Goal: Task Accomplishment & Management: Use online tool/utility

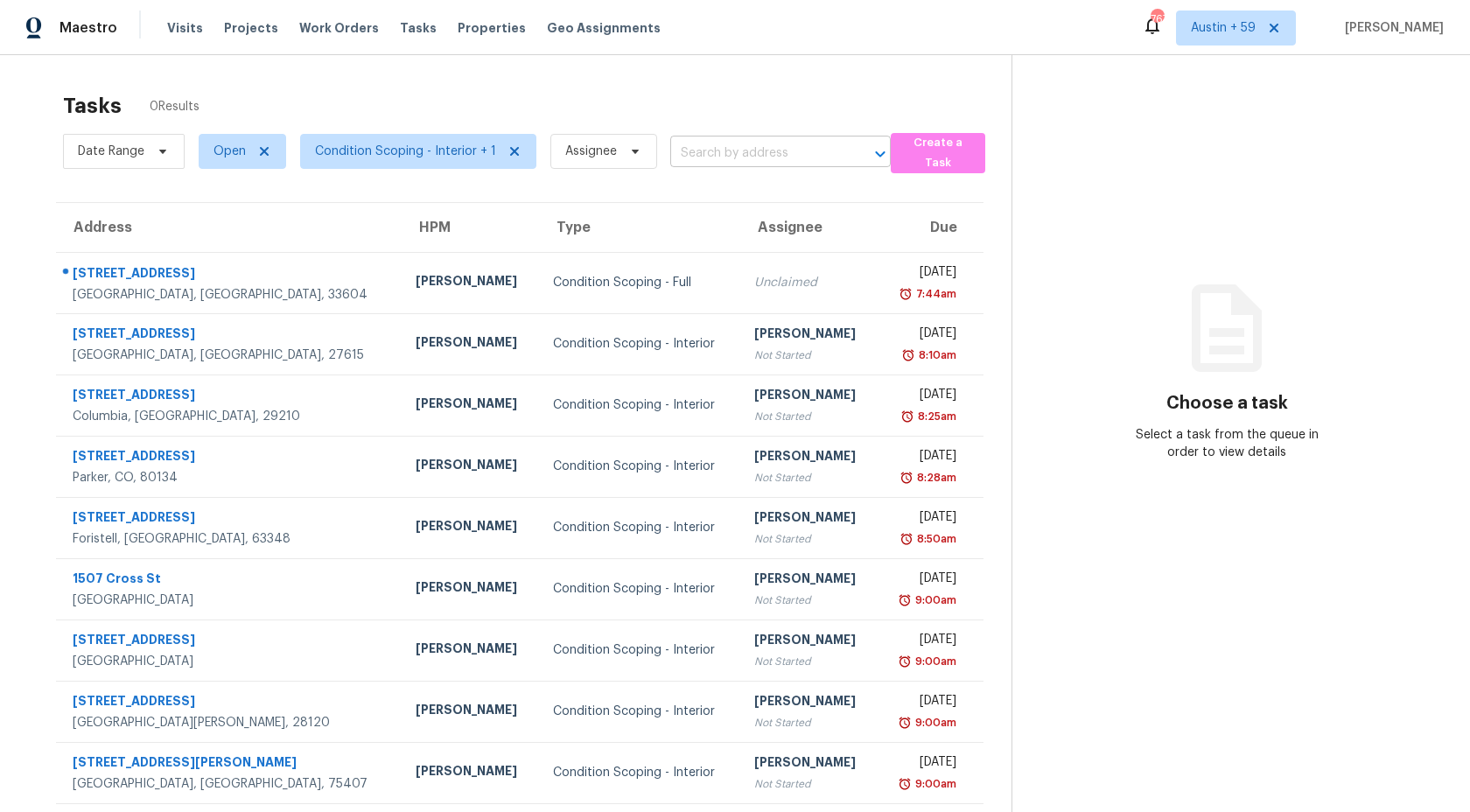
click at [740, 150] on input "text" at bounding box center [756, 154] width 171 height 27
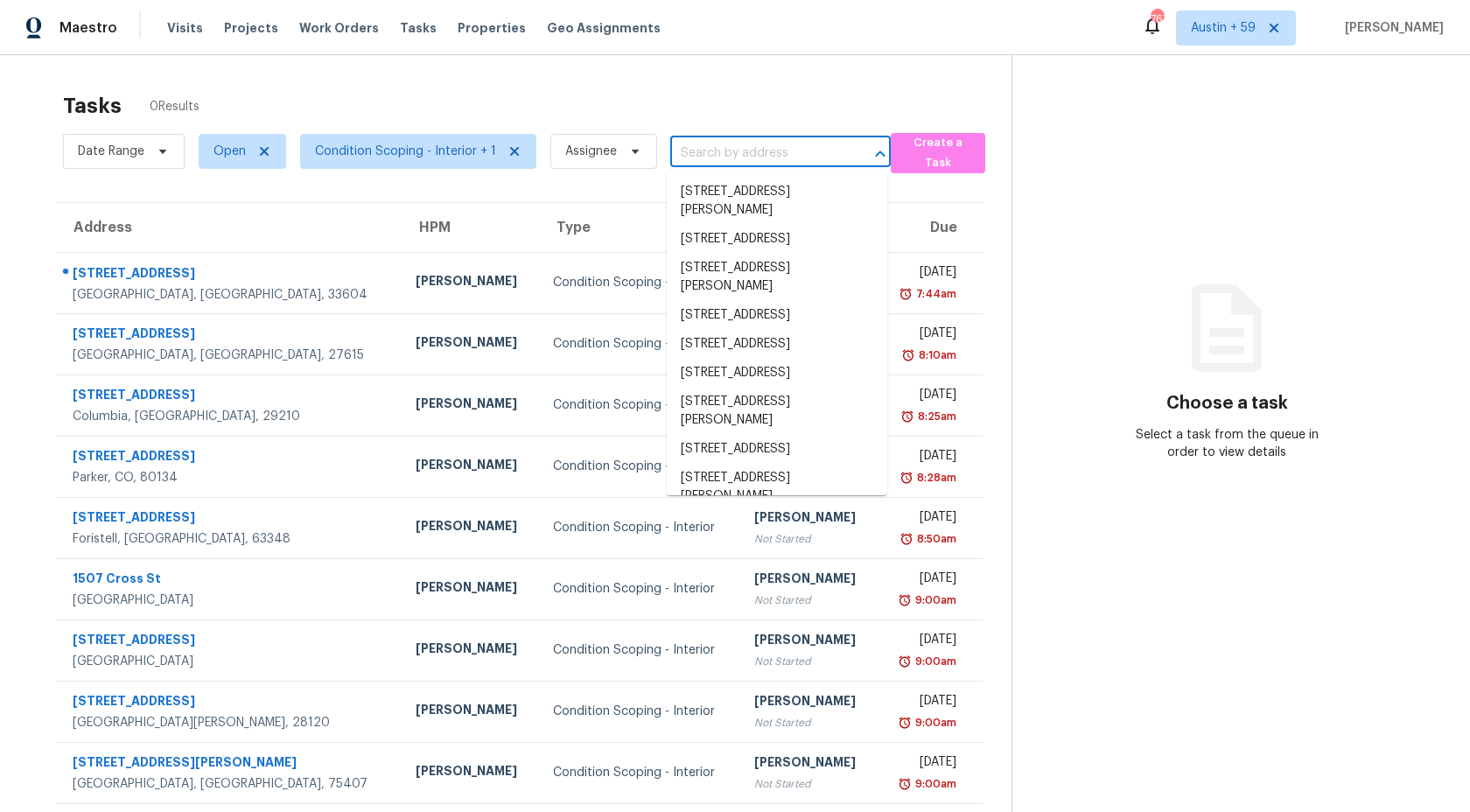
paste input "2510 Linhay Dr Charlotte, NC, 28216"
type input "2510 Linhay Dr Charlotte, NC, 28216"
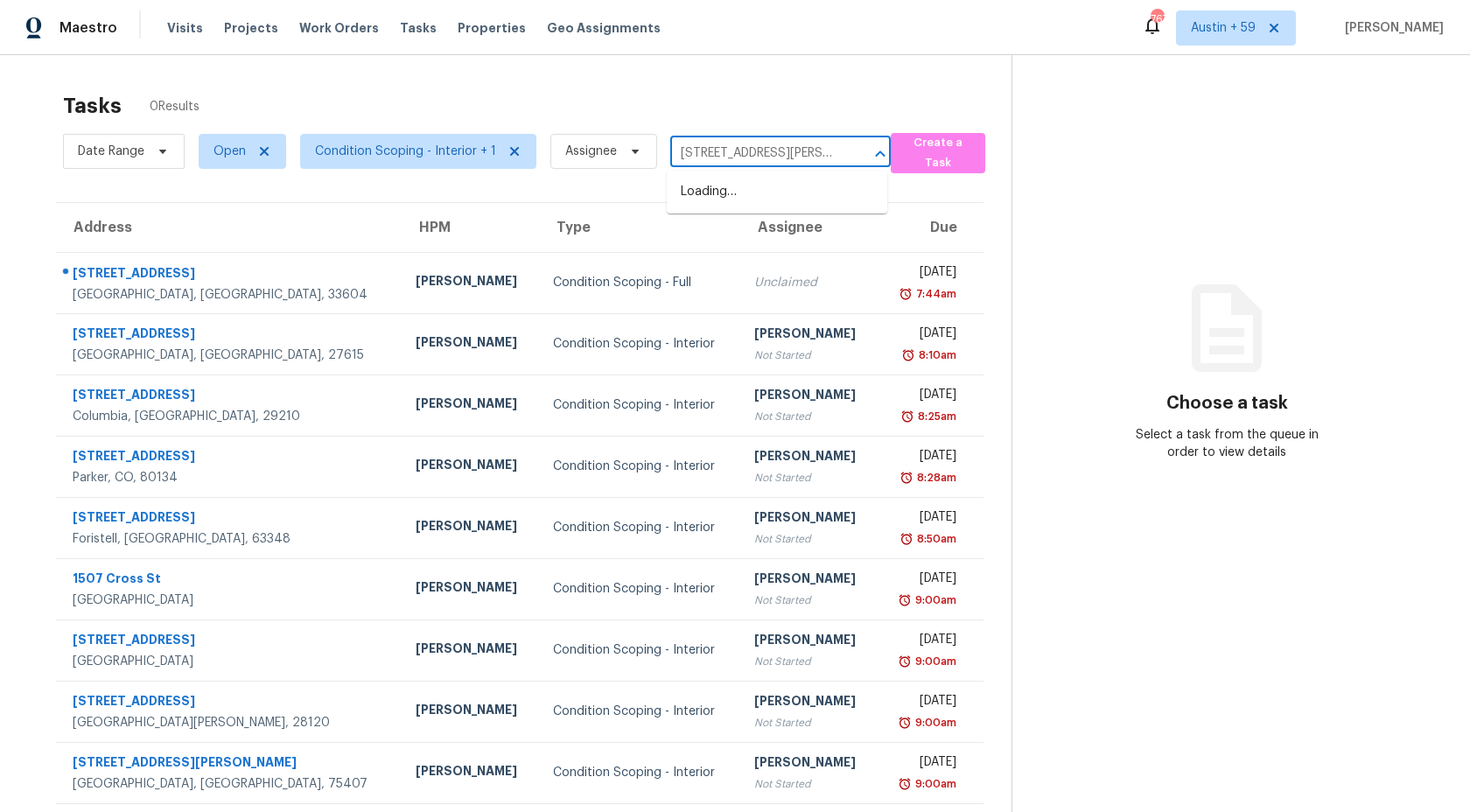
scroll to position [0, 44]
click at [743, 204] on li "2510 Linhay Dr, Charlotte, NC 28216" at bounding box center [777, 192] width 221 height 29
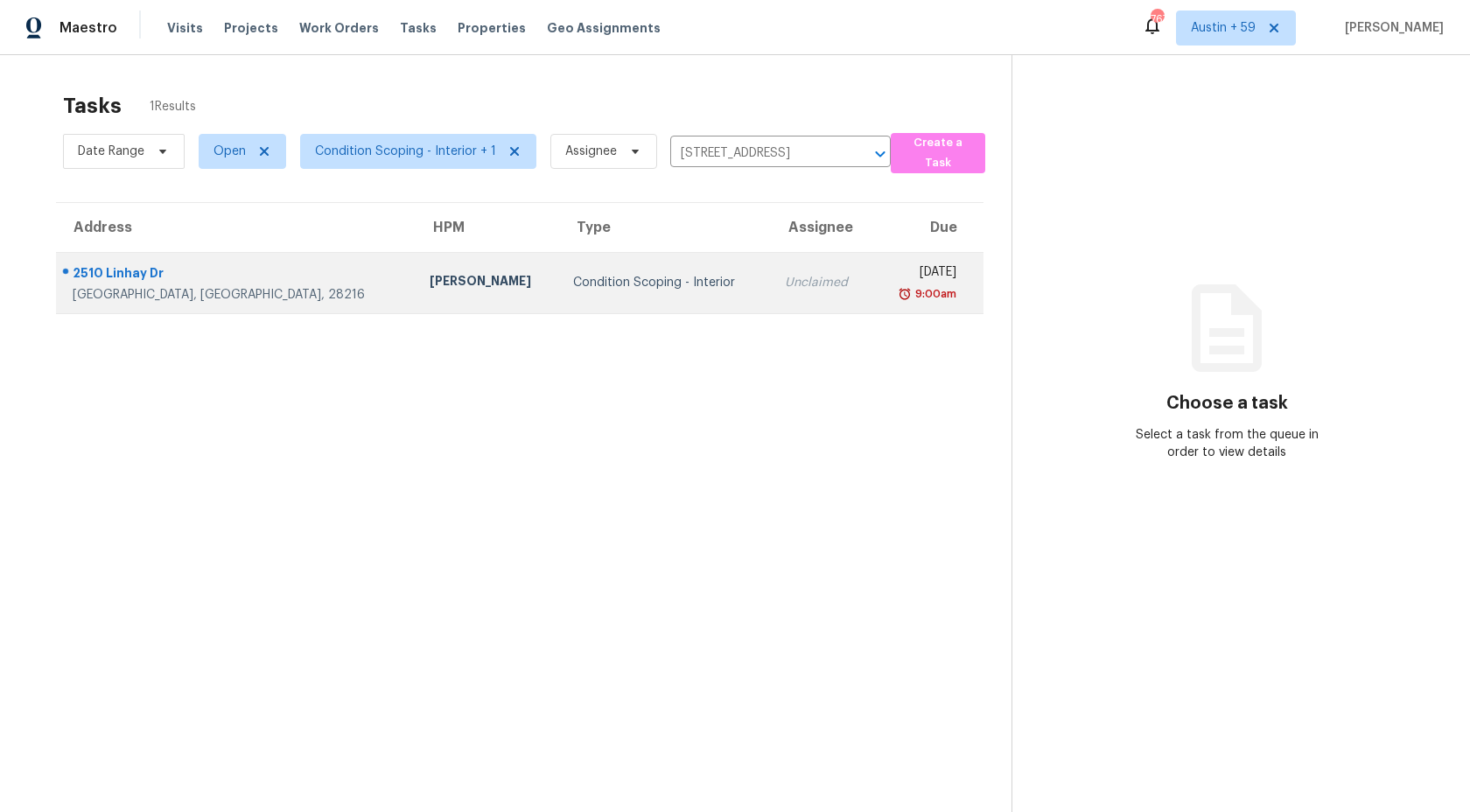
click at [771, 291] on td "Unclaimed" at bounding box center [821, 282] width 102 height 61
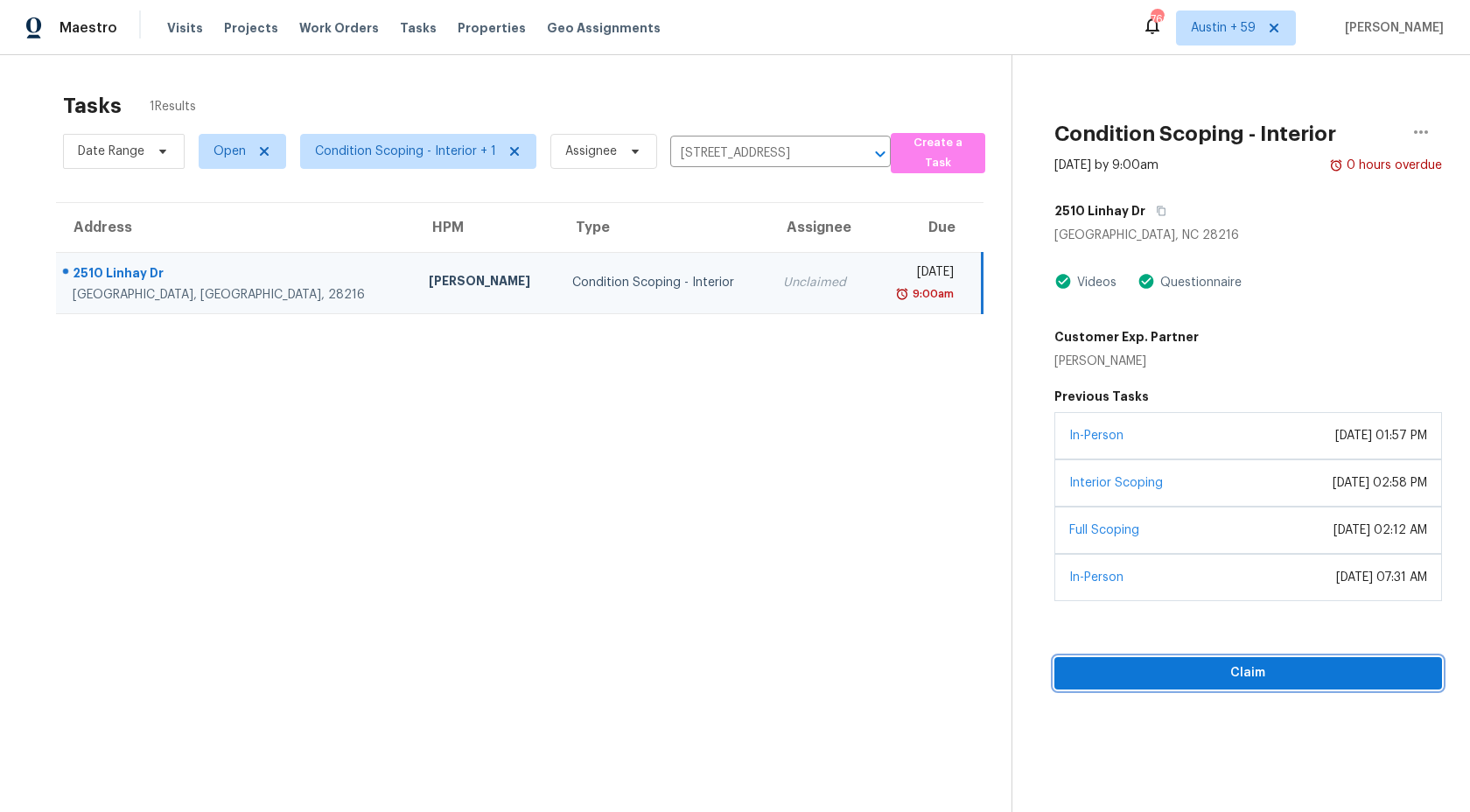
click at [1148, 670] on span "Claim" at bounding box center [1248, 673] width 359 height 22
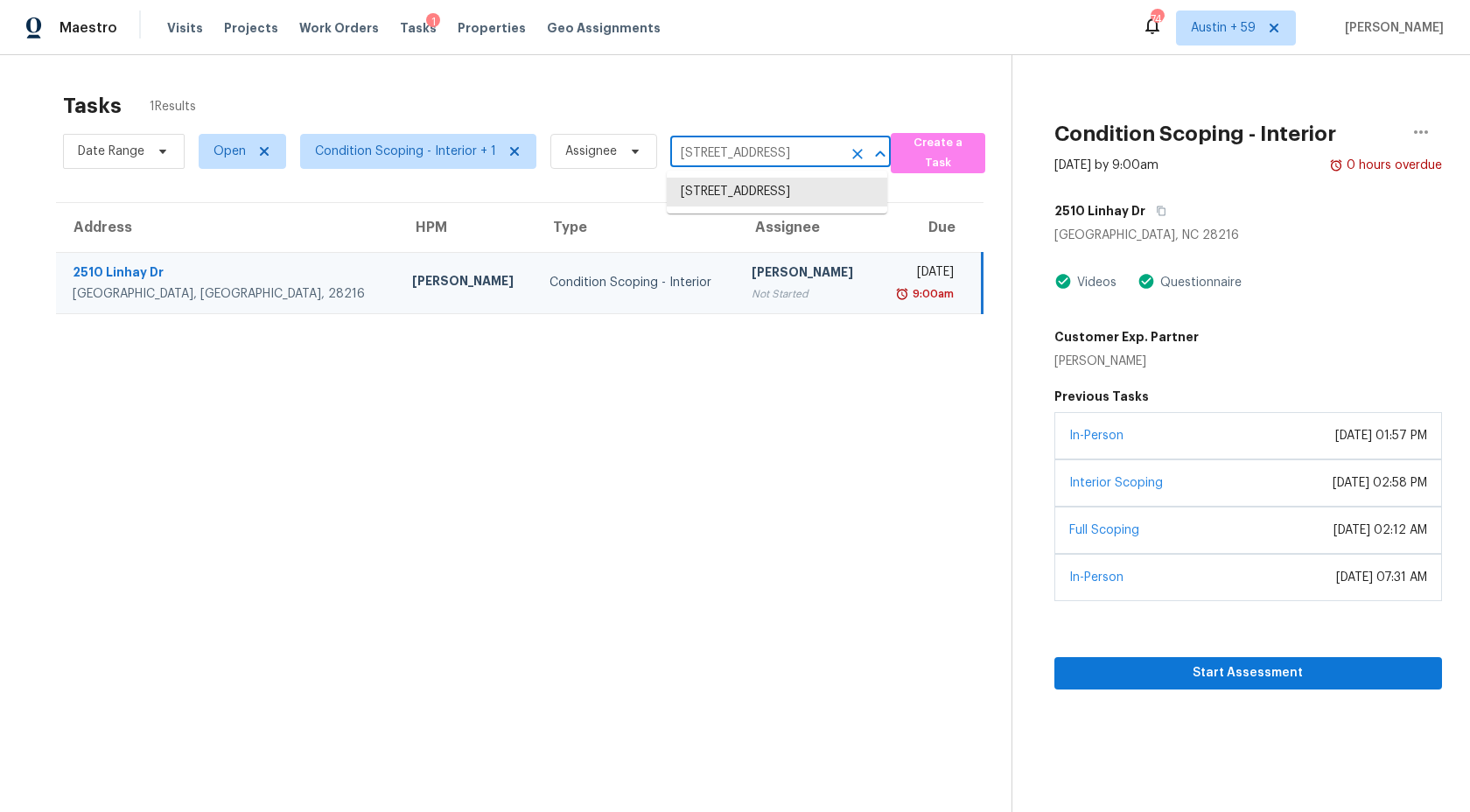
click at [804, 146] on input "2510 Linhay Dr, Charlotte, NC 28216" at bounding box center [756, 154] width 171 height 27
paste input "5340 E Aspen Ave Castle Rock, CO, 80104"
type input "5340 E Aspen Ave Castle Rock, CO, 80104"
click at [781, 201] on li "5340 E Aspen Ave, Castle Rock, CO 80104" at bounding box center [777, 192] width 221 height 29
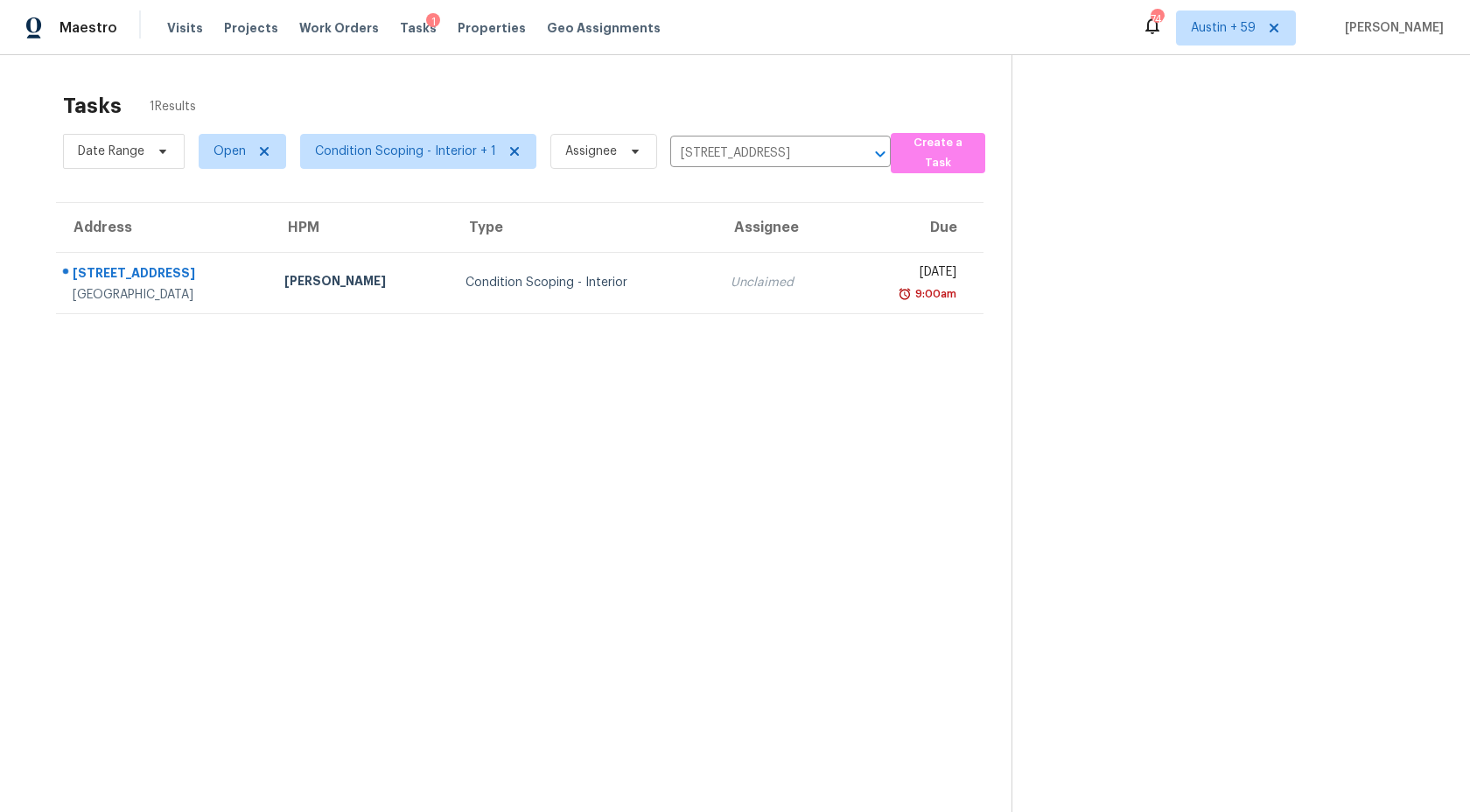
click at [717, 293] on td "Unclaimed" at bounding box center [780, 282] width 127 height 61
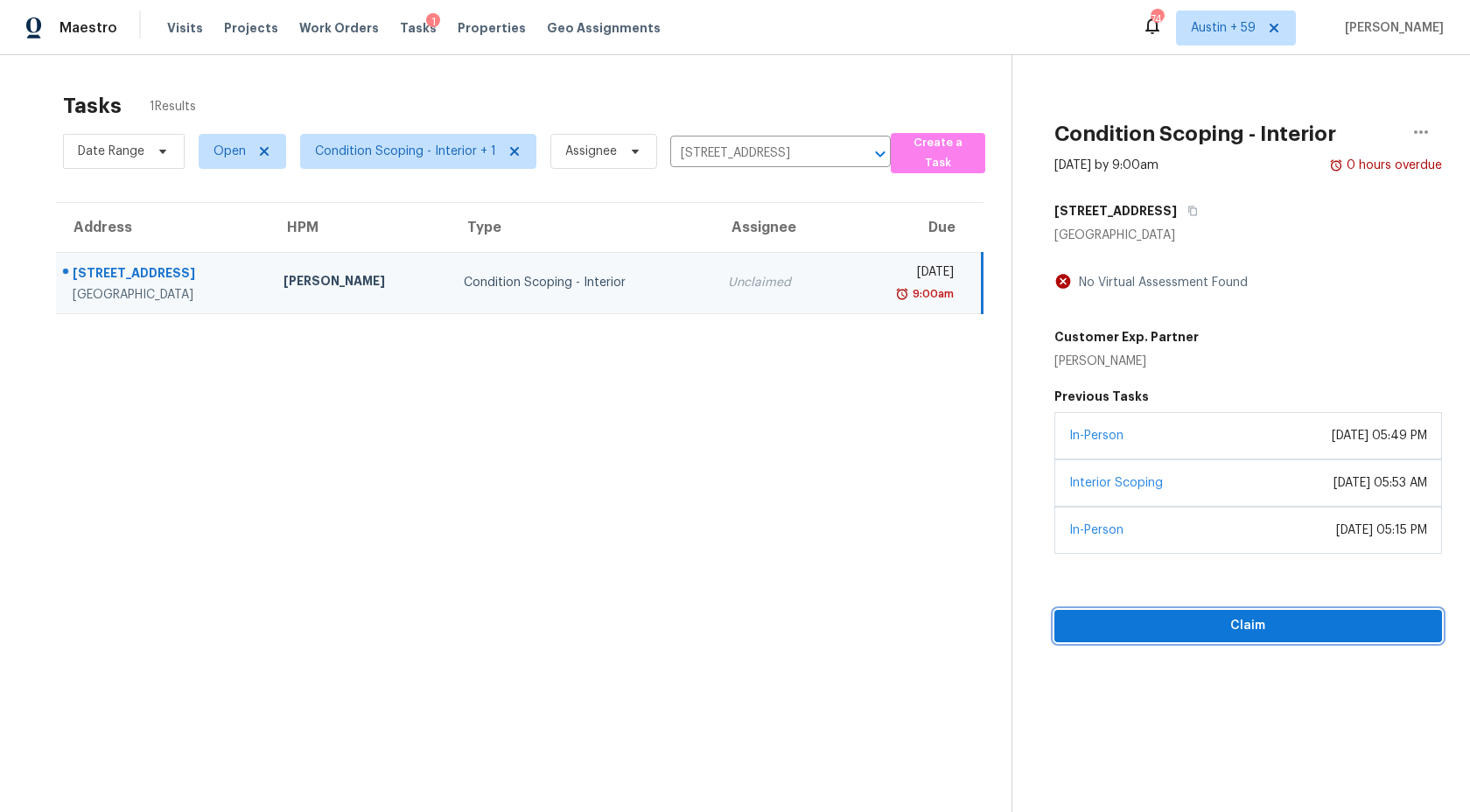
click at [1152, 638] on button "Claim" at bounding box center [1248, 626] width 388 height 33
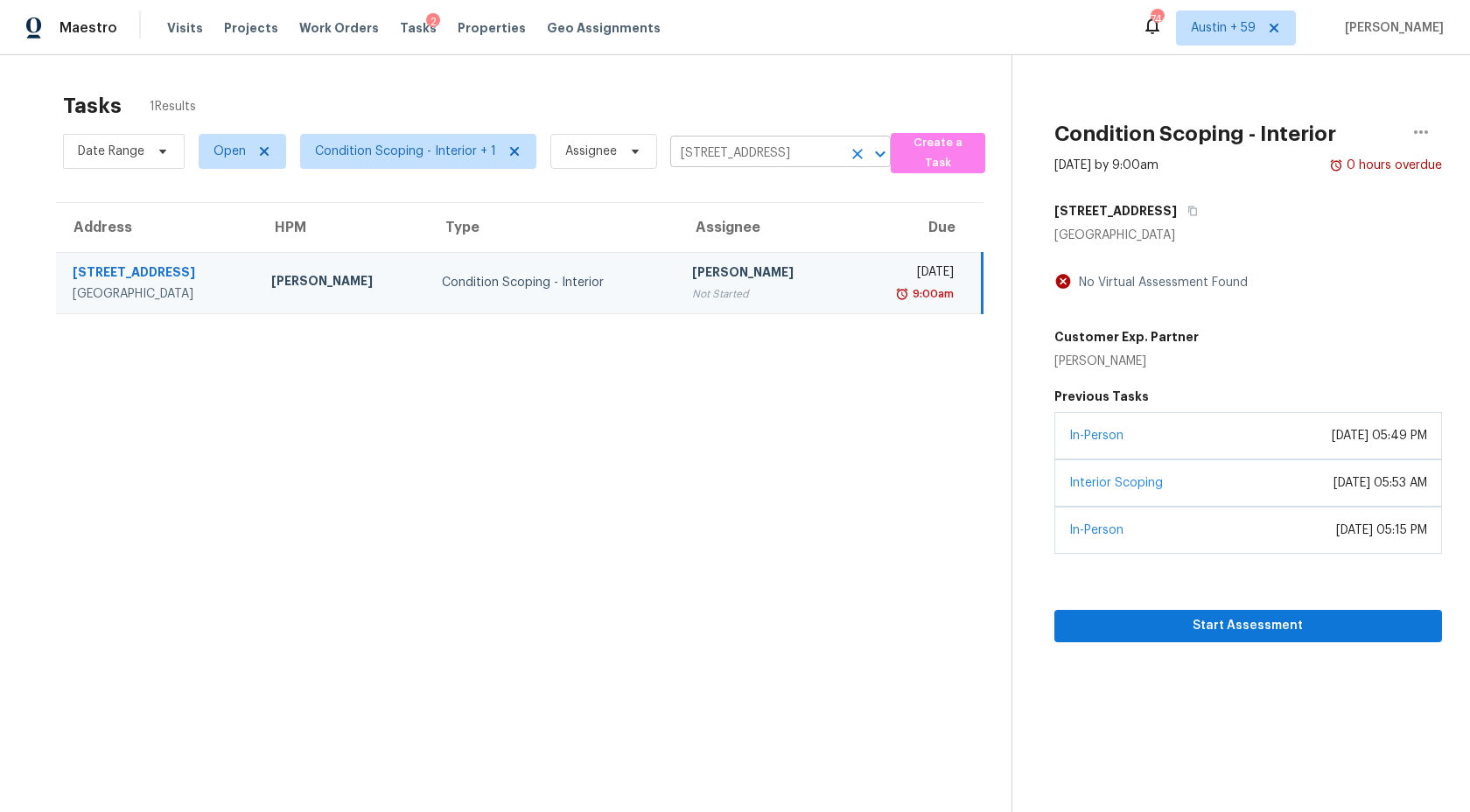
click at [789, 161] on input "5340 E Aspen Ave, Castle Rock, CO 80104" at bounding box center [756, 154] width 171 height 27
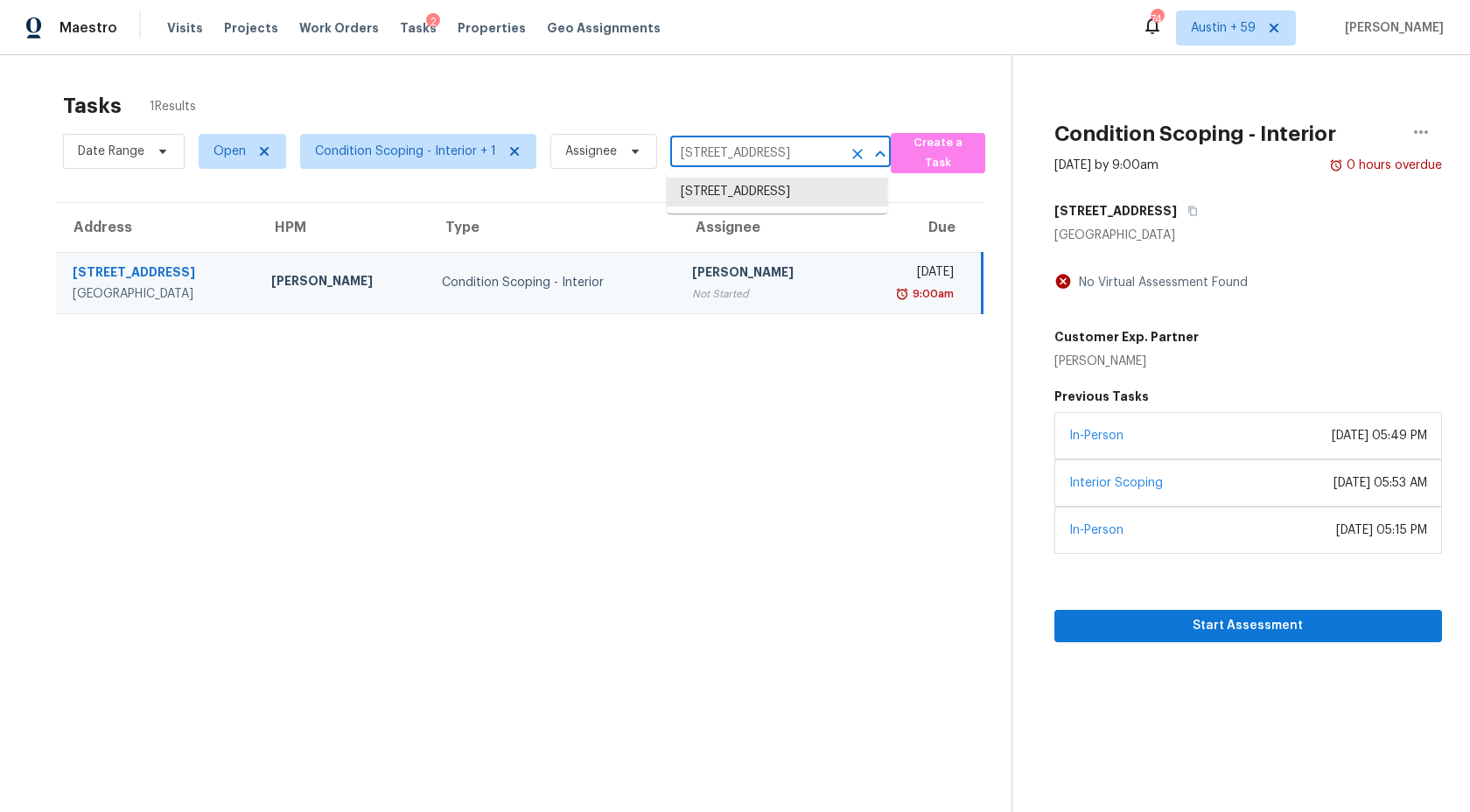
paste input "33 Sylvia Dr Ogden, UT, 84405"
type input "33 Sylvia Dr Ogden, UT, 84405"
click at [770, 197] on li "33 Sylvia Dr, Ogden, UT 84405" at bounding box center [777, 201] width 221 height 48
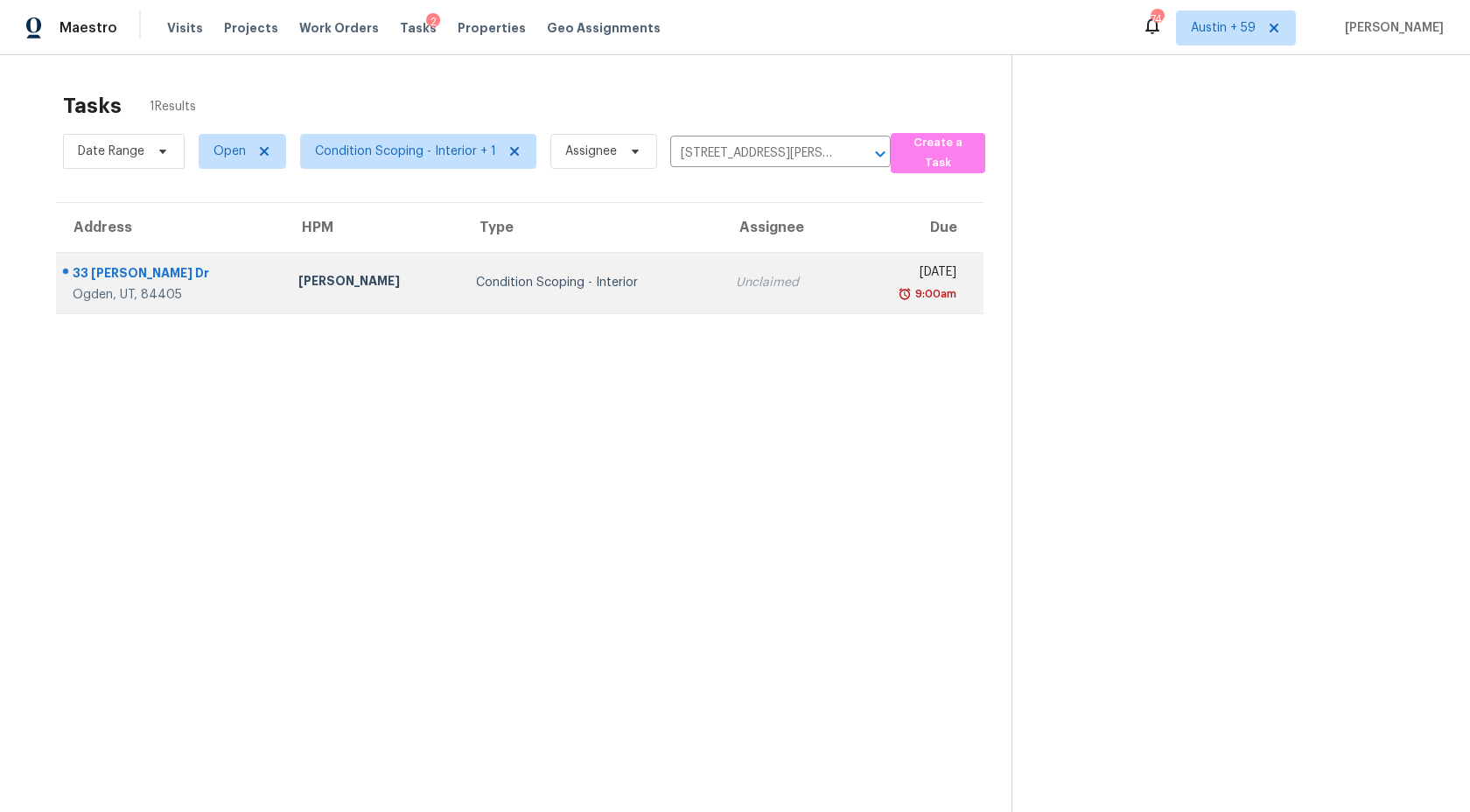
click at [730, 268] on td "Unclaimed" at bounding box center [784, 282] width 124 height 61
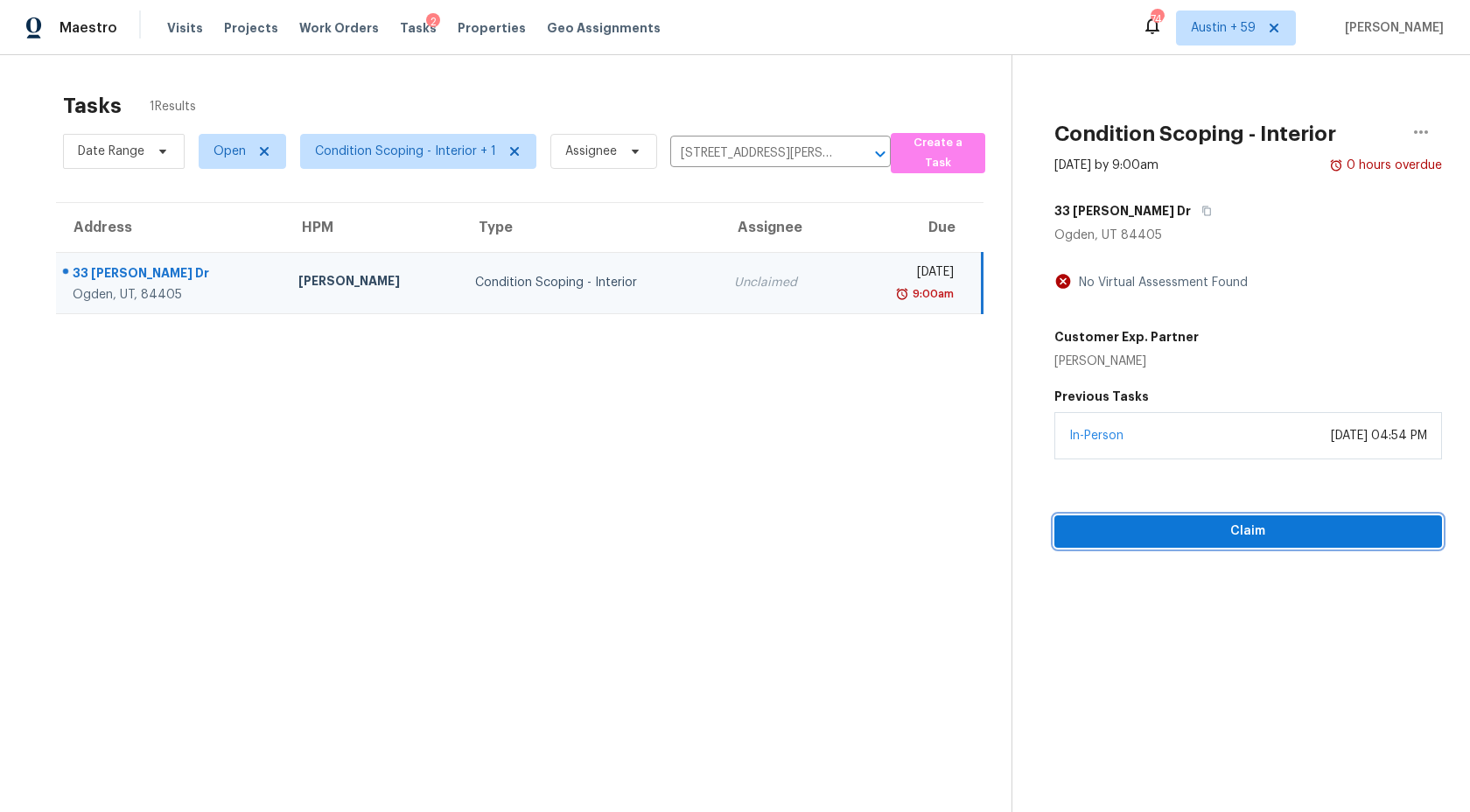
click at [1145, 538] on span "Claim" at bounding box center [1248, 531] width 359 height 22
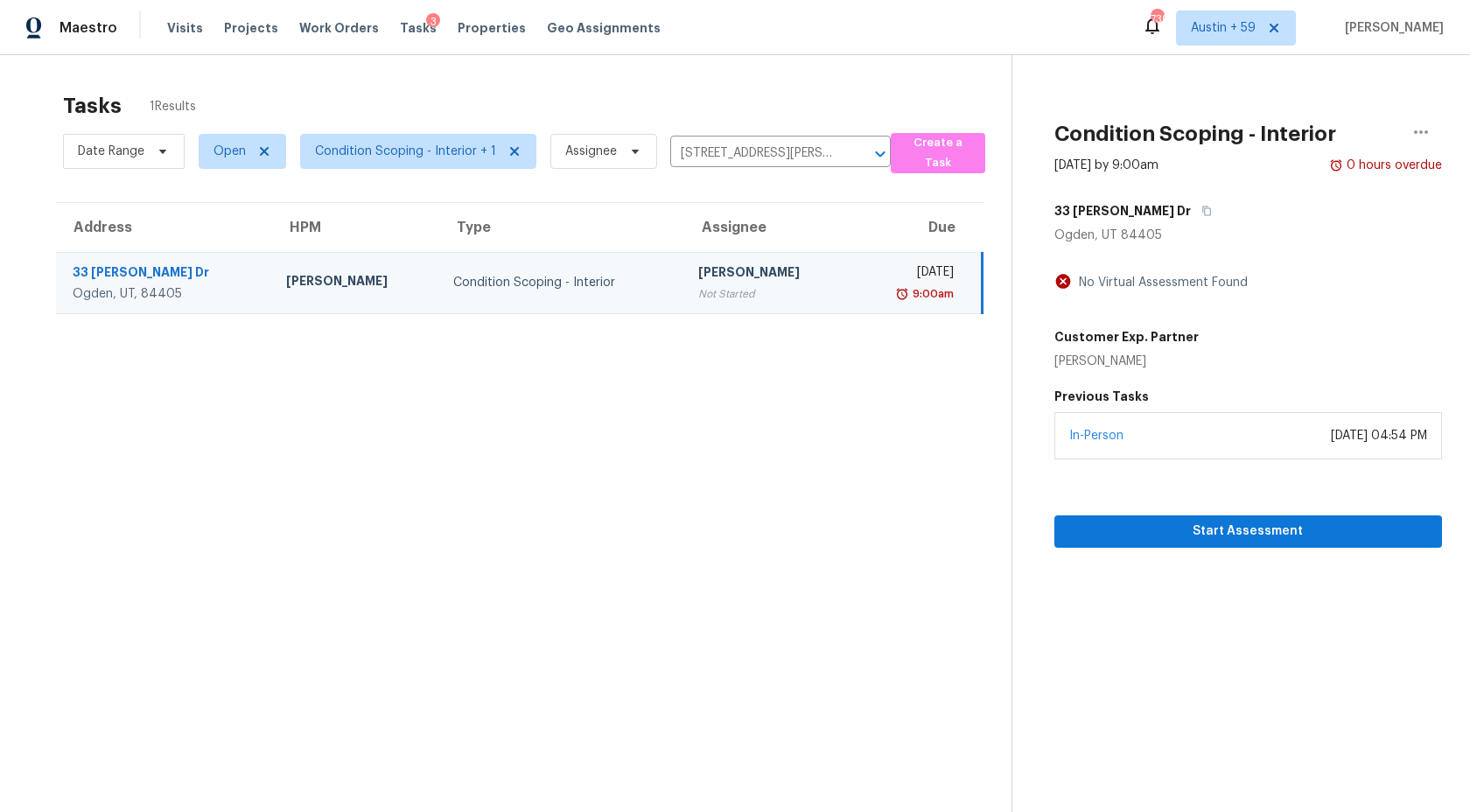
click at [750, 139] on div "Date Range Open Condition Scoping - Interior + 1 Assignee 33 Sylvia Dr, Ogden, …" at bounding box center [477, 152] width 828 height 46
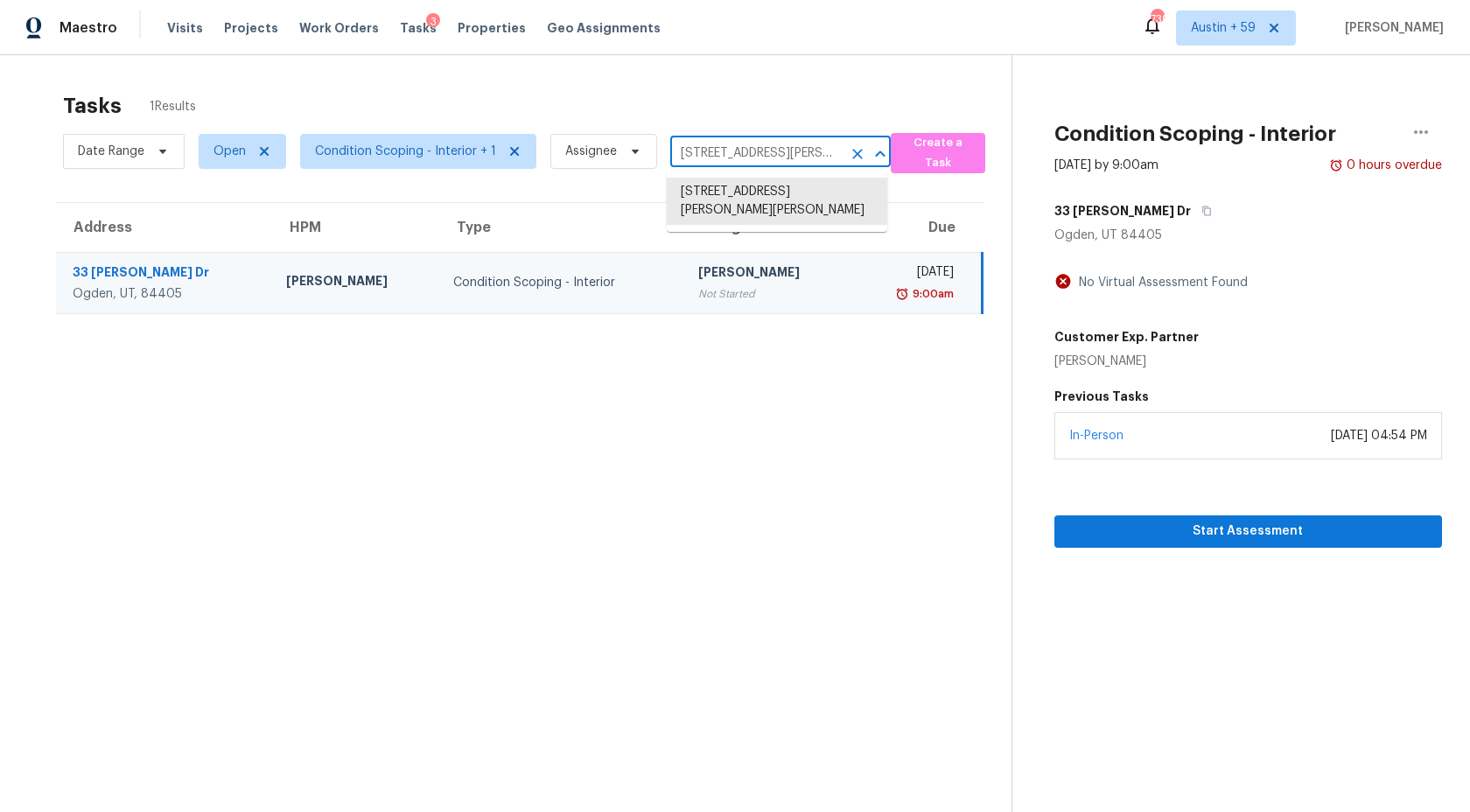
click at [750, 147] on input "33 Sylvia Dr, Ogden, UT 84405" at bounding box center [756, 154] width 171 height 27
paste input "113 E Decatur Ave Mooresville, NC, 28117"
type input "113 E Decatur Ave Mooresville, NC, 28117"
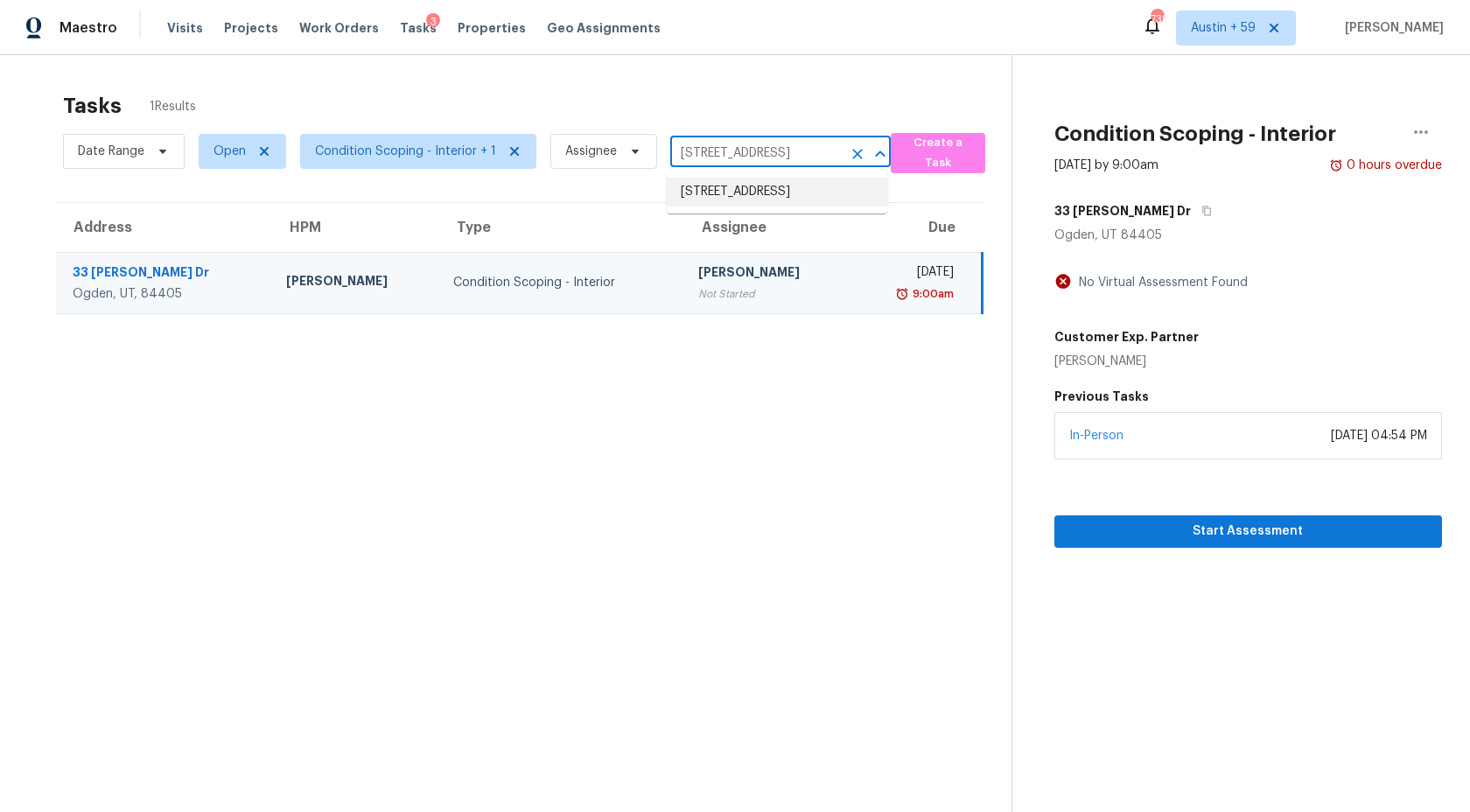
click at [765, 200] on li "113 E Decatur Ave, Mooresville, NC 28117" at bounding box center [777, 192] width 221 height 29
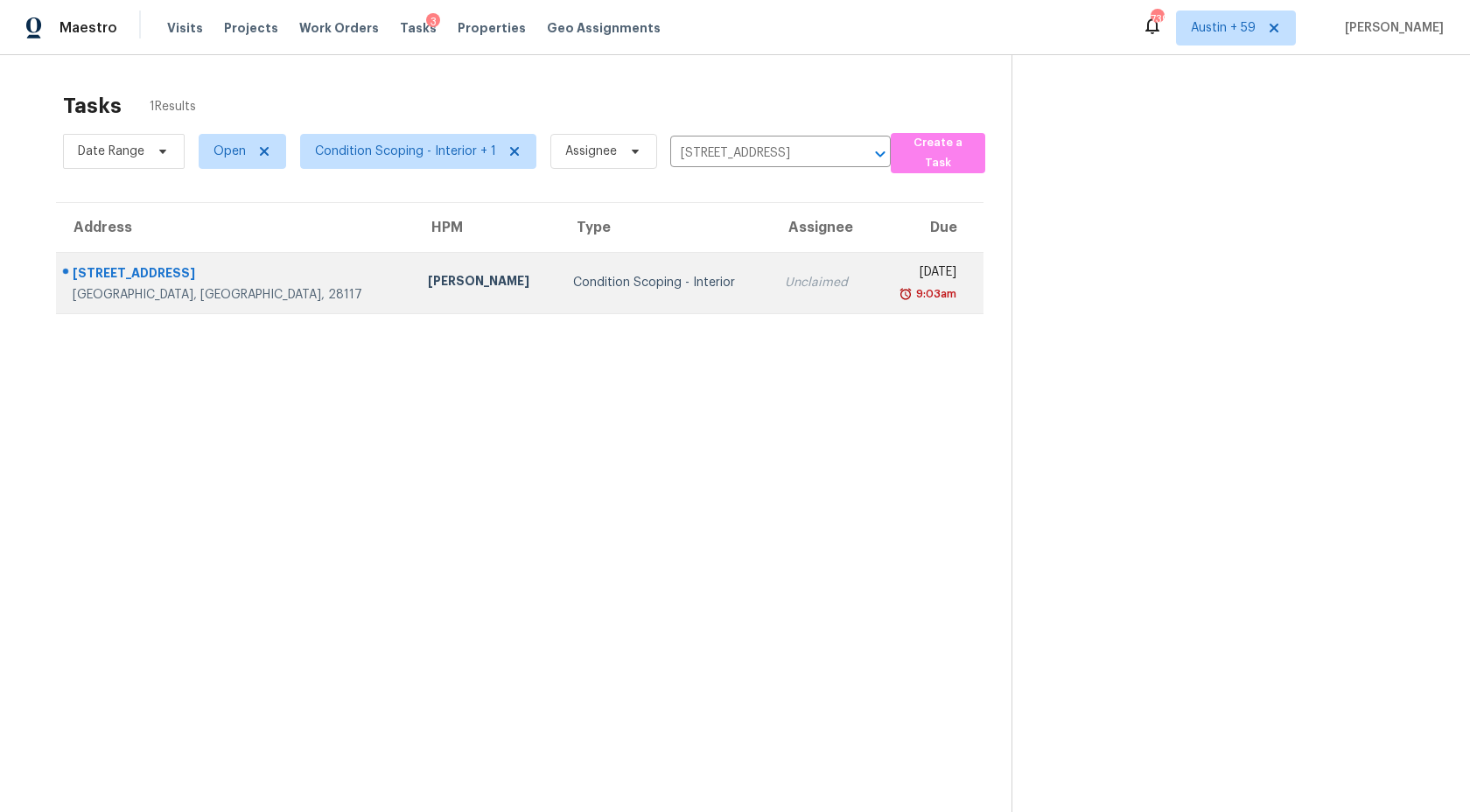
click at [774, 283] on td "Unclaimed" at bounding box center [821, 282] width 102 height 61
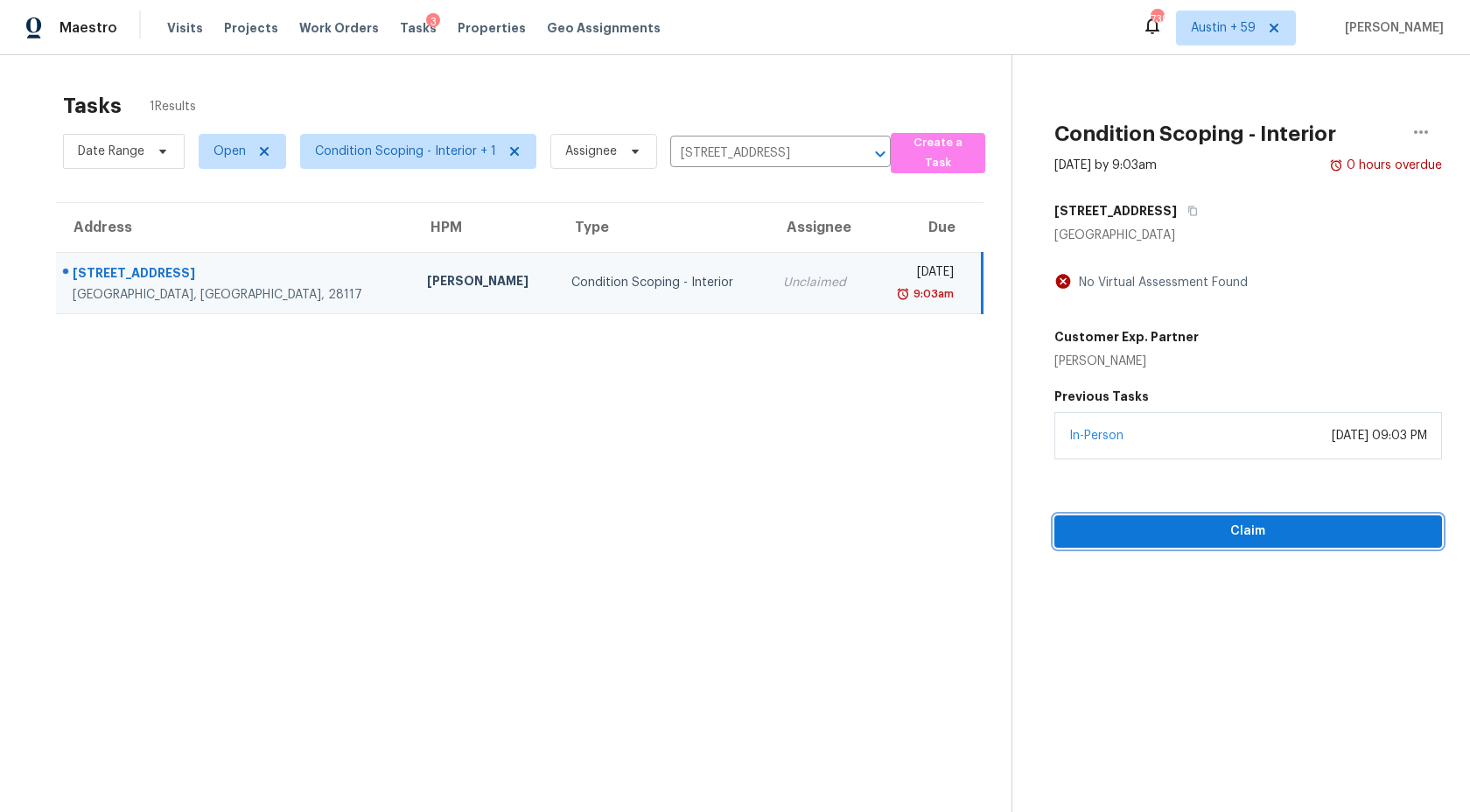
click at [1113, 540] on span "Claim" at bounding box center [1248, 531] width 359 height 22
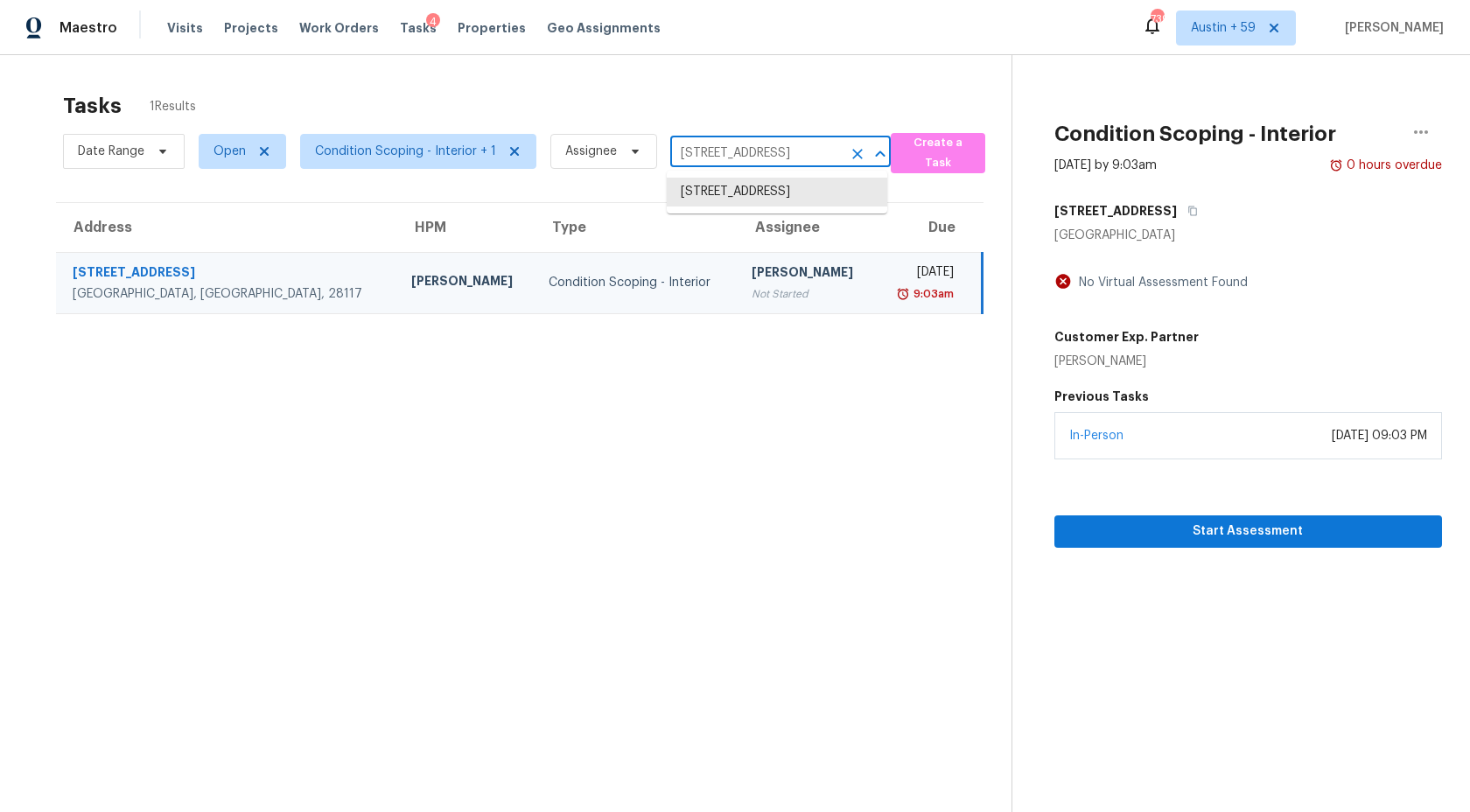
click at [796, 155] on input "113 E Decatur Ave, Mooresville, NC 28117" at bounding box center [756, 154] width 171 height 27
paste input "977 Beaverton Dr Bridgeton, MO, 63044"
type input "11977 Beaverton Dr Bridgeton, MO, 63044"
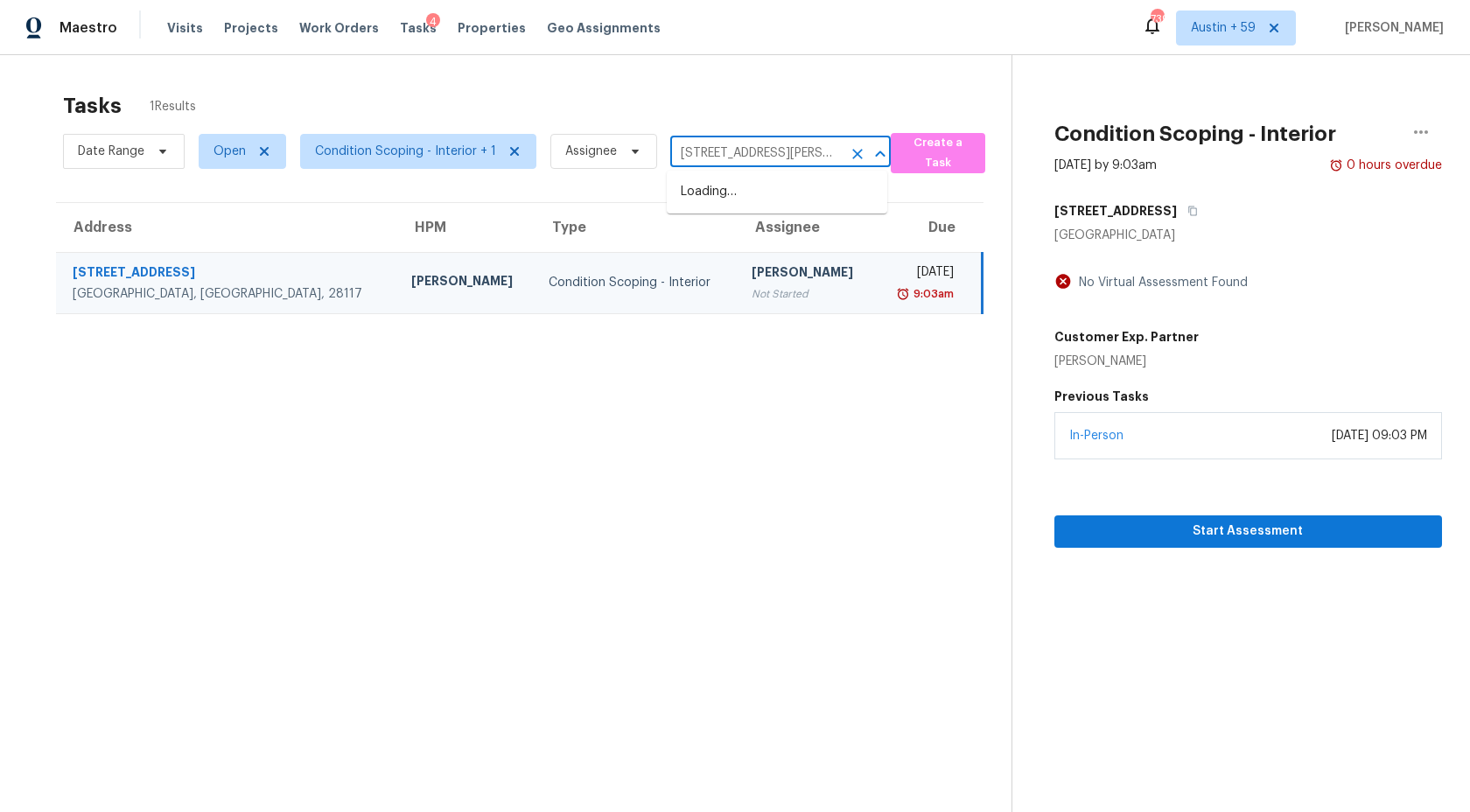
scroll to position [0, 77]
click at [796, 194] on li "11977 Beaverton Dr, Bridgeton, MO 63044" at bounding box center [777, 201] width 221 height 48
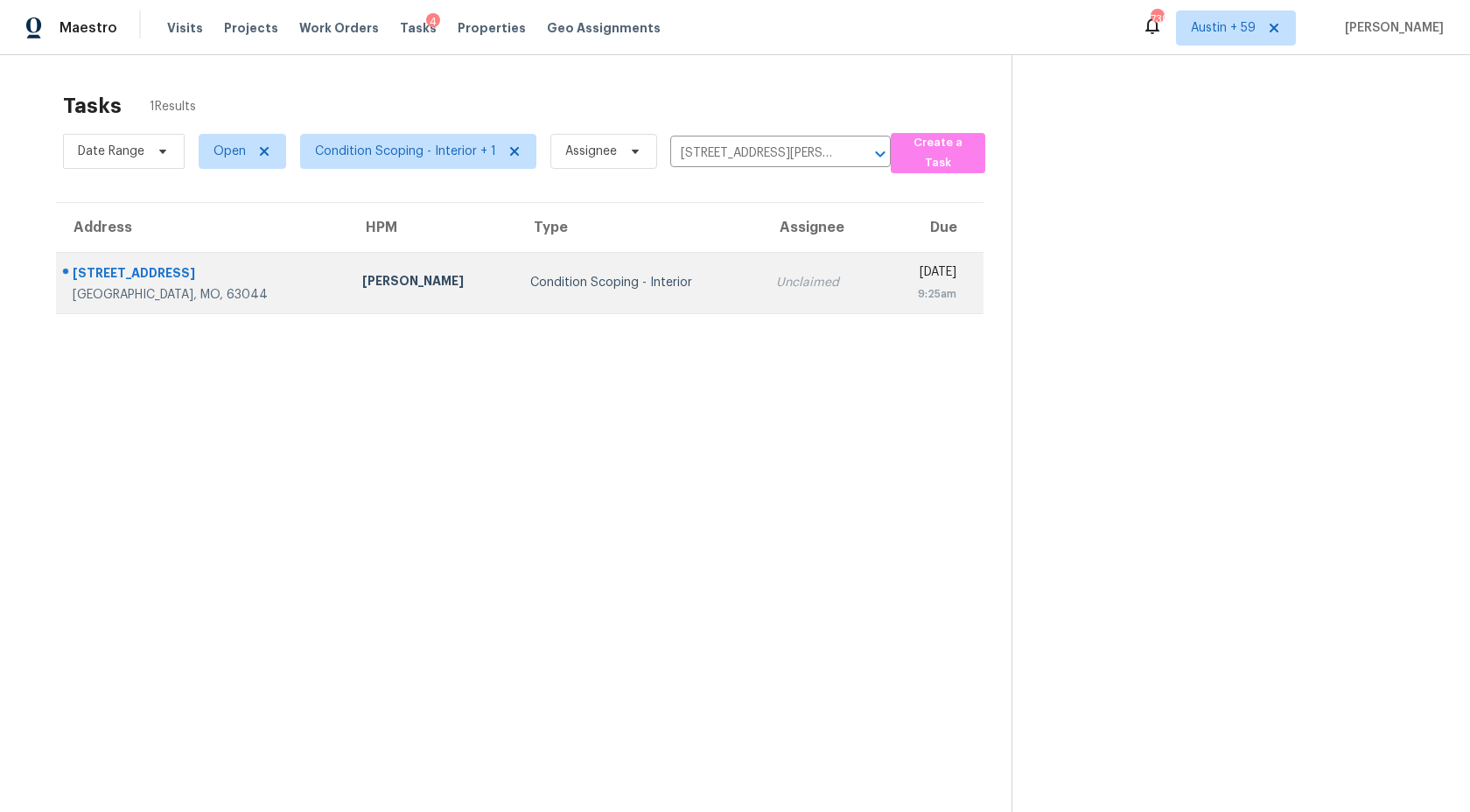
click at [776, 275] on div "Unclaimed" at bounding box center [821, 282] width 90 height 18
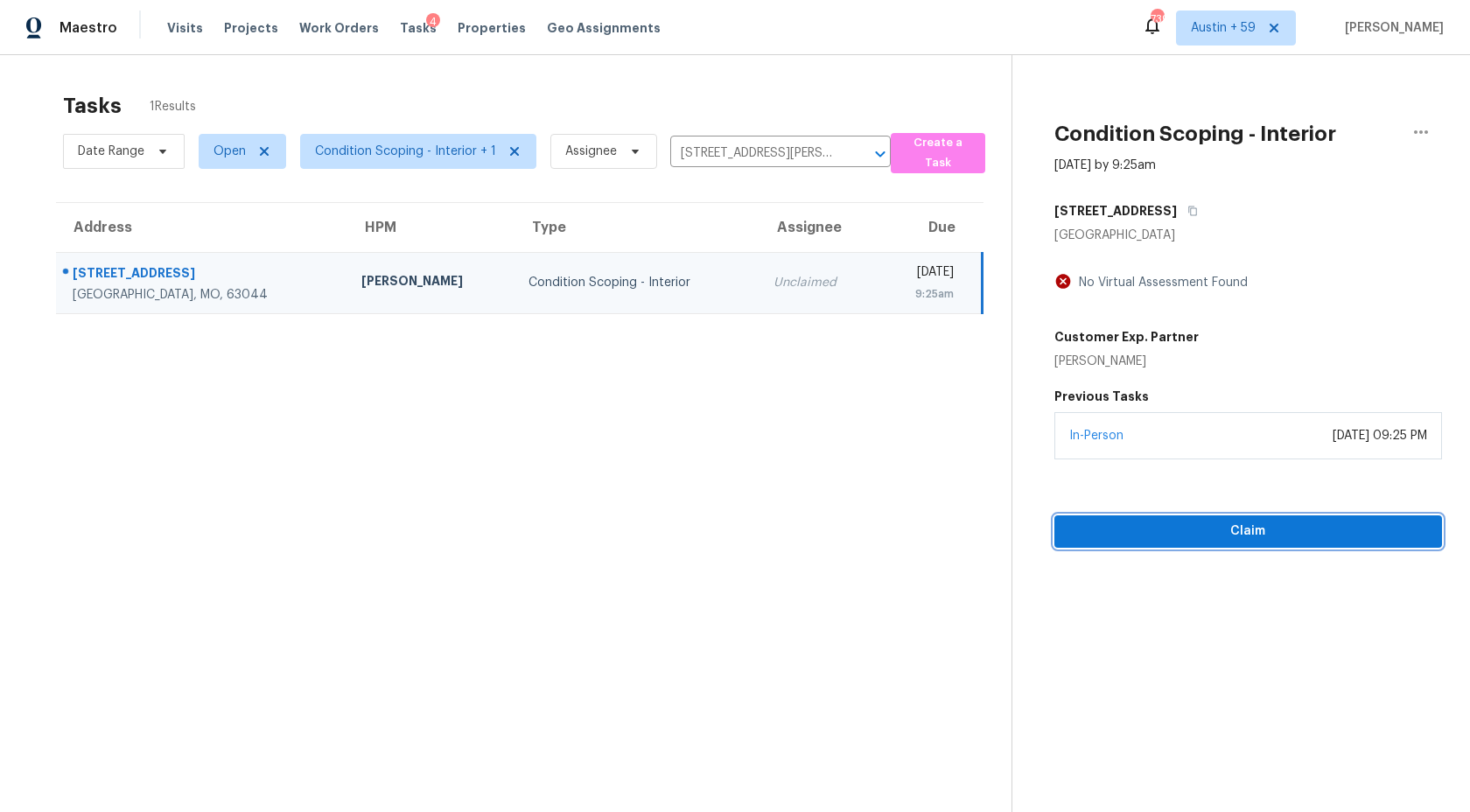
click at [1178, 522] on span "Claim" at bounding box center [1248, 531] width 359 height 22
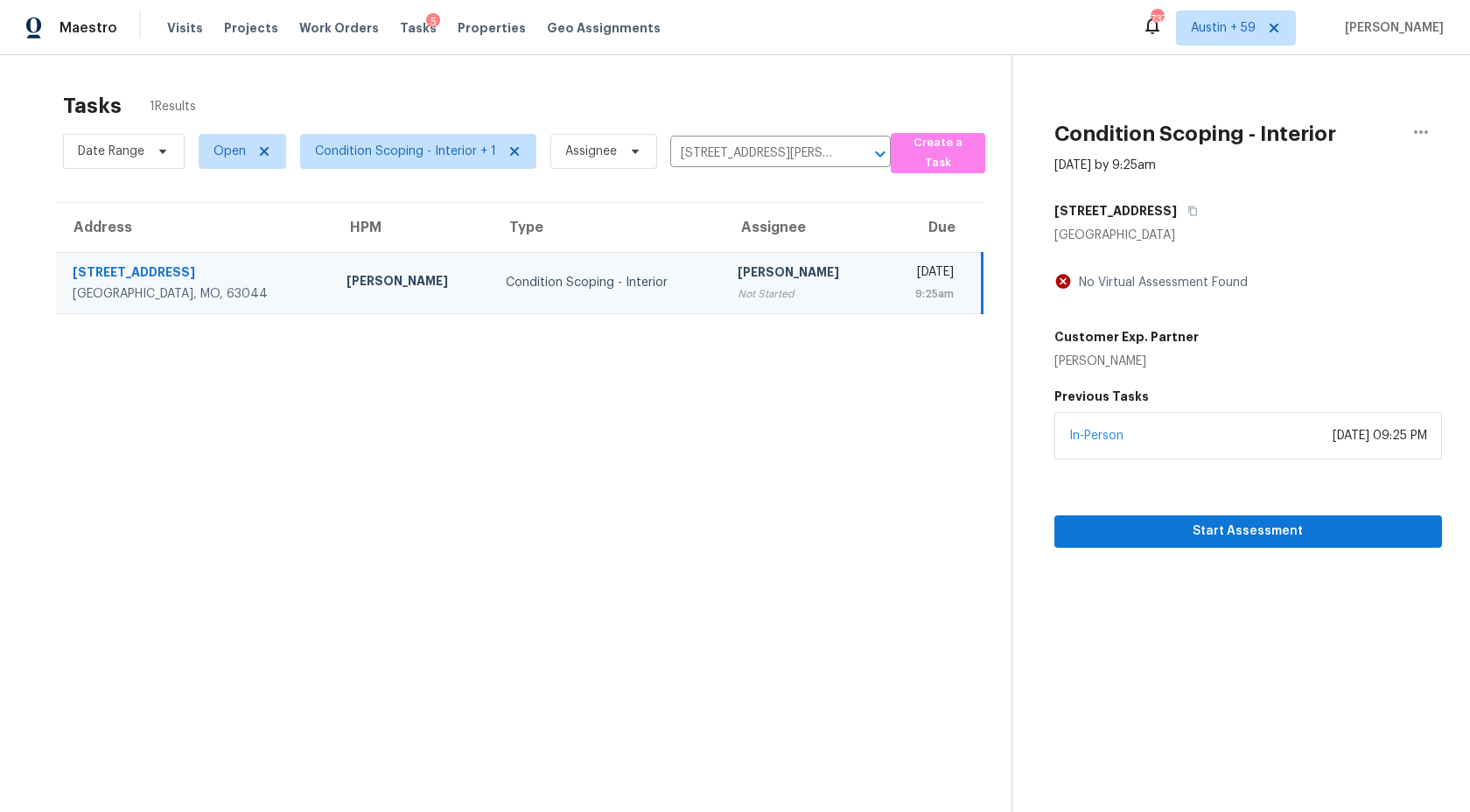
click at [768, 169] on div "Date Range Open Condition Scoping - Interior + 1 Assignee 11977 Beaverton Dr, B…" at bounding box center [477, 152] width 828 height 46
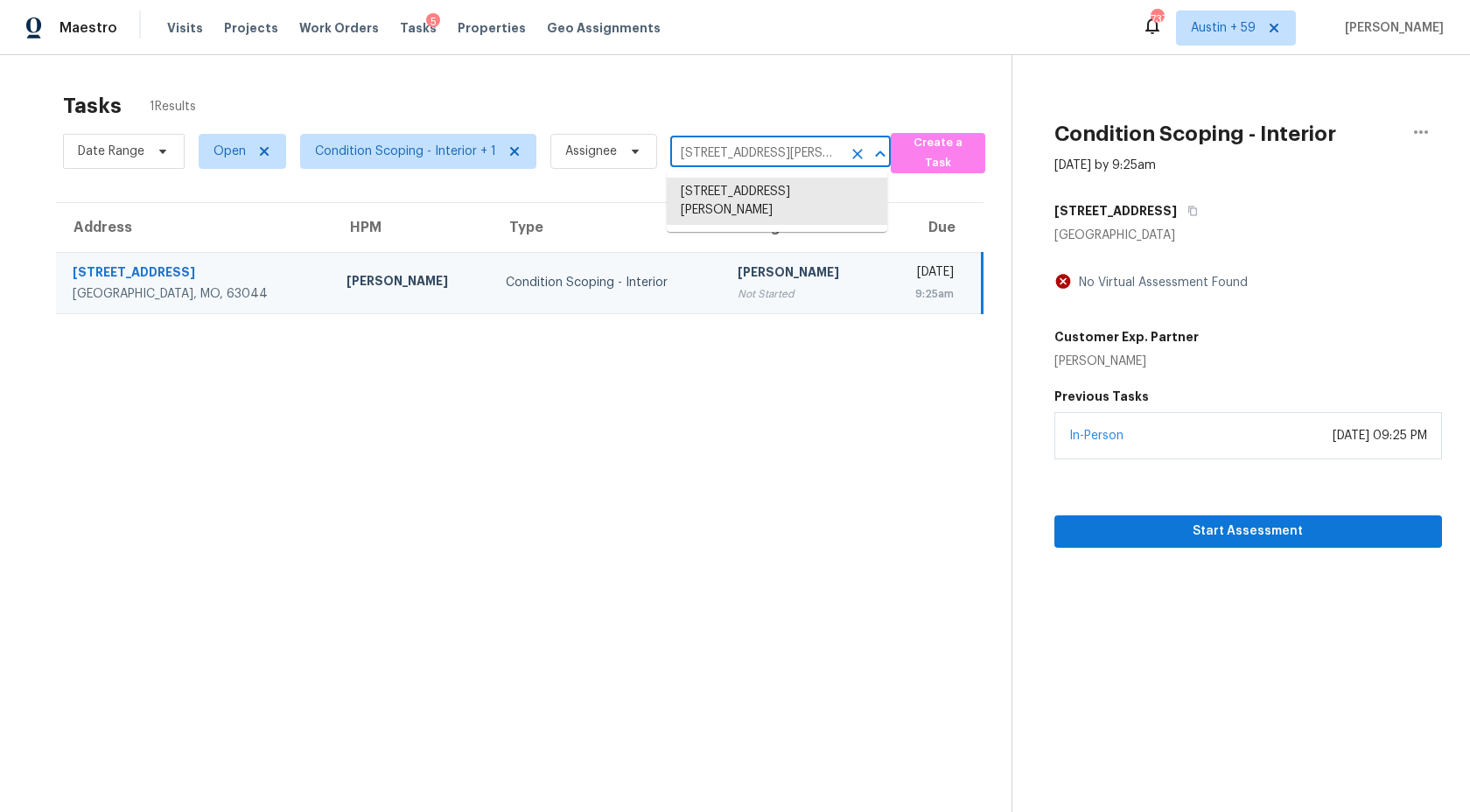
click at [764, 156] on input "11977 Beaverton Dr, Bridgeton, MO 63044" at bounding box center [756, 154] width 171 height 27
paste input "714 S Main St Attleboro, MA, 02703"
type input "714 S Main St Attleboro, MA, 02703"
click at [762, 192] on li "714 S Main St, Attleboro, MA 02703" at bounding box center [777, 192] width 221 height 29
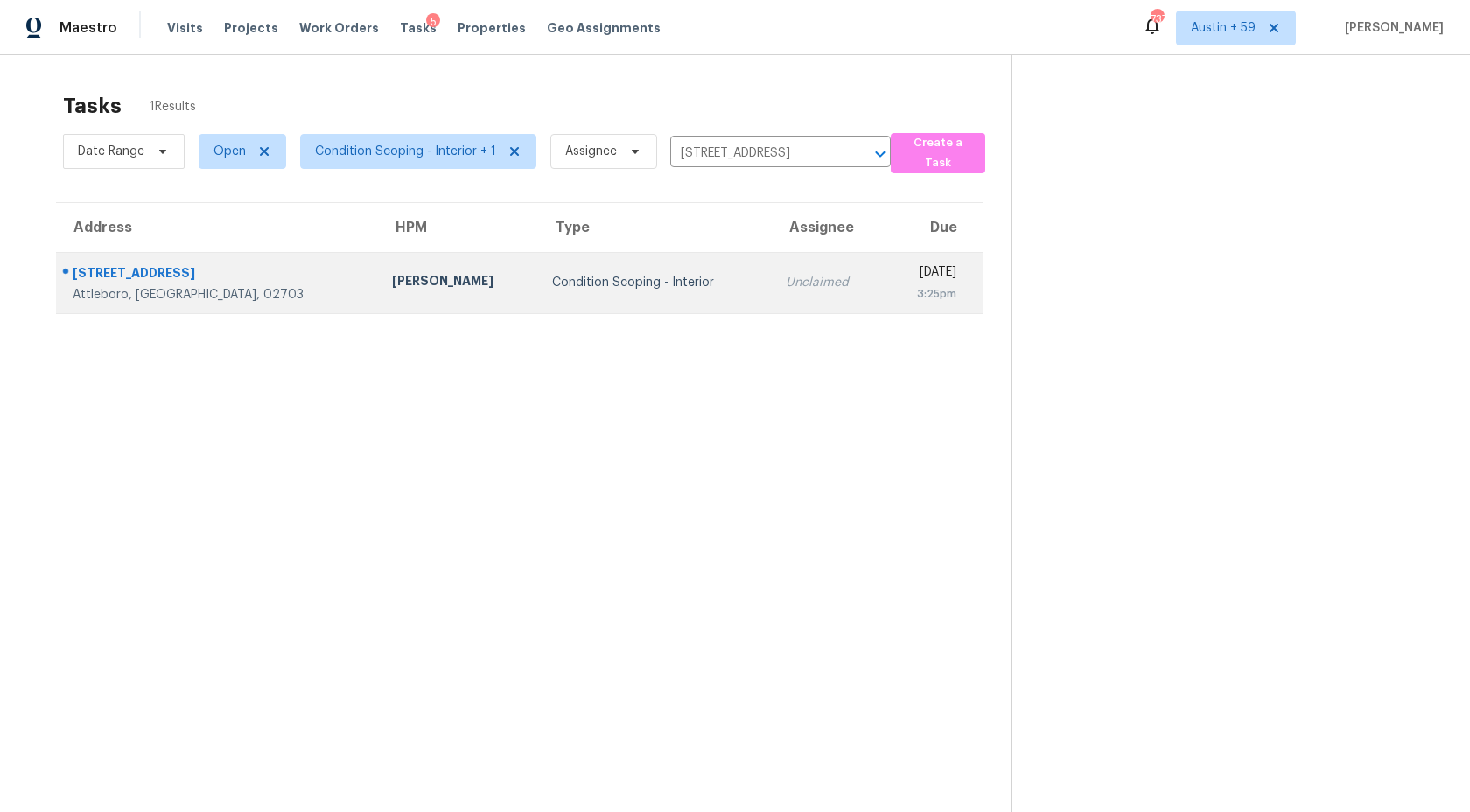
click at [786, 285] on div "Unclaimed" at bounding box center [827, 282] width 84 height 18
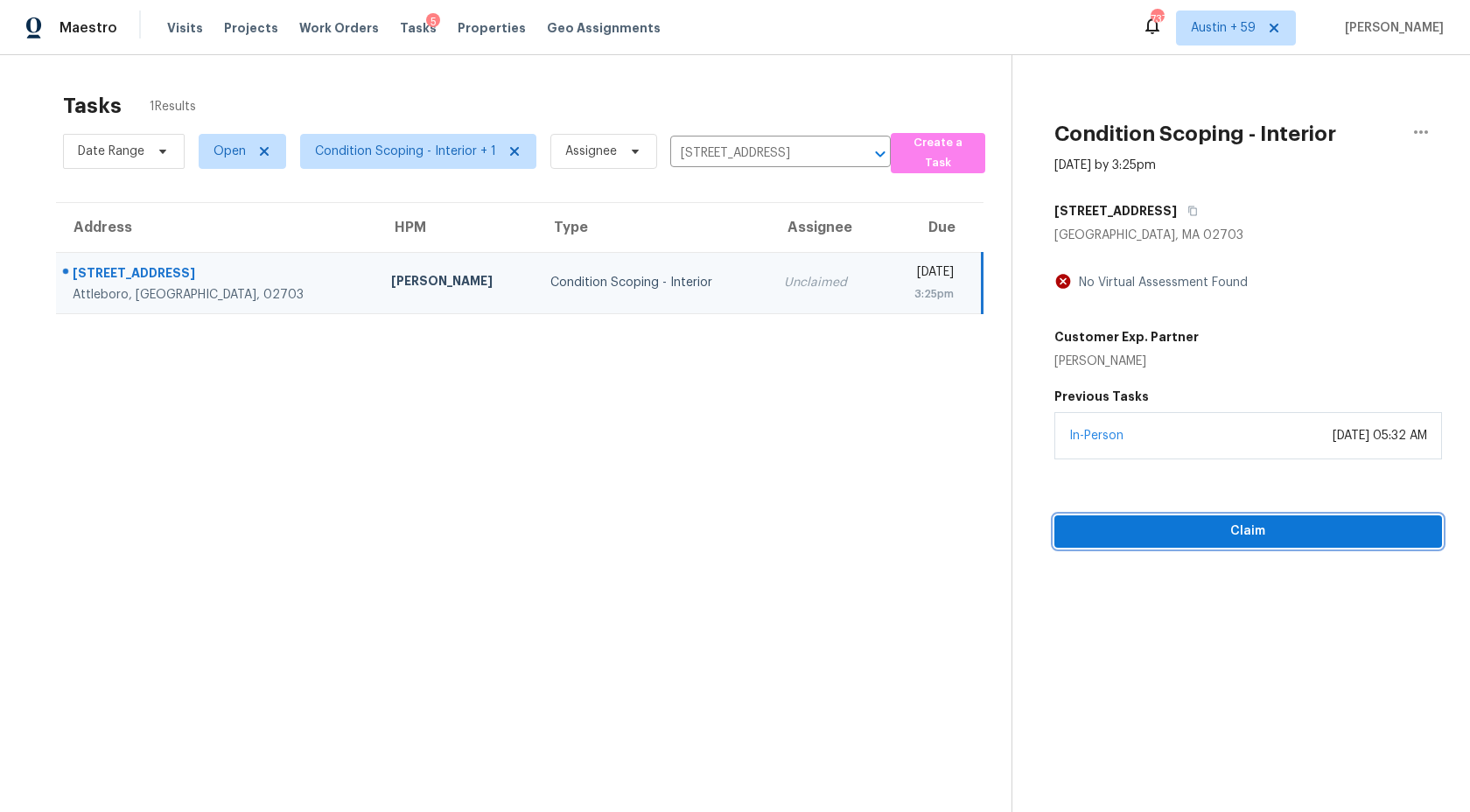
click at [1146, 533] on span "Claim" at bounding box center [1248, 531] width 359 height 22
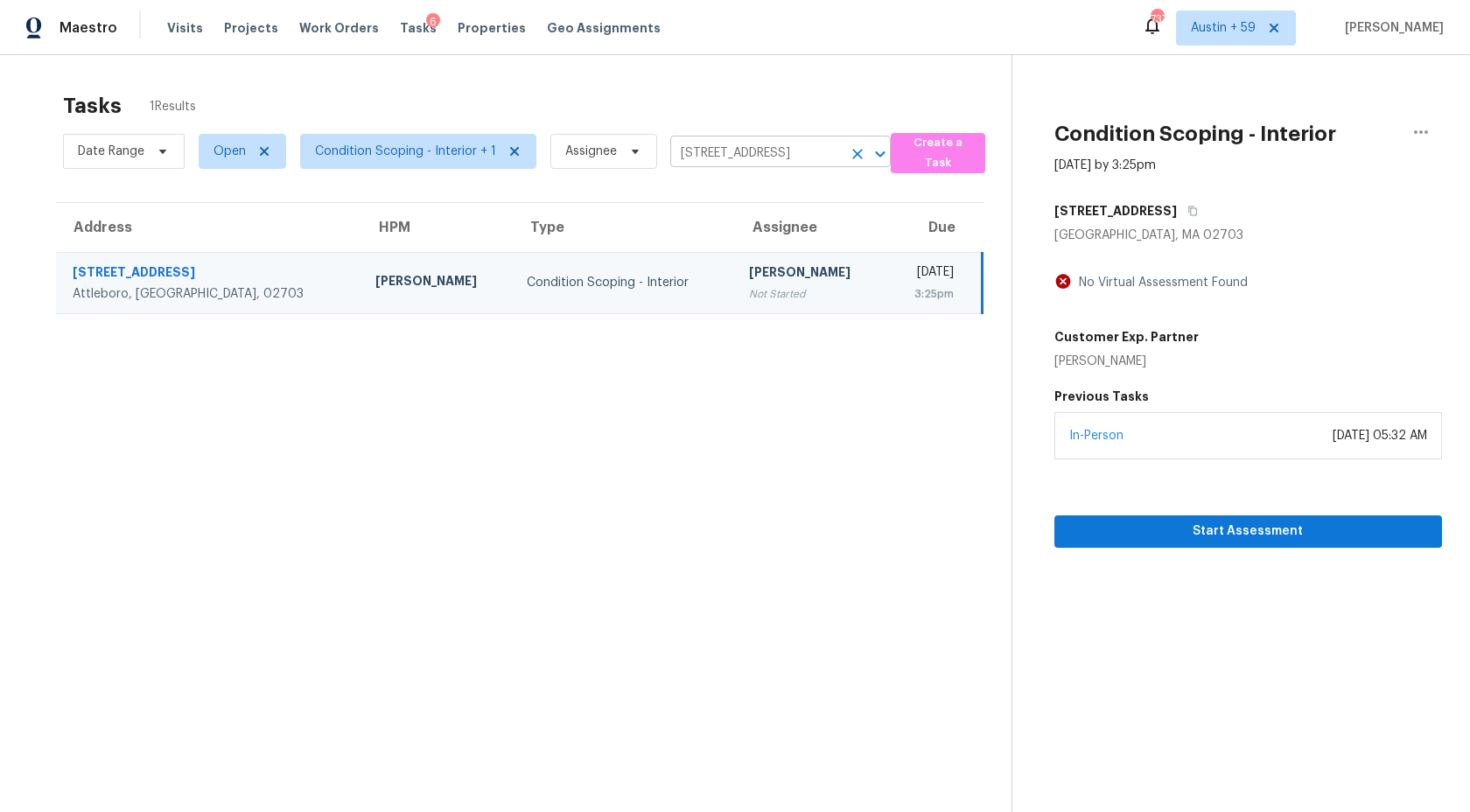
click at [778, 141] on input "714 S Main St, Attleboro, MA 02703" at bounding box center [756, 154] width 171 height 27
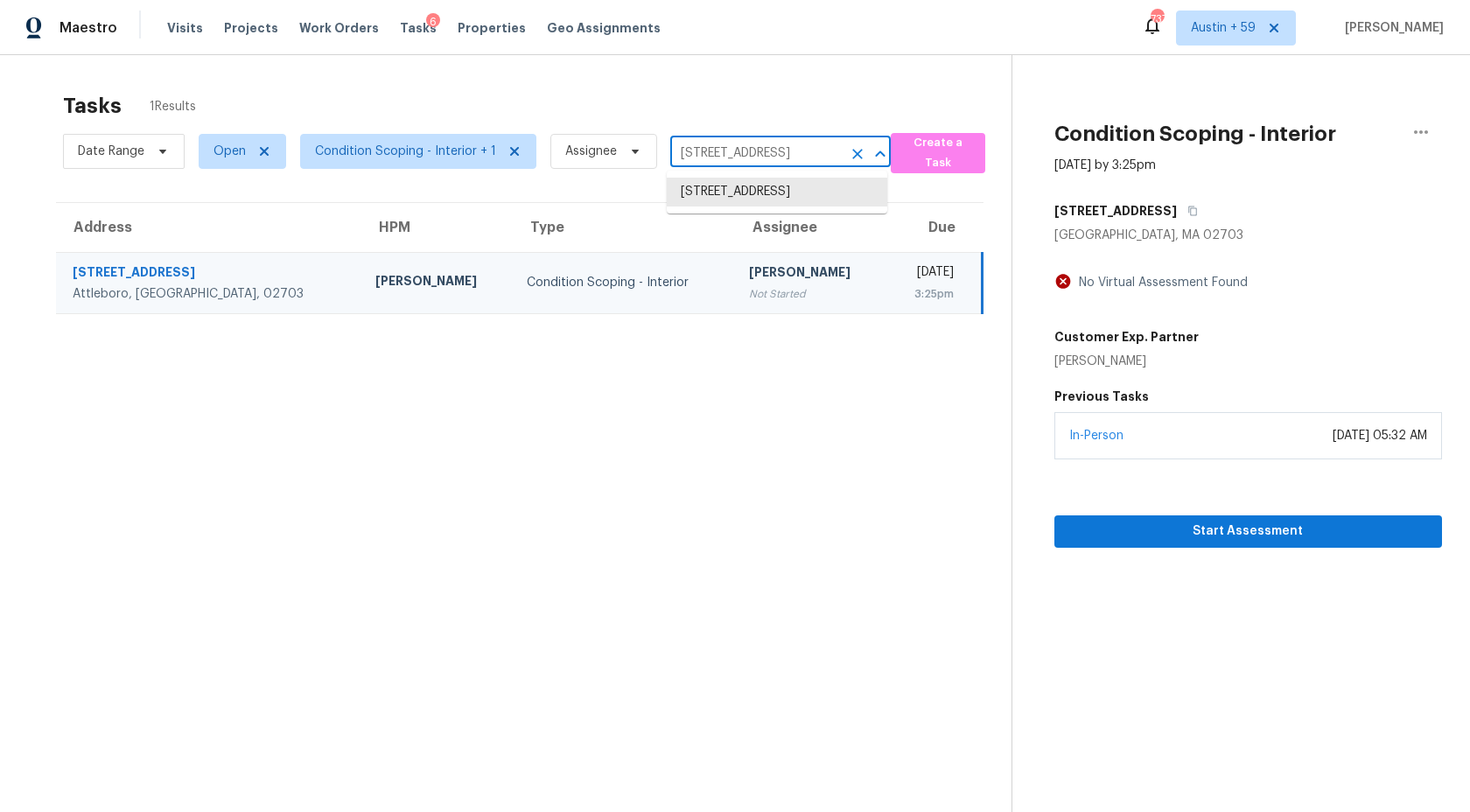
paste input "586 Chase St Arvada, CO, 800"
type input "7586 Chase St Arvada, CO, 80003"
click at [773, 194] on li "7586 Chase St, Arvada, CO 80003" at bounding box center [777, 192] width 221 height 29
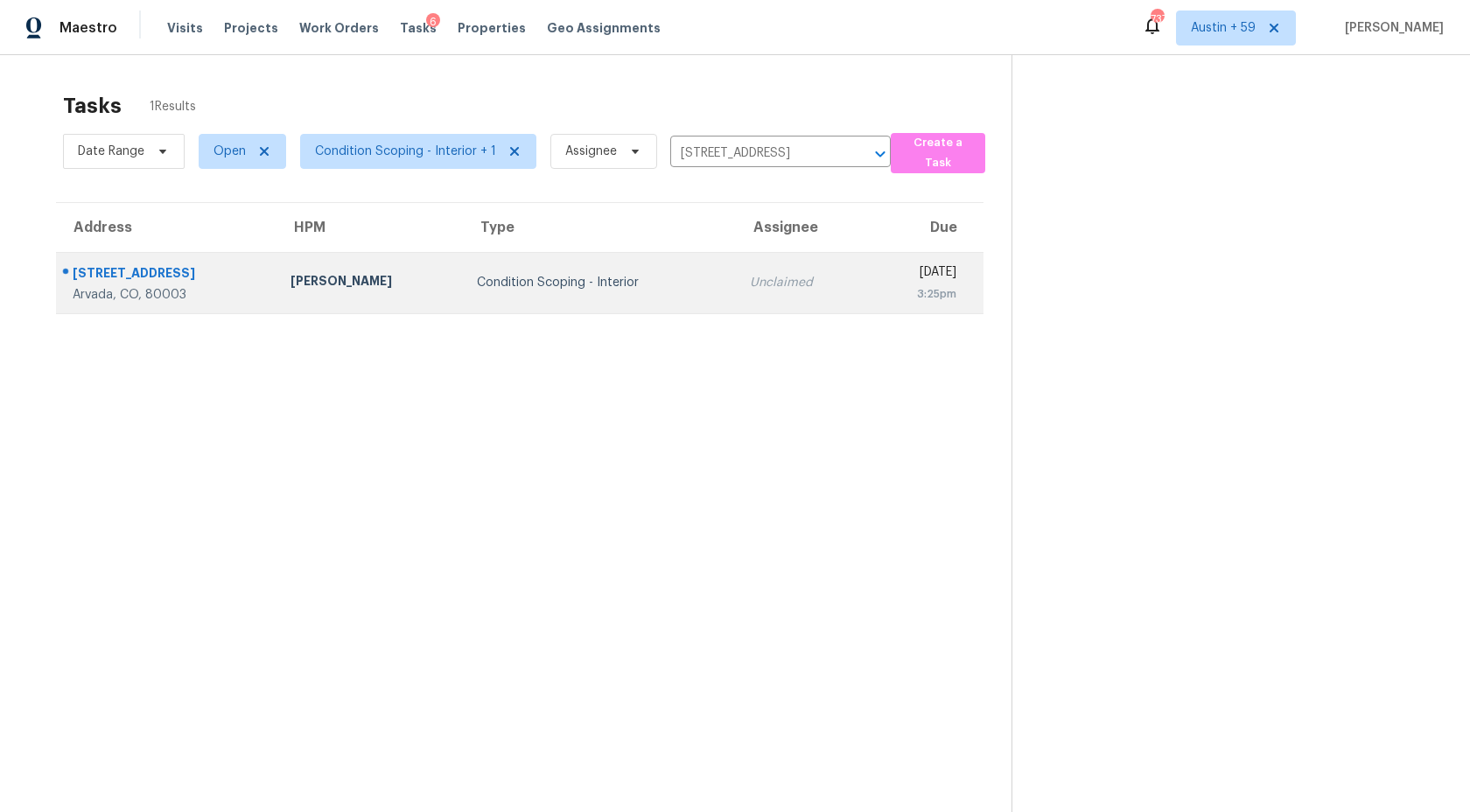
click at [750, 279] on div "Unclaimed" at bounding box center [801, 282] width 103 height 18
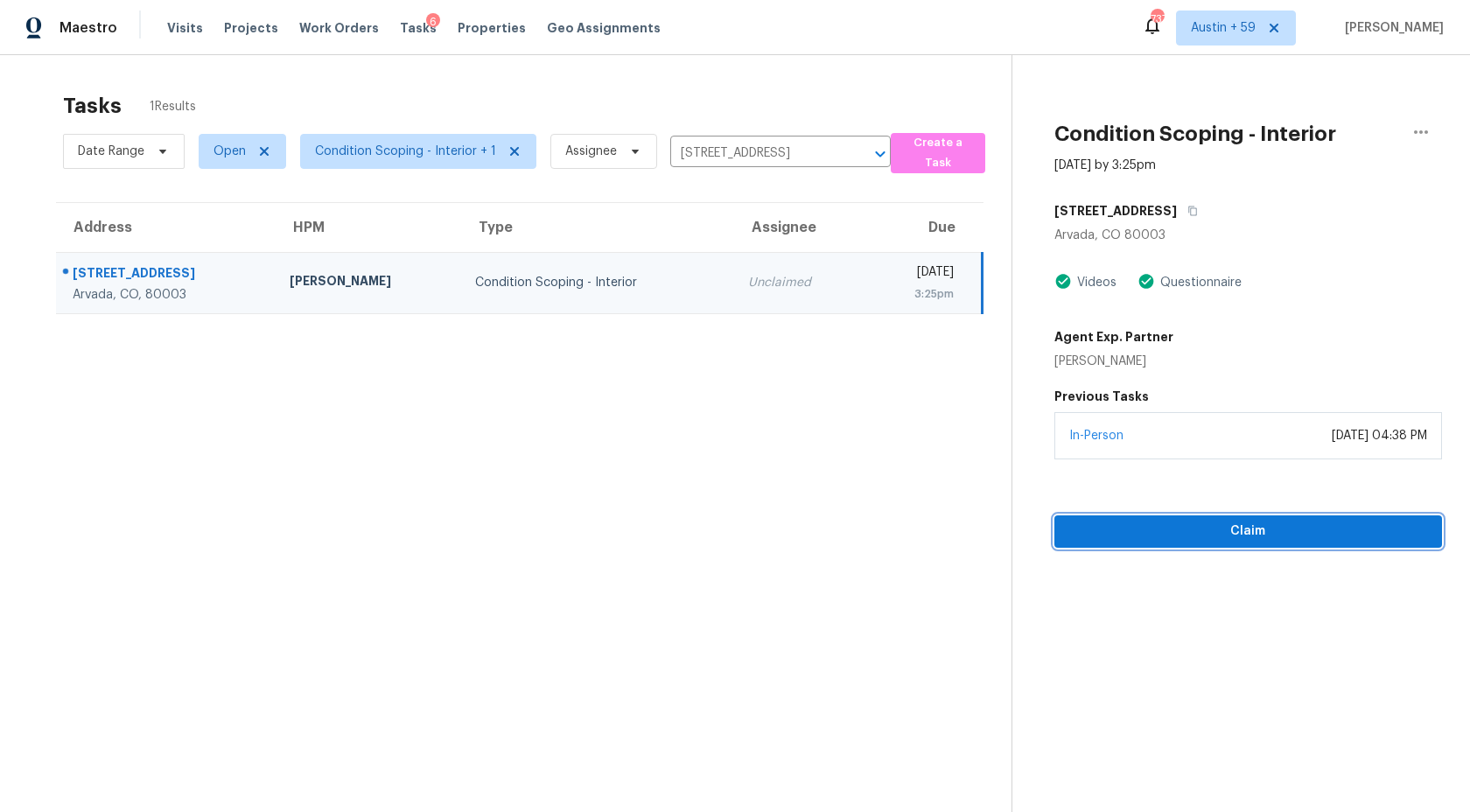
click at [1195, 544] on button "Claim" at bounding box center [1248, 531] width 388 height 33
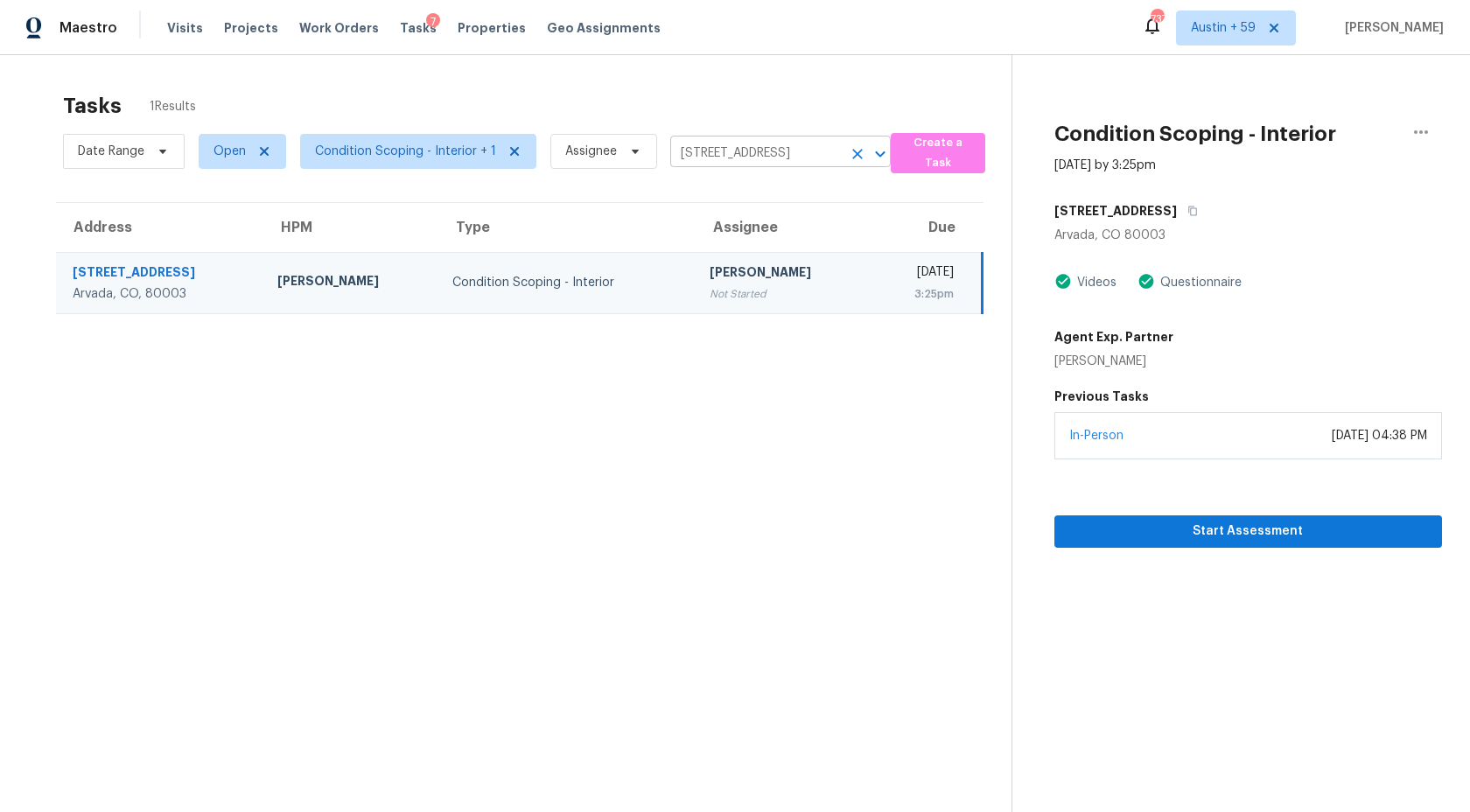
click at [794, 152] on input "7586 Chase St, Arvada, CO 80003" at bounding box center [756, 154] width 171 height 27
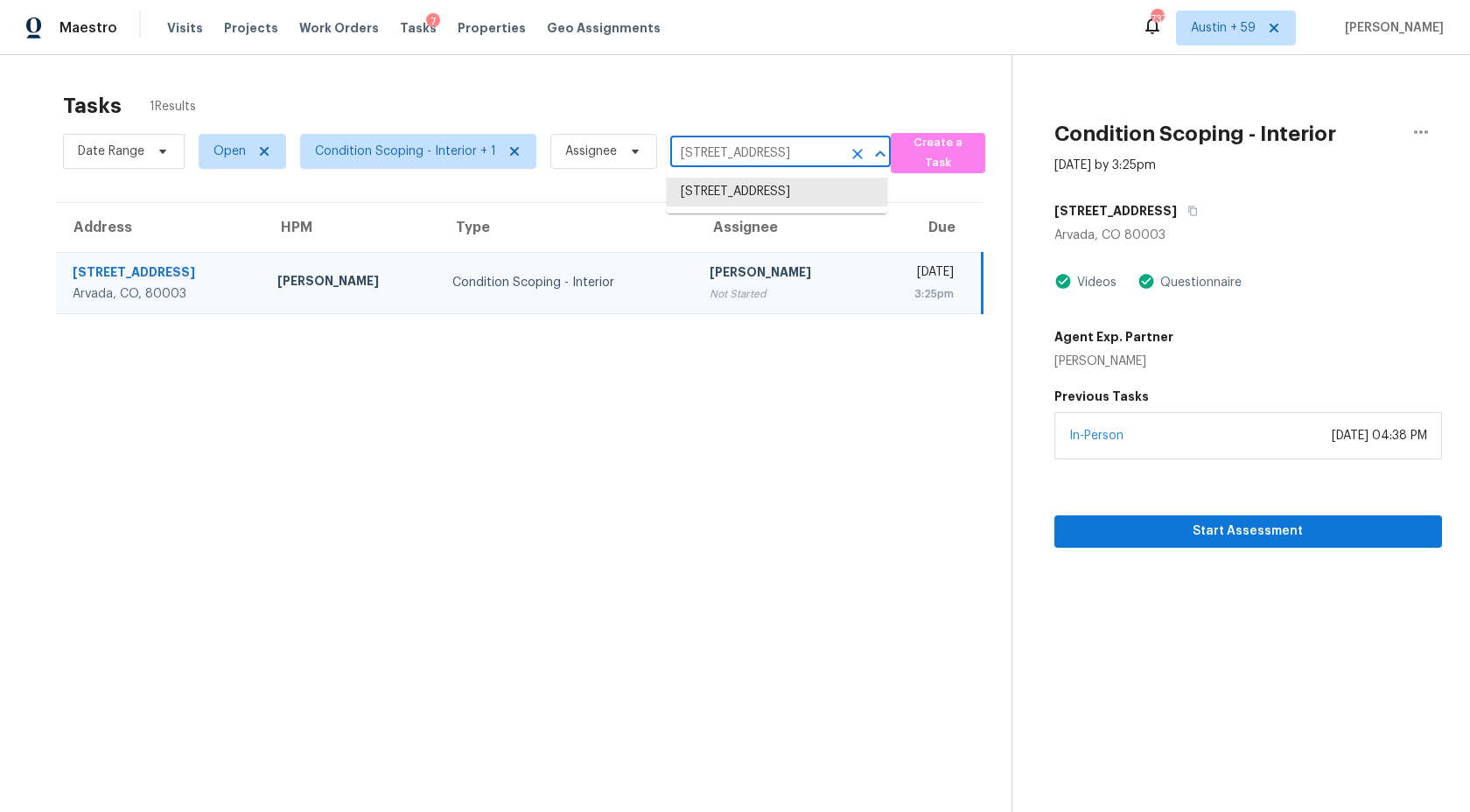
paste input "4005 S Pitkin Way Aurora, CO, 8001"
type input "4005 S Pitkin Way Aurora, CO, 80013"
click at [777, 199] on li "4005 S Pitkin Way, Aurora, CO 80013" at bounding box center [777, 192] width 221 height 29
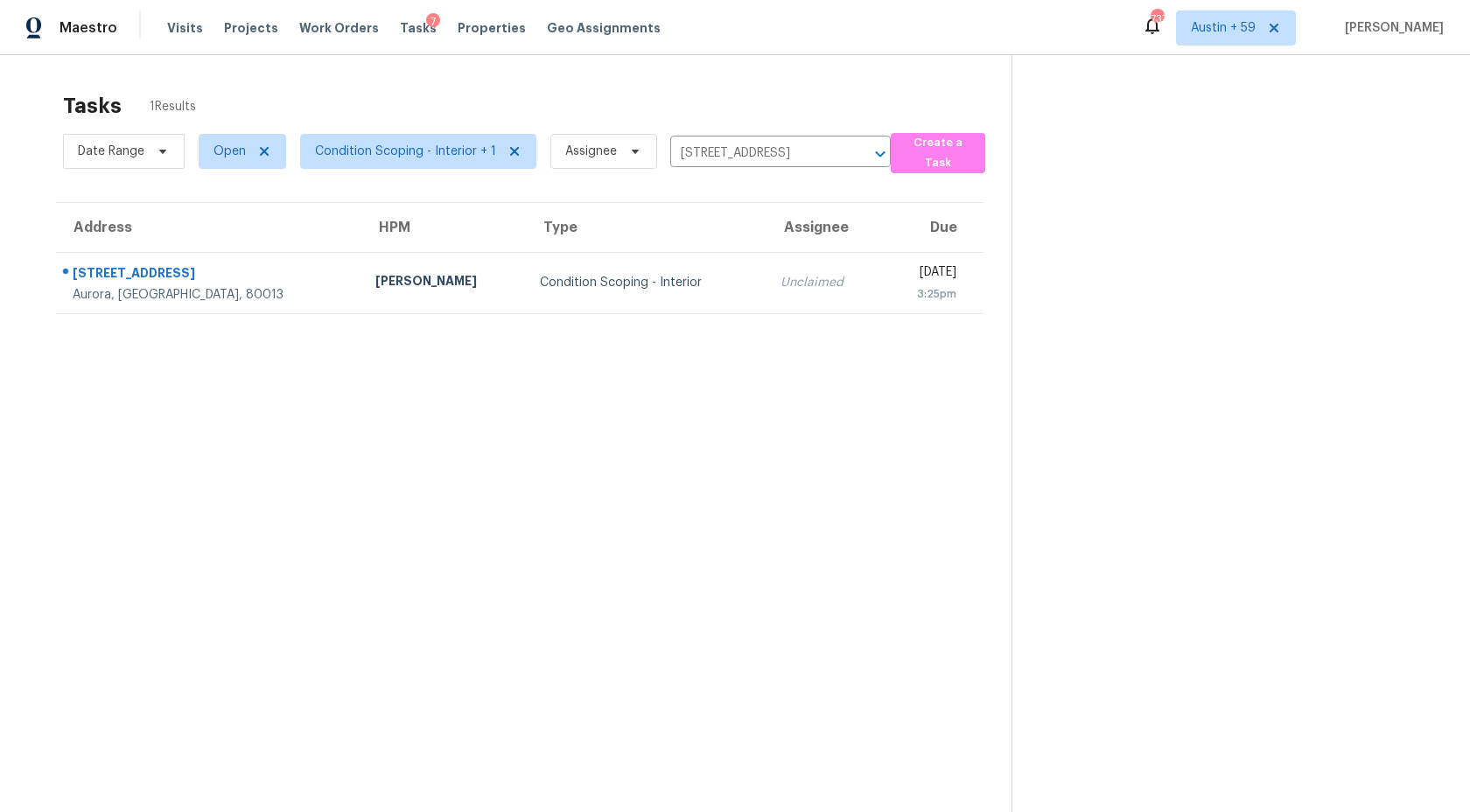
click at [780, 284] on div "Unclaimed" at bounding box center [824, 282] width 87 height 18
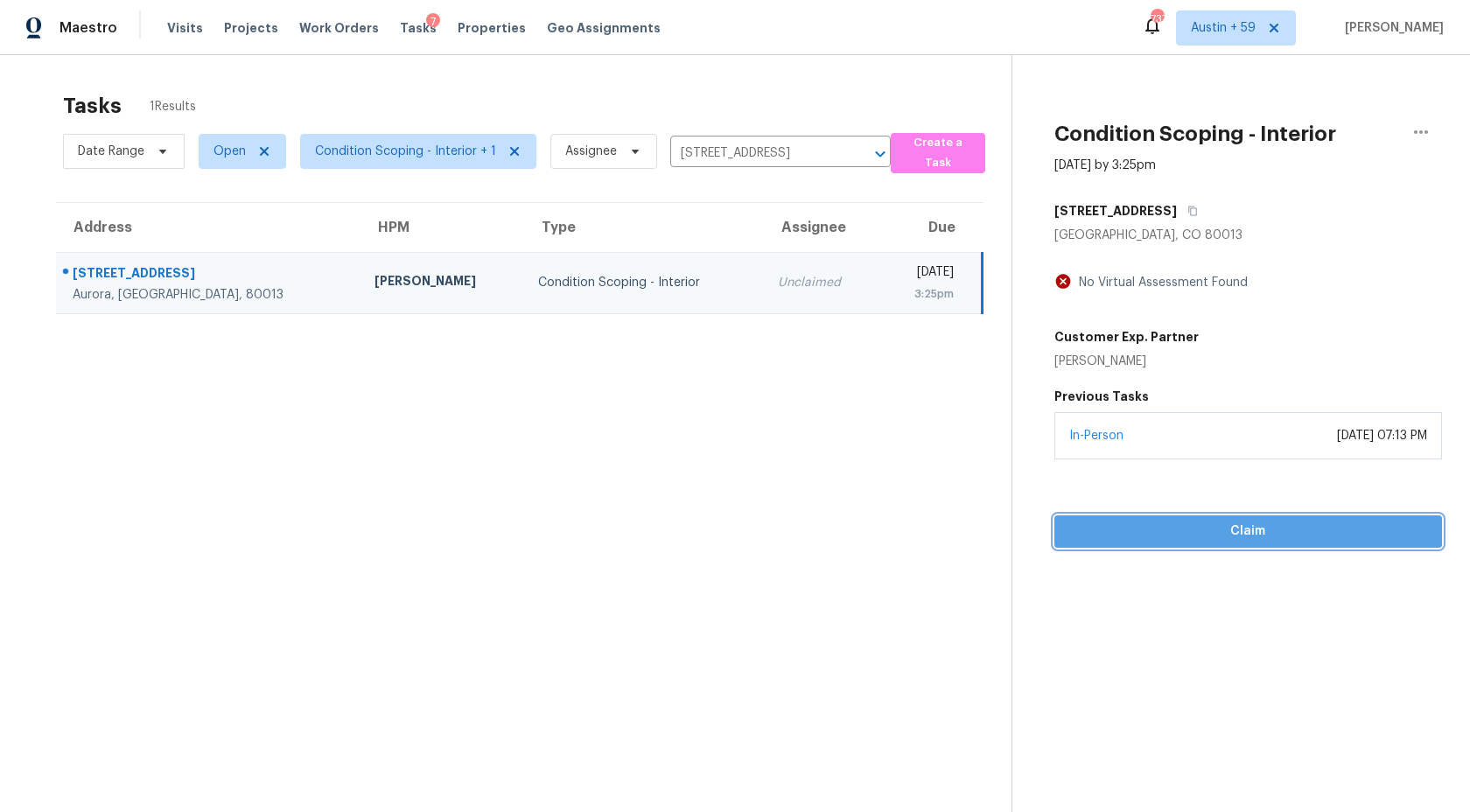
click at [1113, 530] on span "Claim" at bounding box center [1248, 531] width 359 height 22
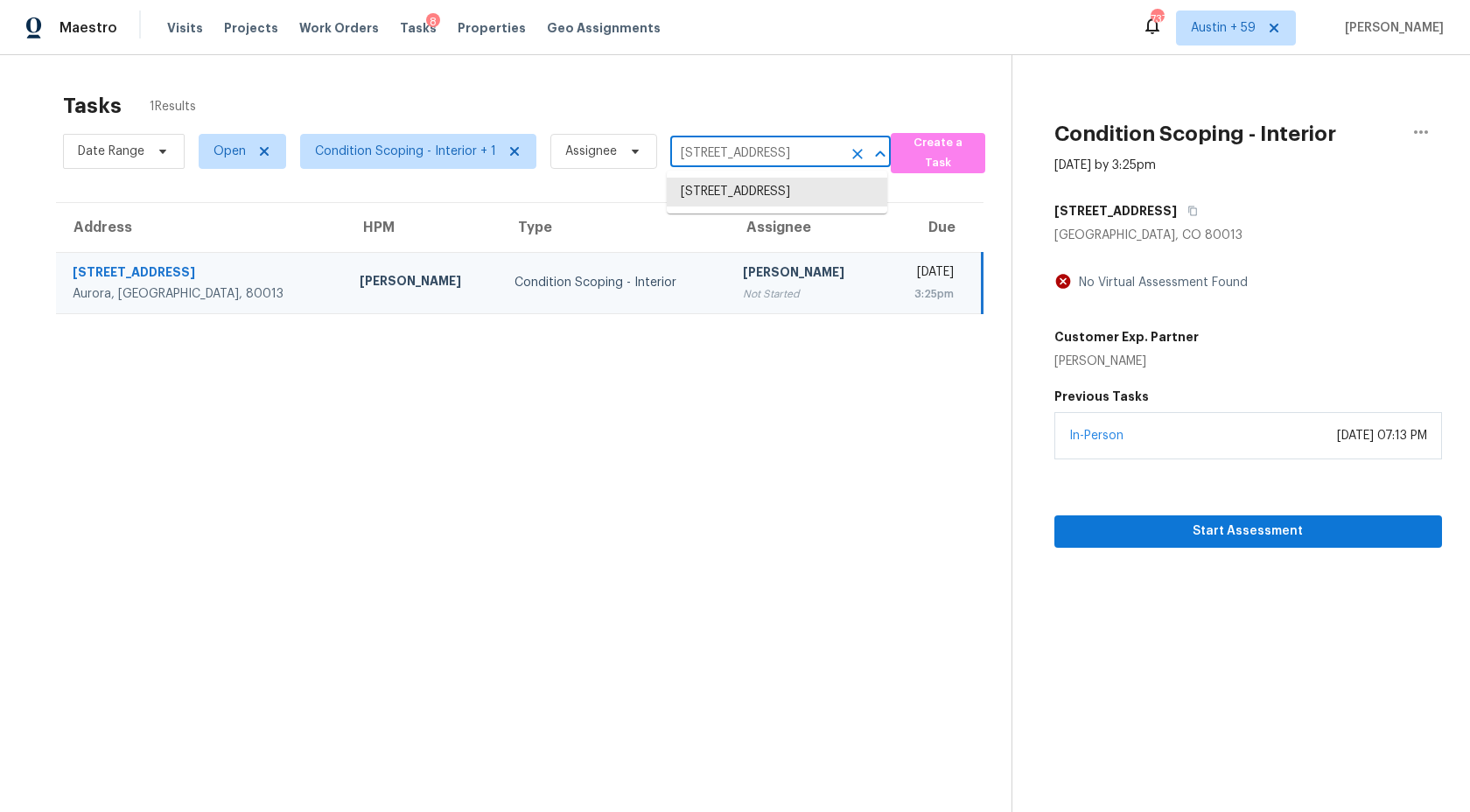
click at [726, 154] on input "4005 S Pitkin Way, Aurora, CO 80013" at bounding box center [756, 154] width 171 height 27
paste input "1650 Key Bay Trl Kissimmee, FL, 34747"
type input "1650 Key Bay Trl Kissimmee, FL, 34747"
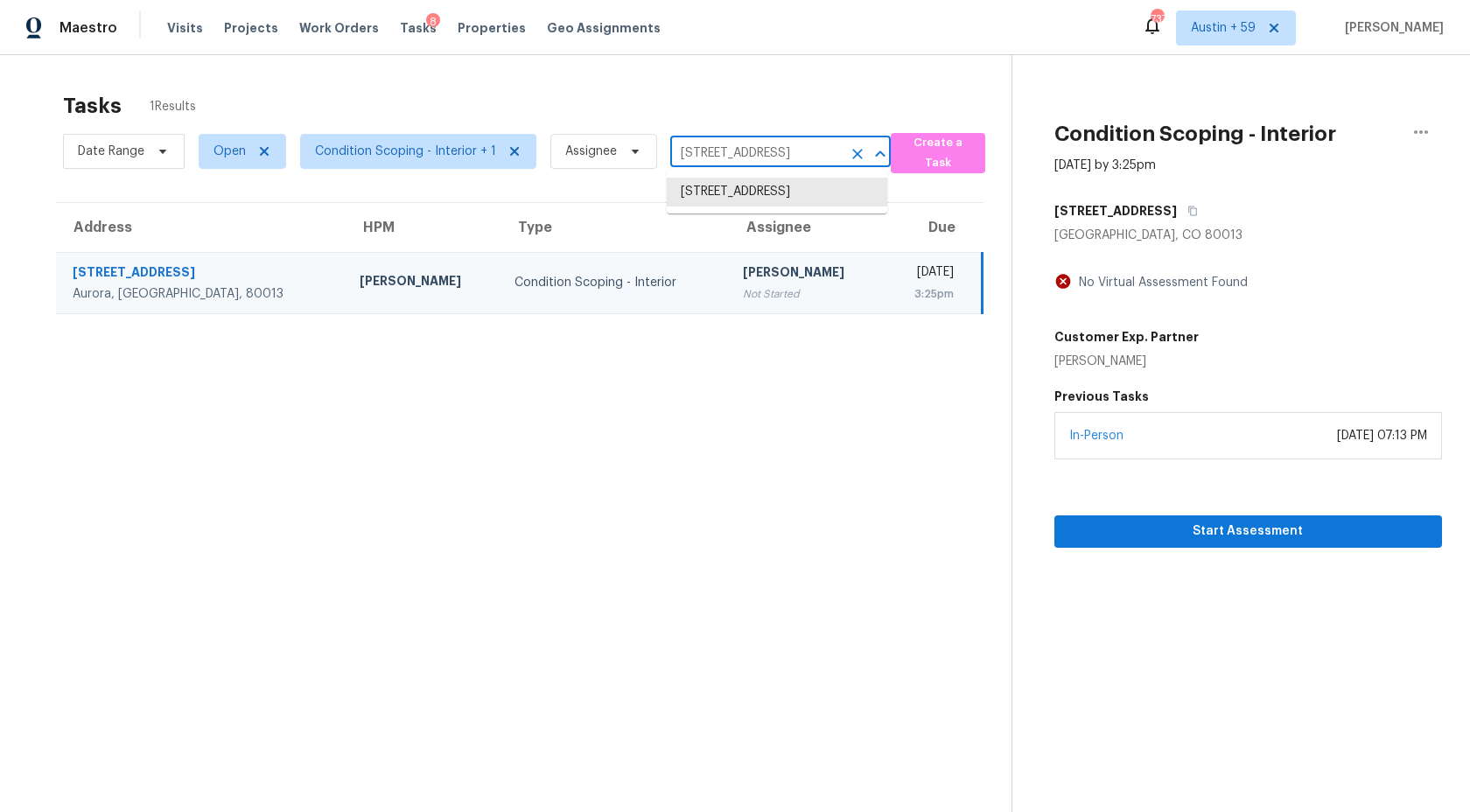
scroll to position [0, 57]
click at [743, 204] on li "1650 Key Bay Trl, Kissimmee, FL 34747" at bounding box center [777, 192] width 221 height 29
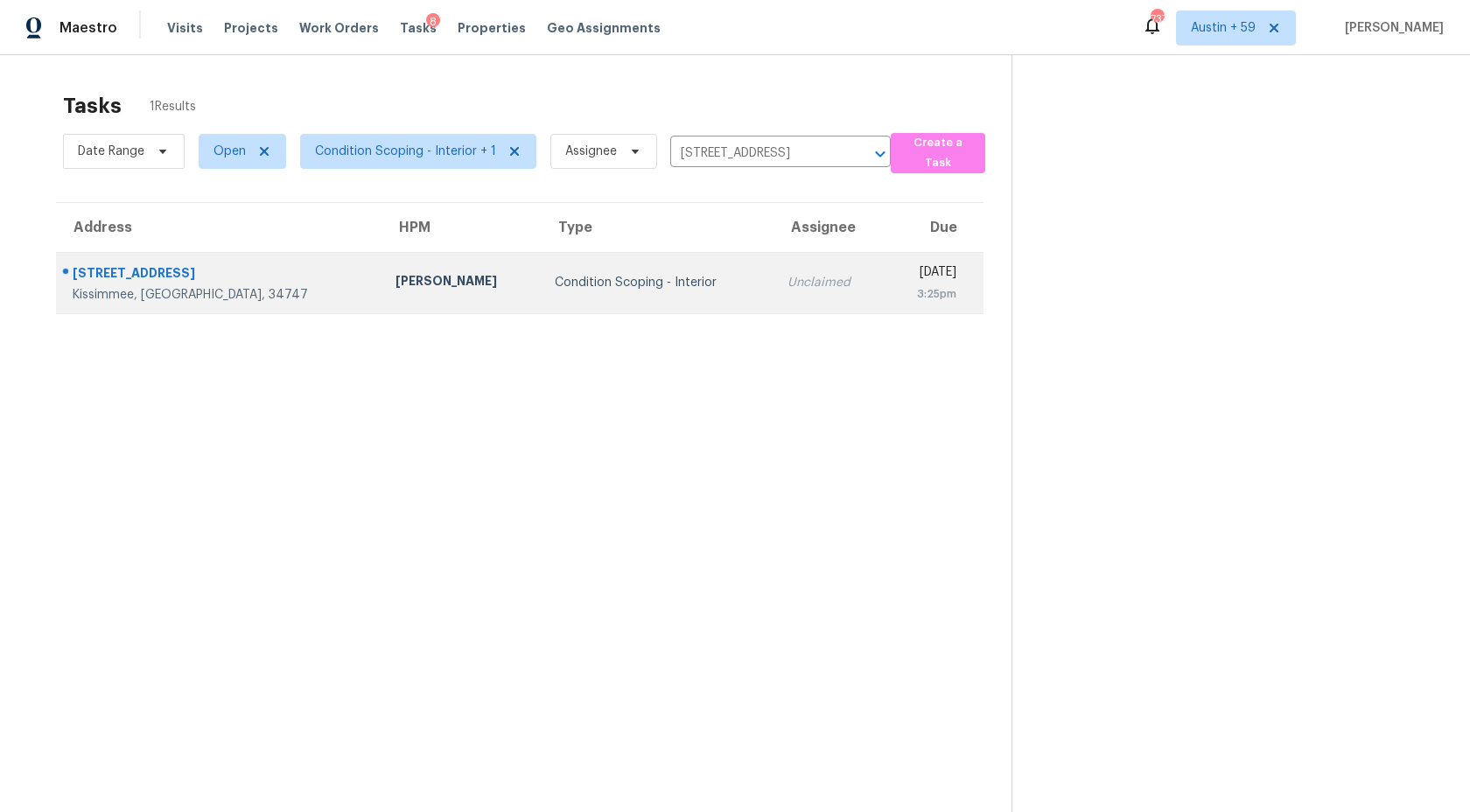
click at [788, 274] on div "Unclaimed" at bounding box center [829, 282] width 83 height 18
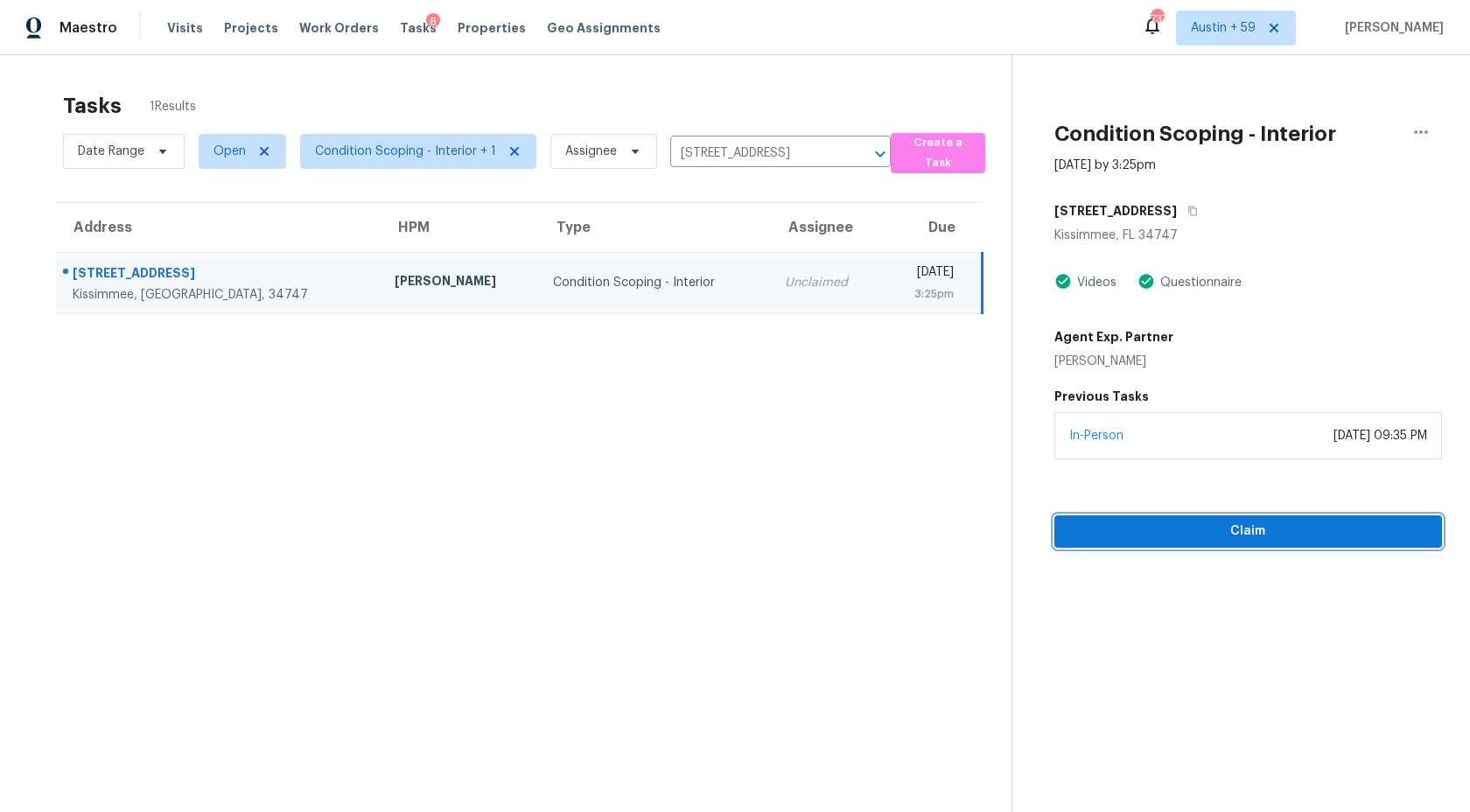
click at [1086, 532] on span "Claim" at bounding box center [1248, 531] width 359 height 22
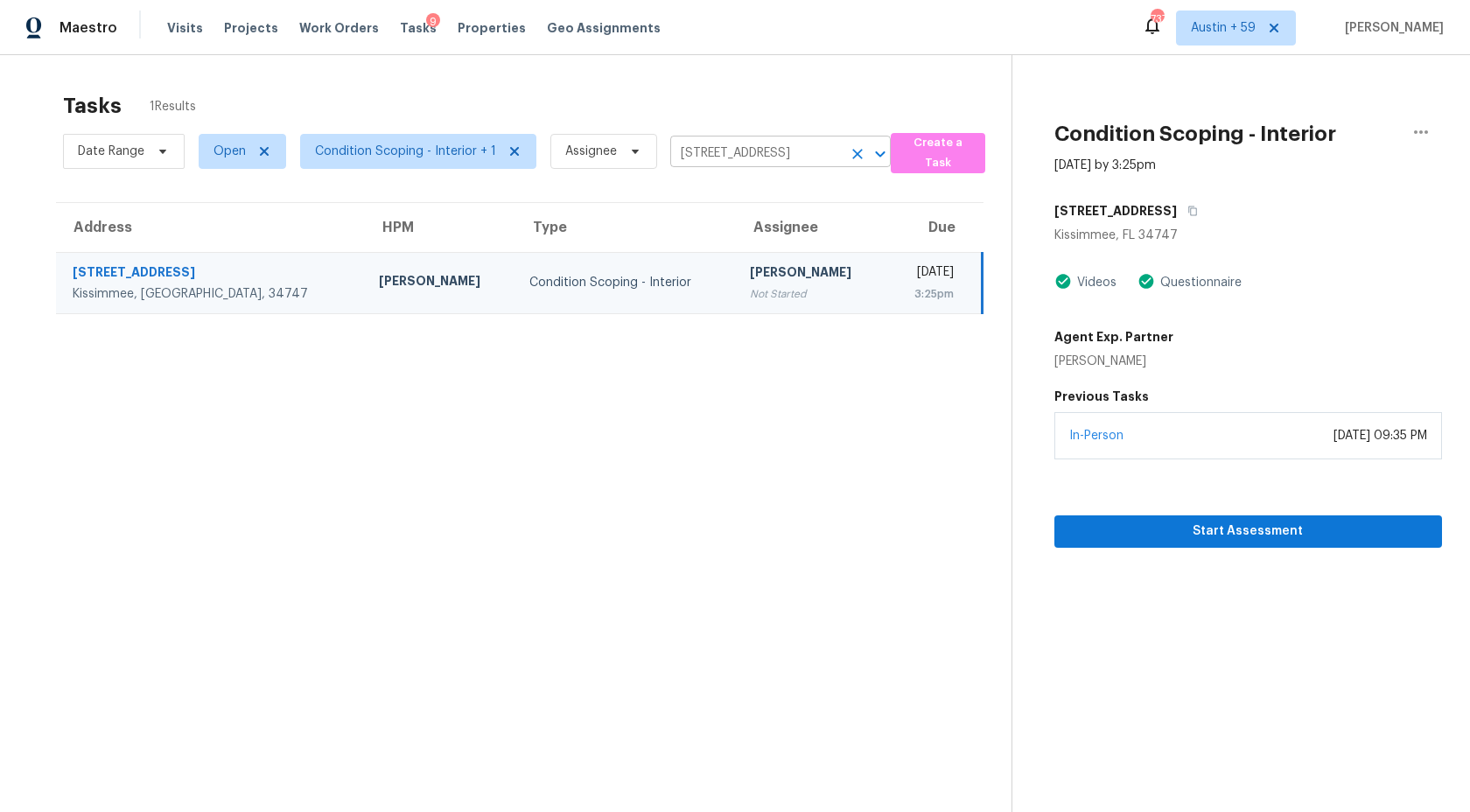
click at [761, 148] on input "1650 Key Bay Trl, Kissimmee, FL 34747" at bounding box center [756, 154] width 171 height 27
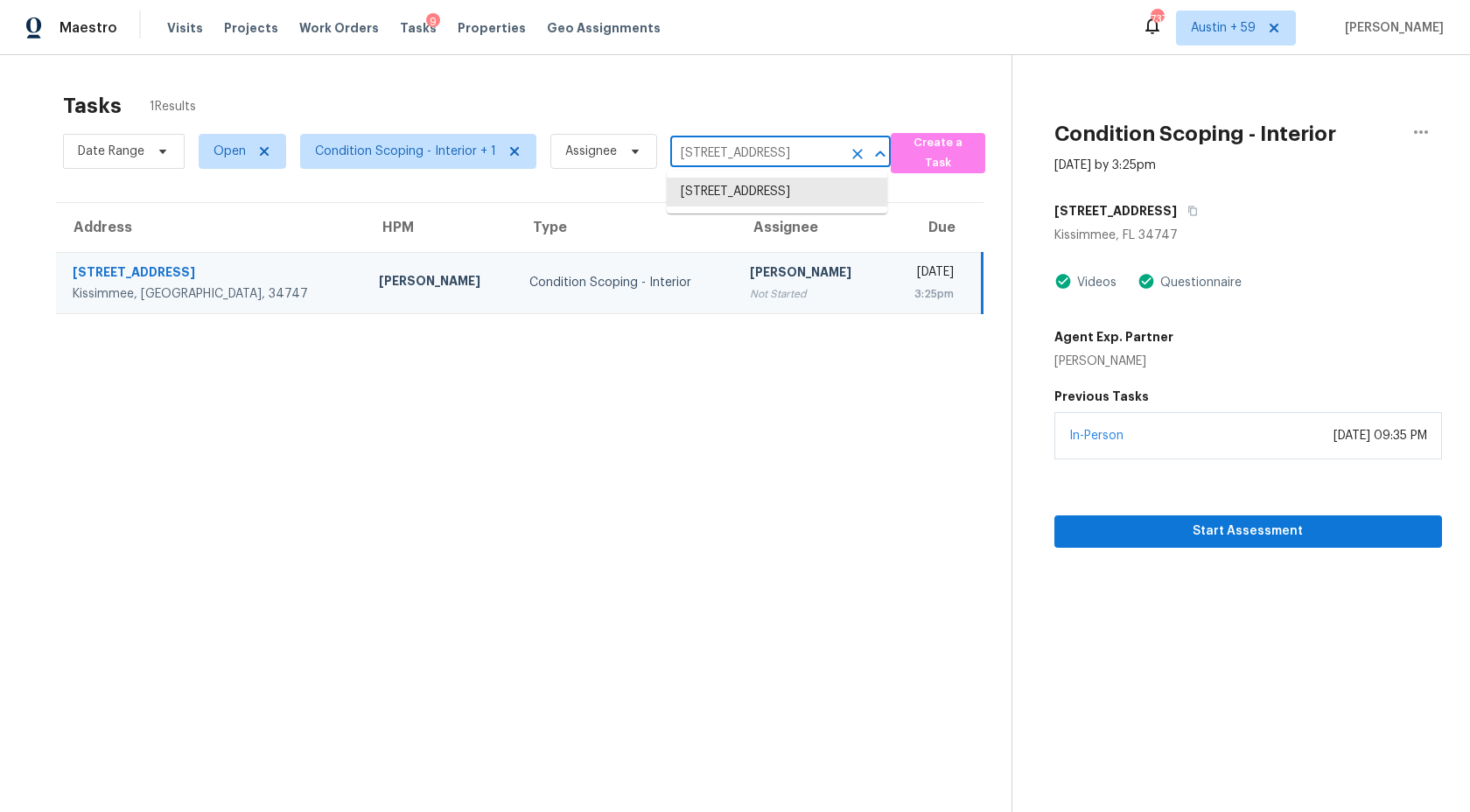
click at [761, 148] on input "1650 Key Bay Trl, Kissimmee, FL 34747" at bounding box center [756, 154] width 171 height 27
paste input "4579 Plainview Rd Saint Cloud, FL, 34772"
type input "4579 Plainview Rd Saint Cloud, FL, 34772"
click at [763, 194] on li "4579 Plainview Rd, Saint Cloud, FL 34772" at bounding box center [777, 192] width 221 height 29
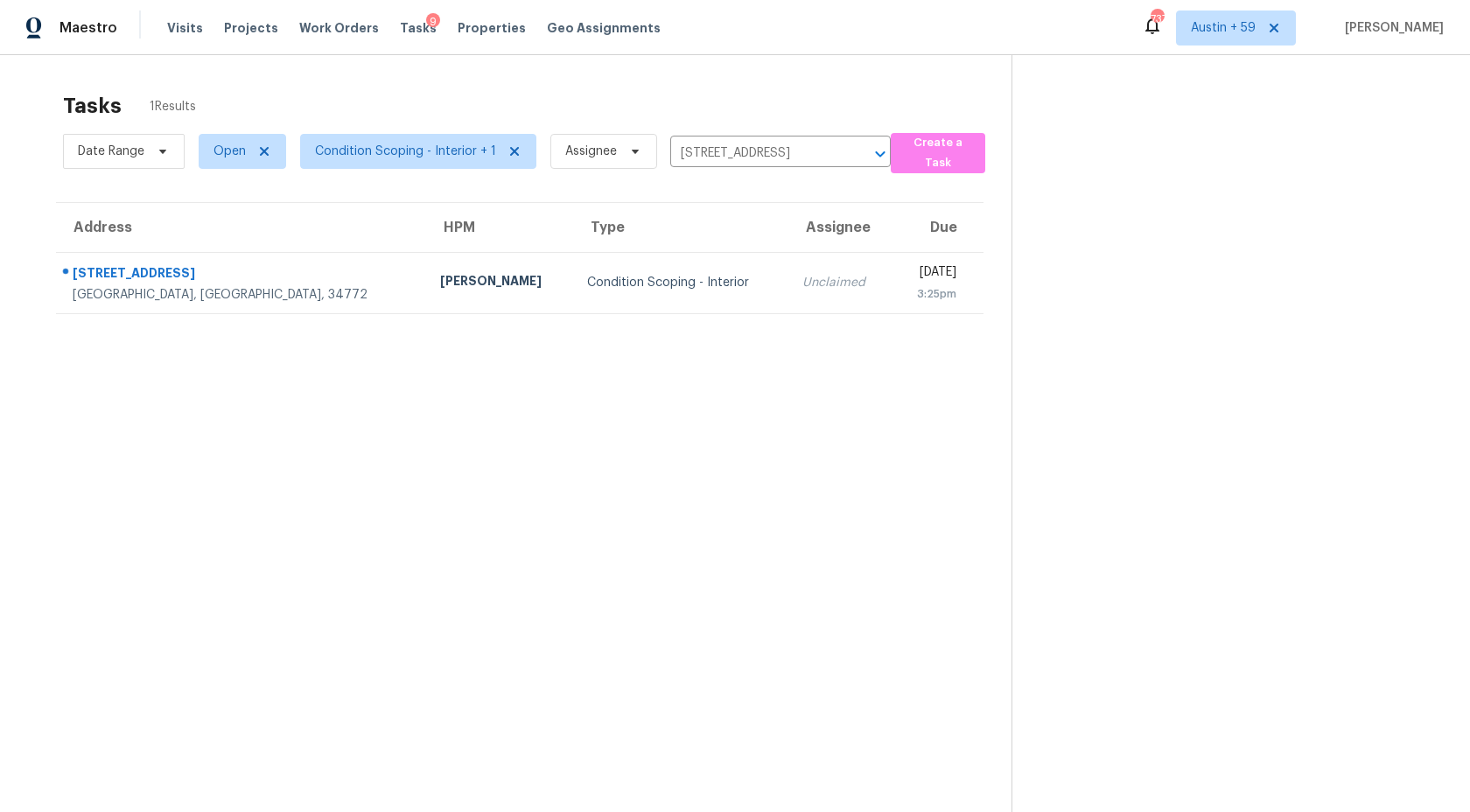
click at [803, 276] on div "Unclaimed" at bounding box center [840, 282] width 75 height 18
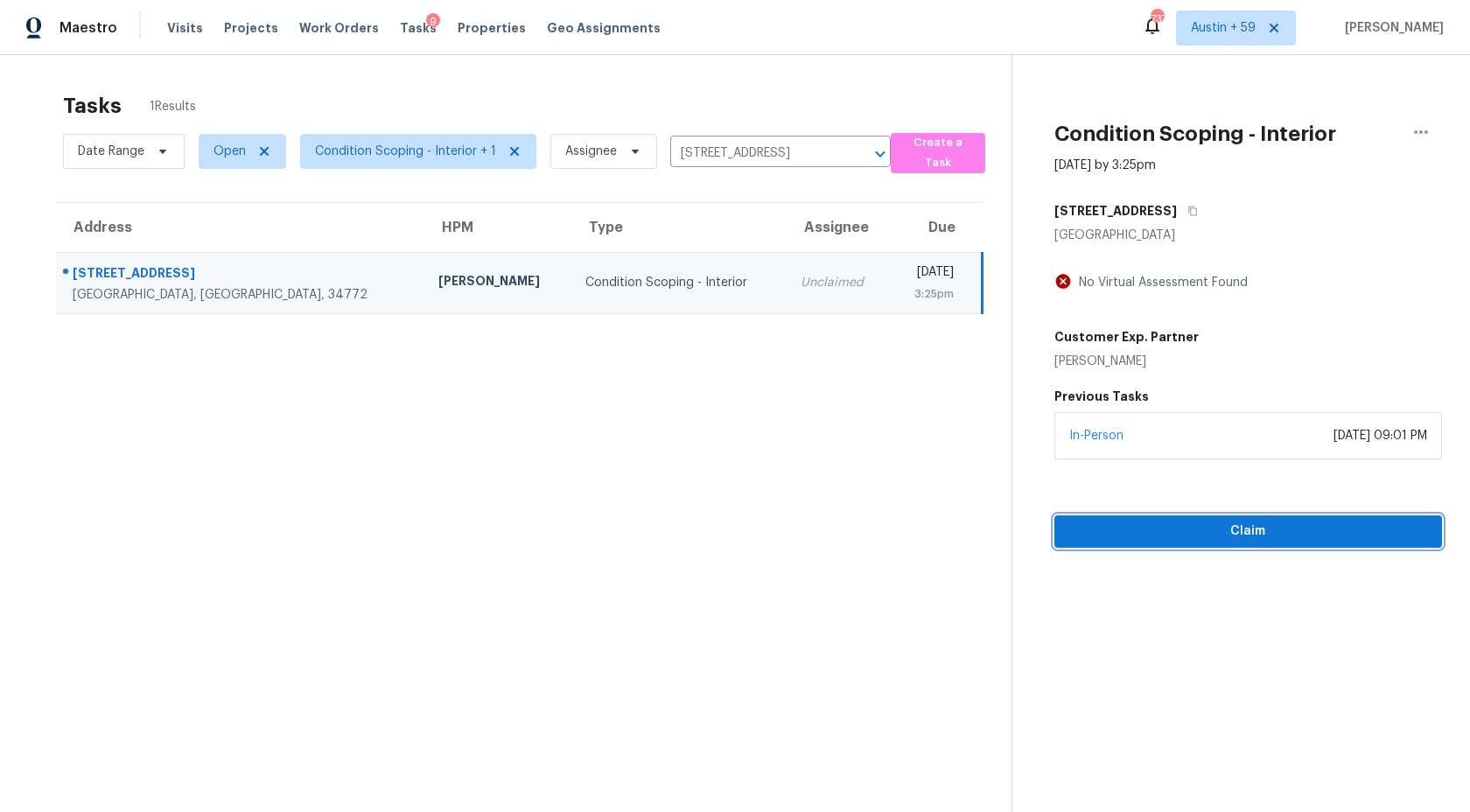
click at [1190, 522] on span "Claim" at bounding box center [1248, 531] width 359 height 22
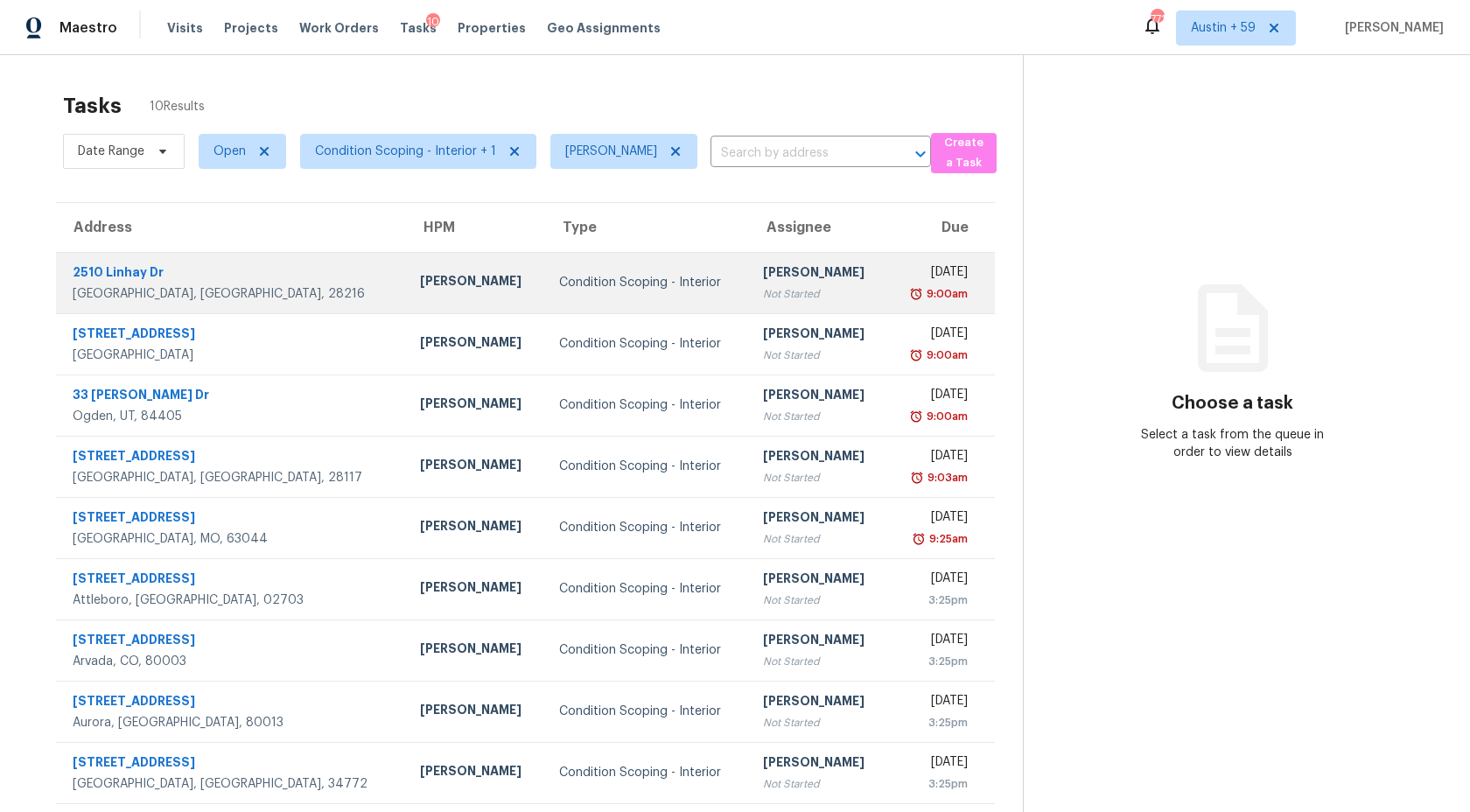
click at [902, 268] on div "[DATE]" at bounding box center [935, 274] width 65 height 22
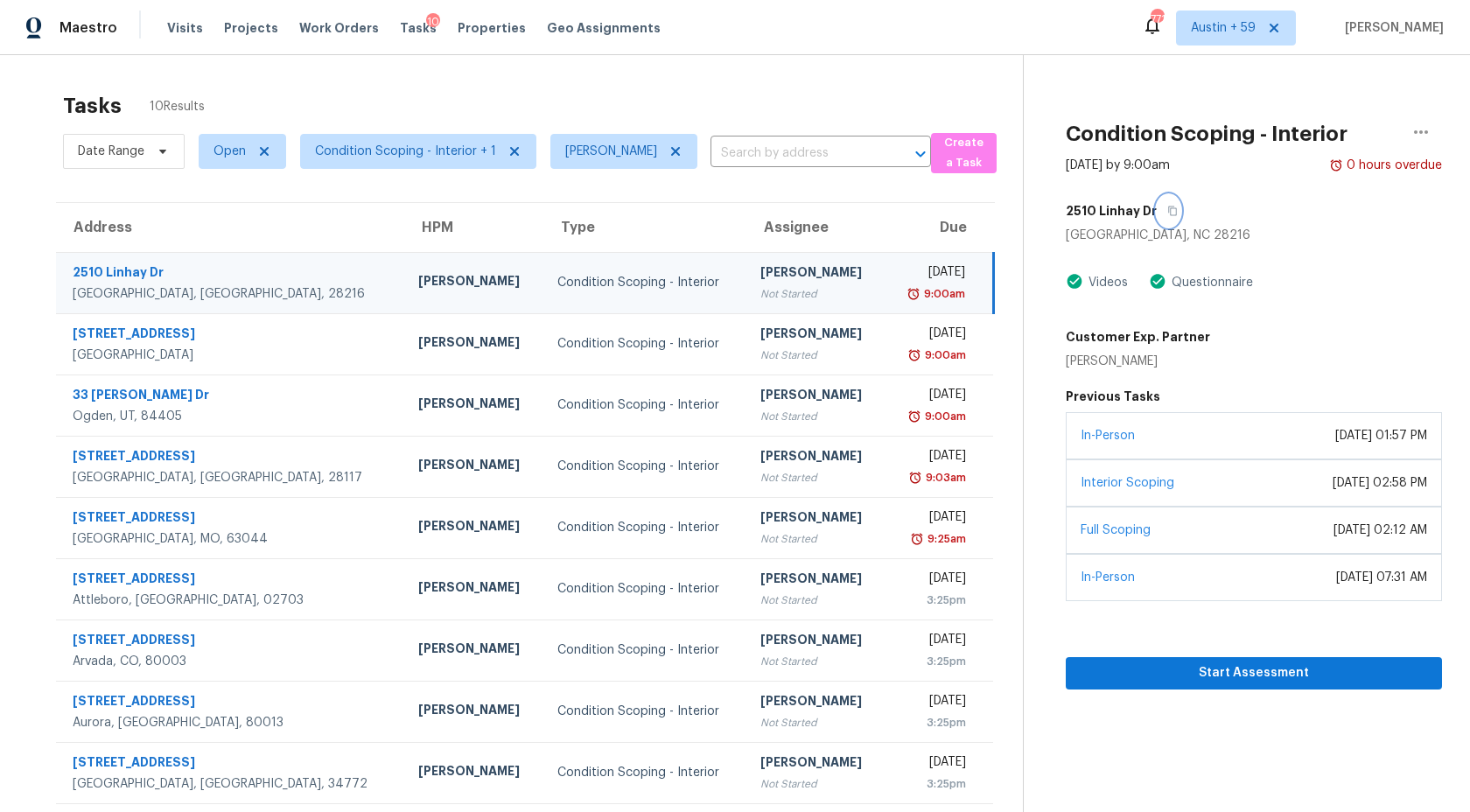
click at [1157, 208] on button "button" at bounding box center [1168, 211] width 24 height 32
click at [1289, 669] on span "Start Assessment" at bounding box center [1254, 673] width 348 height 22
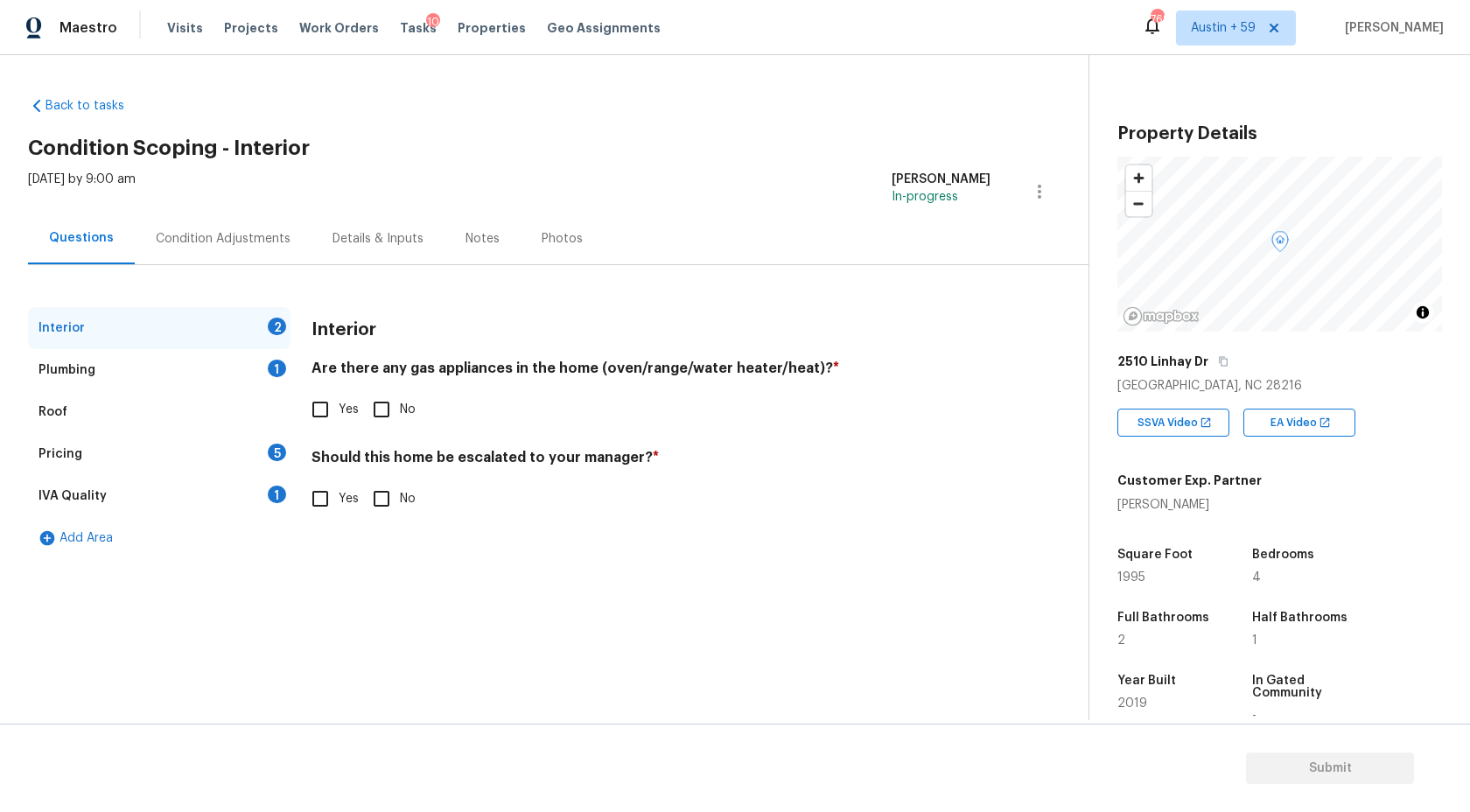
click at [336, 405] on input "Yes" at bounding box center [320, 410] width 37 height 37
checkbox input "true"
click at [396, 506] on input "No" at bounding box center [381, 499] width 37 height 37
checkbox input "true"
click at [269, 380] on div "Plumbing 1" at bounding box center [159, 370] width 262 height 42
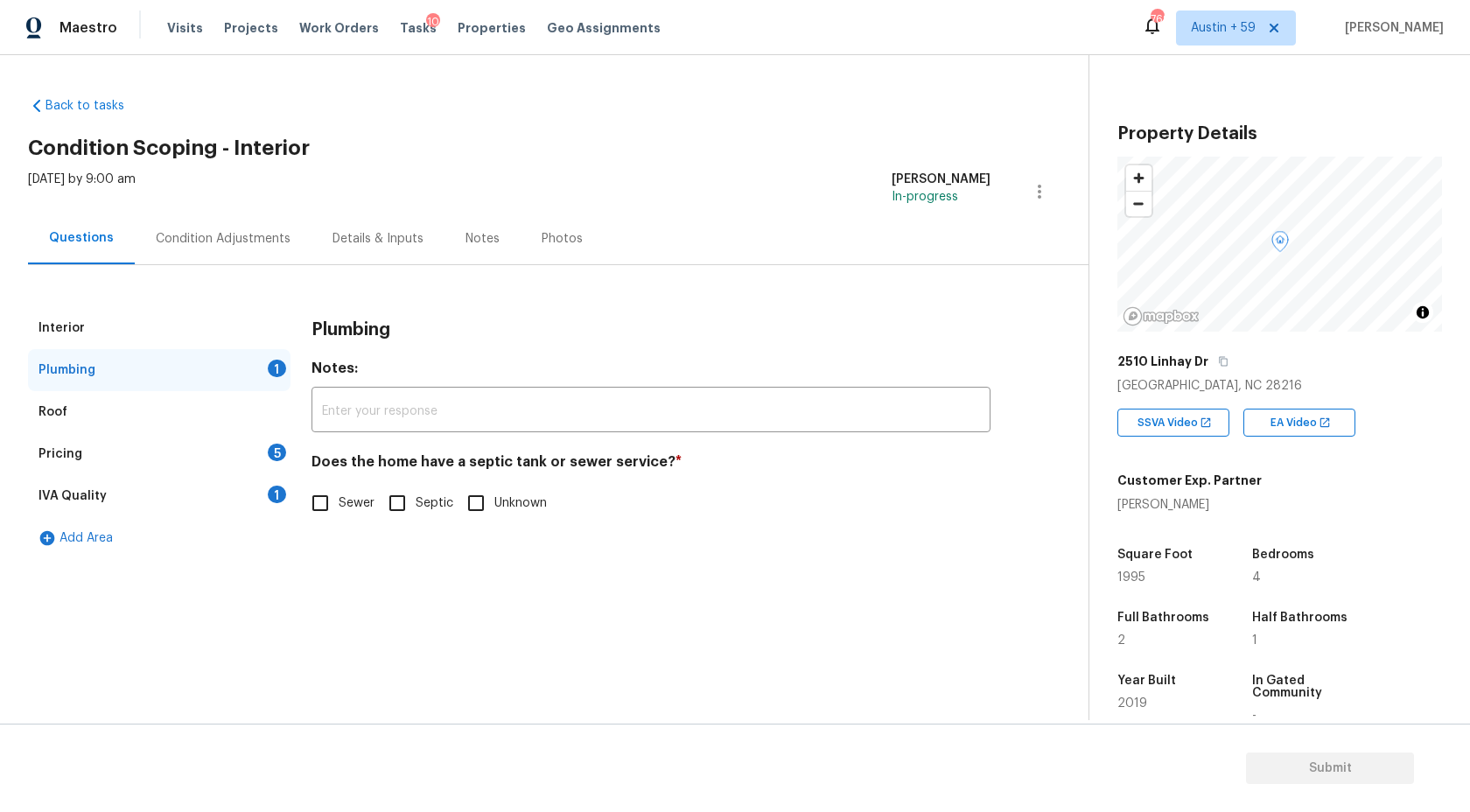
click at [351, 497] on span "Sewer" at bounding box center [357, 503] width 36 height 19
click at [339, 497] on input "Sewer" at bounding box center [320, 503] width 37 height 37
checkbox input "true"
click at [279, 493] on div "1" at bounding box center [276, 494] width 19 height 18
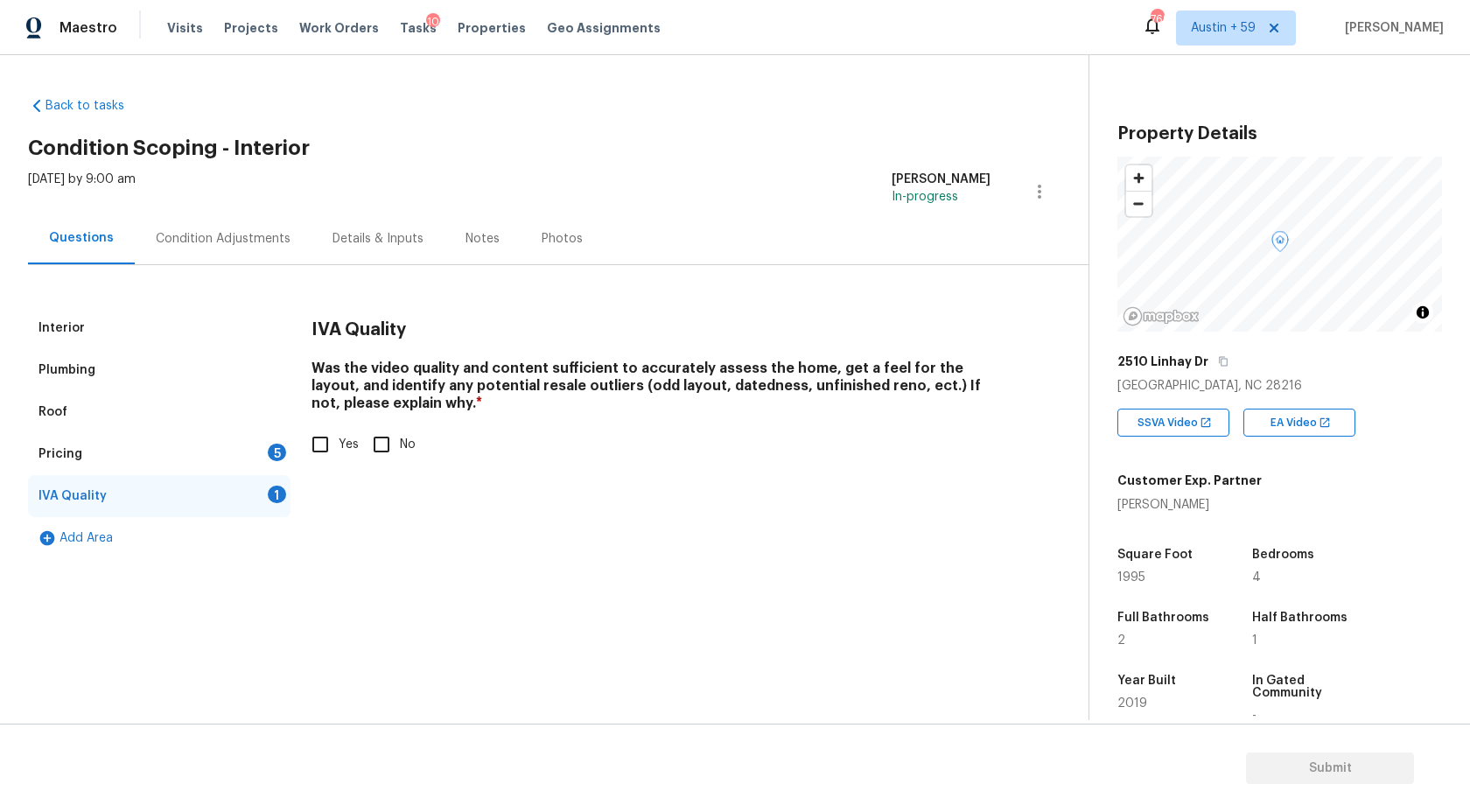
click at [331, 440] on input "Yes" at bounding box center [320, 445] width 37 height 37
checkbox input "true"
click at [268, 461] on div "Pricing 5" at bounding box center [159, 455] width 262 height 42
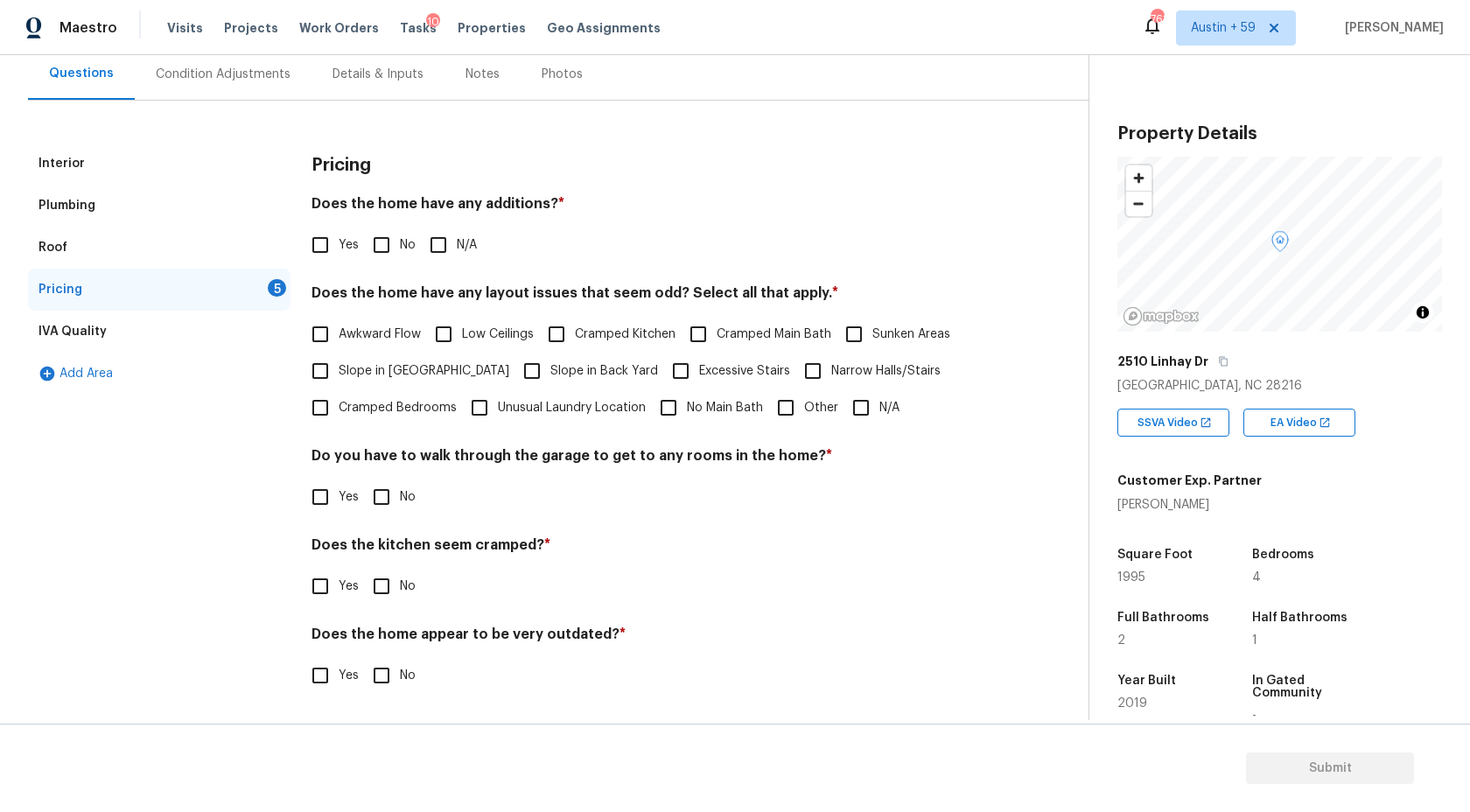
scroll to position [205, 0]
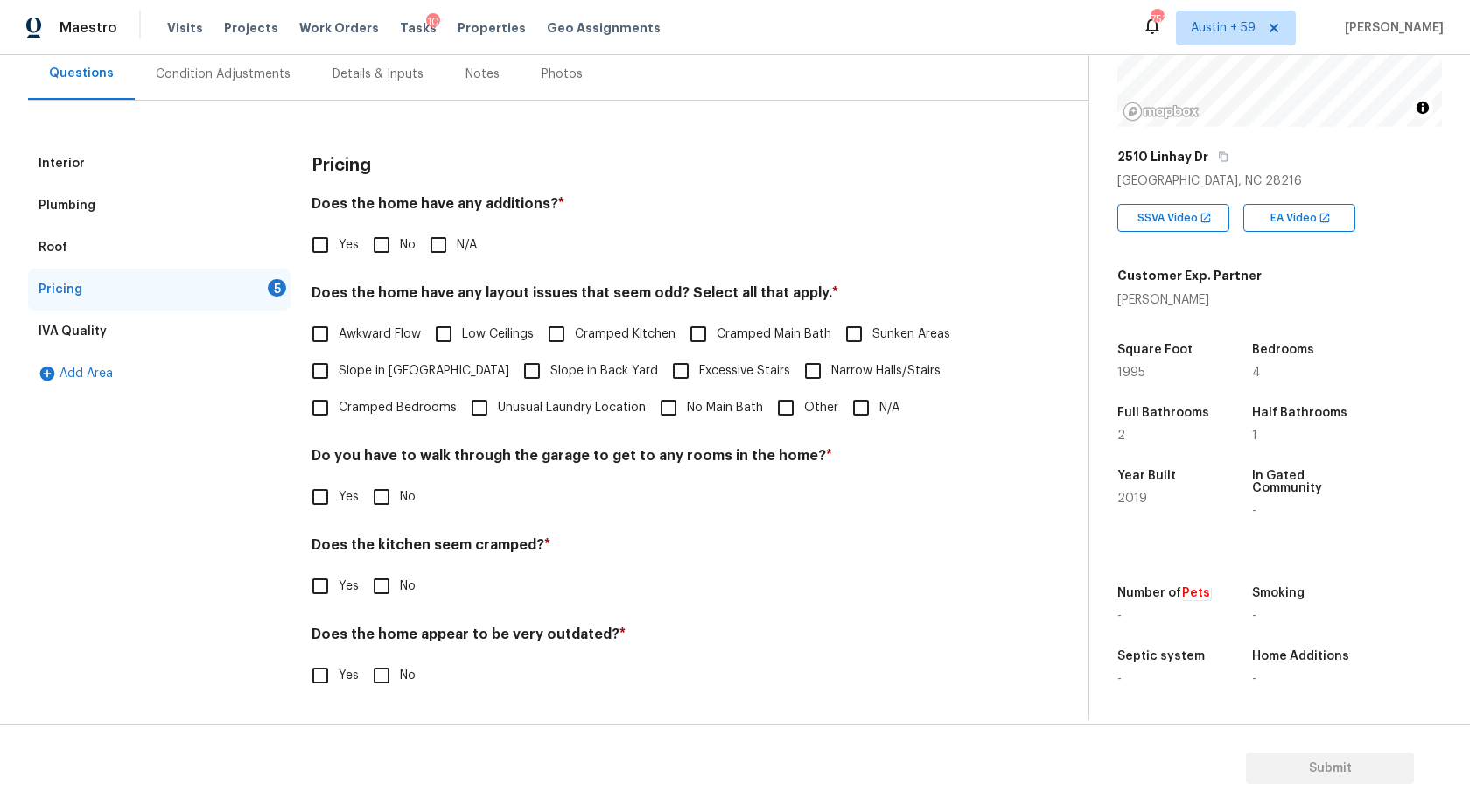
click at [386, 244] on input "No" at bounding box center [381, 245] width 37 height 37
checkbox input "true"
click at [850, 408] on input "N/A" at bounding box center [861, 408] width 37 height 37
checkbox input "true"
click at [388, 496] on input "No" at bounding box center [381, 499] width 37 height 37
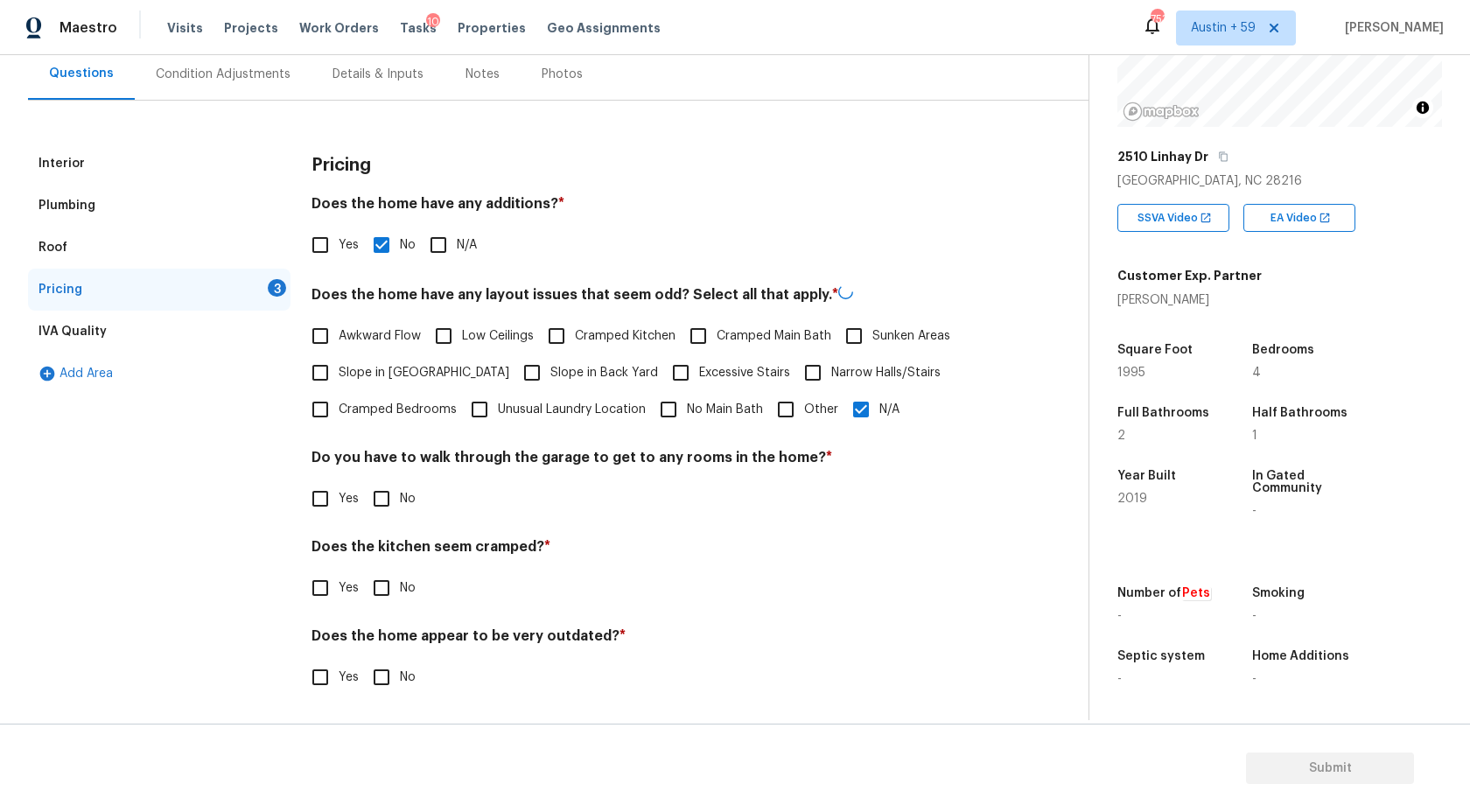
checkbox input "true"
click at [386, 602] on input "No" at bounding box center [381, 588] width 37 height 37
checkbox input "true"
click at [386, 678] on input "No" at bounding box center [381, 677] width 37 height 37
checkbox input "true"
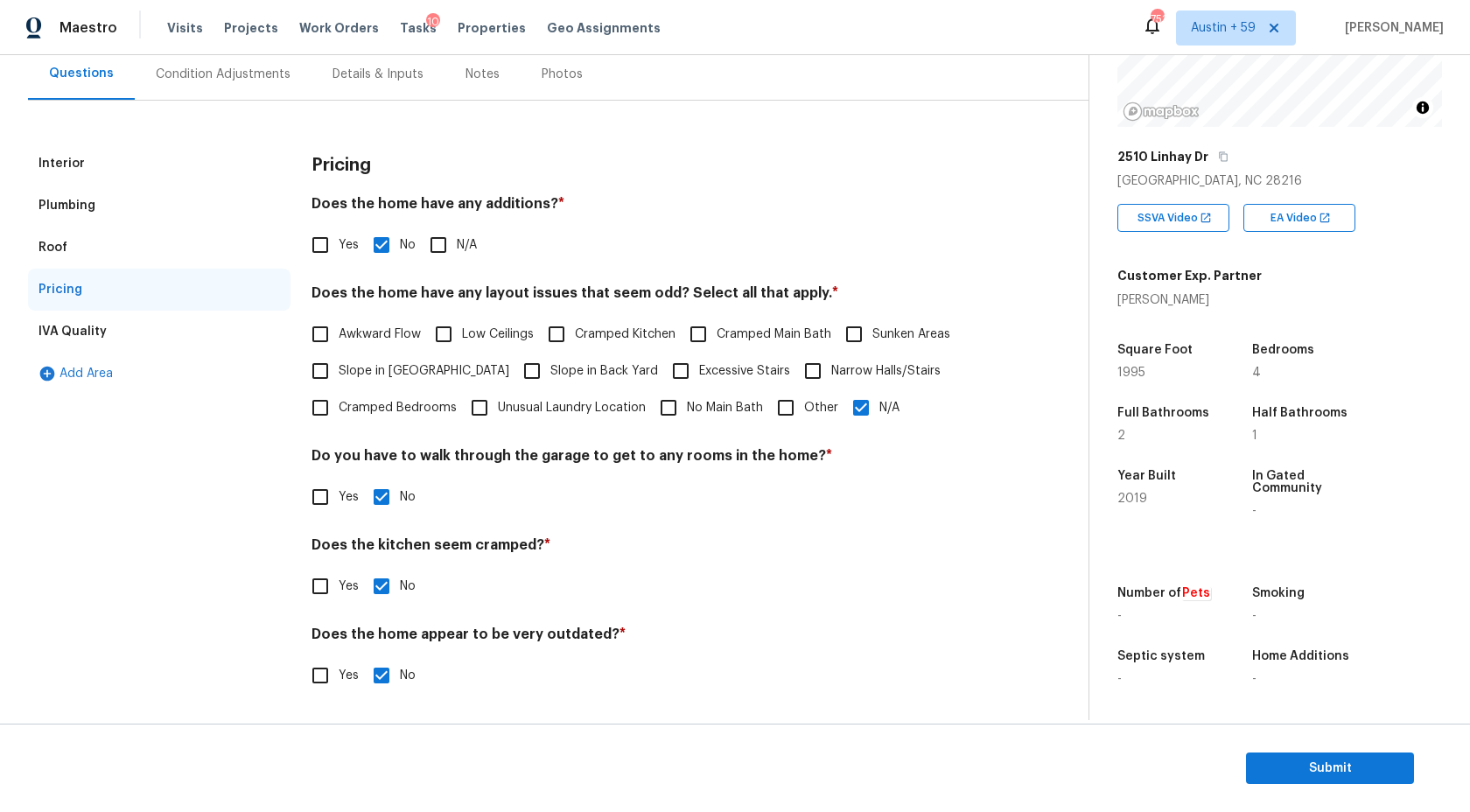
click at [170, 345] on div "IVA Quality" at bounding box center [159, 332] width 262 height 42
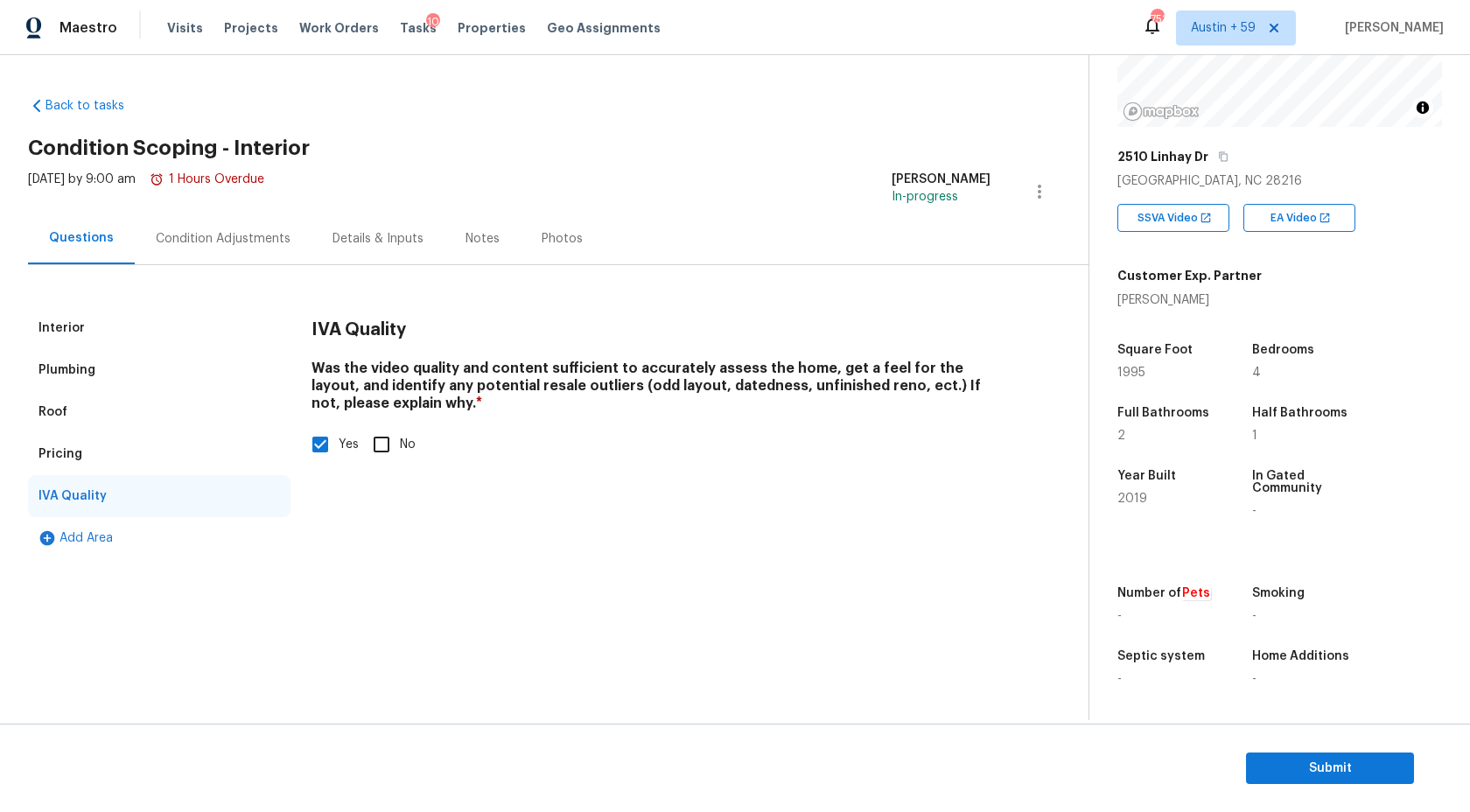
click at [204, 255] on div "Condition Adjustments" at bounding box center [223, 238] width 177 height 51
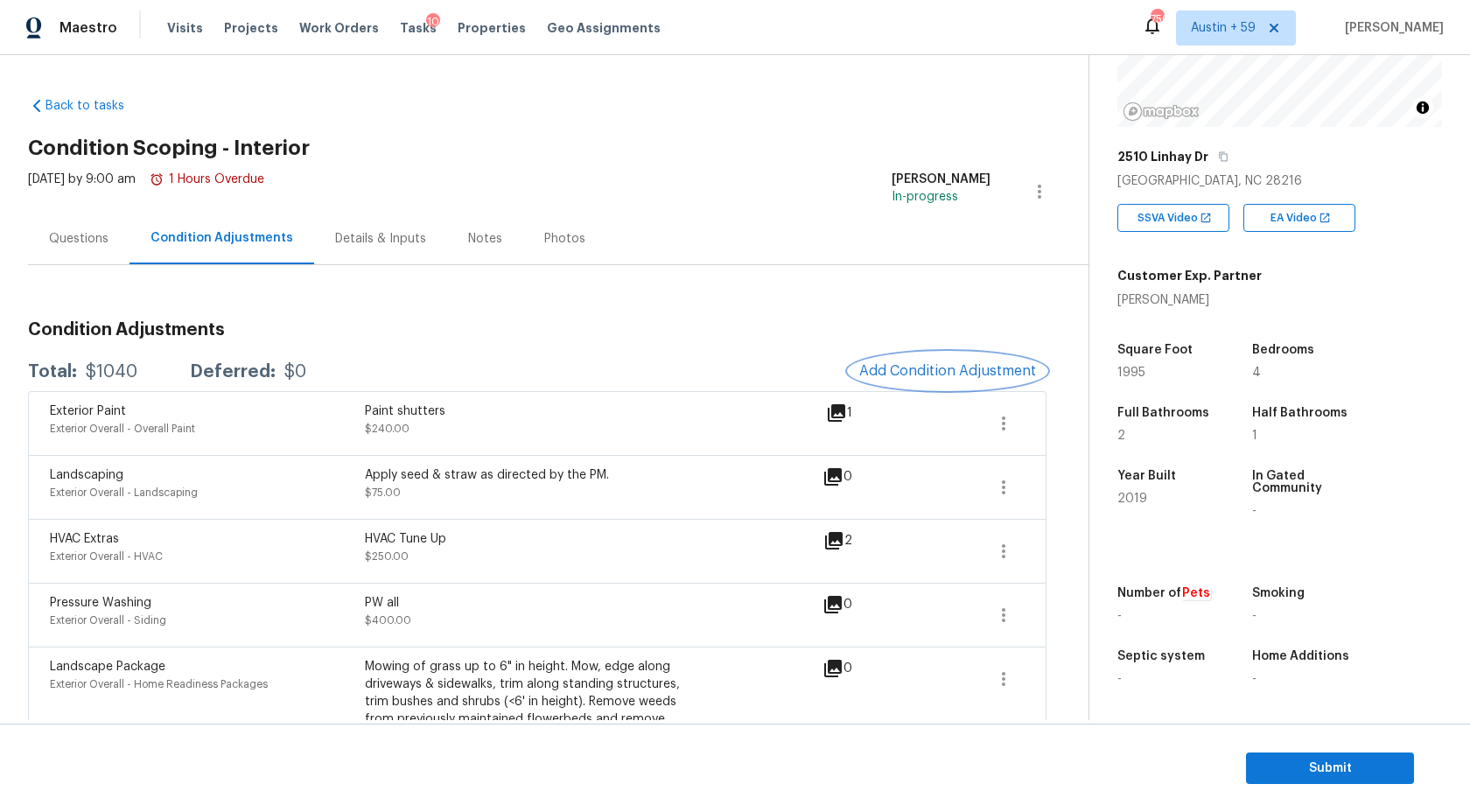
click at [906, 372] on span "Add Condition Adjustment" at bounding box center [947, 371] width 177 height 16
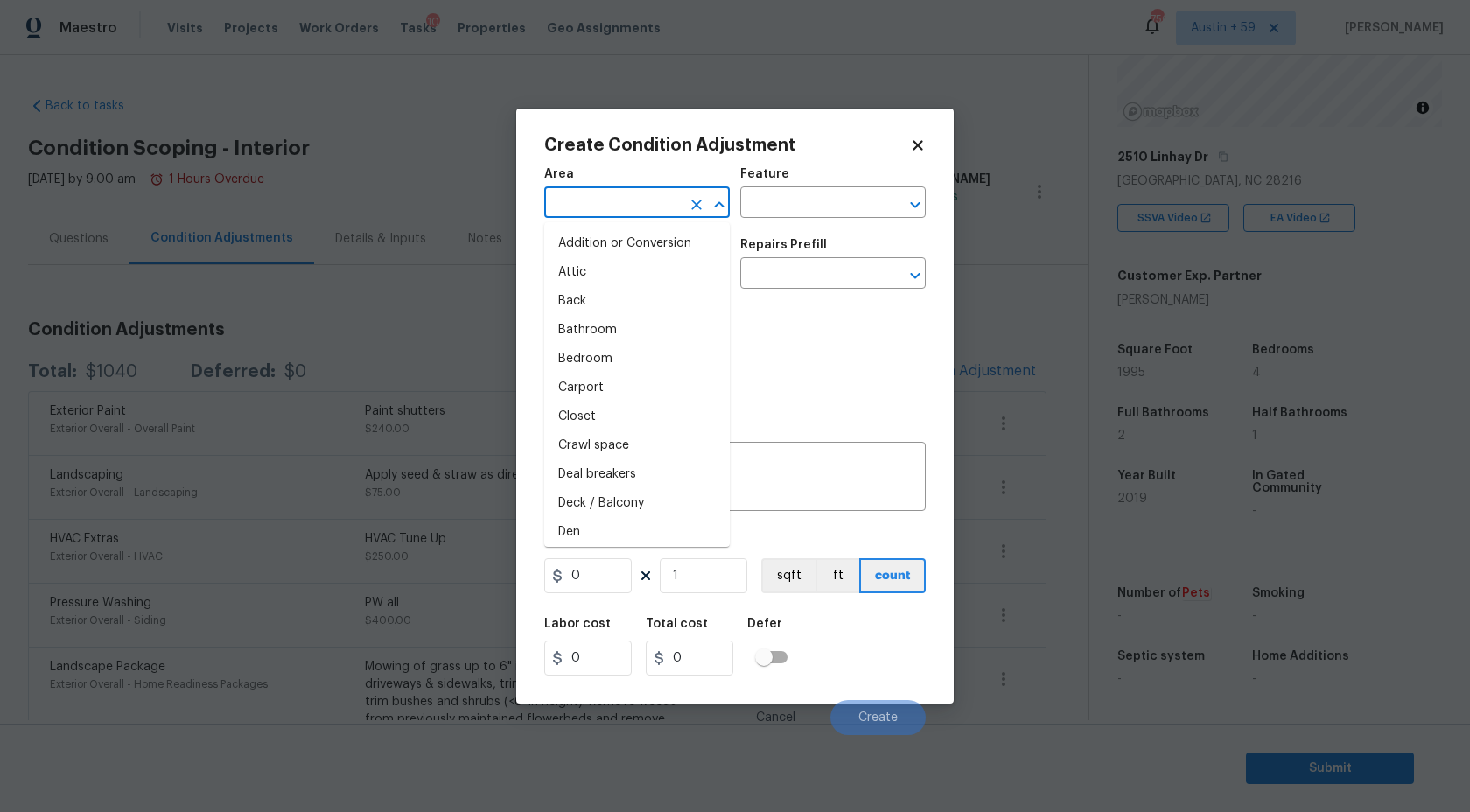
click at [637, 207] on input "text" at bounding box center [612, 204] width 137 height 27
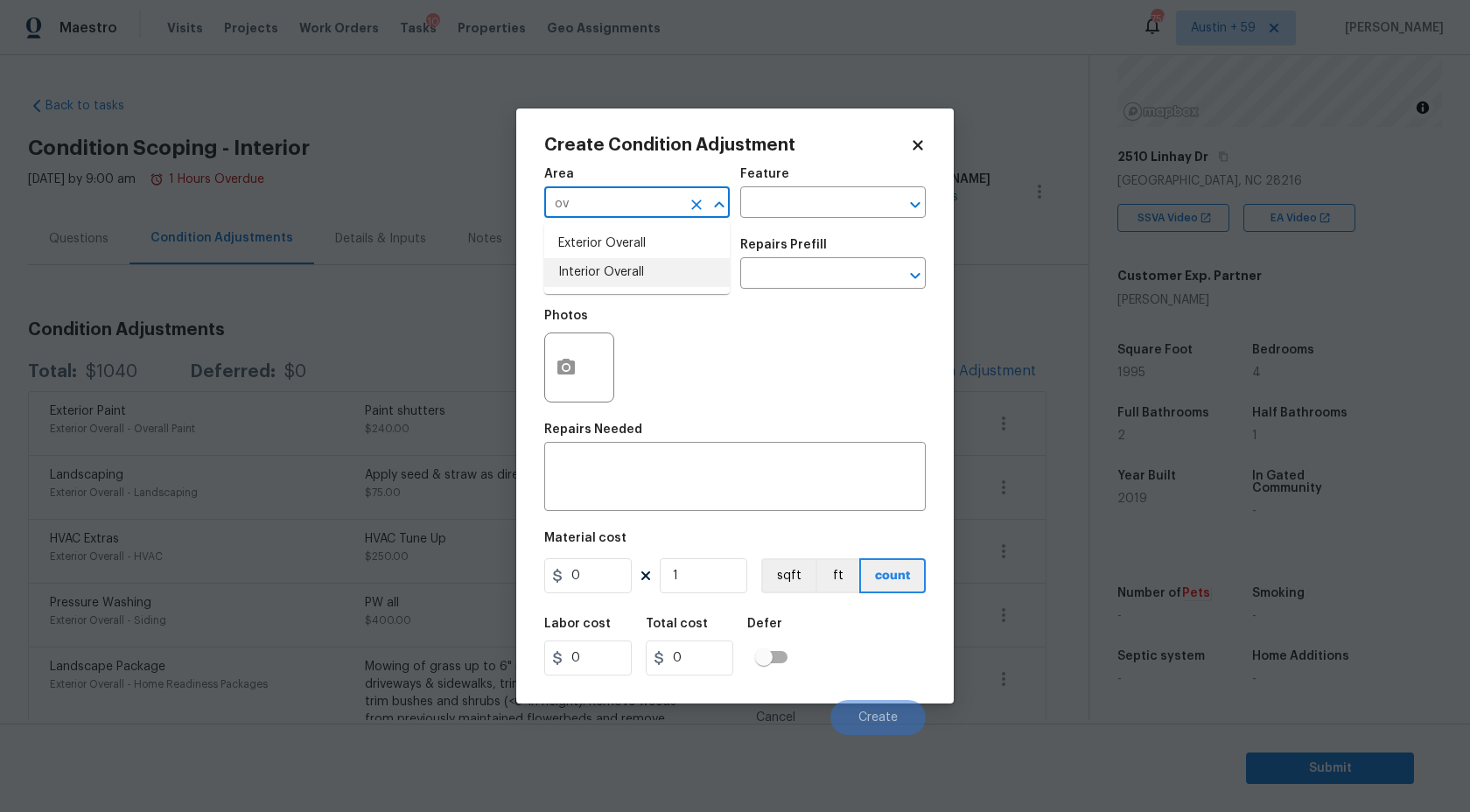
click at [644, 271] on li "Interior Overall" at bounding box center [637, 272] width 185 height 29
type input "Interior Overall"
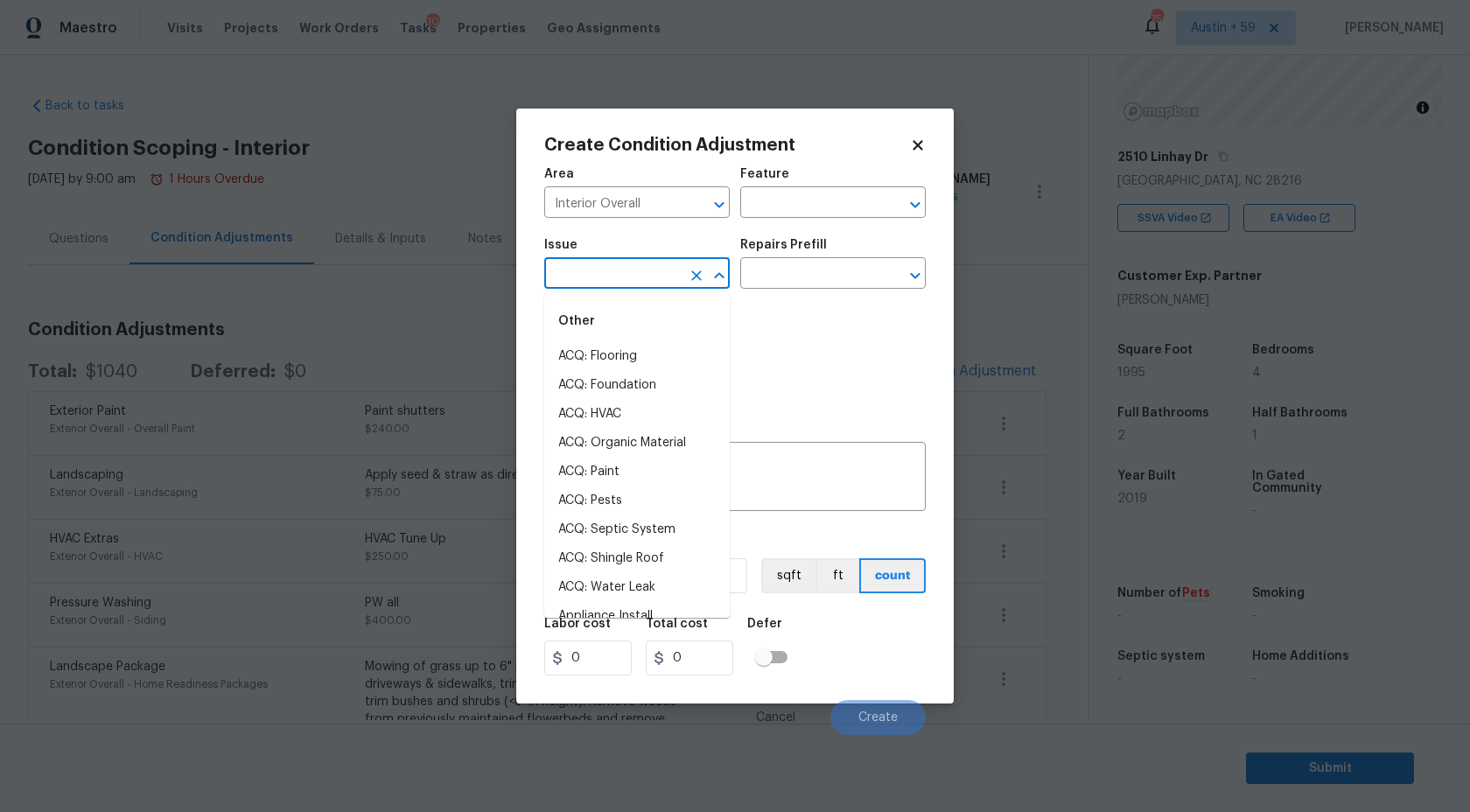
click at [644, 271] on input "text" at bounding box center [612, 274] width 137 height 27
click at [599, 355] on li "ACQ: Paint" at bounding box center [637, 357] width 185 height 29
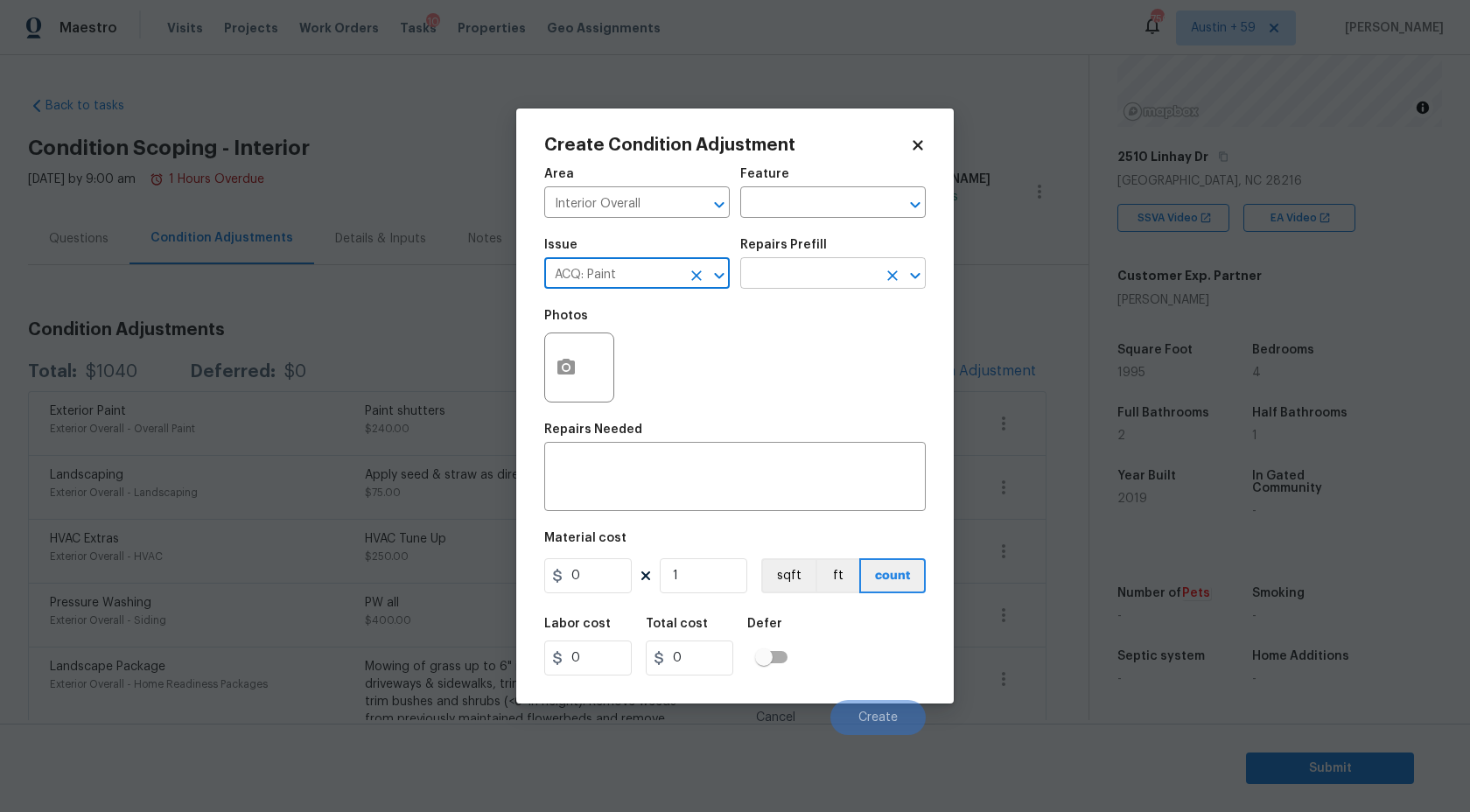
type input "ACQ: Paint"
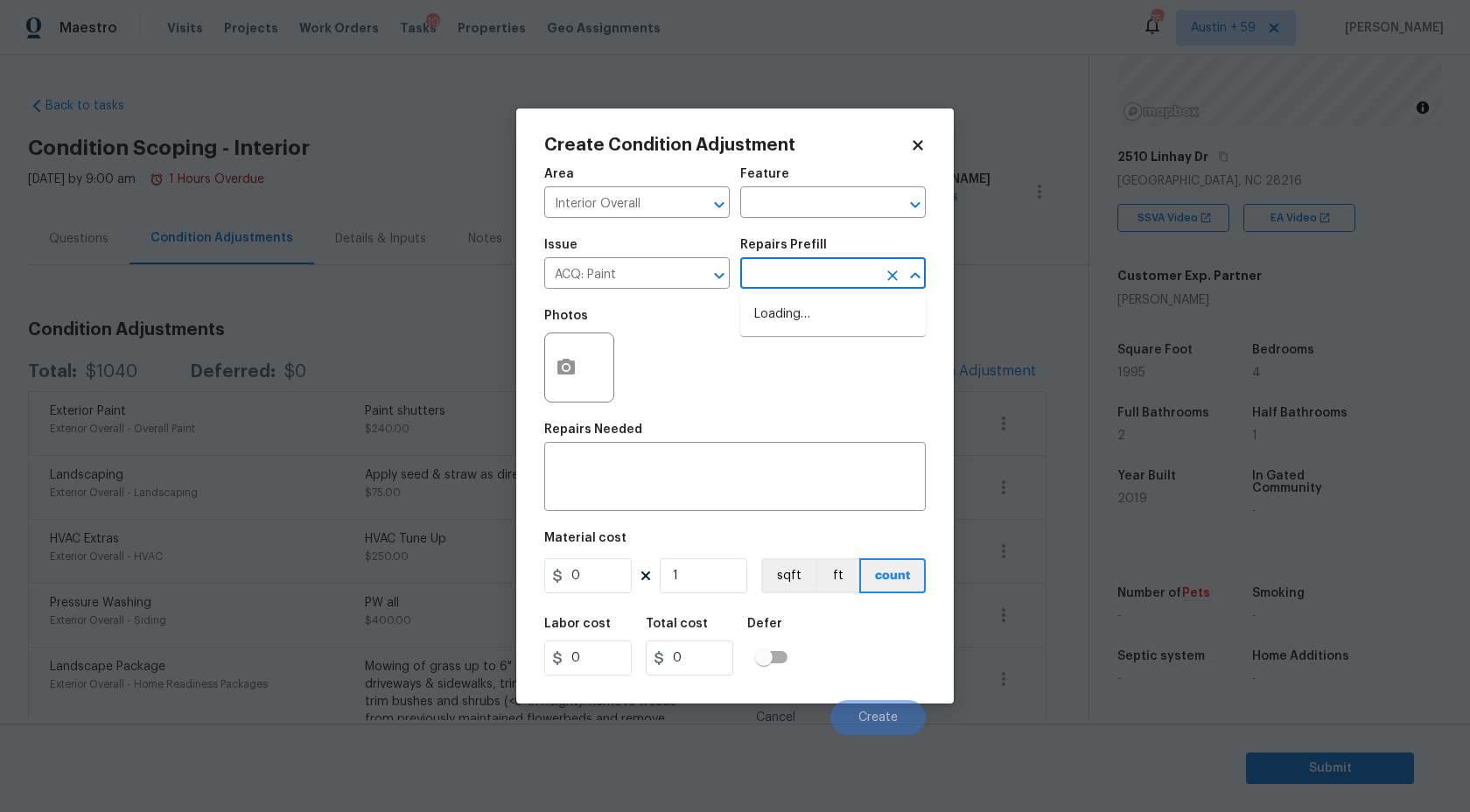
click at [791, 271] on input "text" at bounding box center [809, 274] width 137 height 27
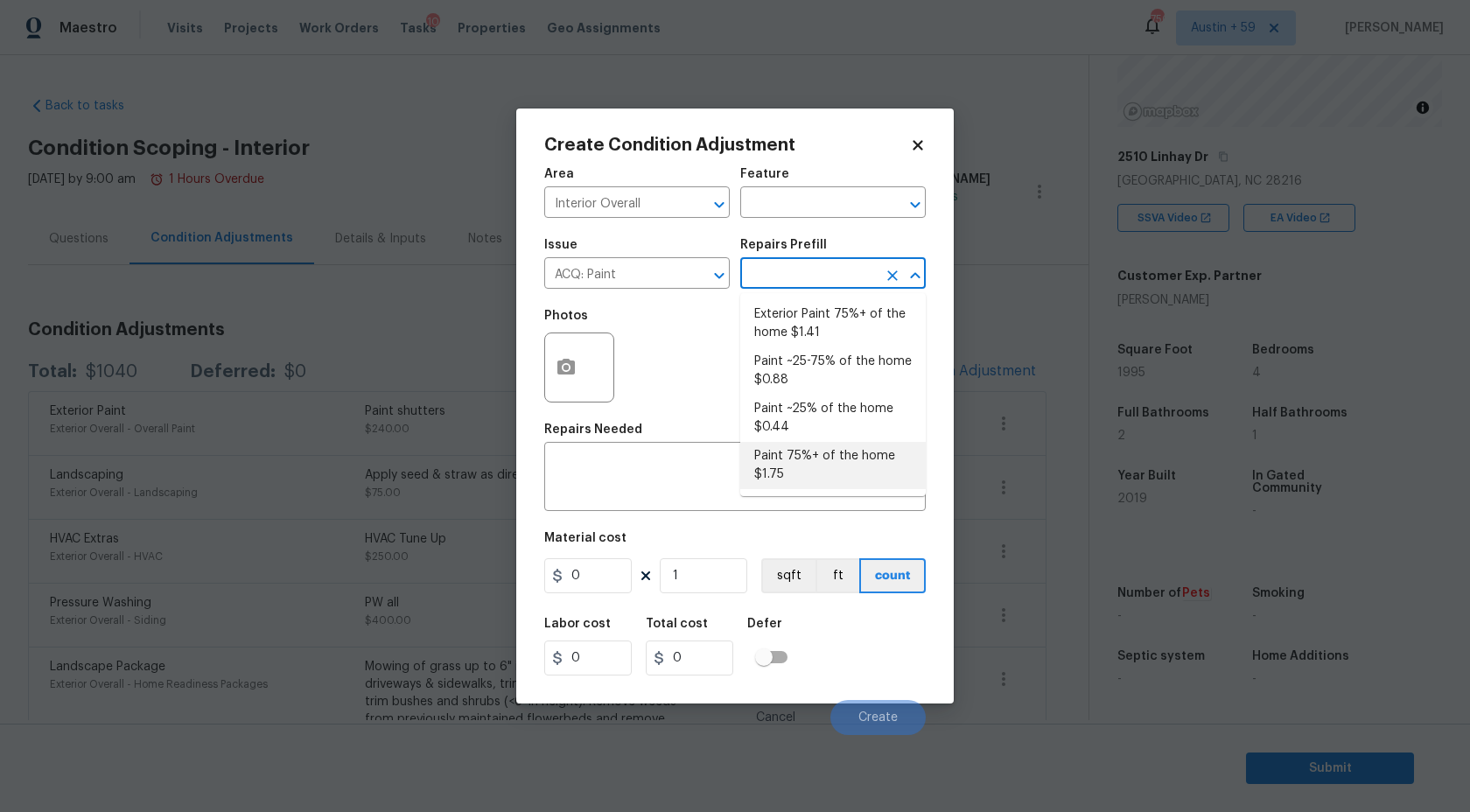
click at [811, 466] on li "Paint 75%+ of the home $1.75" at bounding box center [833, 466] width 185 height 48
type input "Acquisition"
type textarea "Acquisition Scope: 75%+ of the home will likely require interior paint"
type input "1.75"
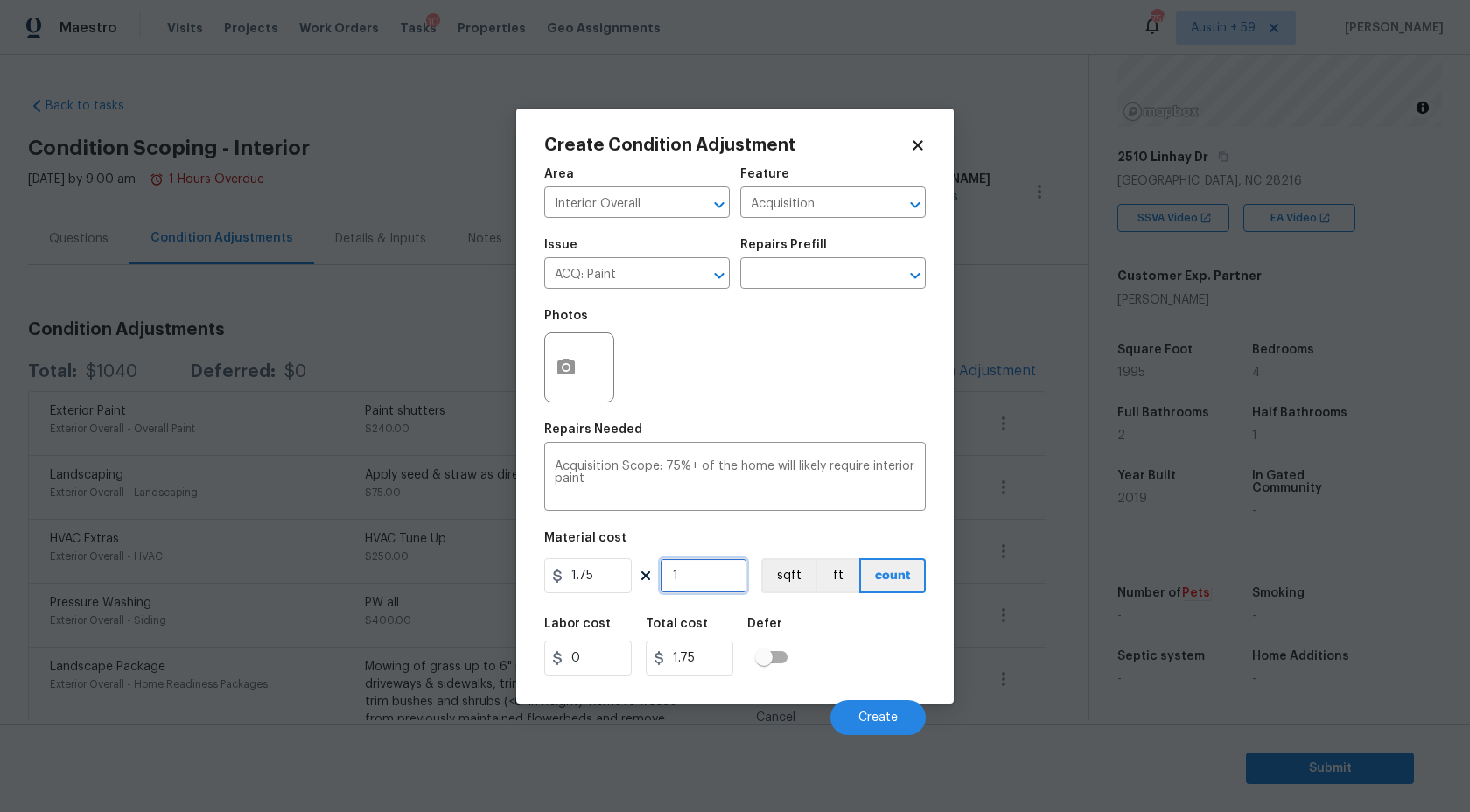
click at [711, 568] on input "1" at bounding box center [703, 575] width 87 height 35
paste input "995"
type input "1995"
type input "3491.25"
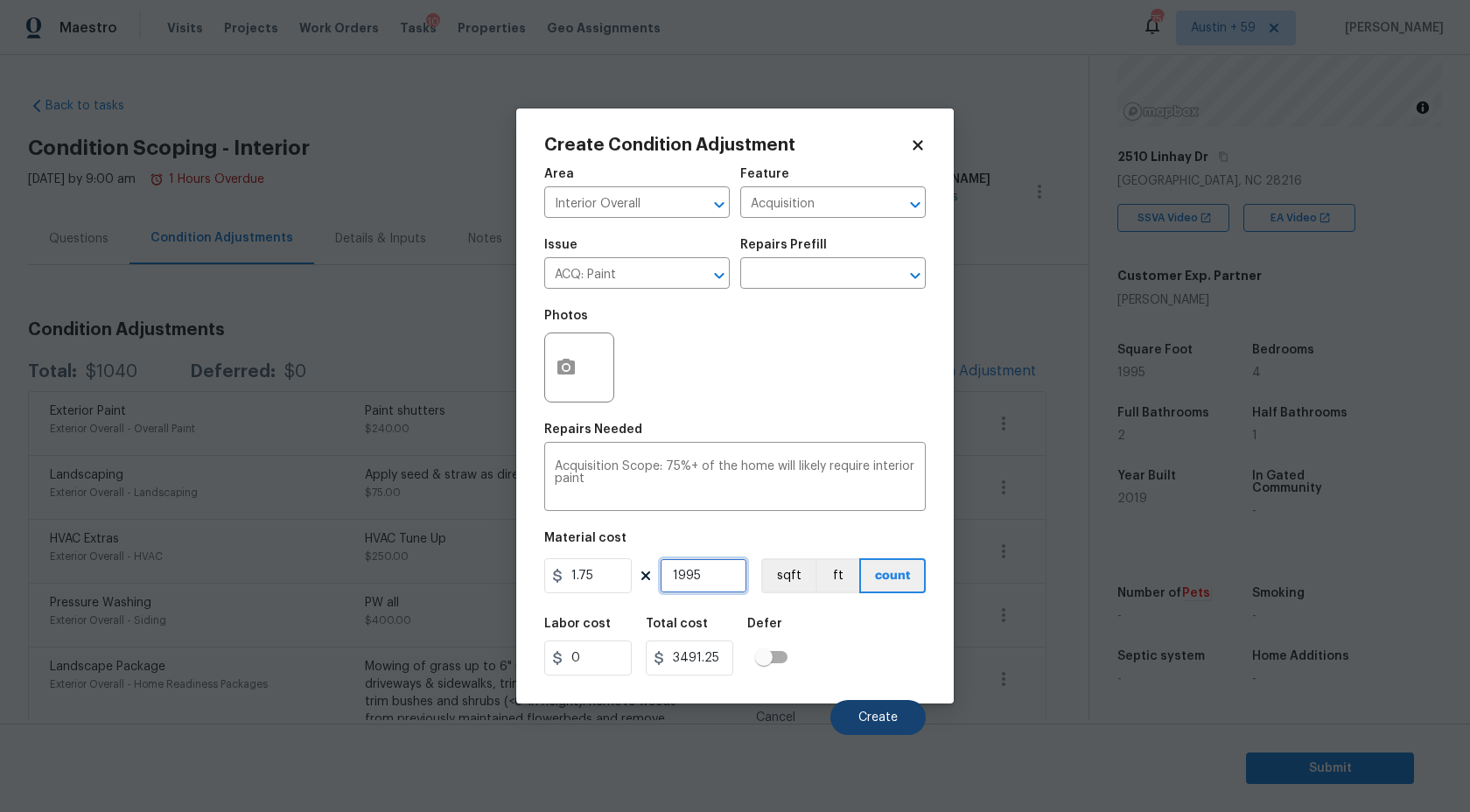
type input "1995"
click at [888, 718] on span "Create" at bounding box center [878, 718] width 40 height 13
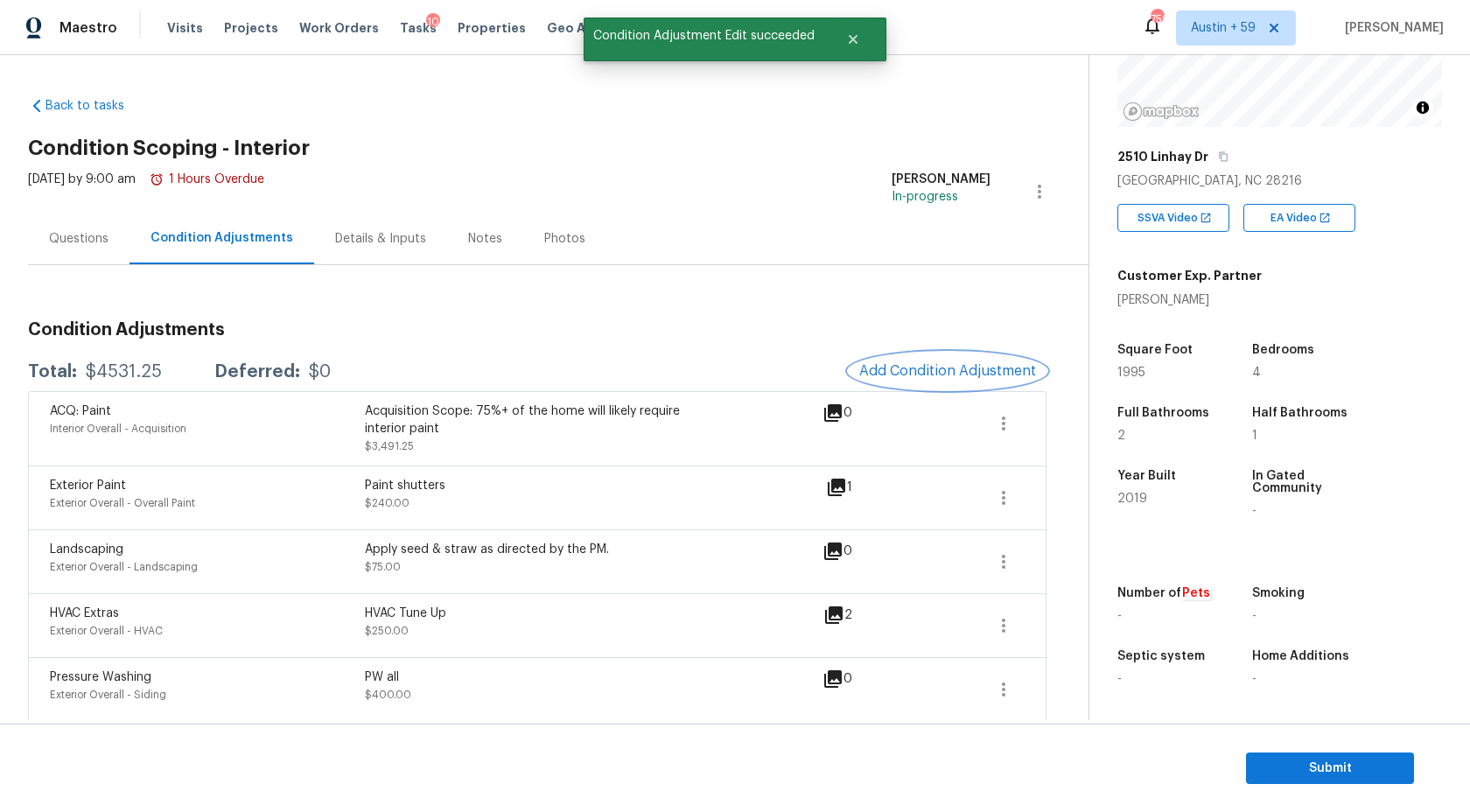
click at [973, 359] on button "Add Condition Adjustment" at bounding box center [947, 371] width 198 height 37
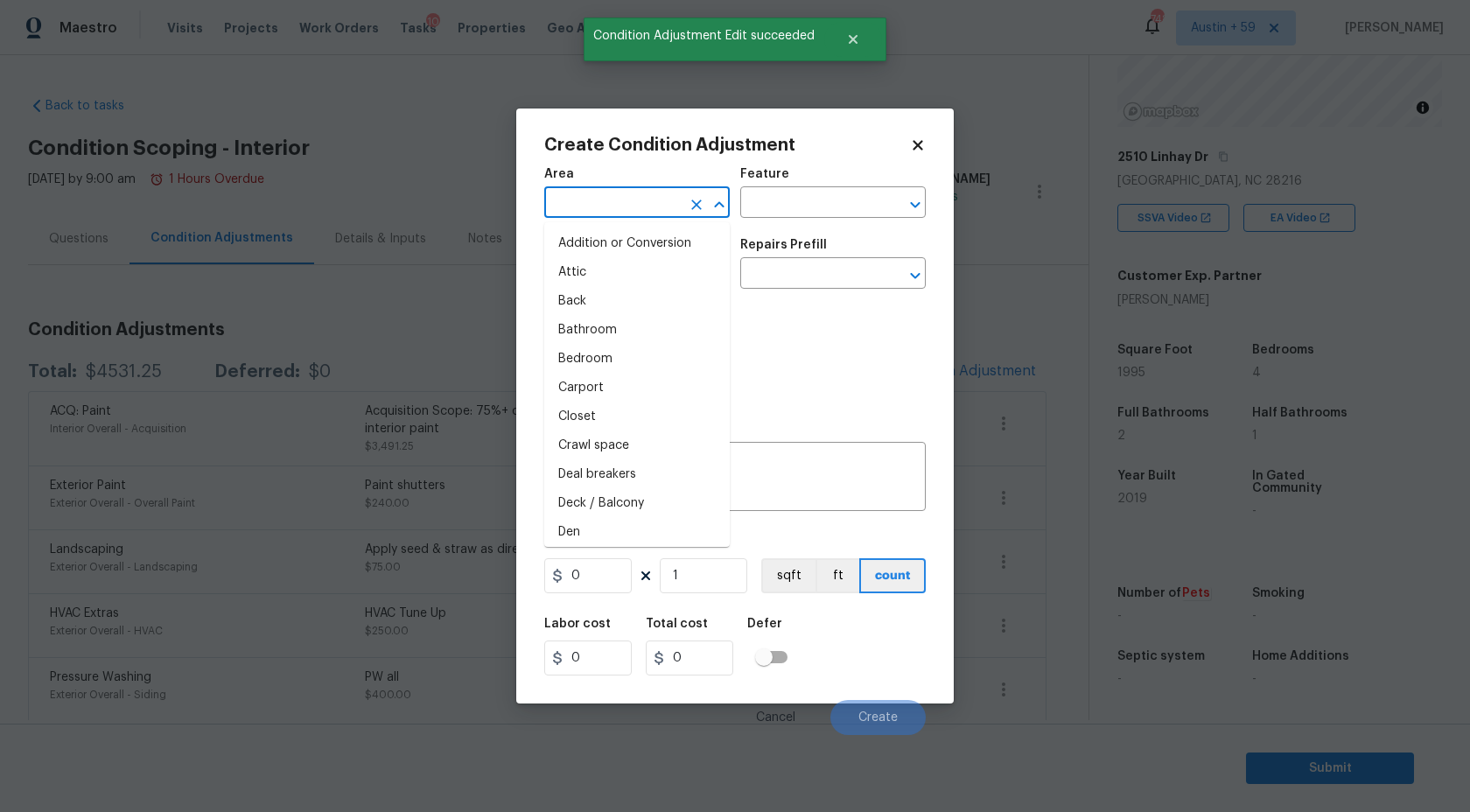
click at [660, 191] on input "text" at bounding box center [612, 204] width 137 height 27
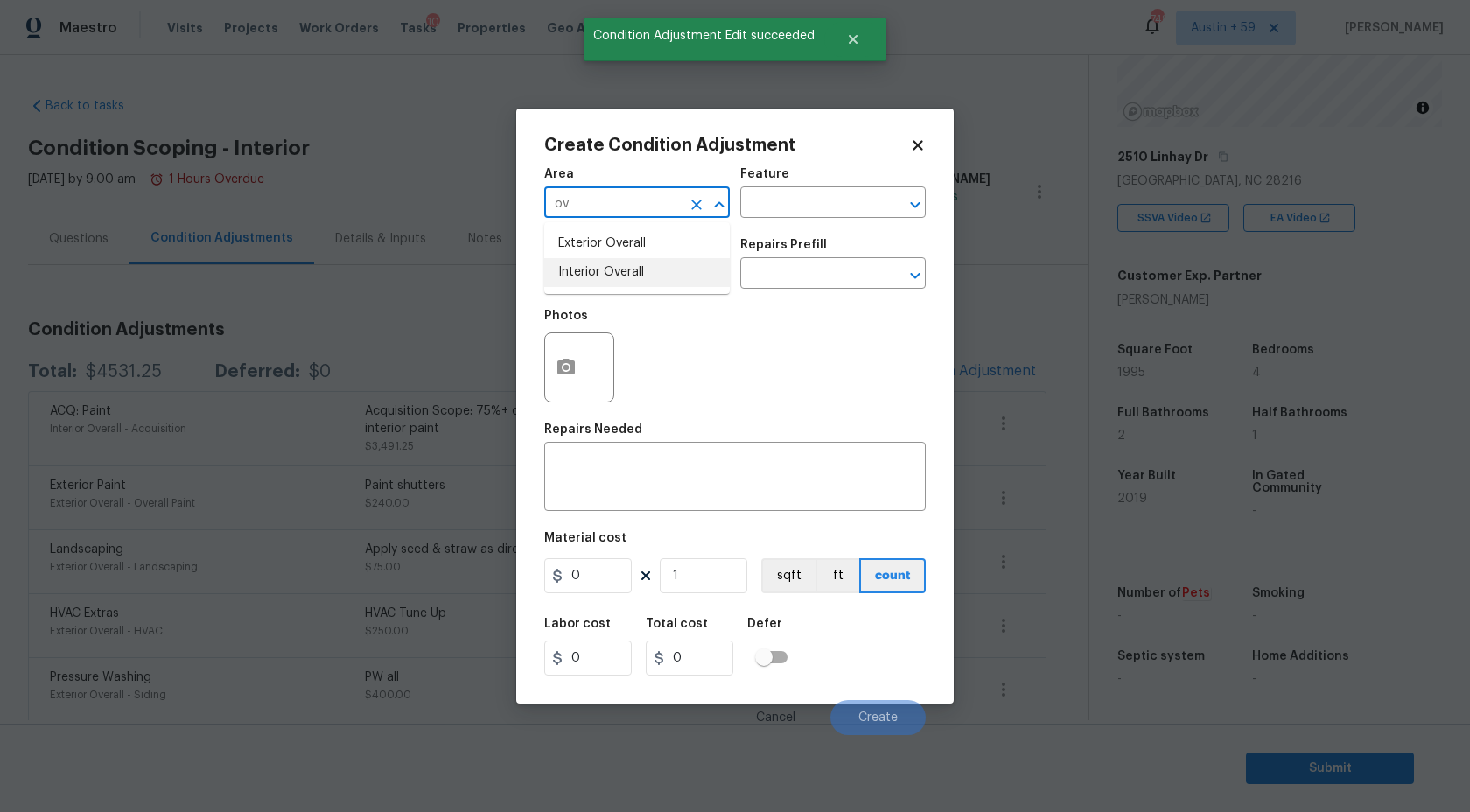
click at [654, 258] on li "Interior Overall" at bounding box center [637, 272] width 185 height 29
type input "Interior Overall"
click at [654, 269] on input "text" at bounding box center [612, 274] width 137 height 27
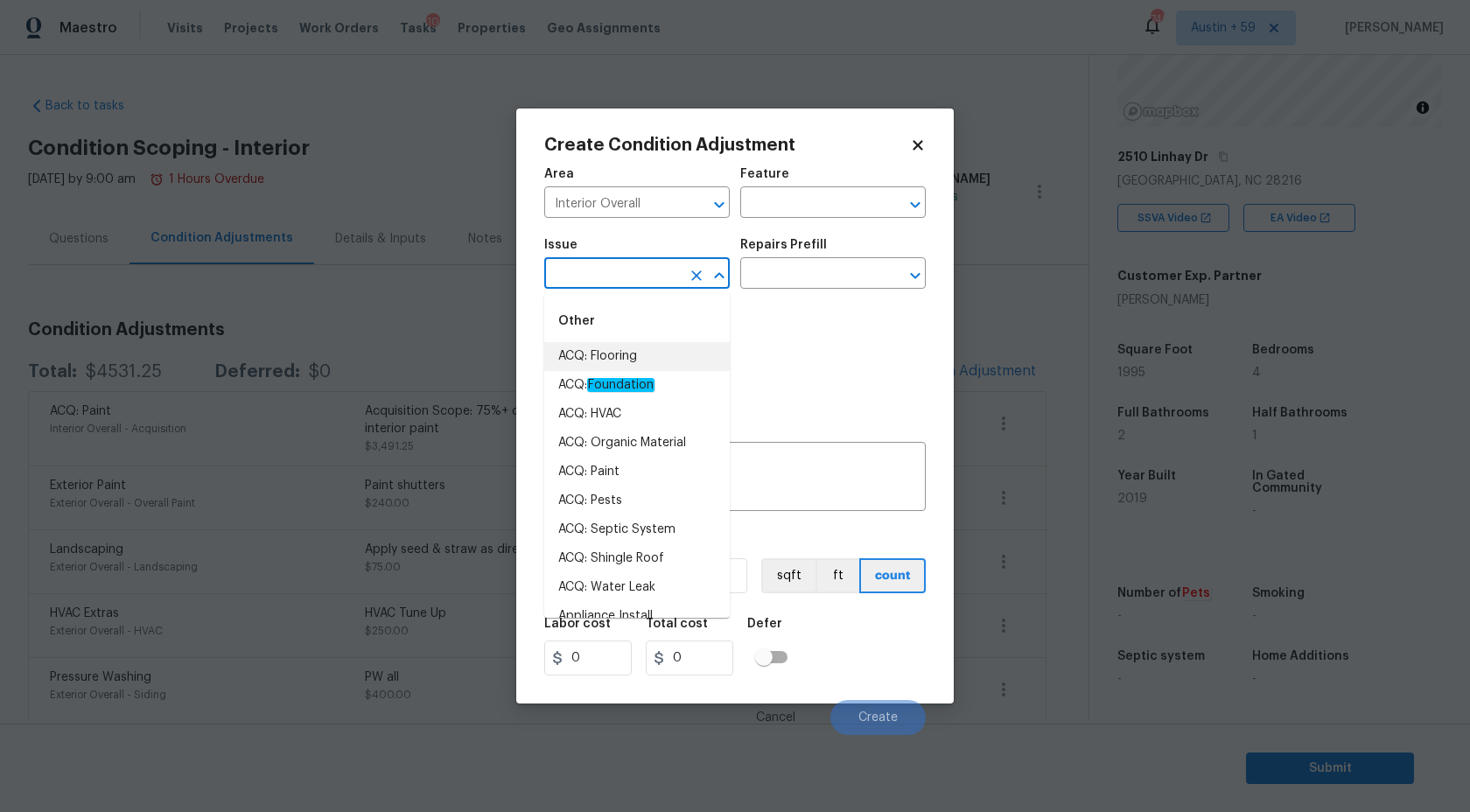
click at [658, 362] on li "ACQ: Flooring" at bounding box center [637, 357] width 185 height 29
type input "ACQ: Flooring"
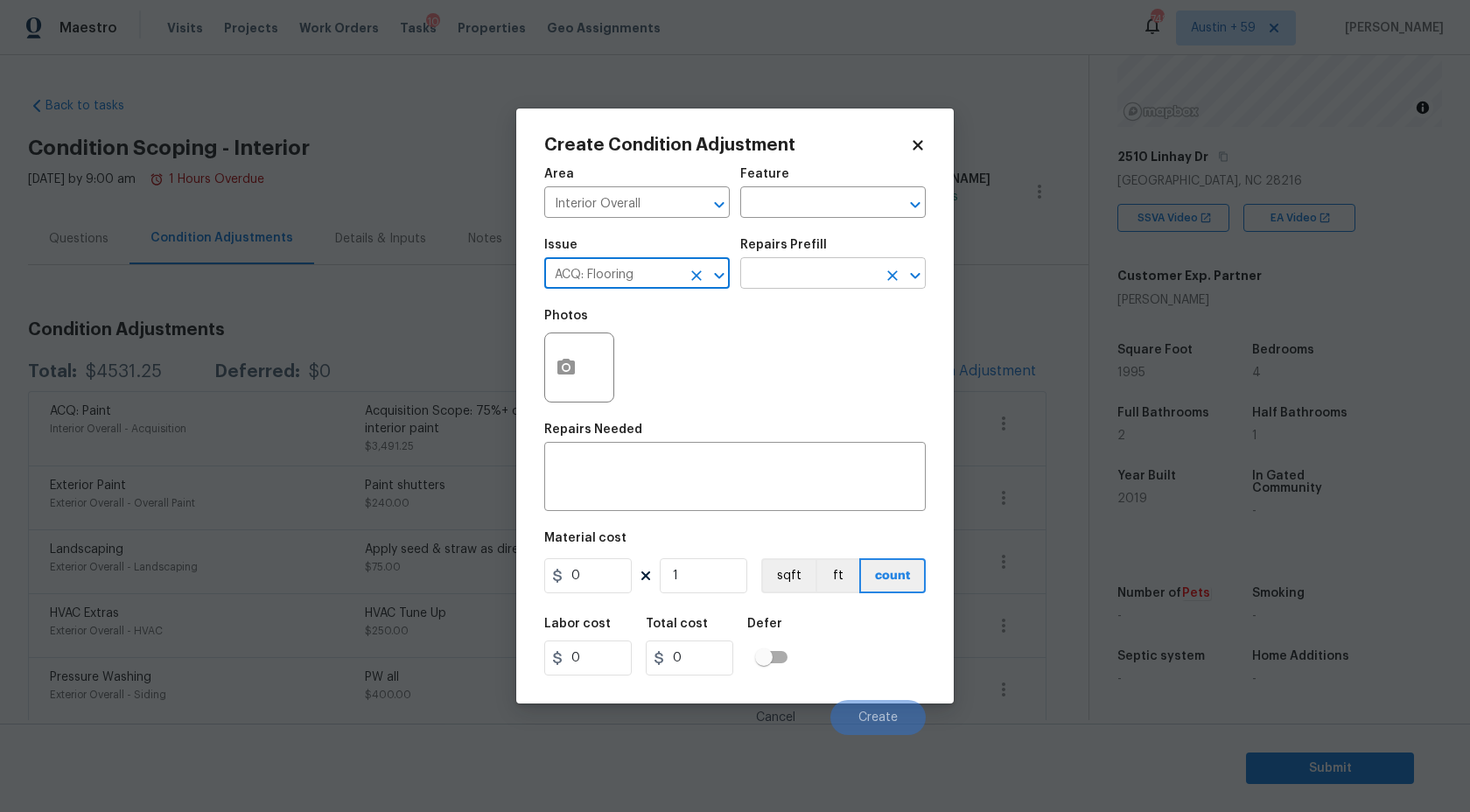
click at [819, 263] on input "text" at bounding box center [809, 274] width 137 height 27
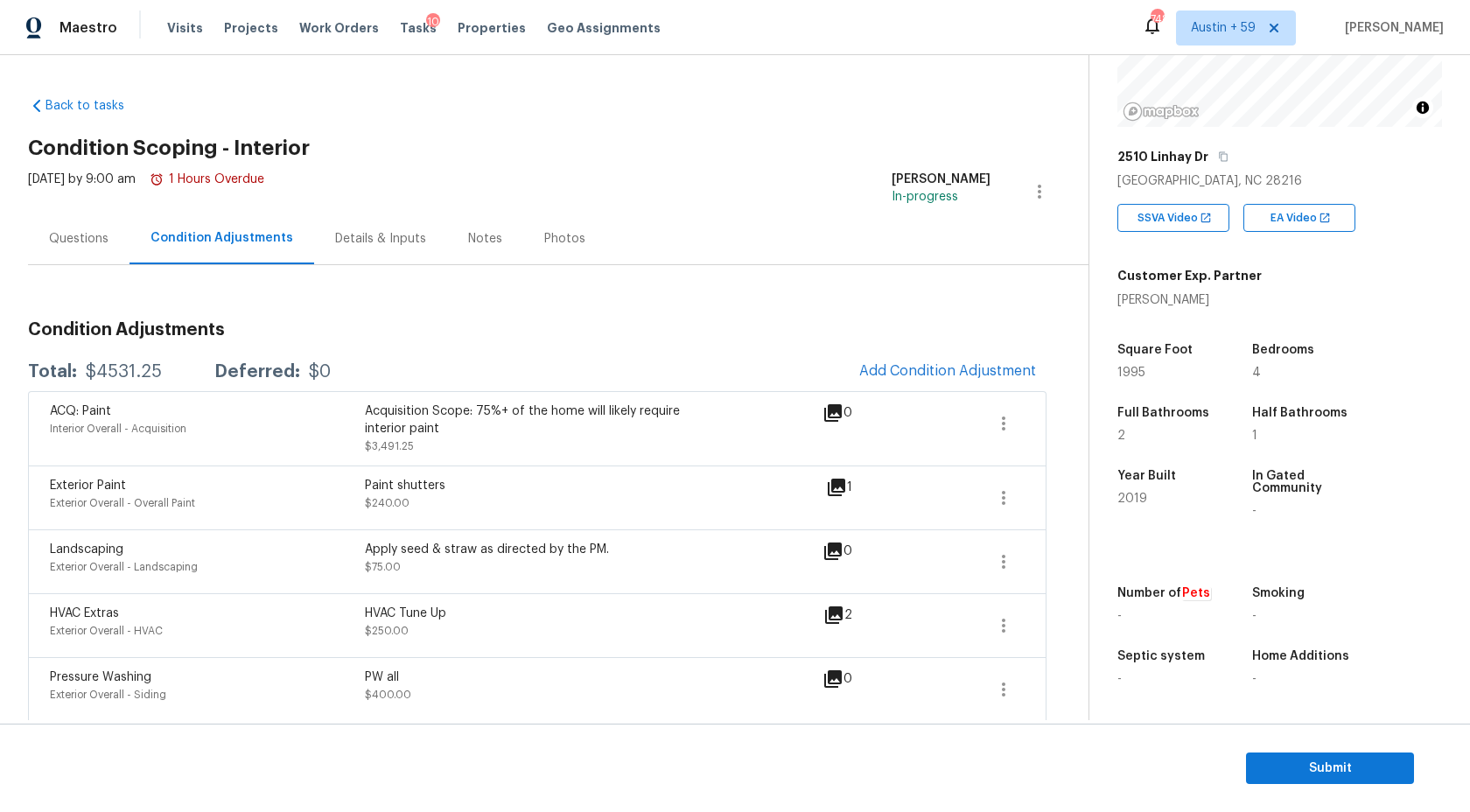
click at [449, 296] on body "Maestro Visits Projects Work Orders Tasks 10 Properties Geo Assignments 748 Aus…" at bounding box center [735, 406] width 1470 height 812
click at [1002, 416] on icon "button" at bounding box center [1004, 424] width 21 height 21
click at [1043, 417] on div "Edit" at bounding box center [1104, 420] width 137 height 18
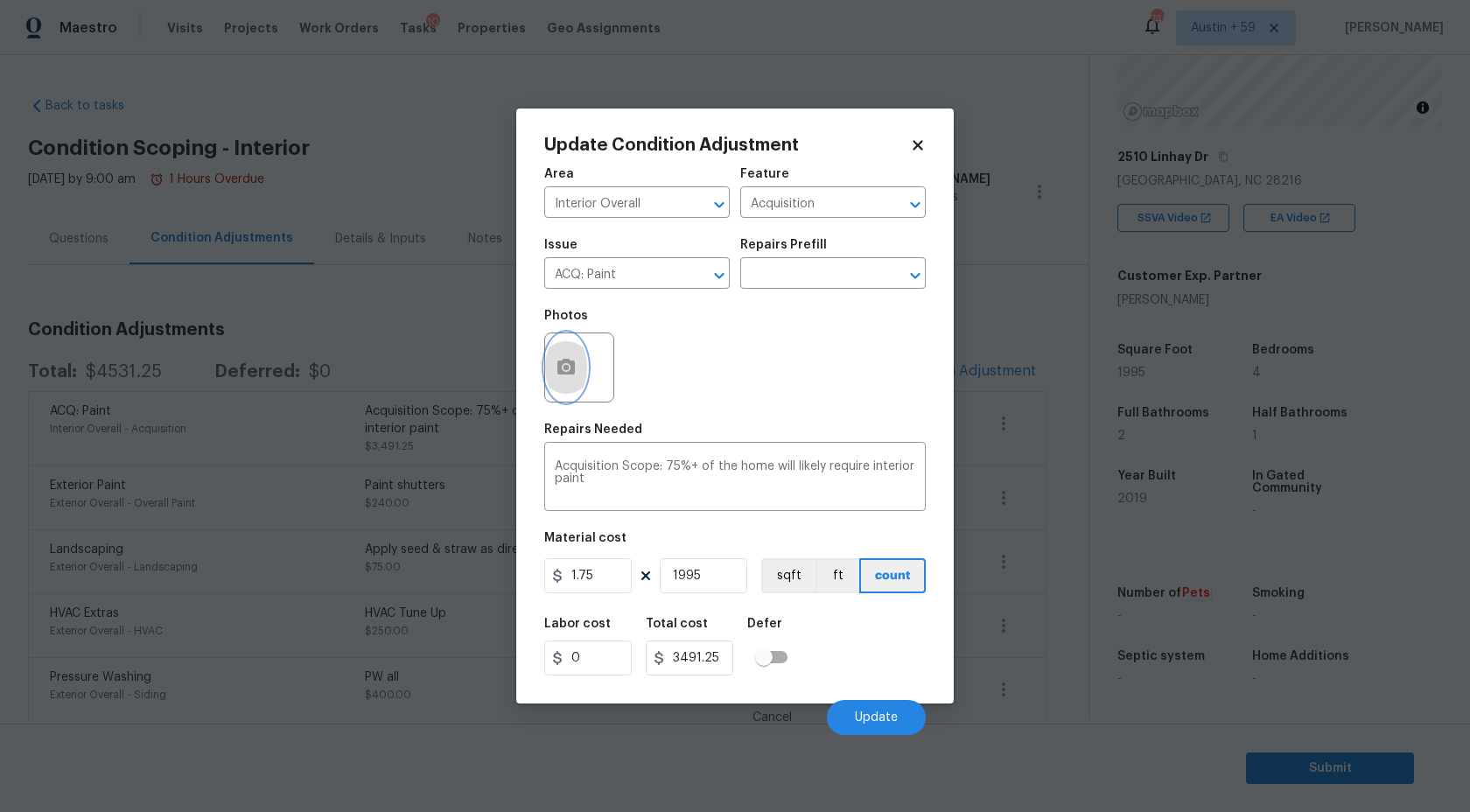
click at [579, 378] on button "button" at bounding box center [566, 367] width 42 height 68
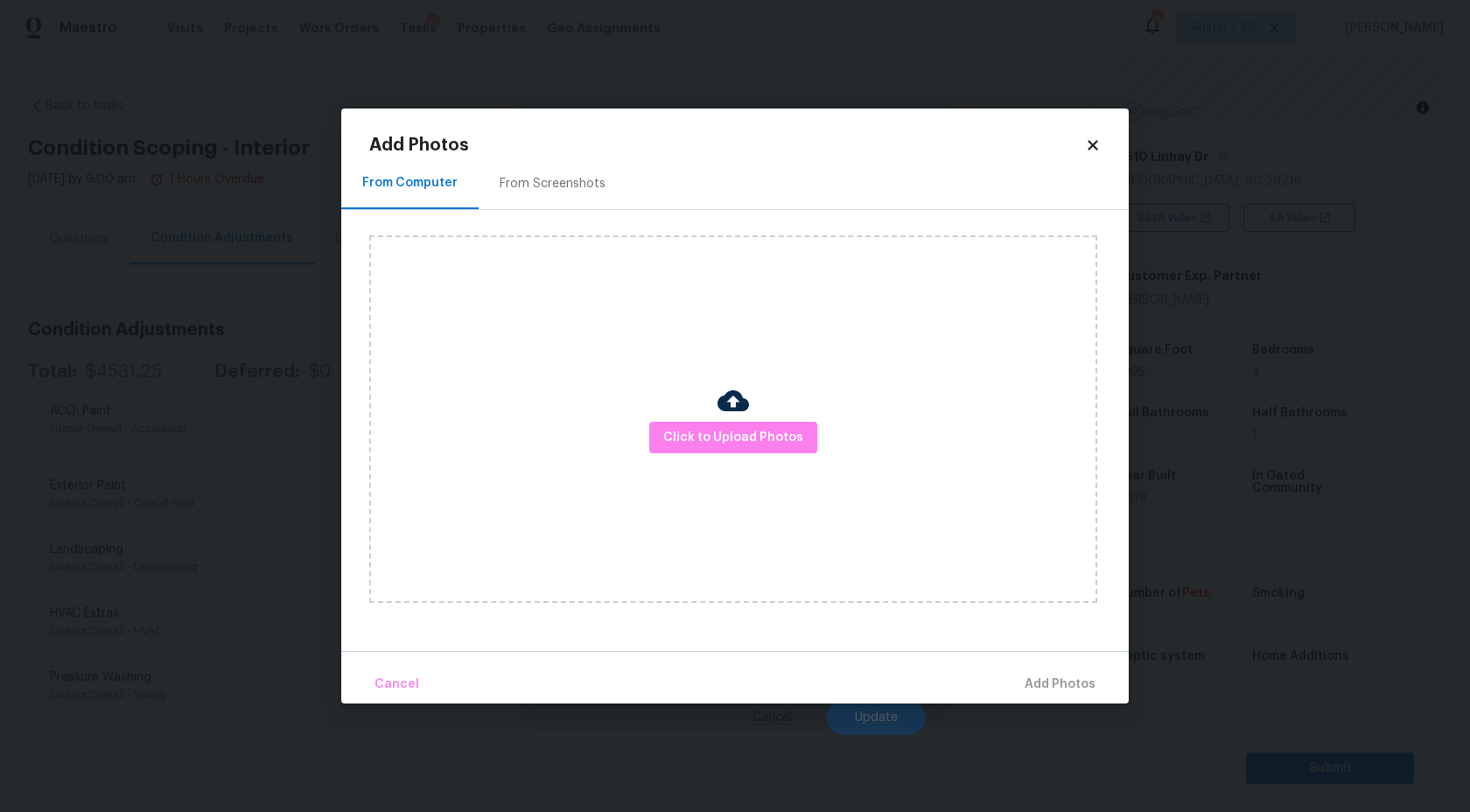
click at [731, 405] on img at bounding box center [734, 401] width 32 height 32
click at [735, 417] on div at bounding box center [734, 403] width 32 height 37
click at [741, 433] on span "Click to Upload Photos" at bounding box center [733, 438] width 140 height 22
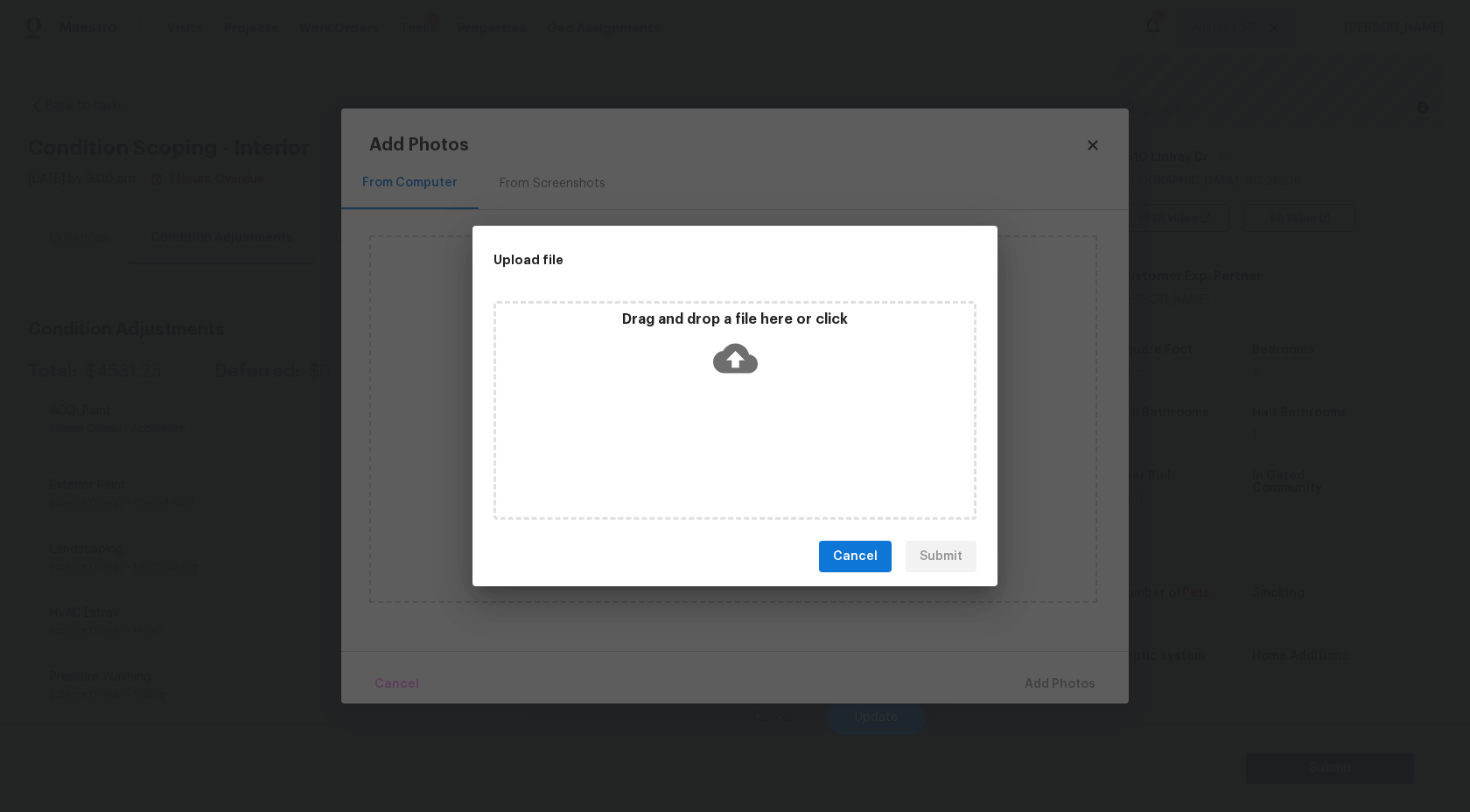
click at [739, 377] on icon at bounding box center [735, 358] width 45 height 45
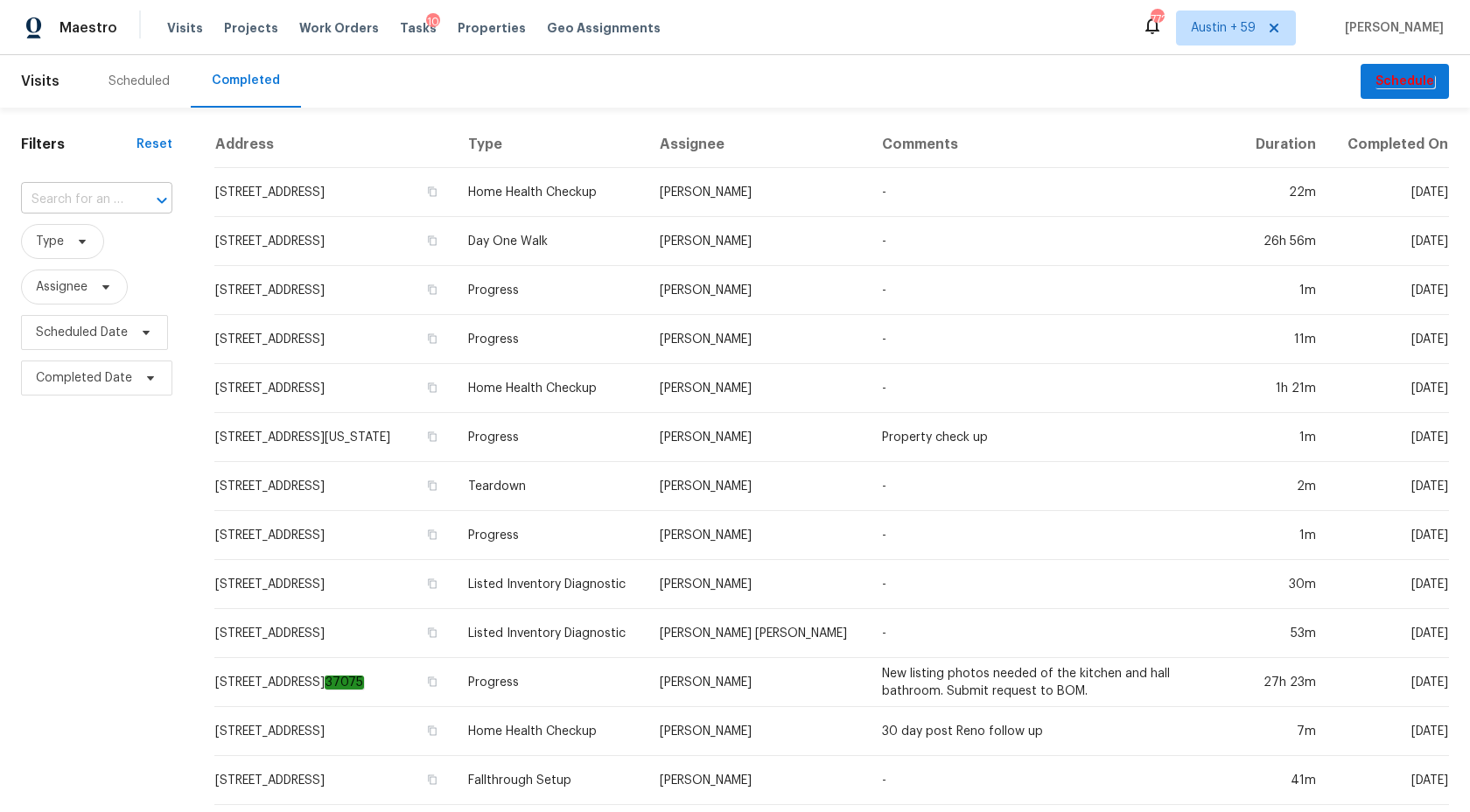
click at [85, 189] on input "text" at bounding box center [72, 199] width 102 height 27
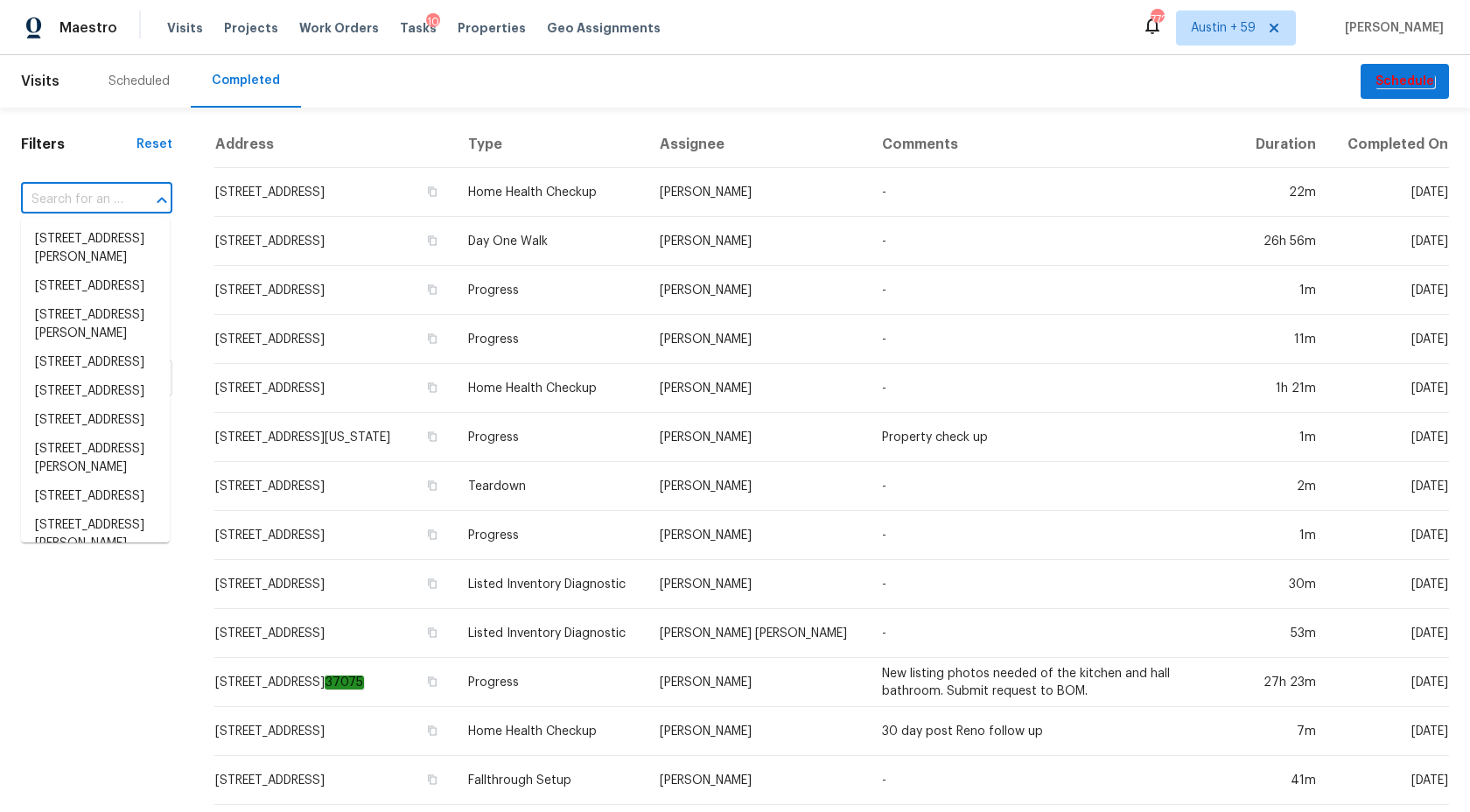
paste input "2510 Linhay Dr, Charlotte, NC 28216"
type input "2510 Linhay Dr, Charlotte, NC 28216"
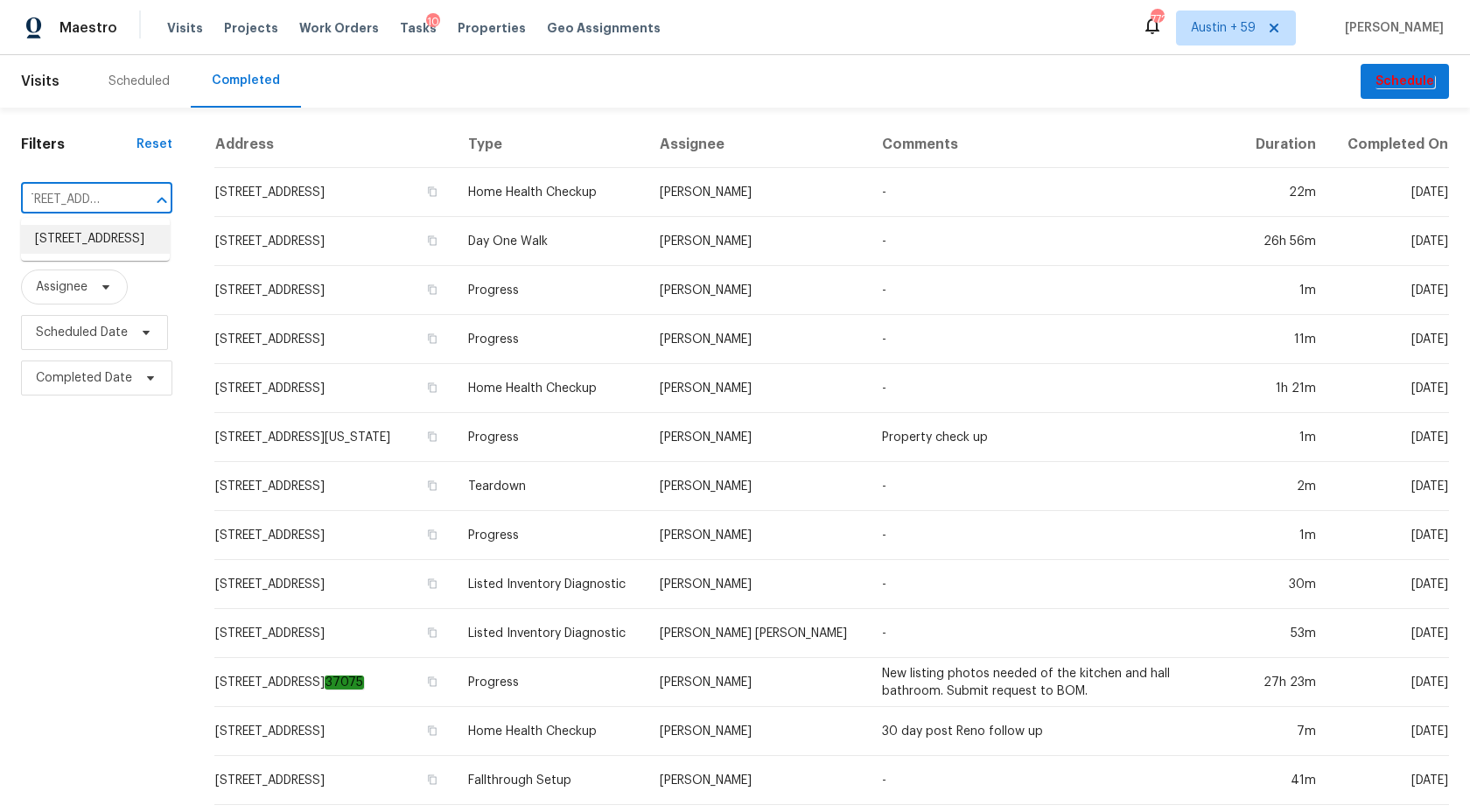
click at [107, 248] on li "2510 Linhay Dr, Charlotte, NC 28216" at bounding box center [95, 239] width 148 height 29
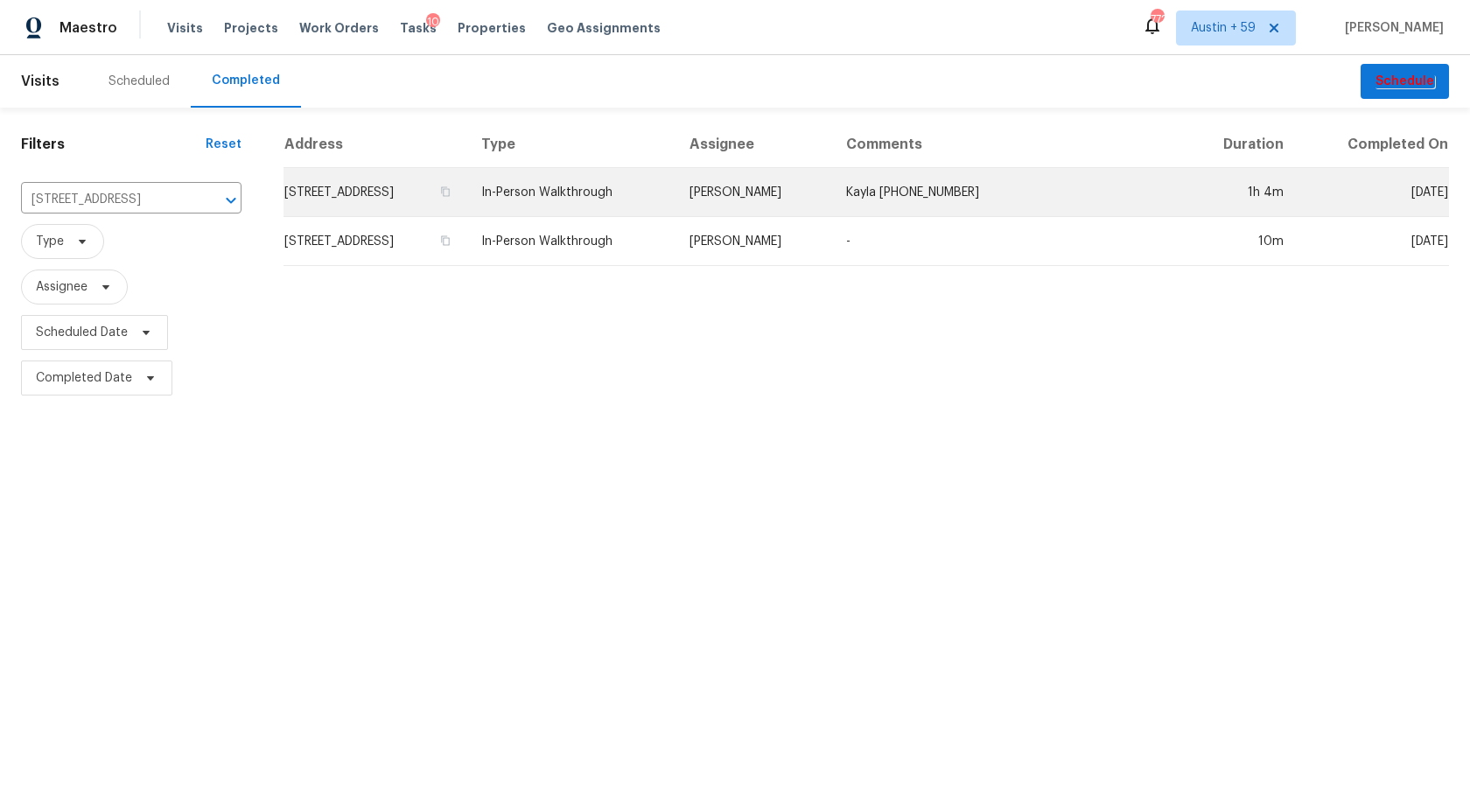
click at [467, 200] on td "2510 Linhay Dr, Charlotte, NC 28216" at bounding box center [375, 192] width 184 height 49
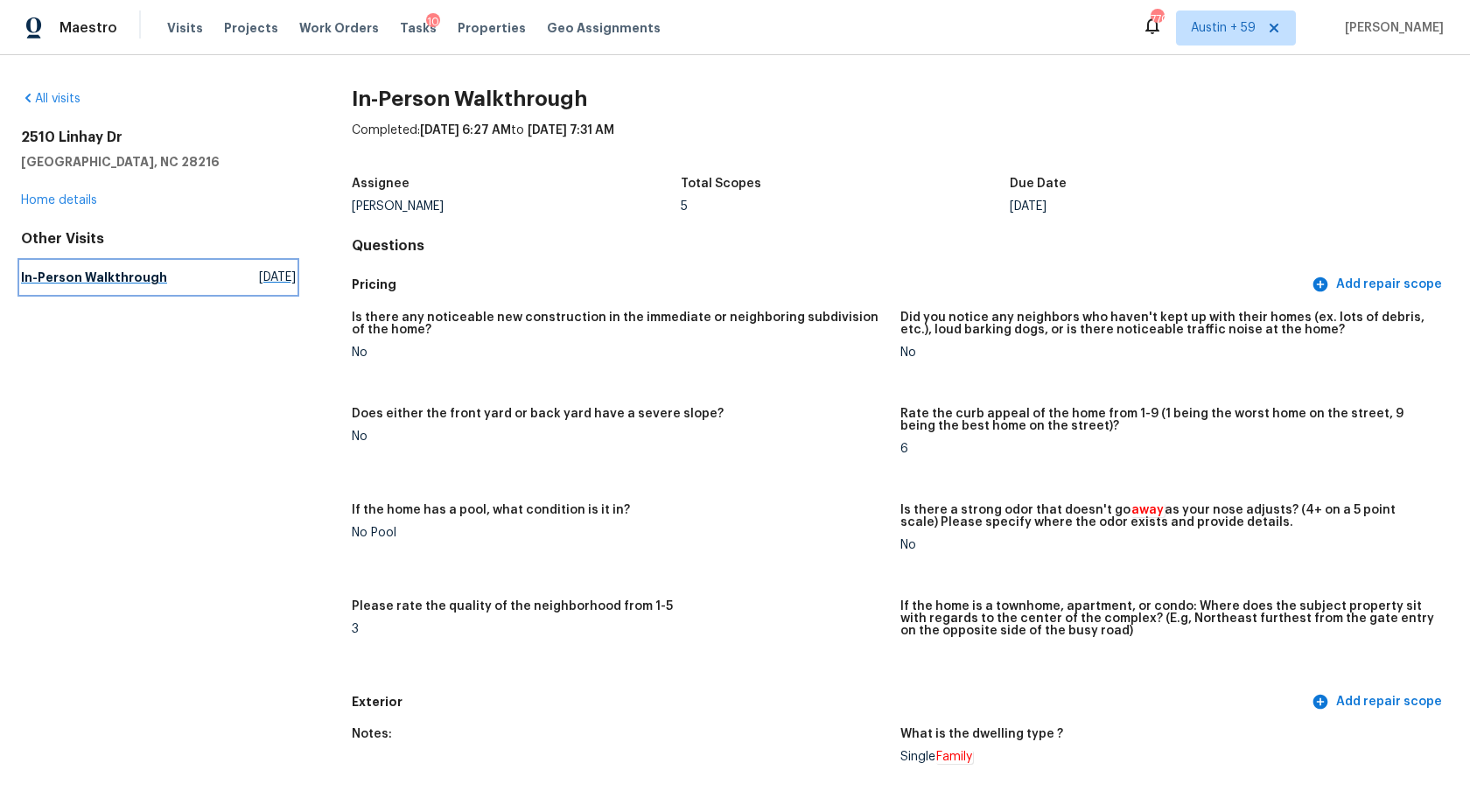
click at [260, 273] on span "Tue, Jun 11 2024" at bounding box center [277, 277] width 37 height 18
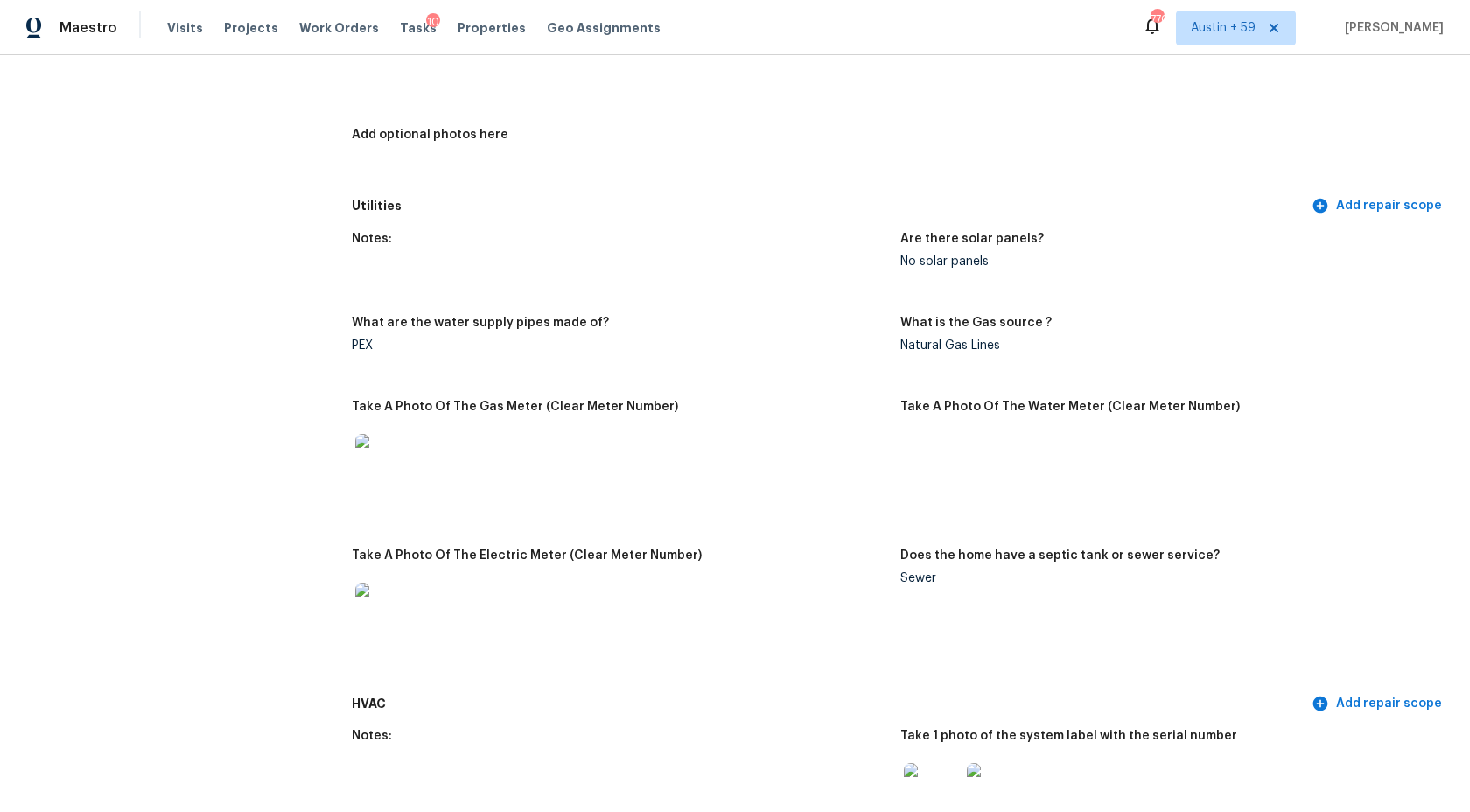
scroll to position [55, 0]
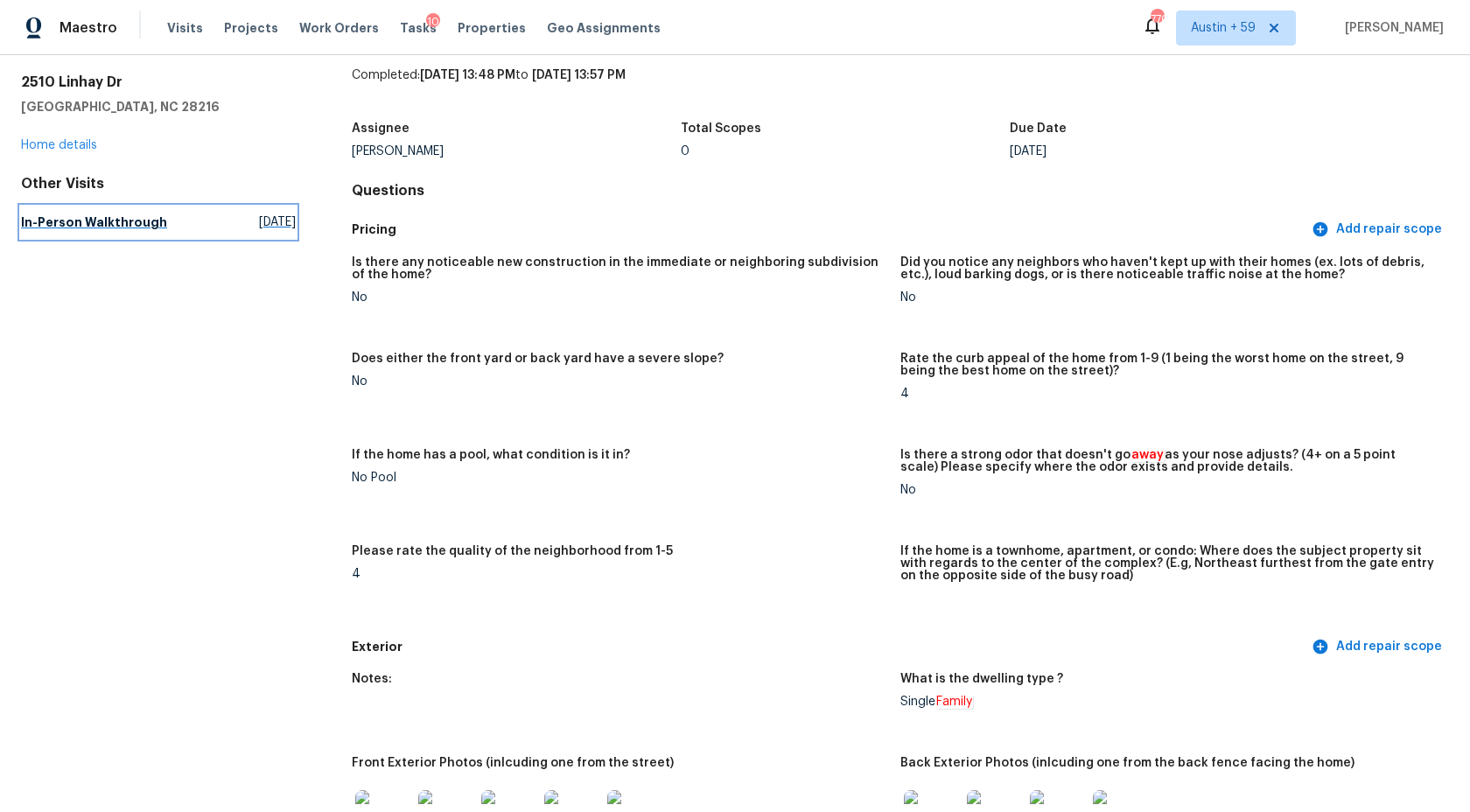
click at [259, 215] on span "Wed, Sep 03 2025" at bounding box center [277, 222] width 37 height 18
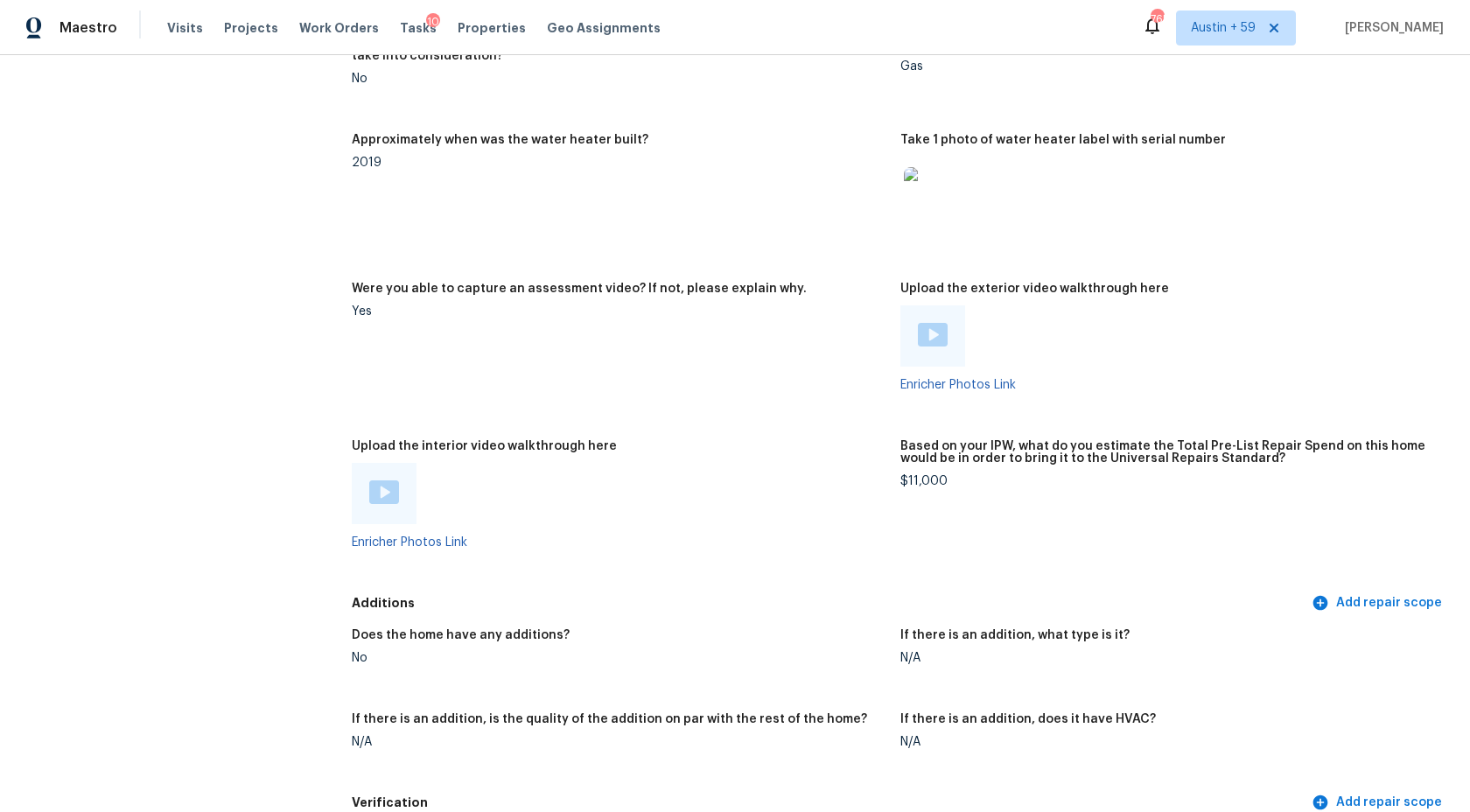
scroll to position [2846, 0]
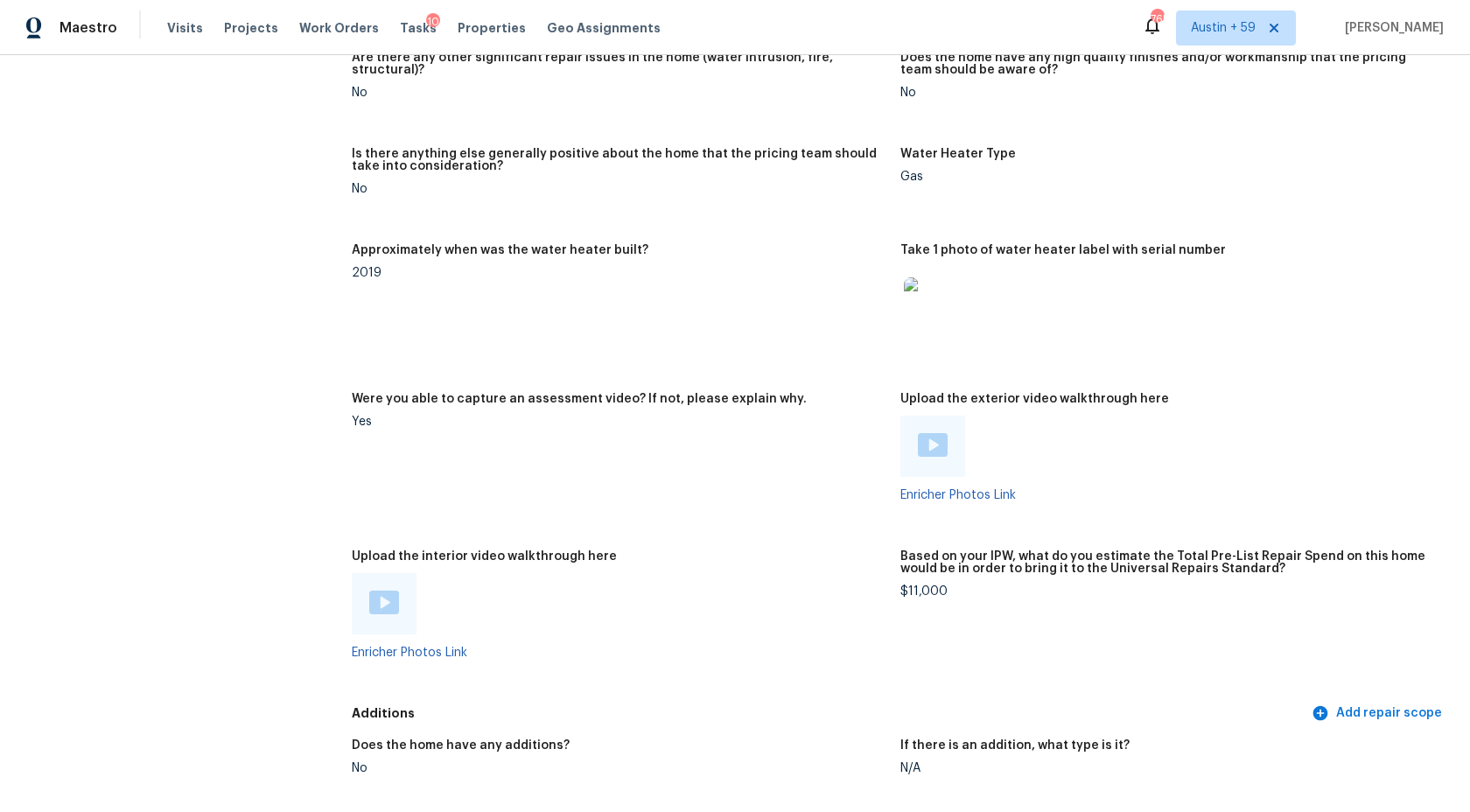
click at [383, 600] on img at bounding box center [384, 602] width 30 height 24
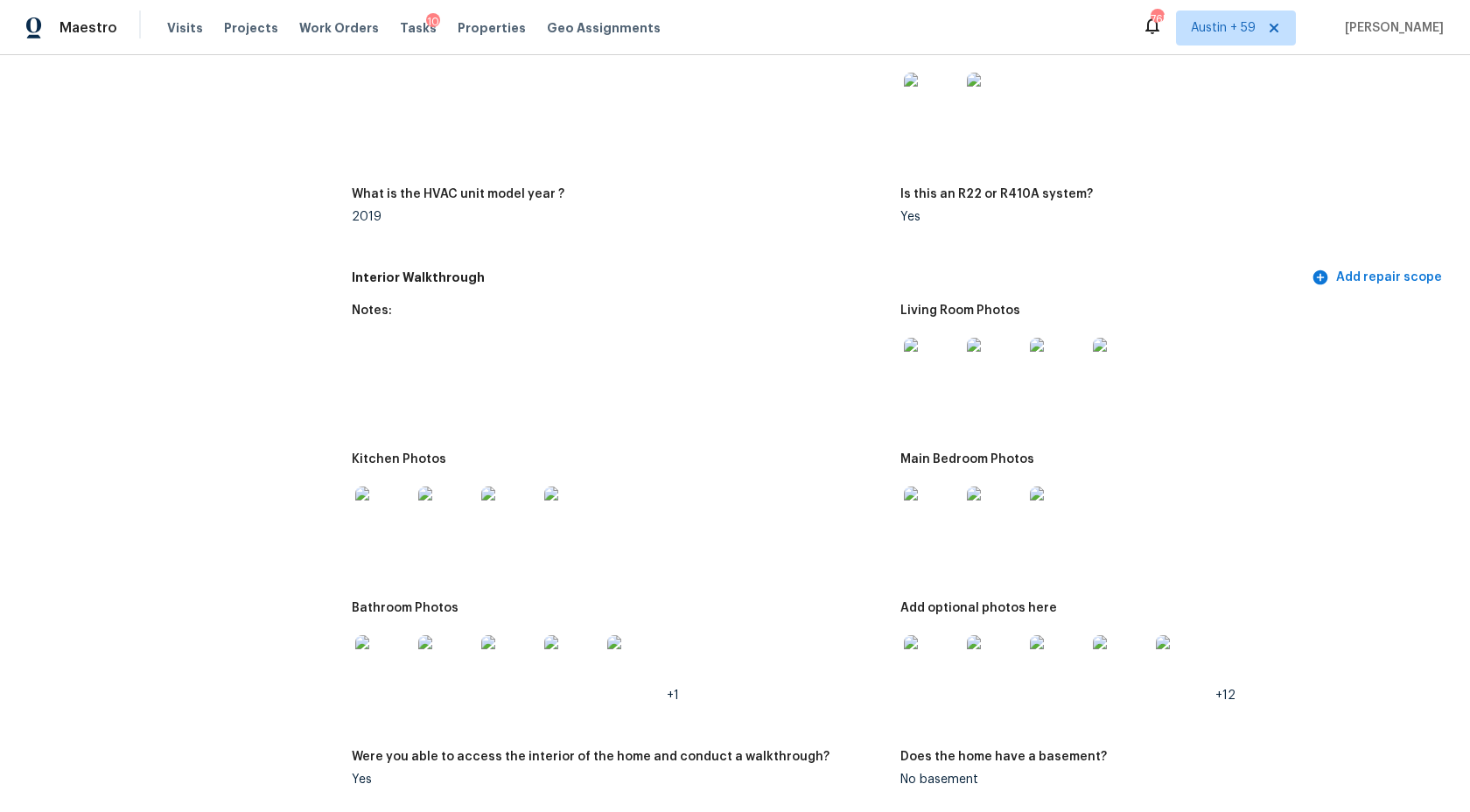
scroll to position [1653, 0]
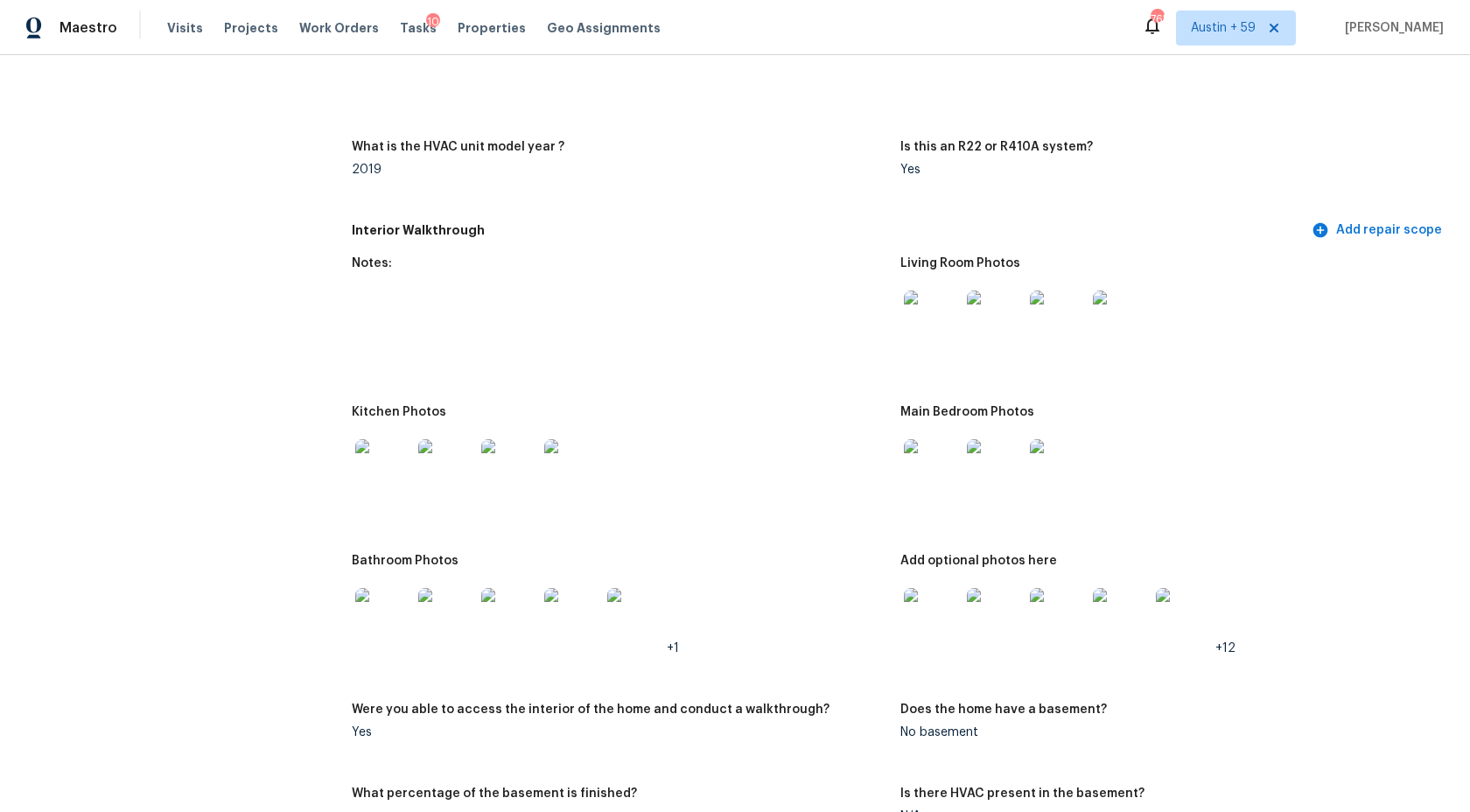
click at [950, 327] on img at bounding box center [931, 318] width 56 height 56
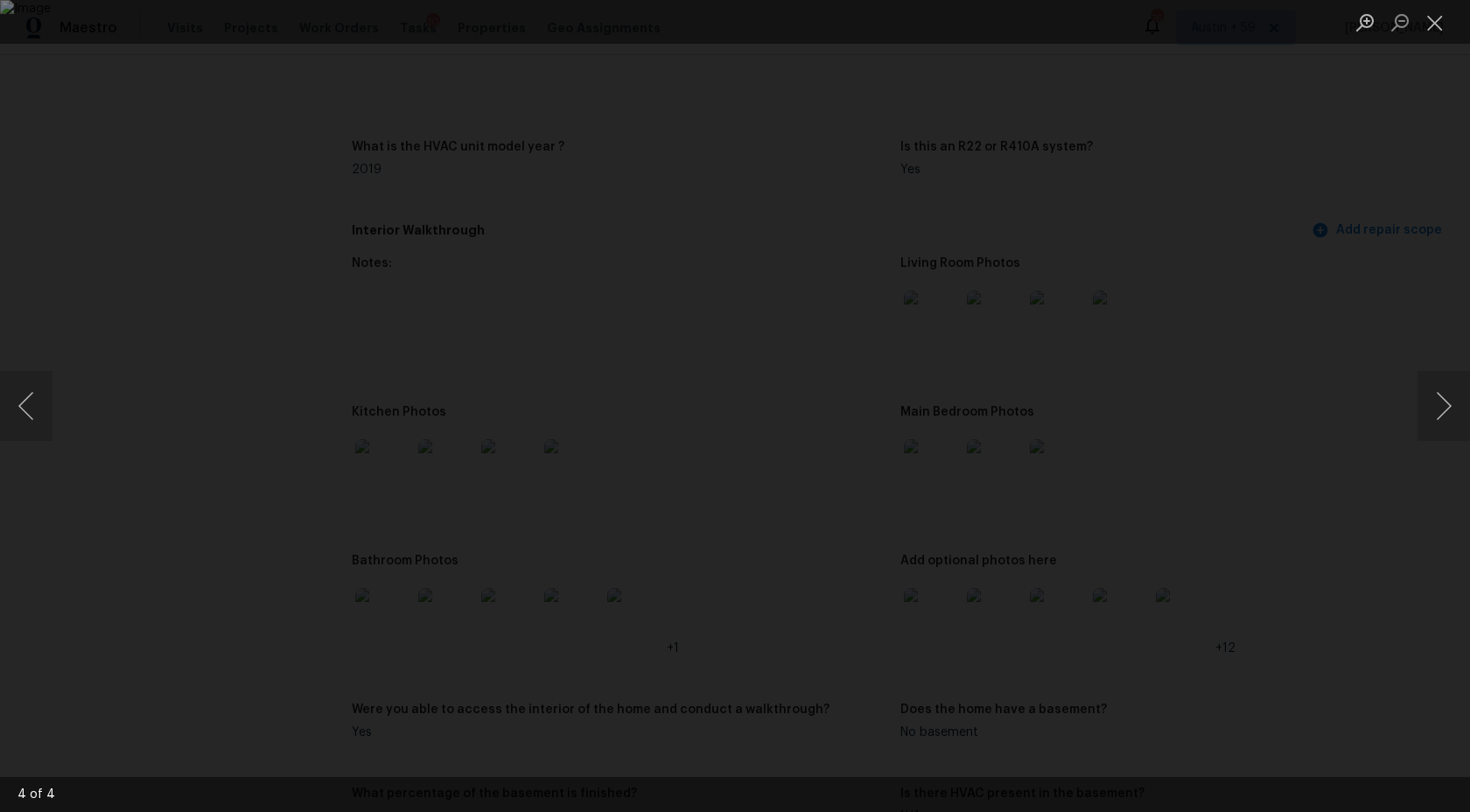
click at [247, 500] on div "Lightbox" at bounding box center [735, 406] width 1470 height 812
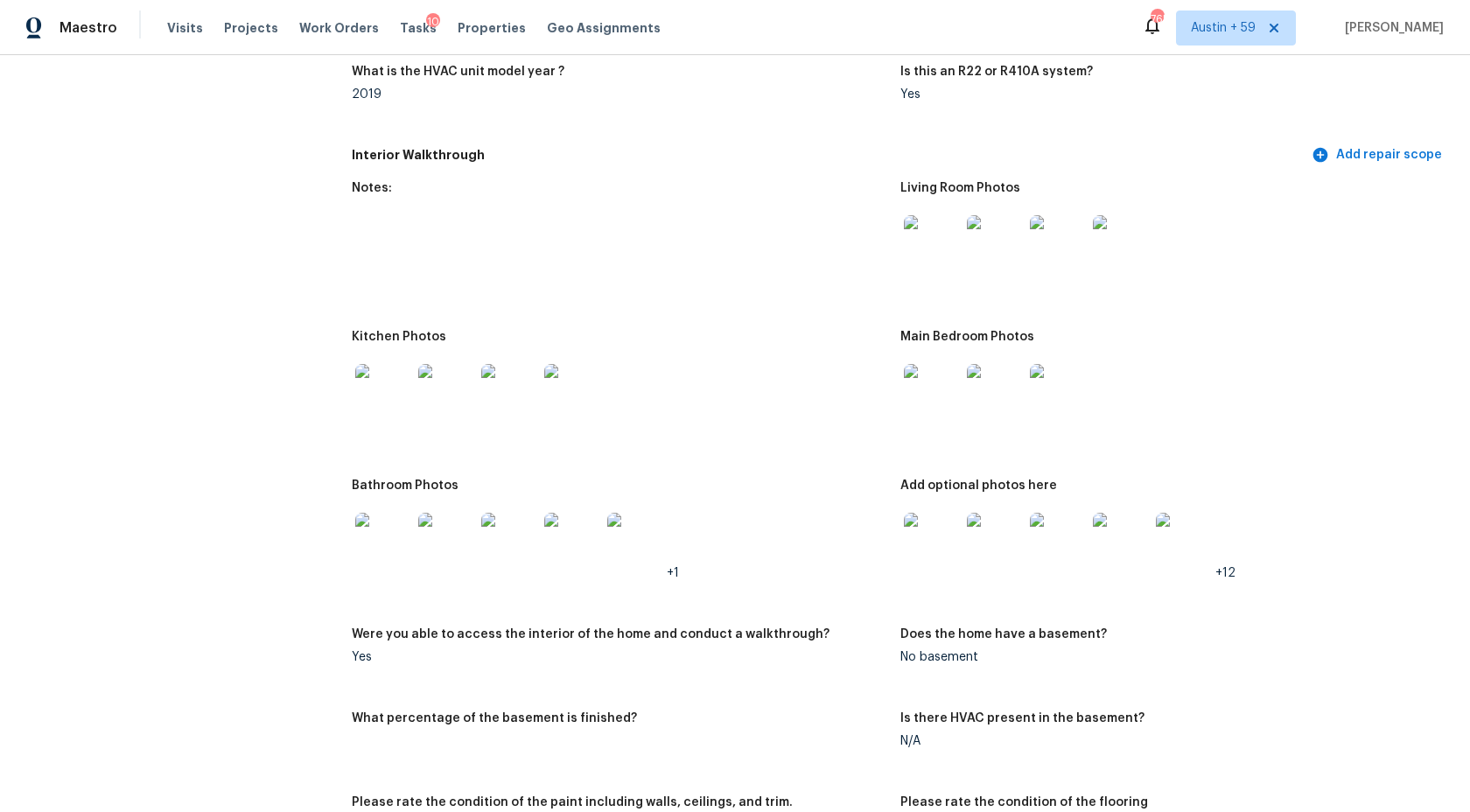
scroll to position [1757, 0]
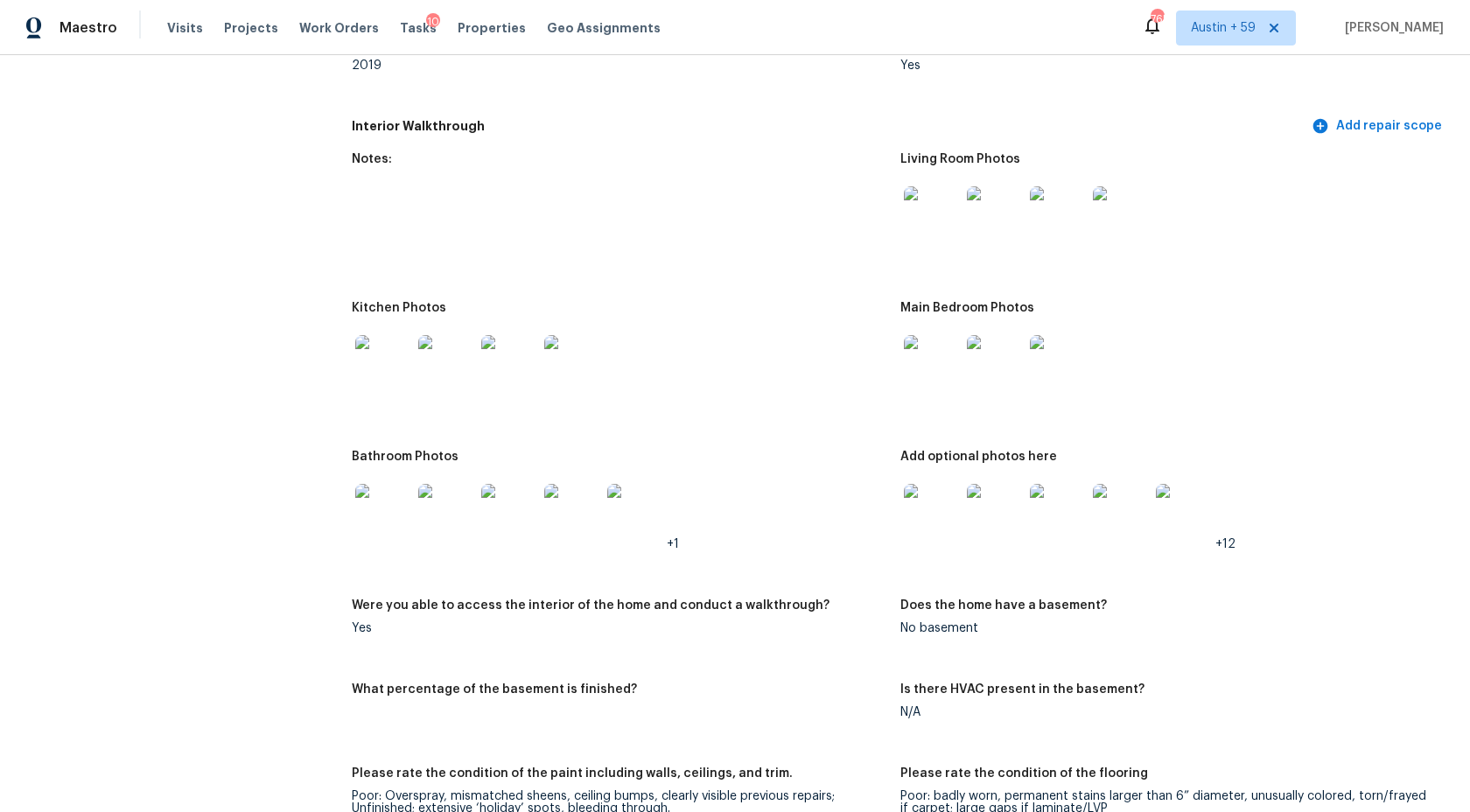
click at [378, 346] on img at bounding box center [382, 363] width 56 height 56
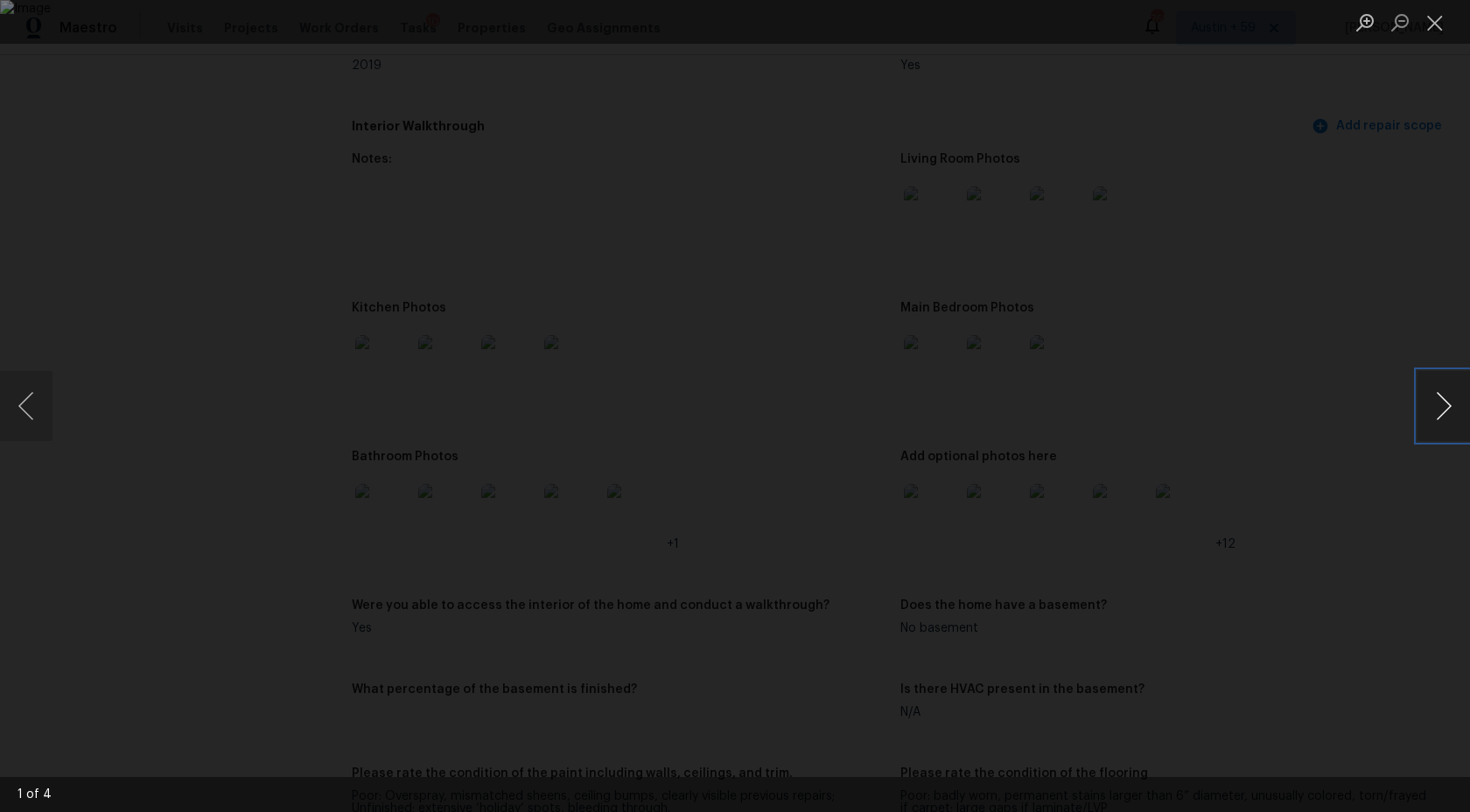
click at [1438, 405] on button "Next image" at bounding box center [1444, 405] width 52 height 70
click at [1448, 402] on button "Next image" at bounding box center [1444, 405] width 52 height 70
click at [1305, 334] on div "Lightbox" at bounding box center [735, 406] width 1470 height 812
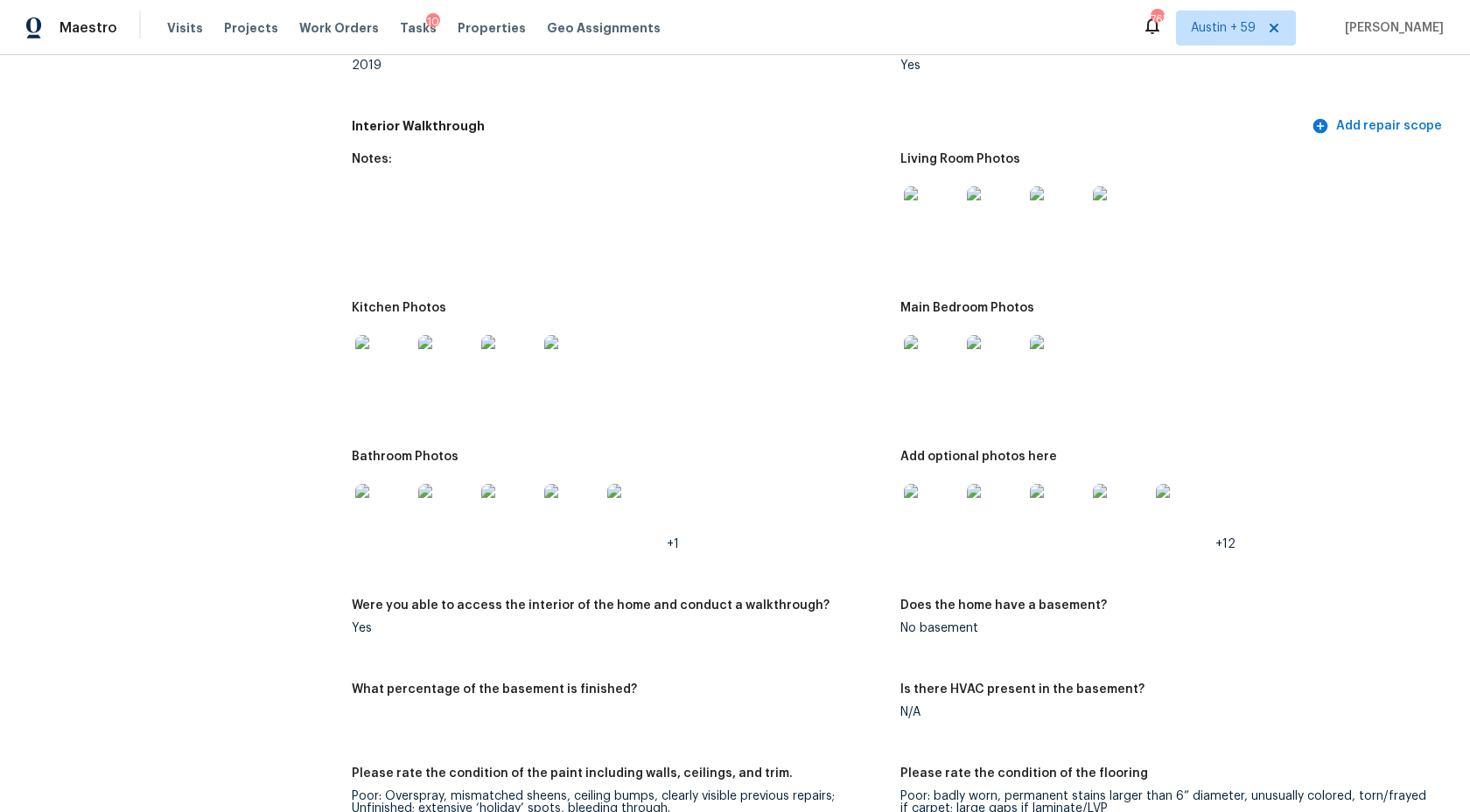
click at [908, 348] on img at bounding box center [931, 363] width 56 height 56
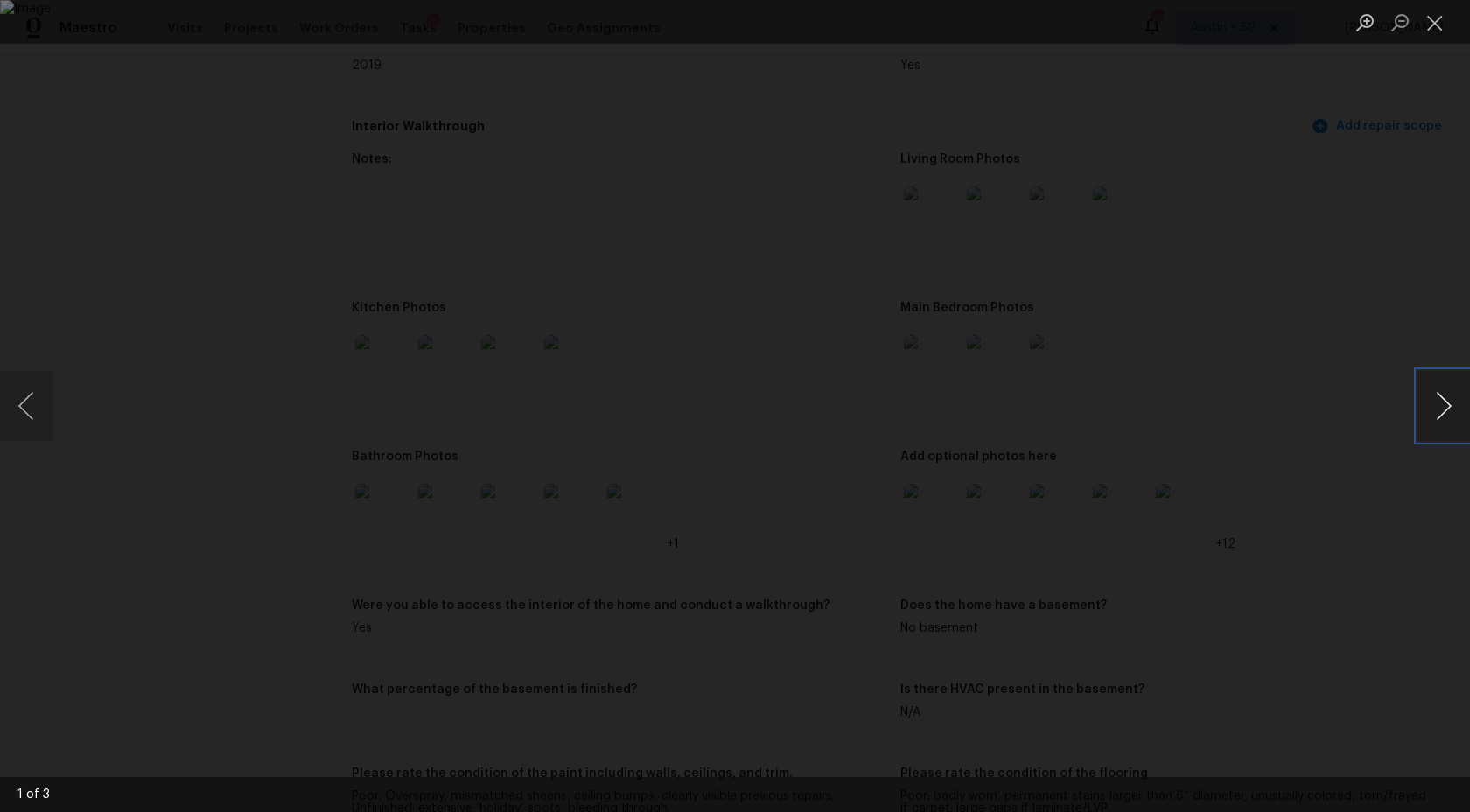
click at [1435, 418] on button "Next image" at bounding box center [1444, 405] width 52 height 70
click at [1458, 434] on button "Next image" at bounding box center [1444, 405] width 52 height 70
click at [1337, 465] on div "Lightbox" at bounding box center [735, 406] width 1470 height 812
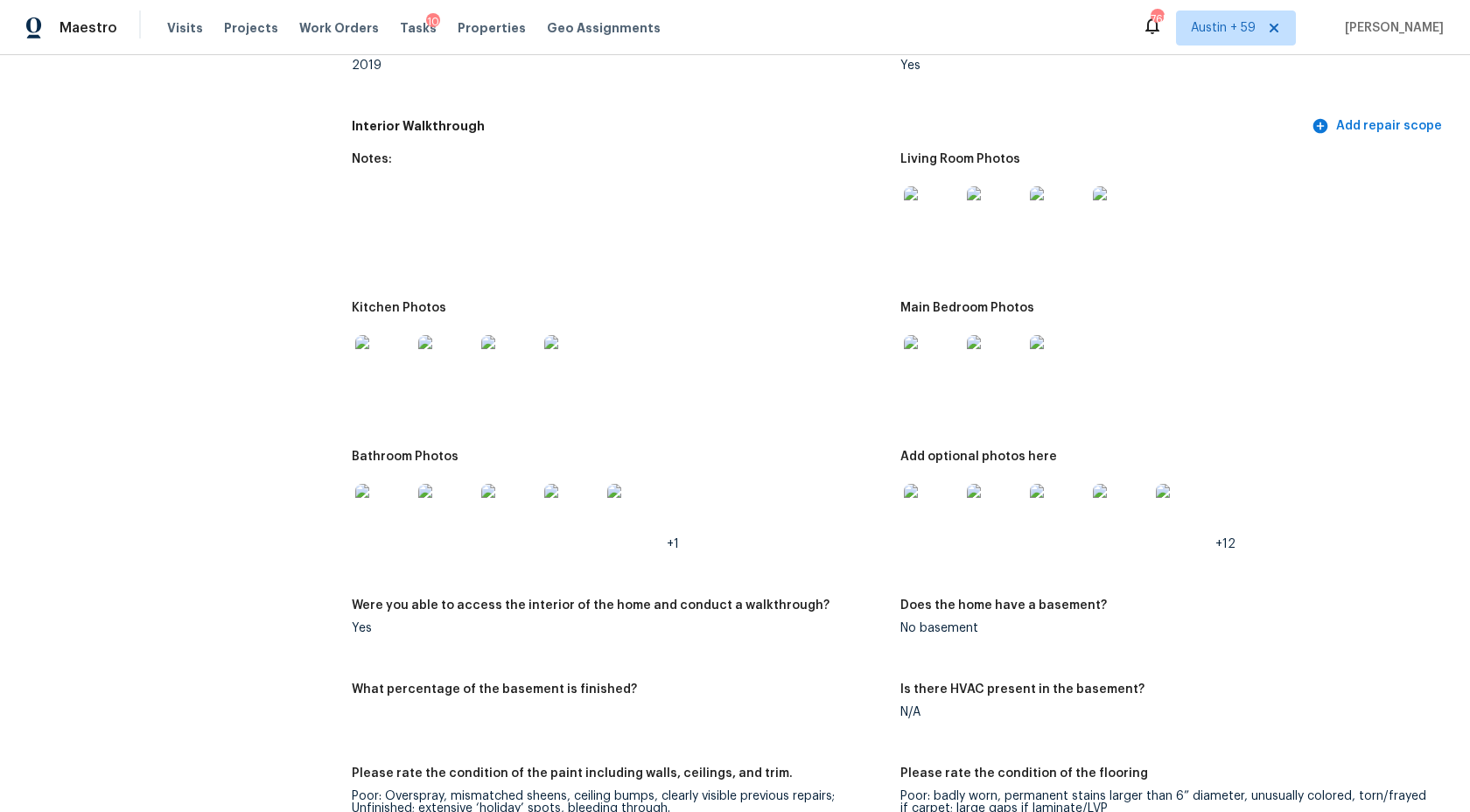
click at [954, 509] on img at bounding box center [931, 511] width 56 height 56
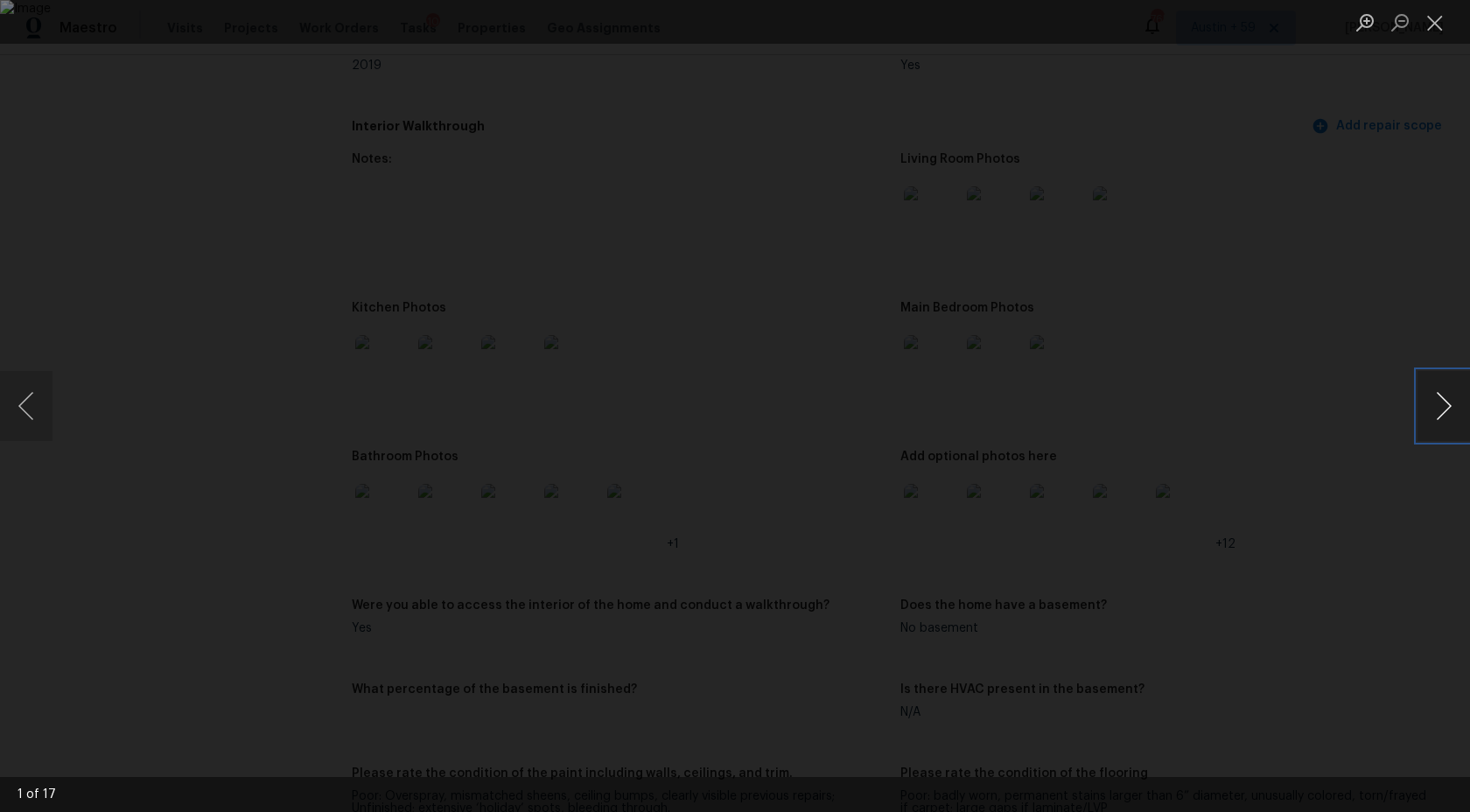
click at [1440, 423] on button "Next image" at bounding box center [1444, 405] width 52 height 70
click at [1430, 412] on button "Next image" at bounding box center [1444, 405] width 52 height 70
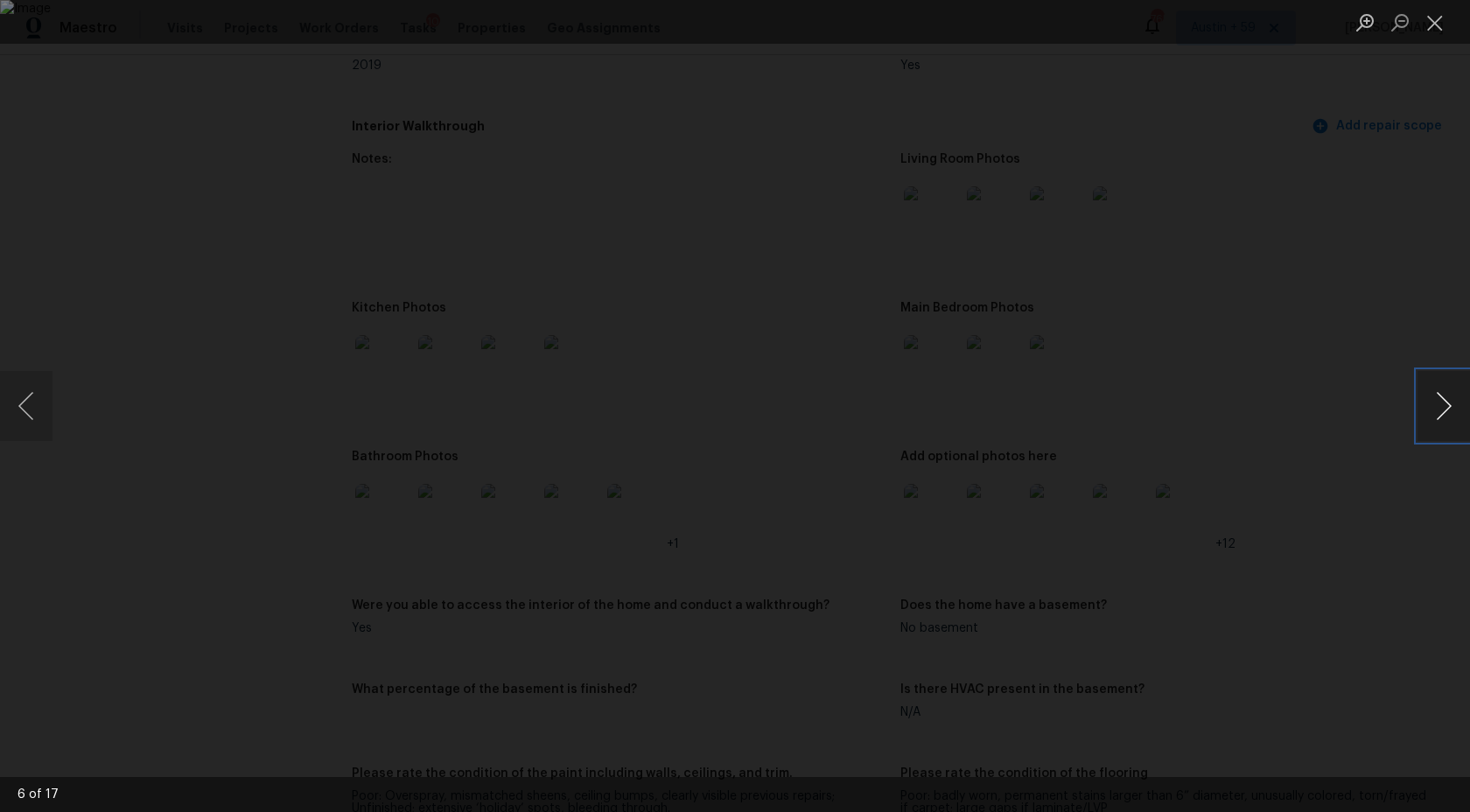
click at [1430, 412] on button "Next image" at bounding box center [1444, 405] width 52 height 70
click at [1461, 401] on button "Next image" at bounding box center [1444, 405] width 52 height 70
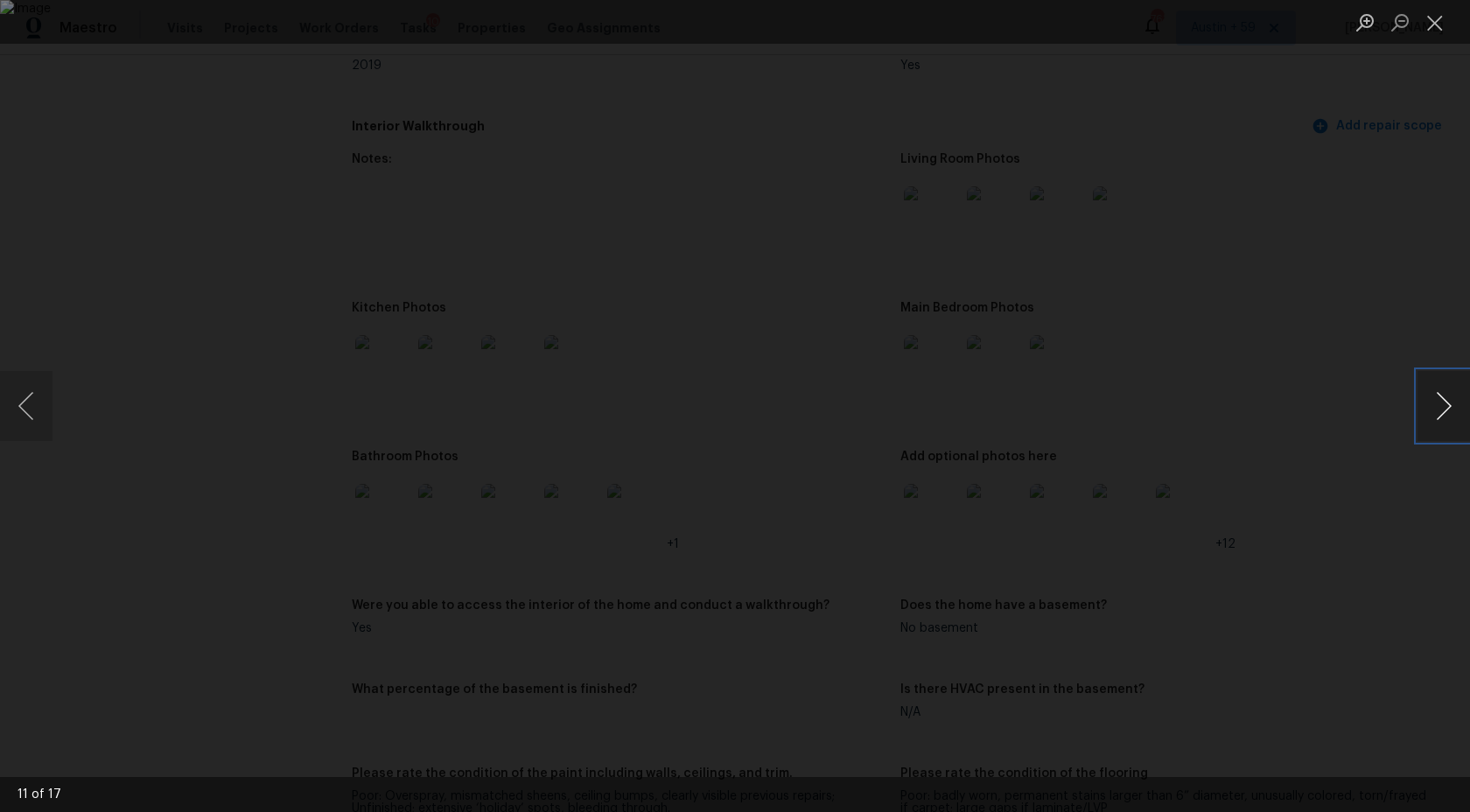
click at [1461, 401] on button "Next image" at bounding box center [1444, 405] width 52 height 70
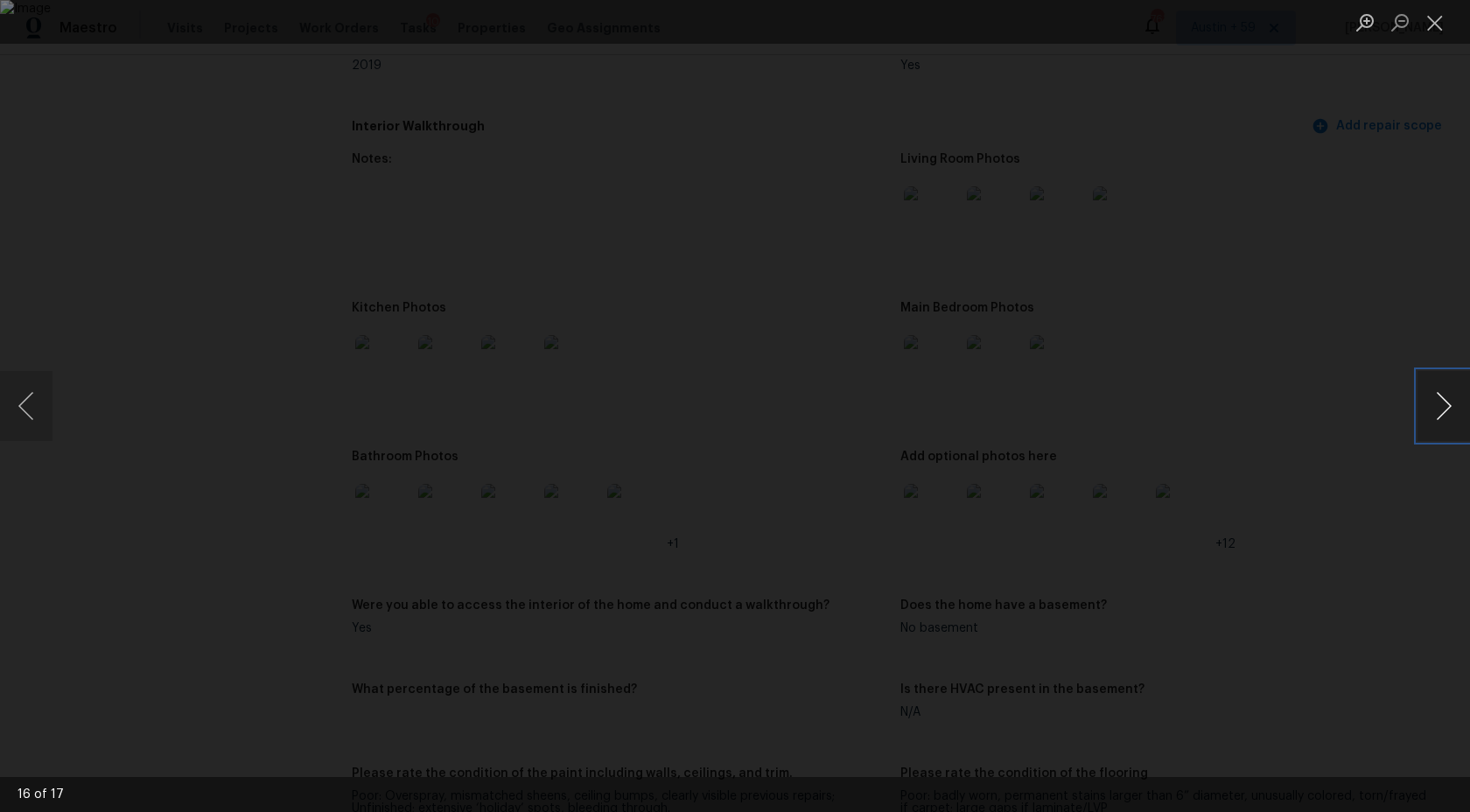
click at [1461, 401] on button "Next image" at bounding box center [1444, 405] width 52 height 70
click at [1448, 244] on div "Lightbox" at bounding box center [735, 406] width 1470 height 812
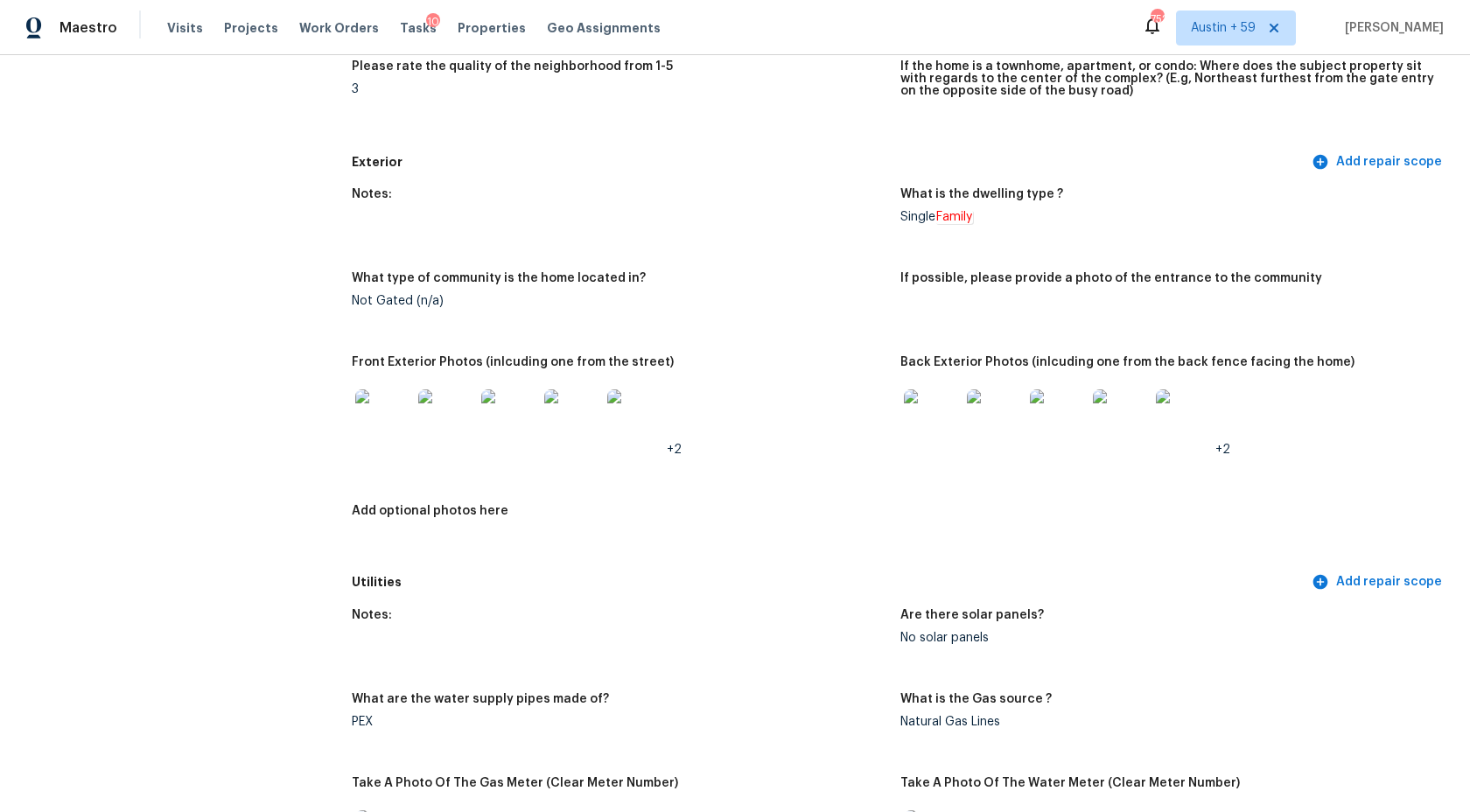
scroll to position [0, 0]
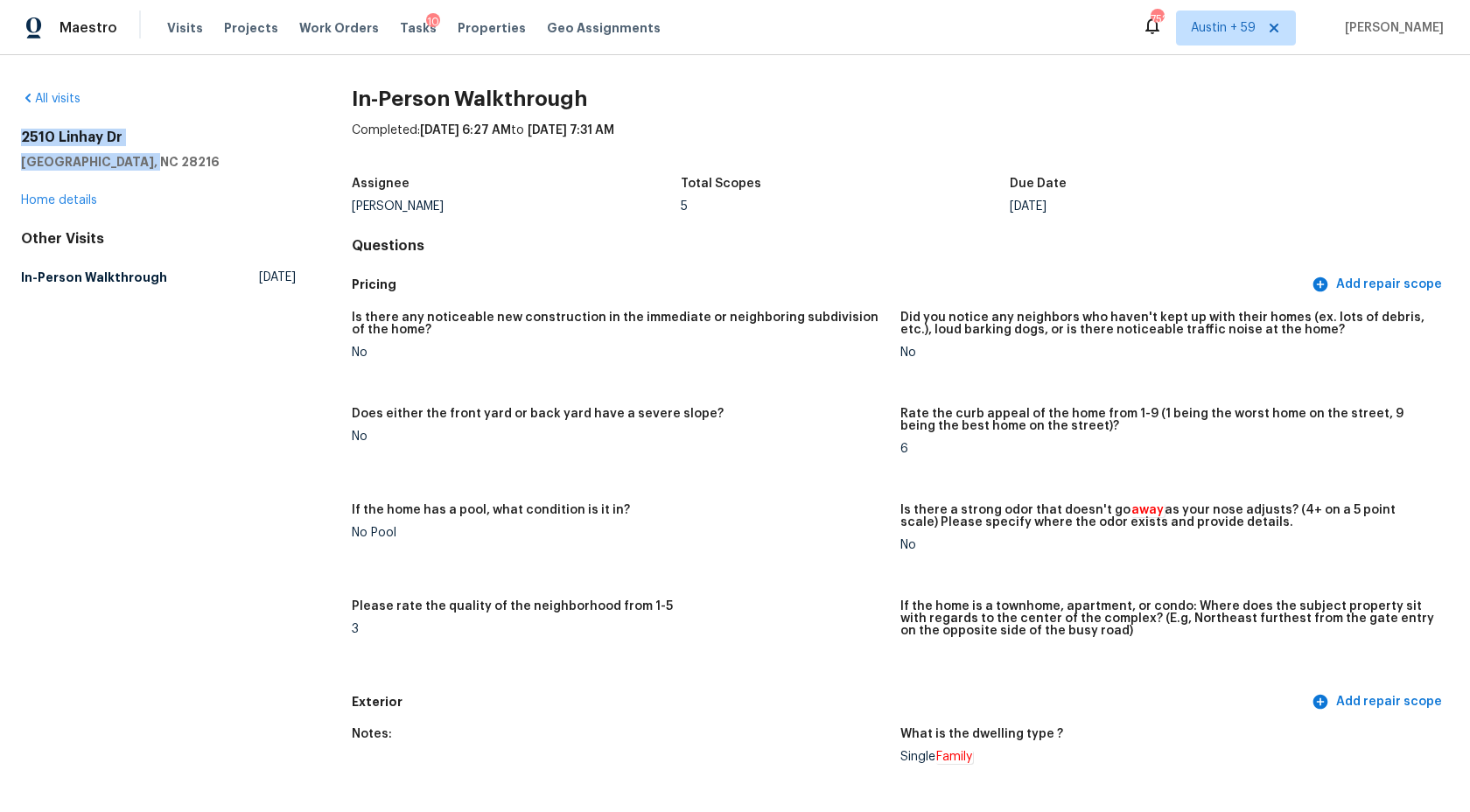
drag, startPoint x: 25, startPoint y: 137, endPoint x: 169, endPoint y: 164, distance: 146.5
click at [169, 164] on div "2510 Linhay Dr Charlotte, NC 28216" at bounding box center [158, 150] width 275 height 42
copy div "2510 Linhay Dr Charlotte, NC 28216"
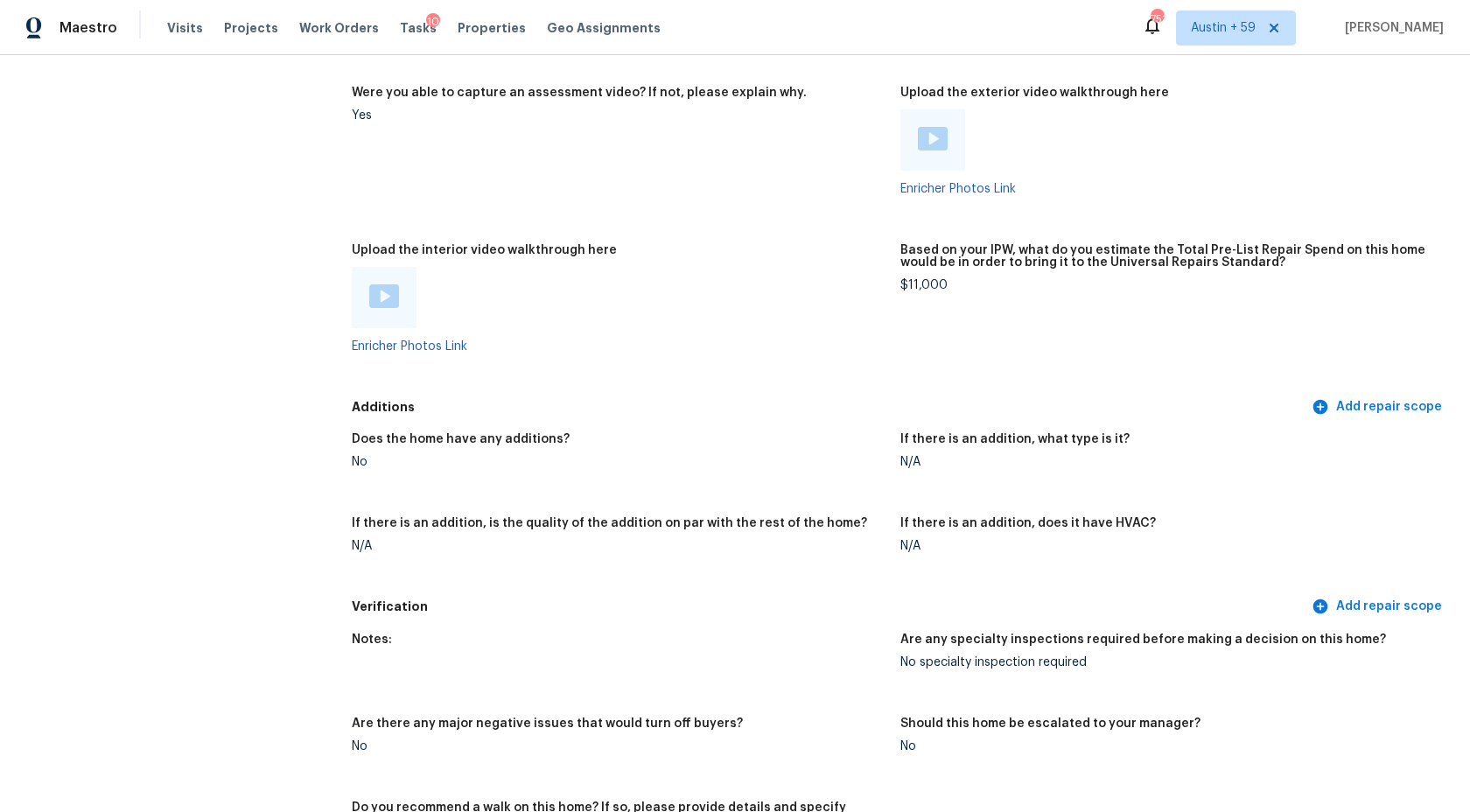
scroll to position [3151, 0]
click at [1054, 268] on div "Based on your IPW, what do you estimate the Total Pre-List Repair Spend on this…" at bounding box center [1168, 263] width 535 height 35
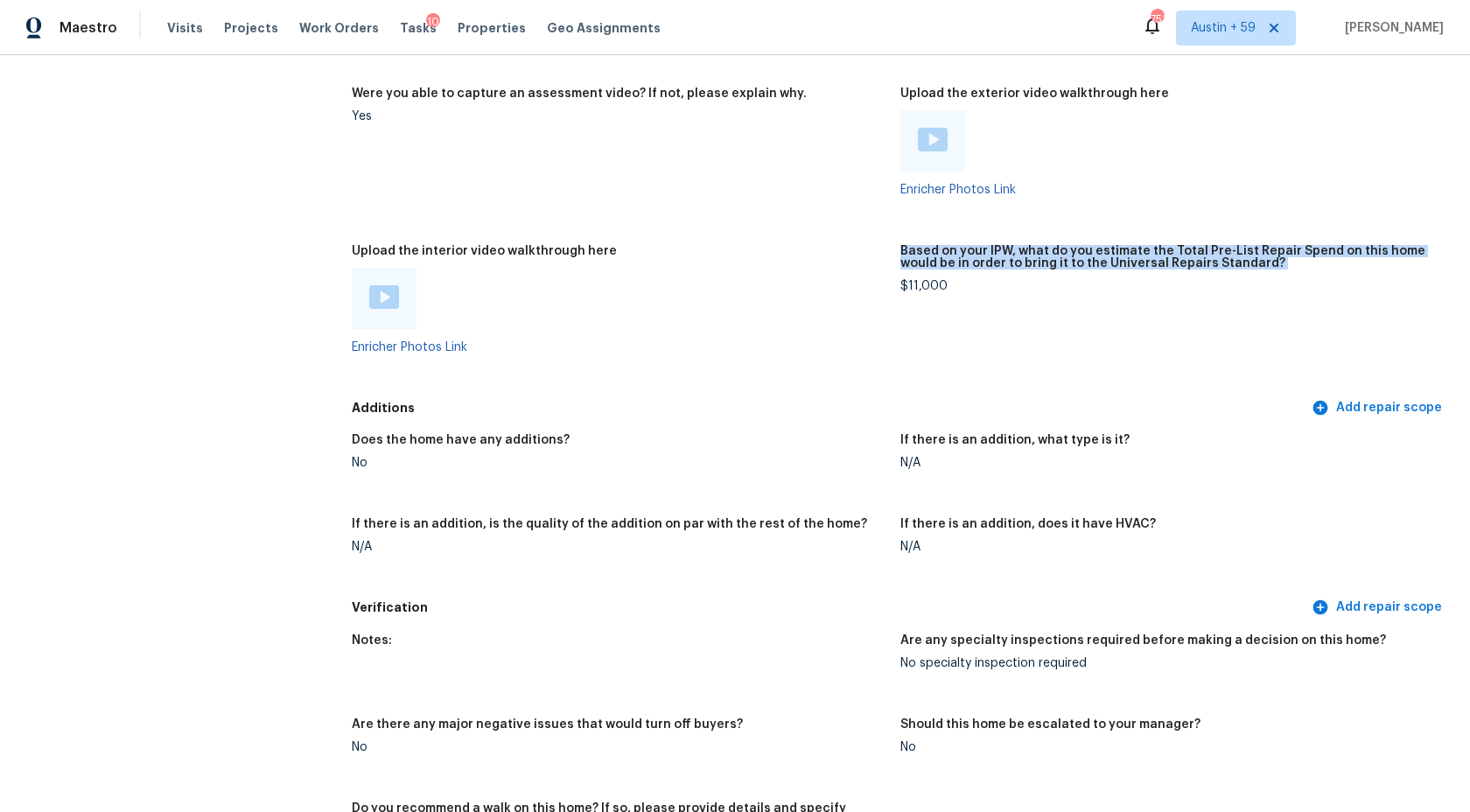
click at [1054, 268] on div "Based on your IPW, what do you estimate the Total Pre-List Repair Spend on this…" at bounding box center [1168, 263] width 535 height 35
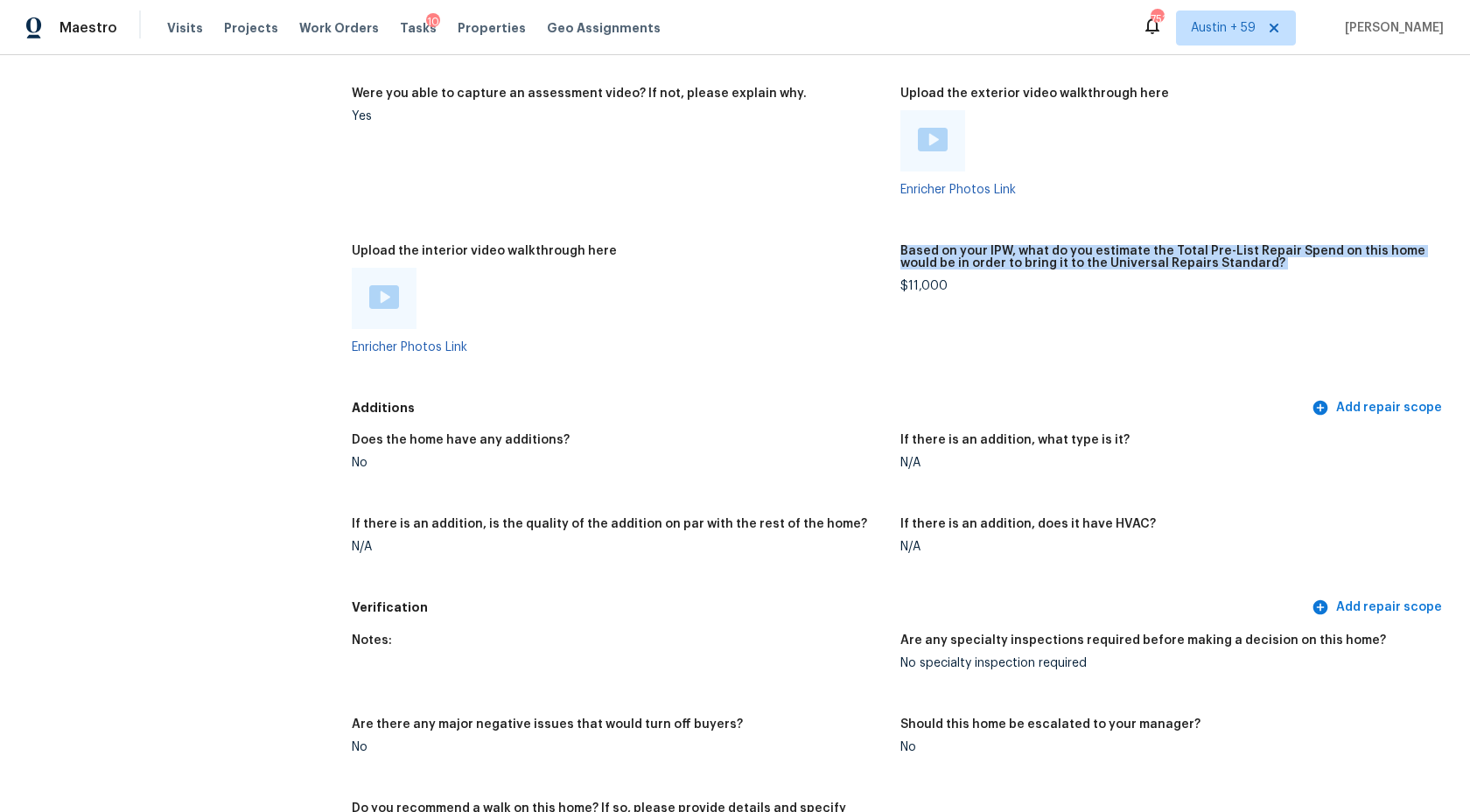
click at [1054, 268] on div "Based on your IPW, what do you estimate the Total Pre-List Repair Spend on this…" at bounding box center [1168, 263] width 535 height 35
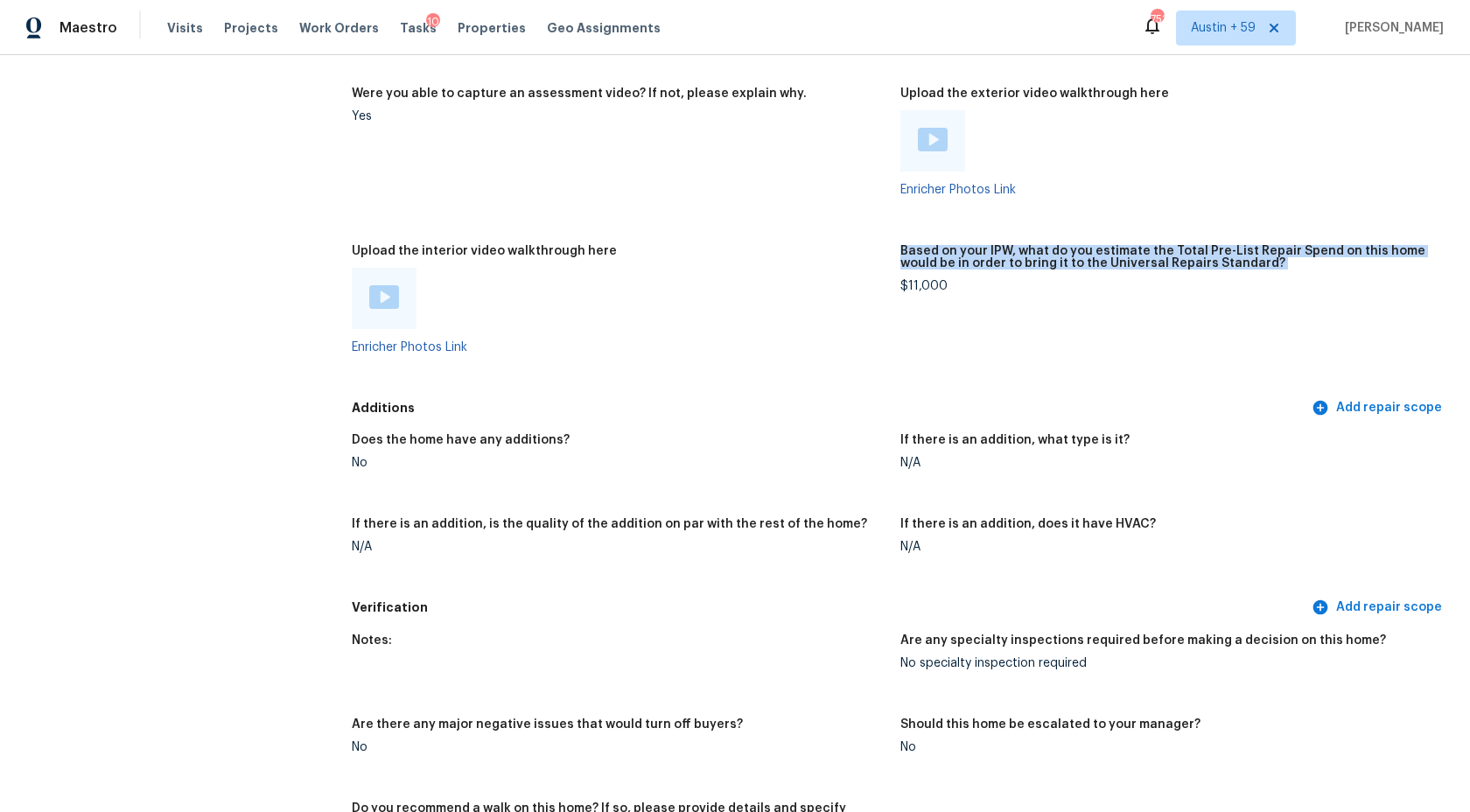
click at [1054, 268] on div "Based on your IPW, what do you estimate the Total Pre-List Repair Spend on this…" at bounding box center [1168, 263] width 535 height 35
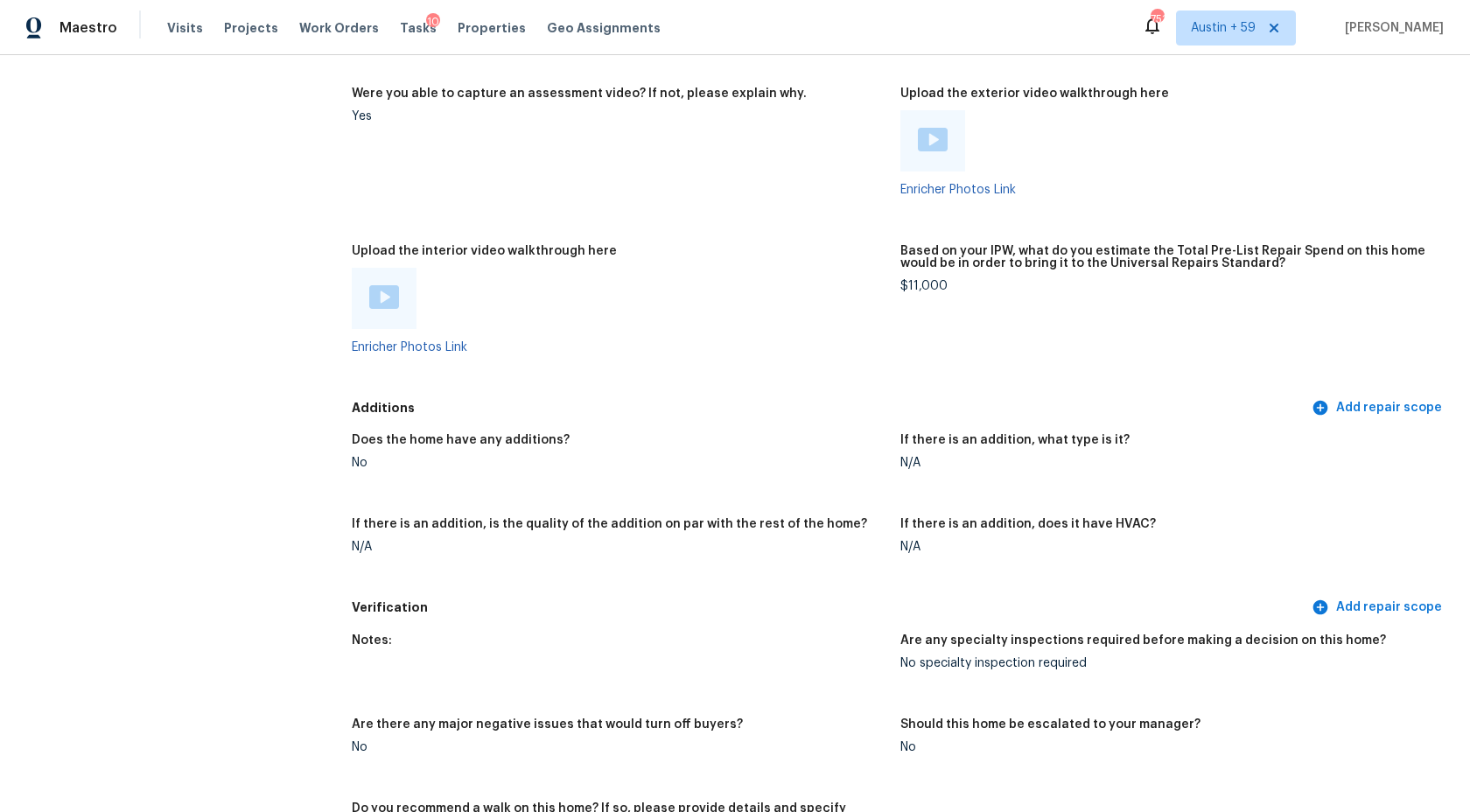
click at [1054, 268] on div "Based on your IPW, what do you estimate the Total Pre-List Repair Spend on this…" at bounding box center [1168, 263] width 535 height 35
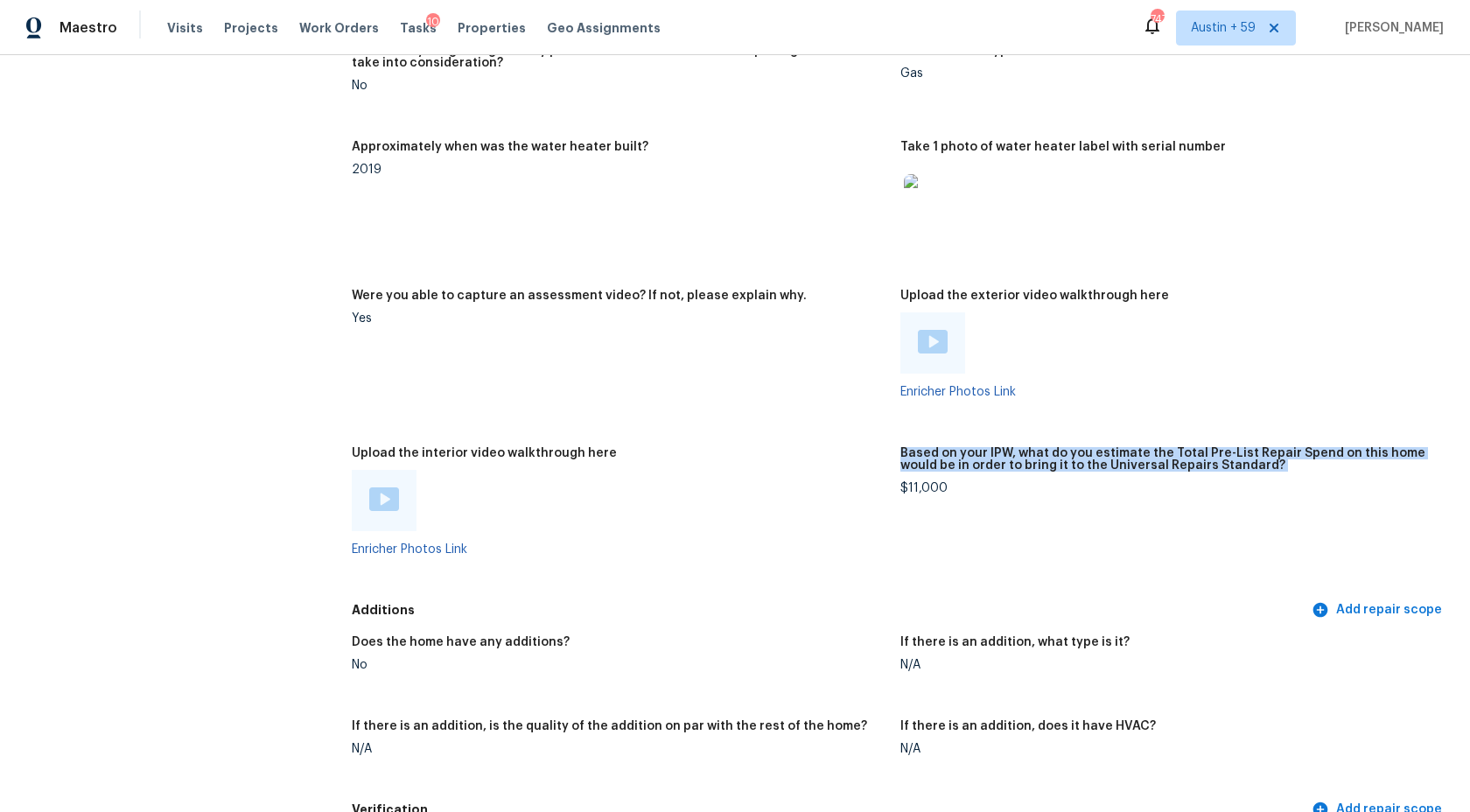
scroll to position [2994, 0]
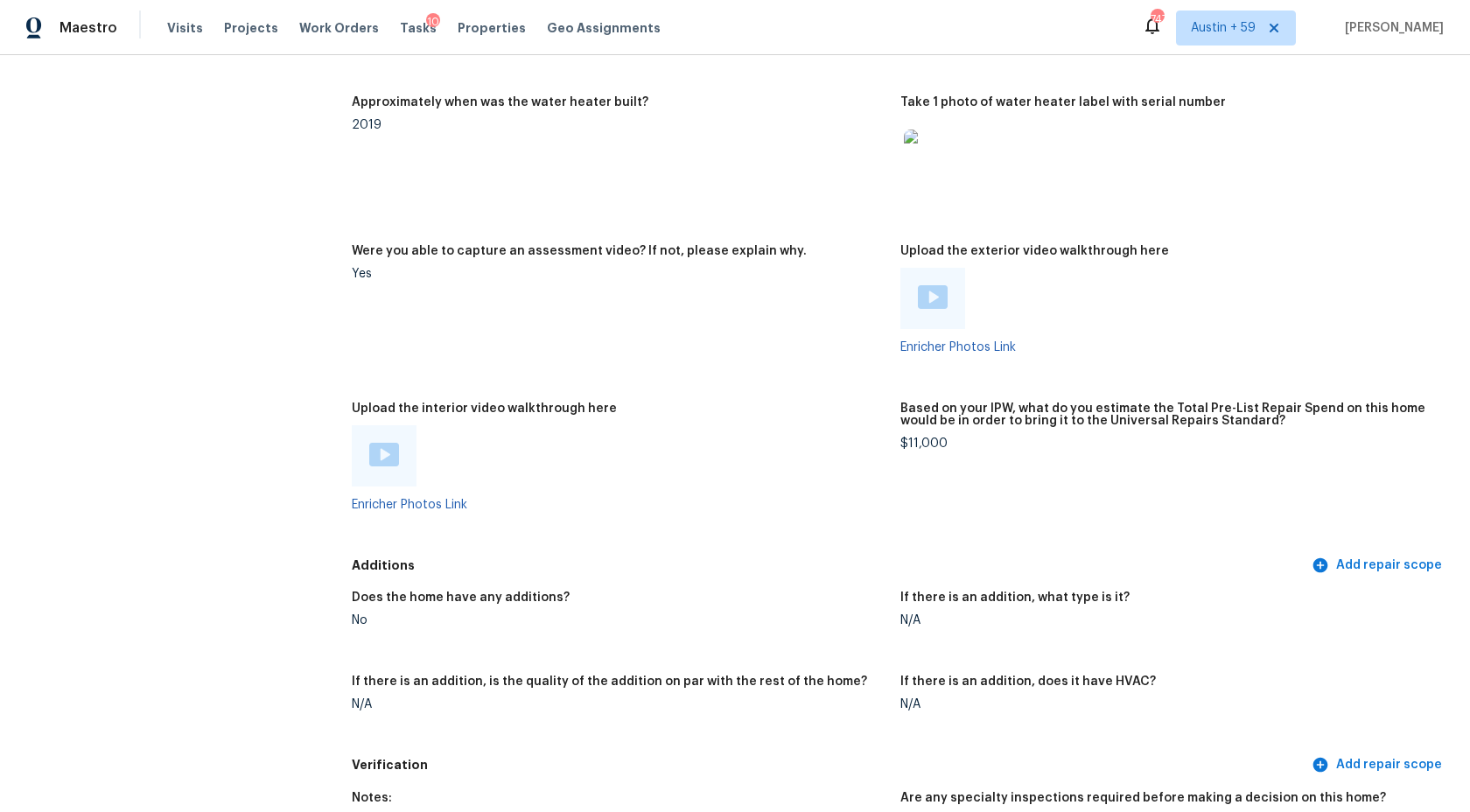
click at [1004, 498] on figure "Based on your IPW, what do you estimate the Total Pre-List Repair Spend on this…" at bounding box center [1174, 470] width 548 height 137
click at [970, 425] on h5 "Based on your IPW, what do you estimate the Total Pre-List Repair Spend on this…" at bounding box center [1168, 415] width 535 height 25
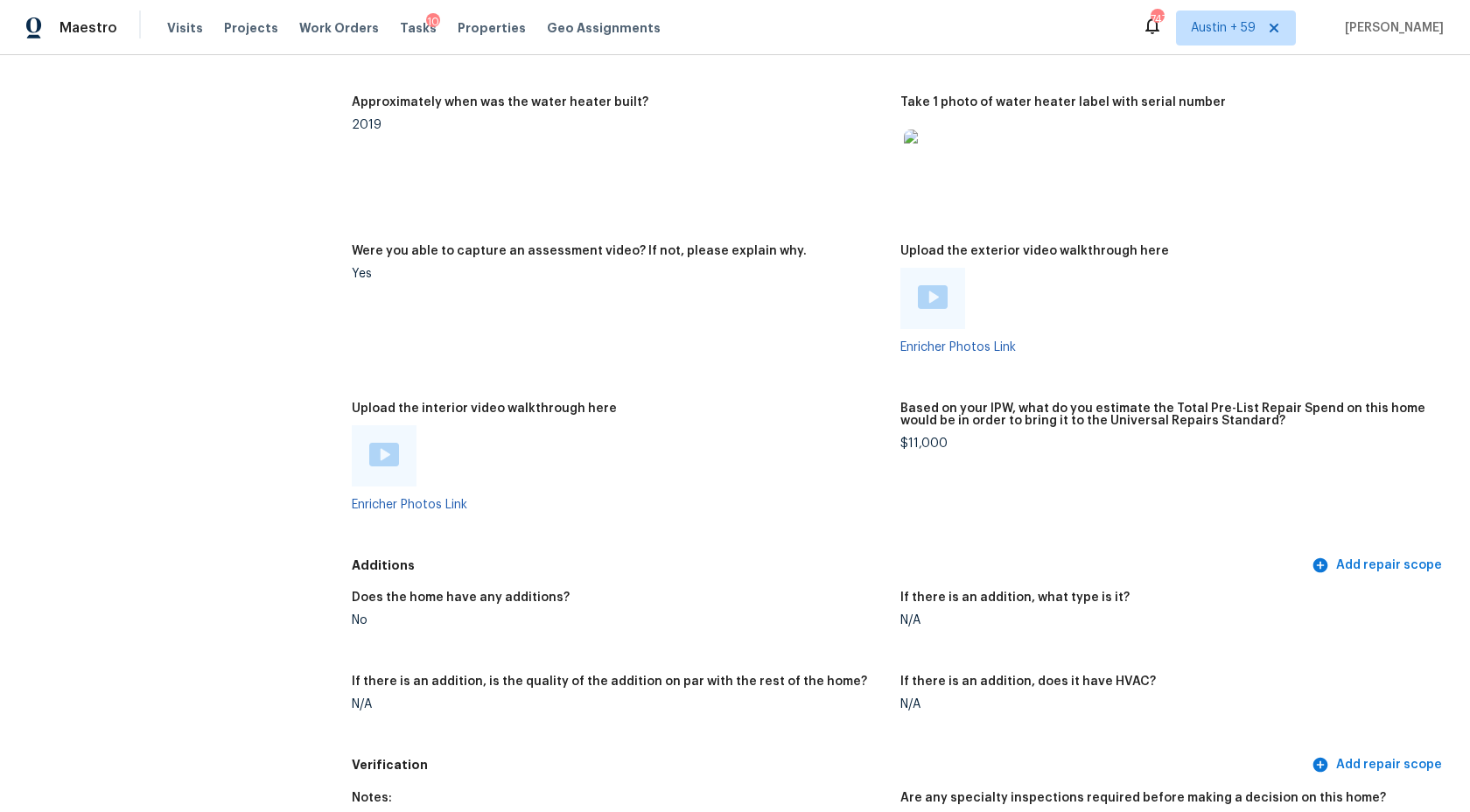
click at [970, 425] on h5 "Based on your IPW, what do you estimate the Total Pre-List Repair Spend on this…" at bounding box center [1168, 415] width 535 height 25
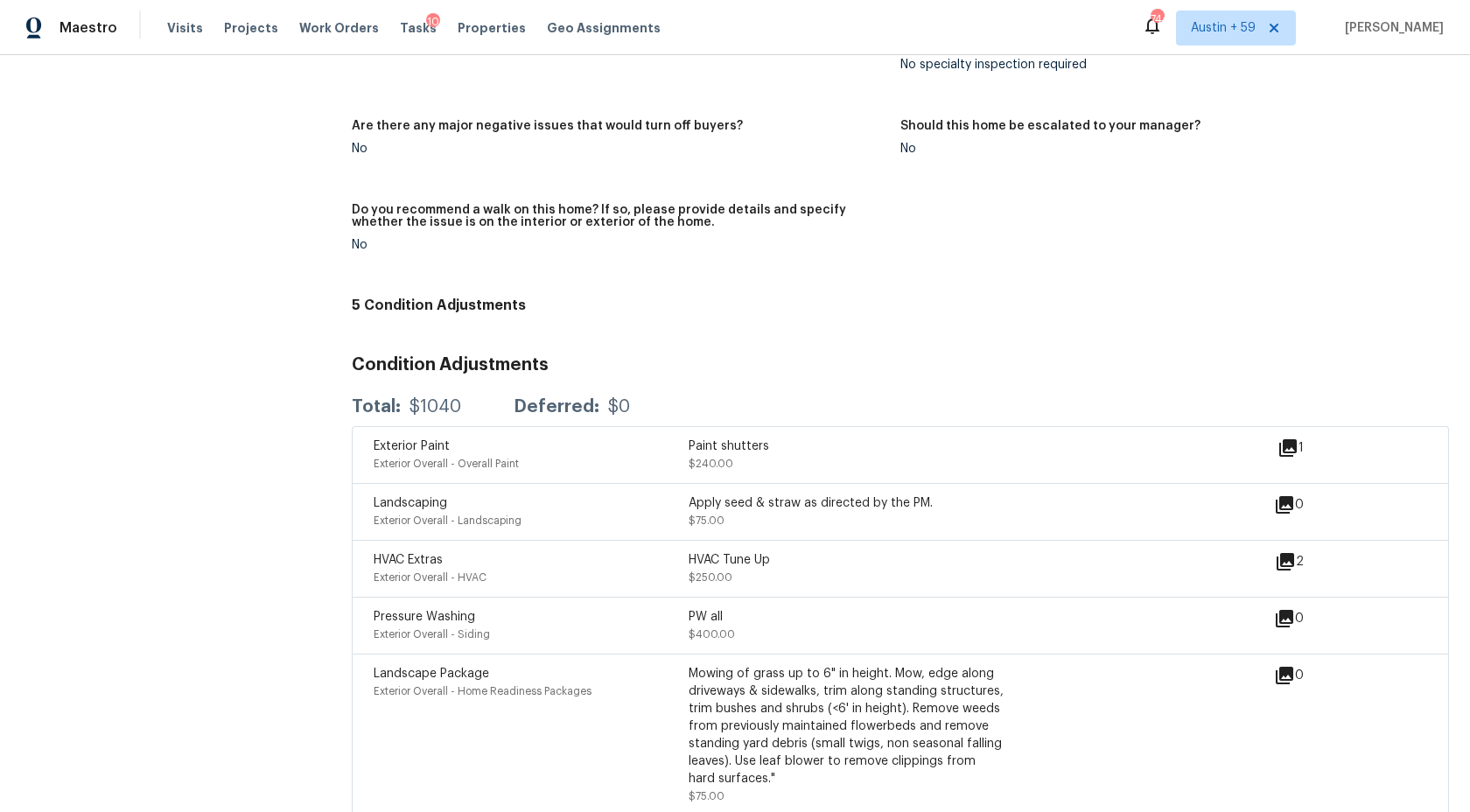
scroll to position [3823, 0]
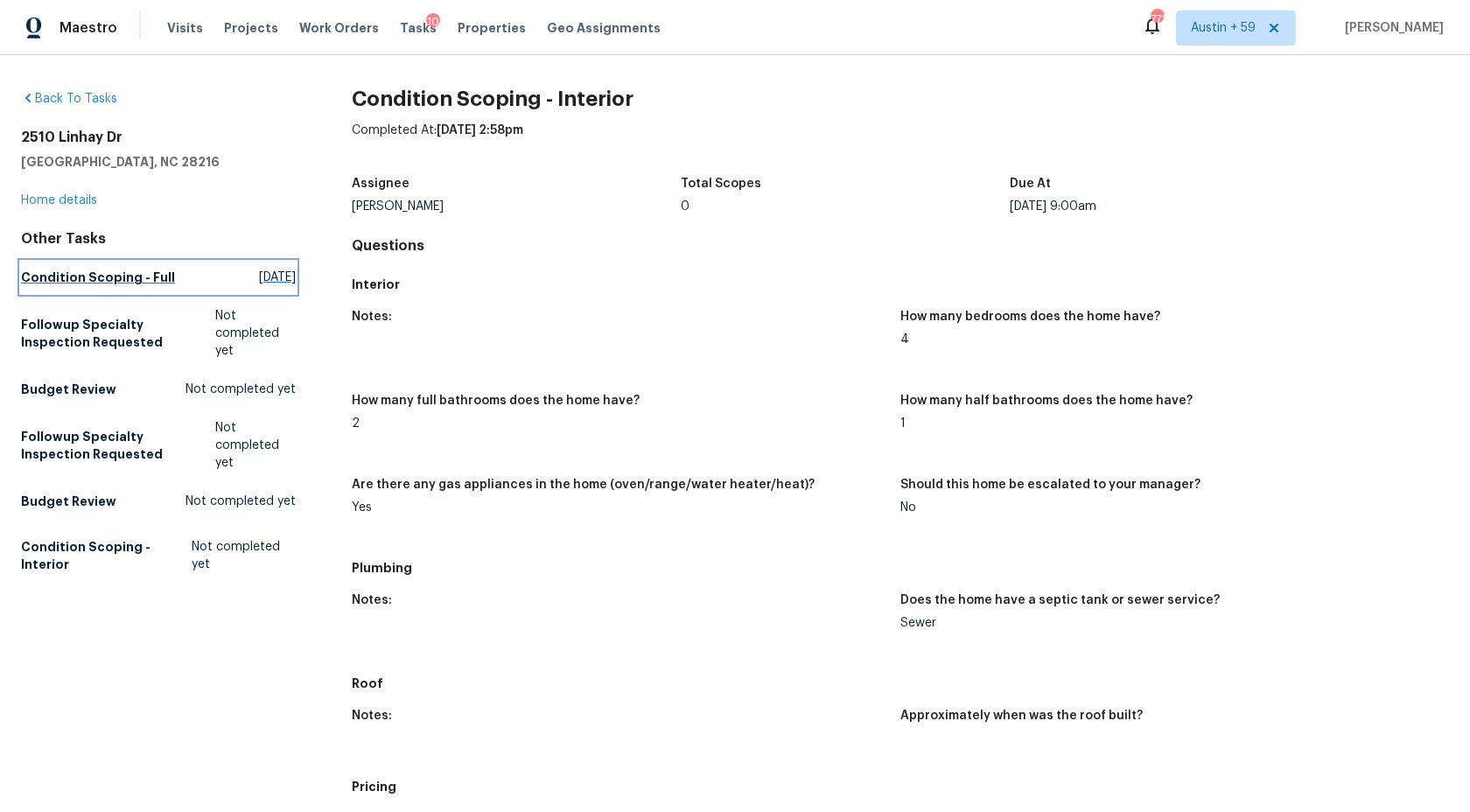
click at [259, 278] on span "[DATE]" at bounding box center [277, 277] width 37 height 18
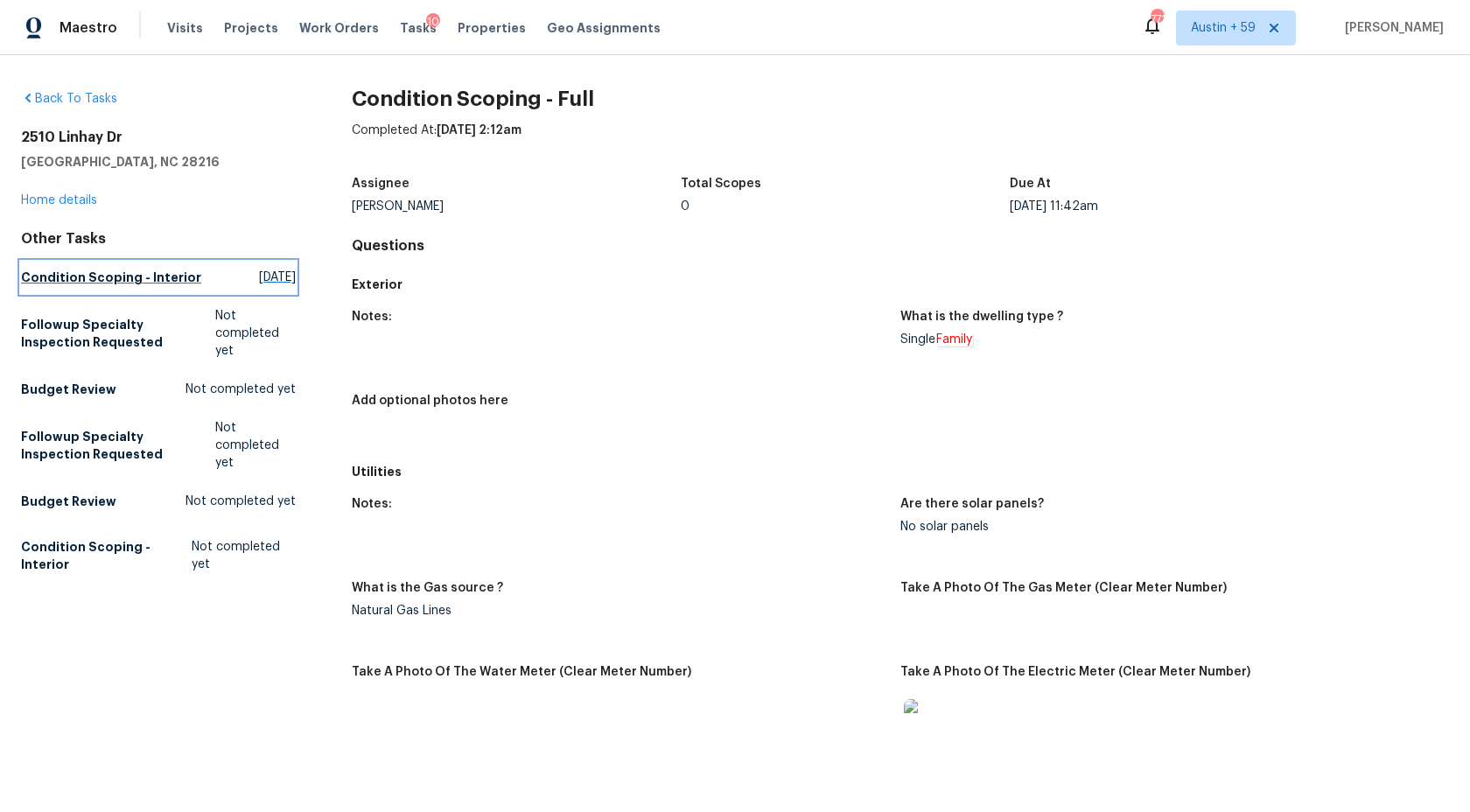
click at [261, 273] on span "[DATE]" at bounding box center [277, 277] width 37 height 18
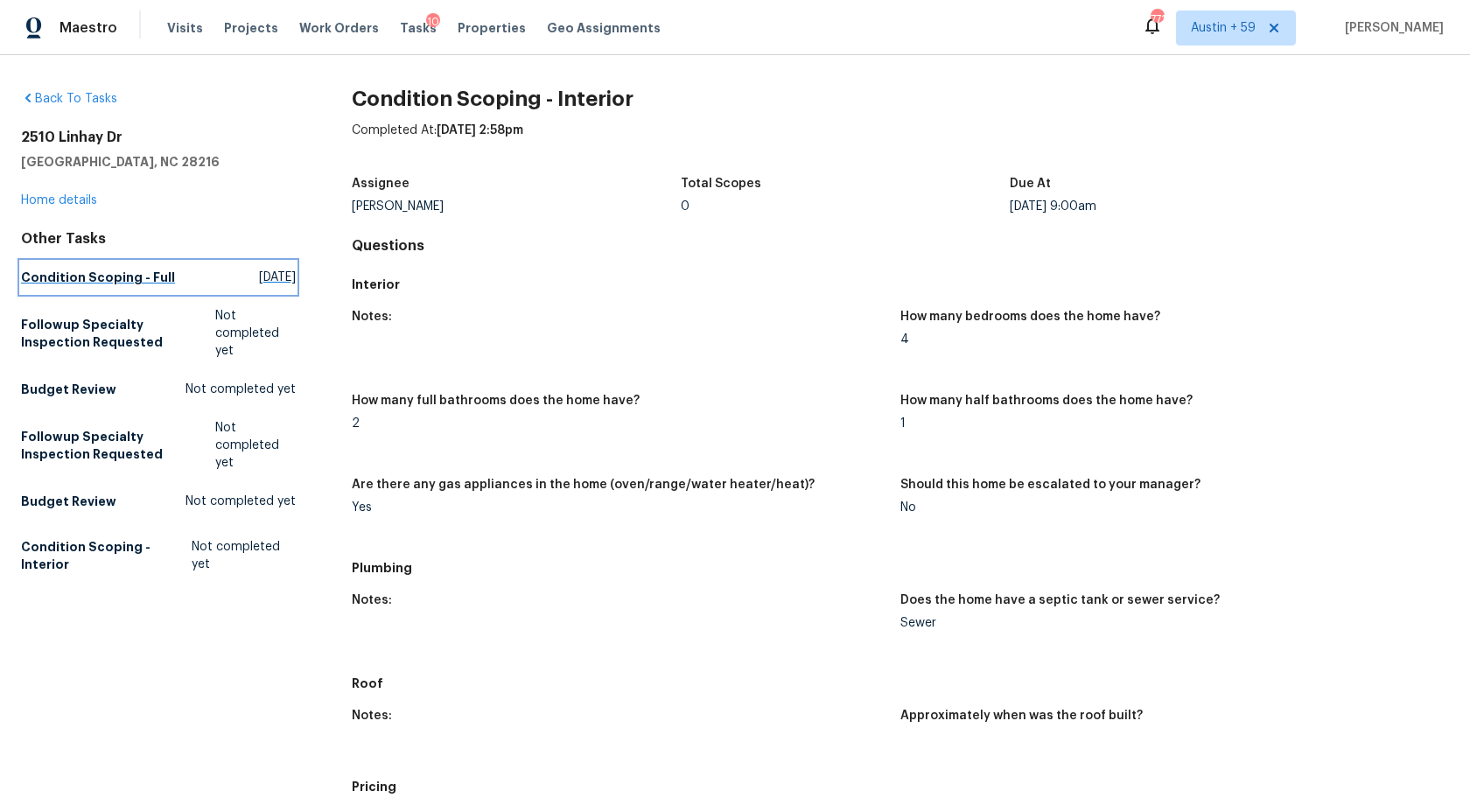
click at [165, 279] on link "Condition Scoping - Full [DATE]" at bounding box center [158, 277] width 275 height 32
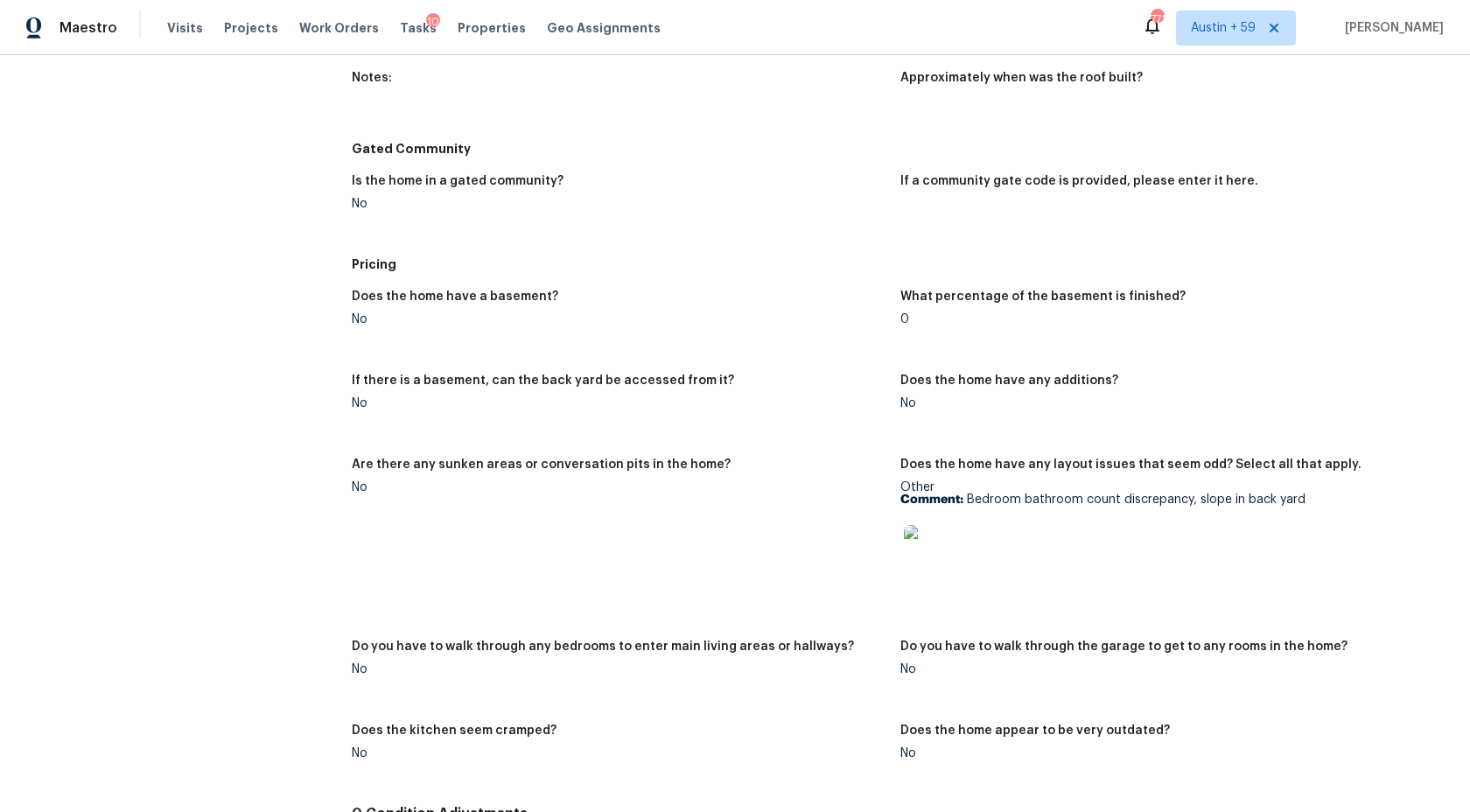
scroll to position [2056, 0]
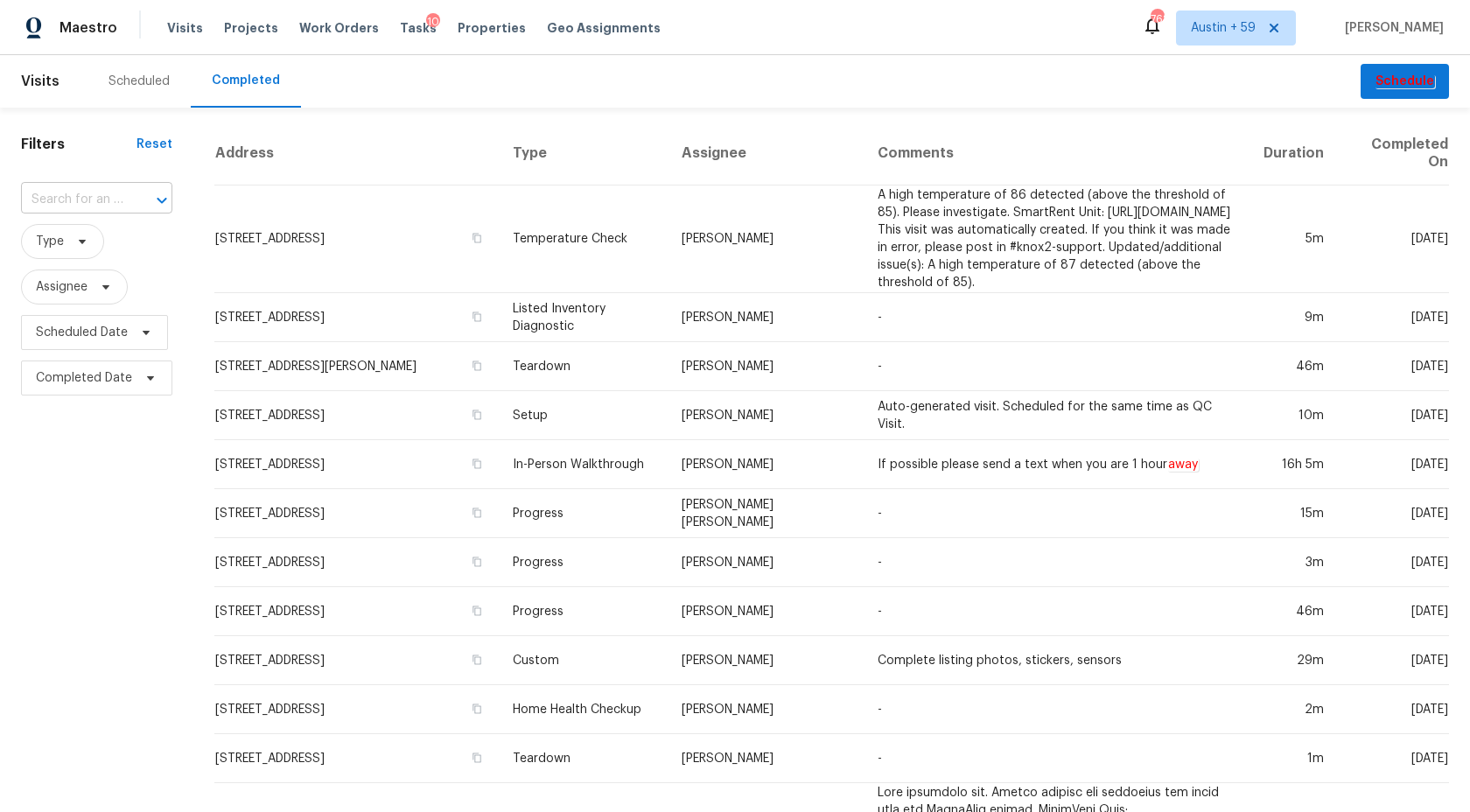
click at [113, 192] on input "text" at bounding box center [72, 199] width 102 height 27
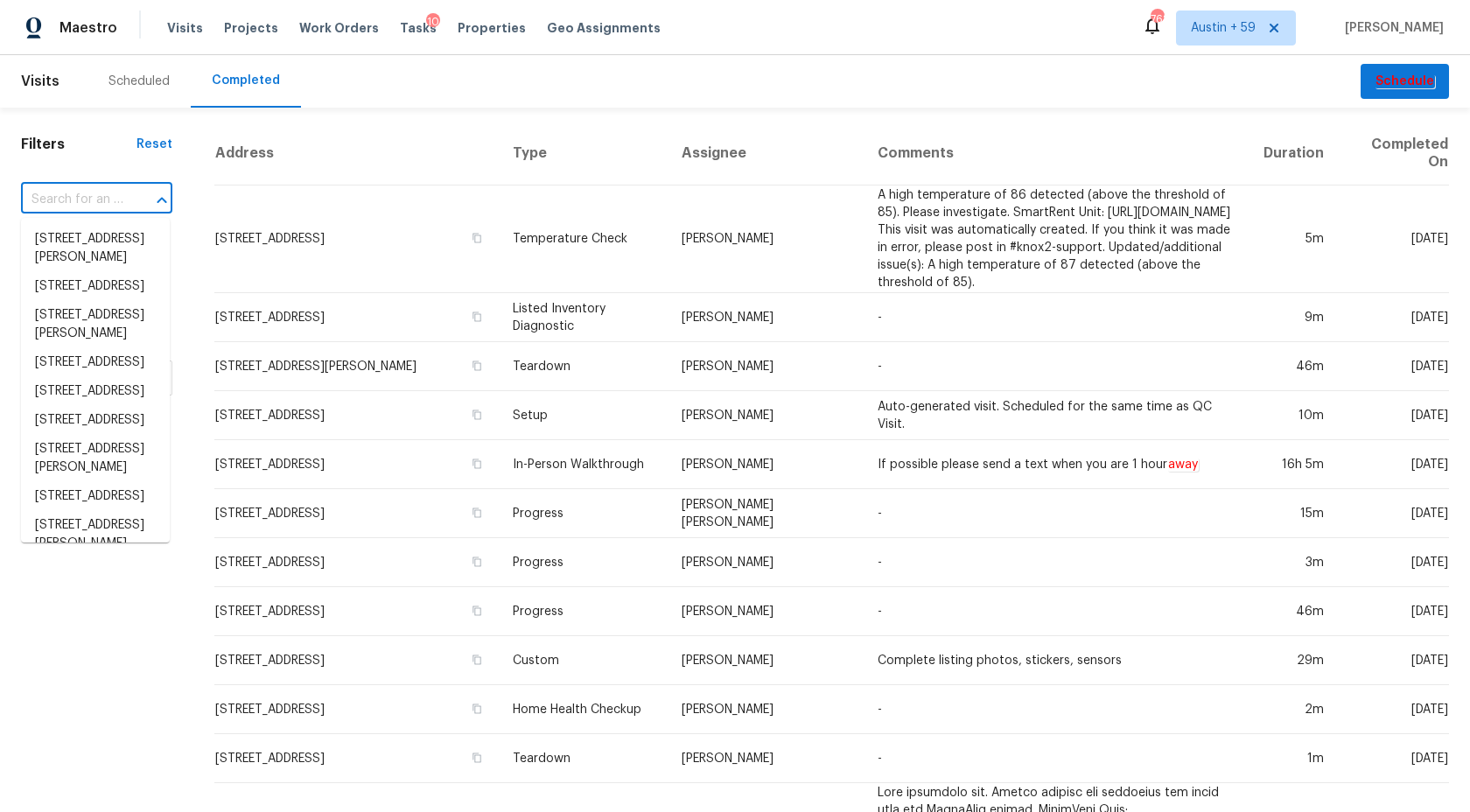
paste input "[STREET_ADDRESS]"
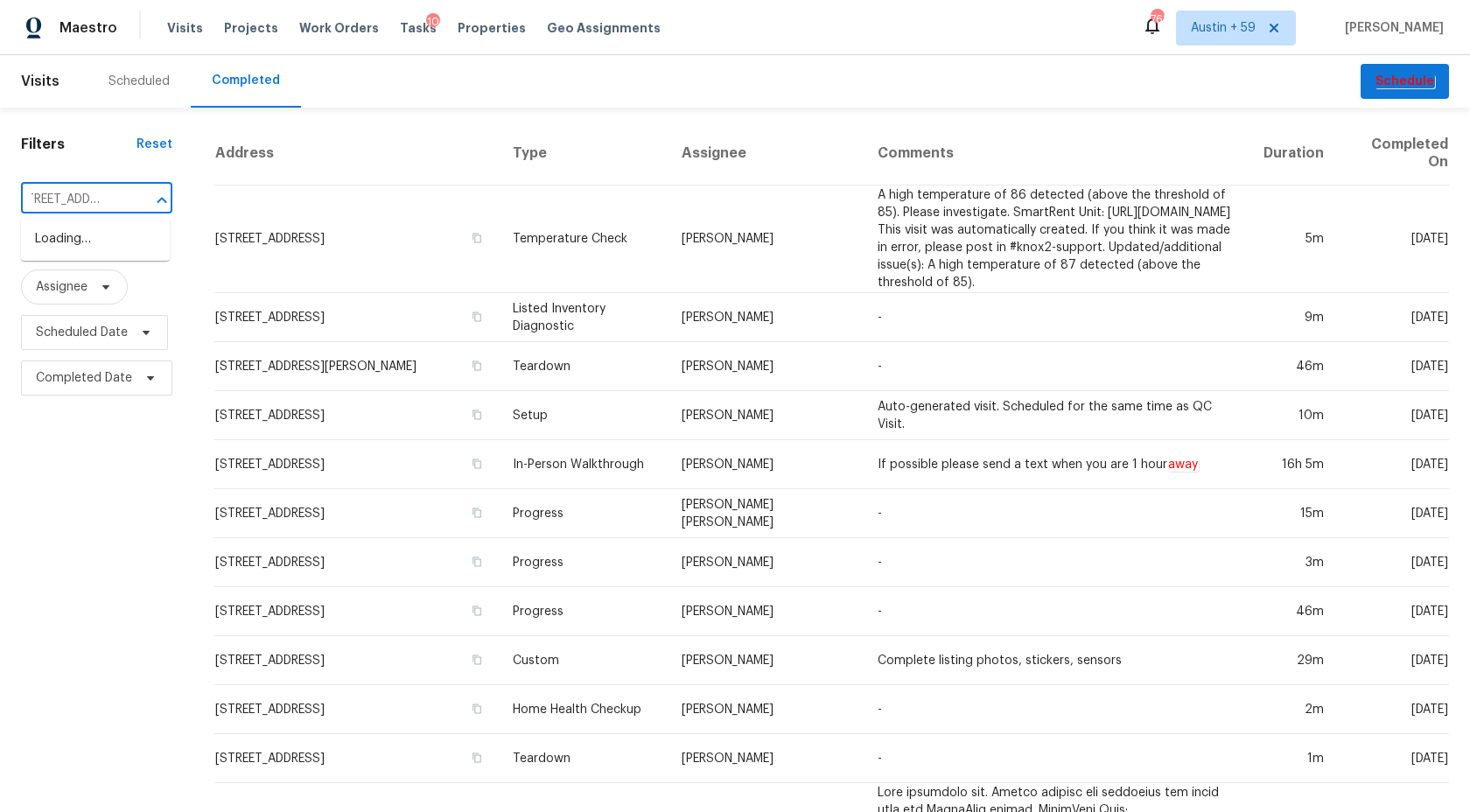
type input "[STREET_ADDRESS]"
click at [94, 232] on li "[STREET_ADDRESS]" at bounding box center [95, 239] width 148 height 29
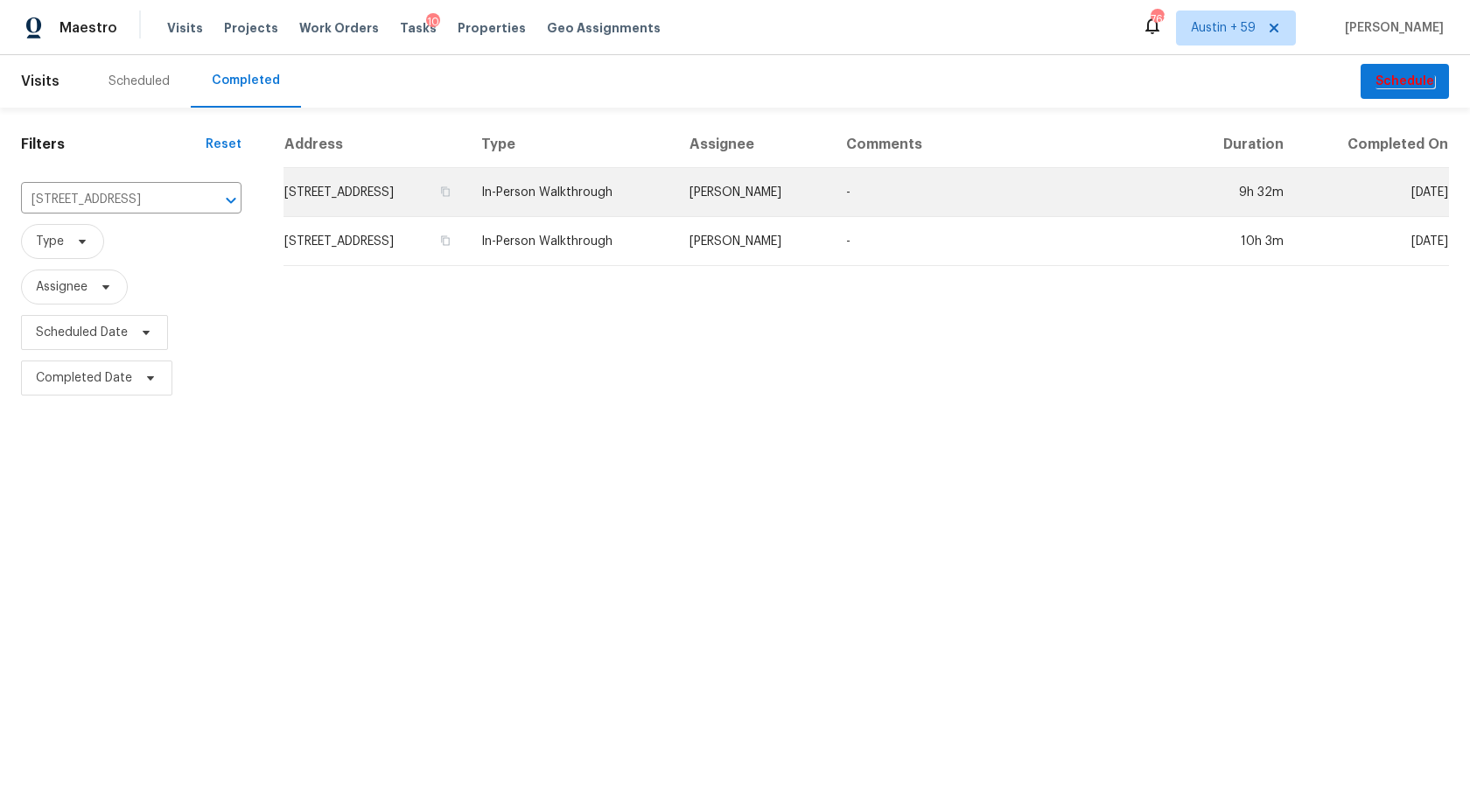
click at [467, 201] on td "[STREET_ADDRESS]" at bounding box center [375, 192] width 184 height 49
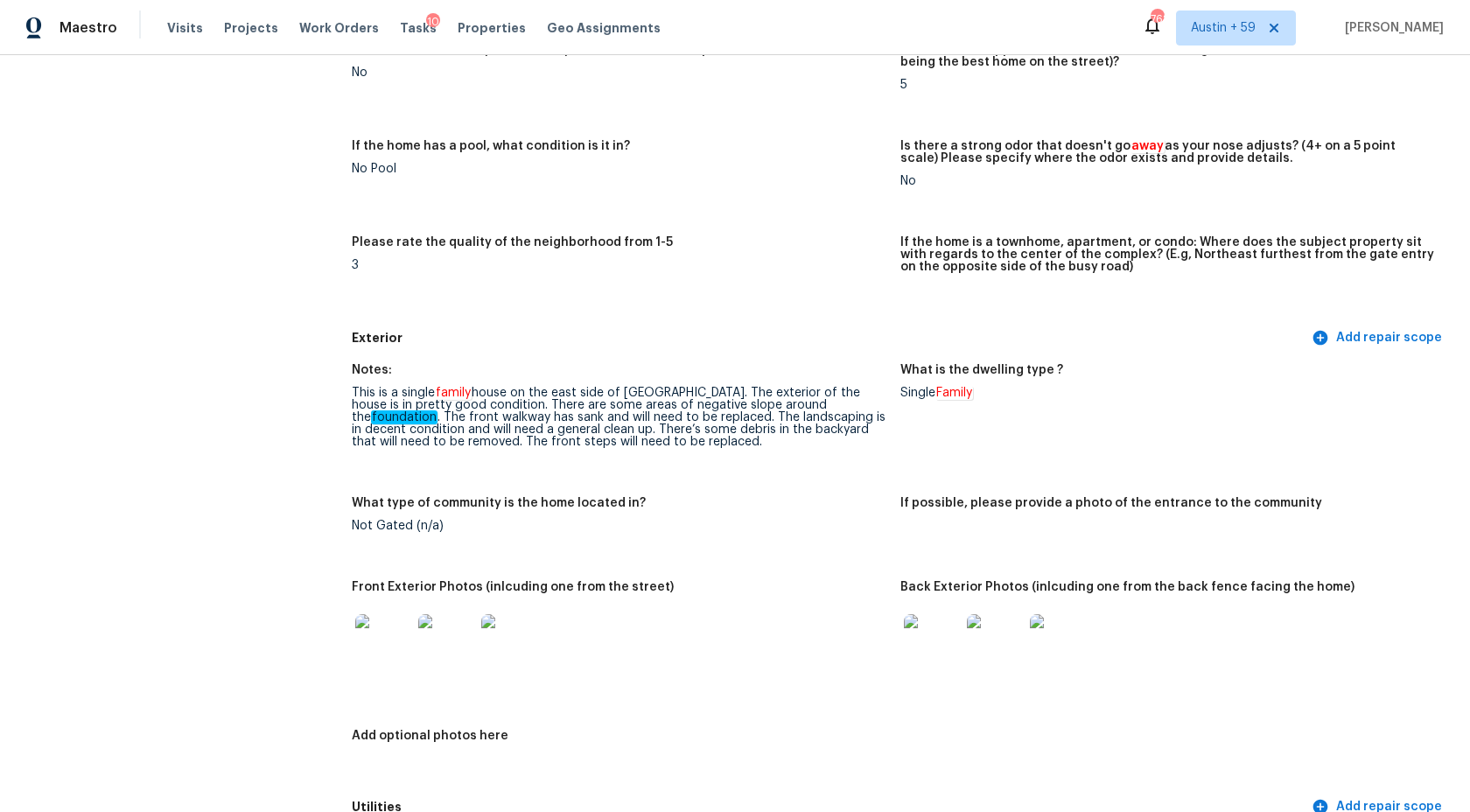
scroll to position [492, 0]
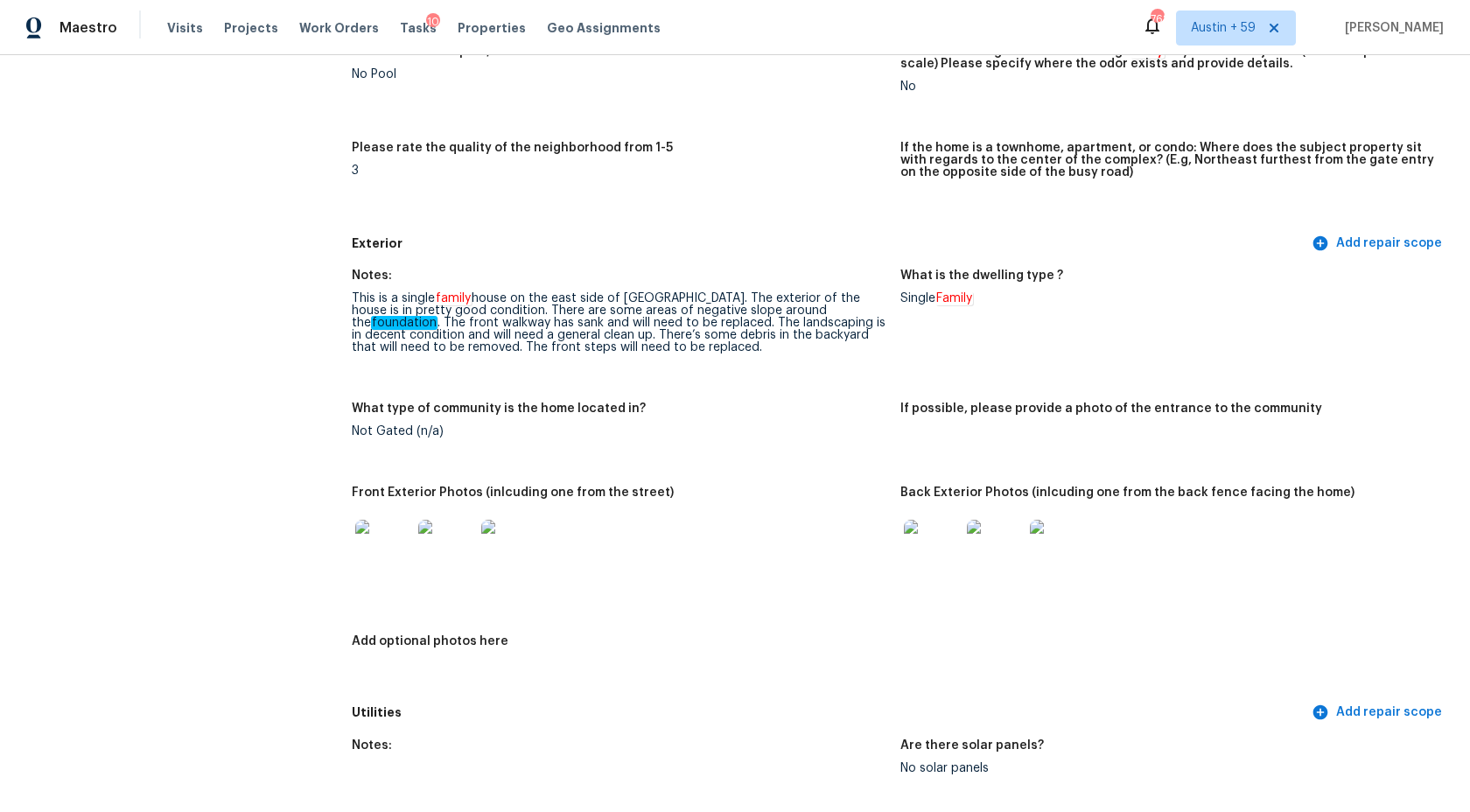
click at [607, 301] on div "This is a single family house on the east side of [GEOGRAPHIC_DATA]. The exteri…" at bounding box center [619, 322] width 535 height 61
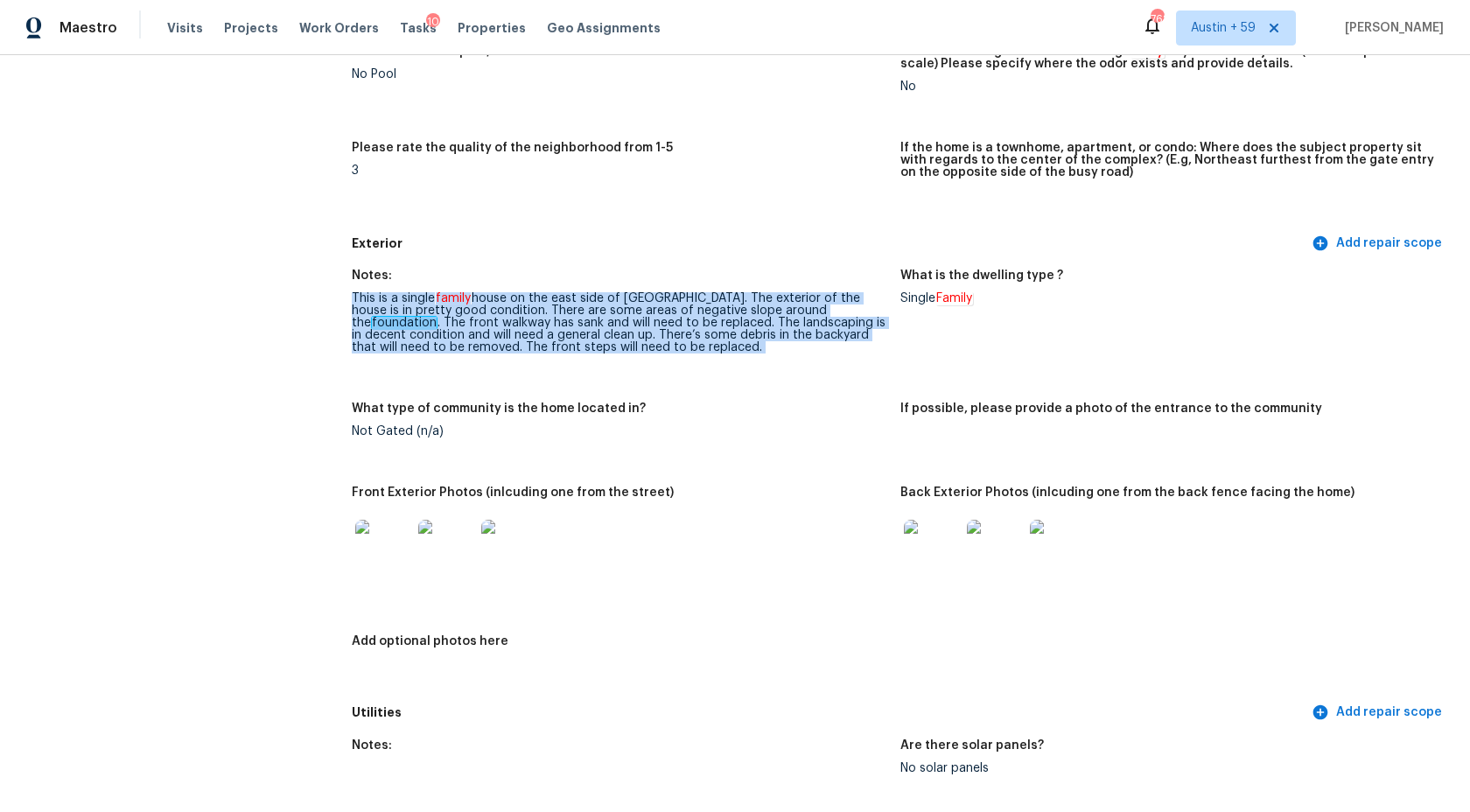
click at [607, 301] on div "This is a single family house on the east side of [GEOGRAPHIC_DATA]. The exteri…" at bounding box center [619, 322] width 535 height 61
click at [584, 333] on div "This is a single family house on the east side of [GEOGRAPHIC_DATA]. The exteri…" at bounding box center [619, 322] width 535 height 61
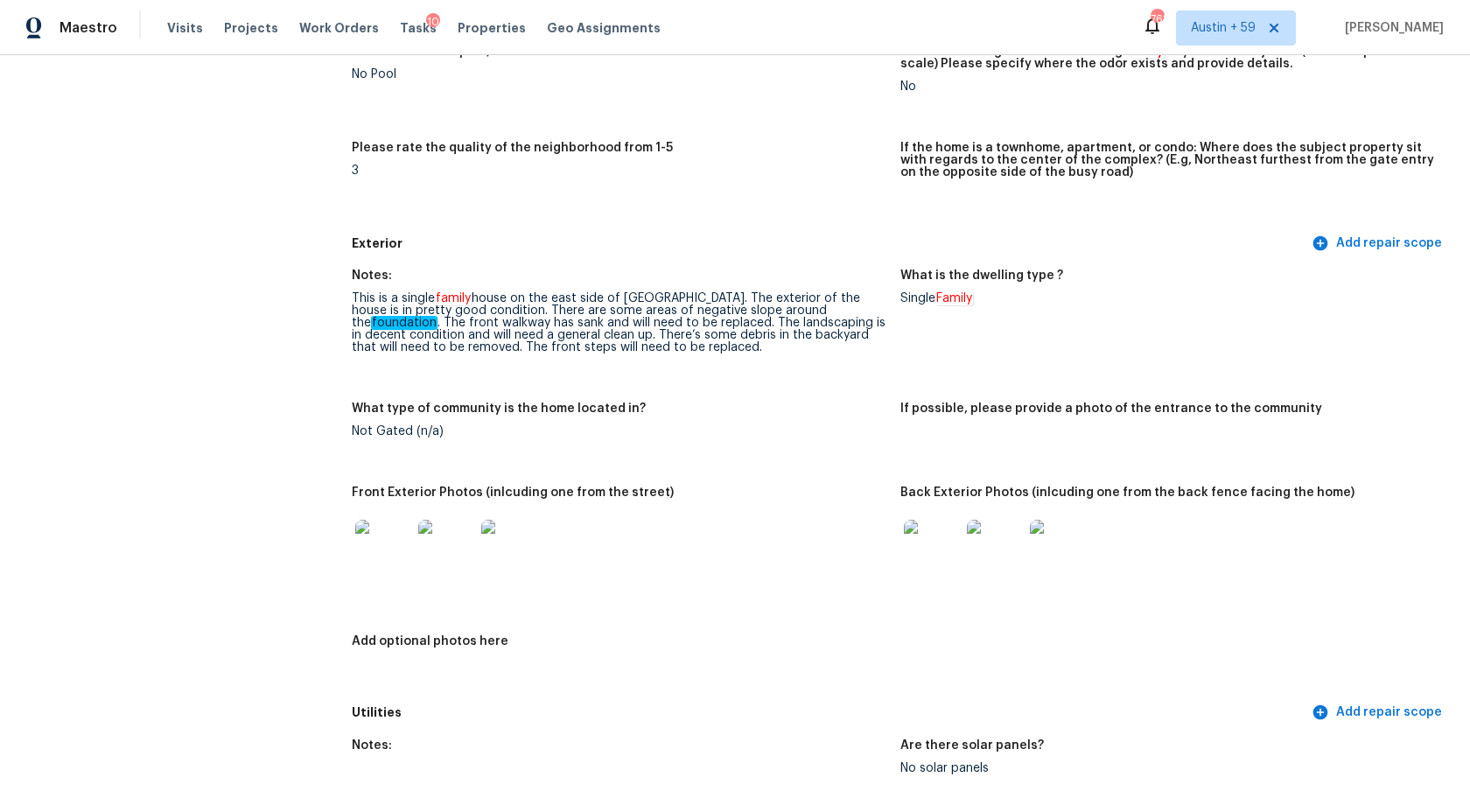
click at [584, 333] on div "This is a single family house on the east side of [GEOGRAPHIC_DATA]. The exteri…" at bounding box center [619, 322] width 535 height 61
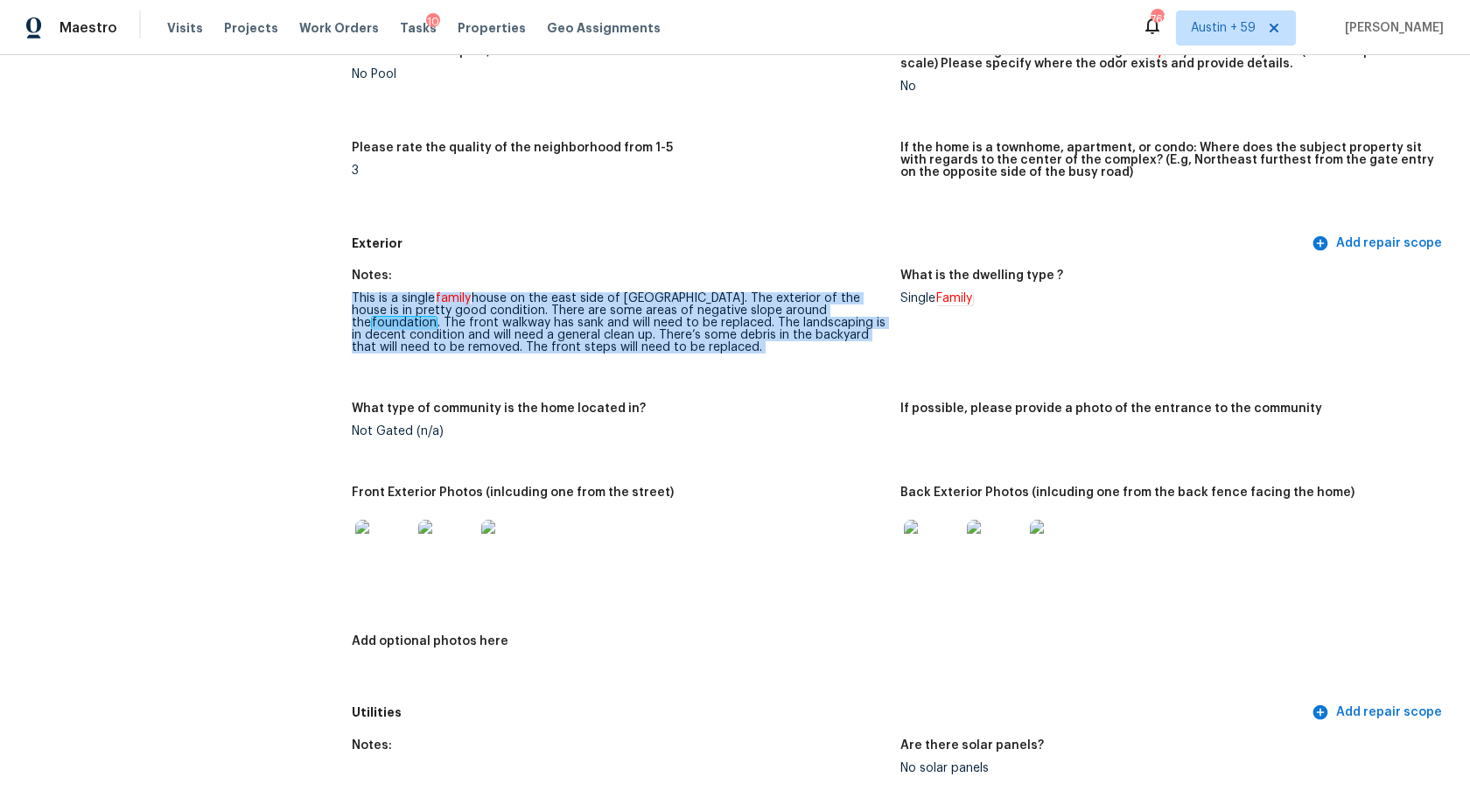
click at [584, 333] on div "This is a single family house on the east side of [GEOGRAPHIC_DATA]. The exteri…" at bounding box center [619, 322] width 535 height 61
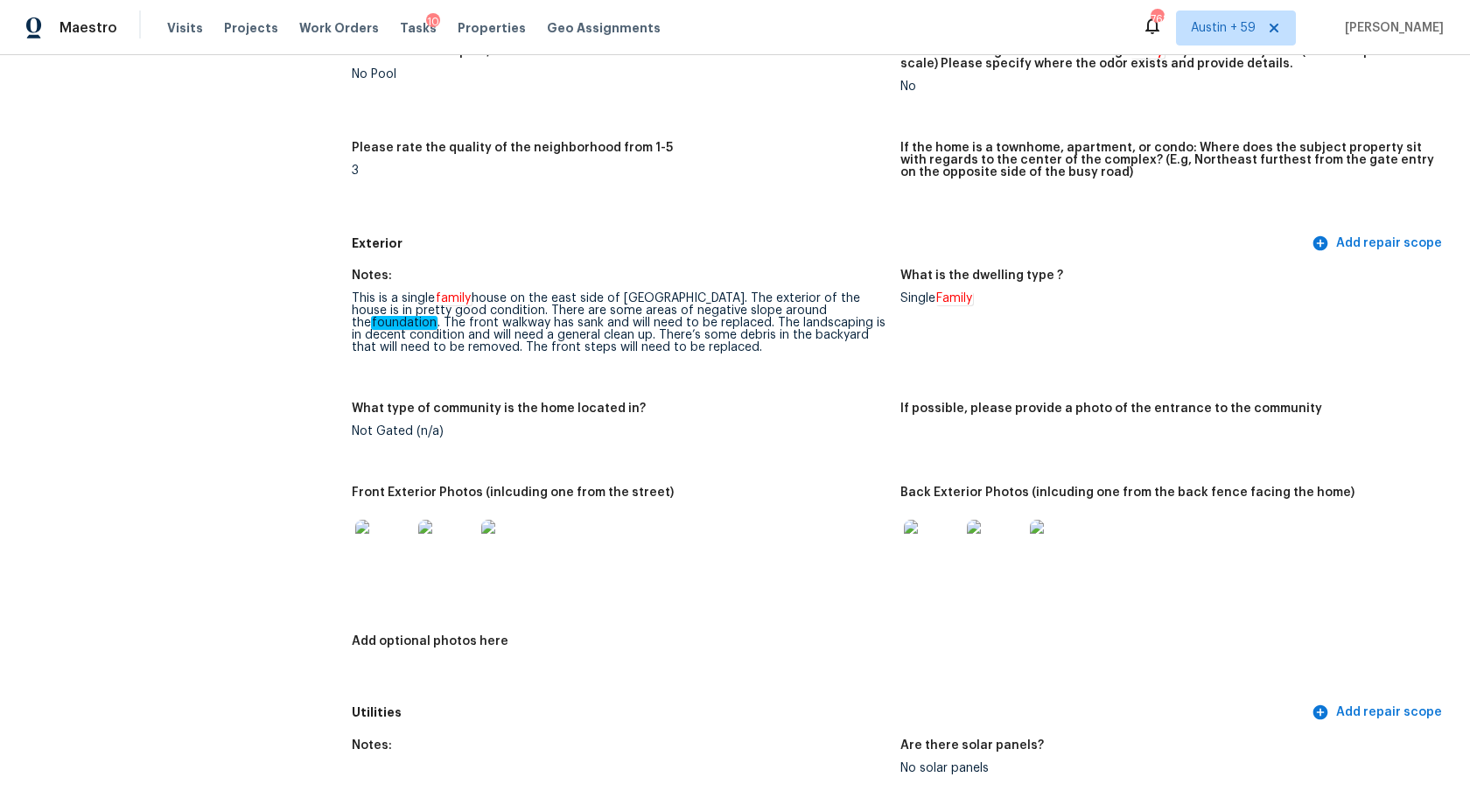
click at [584, 333] on div "This is a single family house on the east side of [GEOGRAPHIC_DATA]. The exteri…" at bounding box center [619, 322] width 535 height 61
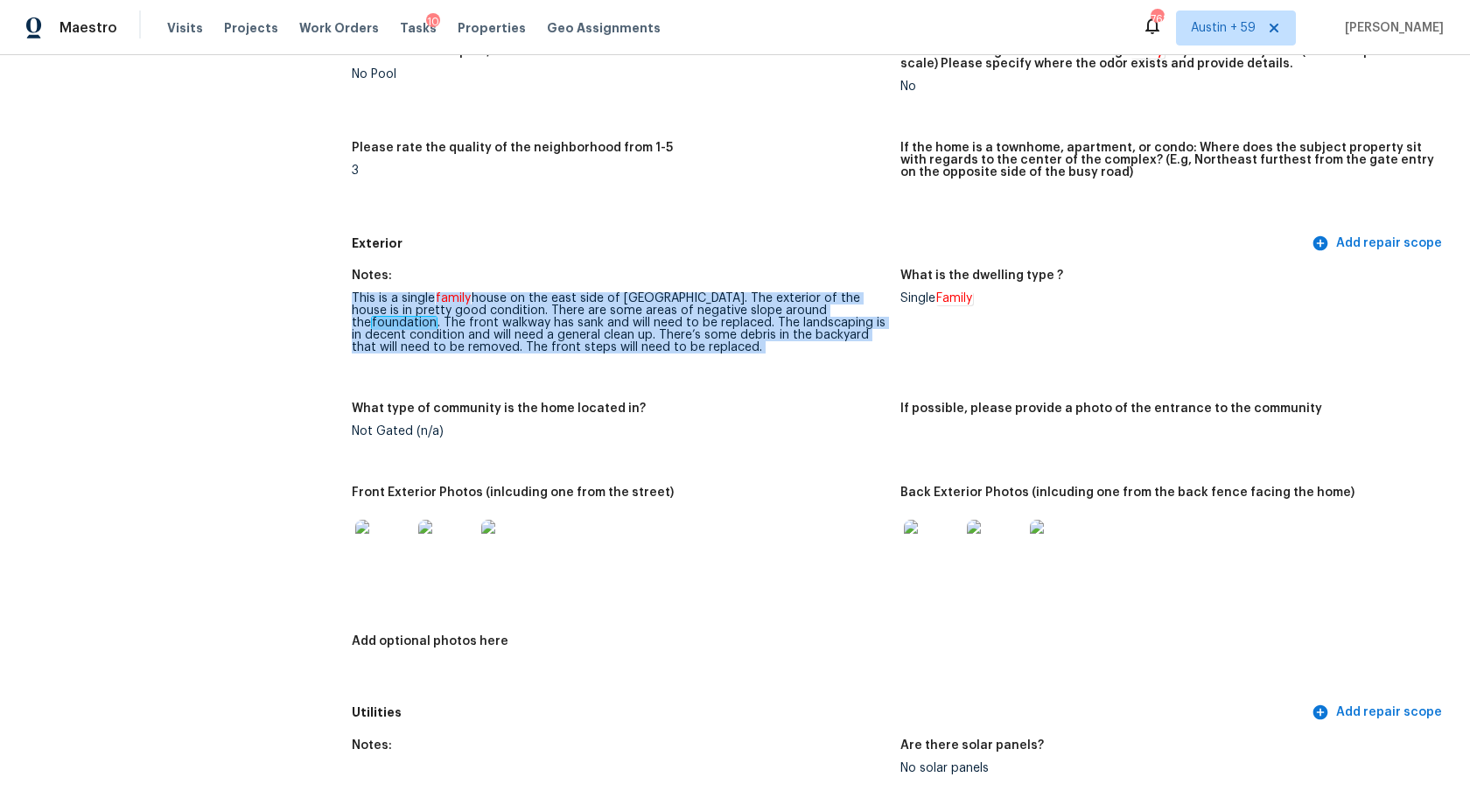
click at [584, 333] on div "This is a single family house on the east side of [GEOGRAPHIC_DATA]. The exteri…" at bounding box center [619, 322] width 535 height 61
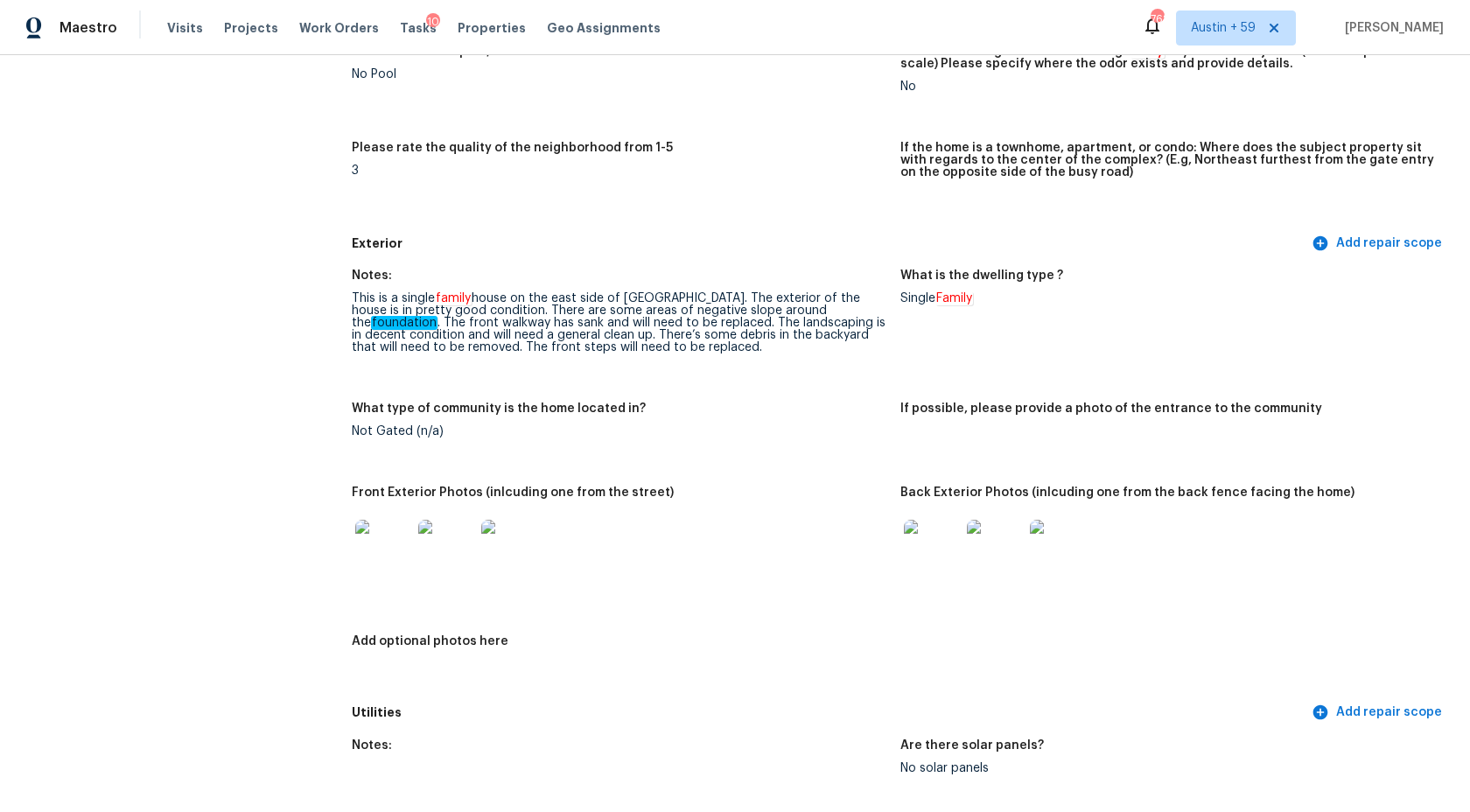
click at [584, 333] on div "This is a single family house on the east side of [GEOGRAPHIC_DATA]. The exteri…" at bounding box center [619, 322] width 535 height 61
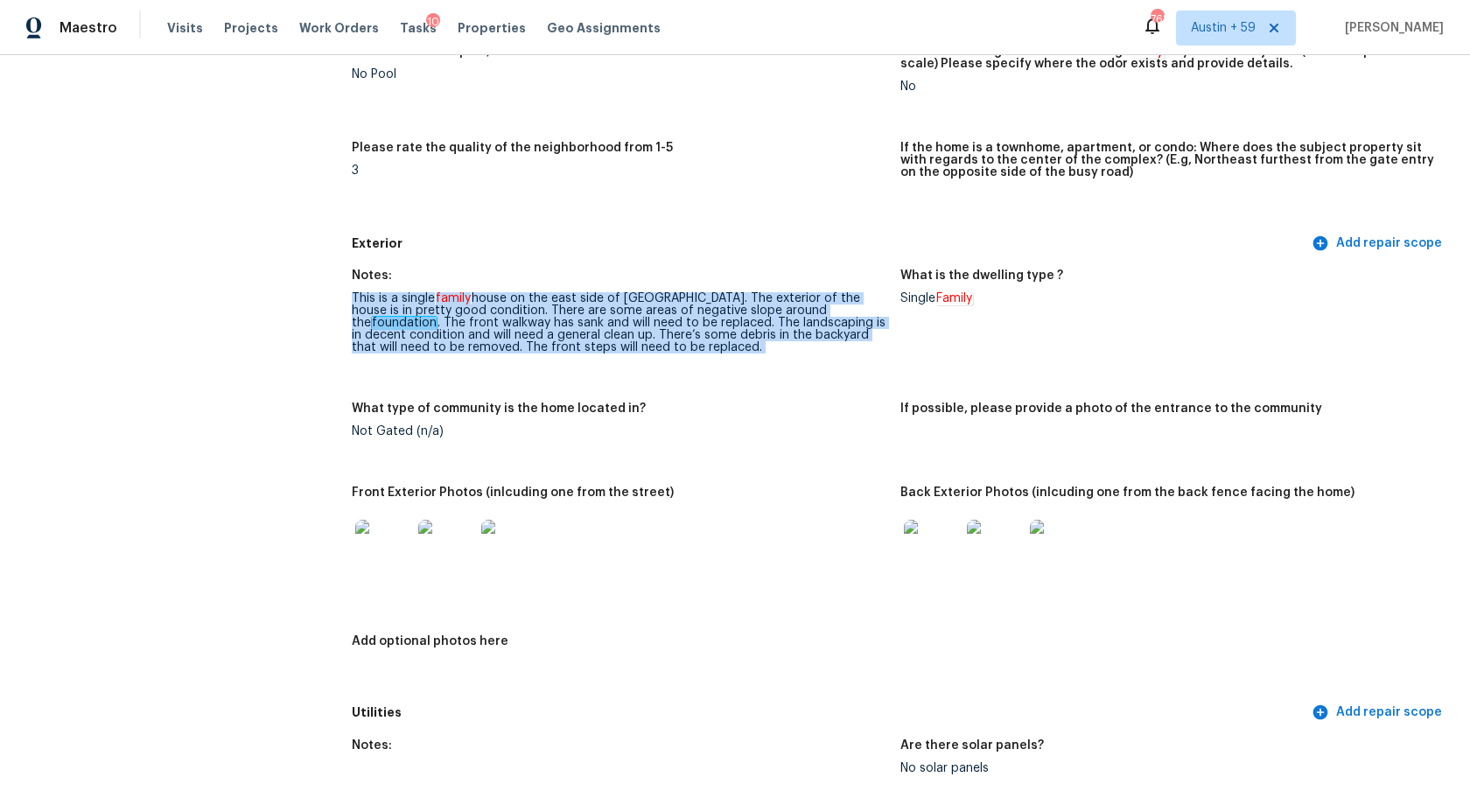
click at [584, 333] on div "This is a single family house on the east side of [GEOGRAPHIC_DATA]. The exteri…" at bounding box center [619, 322] width 535 height 61
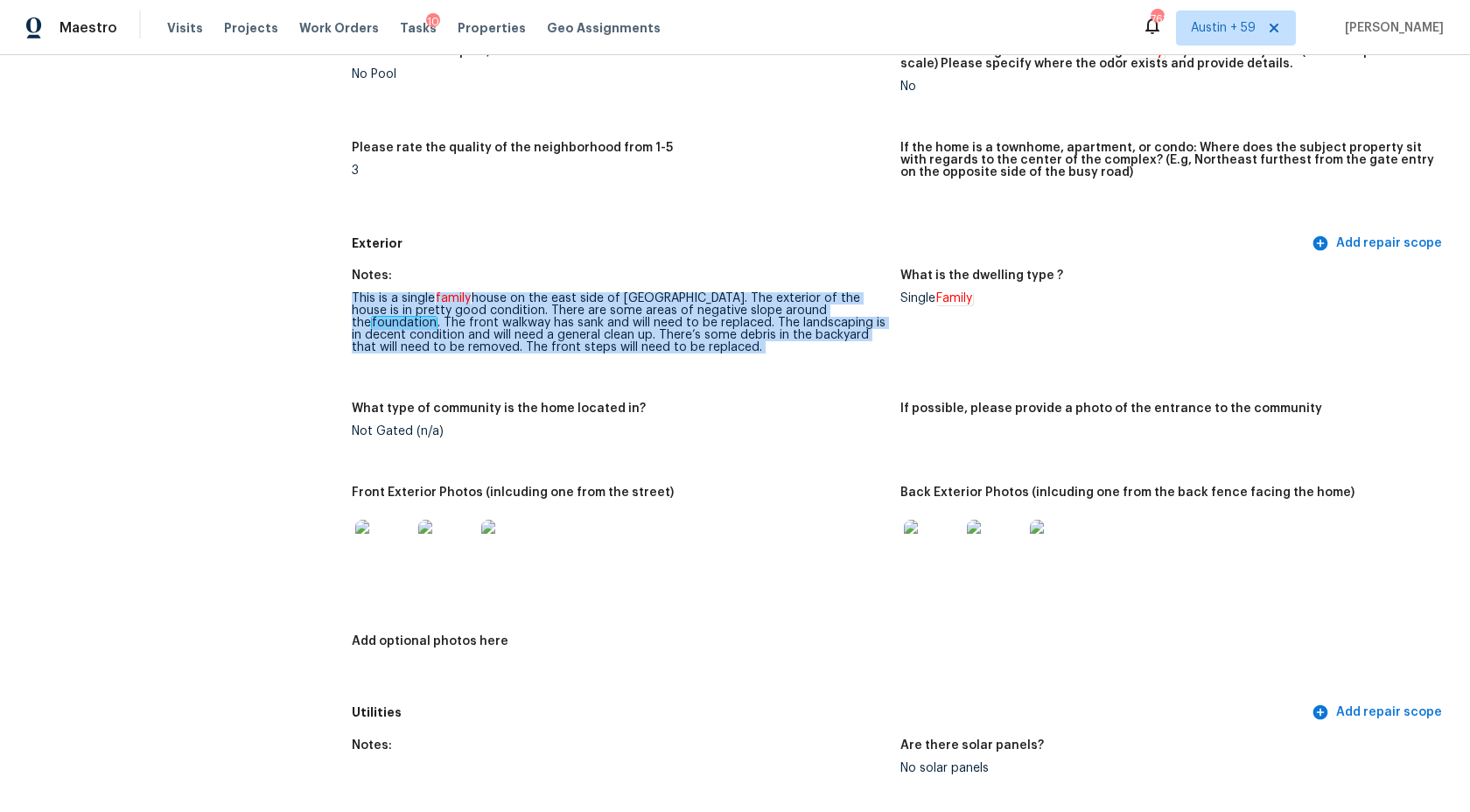
click at [584, 333] on div "This is a single family house on the east side of [GEOGRAPHIC_DATA]. The exteri…" at bounding box center [619, 322] width 535 height 61
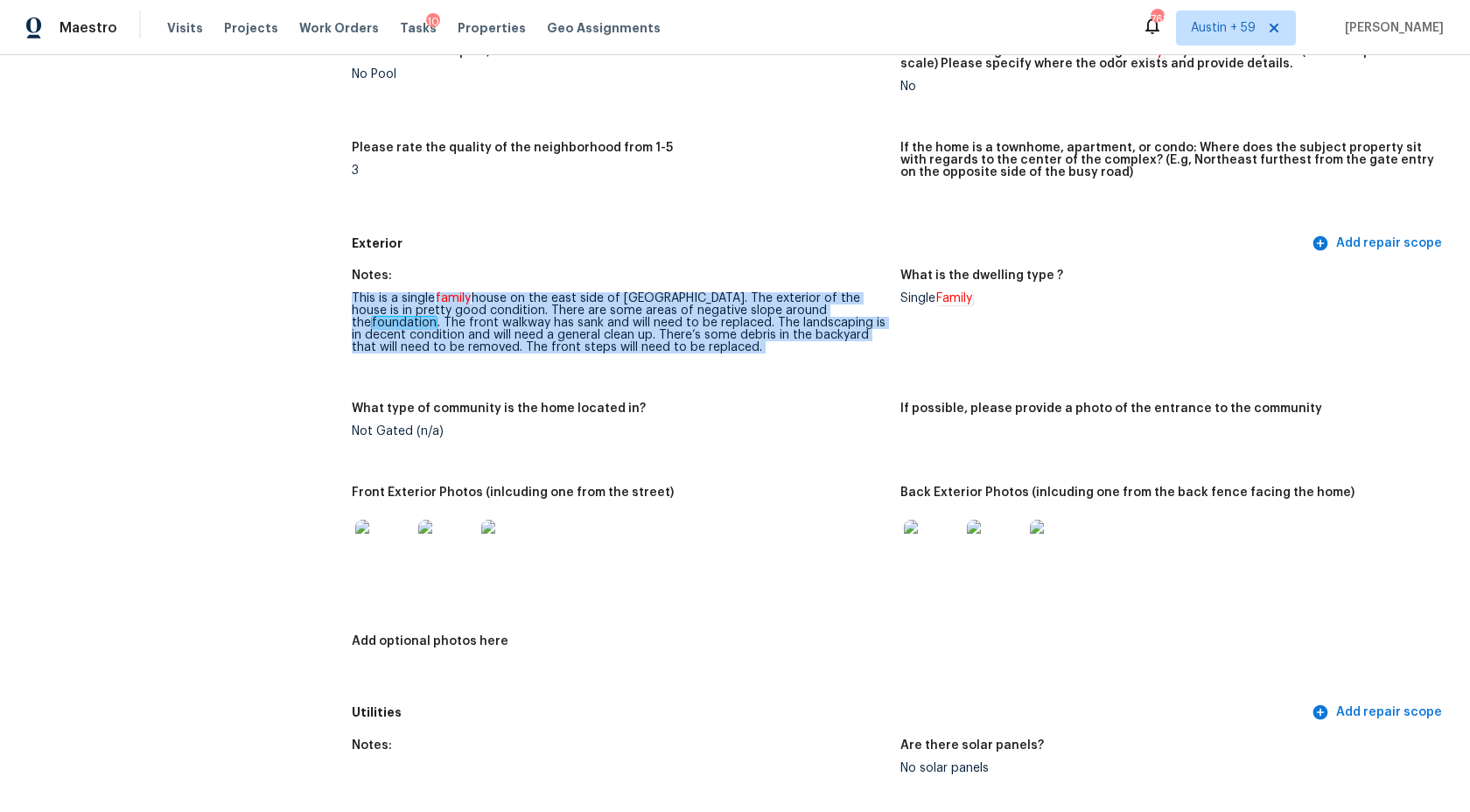
click at [584, 333] on div "This is a single family house on the east side of [GEOGRAPHIC_DATA]. The exteri…" at bounding box center [619, 322] width 535 height 61
click at [387, 551] on img at bounding box center [382, 547] width 56 height 56
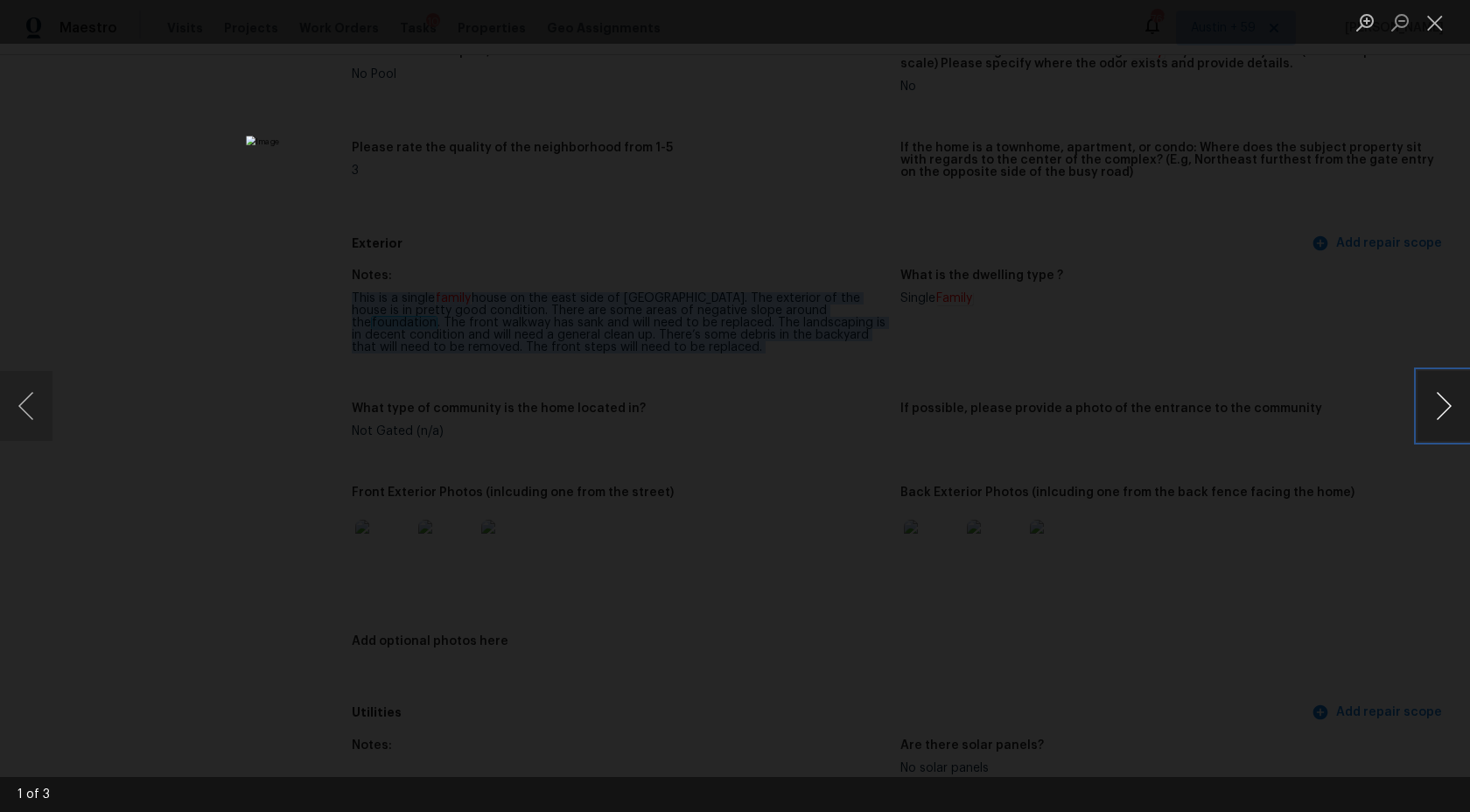
click at [1430, 397] on button "Next image" at bounding box center [1444, 405] width 52 height 70
click at [1423, 320] on div "Lightbox" at bounding box center [735, 406] width 1470 height 812
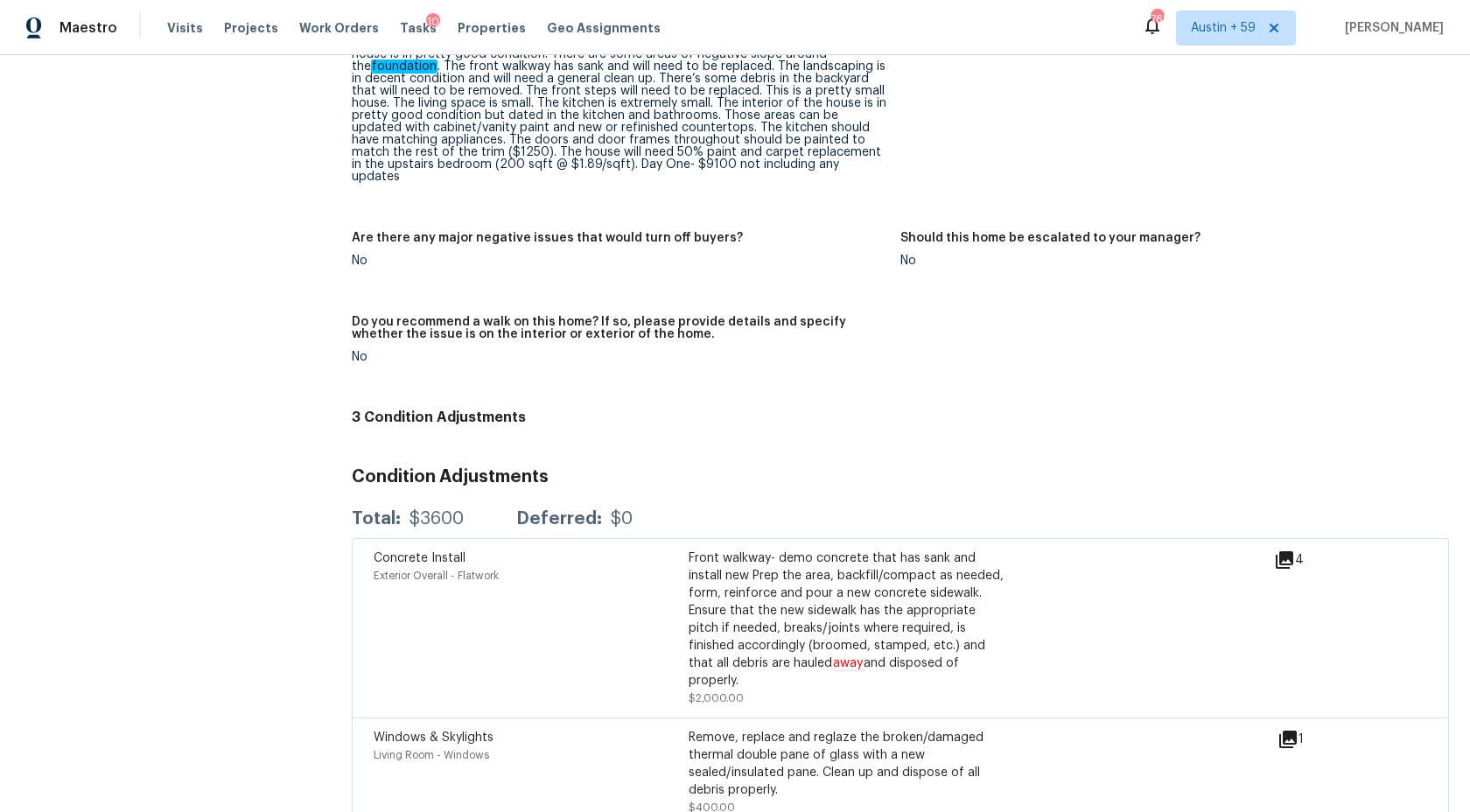
scroll to position [4304, 0]
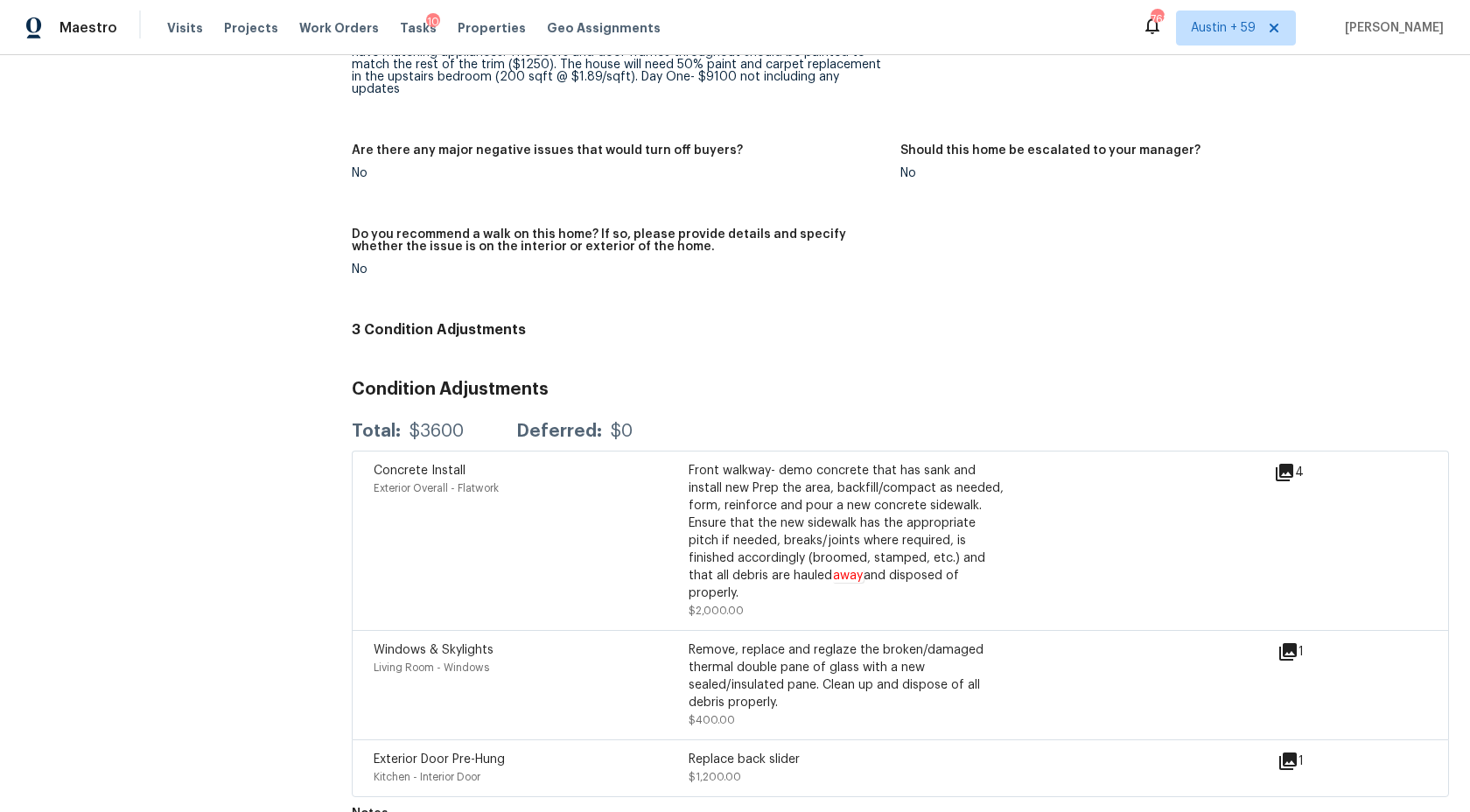
click at [807, 750] on div "Replace back slider $1,200.00" at bounding box center [846, 768] width 315 height 35
click at [811, 642] on div "Remove, replace and reglaze the broken/damaged thermal double pane of glass wit…" at bounding box center [846, 676] width 315 height 70
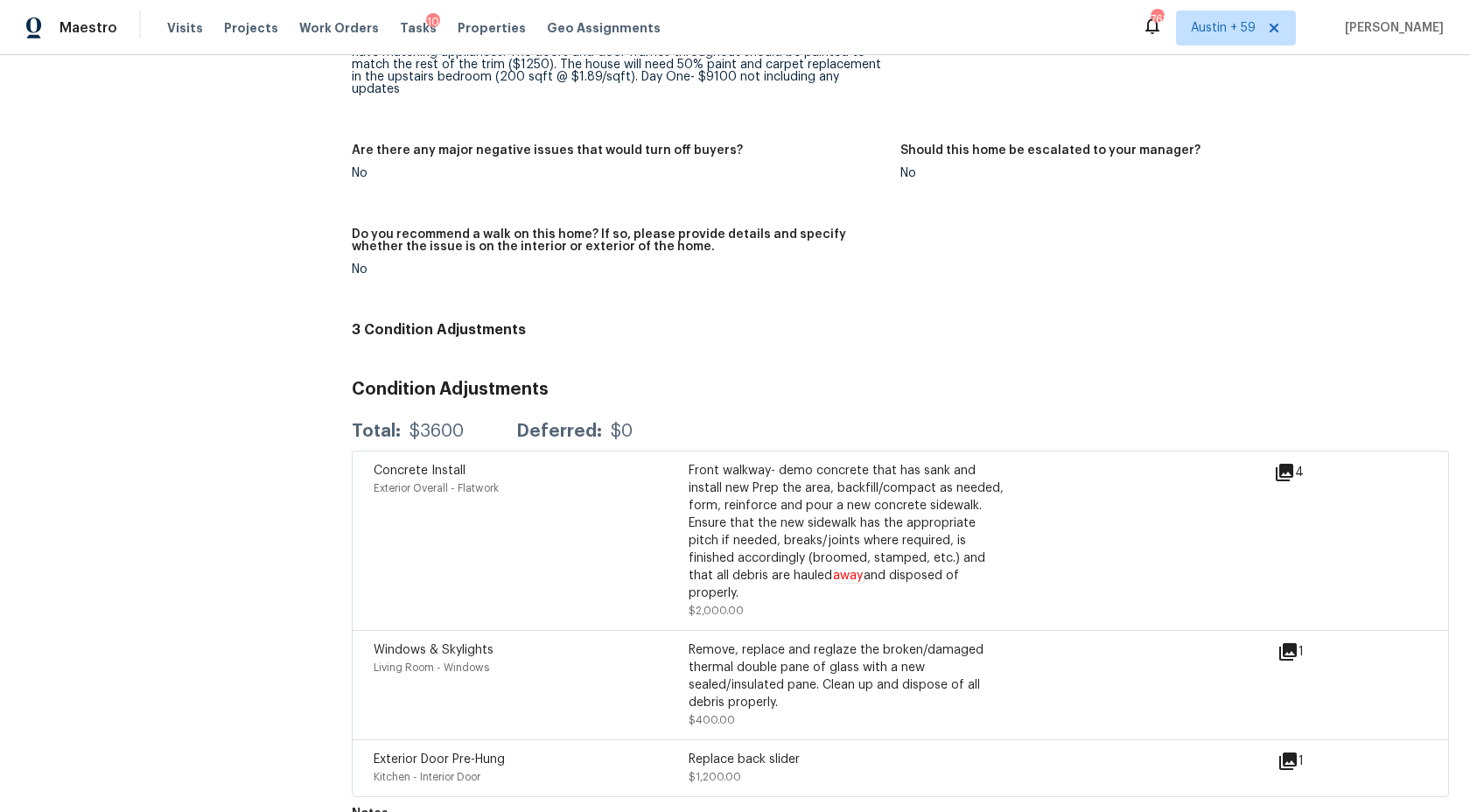
click at [811, 642] on div "Remove, replace and reglaze the broken/damaged thermal double pane of glass wit…" at bounding box center [846, 676] width 315 height 70
click at [824, 496] on div "Front walkway- demo concrete that has sank and install new Prep the area, backf…" at bounding box center [846, 531] width 315 height 140
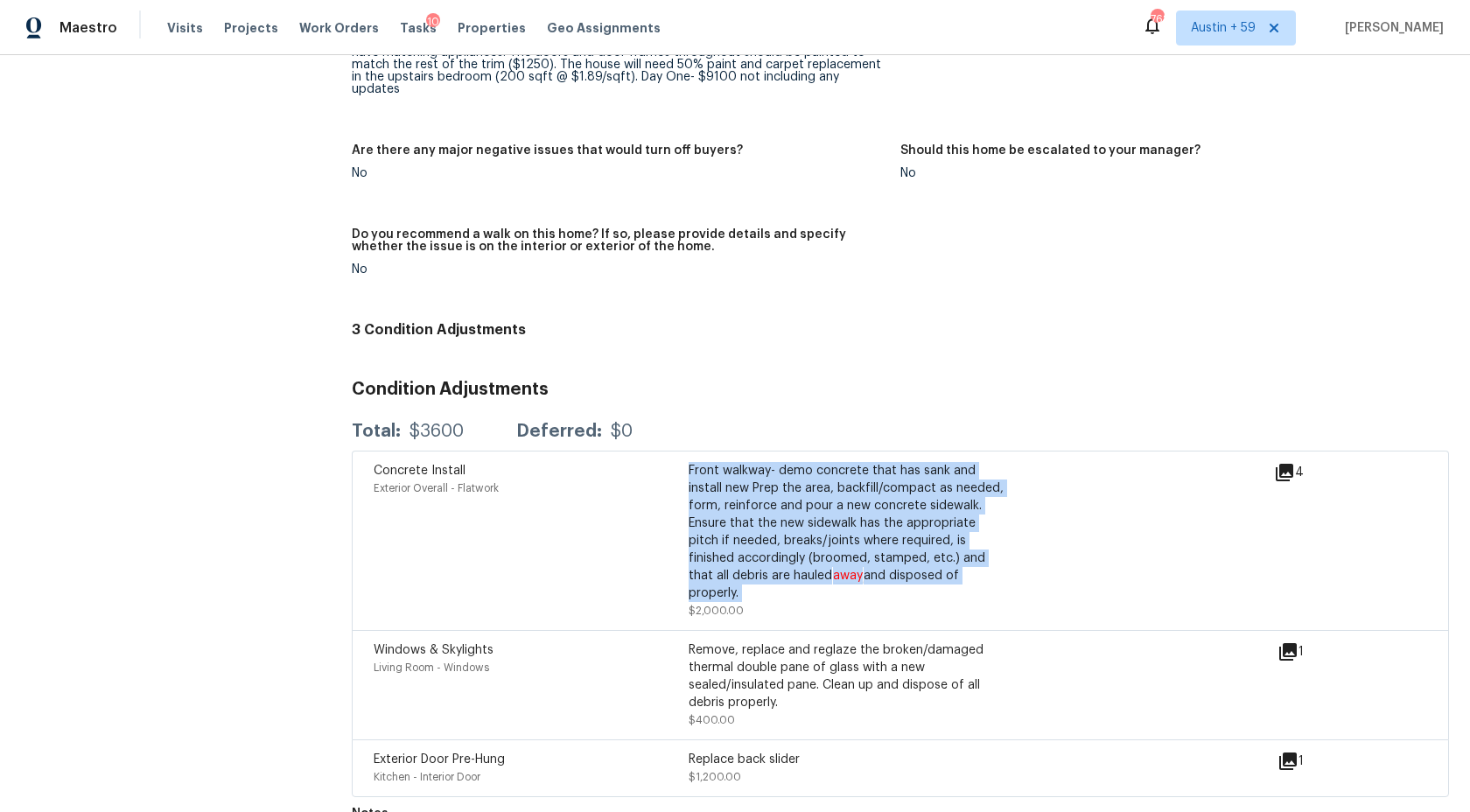
click at [886, 462] on div "Front walkway- demo concrete that has sank and install new Prep the area, backf…" at bounding box center [846, 531] width 315 height 140
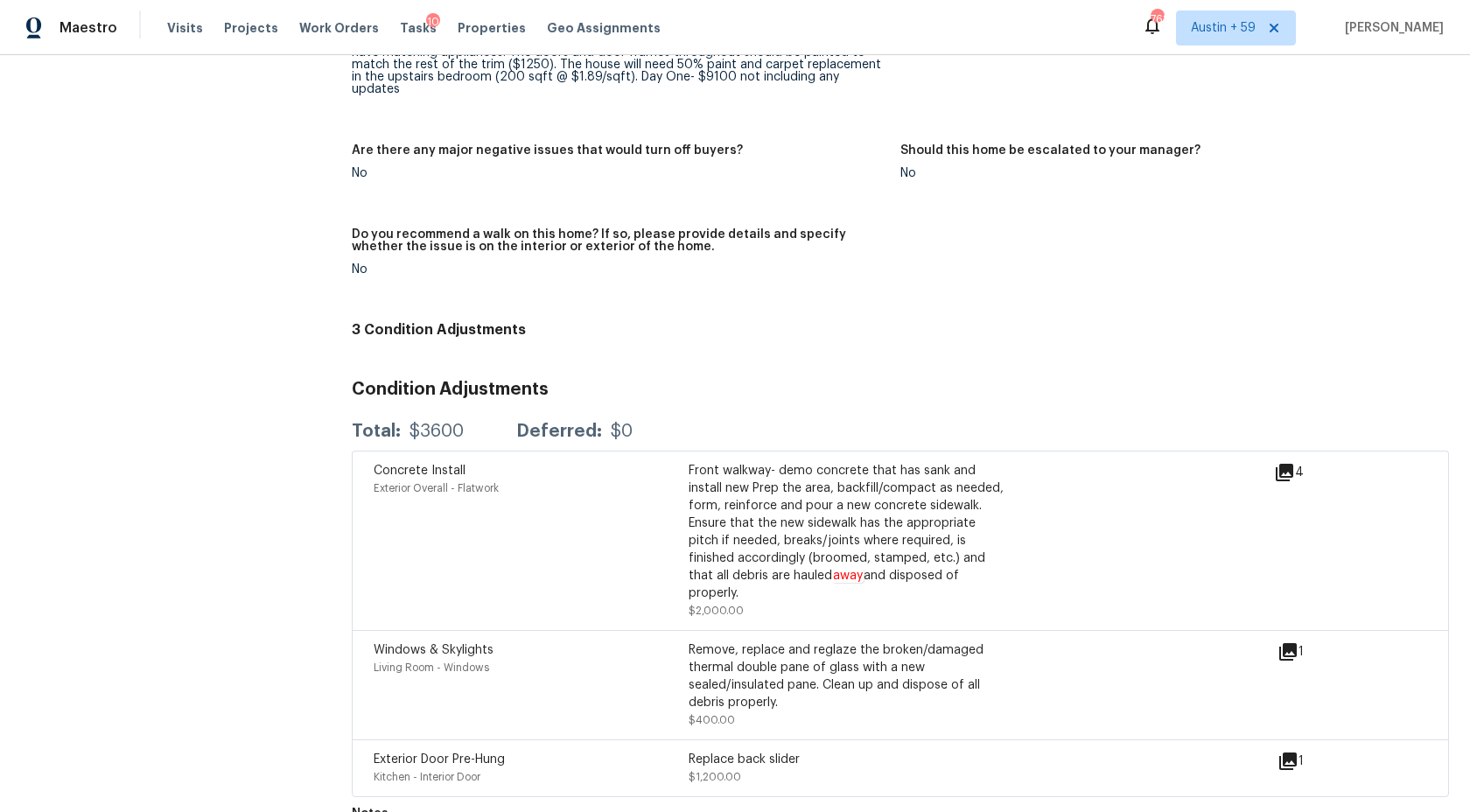
click at [886, 462] on div "Front walkway- demo concrete that has sank and install new Prep the area, backf…" at bounding box center [846, 531] width 315 height 140
click at [751, 486] on div "Front walkway- demo concrete that has sank and install new Prep the area, backf…" at bounding box center [846, 531] width 315 height 140
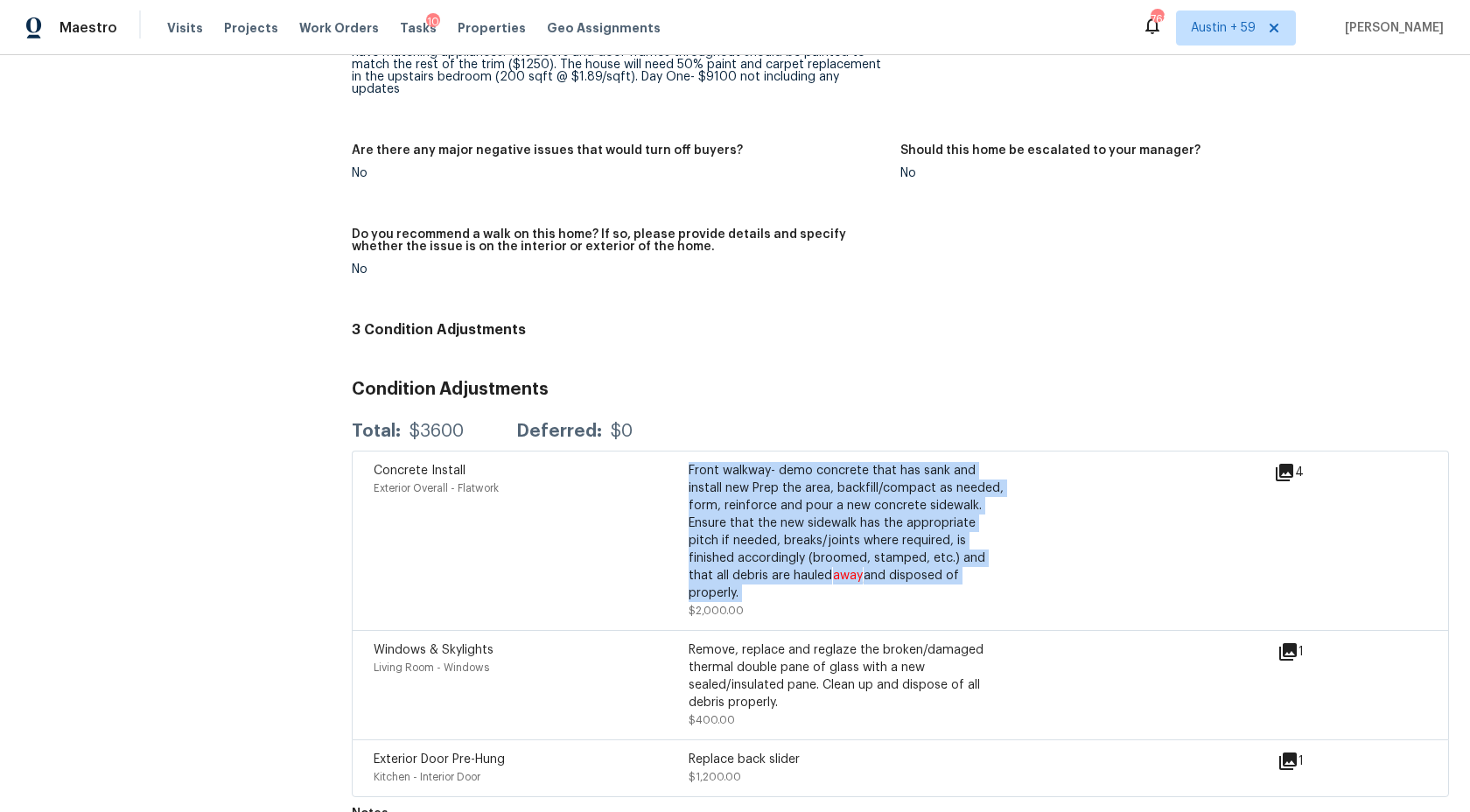
click at [751, 486] on div "Front walkway- demo concrete that has sank and install new Prep the area, backf…" at bounding box center [846, 531] width 315 height 140
click at [825, 482] on div "Front walkway- demo concrete that has sank and install new Prep the area, backf…" at bounding box center [846, 531] width 315 height 140
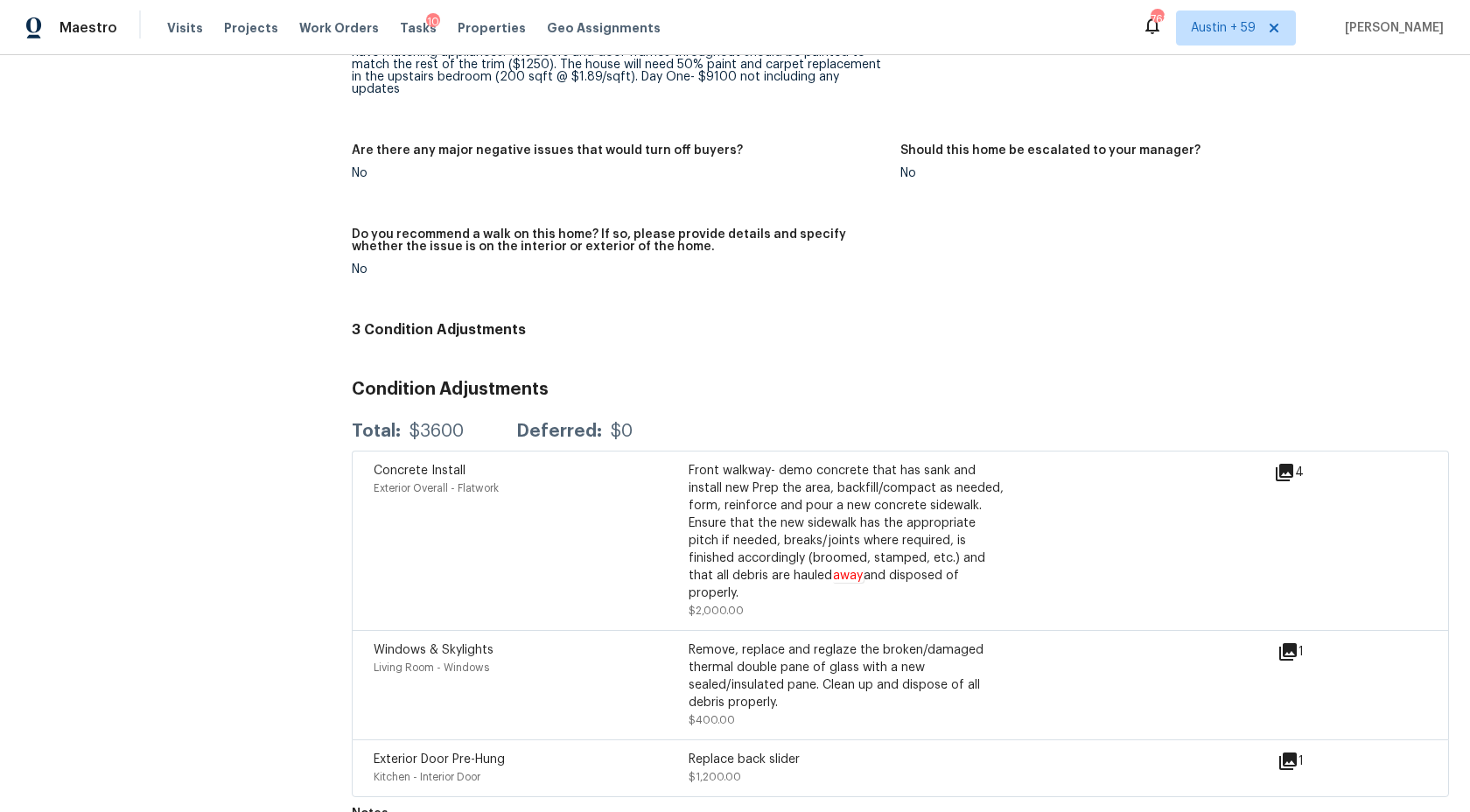
click at [825, 482] on div "Front walkway- demo concrete that has sank and install new Prep the area, backf…" at bounding box center [846, 531] width 315 height 140
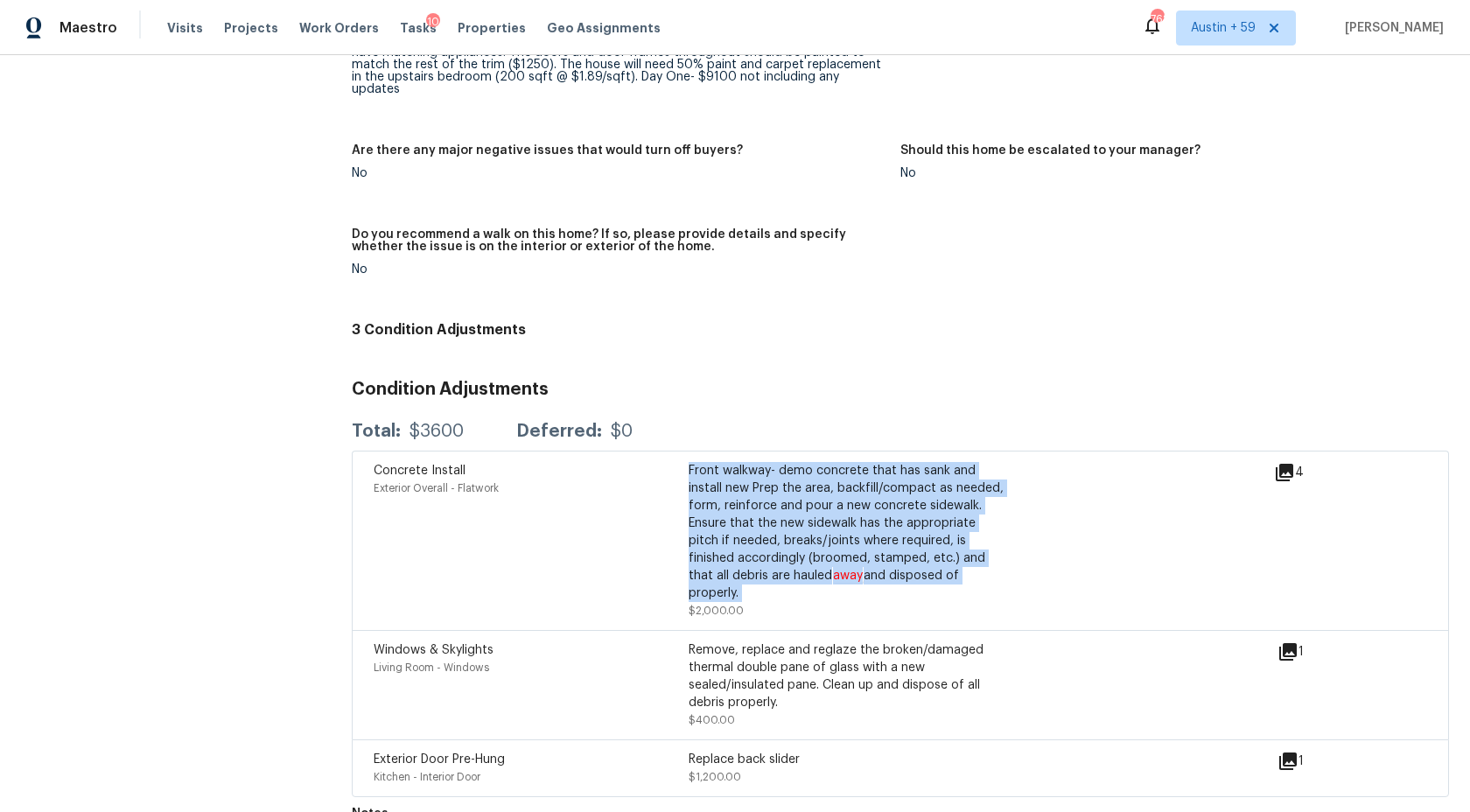
click at [748, 513] on div "Front walkway- demo concrete that has sank and install new Prep the area, backf…" at bounding box center [846, 531] width 315 height 140
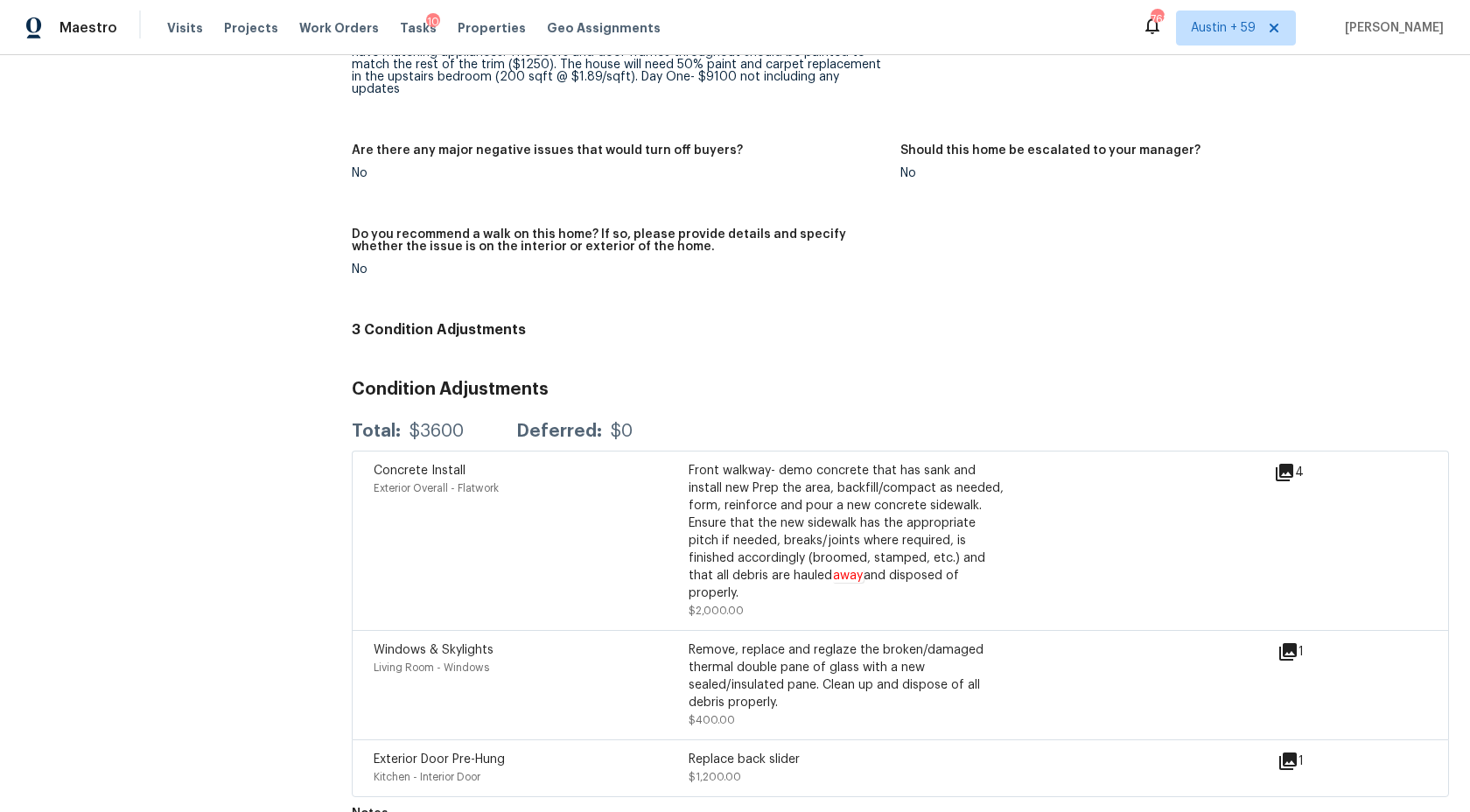
click at [748, 513] on div "Front walkway- demo concrete that has sank and install new Prep the area, backf…" at bounding box center [846, 531] width 315 height 140
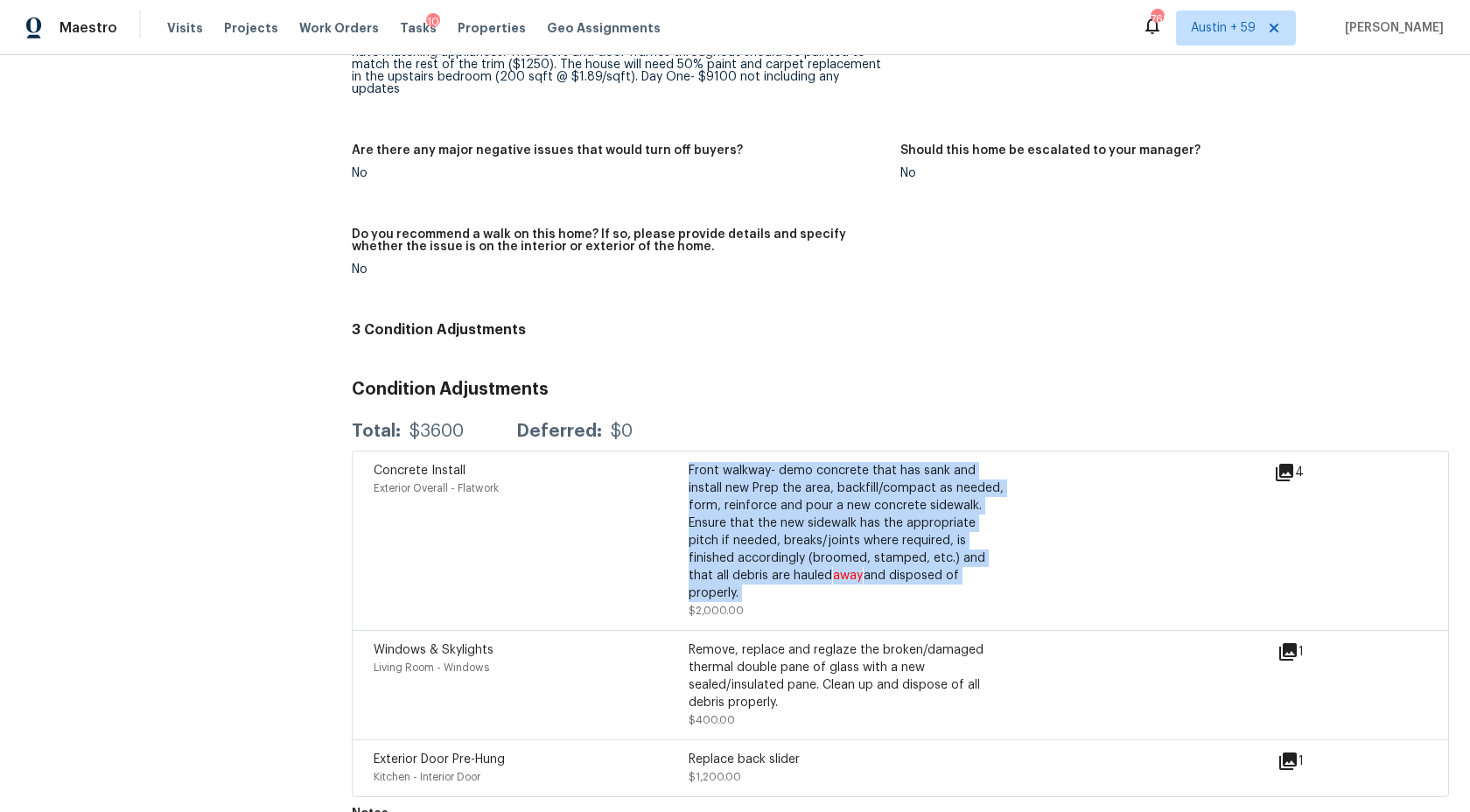
click at [748, 513] on div "Front walkway- demo concrete that has sank and install new Prep the area, backf…" at bounding box center [846, 531] width 315 height 140
click at [856, 521] on div "Front walkway- demo concrete that has sank and install new Prep the area, backf…" at bounding box center [846, 531] width 315 height 140
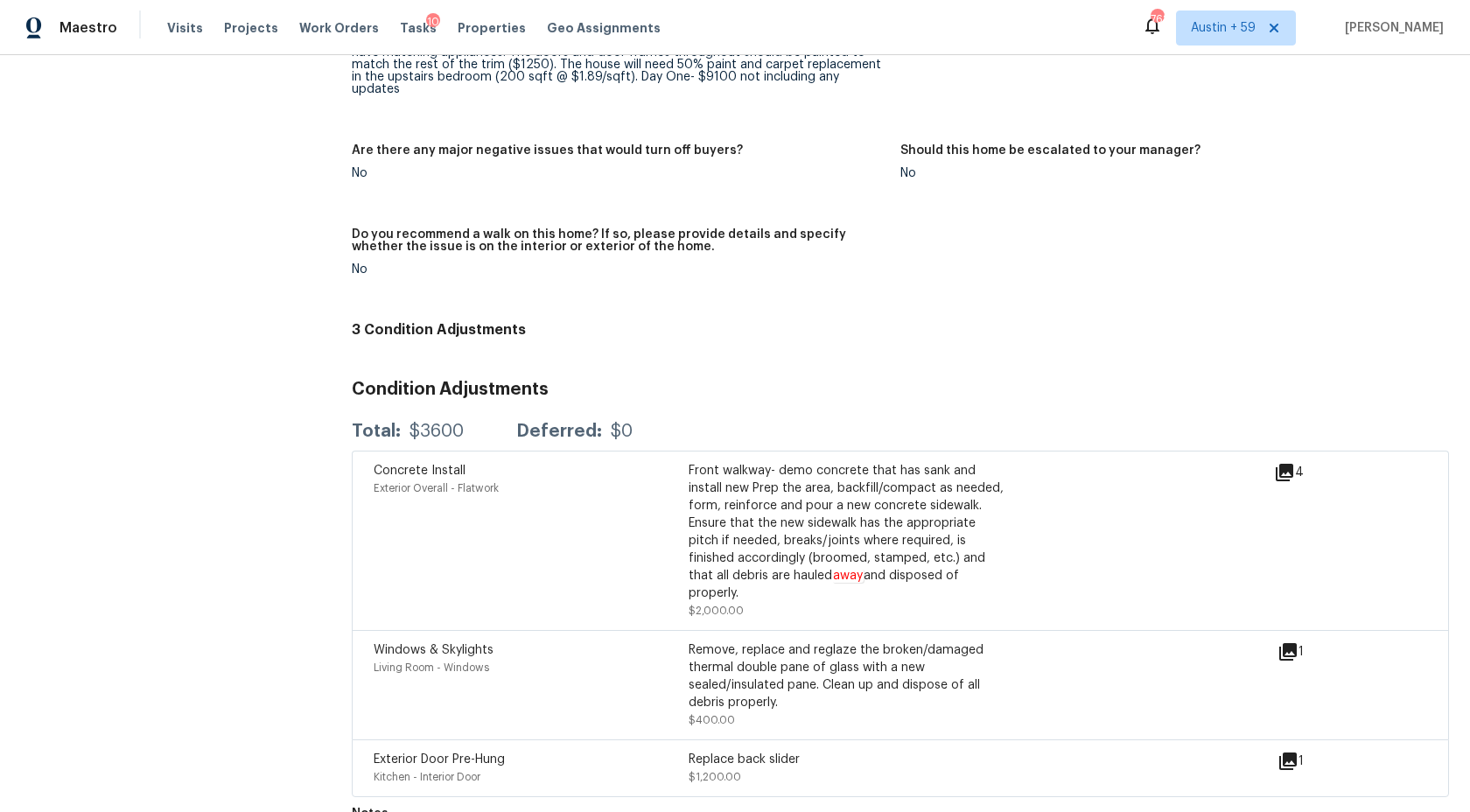
click at [856, 521] on div "Front walkway- demo concrete that has sank and install new Prep the area, backf…" at bounding box center [846, 531] width 315 height 140
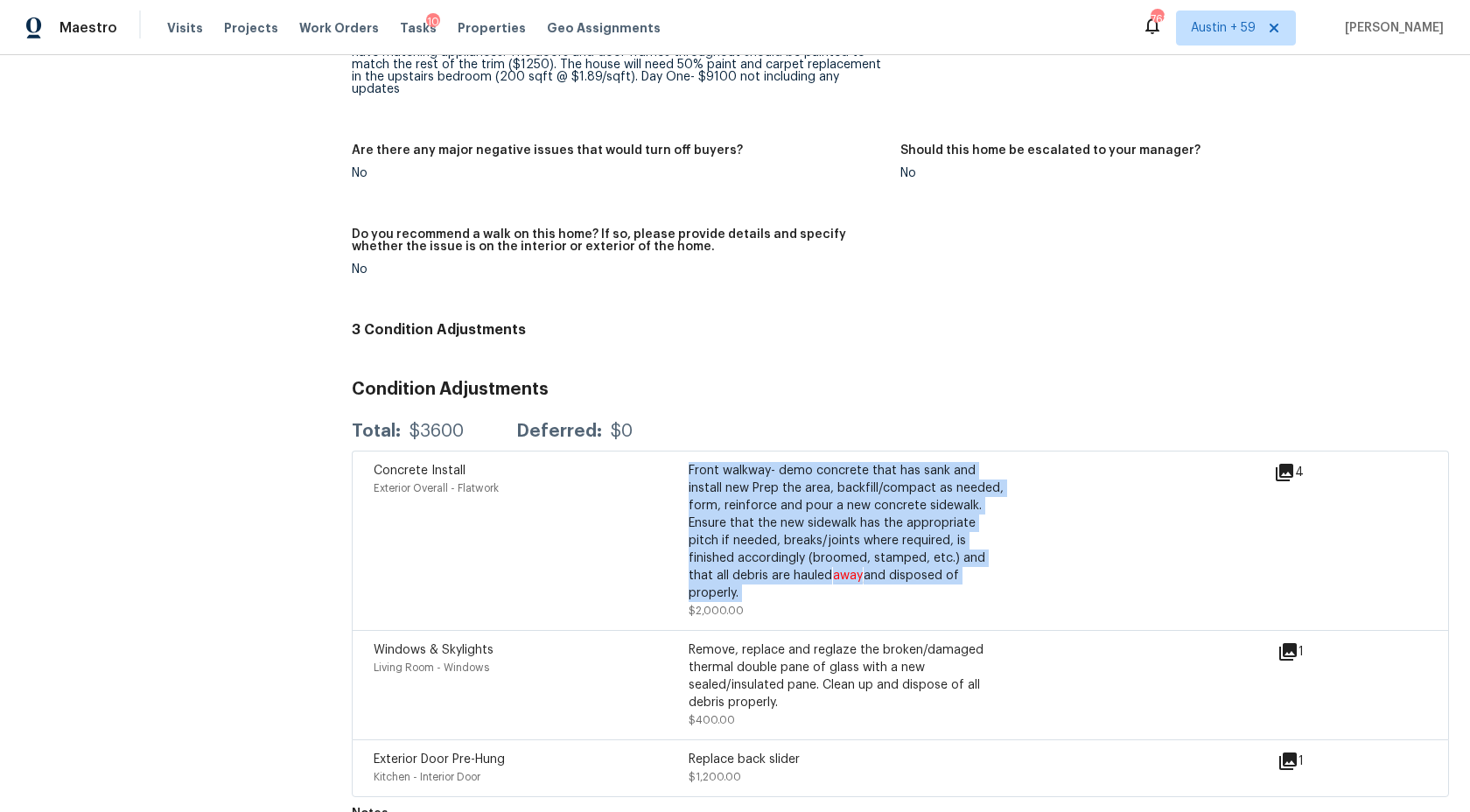
click at [856, 521] on div "Front walkway- demo concrete that has sank and install new Prep the area, backf…" at bounding box center [846, 531] width 315 height 140
click at [732, 543] on div "Front walkway- demo concrete that has sank and install new Prep the area, backf…" at bounding box center [846, 531] width 315 height 140
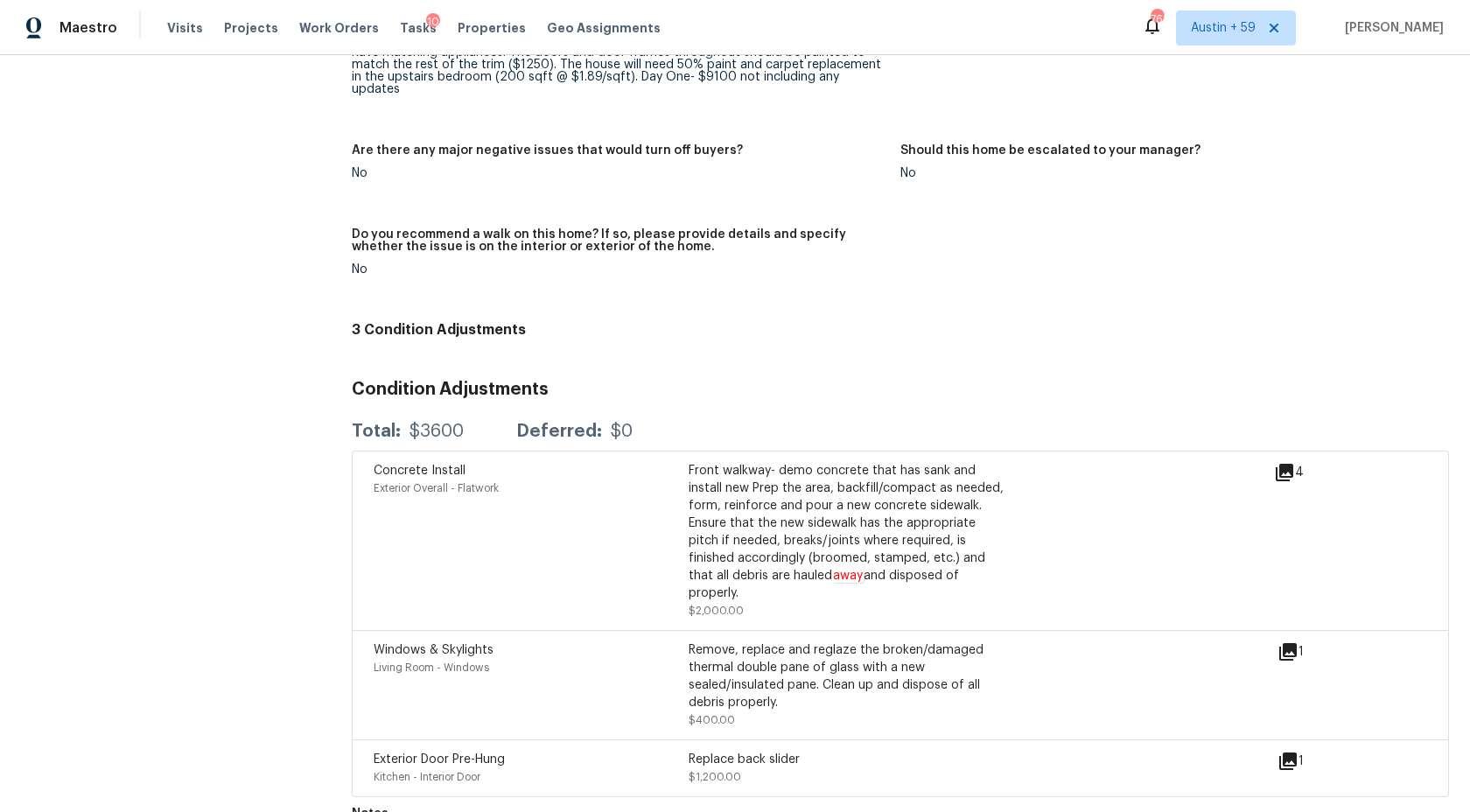
click at [732, 543] on div "Front walkway- demo concrete that has sank and install new Prep the area, backf…" at bounding box center [846, 531] width 315 height 140
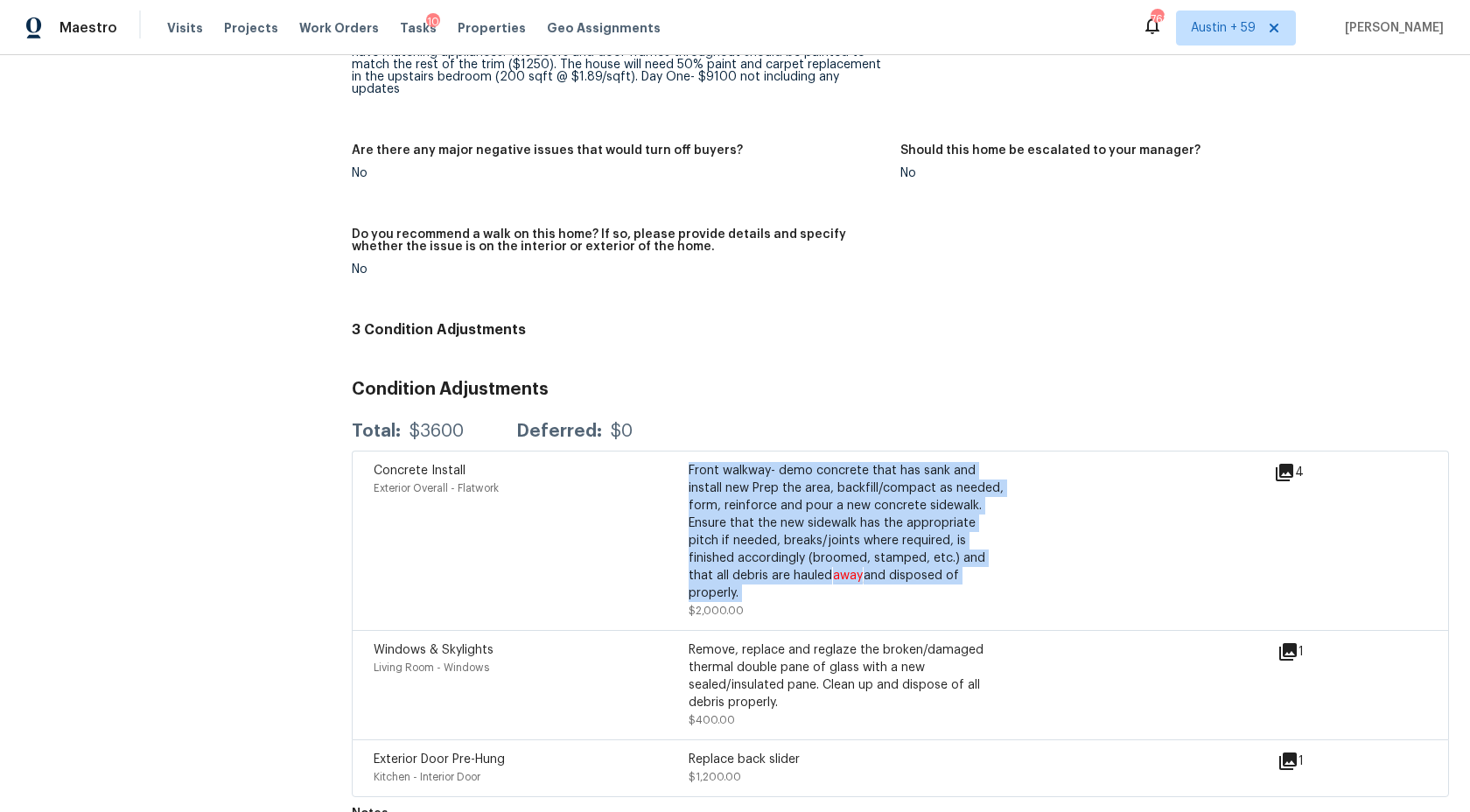
click at [947, 539] on div "Front walkway- demo concrete that has sank and install new Prep the area, backf…" at bounding box center [846, 531] width 315 height 140
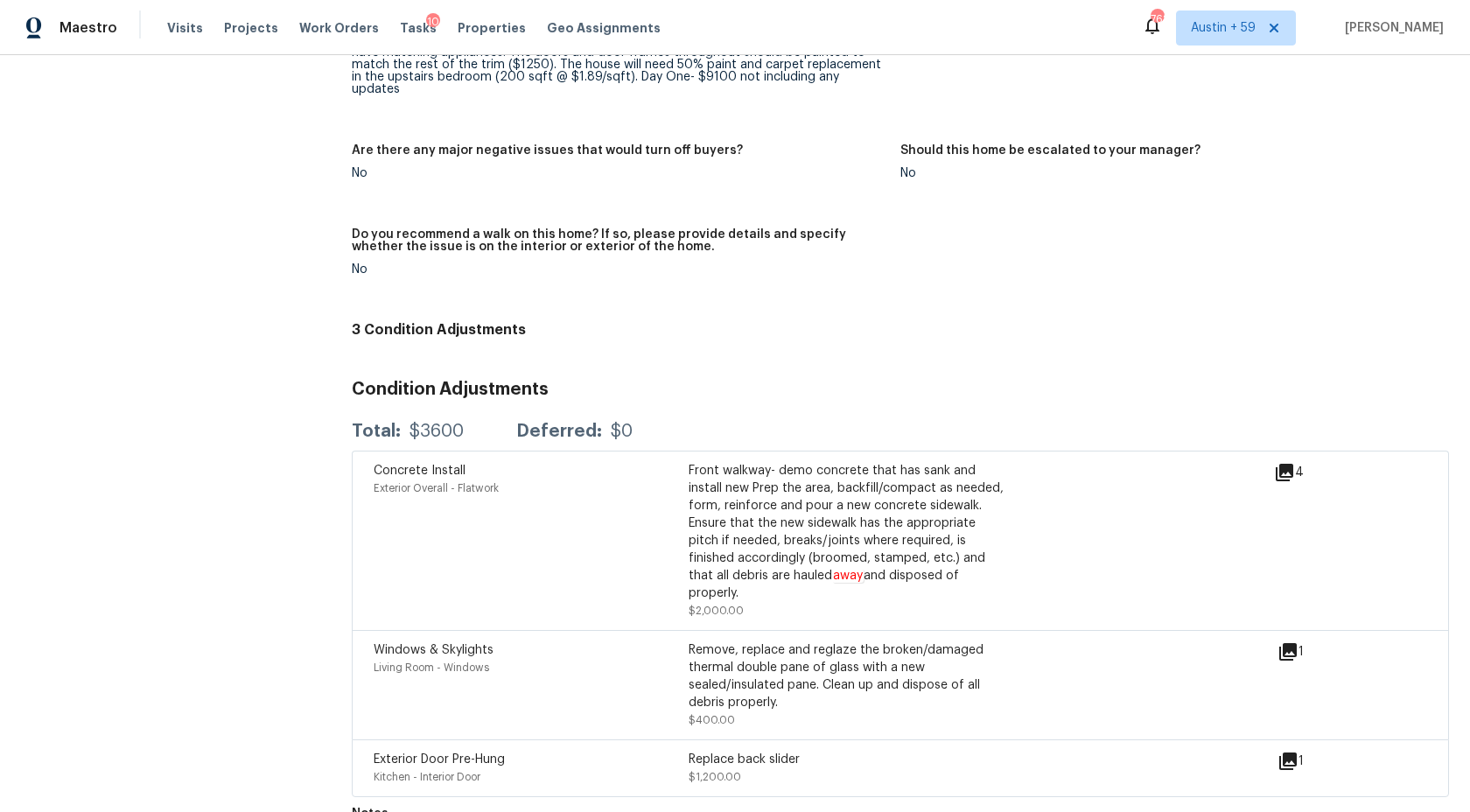
click at [947, 539] on div "Front walkway- demo concrete that has sank and install new Prep the area, backf…" at bounding box center [846, 531] width 315 height 140
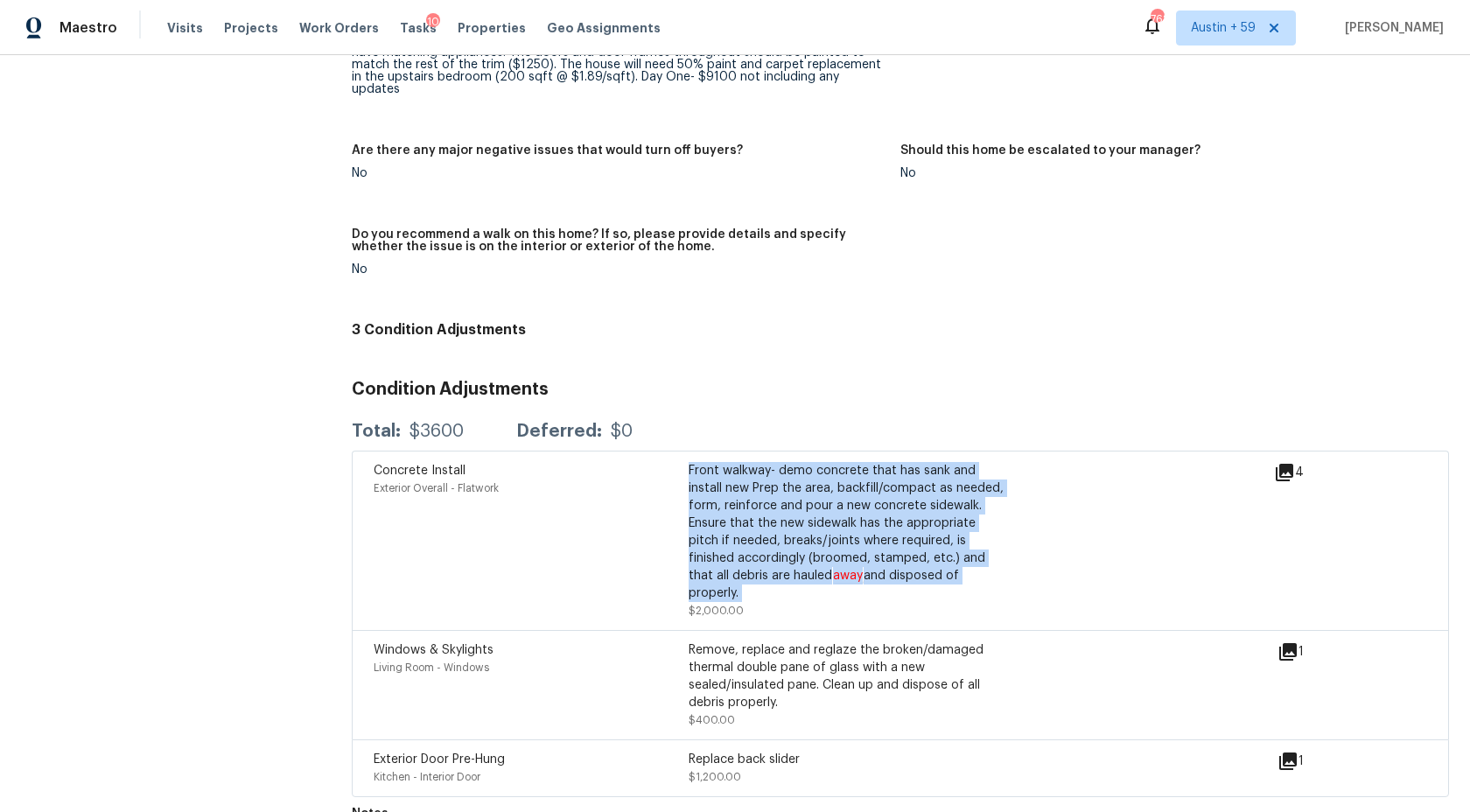
click at [676, 533] on div "Concrete Install Exterior Overall - Flatwork" at bounding box center [531, 540] width 315 height 157
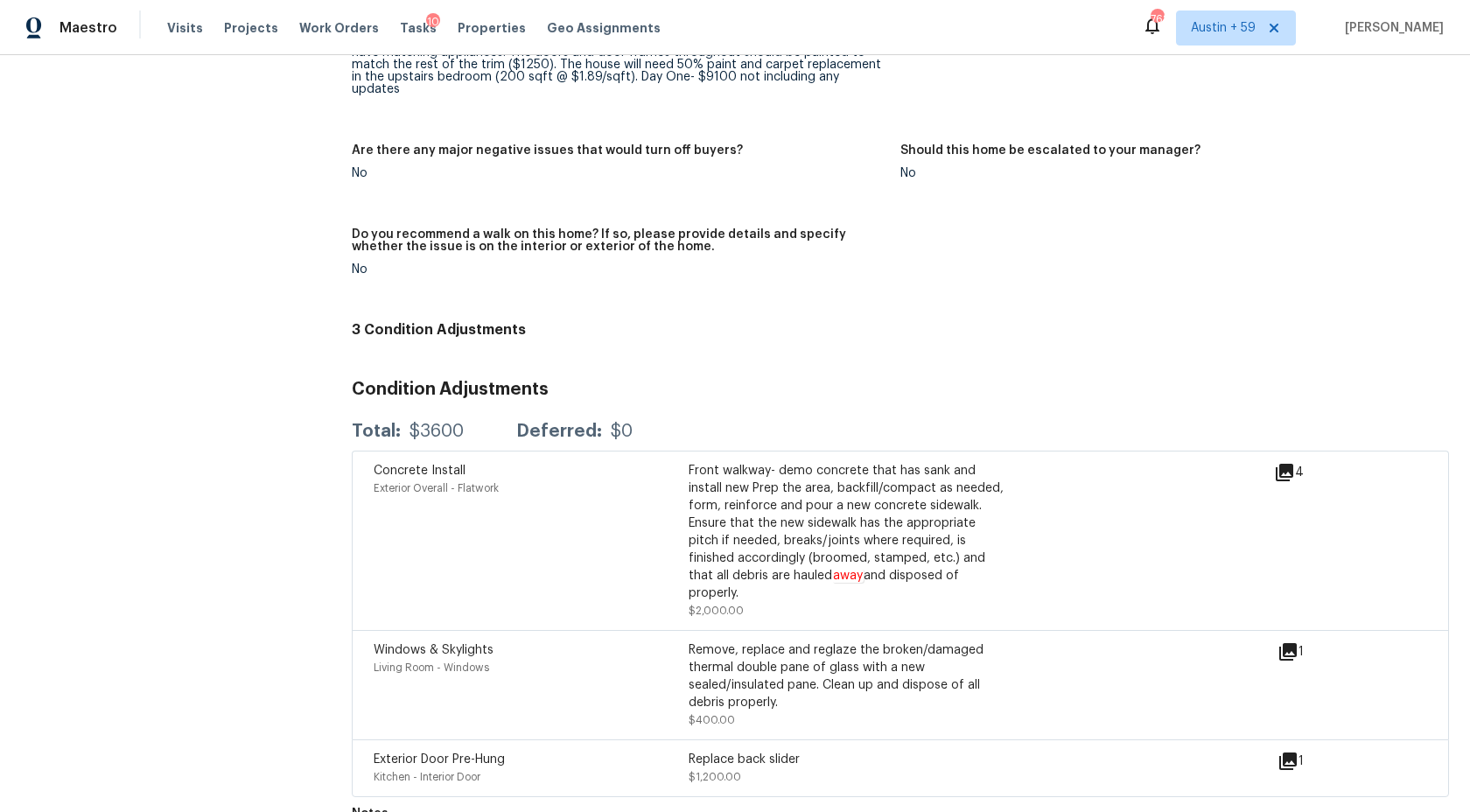
click at [676, 533] on div "Concrete Install Exterior Overall - Flatwork" at bounding box center [531, 540] width 315 height 157
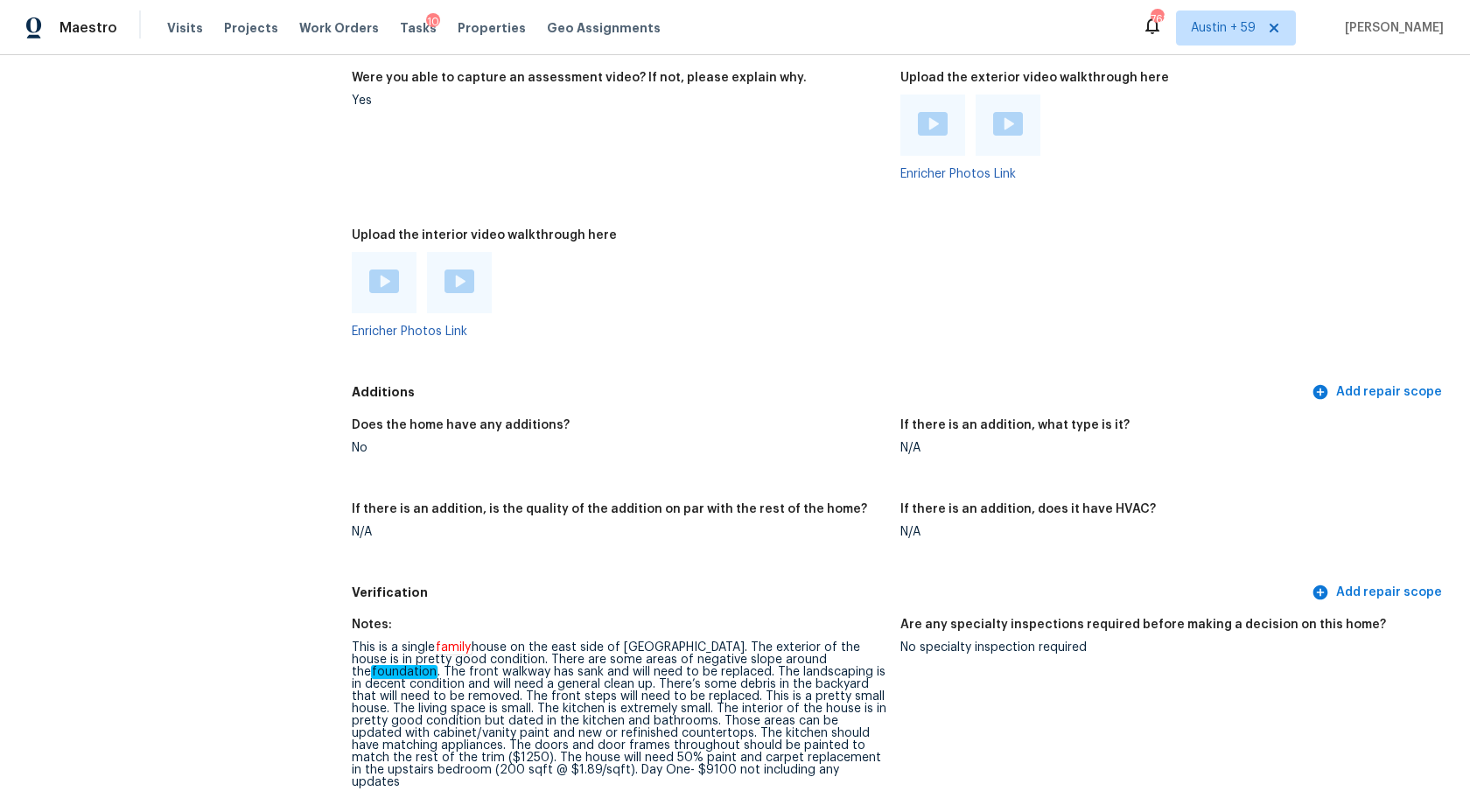
scroll to position [3744, 0]
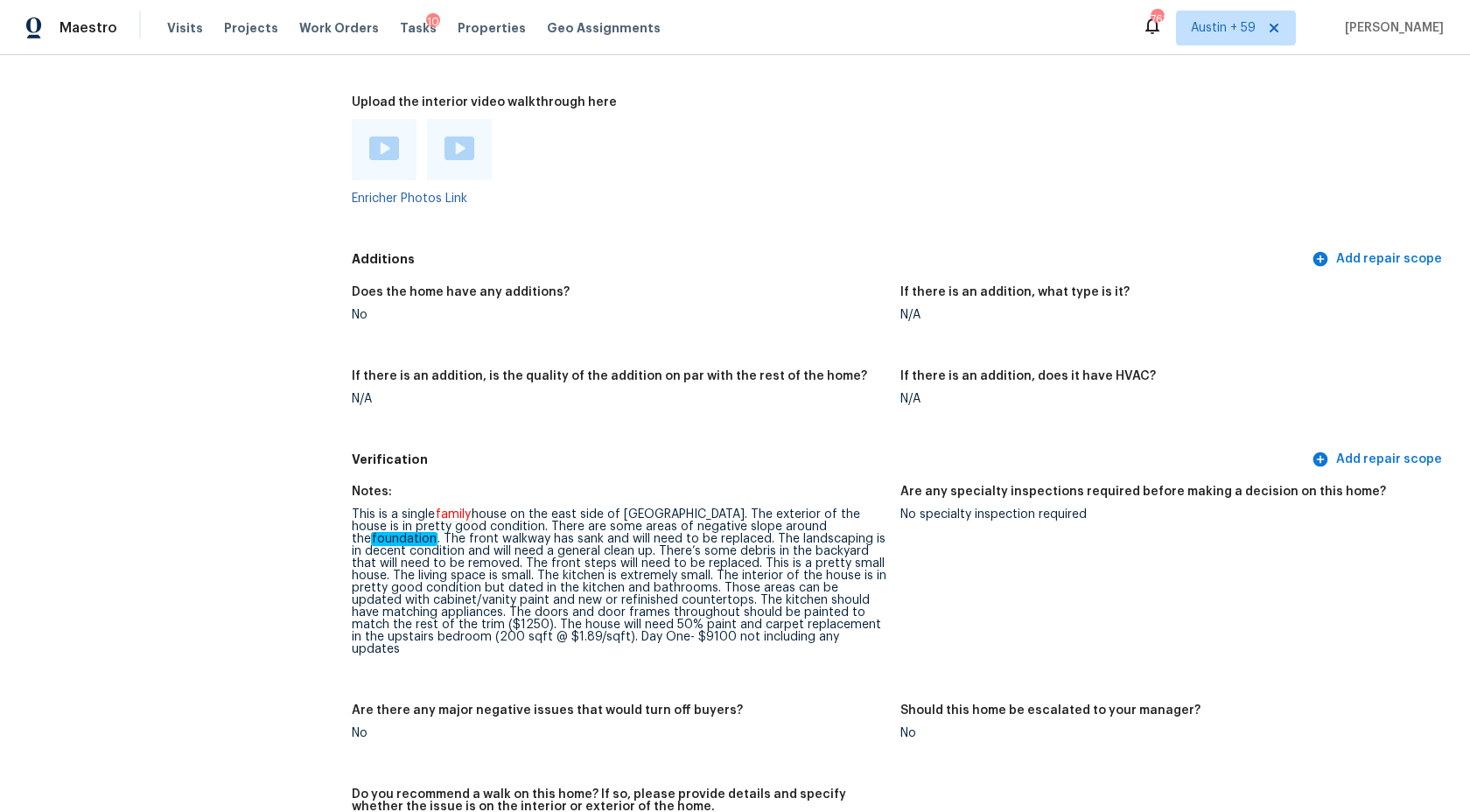
click at [638, 529] on div "This is a single family house on the east side of Castle Rock. The exterior of …" at bounding box center [619, 582] width 535 height 147
click at [394, 150] on img at bounding box center [384, 148] width 30 height 24
click at [455, 160] on div at bounding box center [460, 150] width 30 height 26
click at [675, 548] on div "This is a single family house on the east side of Castle Rock. The exterior of …" at bounding box center [619, 582] width 535 height 147
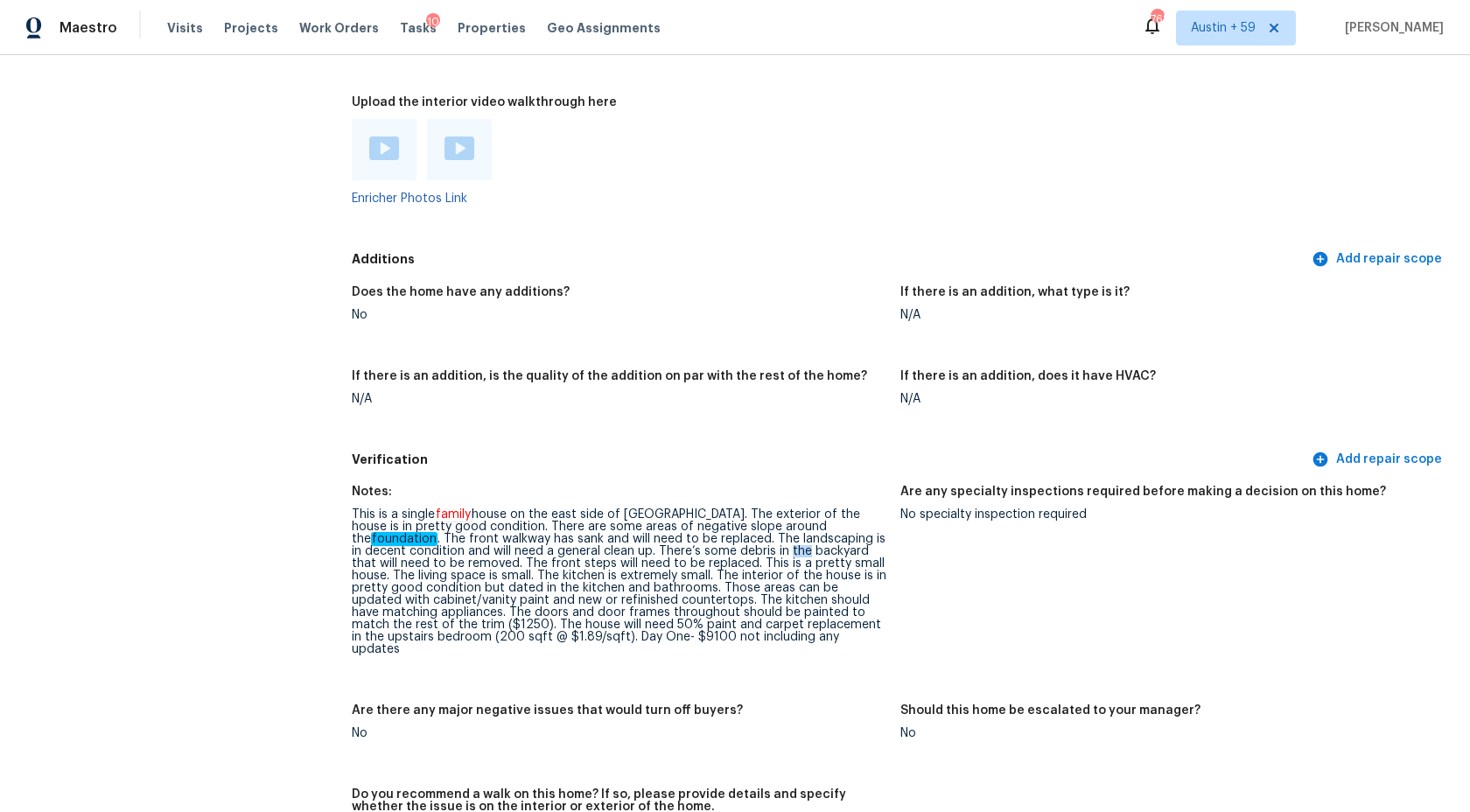
click at [675, 548] on div "This is a single family house on the east side of Castle Rock. The exterior of …" at bounding box center [619, 582] width 535 height 147
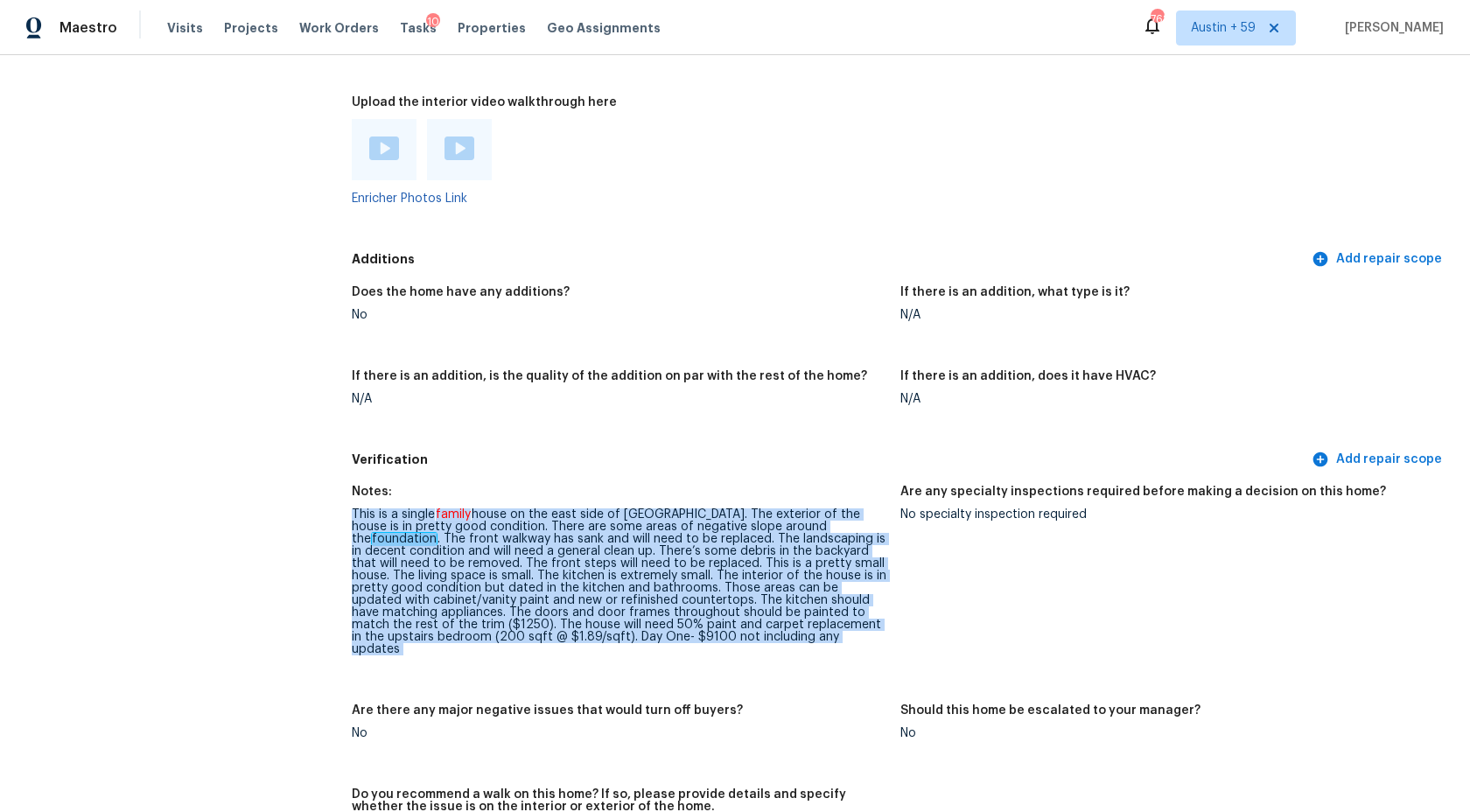
click at [675, 548] on div "This is a single family house on the east side of Castle Rock. The exterior of …" at bounding box center [619, 582] width 535 height 147
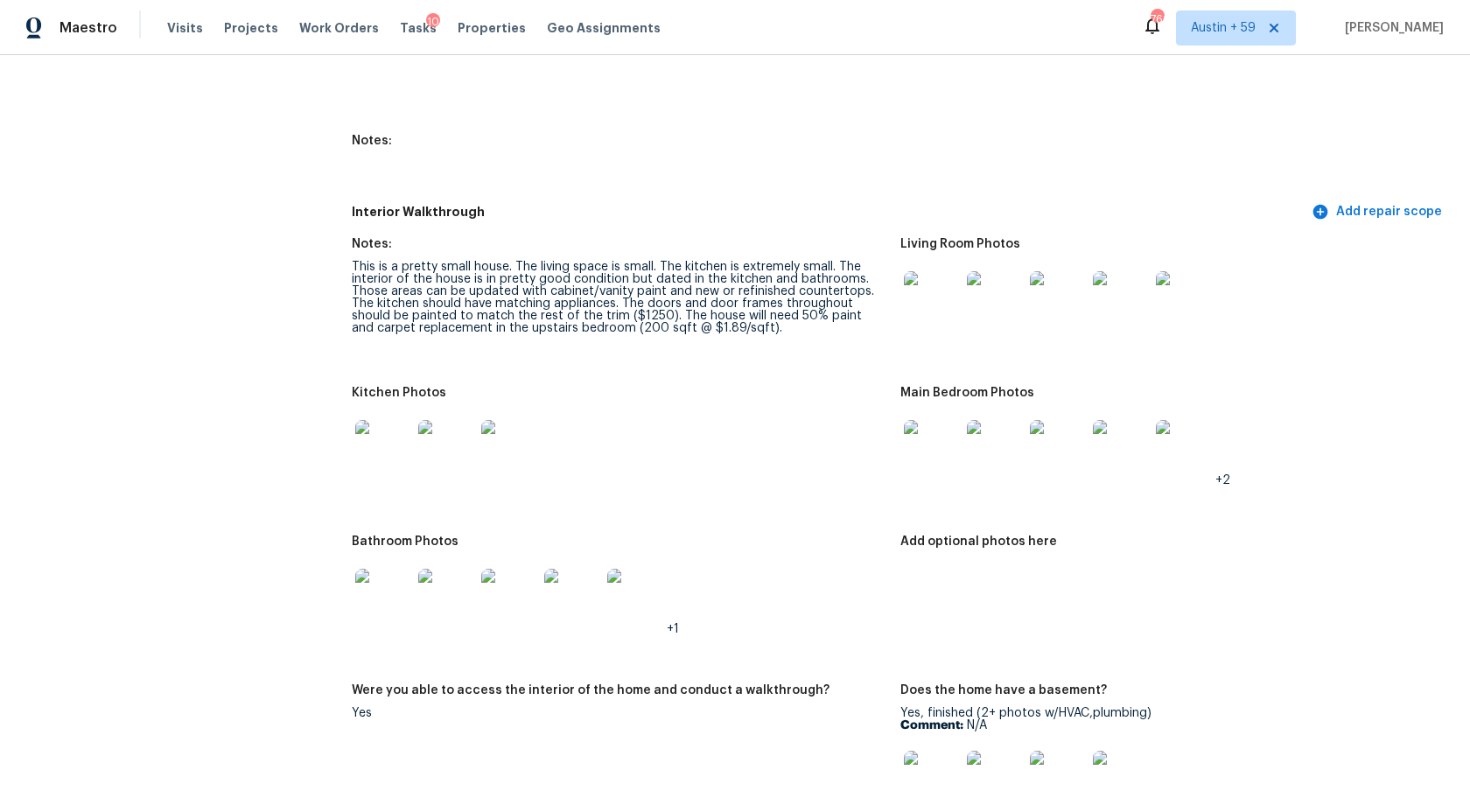
scroll to position [1930, 0]
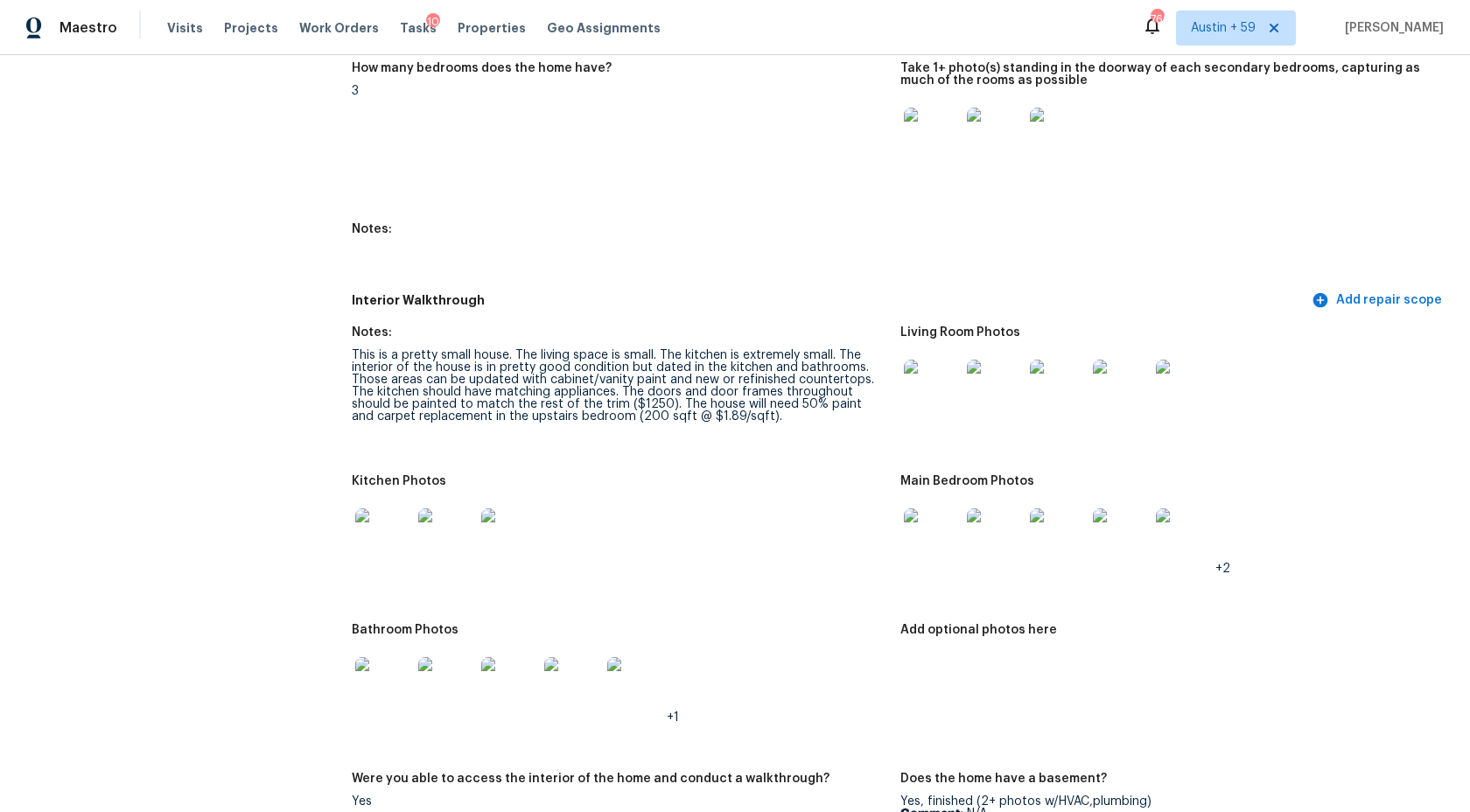
click at [658, 414] on div "This is a pretty small house. The living space is small. The kitchen is extreme…" at bounding box center [619, 385] width 535 height 73
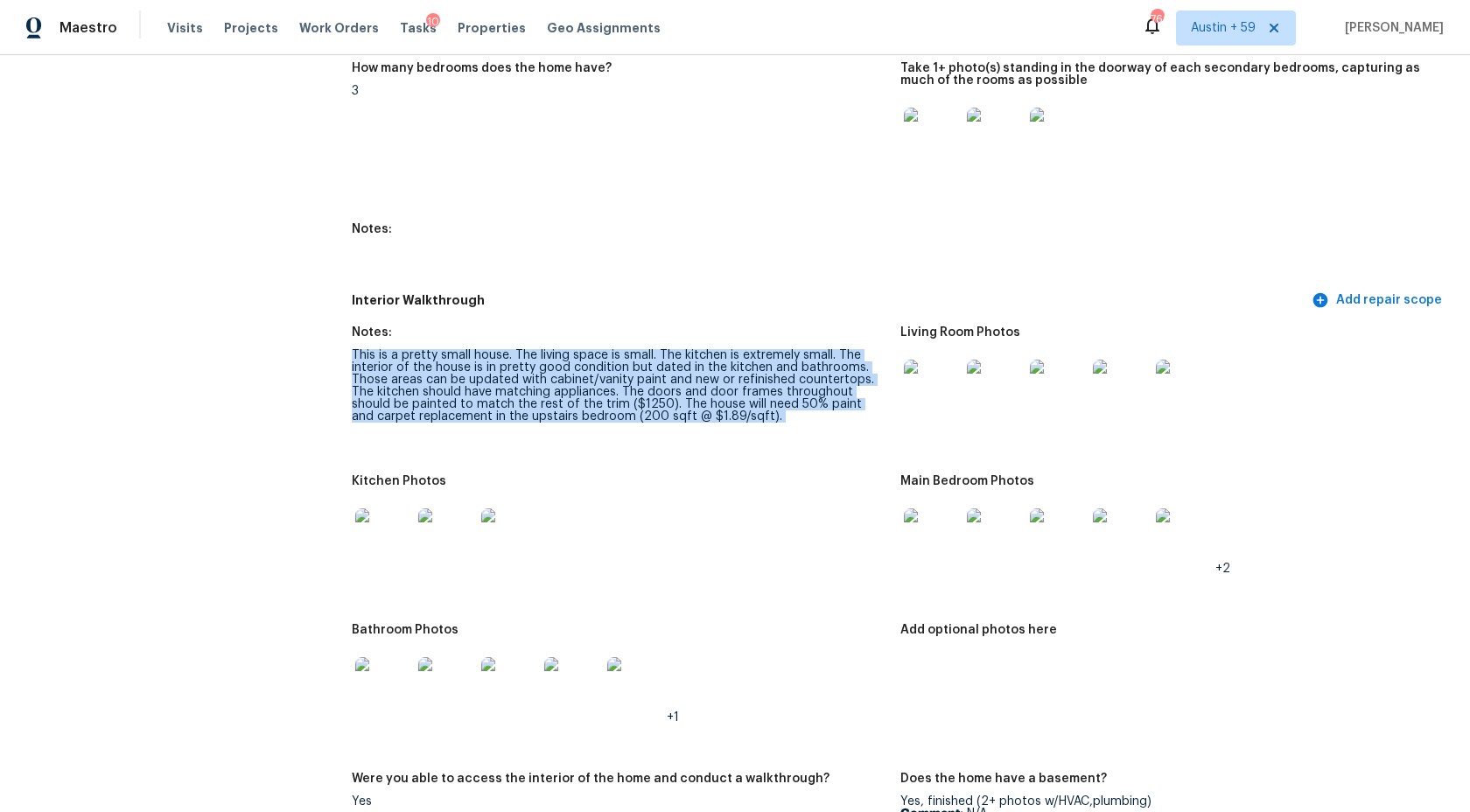
click at [658, 414] on div "This is a pretty small house. The living space is small. The kitchen is extreme…" at bounding box center [619, 385] width 535 height 73
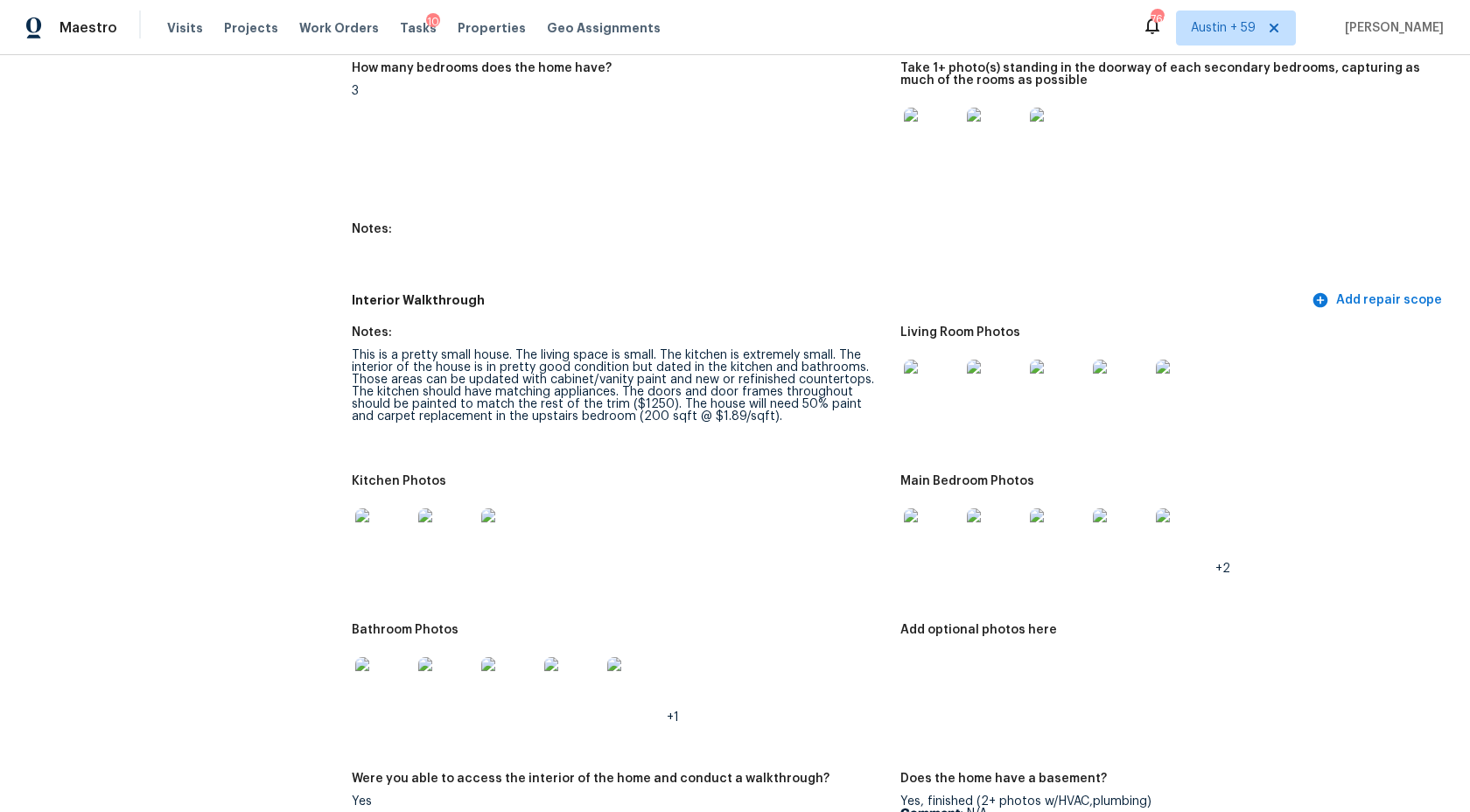
click at [658, 414] on div "This is a pretty small house. The living space is small. The kitchen is extreme…" at bounding box center [619, 385] width 535 height 73
click at [649, 369] on div "This is a pretty small house. The living space is small. The kitchen is extreme…" at bounding box center [619, 385] width 535 height 73
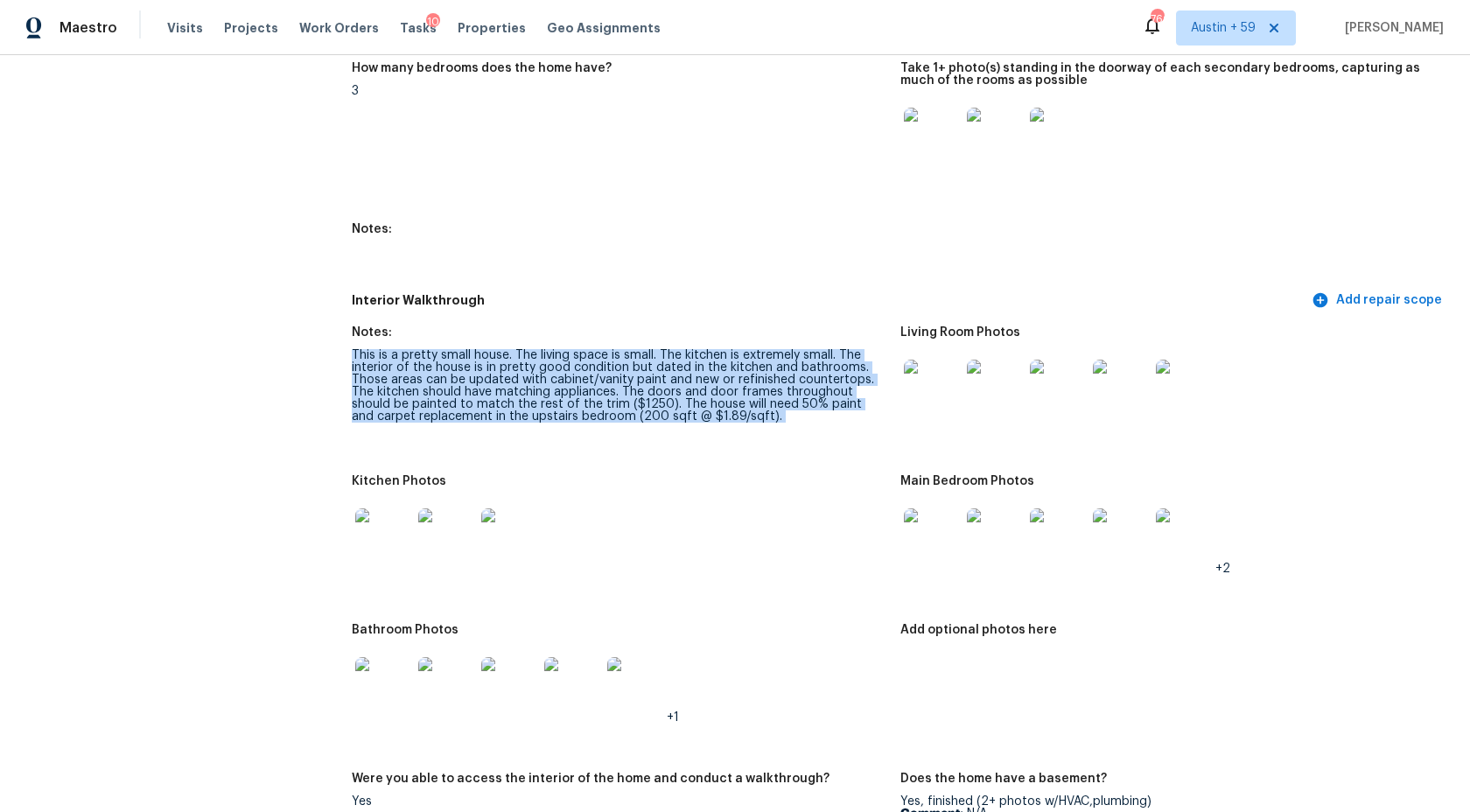
click at [649, 369] on div "This is a pretty small house. The living space is small. The kitchen is extreme…" at bounding box center [619, 385] width 535 height 73
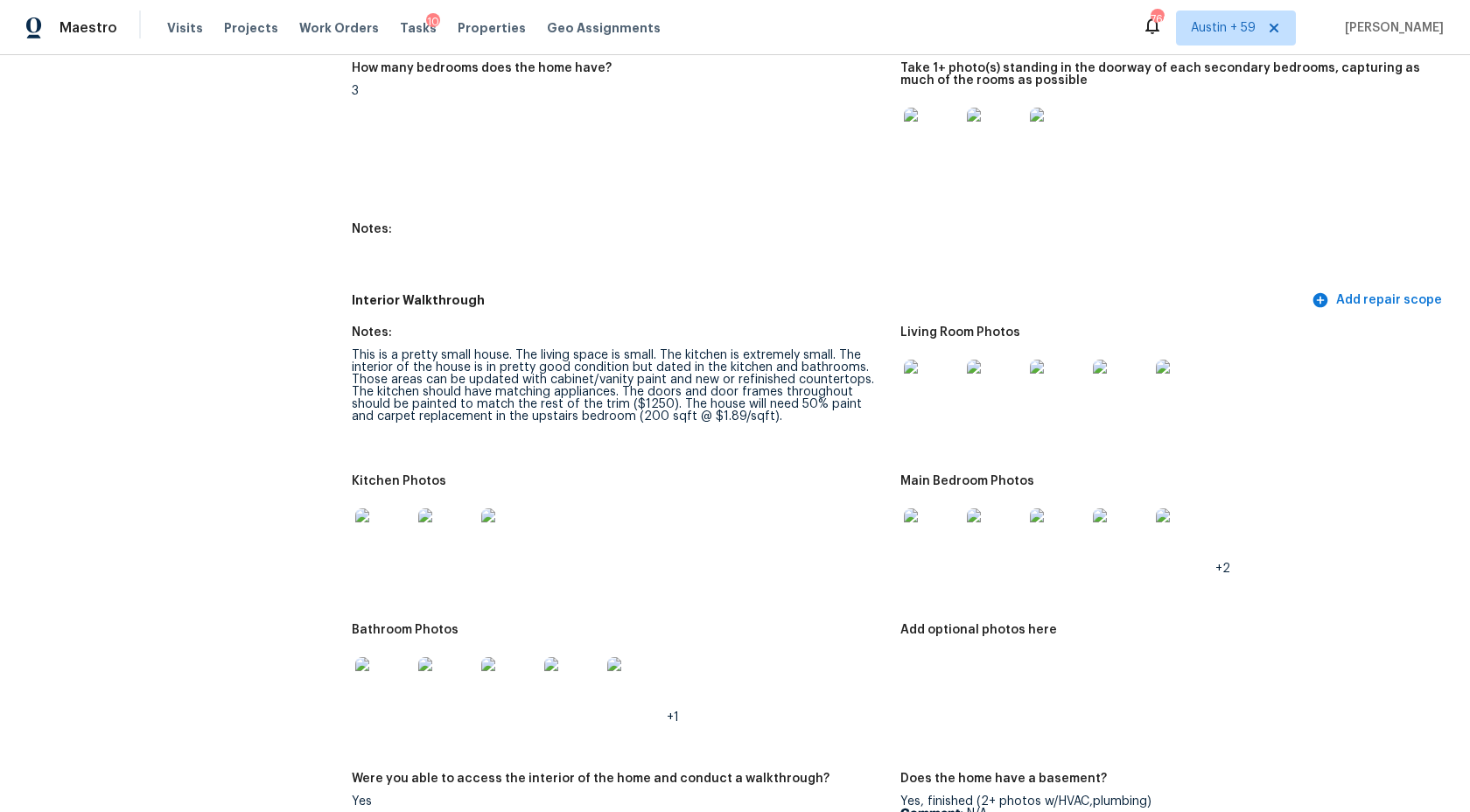
click at [649, 369] on div "This is a pretty small house. The living space is small. The kitchen is extreme…" at bounding box center [619, 385] width 535 height 73
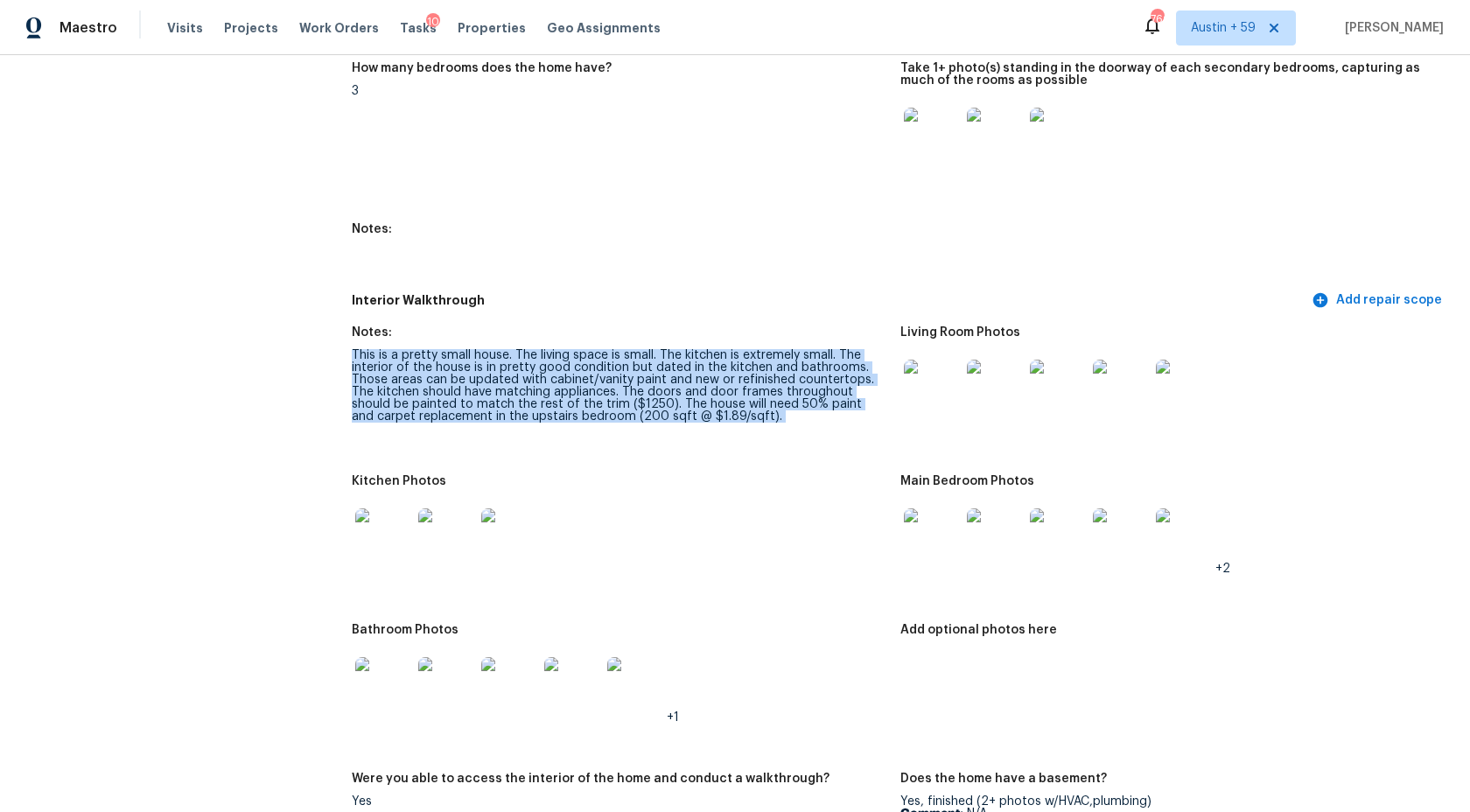
click at [649, 369] on div "This is a pretty small house. The living space is small. The kitchen is extreme…" at bounding box center [619, 385] width 535 height 73
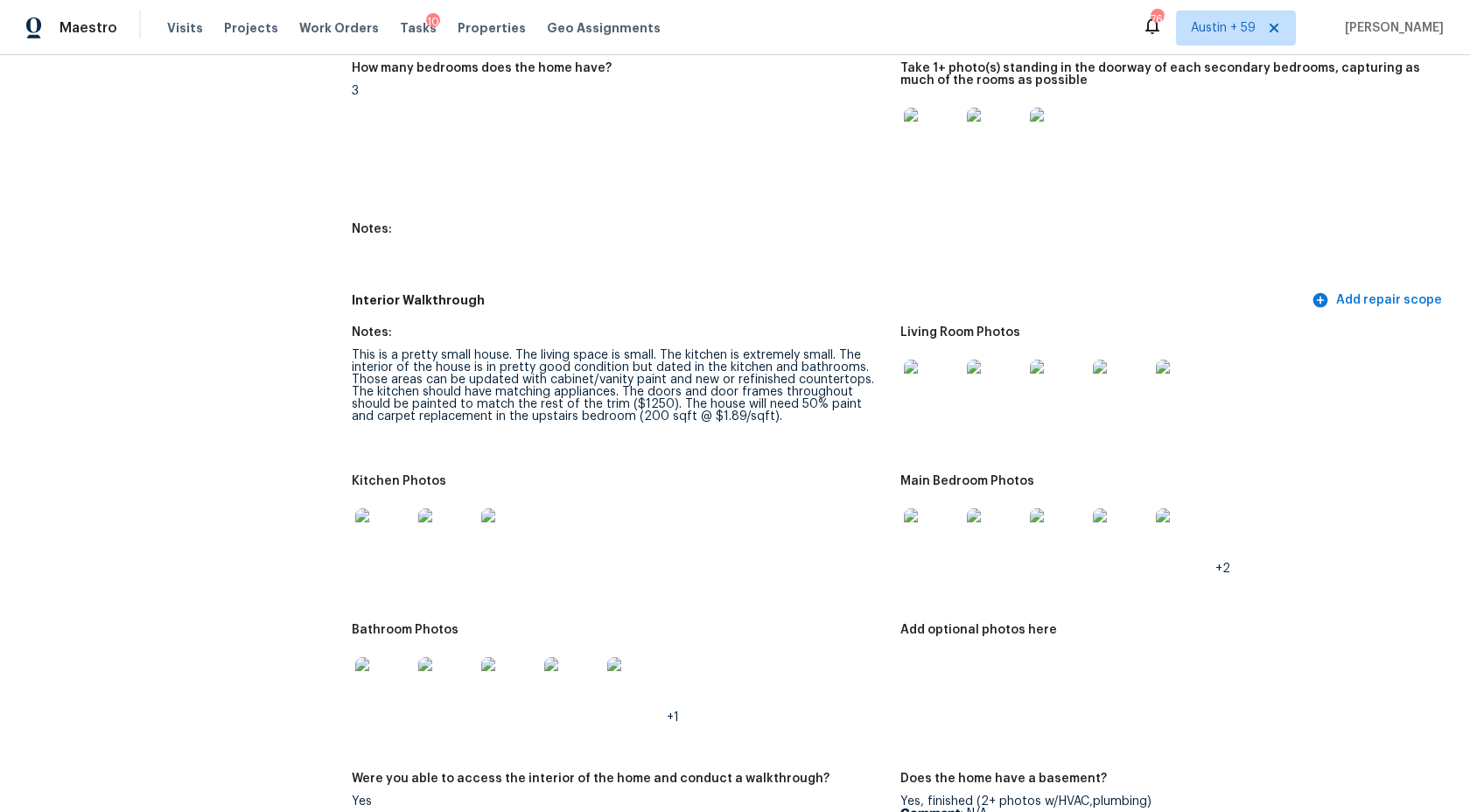
click at [834, 286] on div "Interior Walkthrough Add repair scope" at bounding box center [900, 300] width 1097 height 33
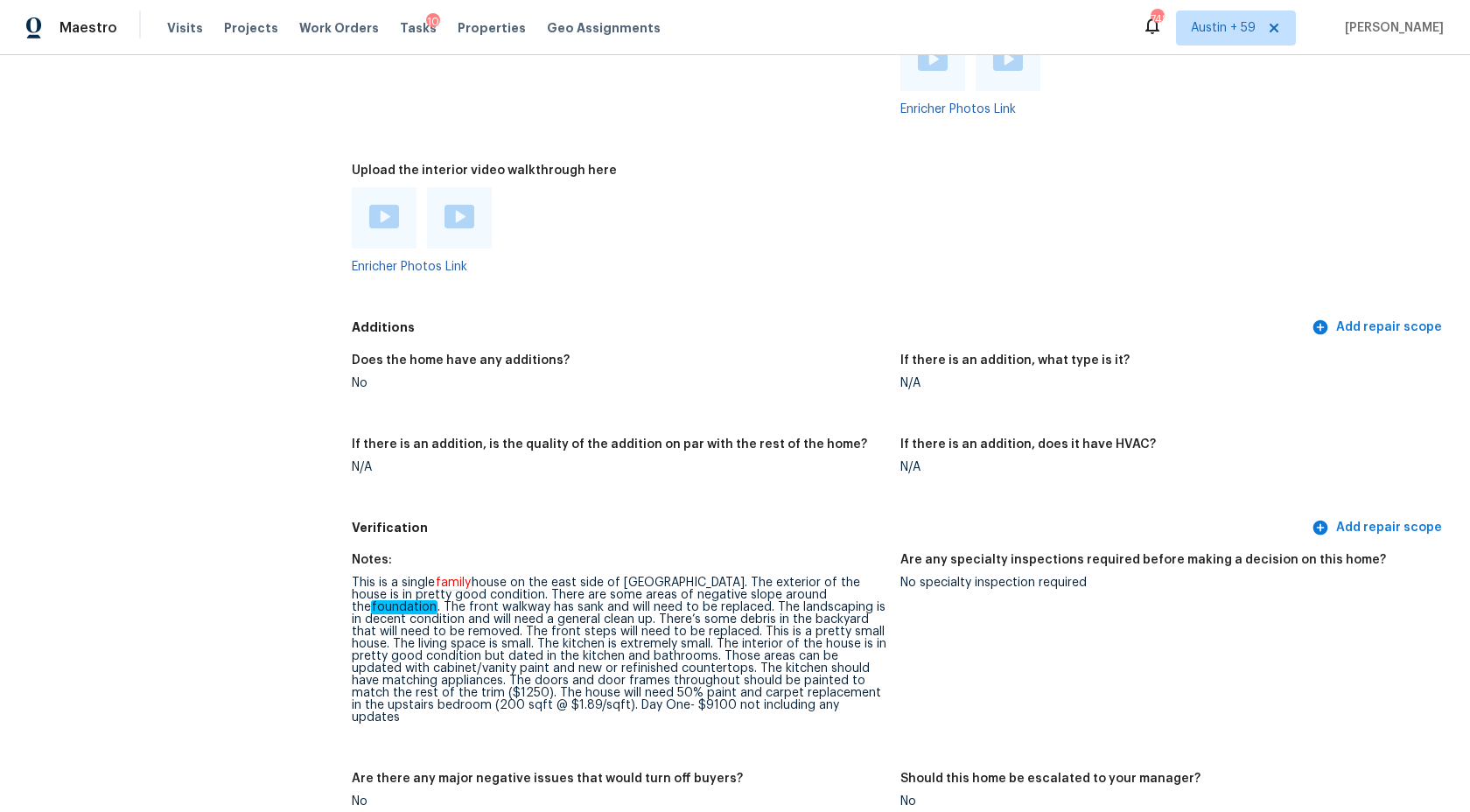
scroll to position [3912, 0]
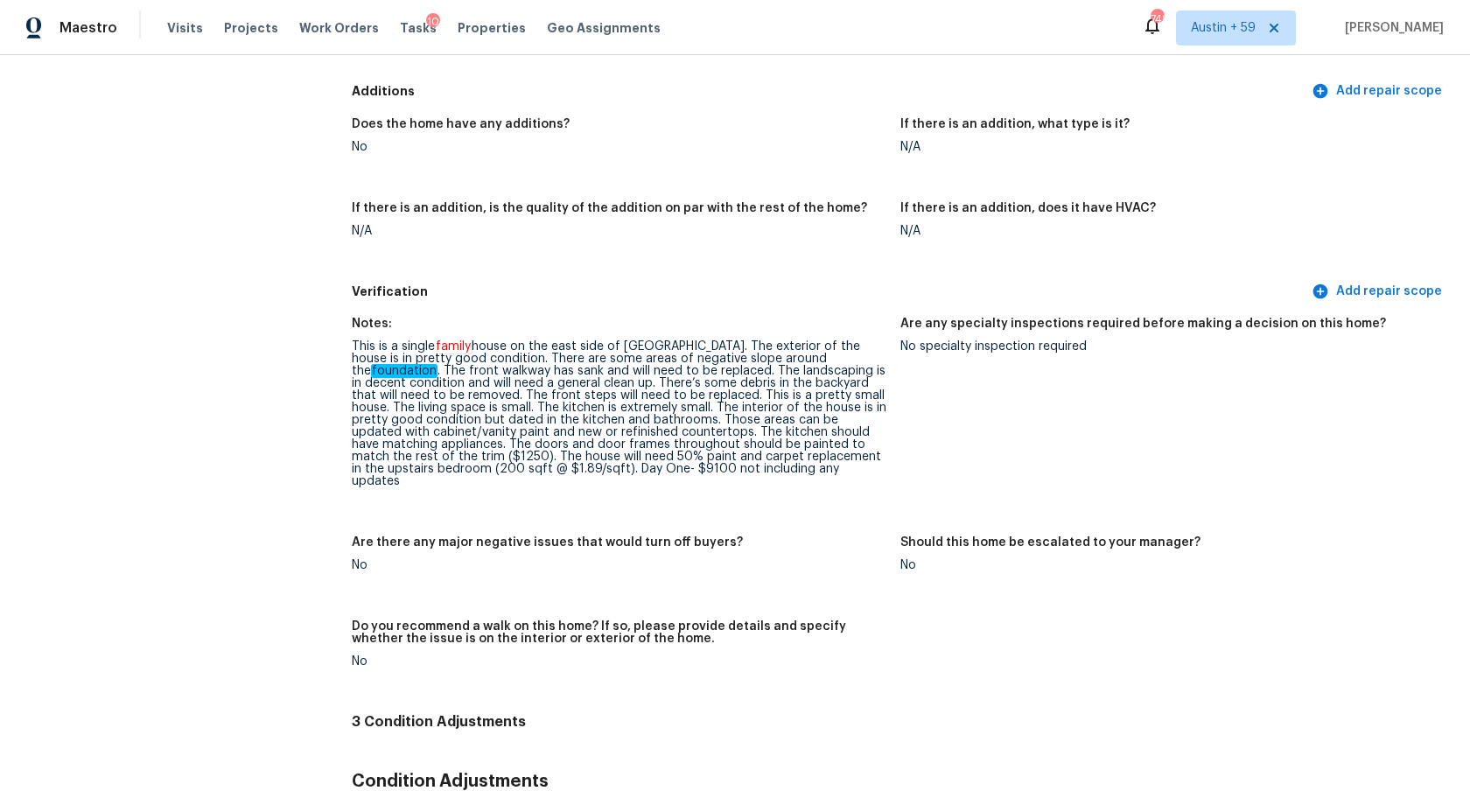
click at [622, 370] on div "This is a single family house on the east side of Castle Rock. The exterior of …" at bounding box center [619, 414] width 535 height 147
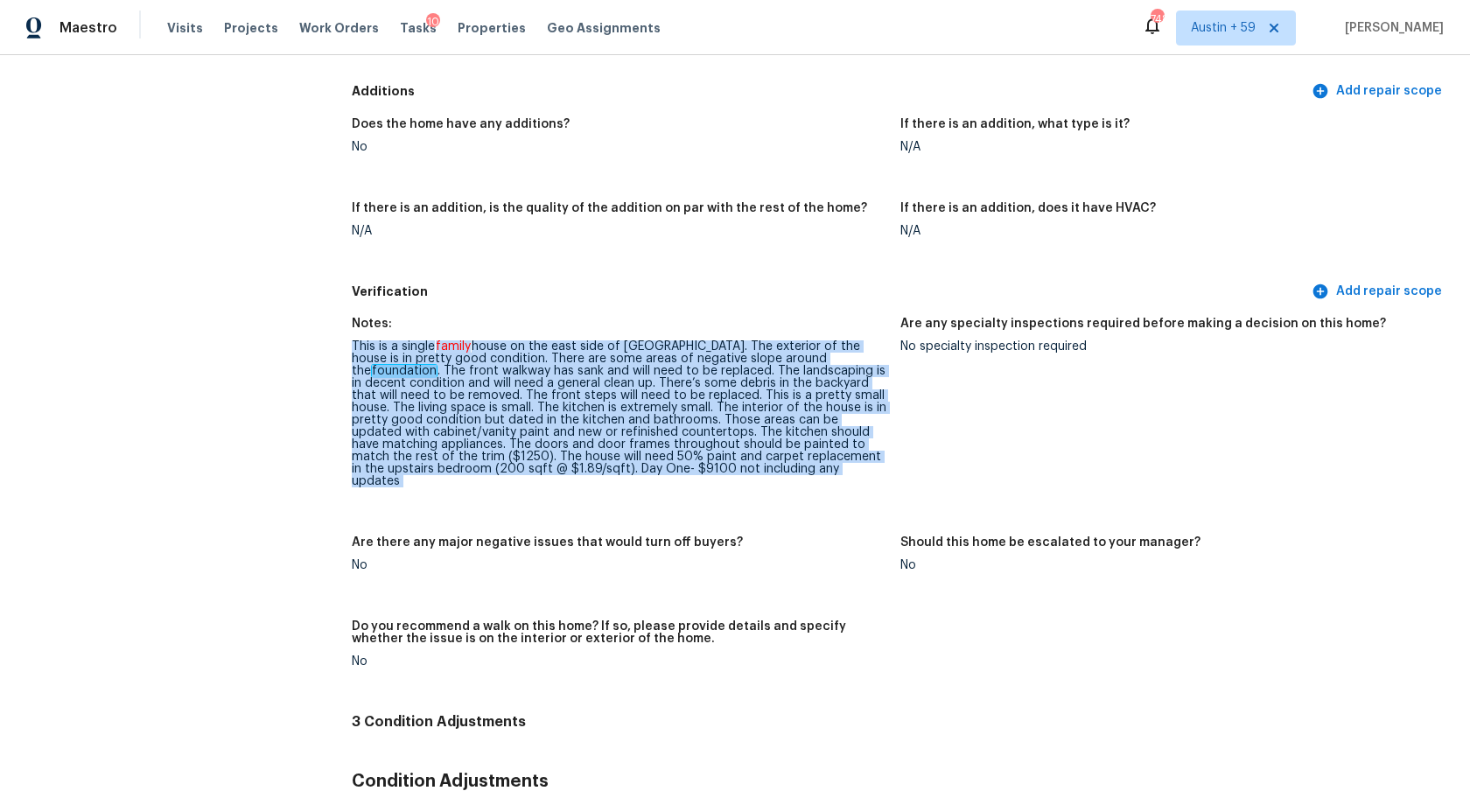
click at [622, 370] on div "This is a single family house on the east side of Castle Rock. The exterior of …" at bounding box center [619, 414] width 535 height 147
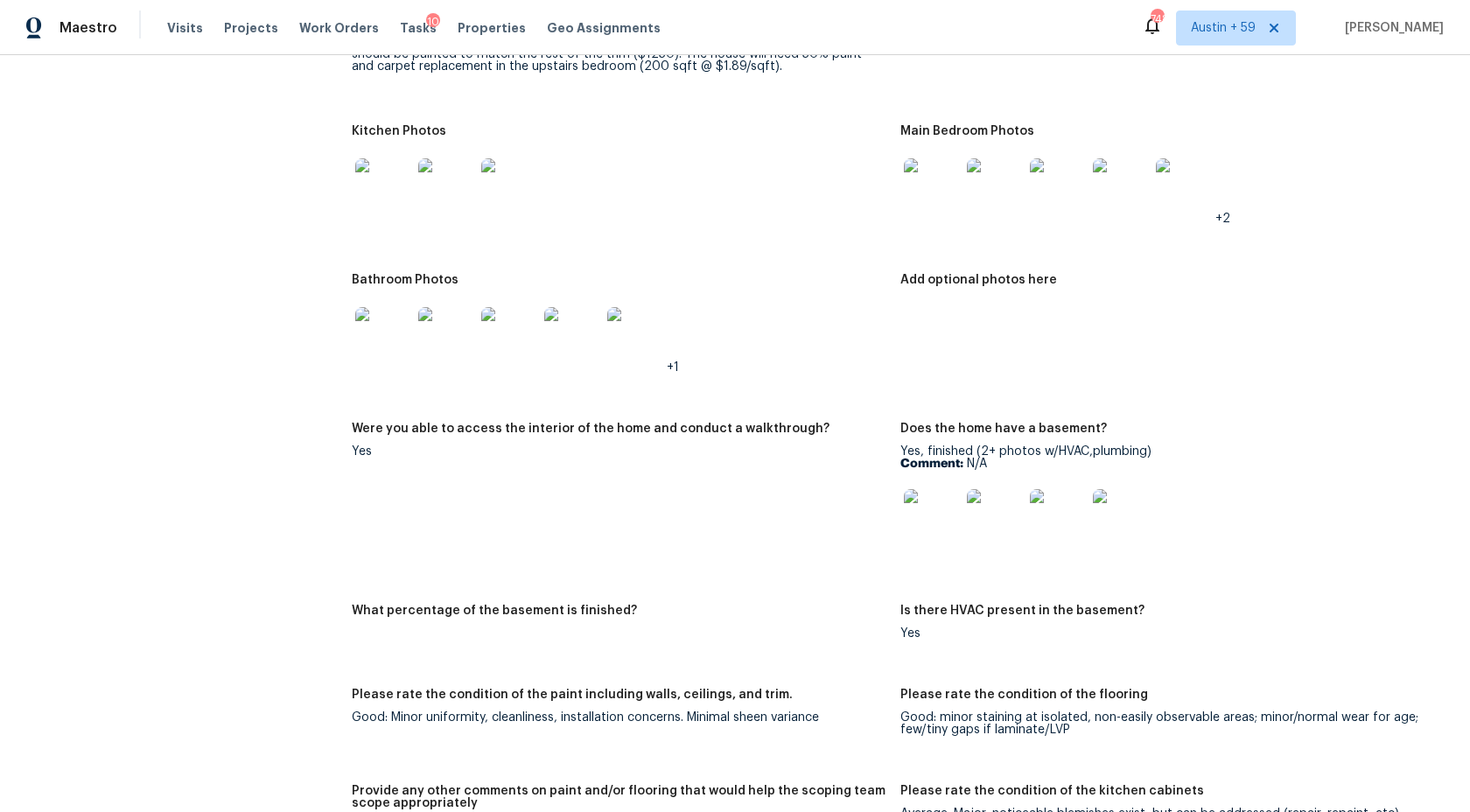
scroll to position [2056, 0]
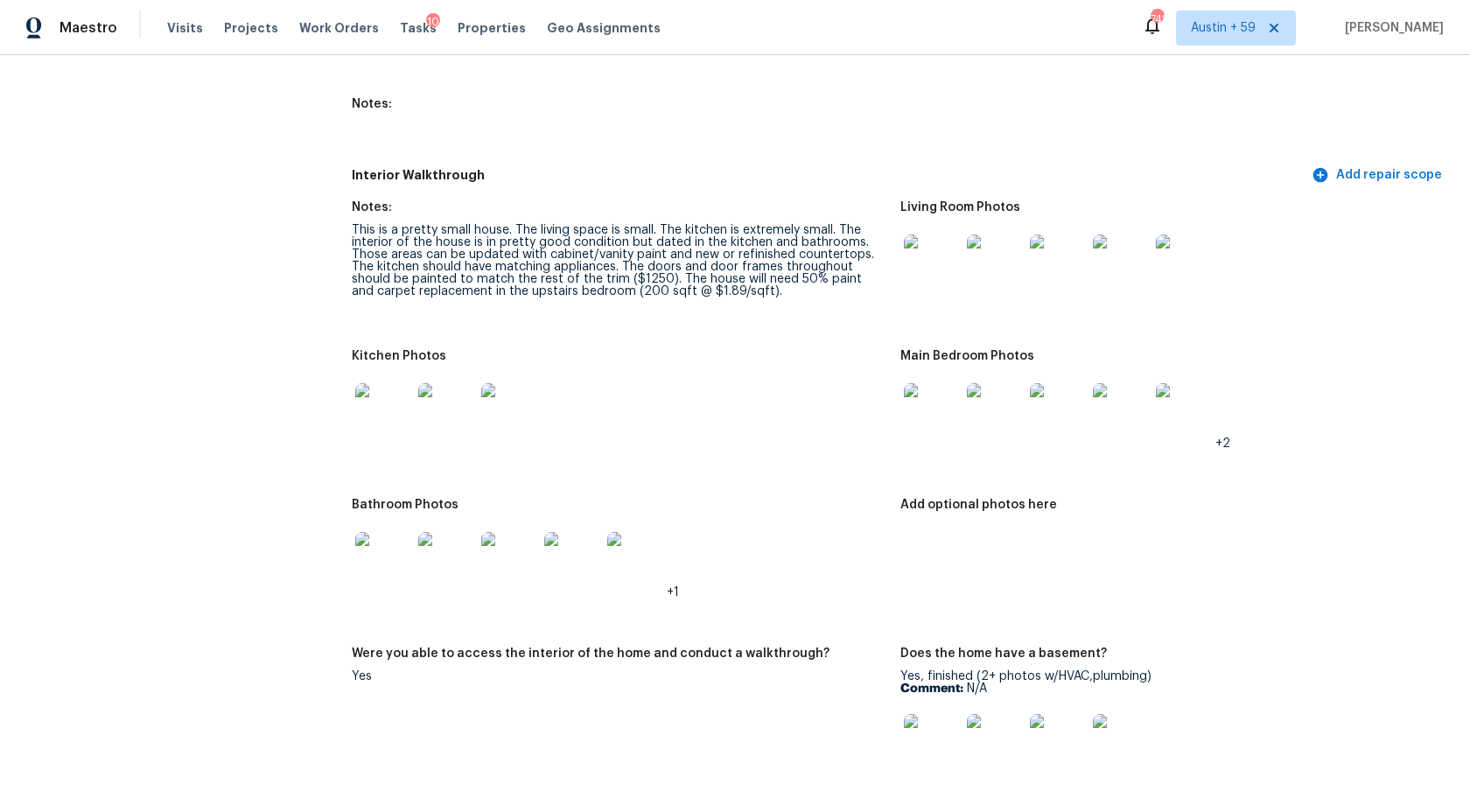
click at [940, 272] on img at bounding box center [931, 262] width 56 height 56
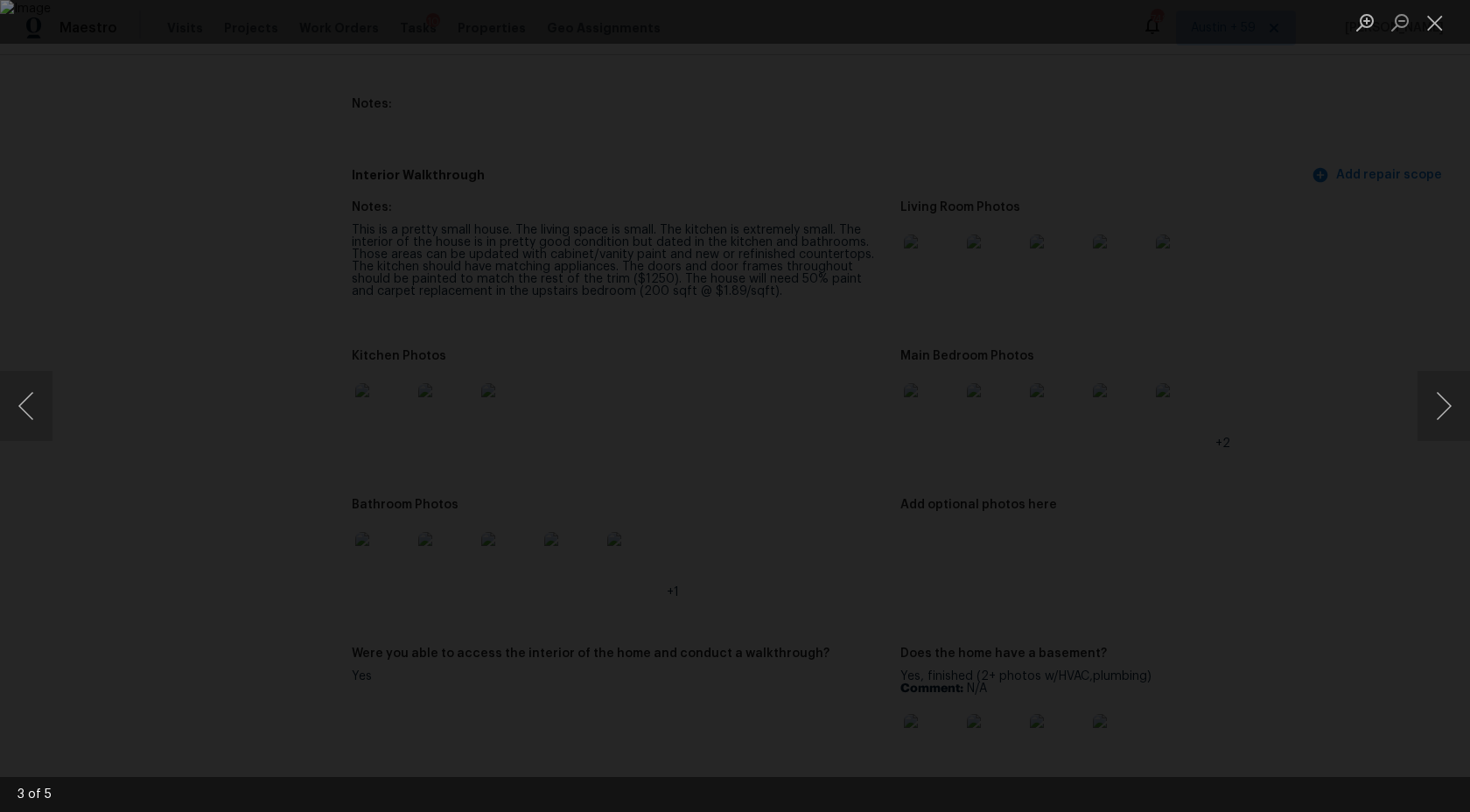
click at [1278, 316] on div "Lightbox" at bounding box center [735, 406] width 1470 height 812
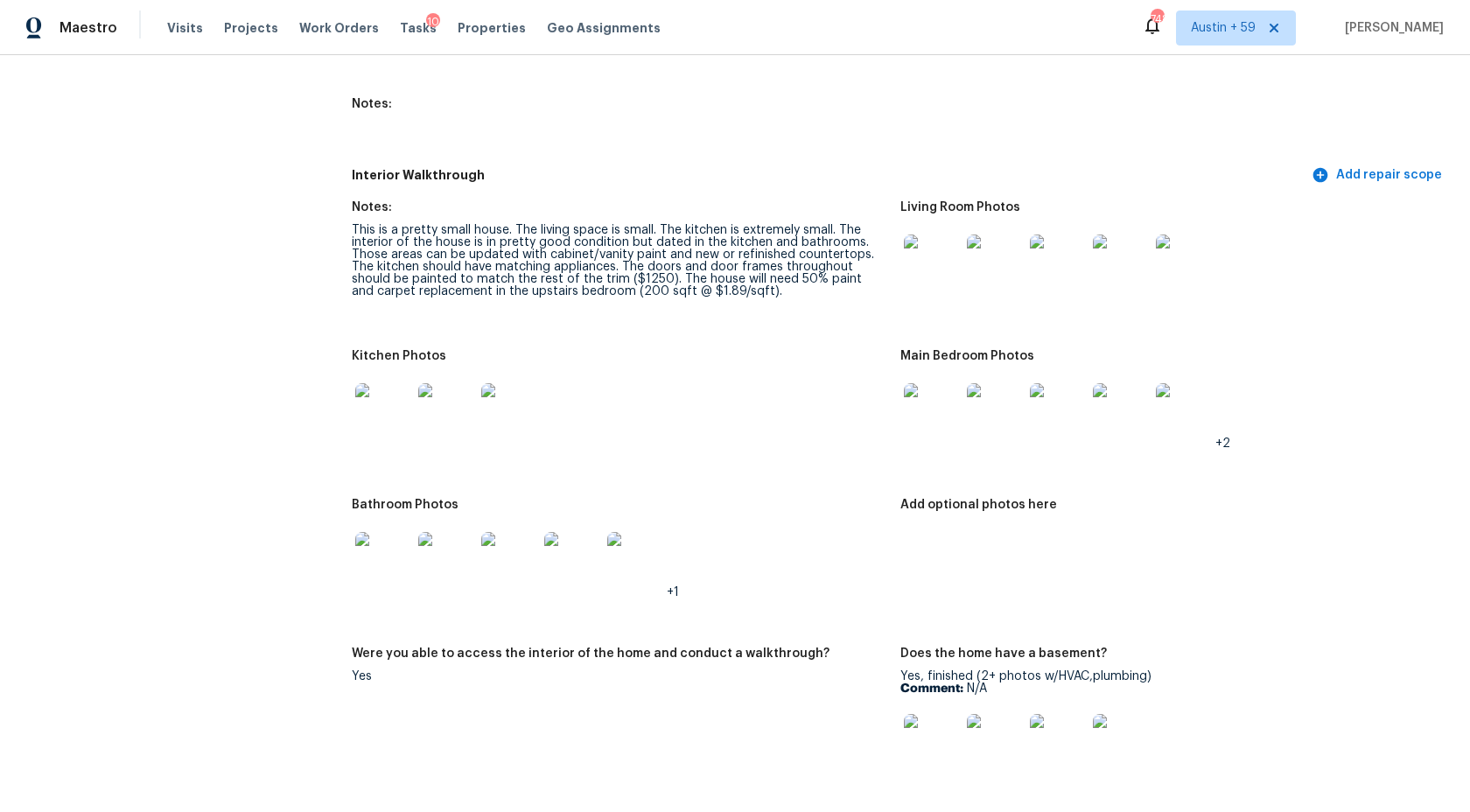
click at [394, 412] on img at bounding box center [382, 410] width 56 height 56
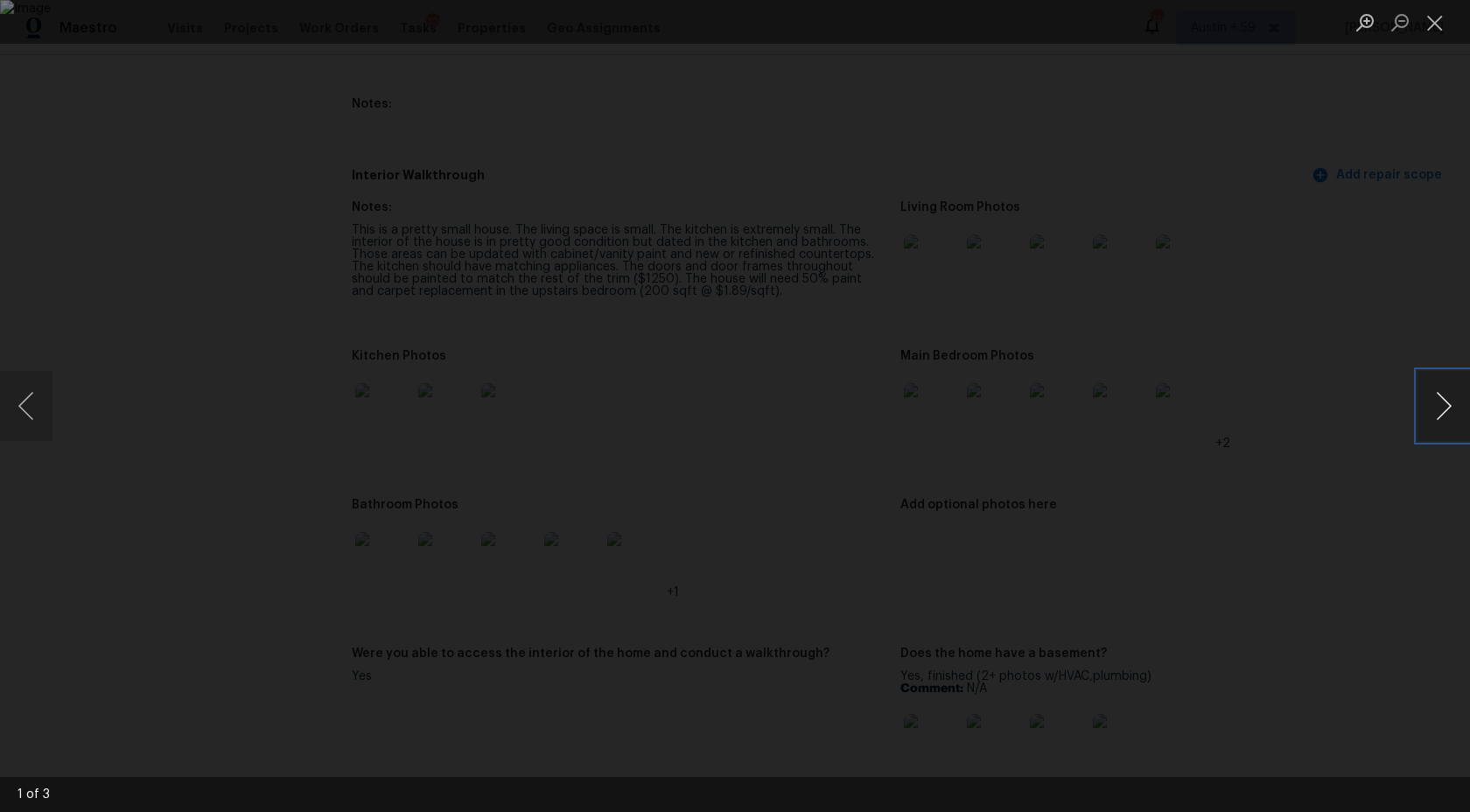
click at [1448, 407] on button "Next image" at bounding box center [1444, 405] width 52 height 70
click at [1433, 421] on button "Next image" at bounding box center [1444, 405] width 52 height 70
click at [1397, 425] on div "Lightbox" at bounding box center [735, 406] width 1470 height 812
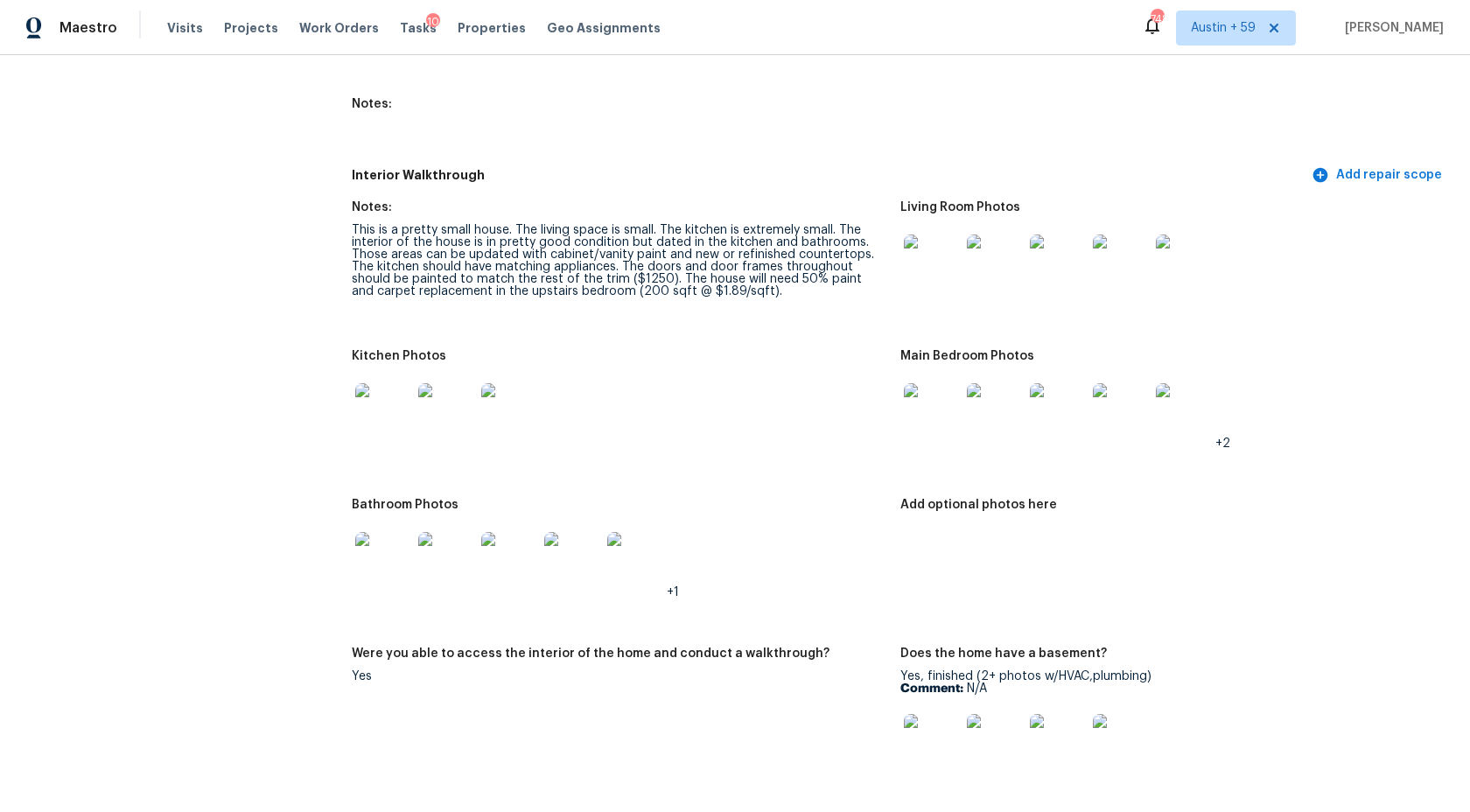
click at [945, 405] on img at bounding box center [931, 410] width 56 height 56
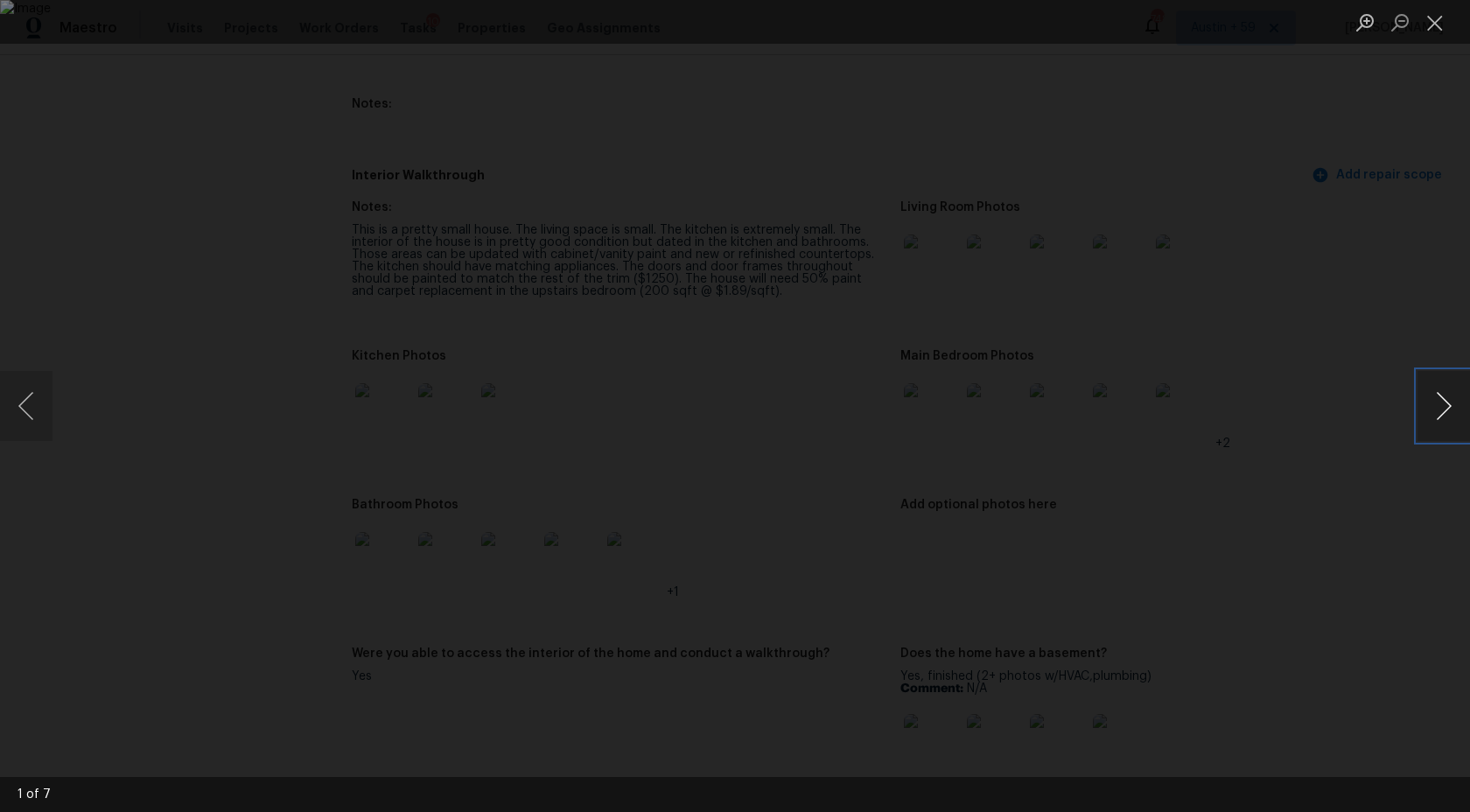
click at [1455, 422] on button "Next image" at bounding box center [1444, 405] width 52 height 70
click at [1439, 414] on button "Next image" at bounding box center [1444, 405] width 52 height 70
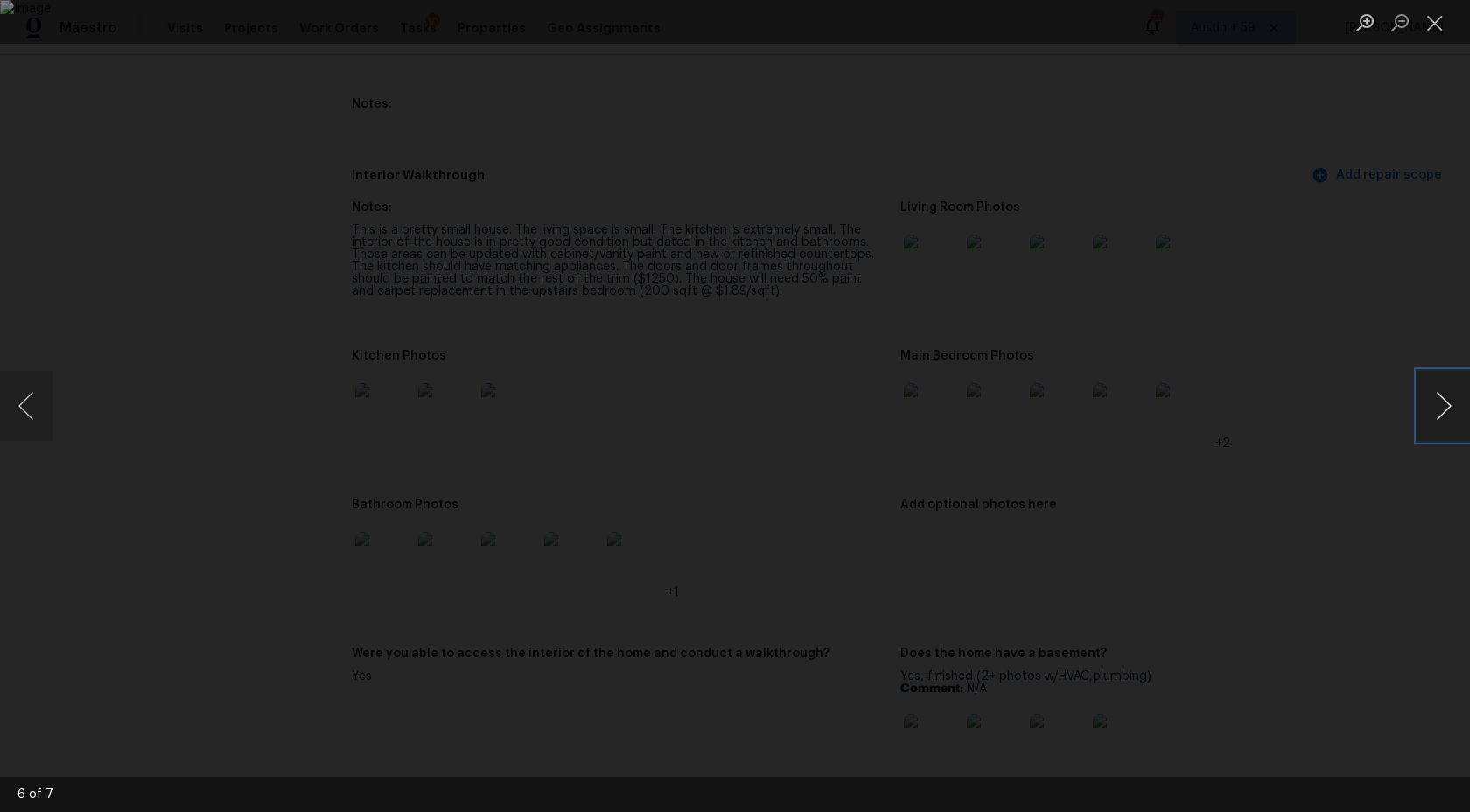
click at [1439, 414] on button "Next image" at bounding box center [1444, 405] width 52 height 70
click at [1455, 417] on button "Next image" at bounding box center [1444, 405] width 52 height 70
click at [1428, 490] on div "Lightbox" at bounding box center [735, 406] width 1470 height 812
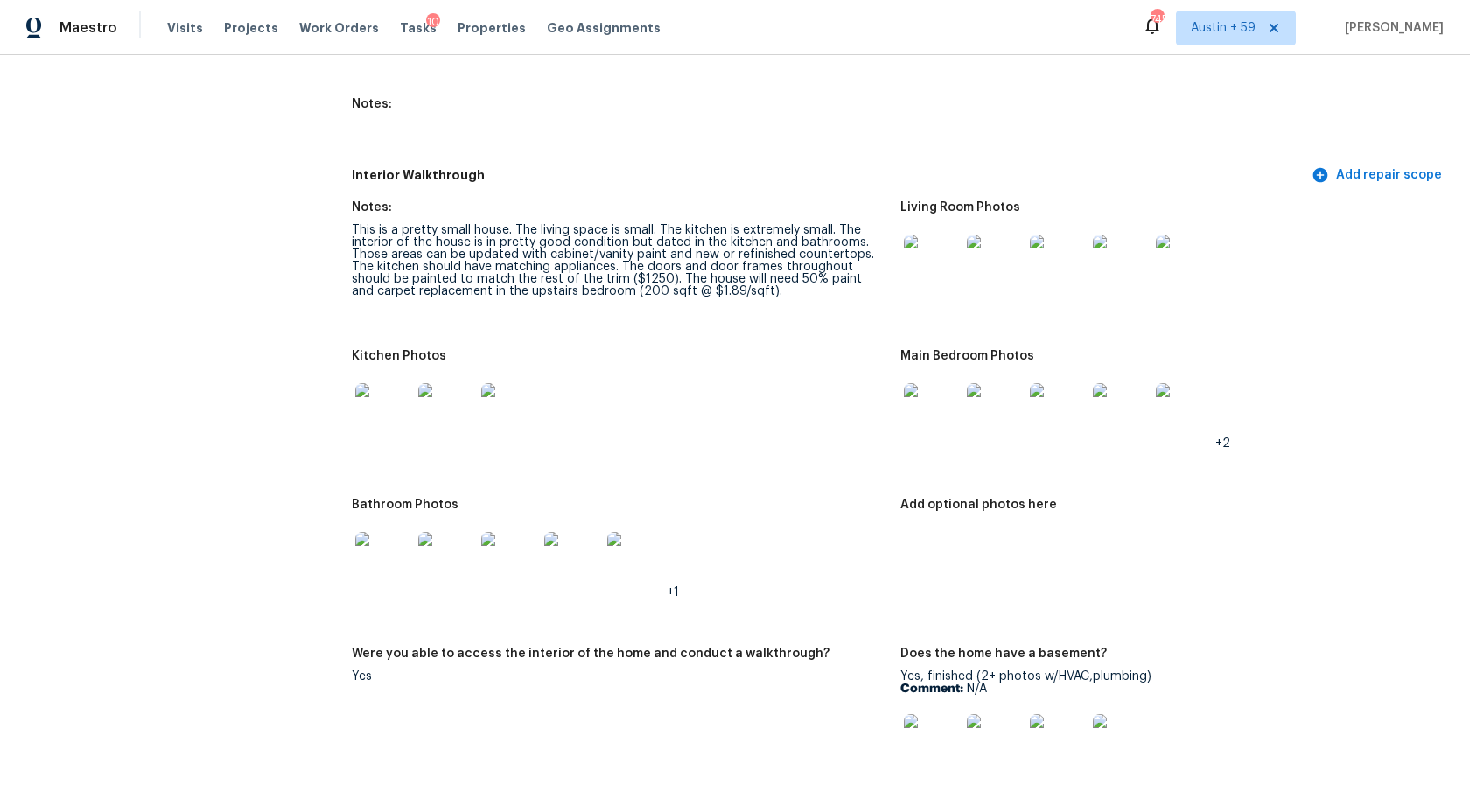
scroll to position [2240, 0]
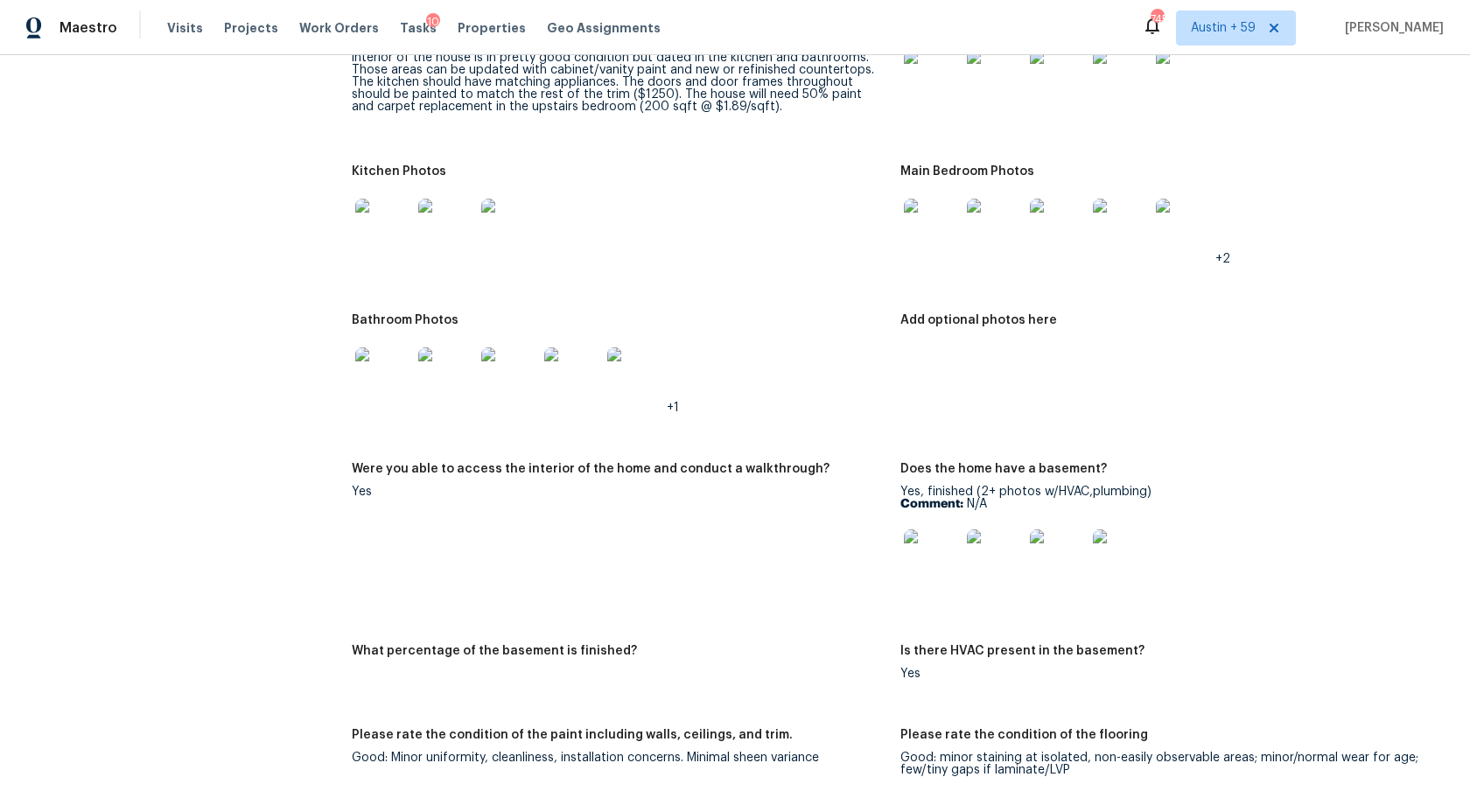
click at [393, 368] on img at bounding box center [382, 374] width 56 height 56
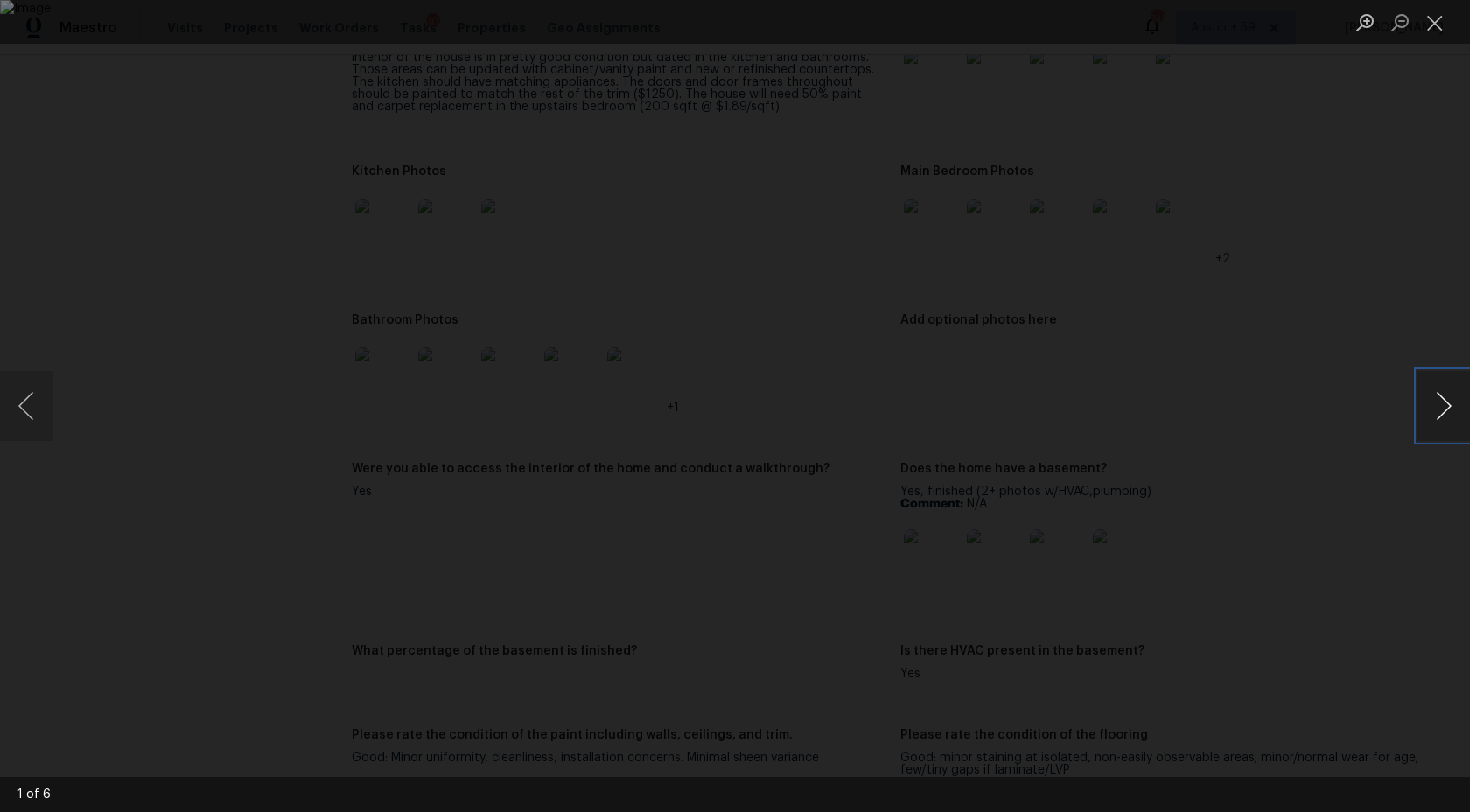
click at [1452, 405] on button "Next image" at bounding box center [1444, 405] width 52 height 70
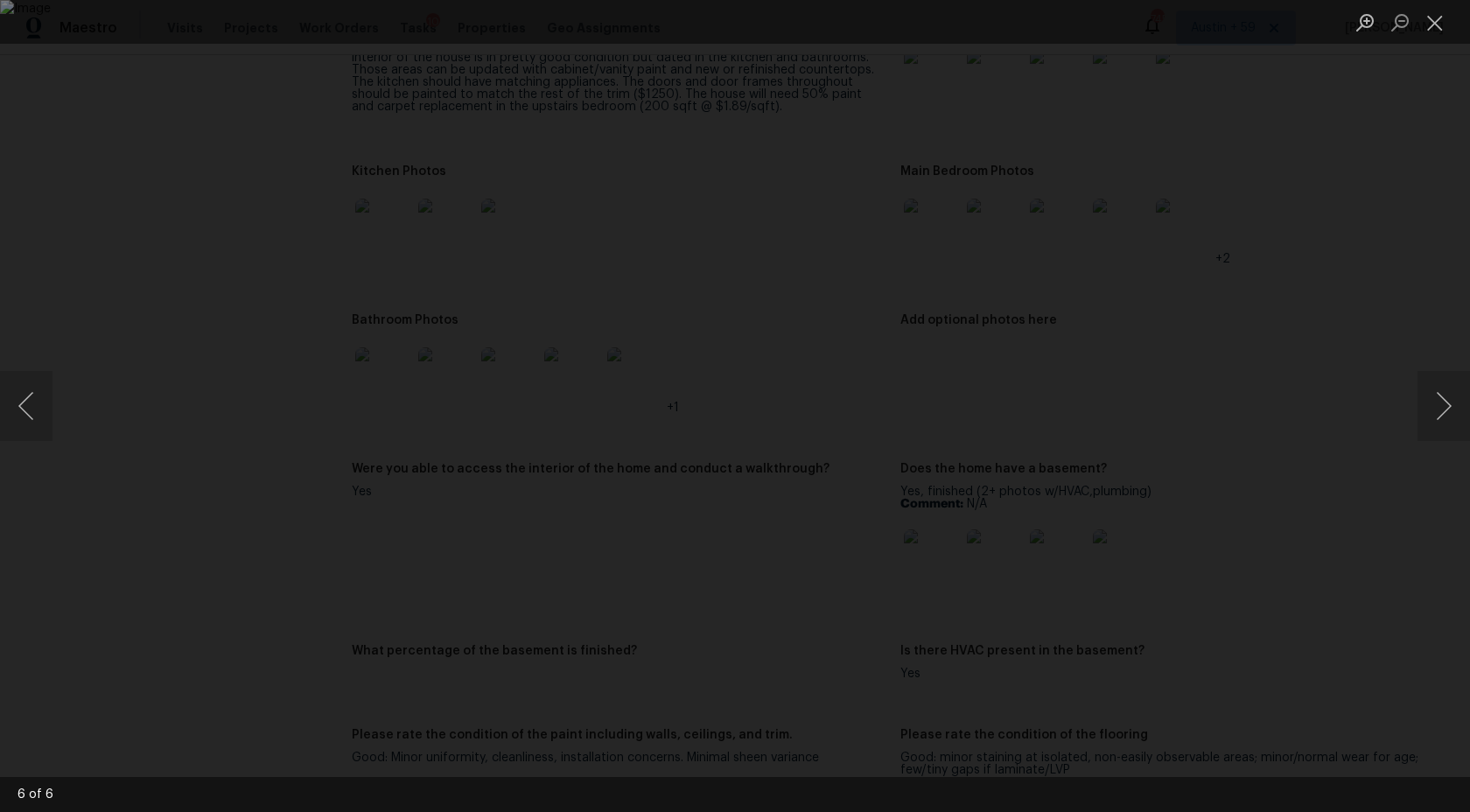
click at [1429, 519] on div "Lightbox" at bounding box center [735, 406] width 1470 height 812
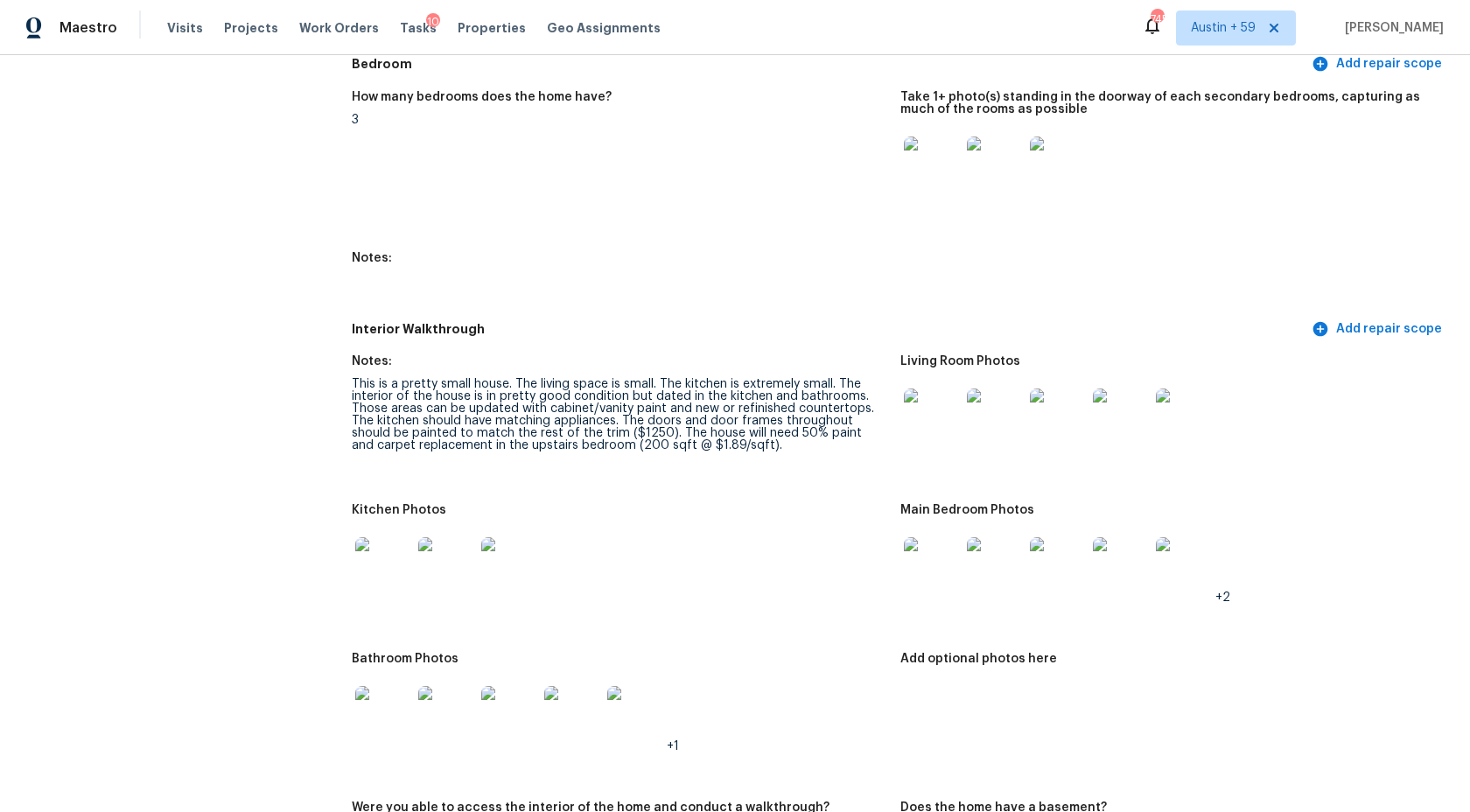
scroll to position [1858, 0]
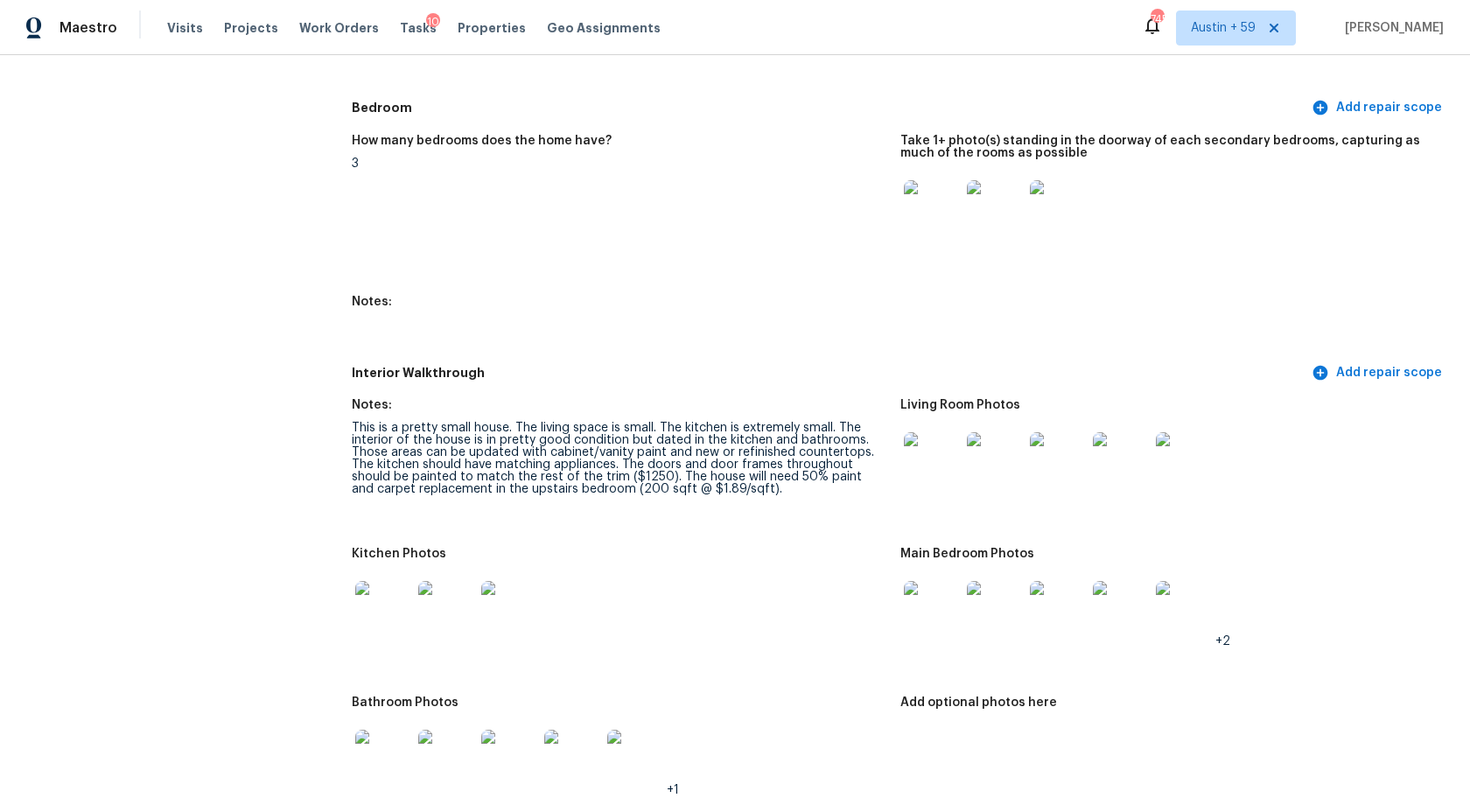
drag, startPoint x: 625, startPoint y: 463, endPoint x: 591, endPoint y: 473, distance: 35.4
click at [617, 471] on div "This is a pretty small house. The living space is small. The kitchen is extreme…" at bounding box center [619, 458] width 535 height 73
click at [587, 473] on div "This is a pretty small house. The living space is small. The kitchen is extreme…" at bounding box center [619, 458] width 535 height 73
click at [655, 463] on div "This is a pretty small house. The living space is small. The kitchen is extreme…" at bounding box center [619, 458] width 535 height 73
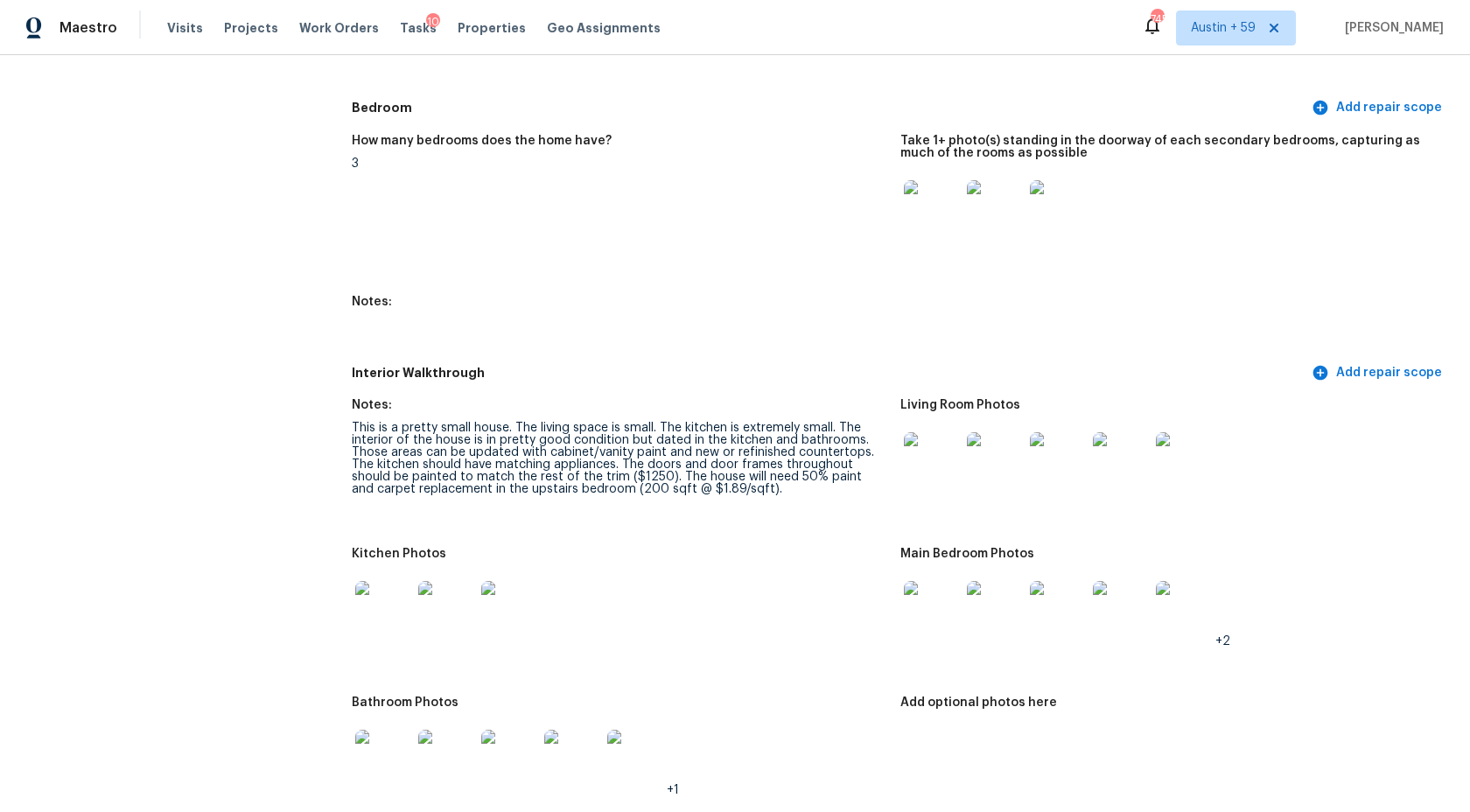
click at [709, 477] on div "This is a pretty small house. The living space is small. The kitchen is extreme…" at bounding box center [619, 458] width 535 height 73
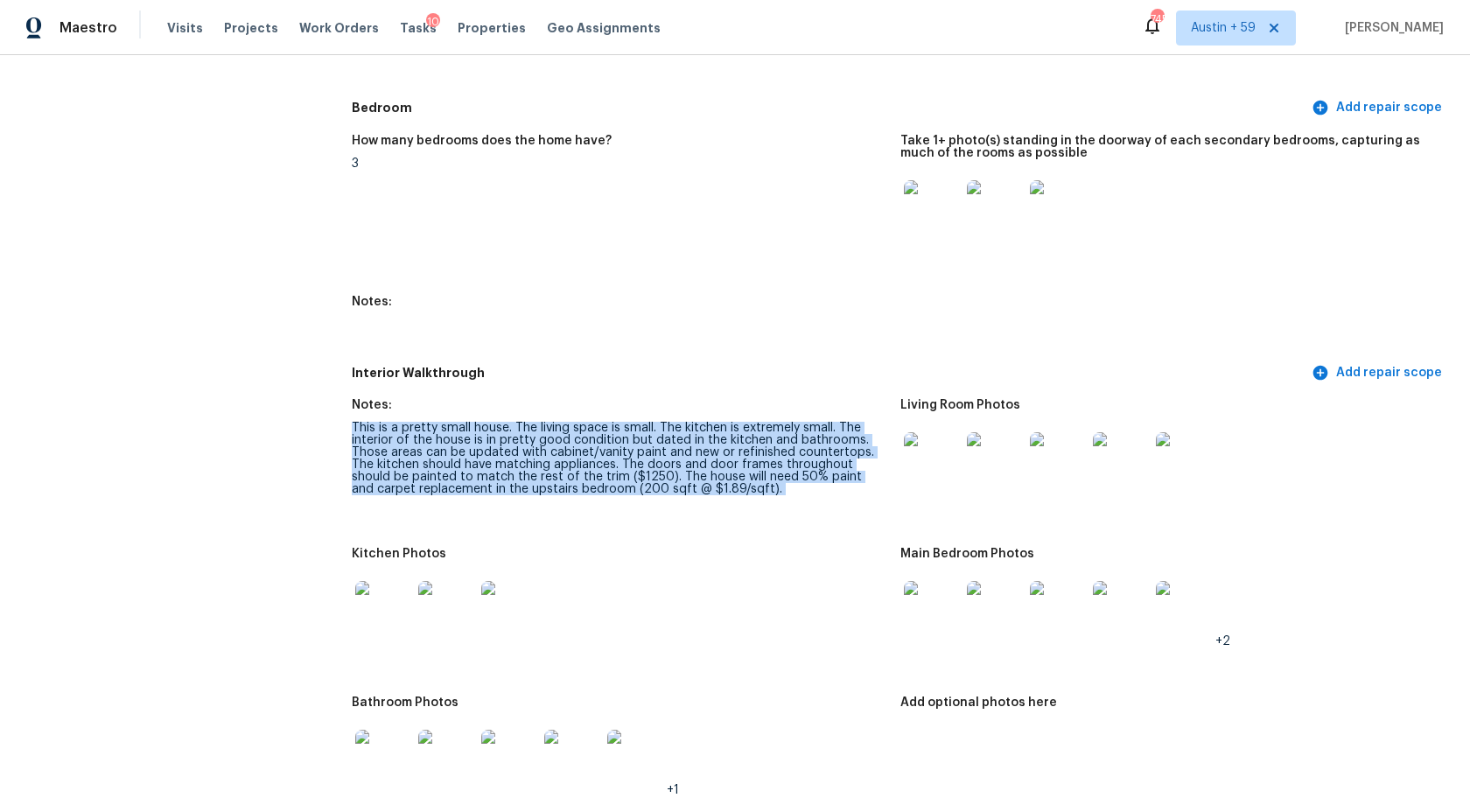
click at [681, 512] on figure "Notes: This is a pretty small house. The living space is small. The kitchen is …" at bounding box center [625, 462] width 548 height 128
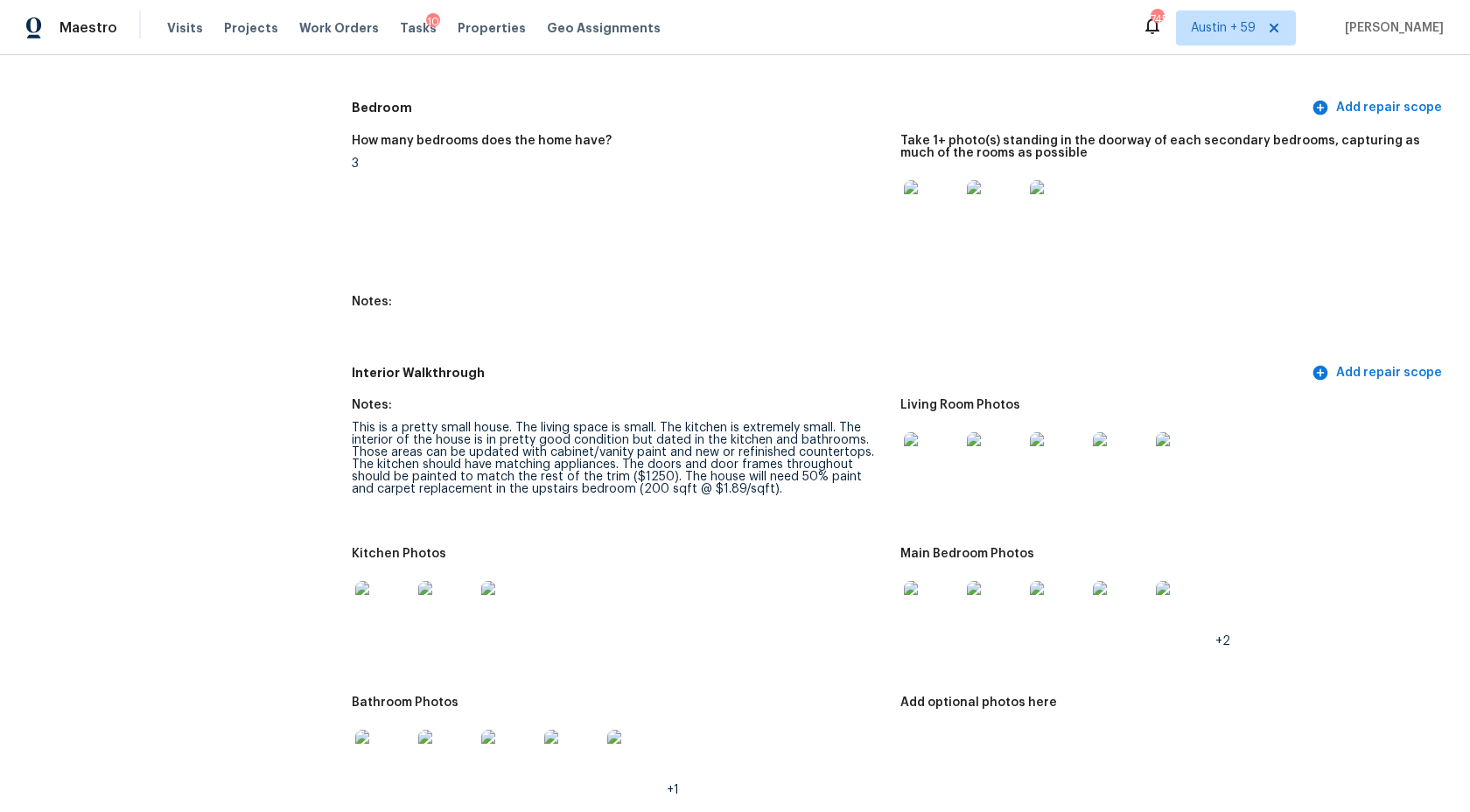
click at [681, 512] on figure "Notes: This is a pretty small house. The living space is small. The kitchen is …" at bounding box center [625, 462] width 548 height 128
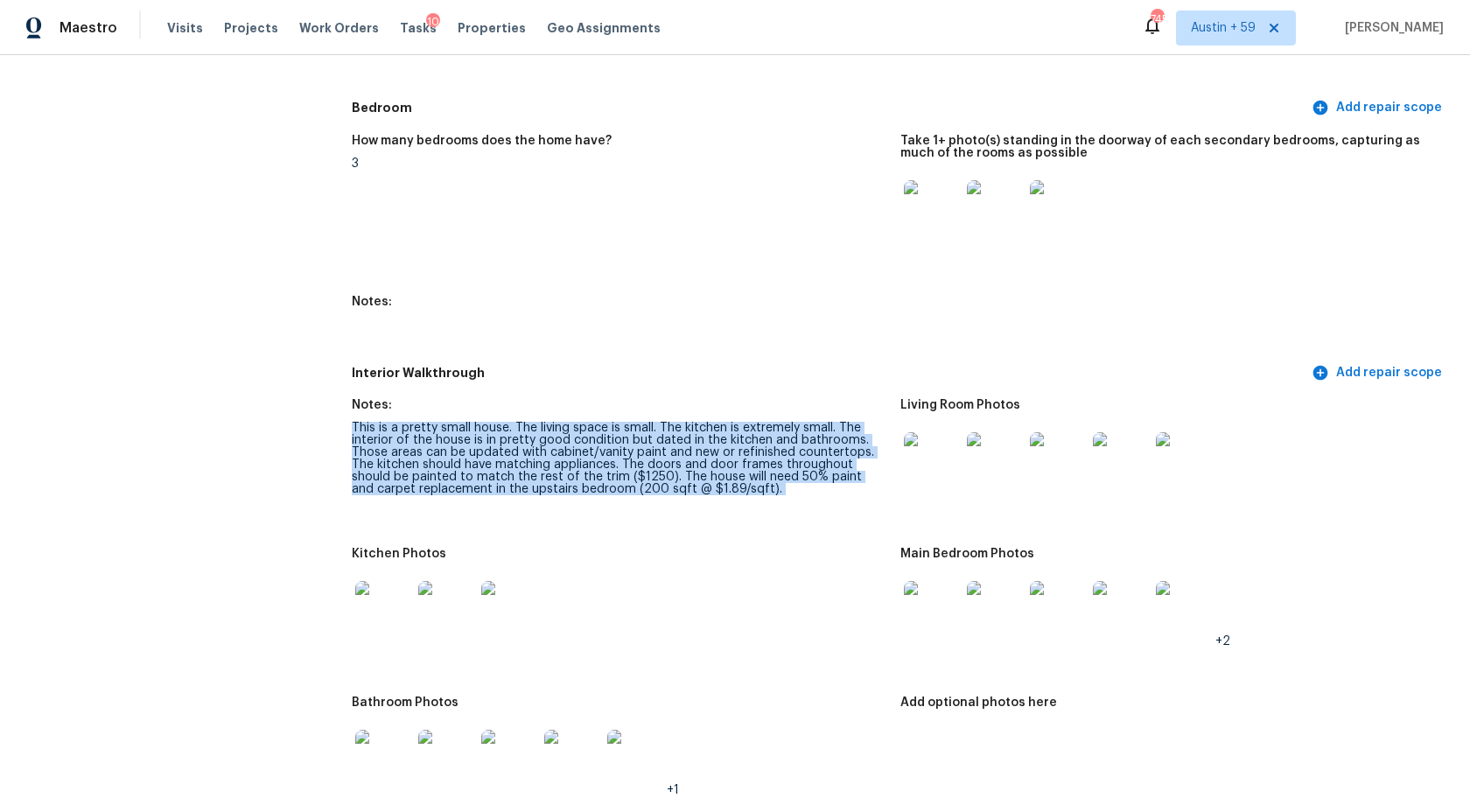
click at [681, 512] on figure "Notes: This is a pretty small house. The living space is small. The kitchen is …" at bounding box center [625, 462] width 548 height 128
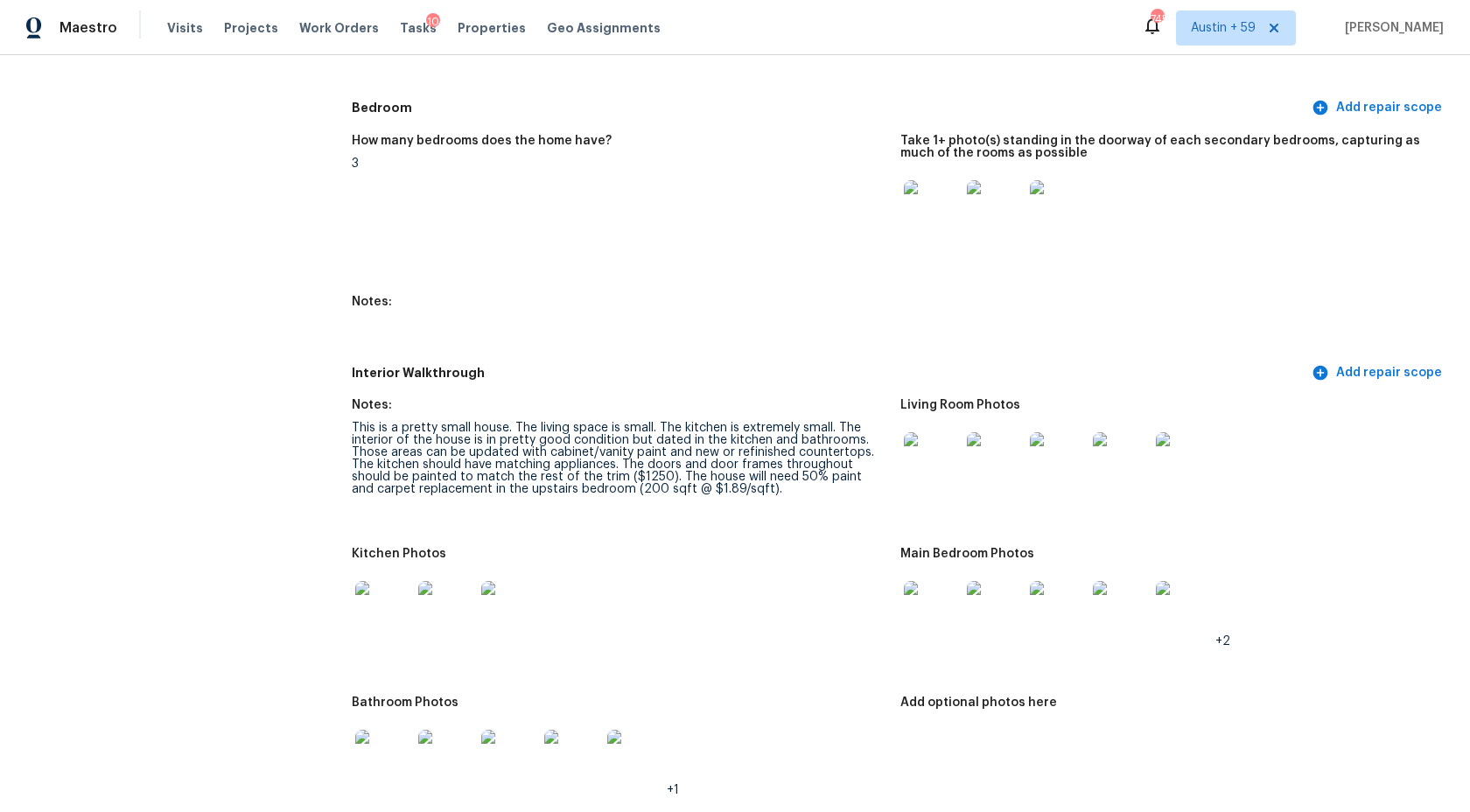
click at [681, 512] on figure "Notes: This is a pretty small house. The living space is small. The kitchen is …" at bounding box center [625, 462] width 548 height 128
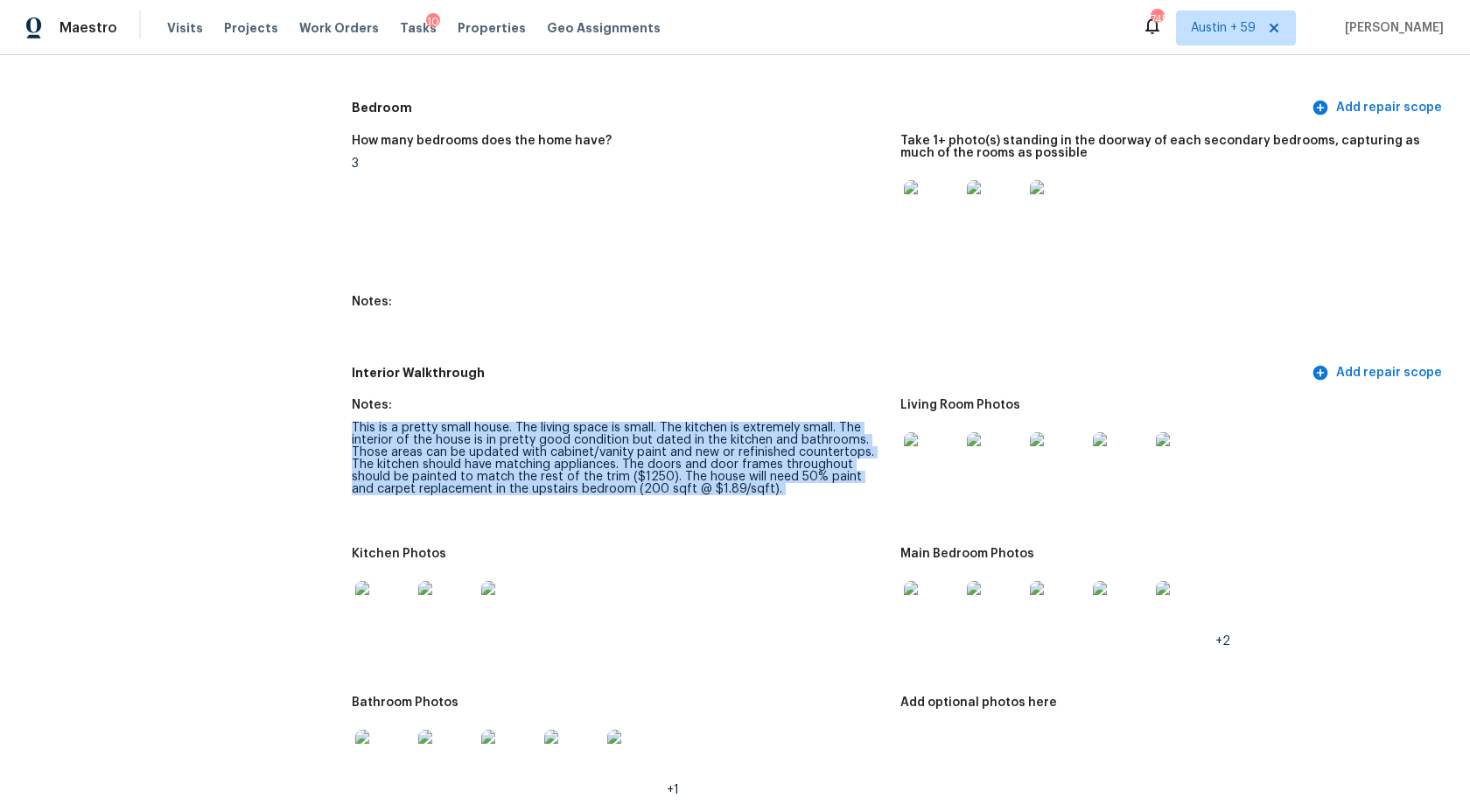
click at [681, 512] on figure "Notes: This is a pretty small house. The living space is small. The kitchen is …" at bounding box center [625, 462] width 548 height 128
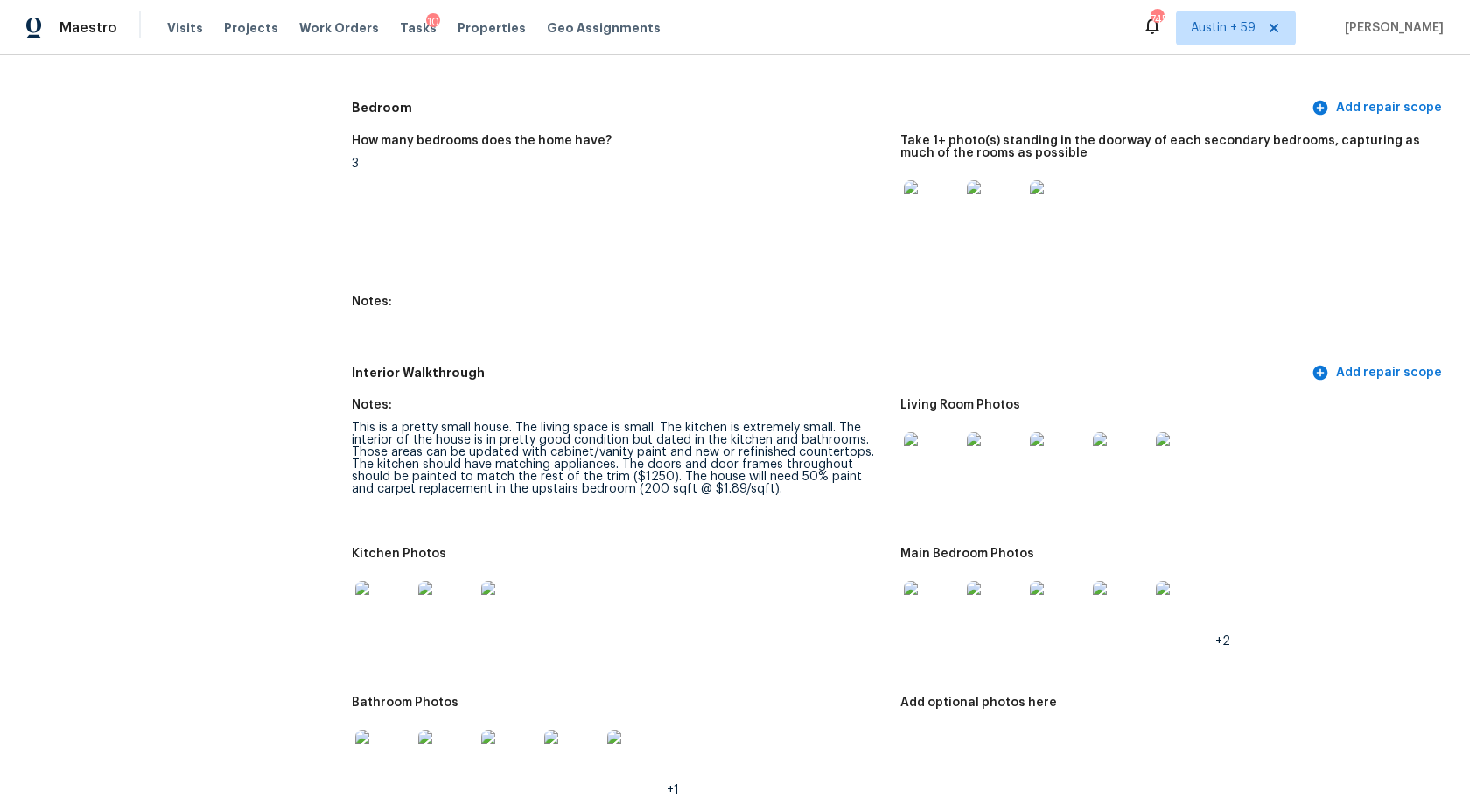
click at [681, 512] on figure "Notes: This is a pretty small house. The living space is small. The kitchen is …" at bounding box center [625, 462] width 548 height 128
drag, startPoint x: 619, startPoint y: 462, endPoint x: 578, endPoint y: 471, distance: 42.0
click at [578, 471] on div "This is a pretty small house. The living space is small. The kitchen is extreme…" at bounding box center [619, 458] width 535 height 73
copy div "The doors and door frames throughout should be painted to match the rest of the…"
click at [518, 445] on div "This is a pretty small house. The living space is small. The kitchen is extreme…" at bounding box center [619, 458] width 535 height 73
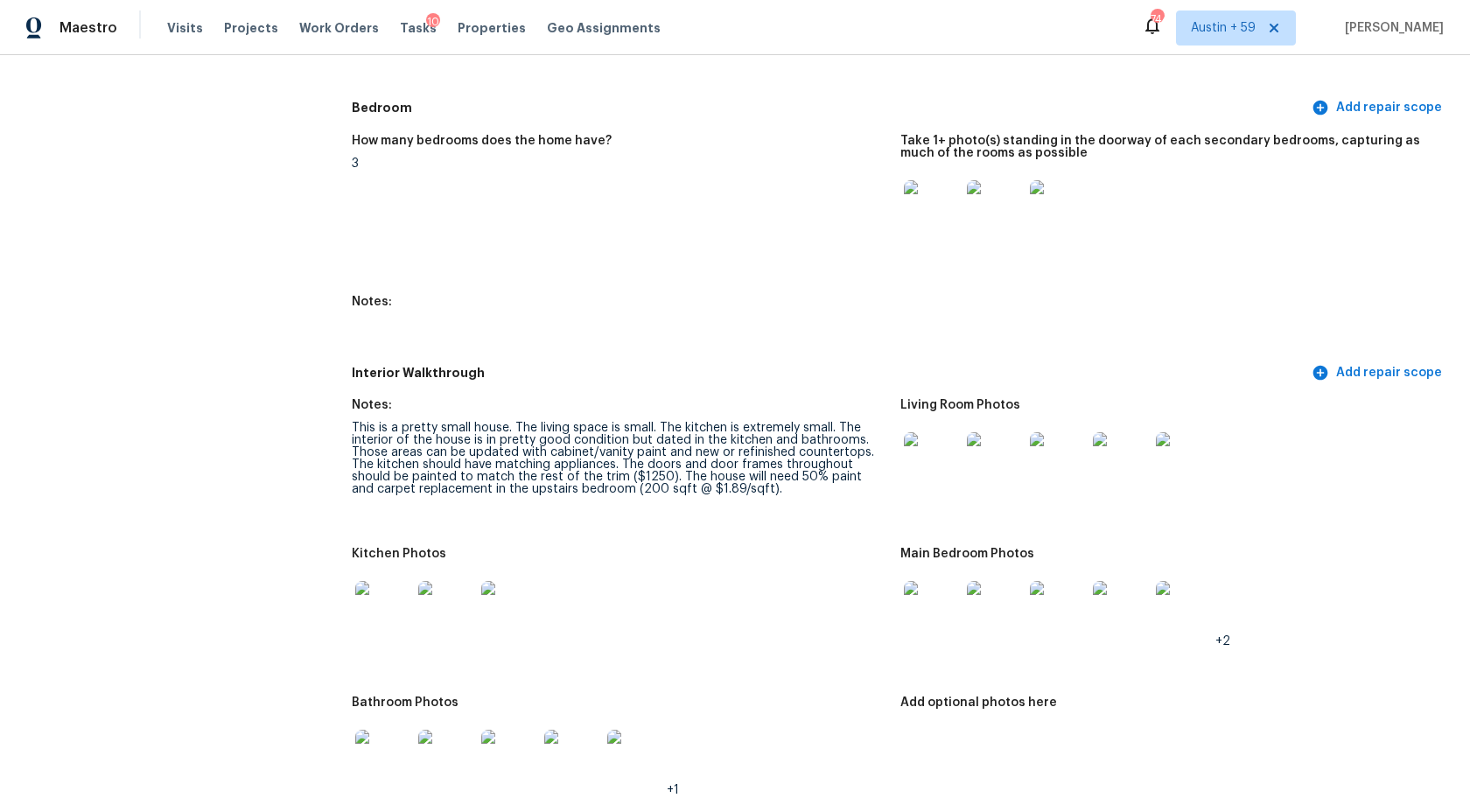
click at [518, 445] on div "This is a pretty small house. The living space is small. The kitchen is extreme…" at bounding box center [619, 458] width 535 height 73
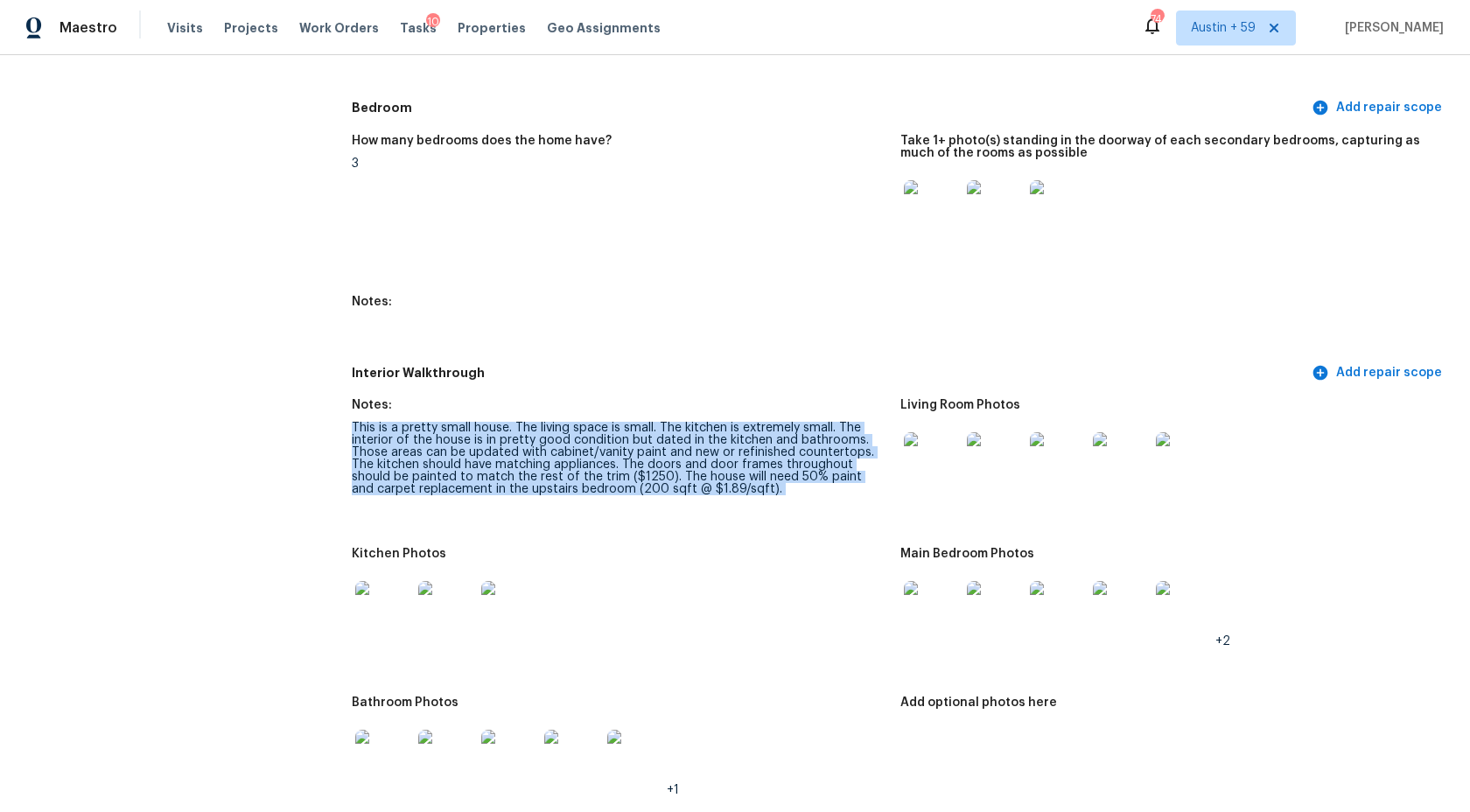
click at [518, 445] on div "This is a pretty small house. The living space is small. The kitchen is extreme…" at bounding box center [619, 458] width 535 height 73
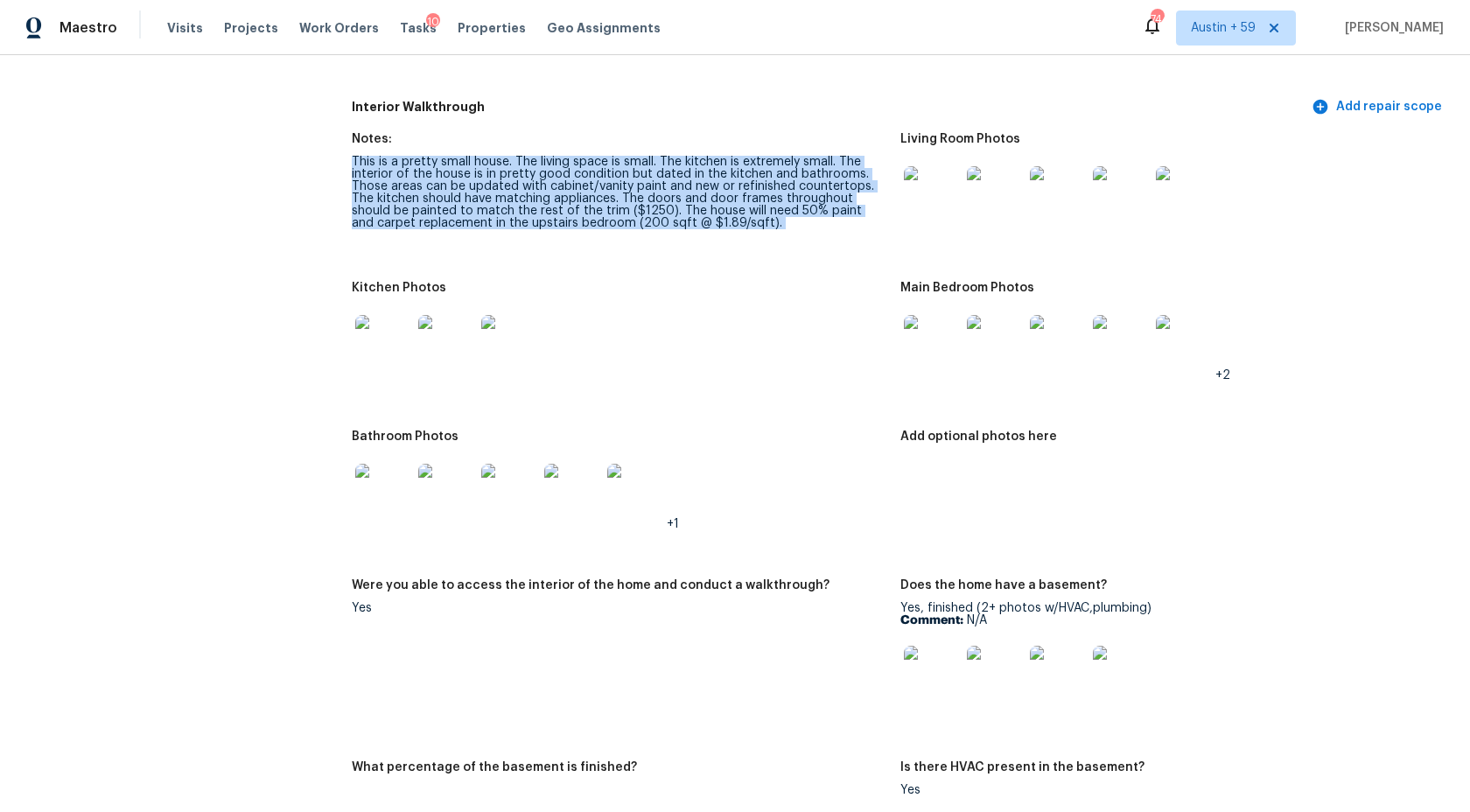
scroll to position [1981, 0]
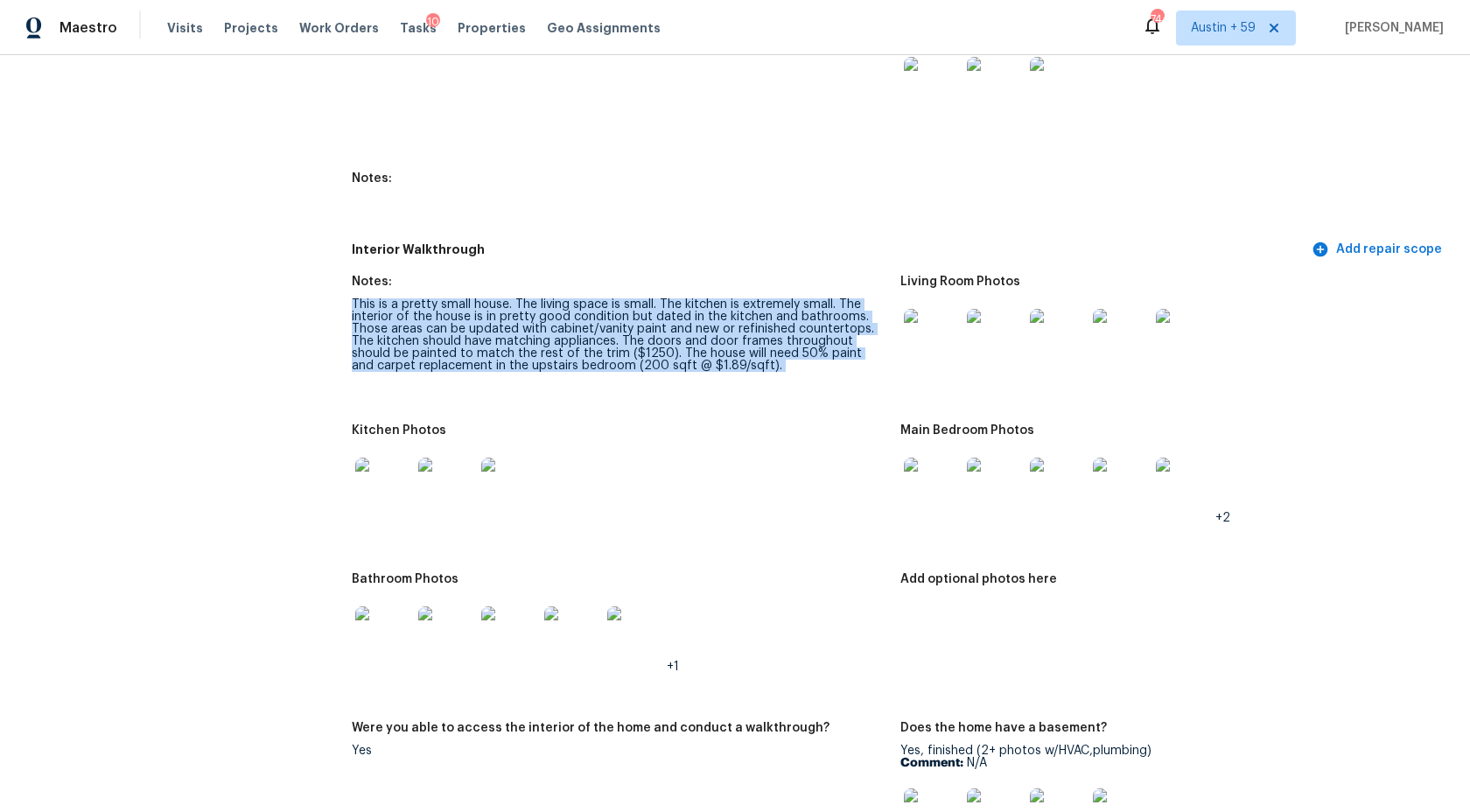
click at [388, 637] on img at bounding box center [382, 634] width 56 height 56
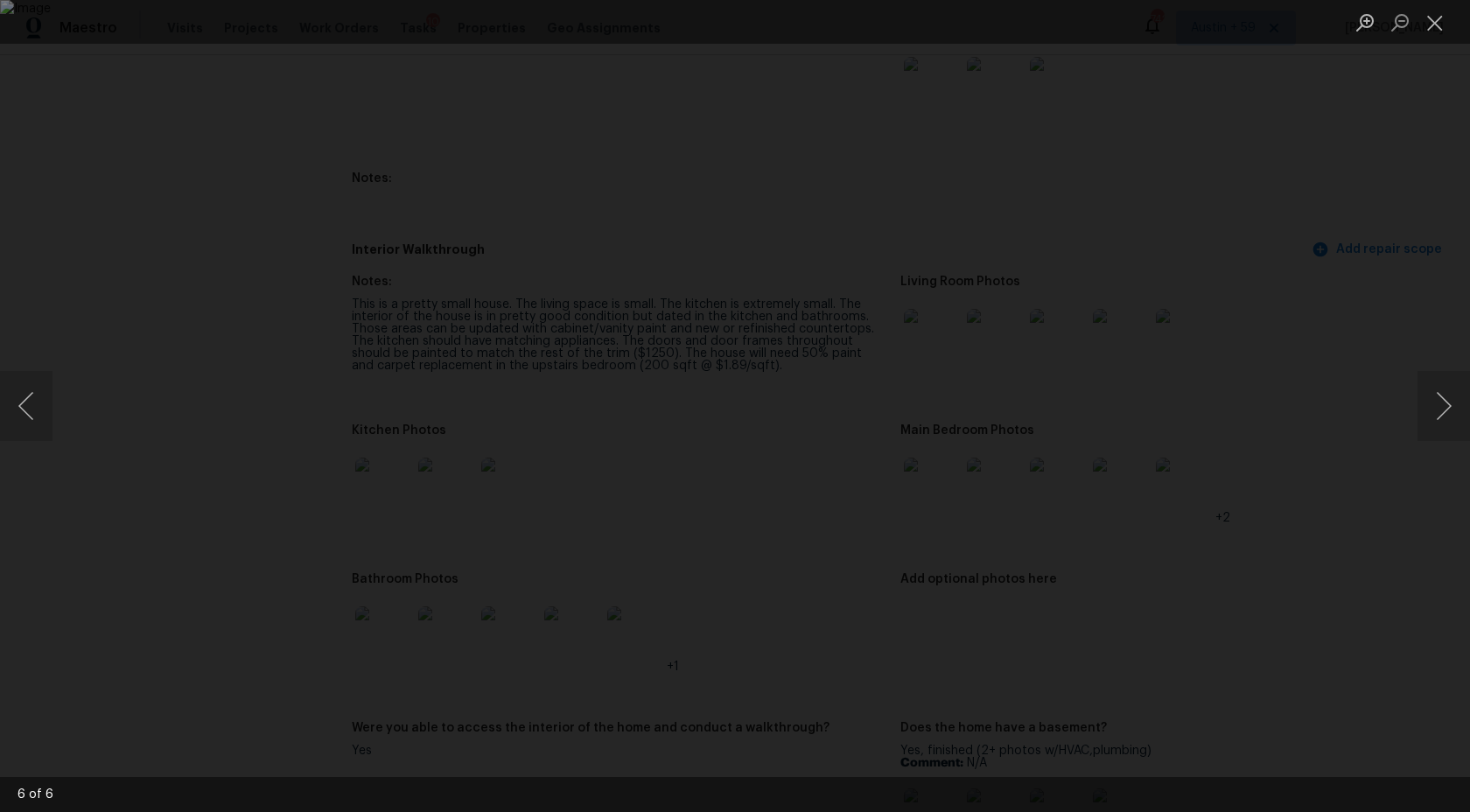
click at [1303, 245] on div "Lightbox" at bounding box center [735, 406] width 1470 height 812
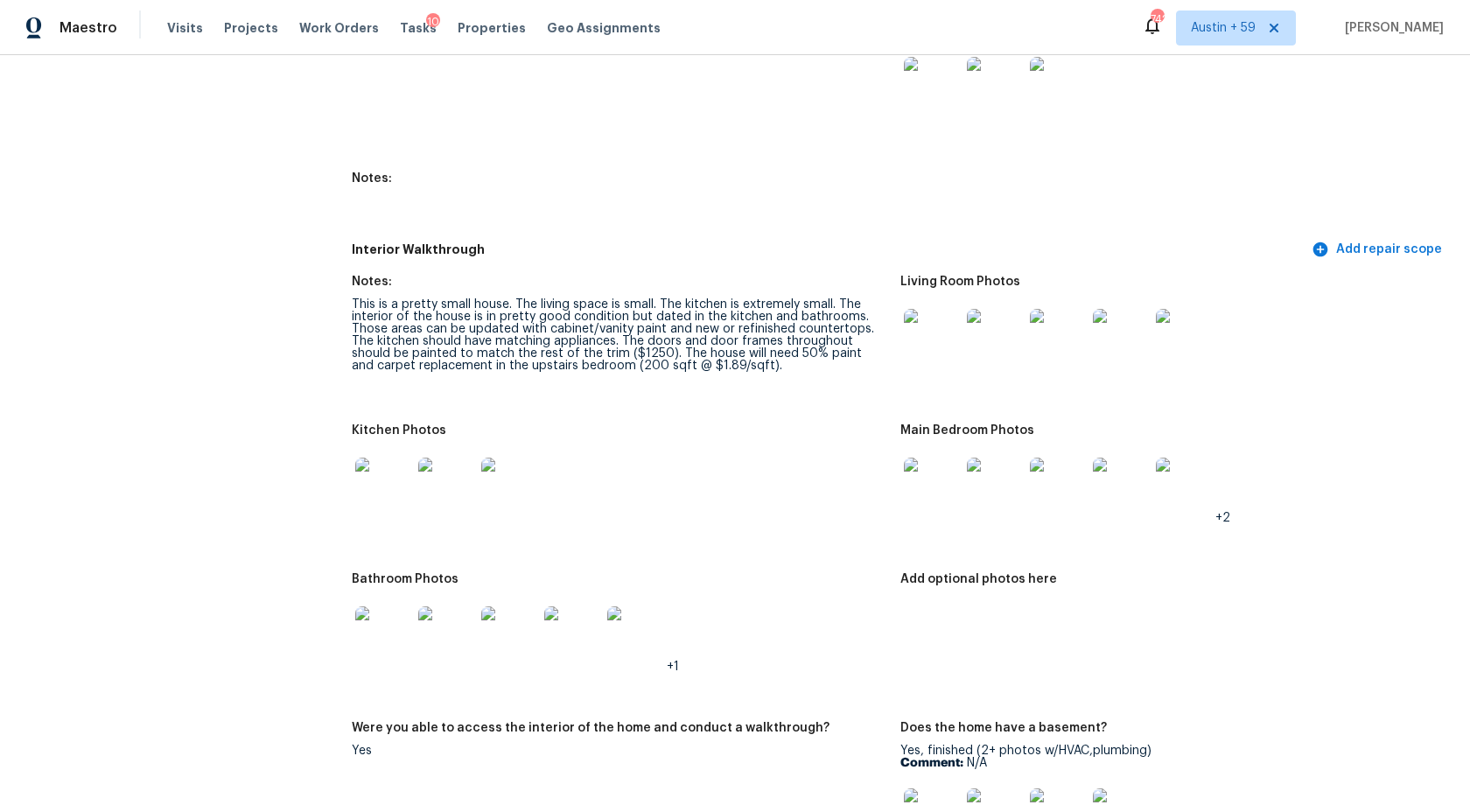
click at [528, 356] on div "This is a pretty small house. The living space is small. The kitchen is extreme…" at bounding box center [619, 335] width 535 height 73
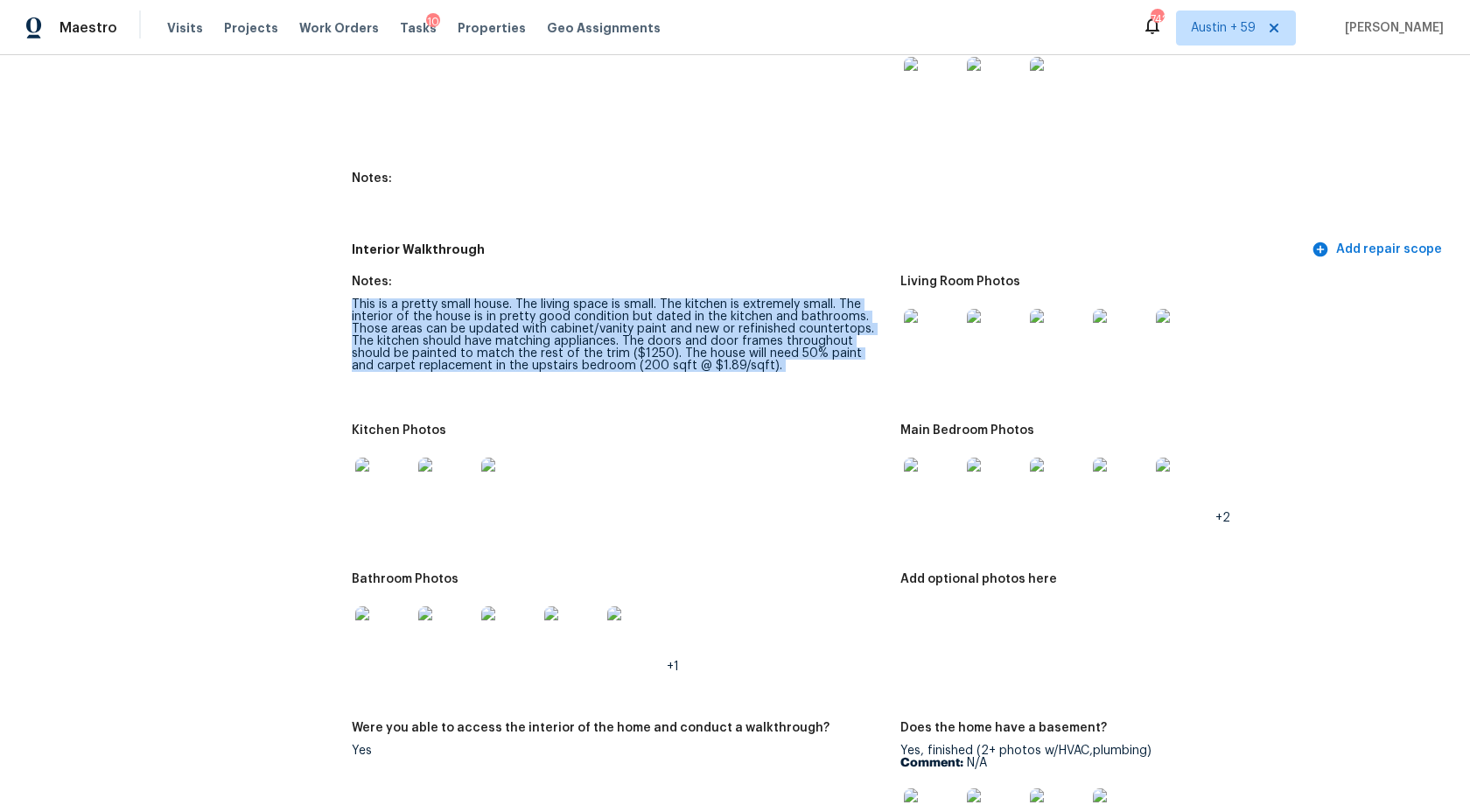
click at [528, 356] on div "This is a pretty small house. The living space is small. The kitchen is extreme…" at bounding box center [619, 335] width 535 height 73
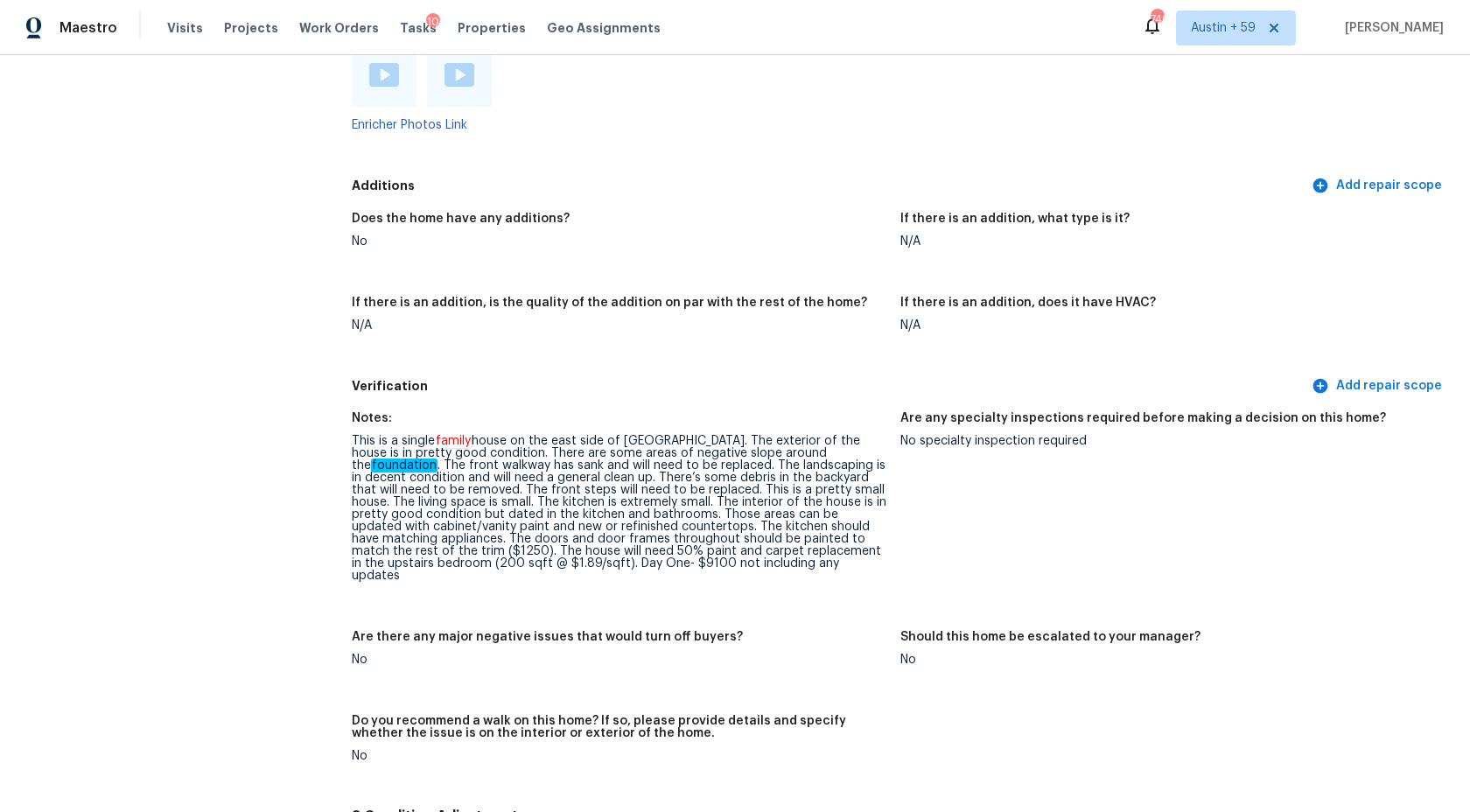
scroll to position [4037, 0]
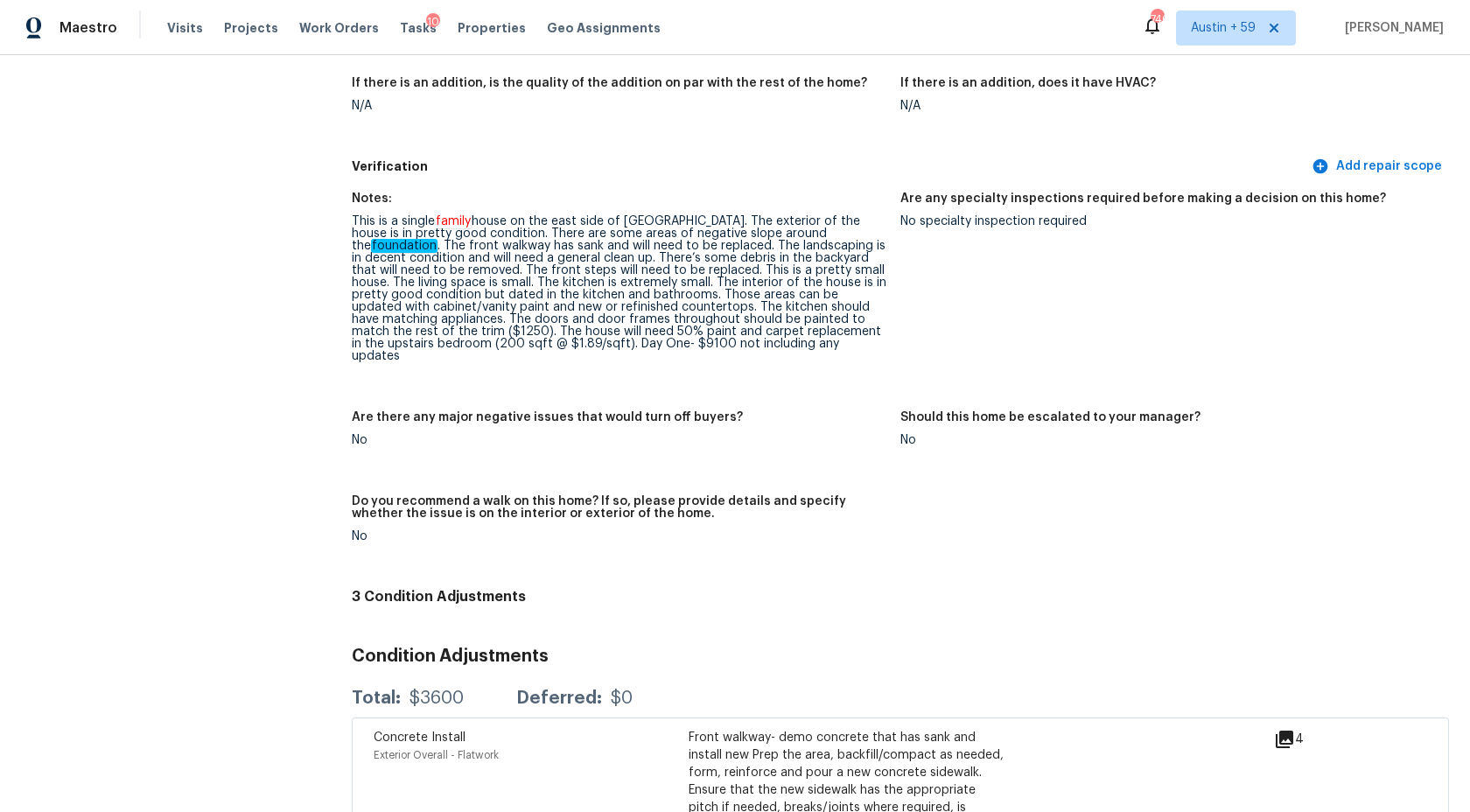
click at [594, 272] on div "This is a single family house on the east side of Castle Rock. The exterior of …" at bounding box center [619, 289] width 535 height 147
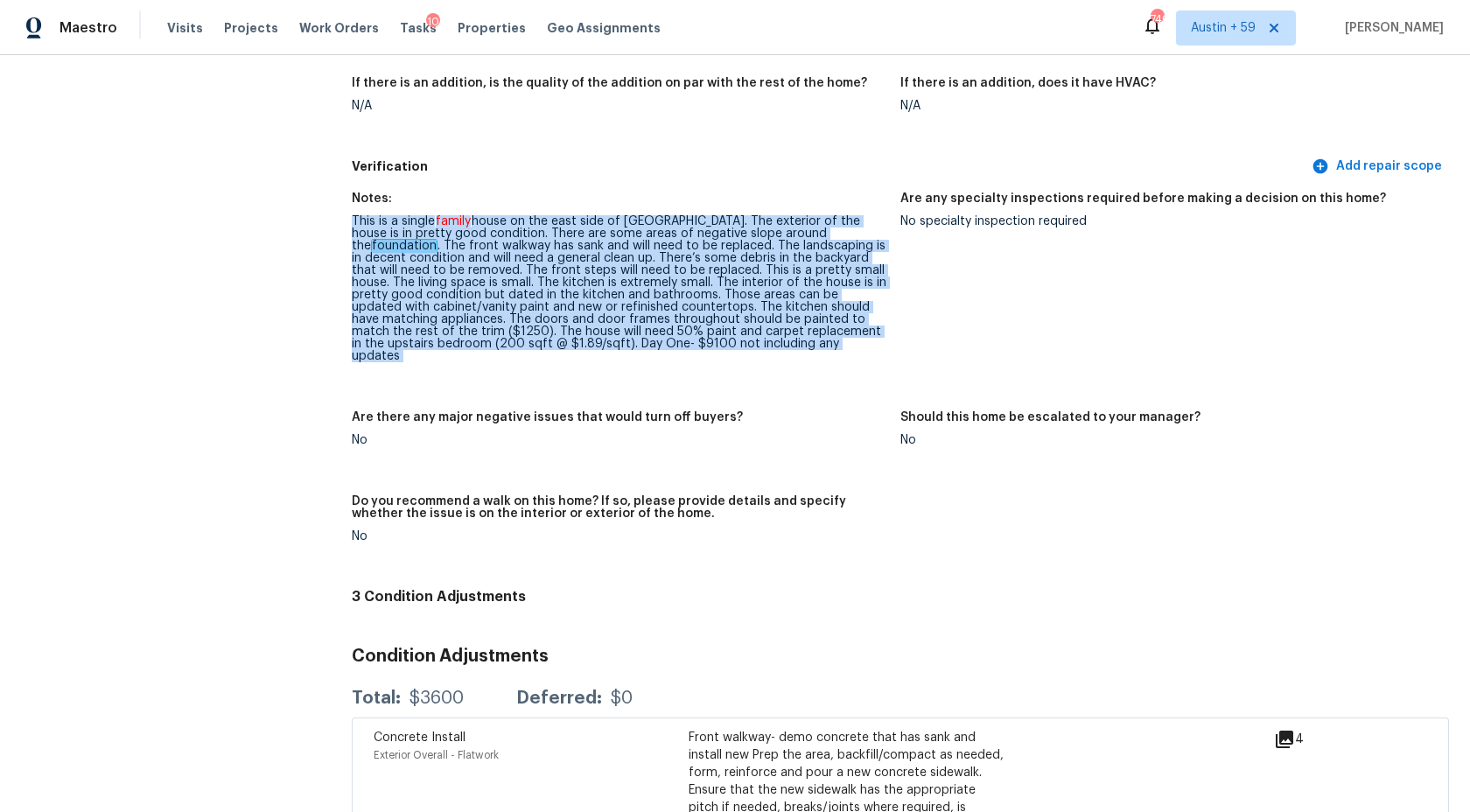
click at [591, 177] on div "Verification Add repair scope" at bounding box center [900, 166] width 1097 height 33
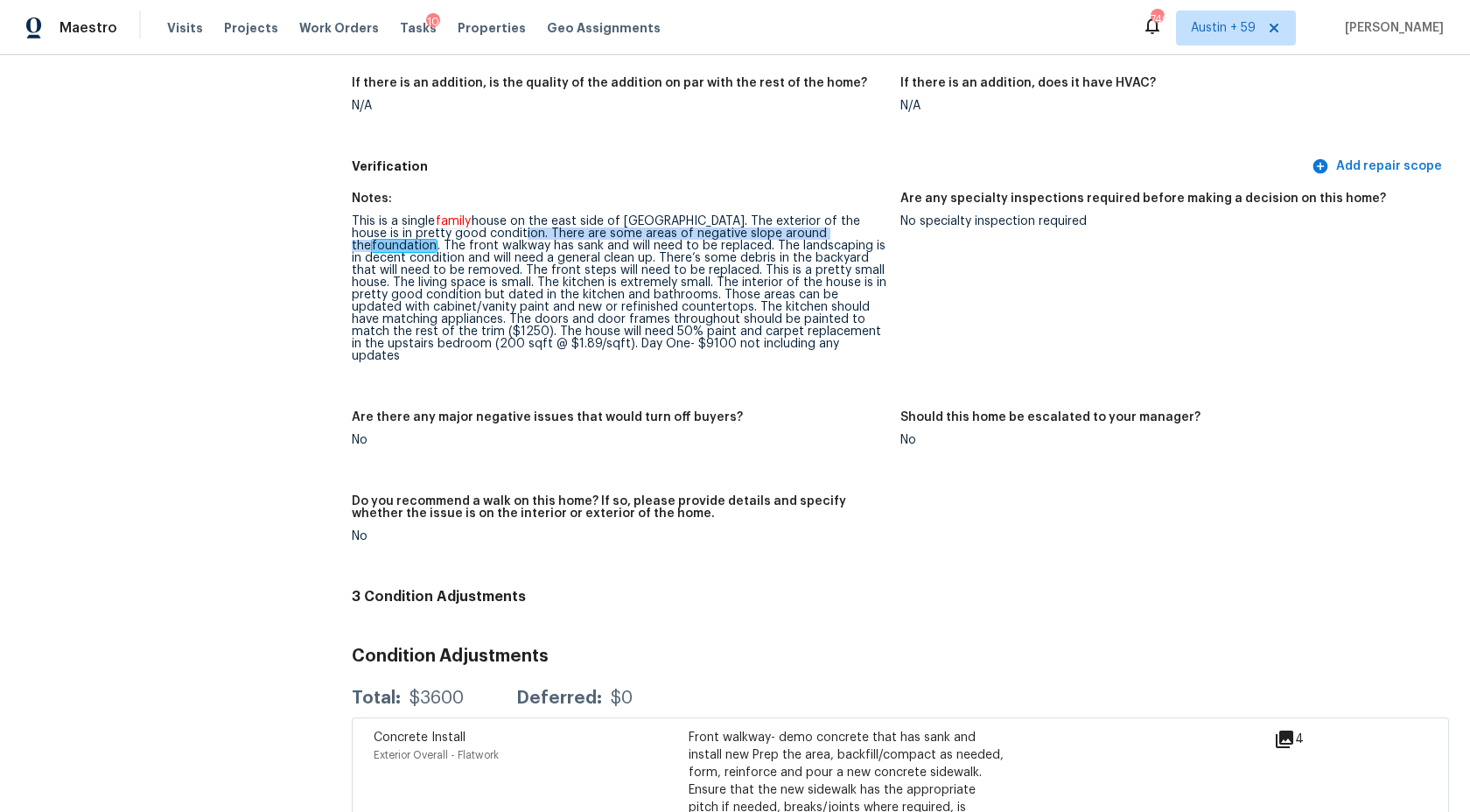
drag, startPoint x: 483, startPoint y: 229, endPoint x: 841, endPoint y: 232, distance: 358.0
click at [841, 232] on div "This is a single family house on the east side of Castle Rock. The exterior of …" at bounding box center [619, 289] width 535 height 147
copy div "There are some areas of negative slope around the foundation"
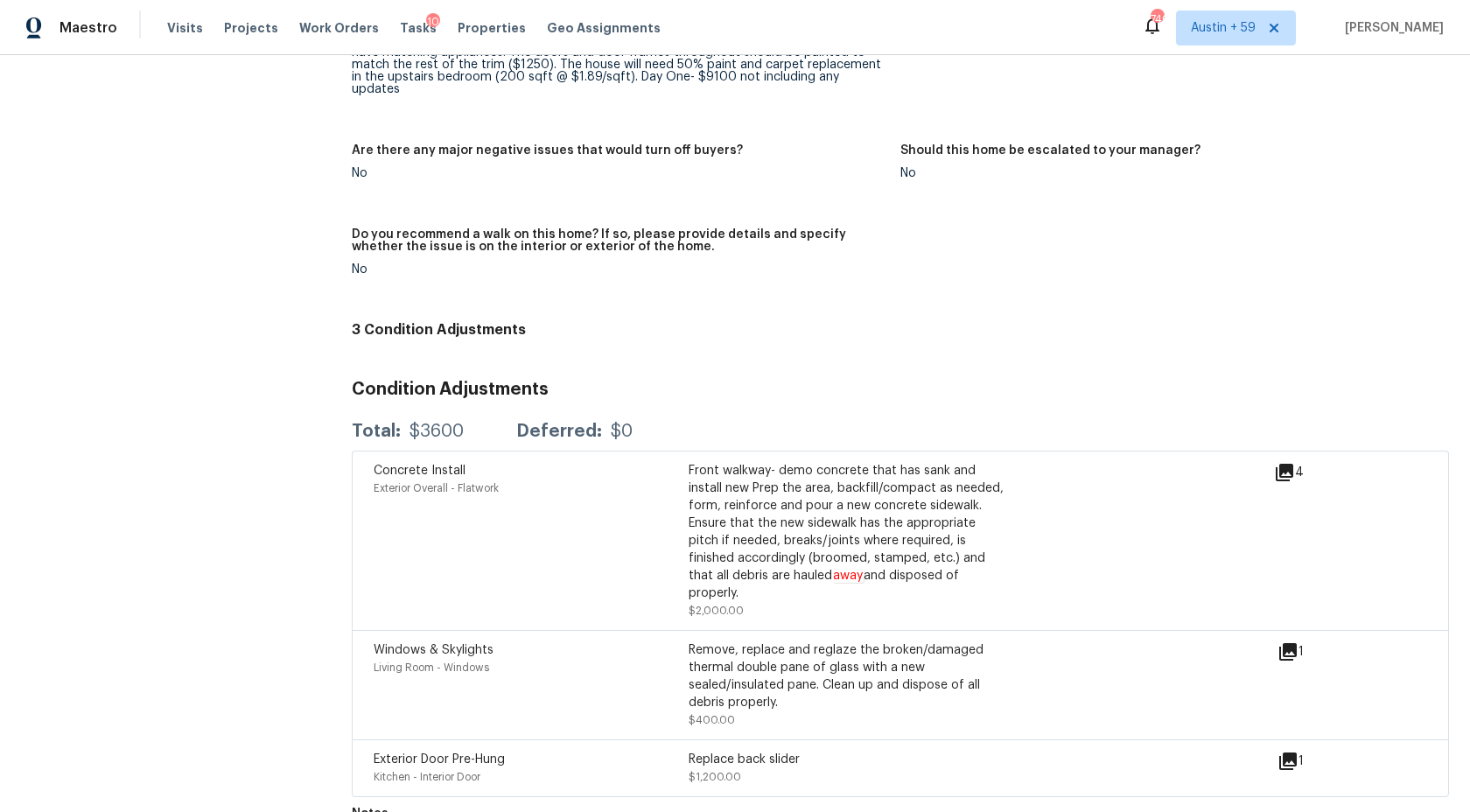
click at [821, 512] on div "Front walkway- demo concrete that has sank and install new Prep the area, backf…" at bounding box center [846, 531] width 315 height 140
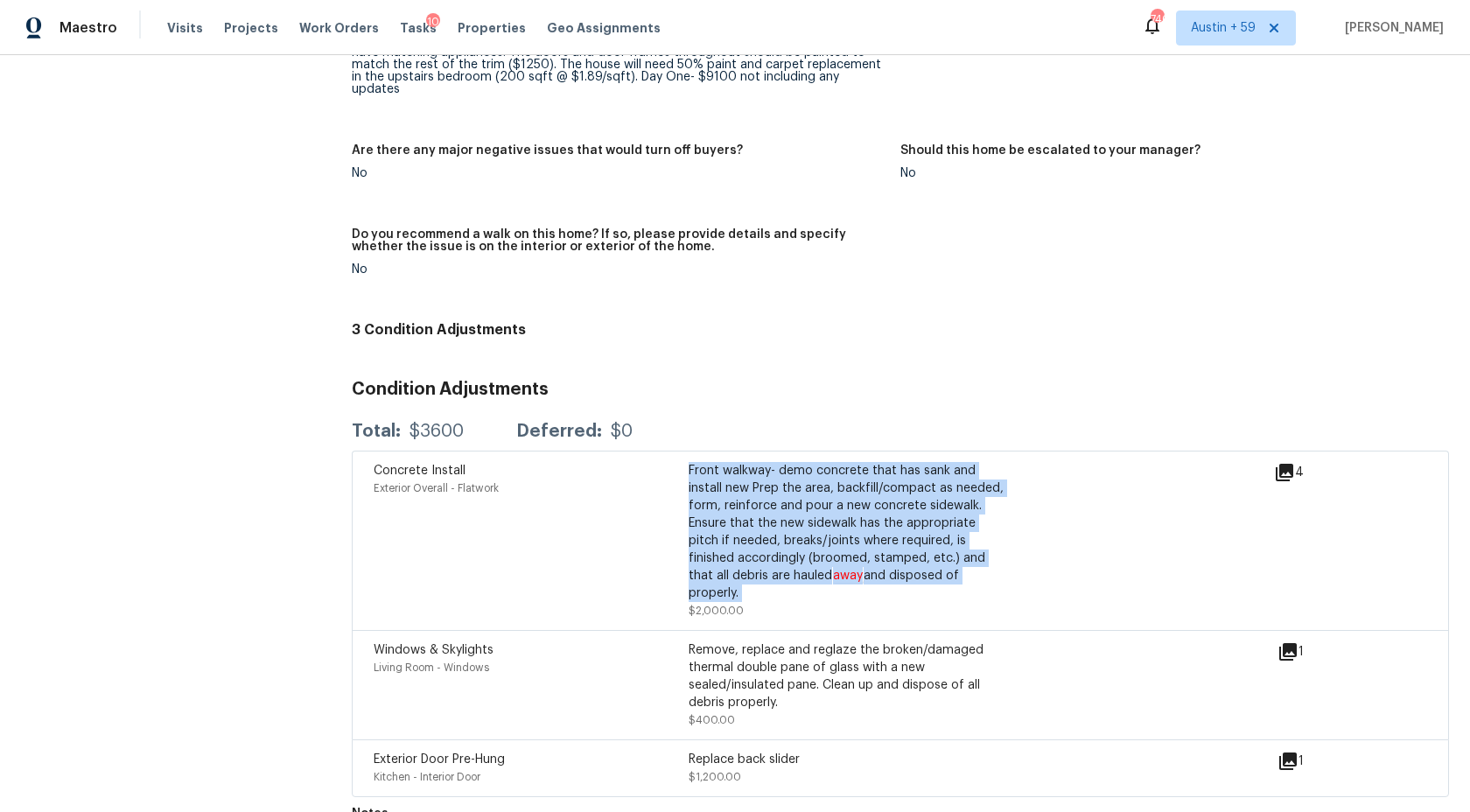
click at [821, 512] on div "Front walkway- demo concrete that has sank and install new Prep the area, backf…" at bounding box center [846, 531] width 315 height 140
click at [786, 642] on div "Remove, replace and reglaze the broken/damaged thermal double pane of glass wit…" at bounding box center [846, 676] width 315 height 70
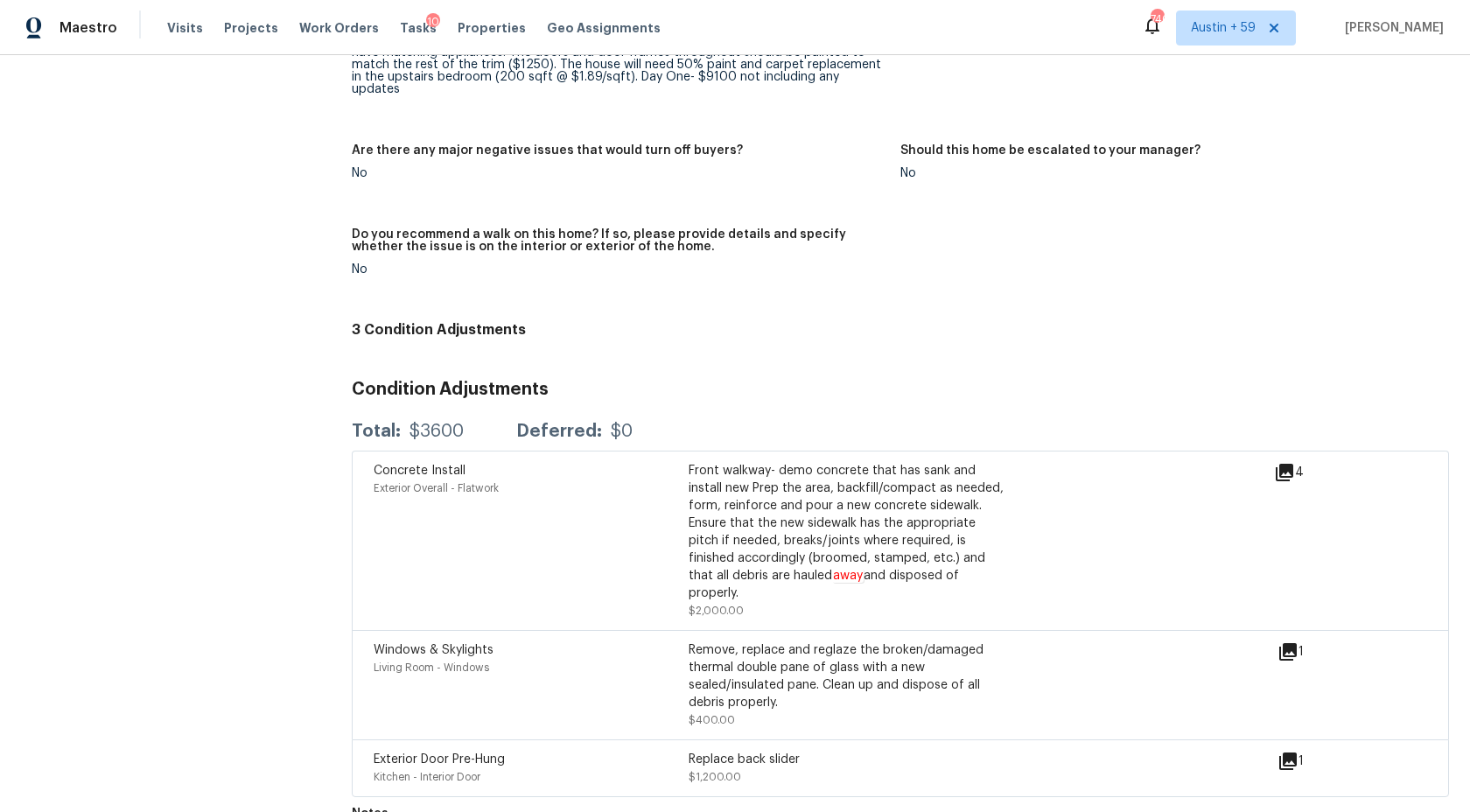
click at [786, 642] on div "Remove, replace and reglaze the broken/damaged thermal double pane of glass wit…" at bounding box center [846, 676] width 315 height 70
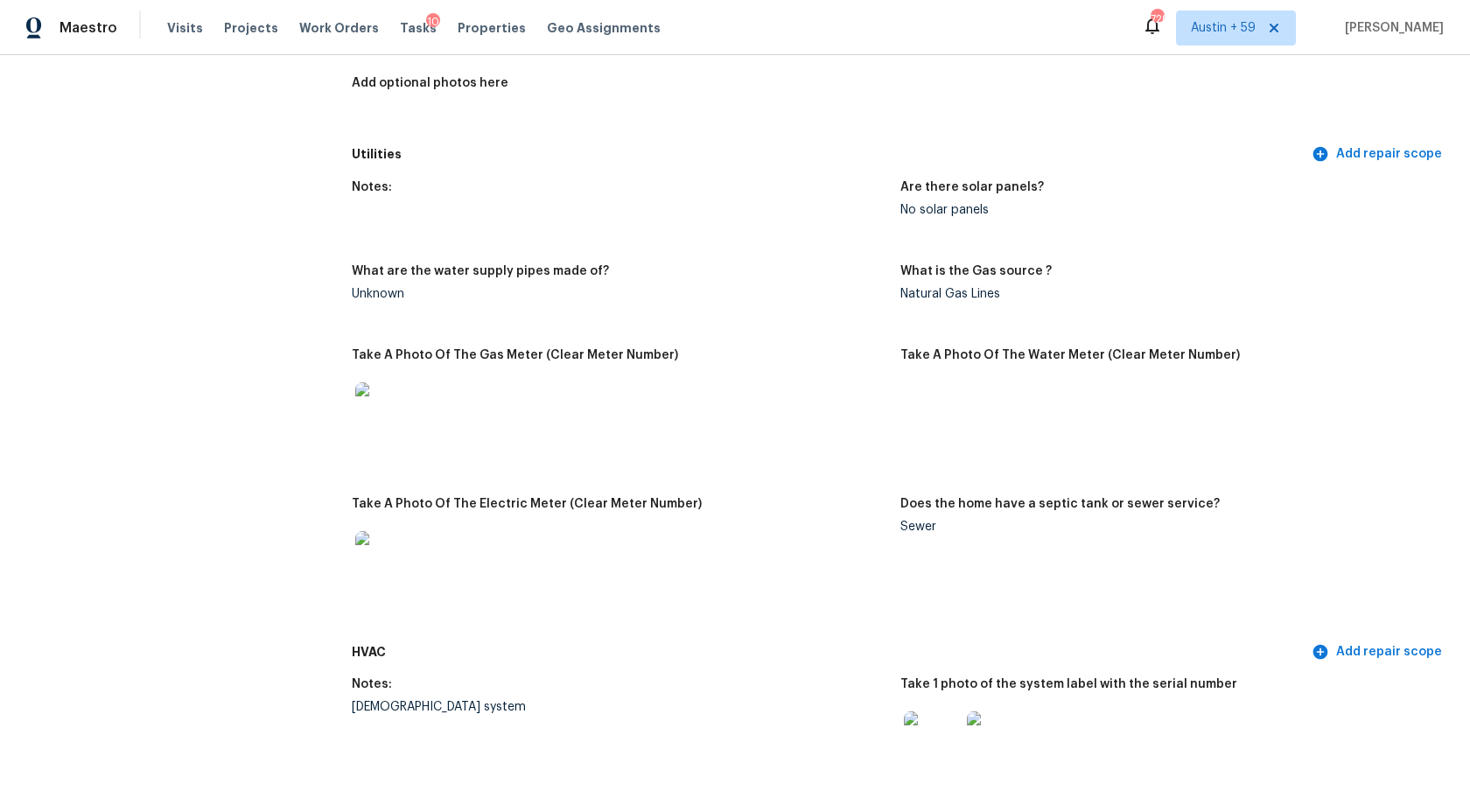
scroll to position [0, 0]
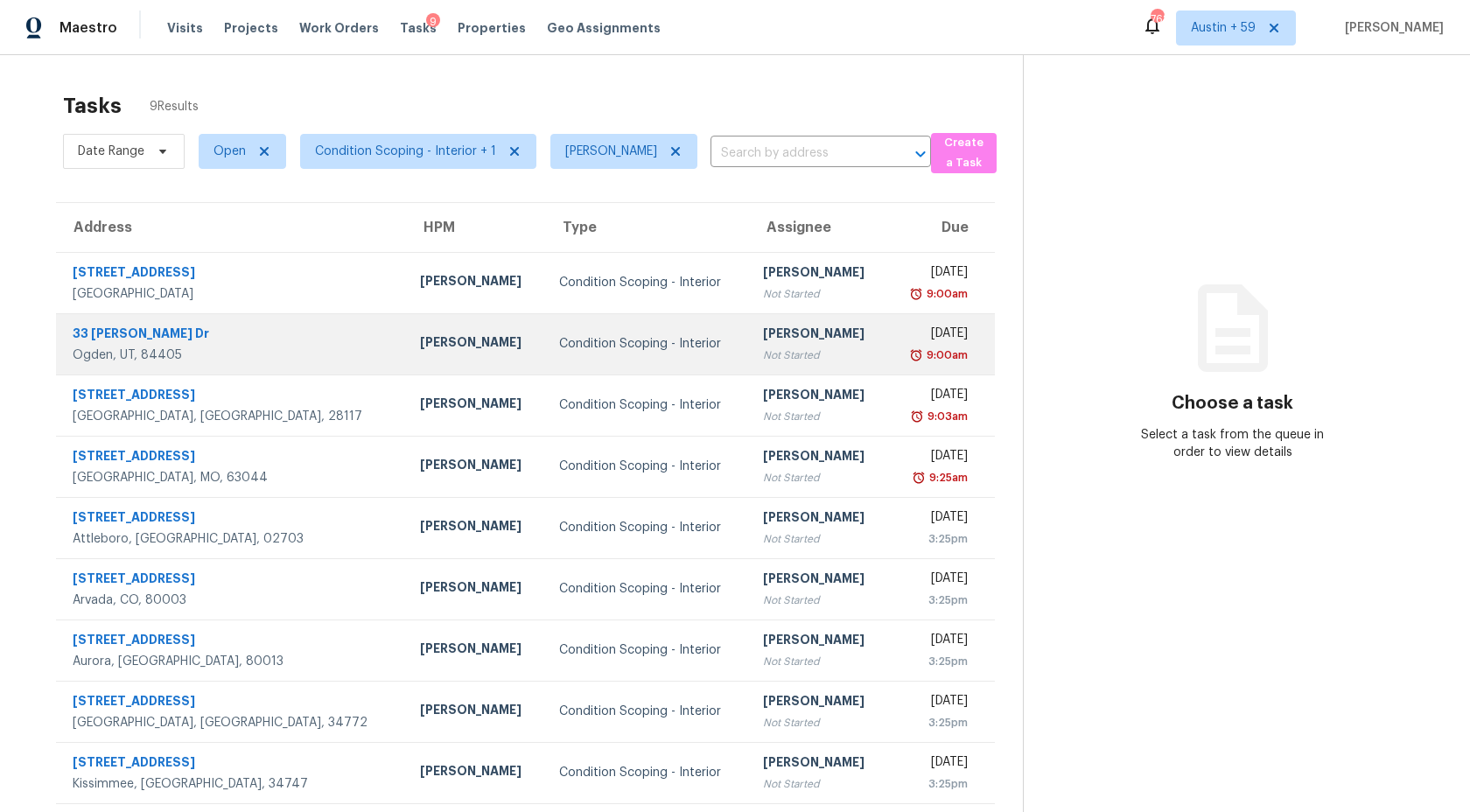
scroll to position [55, 0]
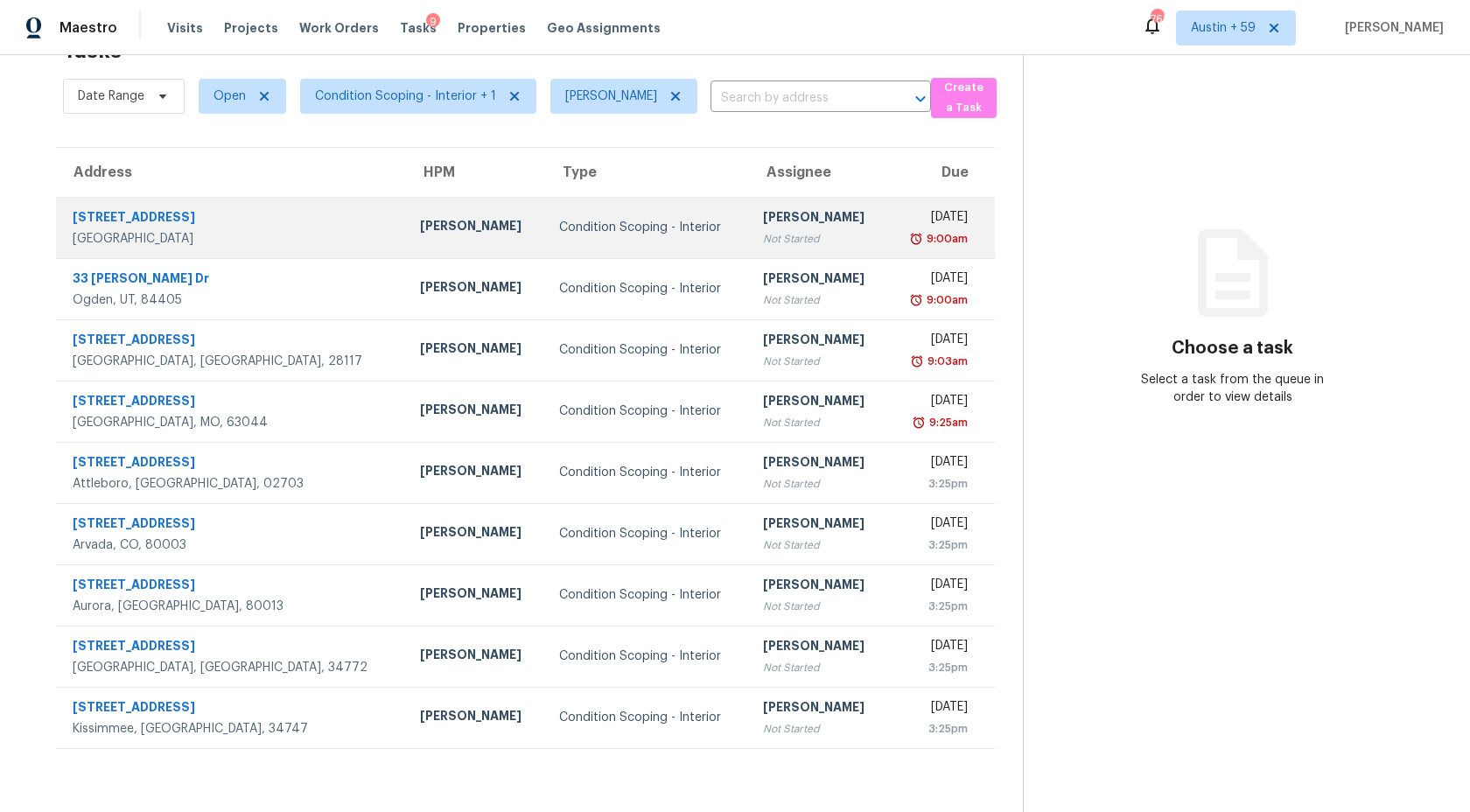
click at [763, 219] on div "[PERSON_NAME]" at bounding box center [818, 219] width 111 height 22
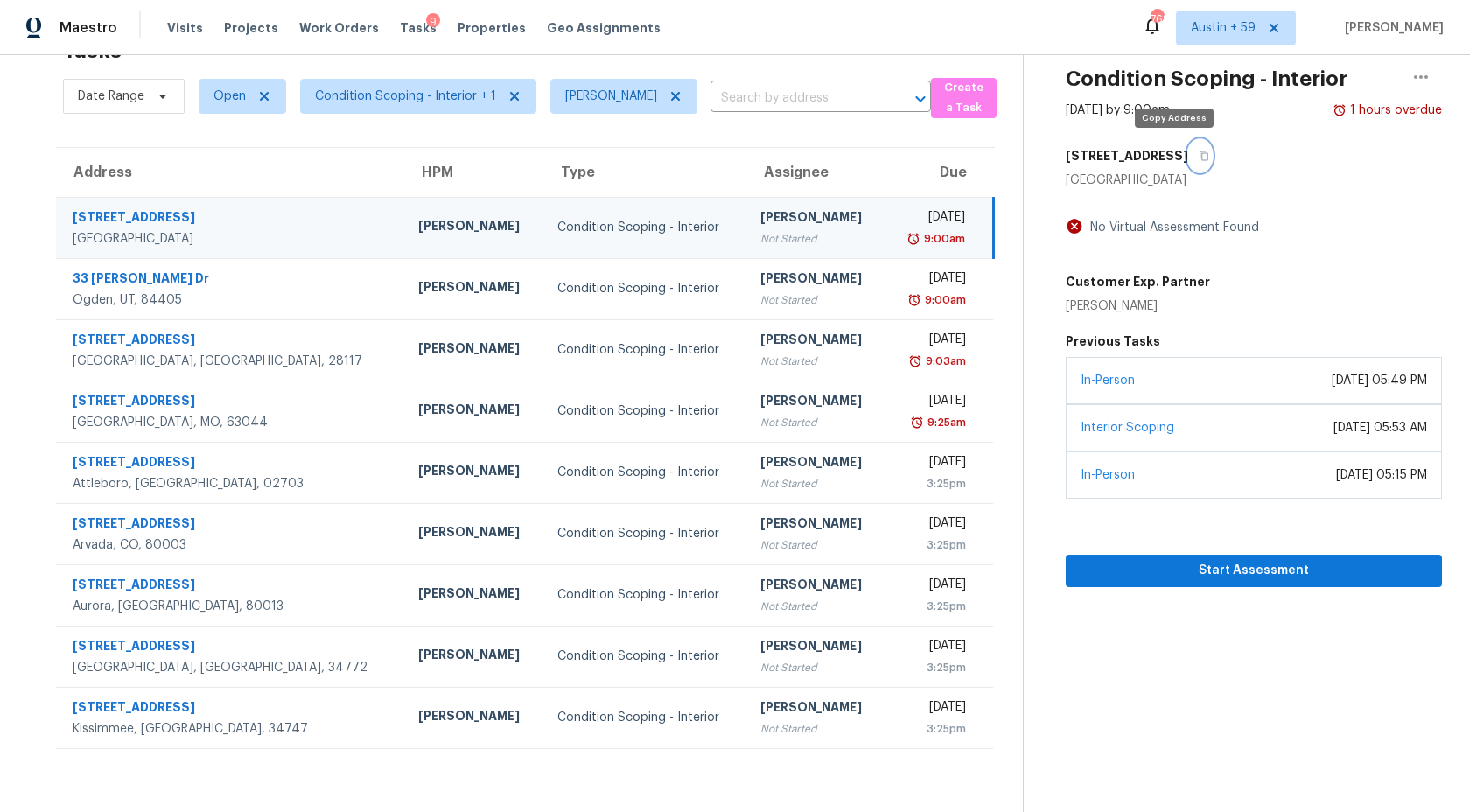
click at [1200, 154] on icon "button" at bounding box center [1204, 155] width 9 height 10
click at [1218, 573] on span "Start Assessment" at bounding box center [1254, 570] width 348 height 22
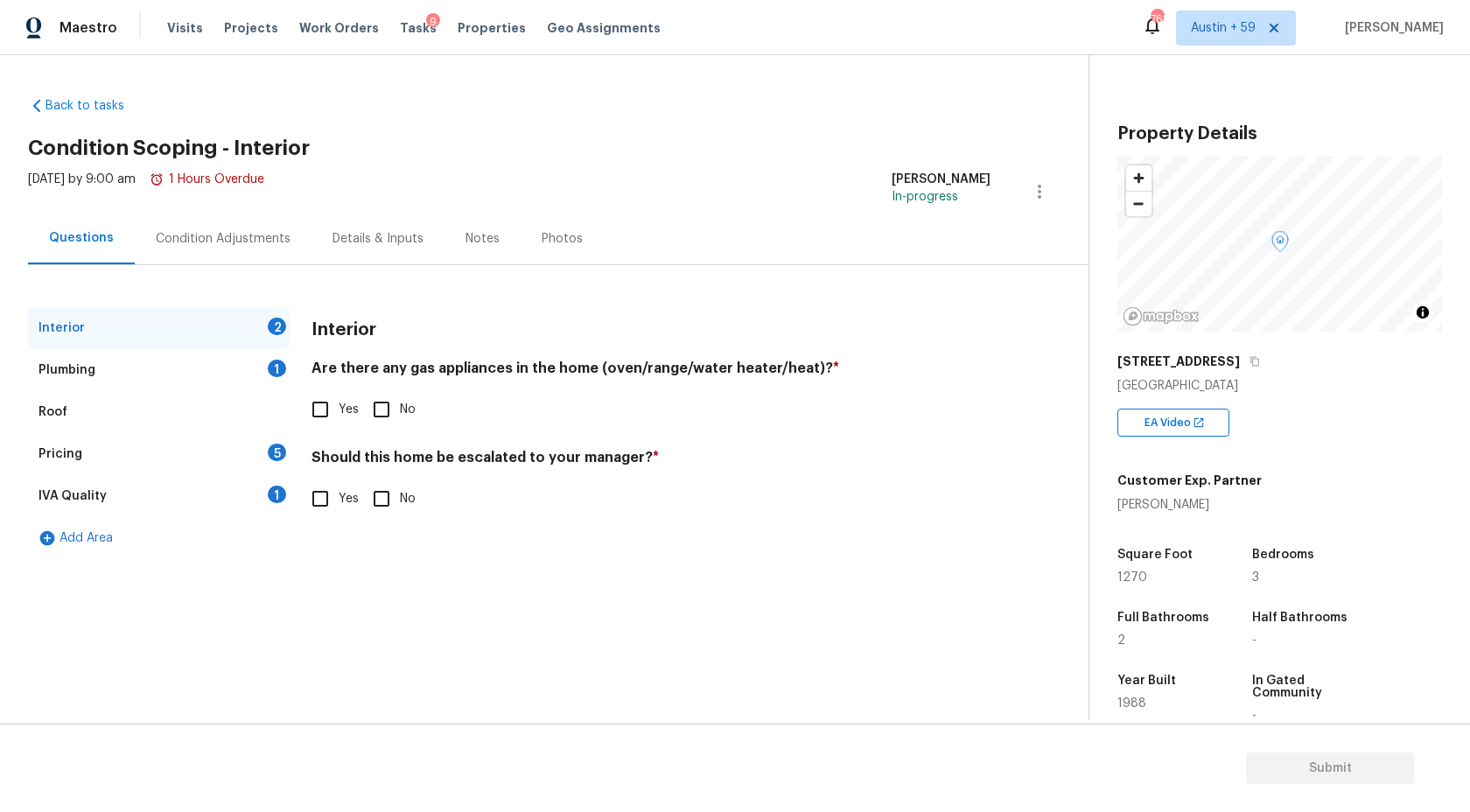
click at [241, 230] on div "Condition Adjustments" at bounding box center [222, 239] width 135 height 18
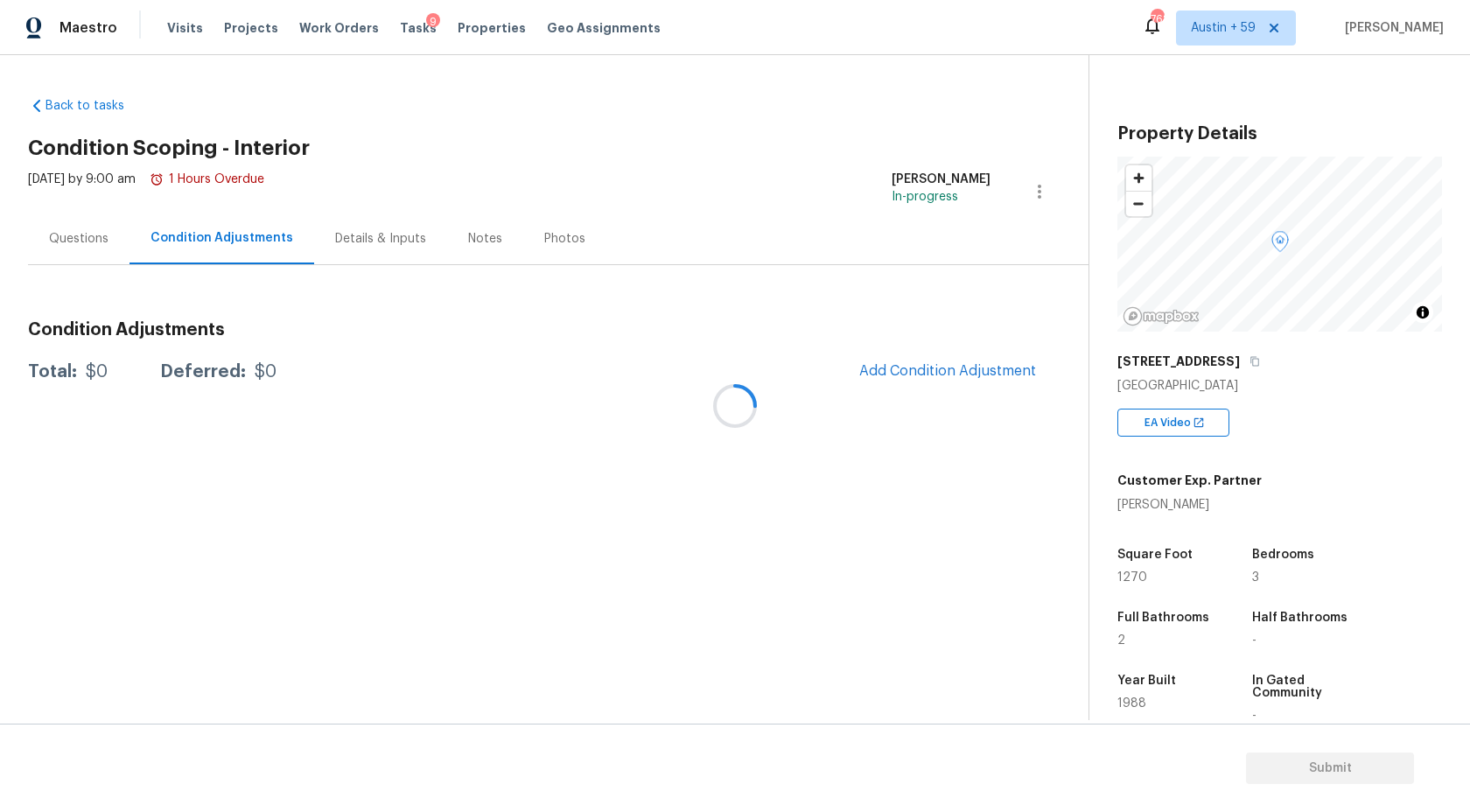
click at [98, 248] on div at bounding box center [735, 406] width 1470 height 812
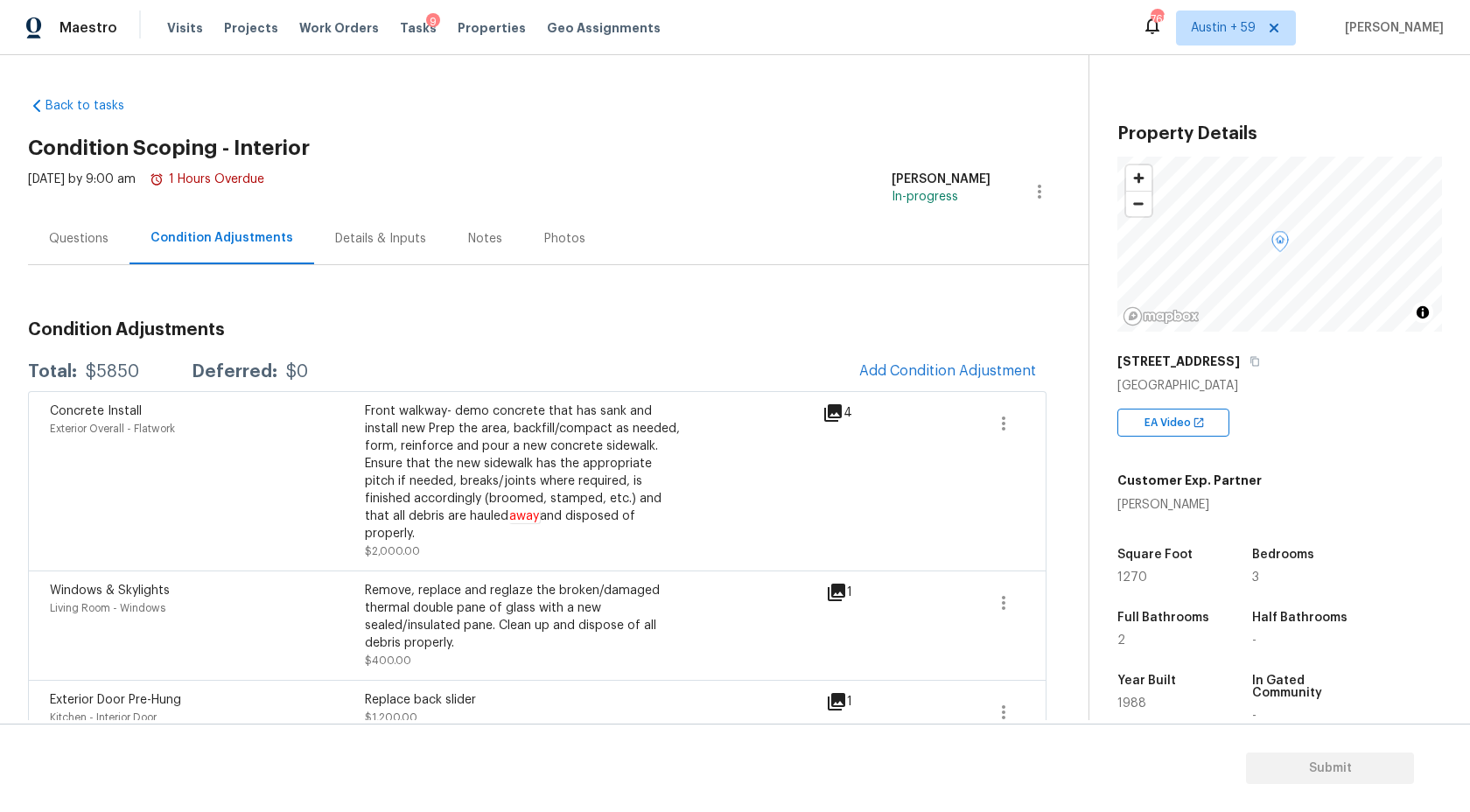
click at [84, 242] on div "Questions" at bounding box center [79, 239] width 59 height 18
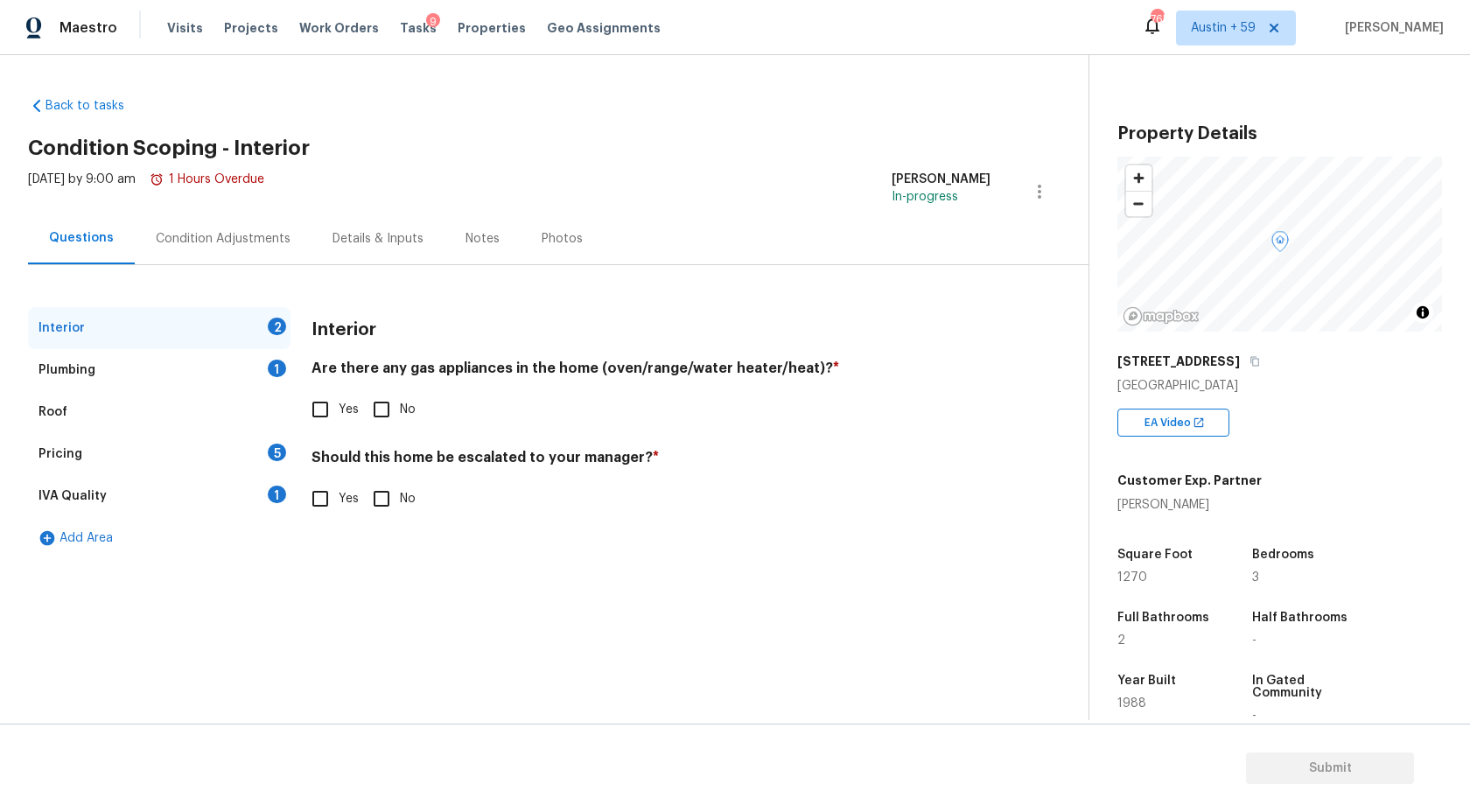
click at [328, 414] on input "Yes" at bounding box center [320, 410] width 37 height 37
checkbox input "true"
click at [373, 507] on input "No" at bounding box center [381, 500] width 37 height 37
checkbox input "true"
click at [248, 375] on div "Plumbing 1" at bounding box center [159, 370] width 262 height 42
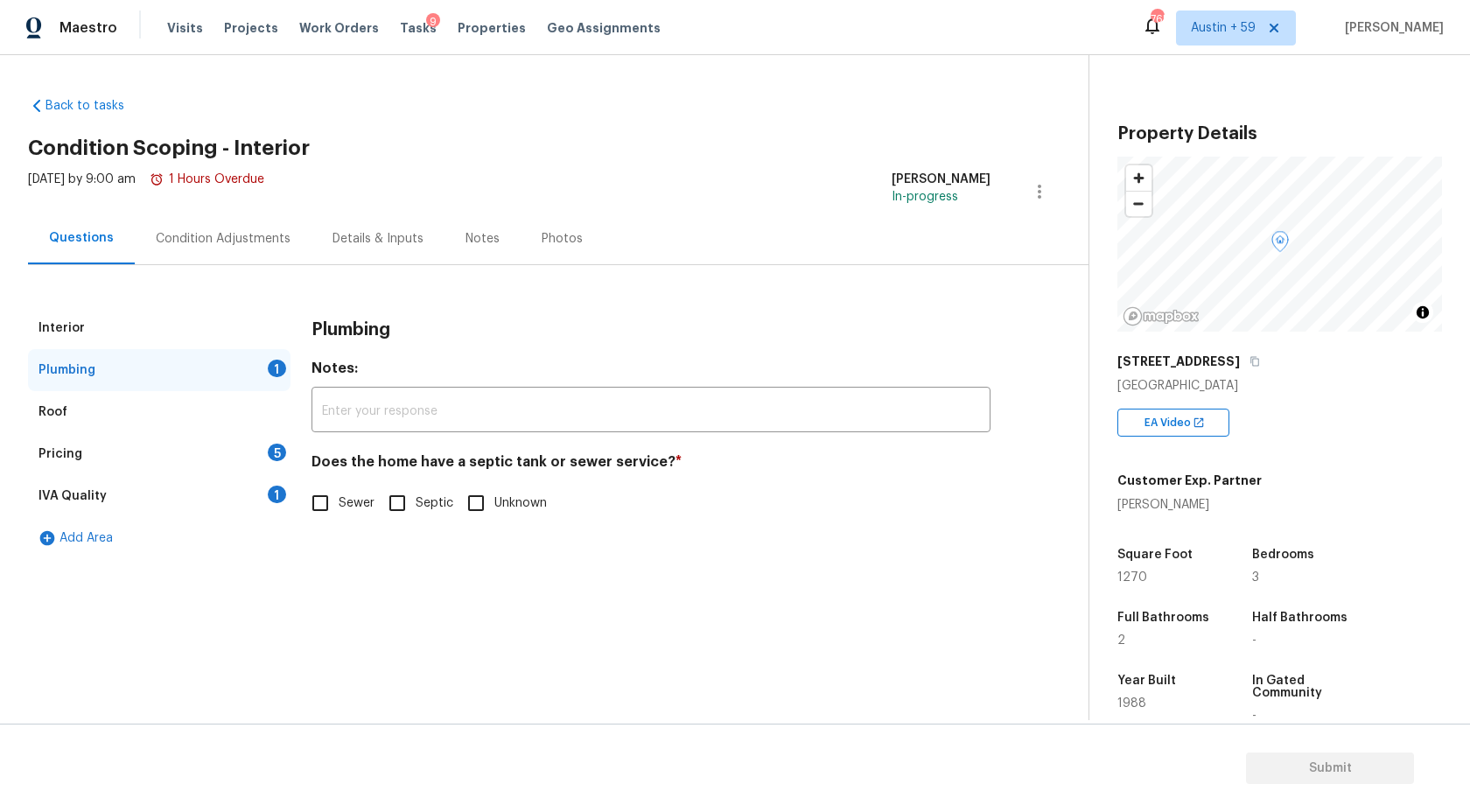
click at [335, 506] on input "Sewer" at bounding box center [320, 503] width 37 height 37
checkbox input "true"
click at [228, 429] on div "Roof" at bounding box center [159, 412] width 262 height 42
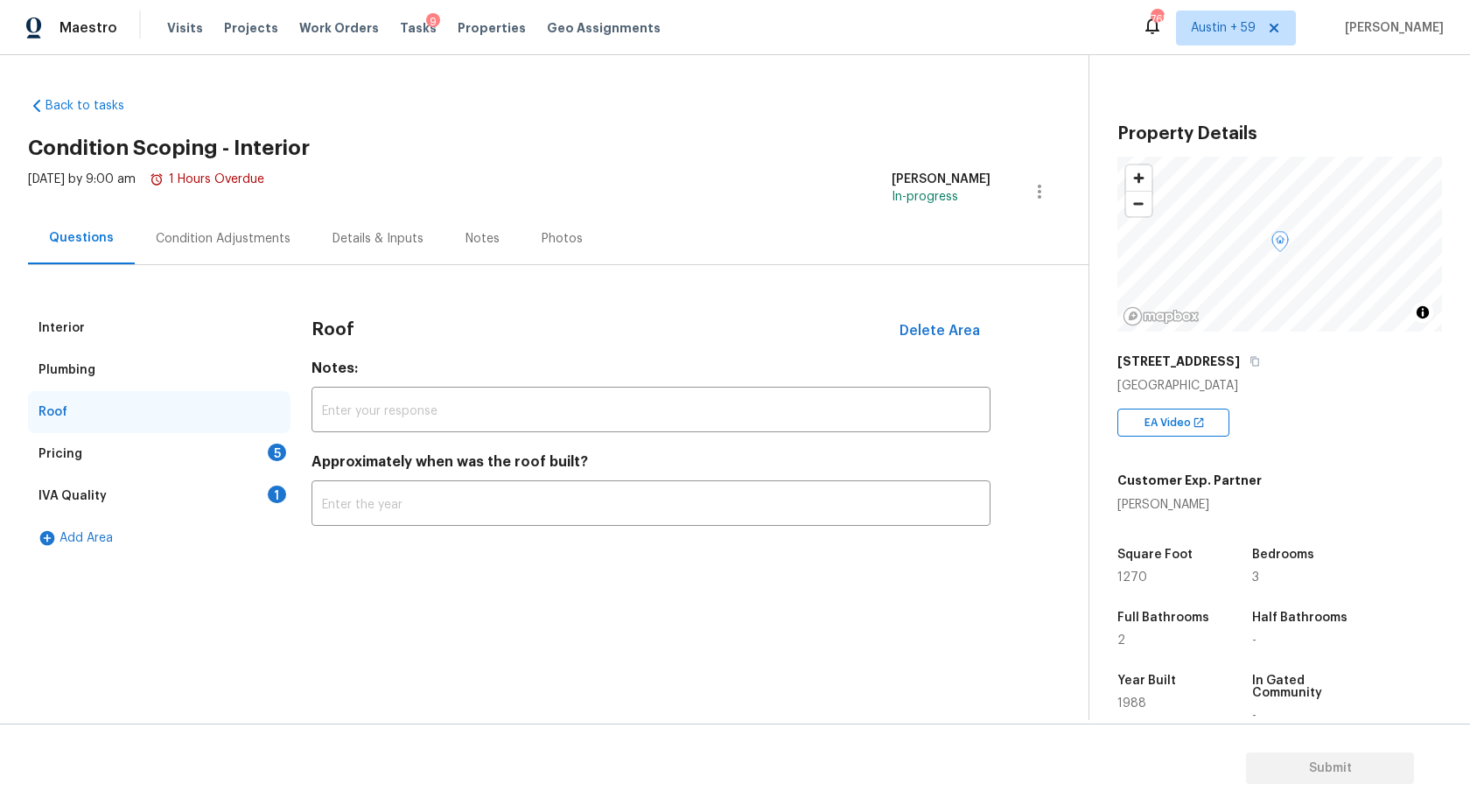
click at [261, 459] on div "Pricing 5" at bounding box center [159, 455] width 262 height 42
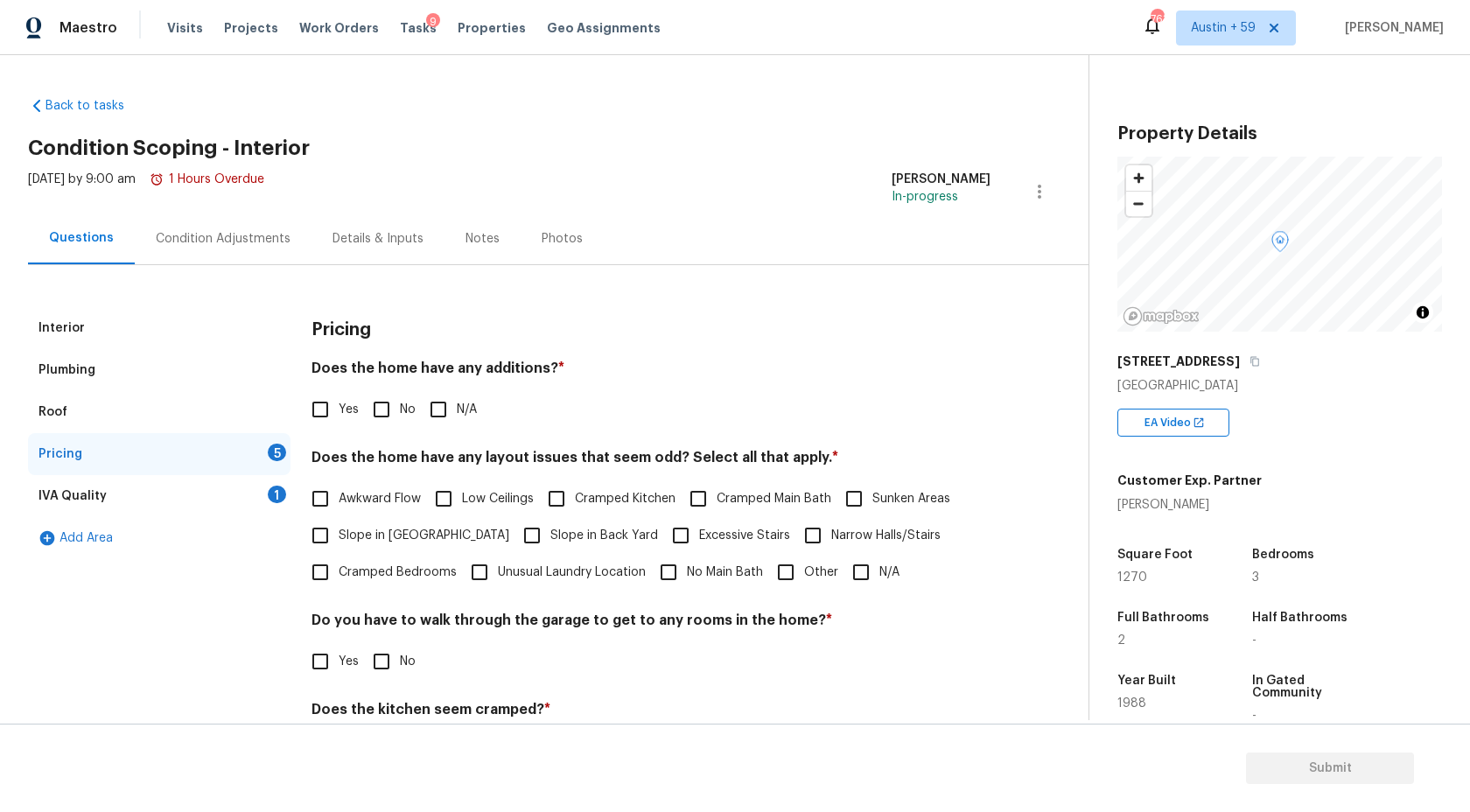
click at [368, 423] on input "No" at bounding box center [381, 410] width 37 height 37
checkbox input "true"
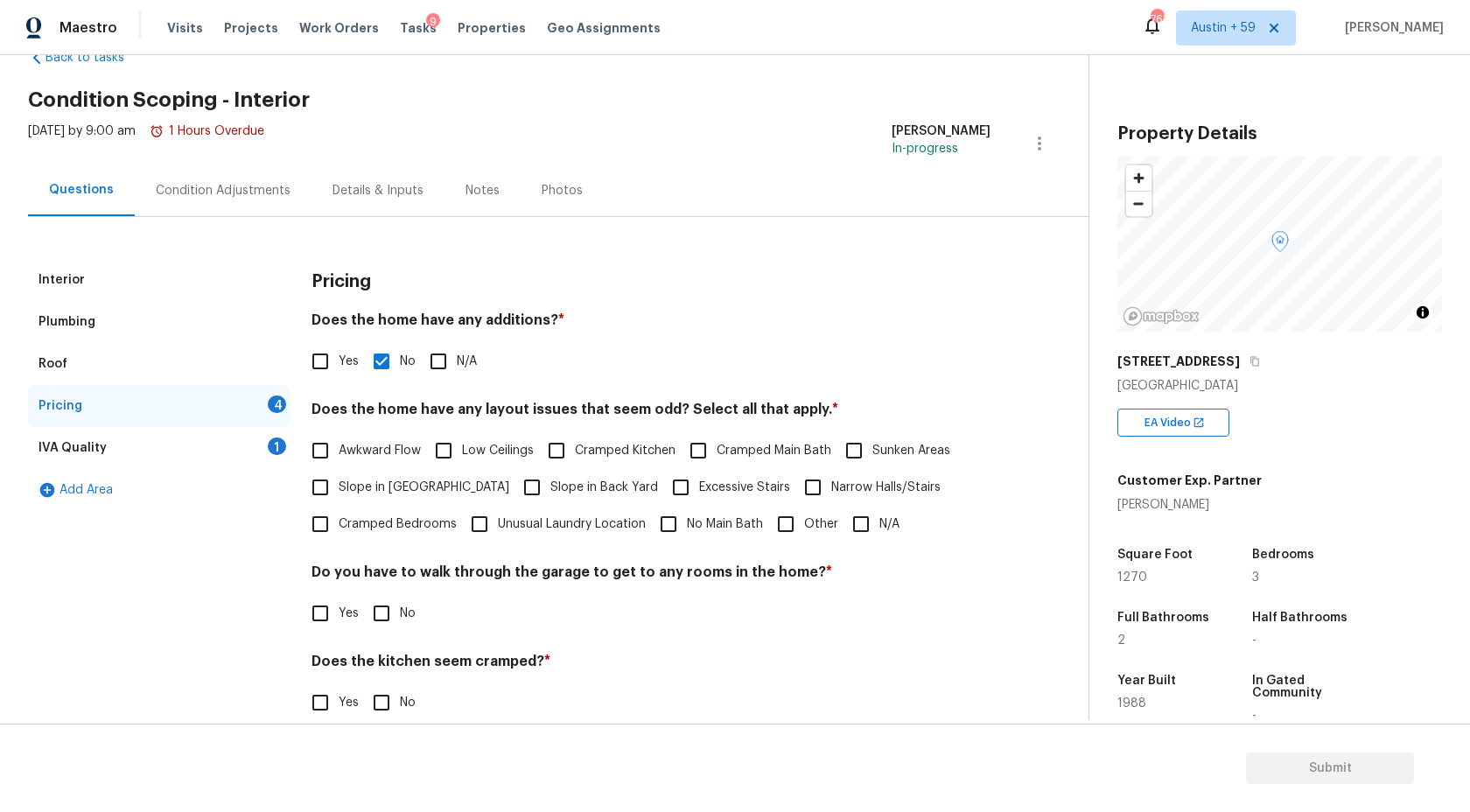
scroll to position [100, 0]
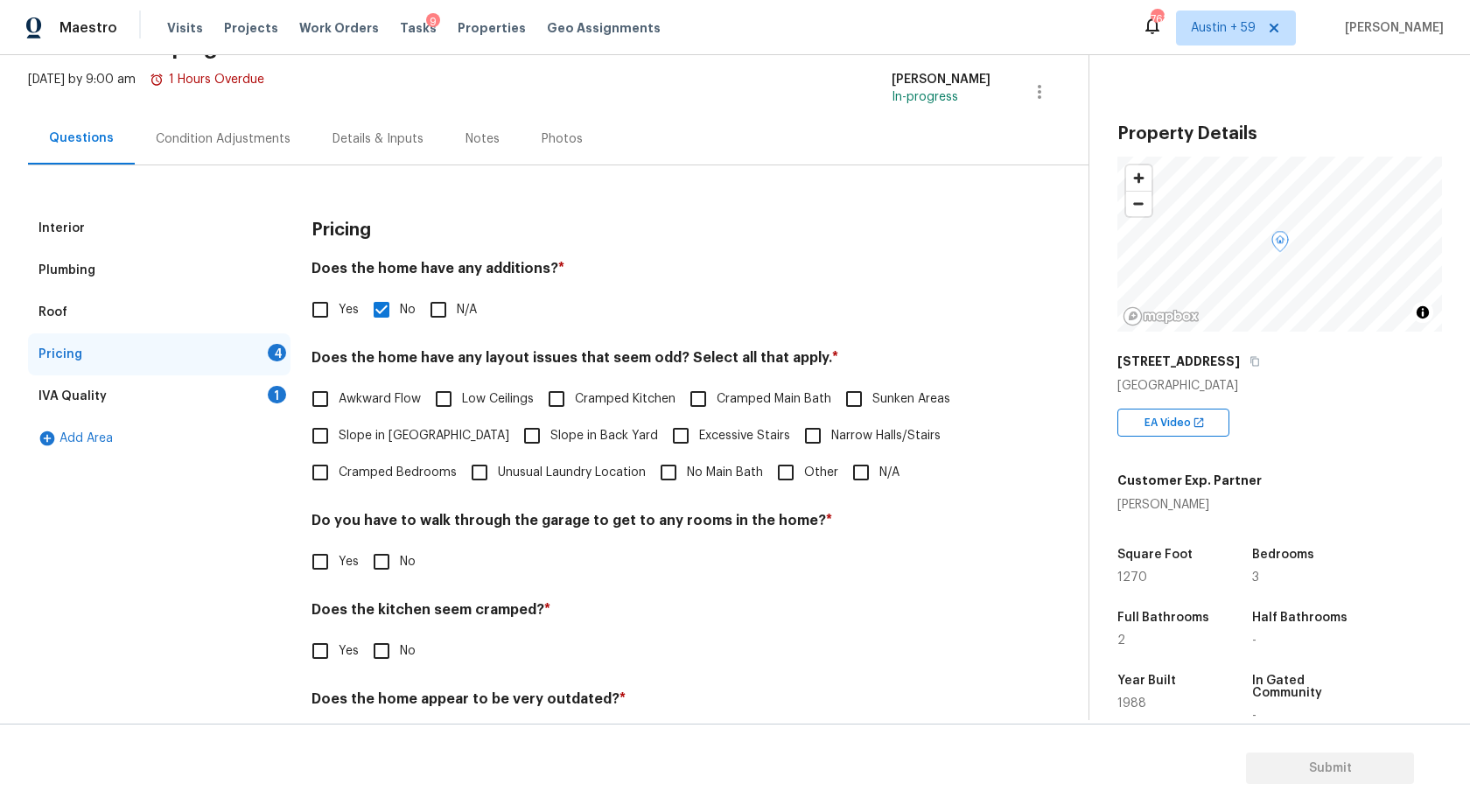
click at [417, 433] on span "Slope in [GEOGRAPHIC_DATA]" at bounding box center [424, 436] width 170 height 19
click at [339, 433] on input "Slope in [GEOGRAPHIC_DATA]" at bounding box center [320, 436] width 37 height 37
checkbox input "true"
click at [550, 437] on span "Slope in Back Yard" at bounding box center [604, 438] width 108 height 19
click at [514, 437] on input "Slope in Back Yard" at bounding box center [532, 438] width 37 height 37
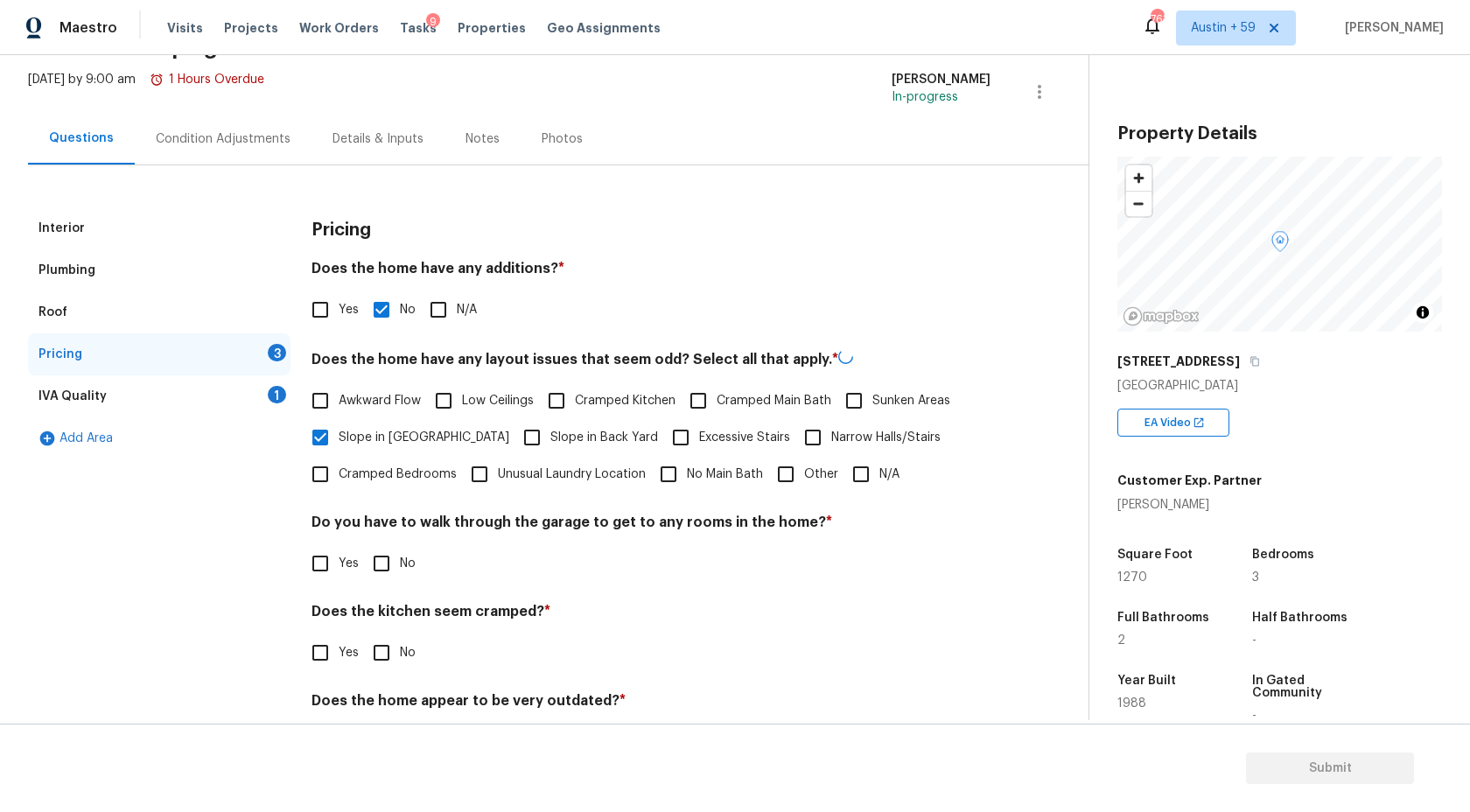
checkbox input "true"
click at [631, 399] on span "Cramped Kitchen" at bounding box center [625, 399] width 101 height 19
click at [575, 399] on input "Cramped Kitchen" at bounding box center [557, 399] width 37 height 37
checkbox input "true"
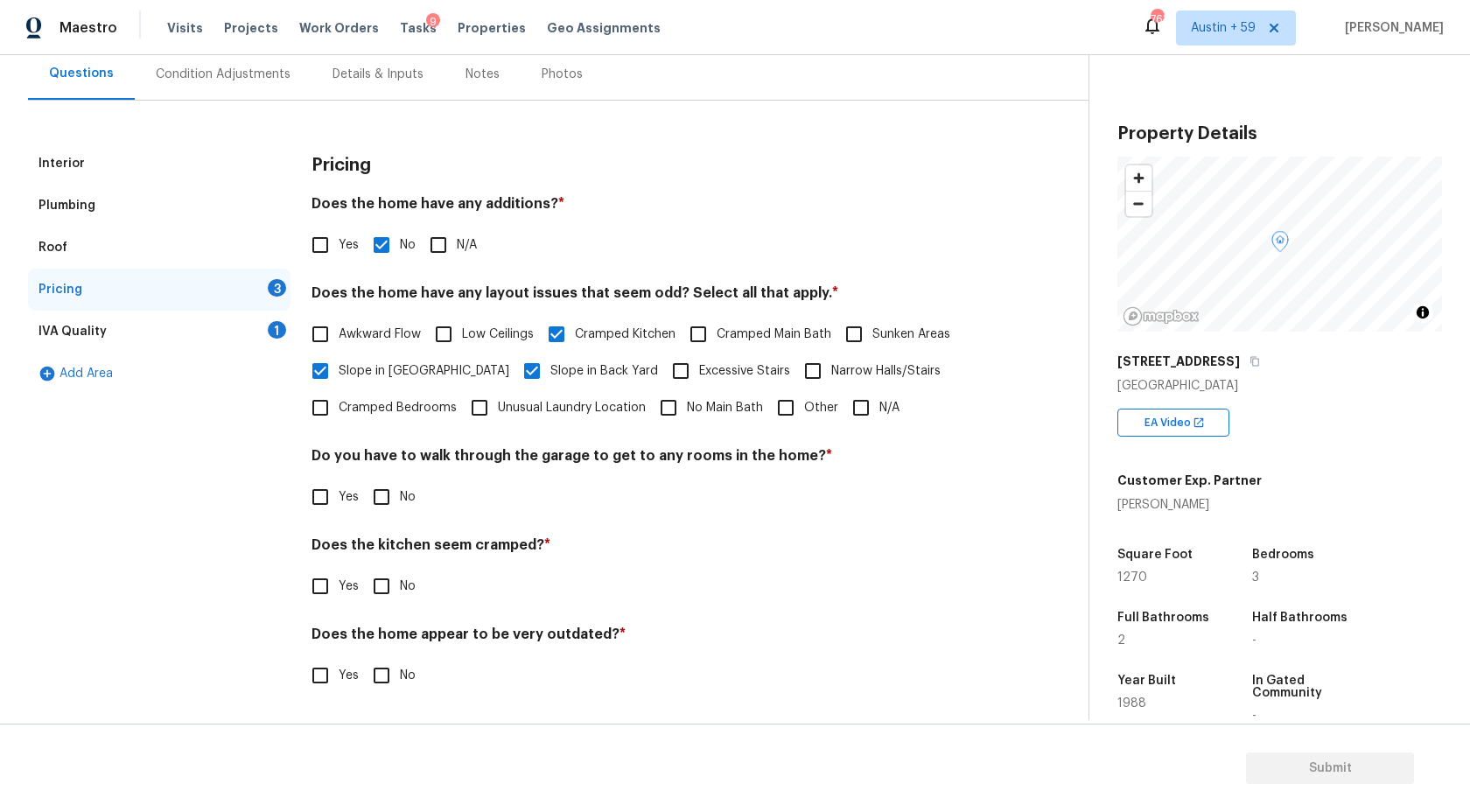
scroll to position [164, 0]
click at [321, 600] on input "Yes" at bounding box center [320, 586] width 37 height 37
checkbox input "true"
click at [410, 634] on input "text" at bounding box center [651, 632] width 679 height 41
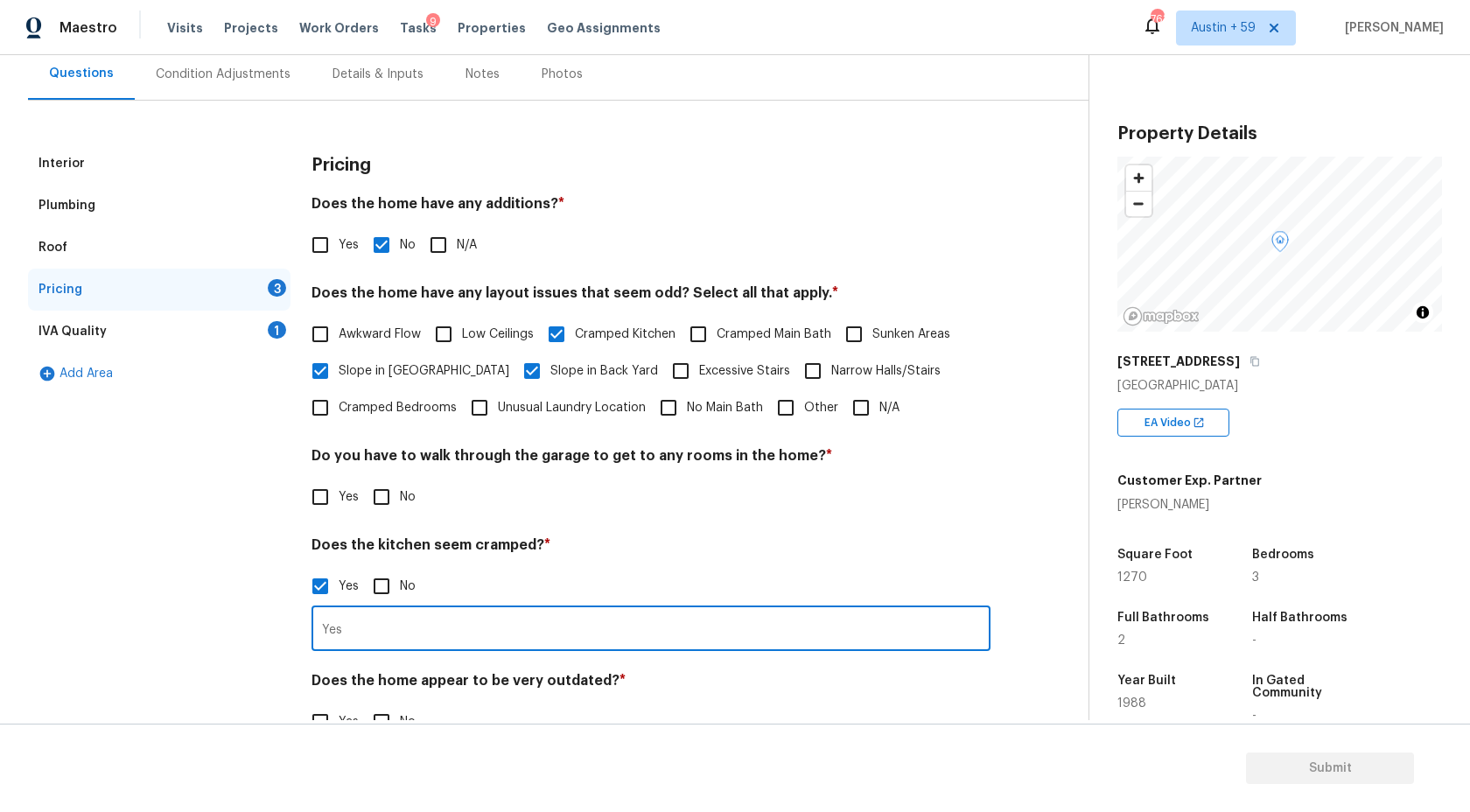
scroll to position [211, 0]
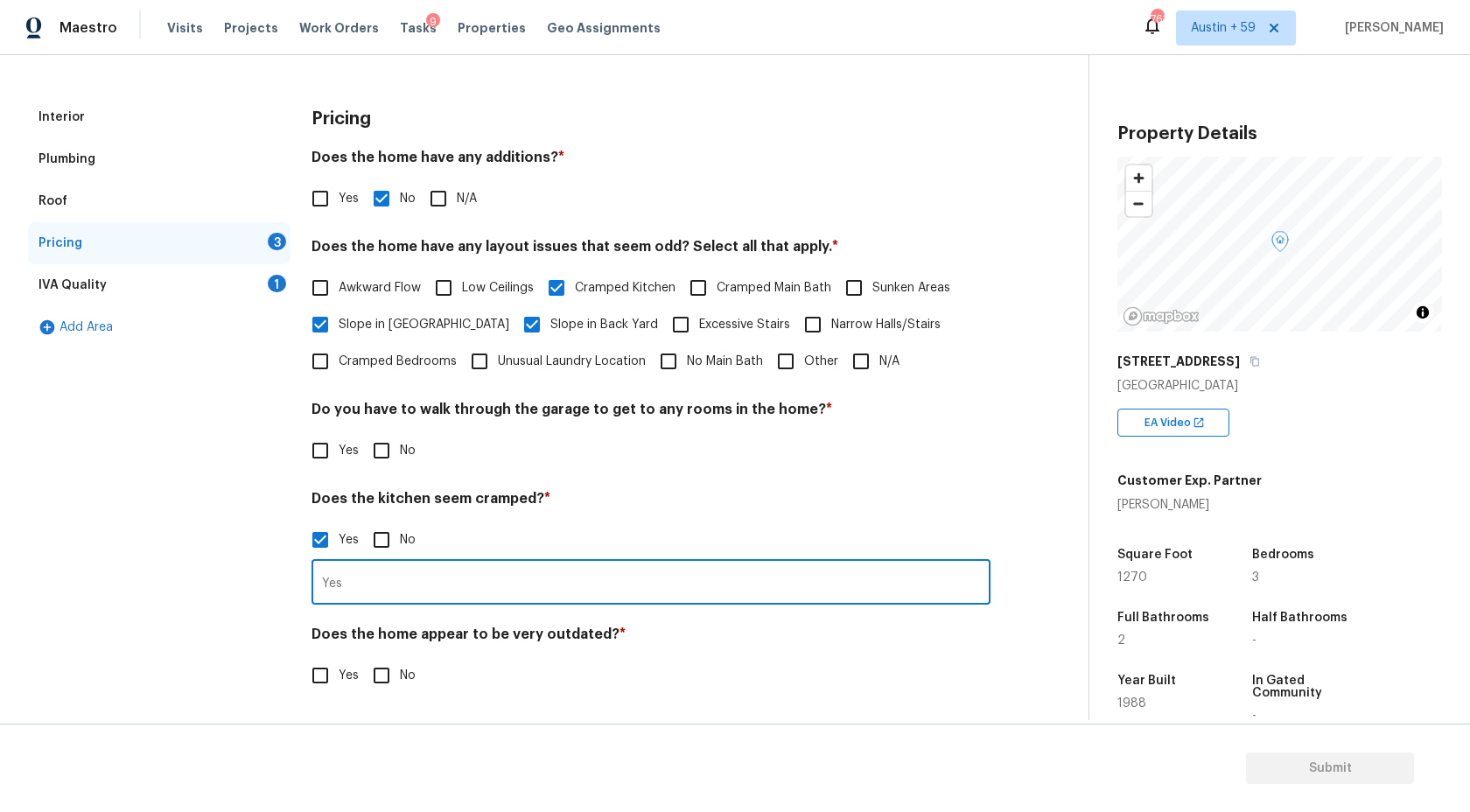
type input "Yes"
click at [372, 678] on input "No" at bounding box center [381, 675] width 37 height 37
checkbox input "true"
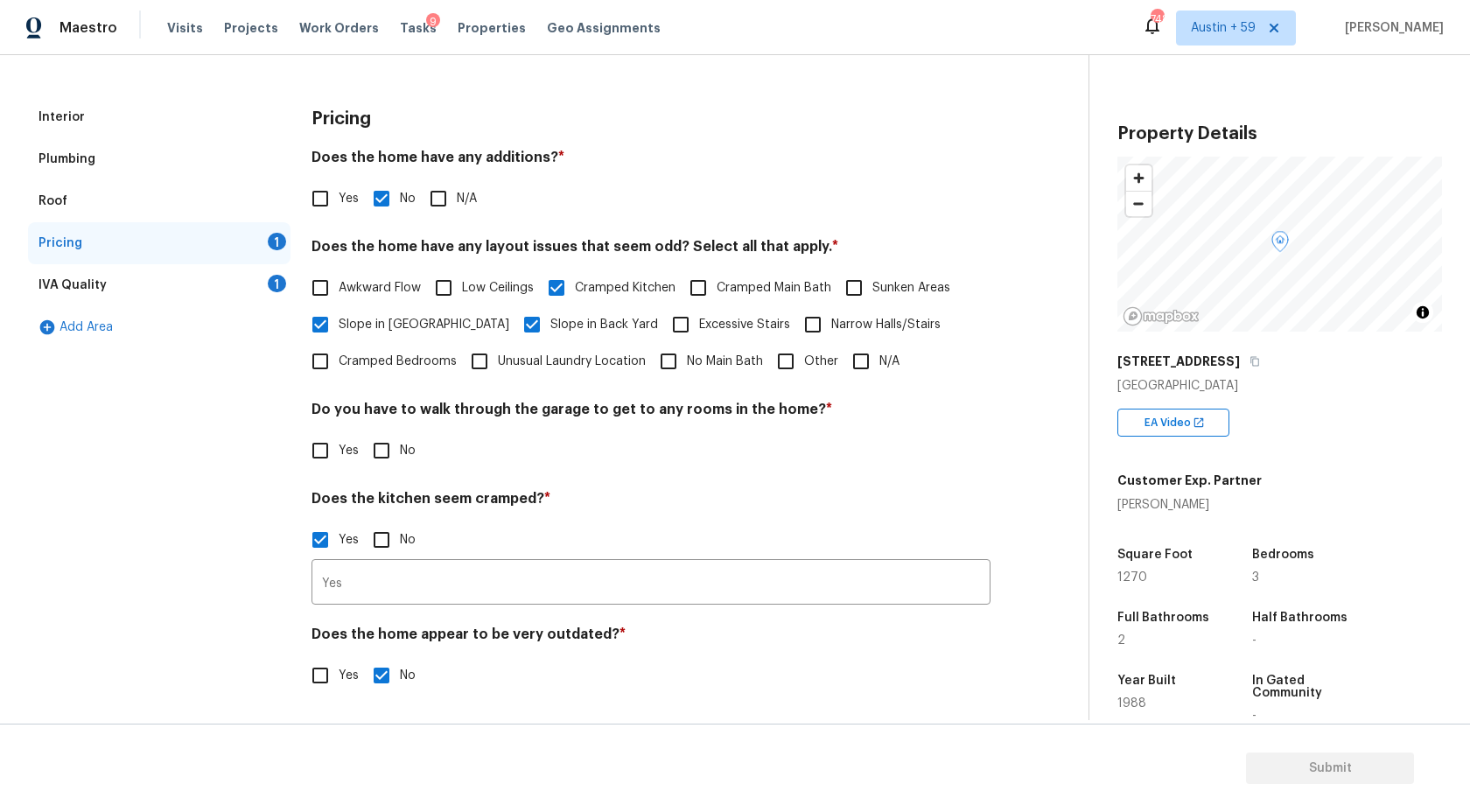
click at [319, 669] on input "Yes" at bounding box center [320, 675] width 37 height 37
checkbox input "true"
click at [390, 683] on input "No" at bounding box center [381, 675] width 37 height 37
checkbox input "true"
click at [317, 673] on input "Yes" at bounding box center [320, 675] width 37 height 37
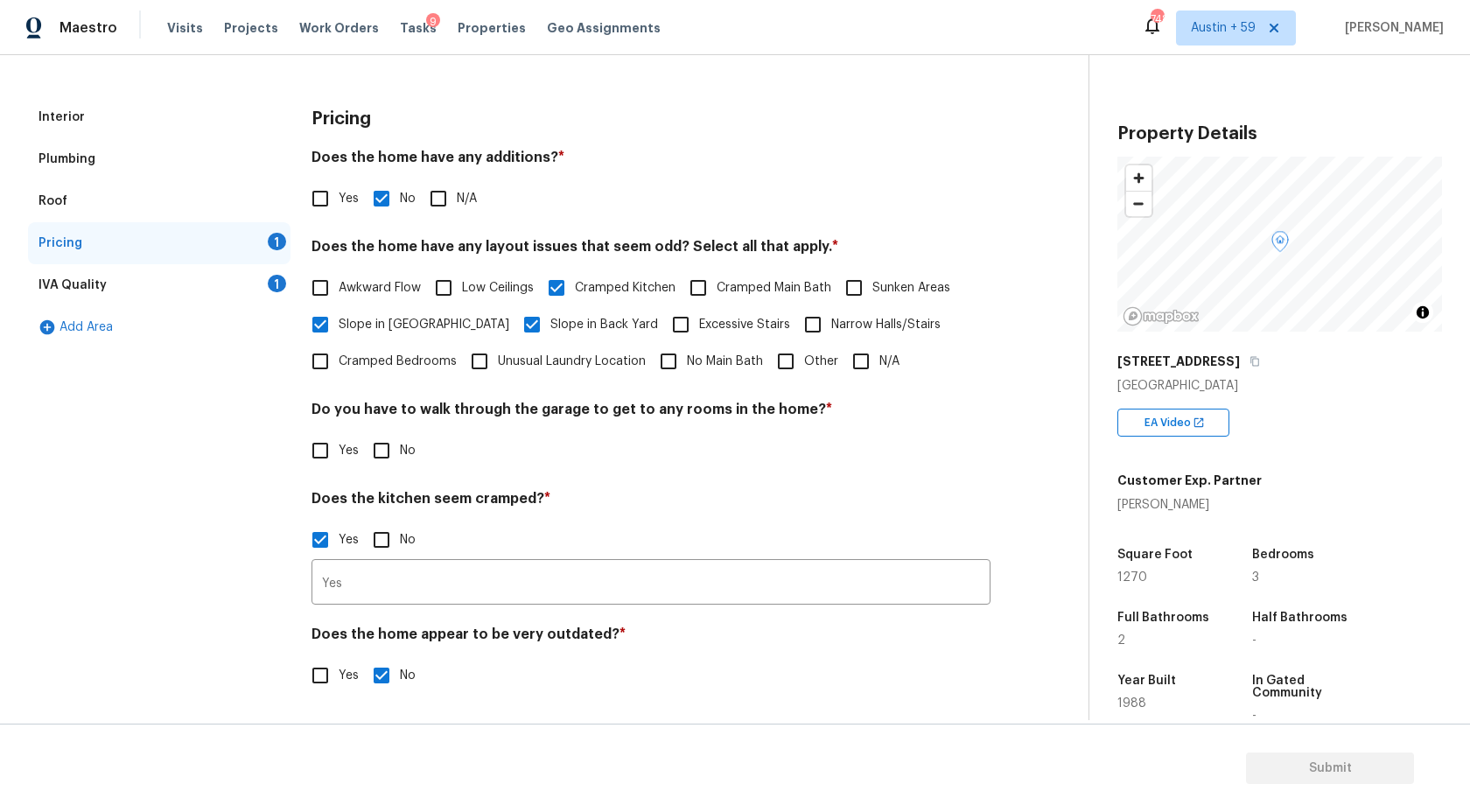
checkbox input "true"
checkbox input "false"
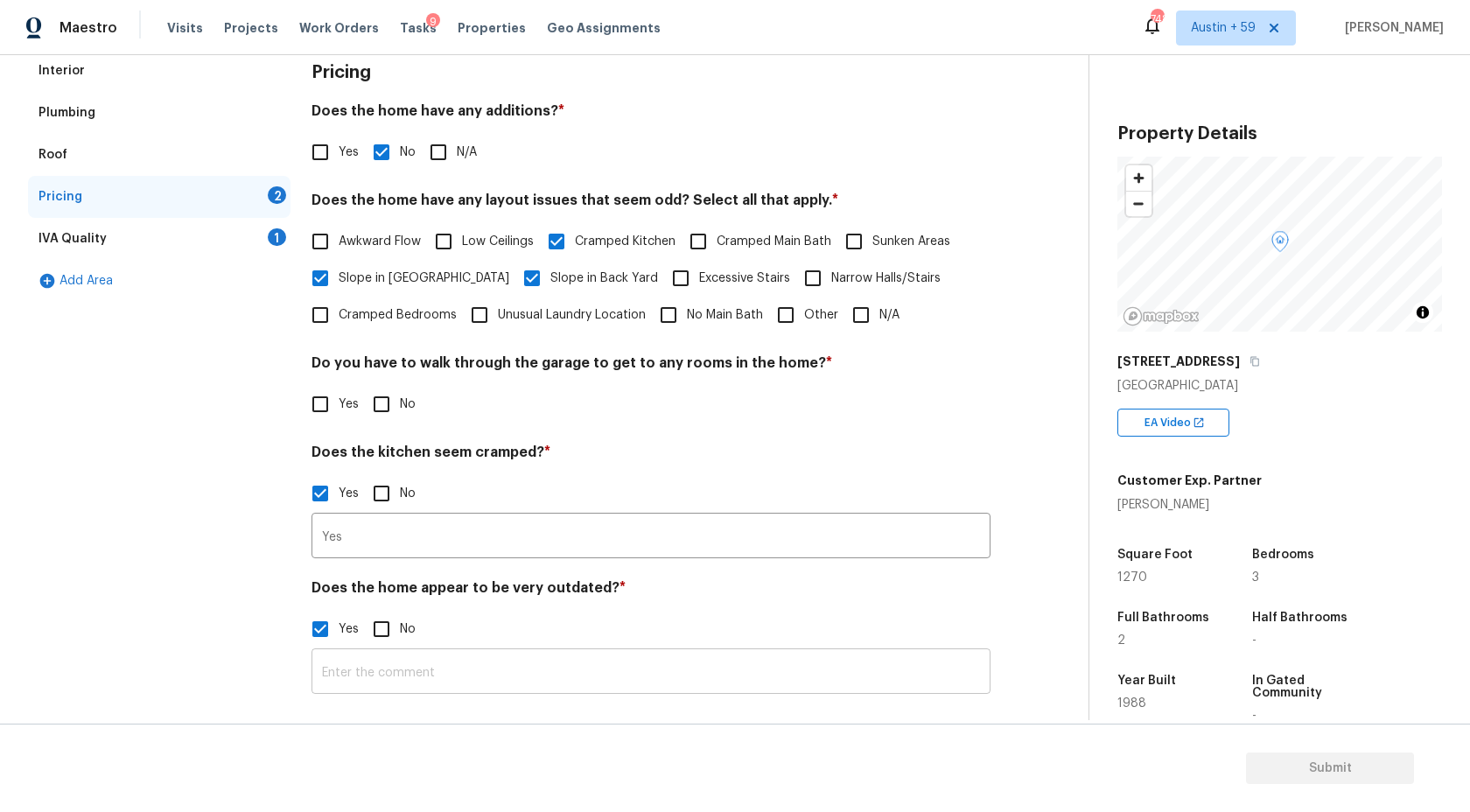
click at [433, 678] on input "text" at bounding box center [651, 673] width 679 height 41
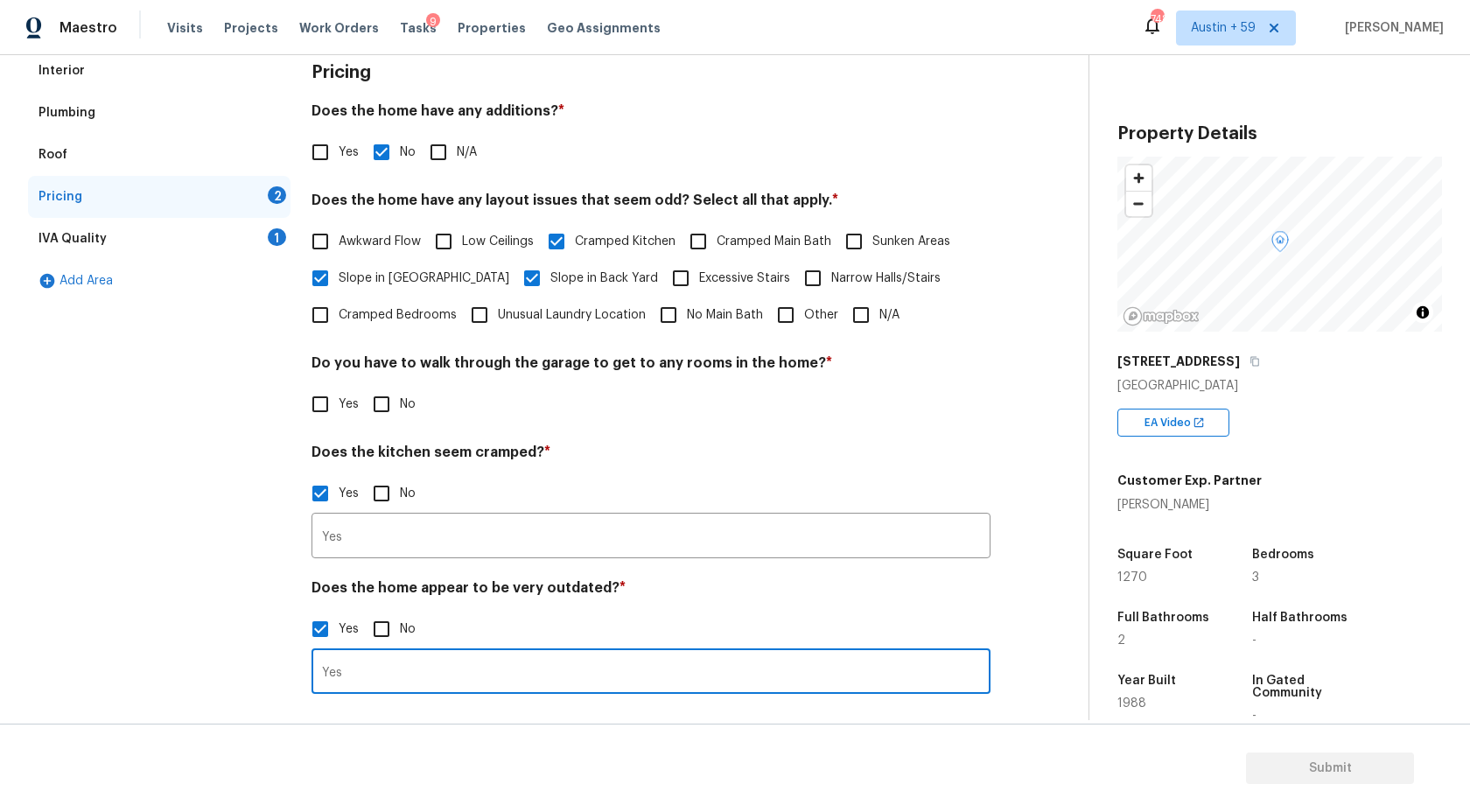
type input "Yes"
click at [403, 402] on span "No" at bounding box center [408, 404] width 16 height 19
click at [400, 402] on input "No" at bounding box center [381, 404] width 37 height 37
checkbox input "true"
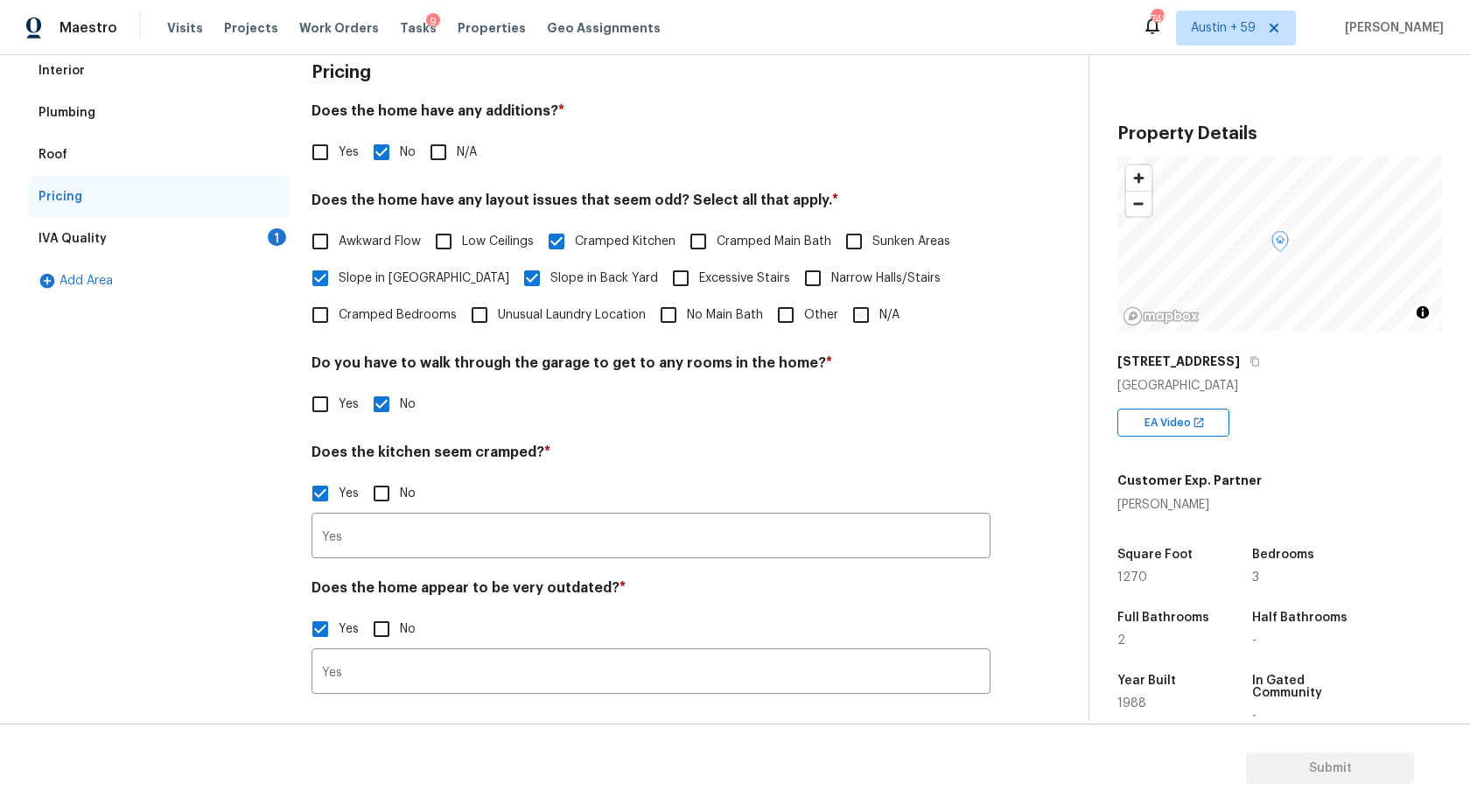
click at [270, 237] on div "1" at bounding box center [276, 237] width 19 height 18
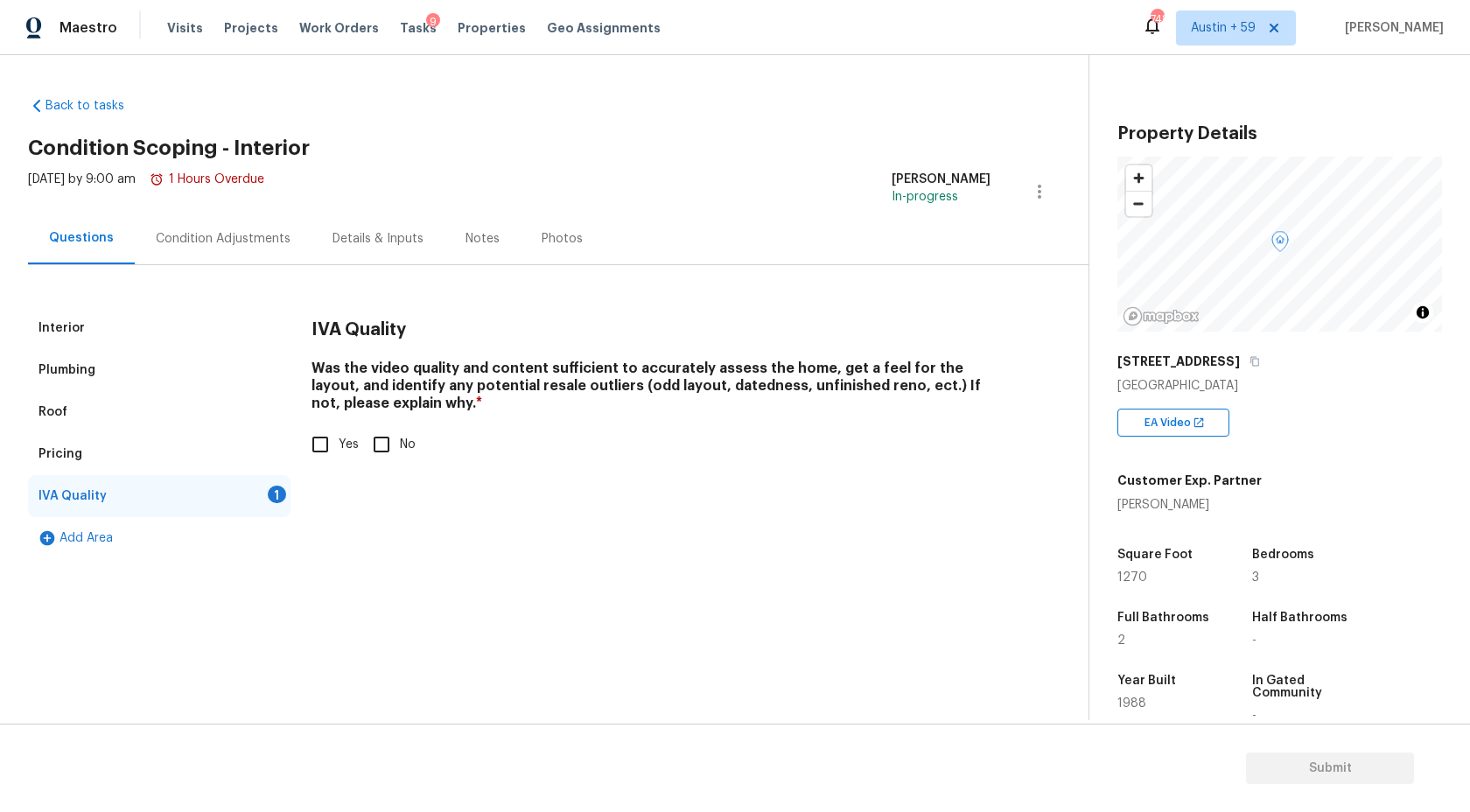
click at [320, 447] on input "Yes" at bounding box center [320, 445] width 37 height 37
checkbox input "true"
click at [234, 248] on div "Condition Adjustments" at bounding box center [223, 238] width 177 height 51
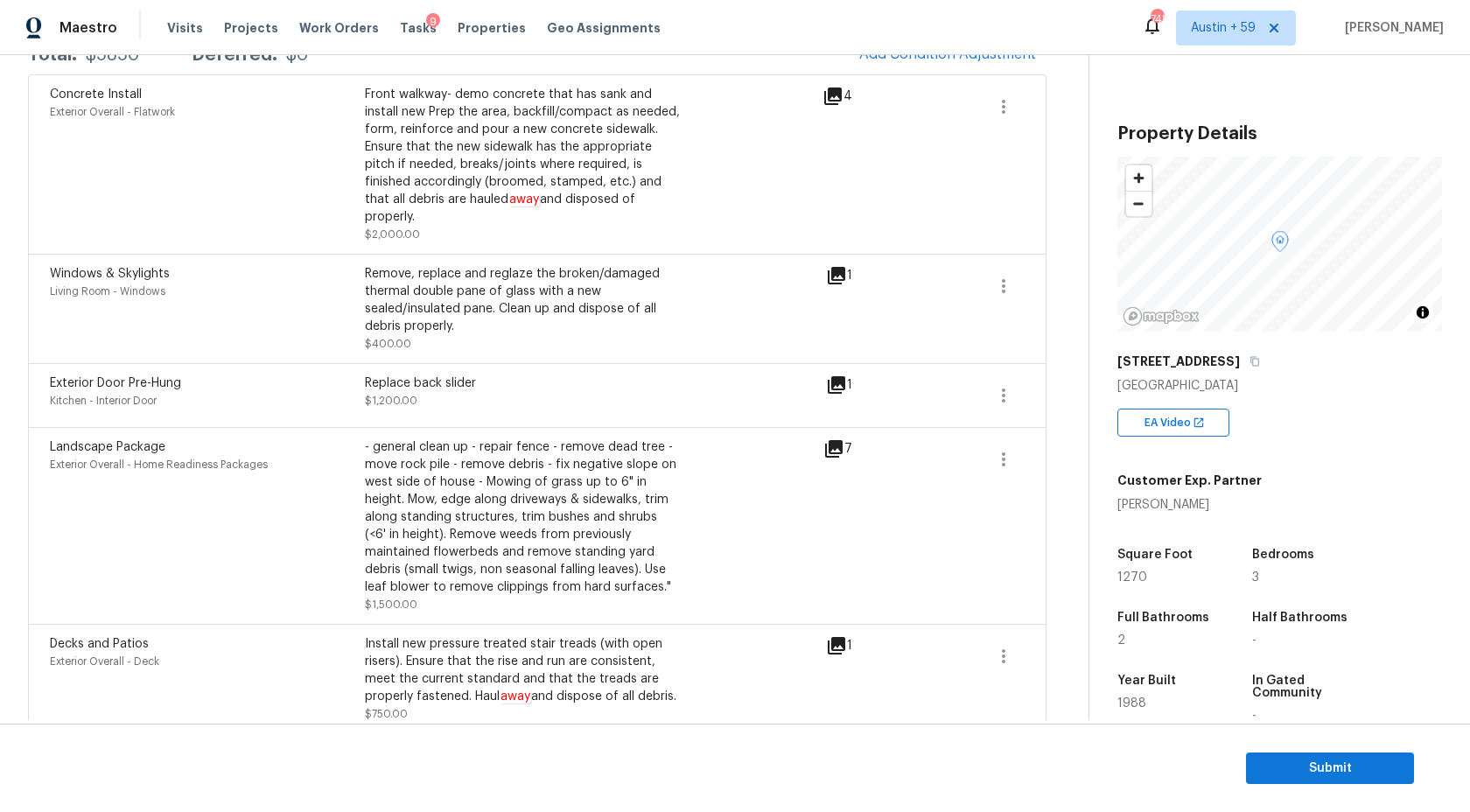
scroll to position [320, 0]
click at [846, 371] on icon at bounding box center [837, 381] width 21 height 21
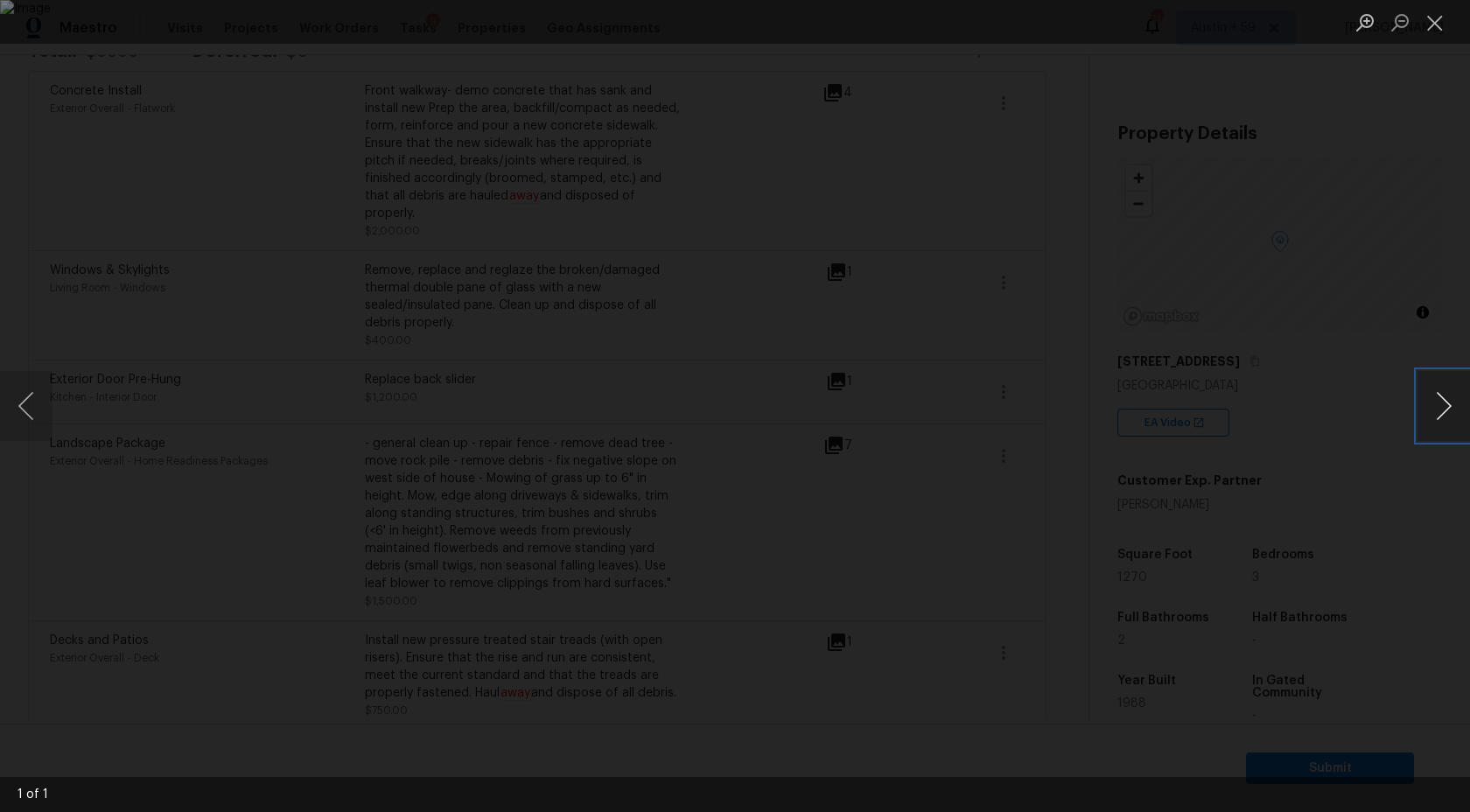
click at [1445, 408] on button "Next image" at bounding box center [1444, 405] width 52 height 70
click at [1433, 243] on div "Lightbox" at bounding box center [735, 406] width 1470 height 812
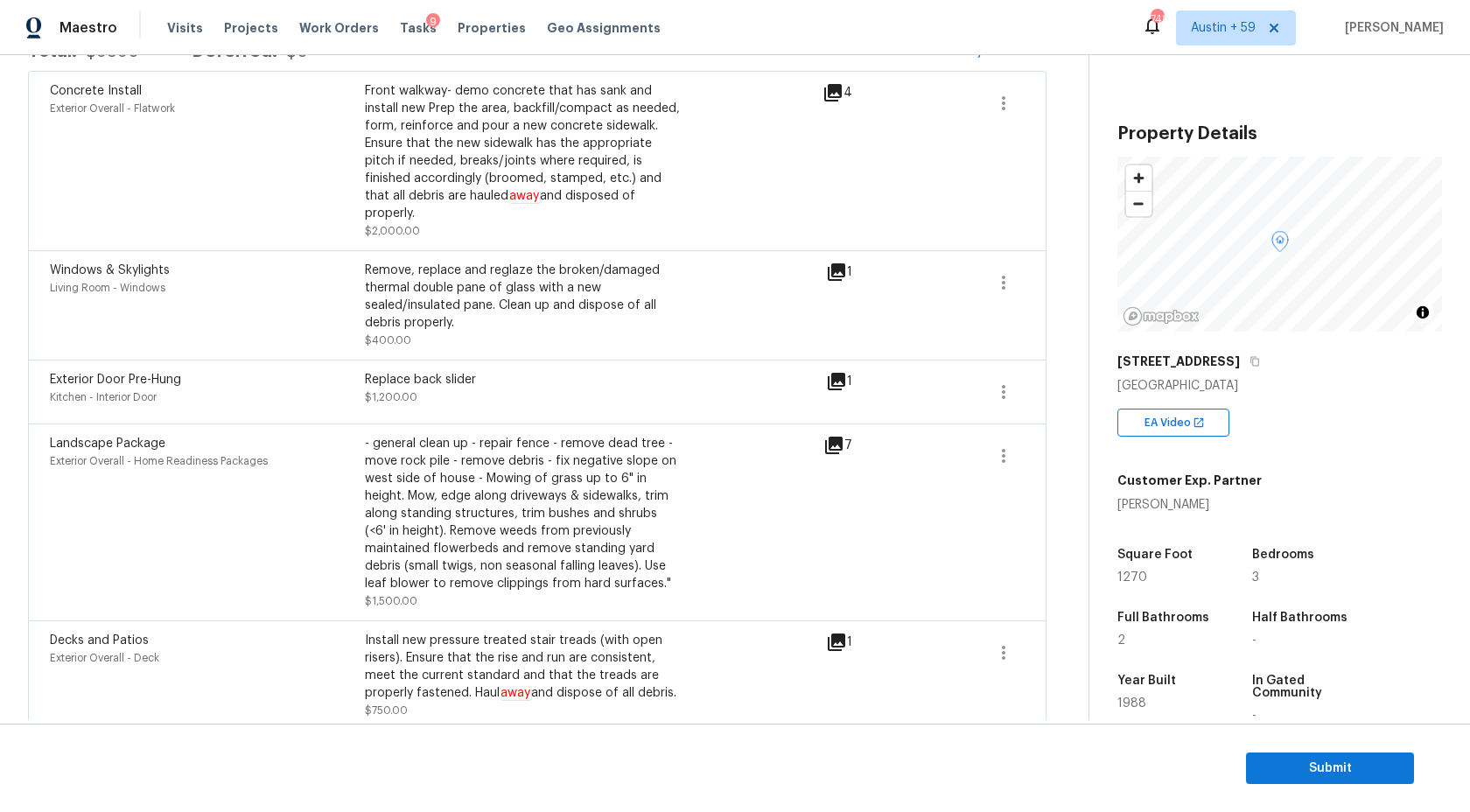
click at [834, 634] on icon at bounding box center [837, 643] width 18 height 18
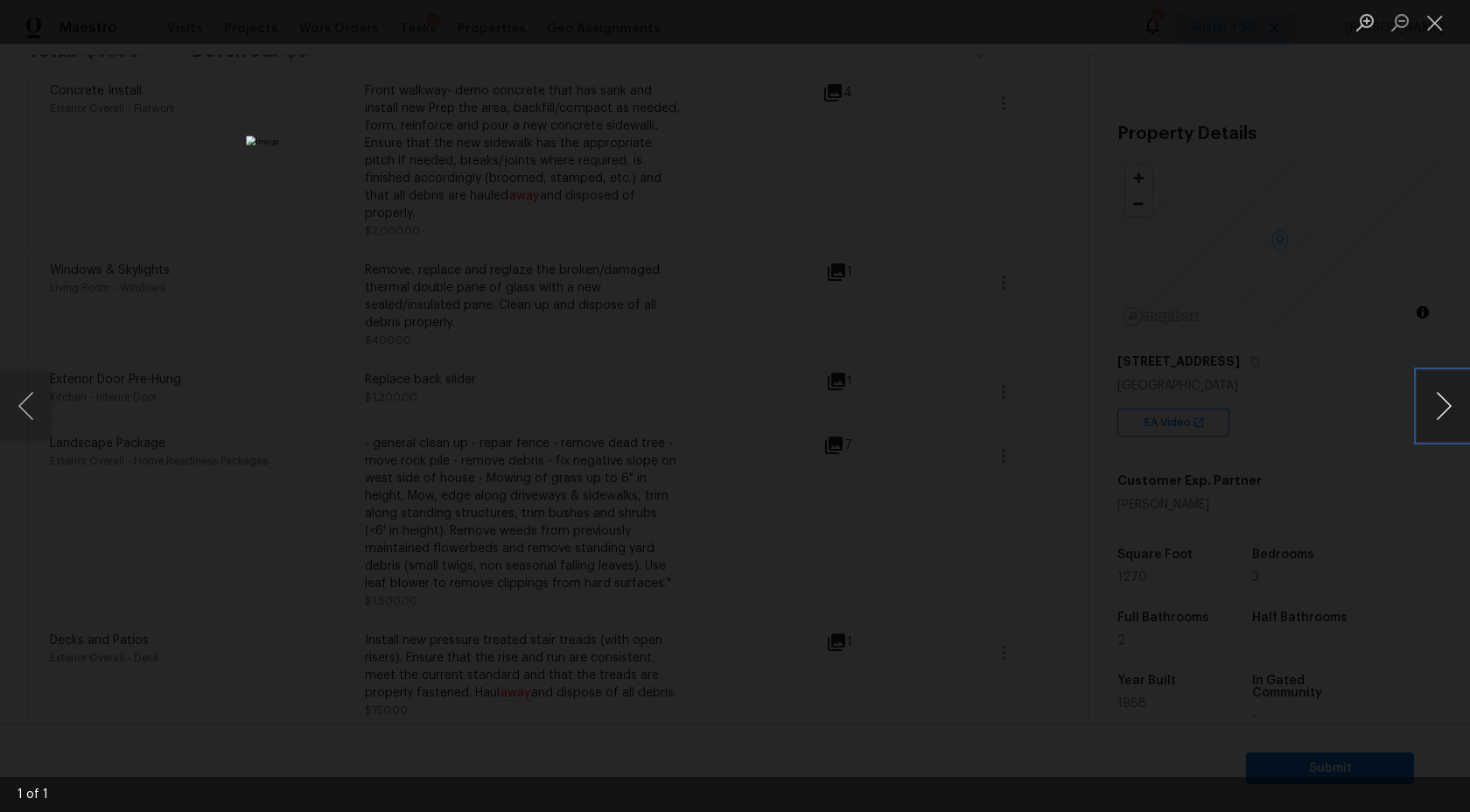
click at [1436, 401] on button "Next image" at bounding box center [1444, 405] width 52 height 70
click at [1336, 252] on div "Lightbox" at bounding box center [735, 406] width 1470 height 812
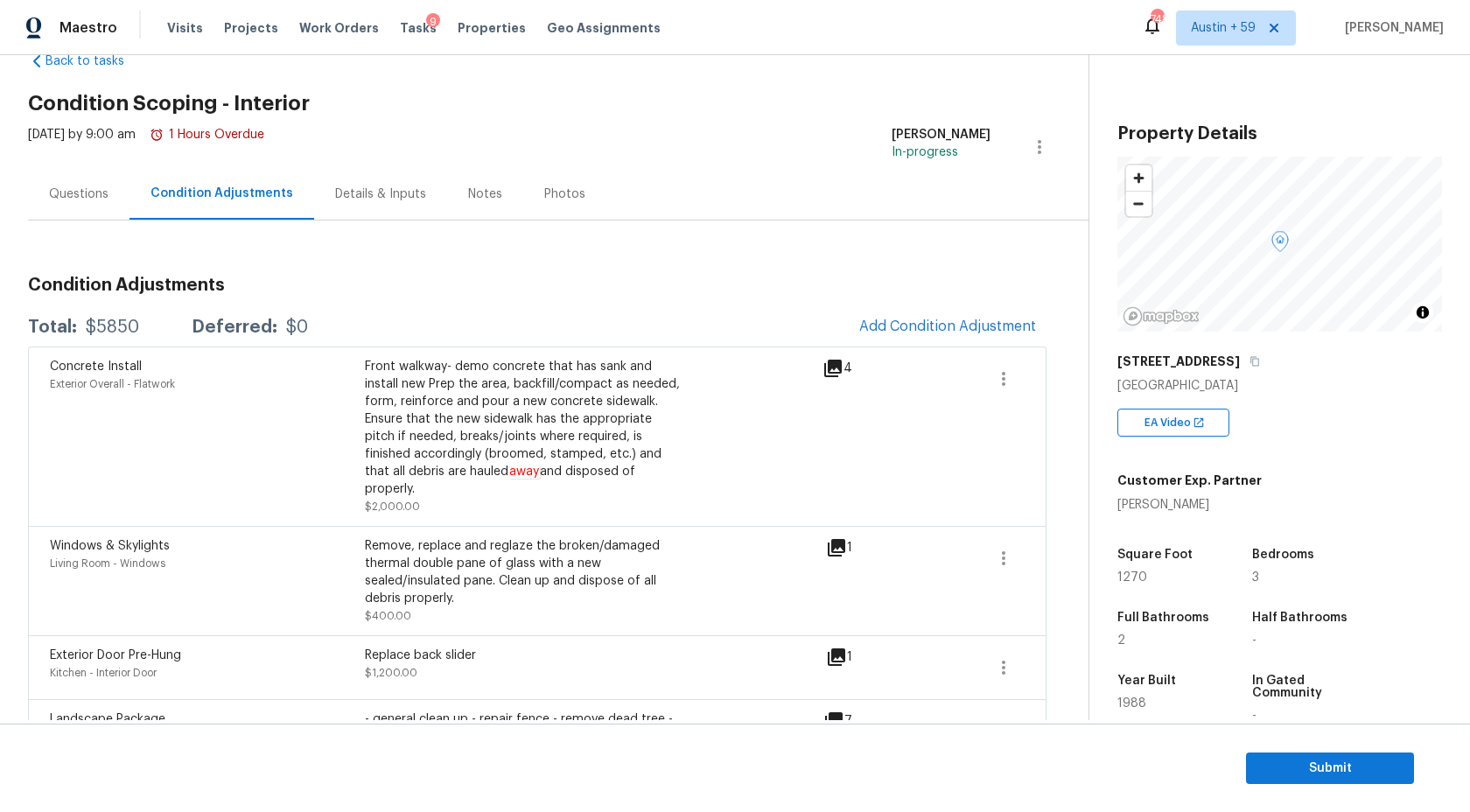
scroll to position [139, 0]
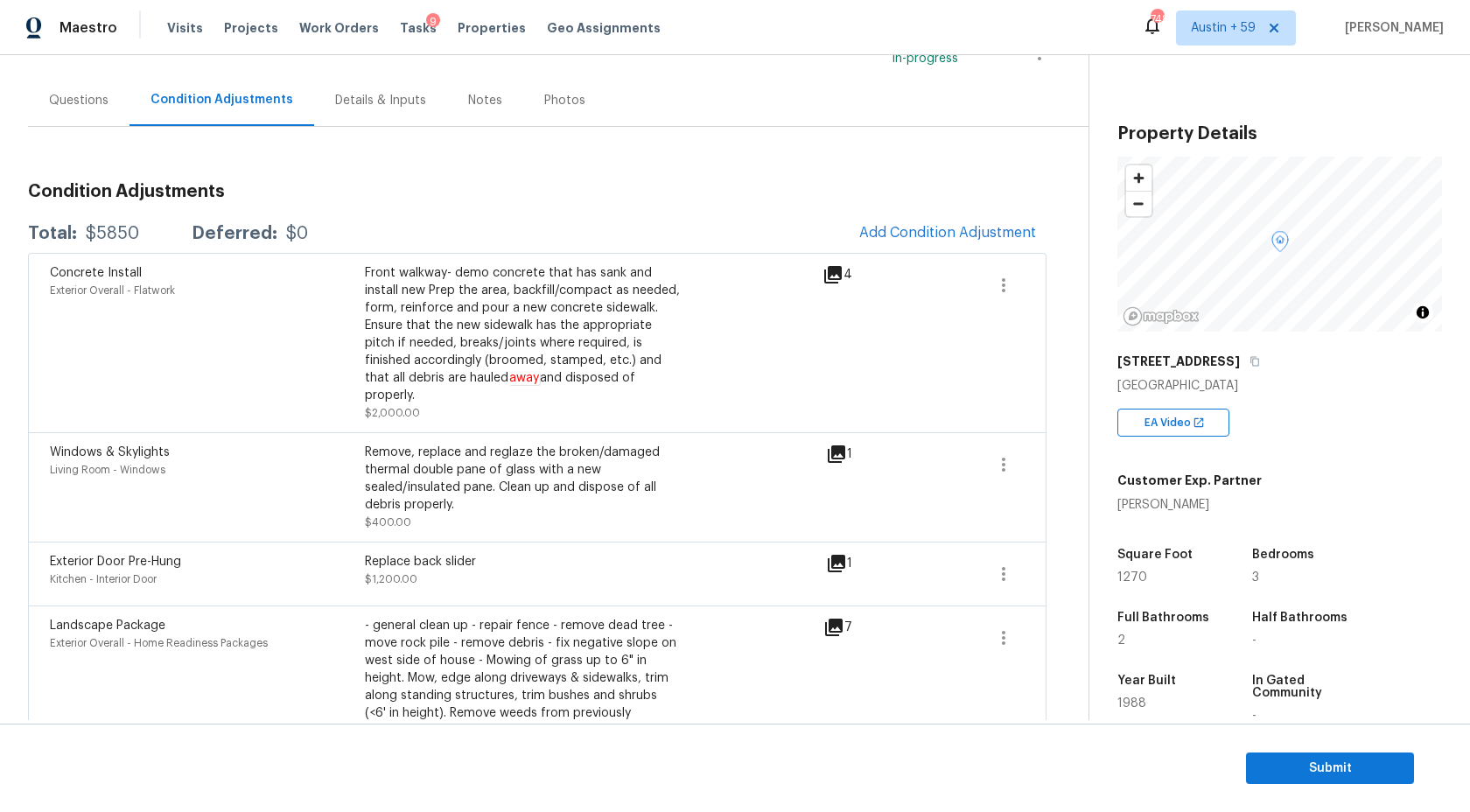
click at [1142, 576] on span "1270" at bounding box center [1133, 577] width 30 height 12
copy span "1270"
click at [1141, 575] on span "1270" at bounding box center [1133, 577] width 30 height 12
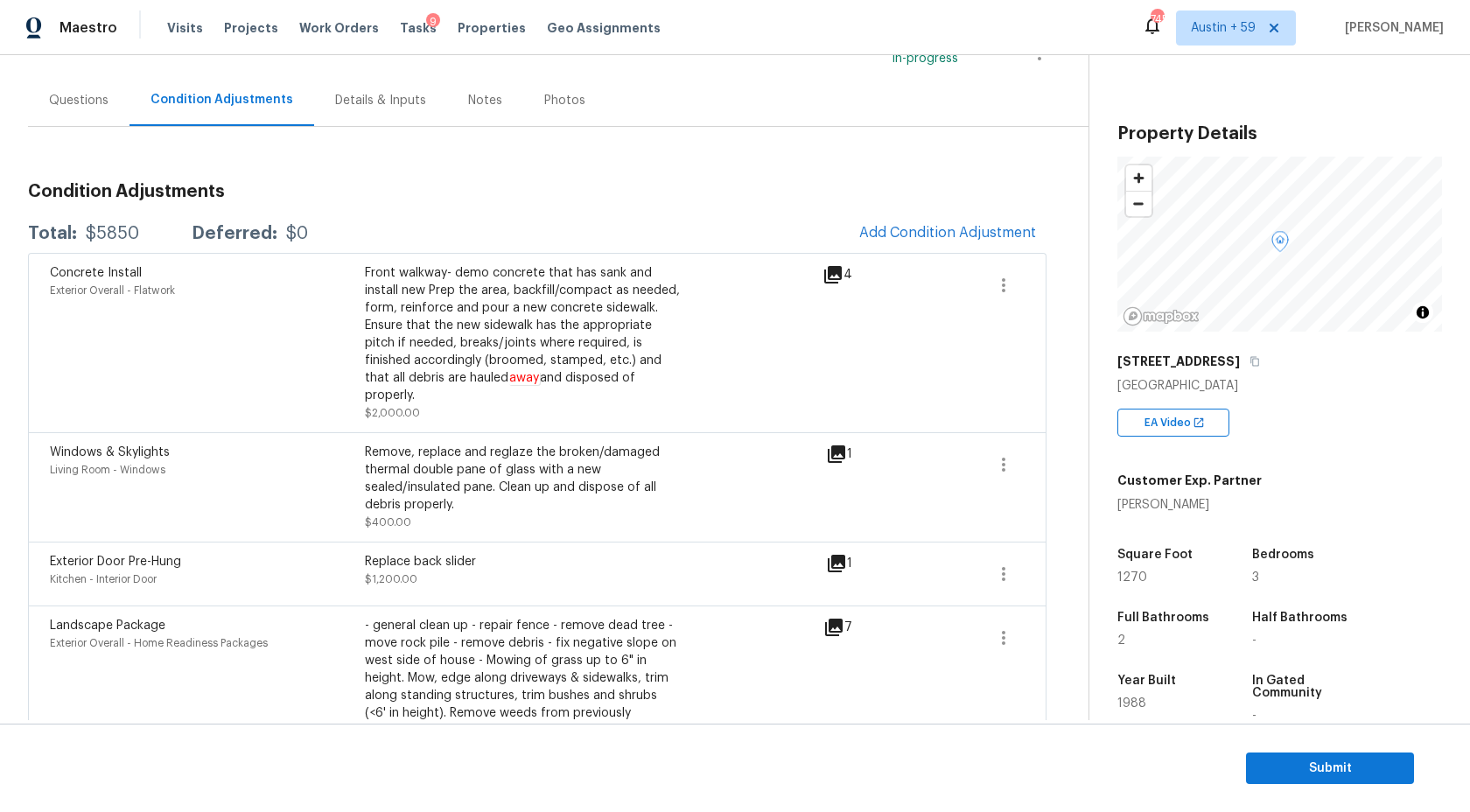
click at [1141, 575] on span "1270" at bounding box center [1133, 577] width 30 height 12
click at [924, 220] on button "Add Condition Adjustment" at bounding box center [947, 233] width 198 height 37
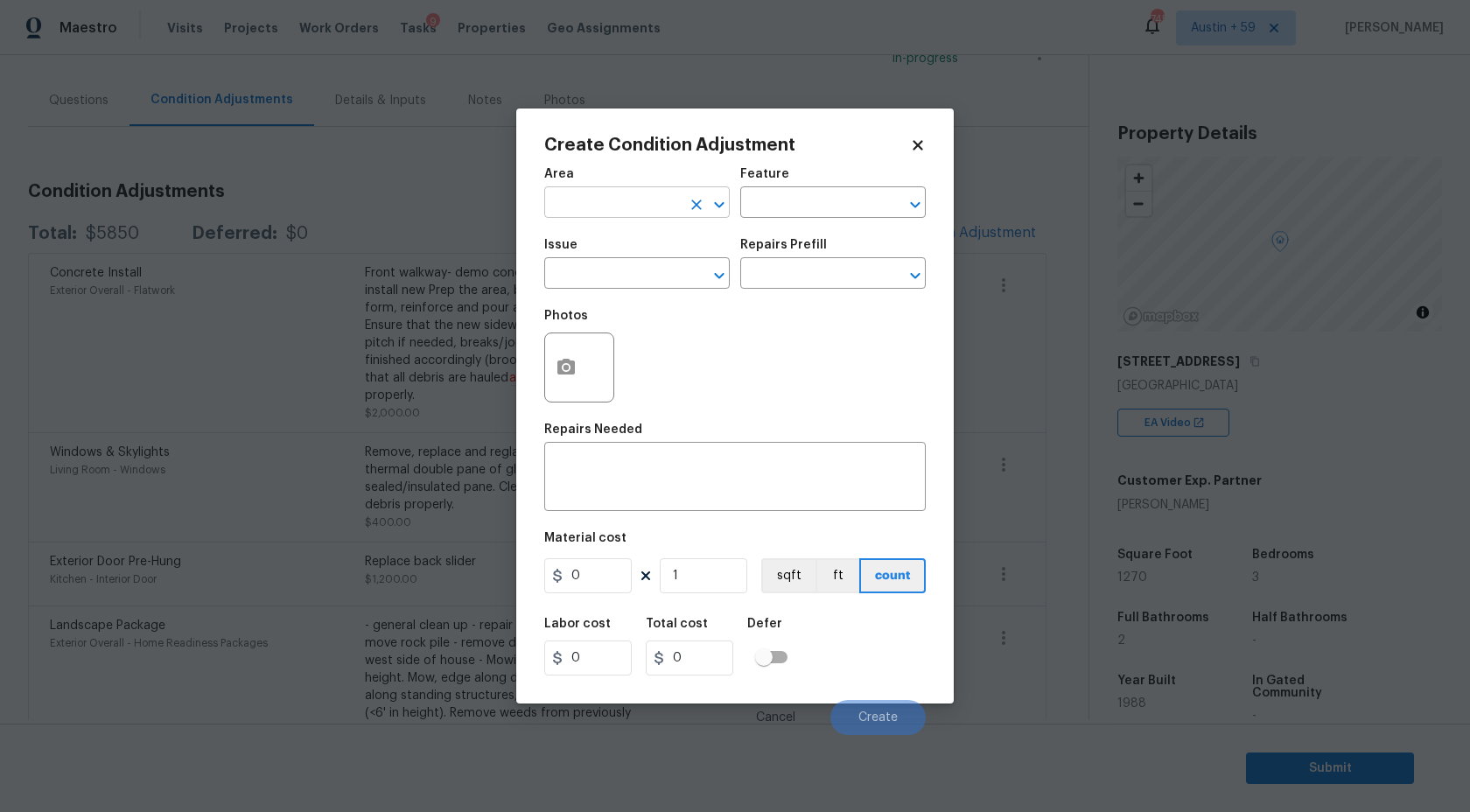
click at [576, 193] on input "text" at bounding box center [612, 204] width 137 height 27
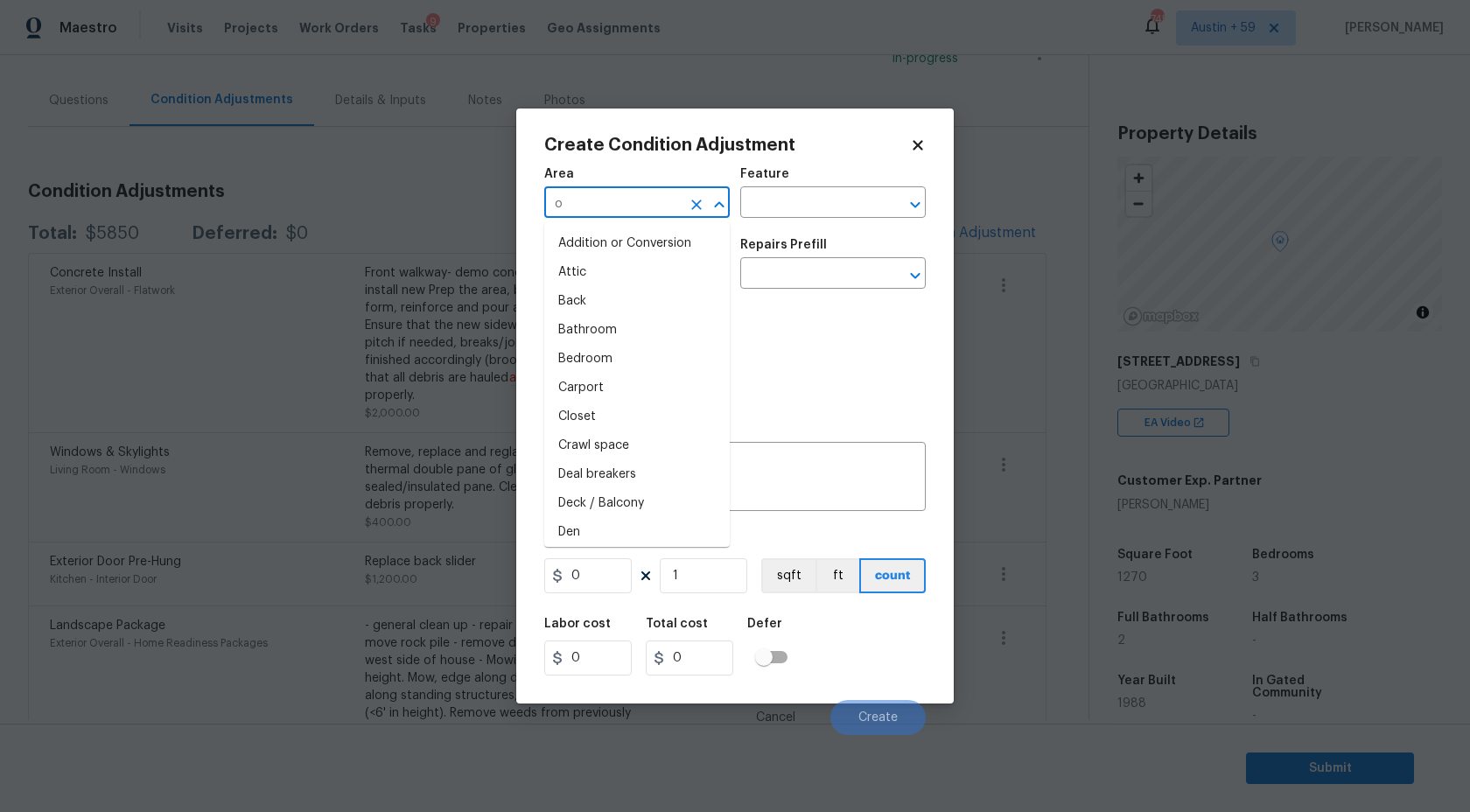
type input "ov"
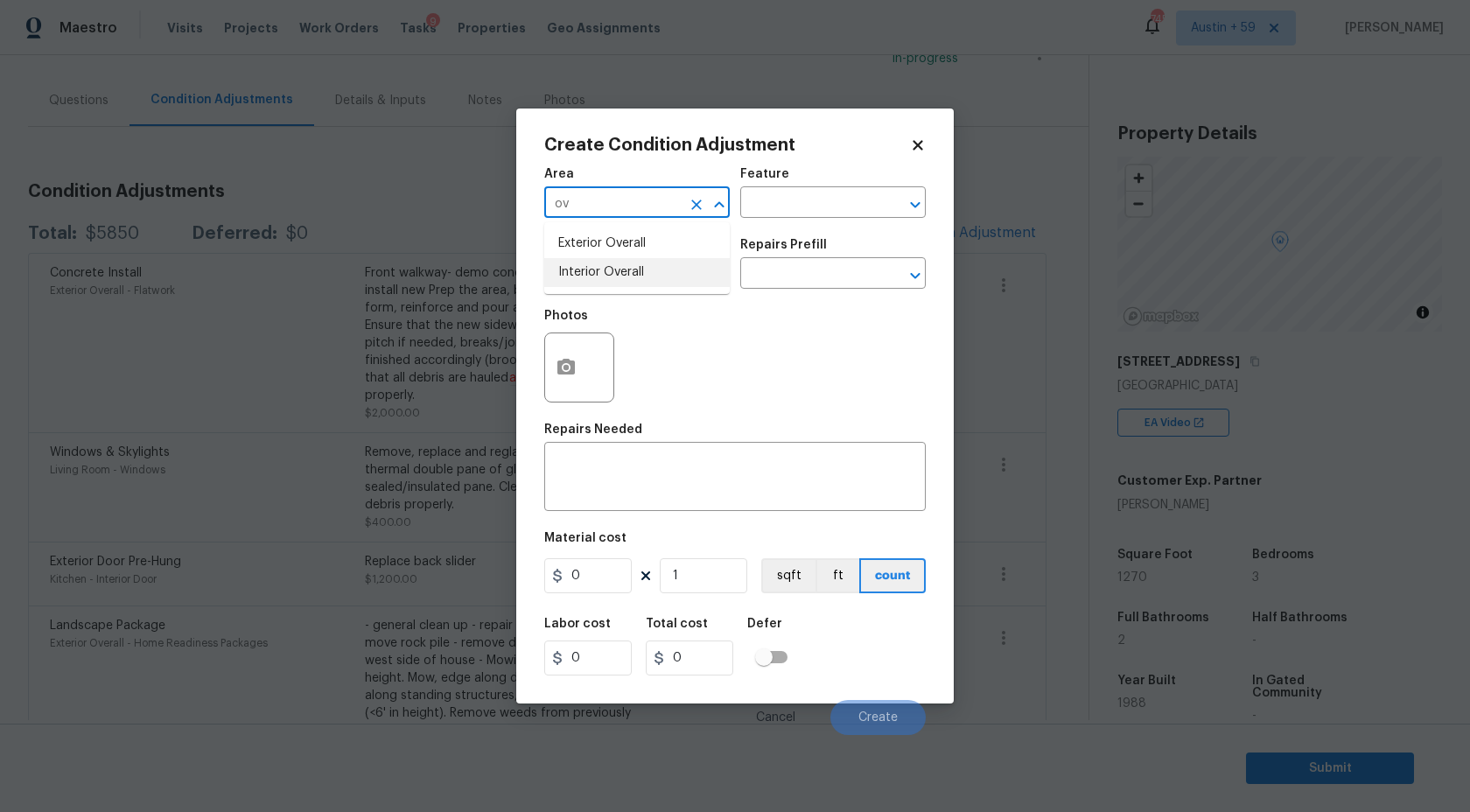
click at [594, 283] on li "Interior Overall" at bounding box center [637, 272] width 185 height 29
type input "Interior Overall"
click at [863, 182] on div "Feature" at bounding box center [833, 179] width 185 height 23
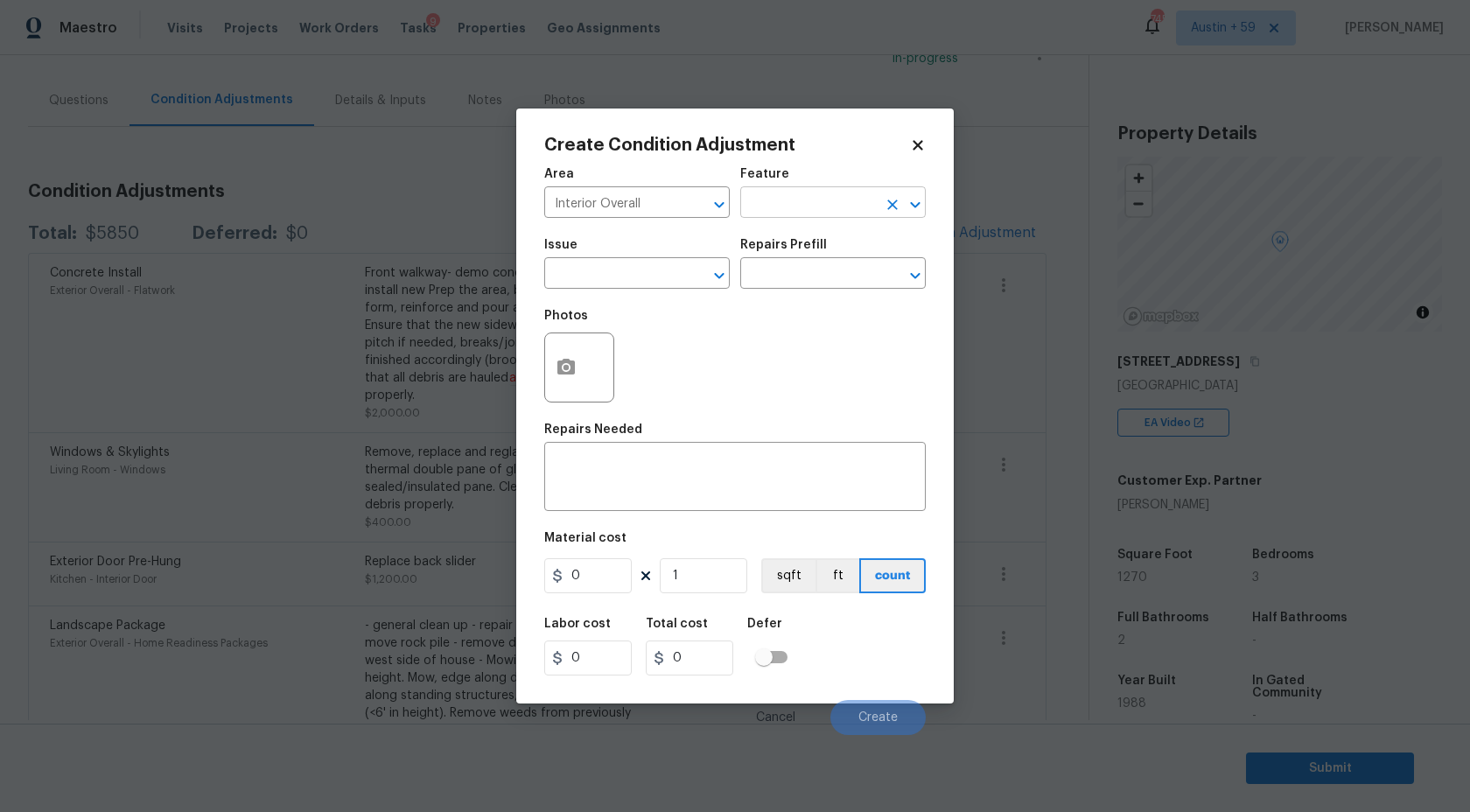
click at [845, 203] on input "text" at bounding box center [809, 204] width 137 height 27
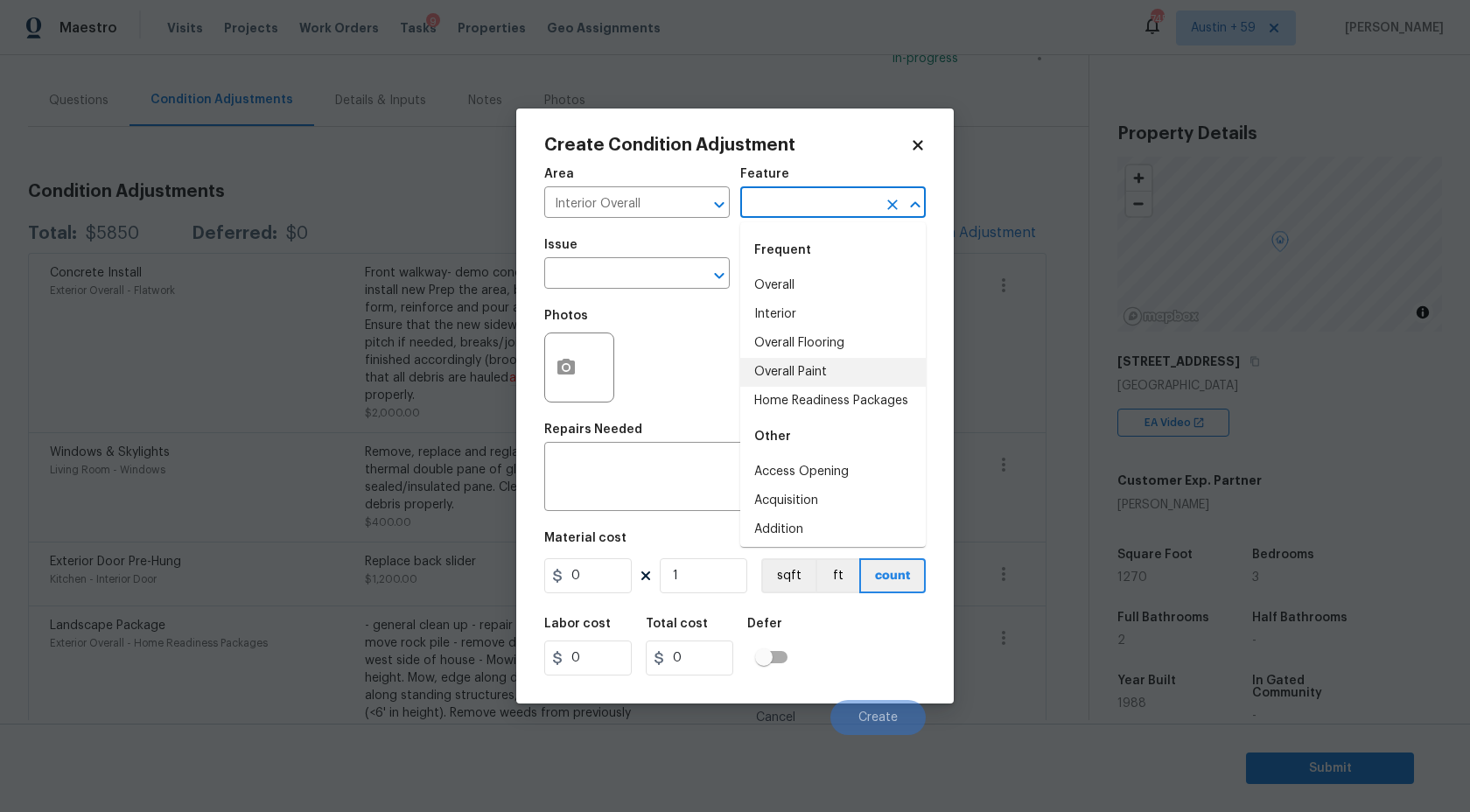
click at [808, 378] on li "Overall Paint" at bounding box center [833, 372] width 185 height 29
type input "Overall Paint"
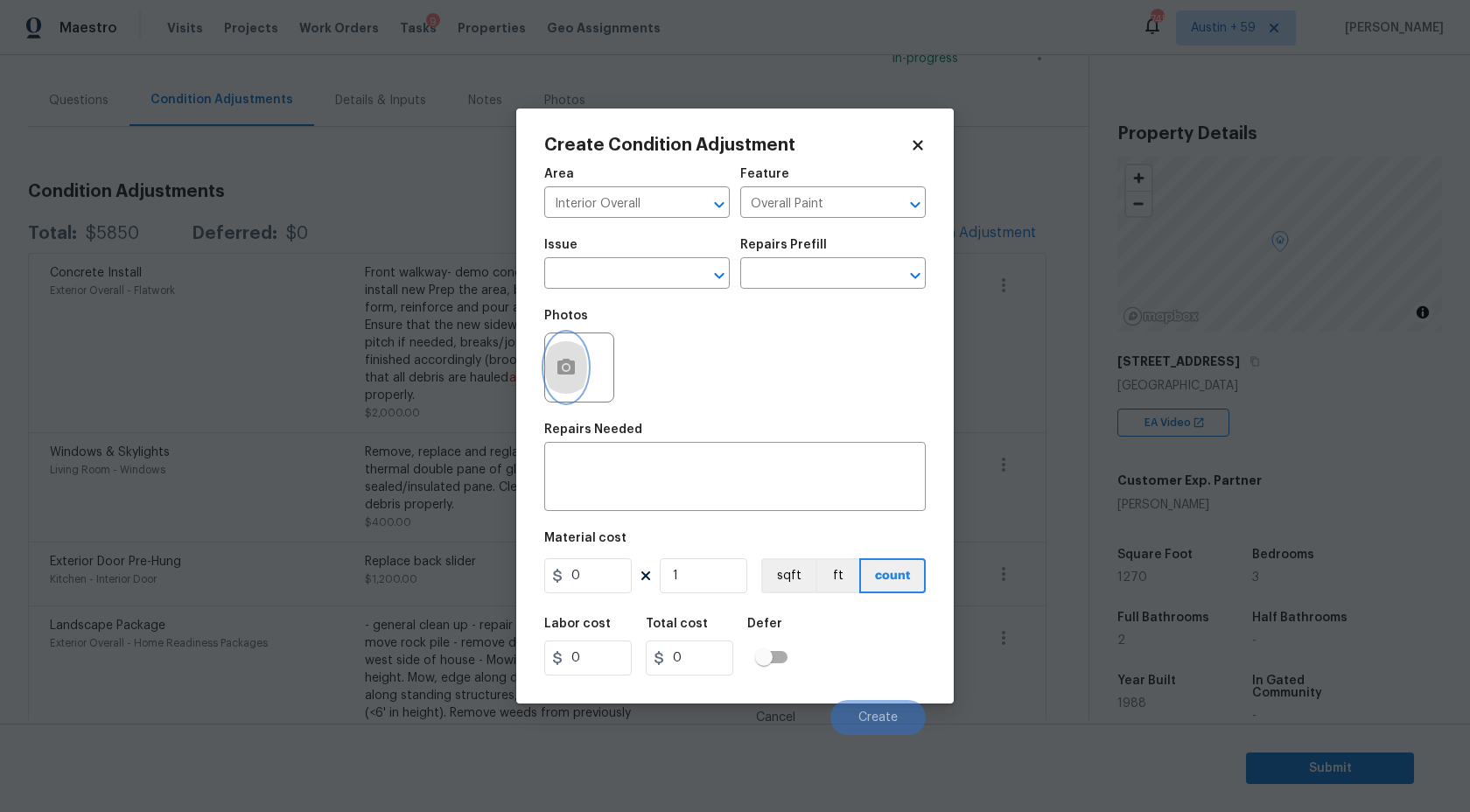
click at [579, 376] on button "button" at bounding box center [566, 367] width 42 height 68
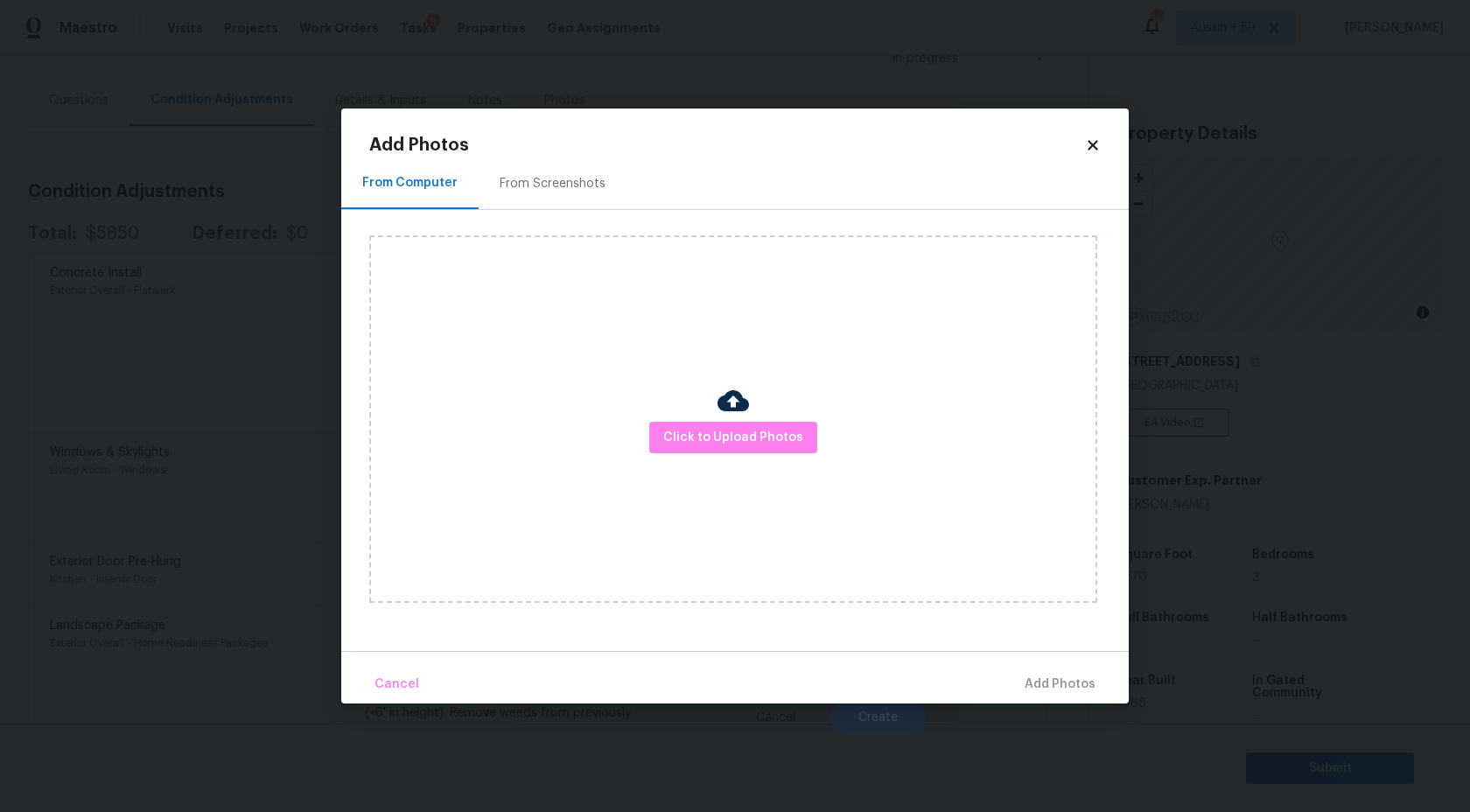
click at [758, 419] on div "Click to Upload Photos" at bounding box center [733, 419] width 728 height 367
click at [752, 455] on div "Click to Upload Photos" at bounding box center [733, 419] width 728 height 367
click at [747, 388] on img at bounding box center [734, 401] width 32 height 32
click at [737, 447] on span "Click to Upload Photos" at bounding box center [733, 438] width 140 height 22
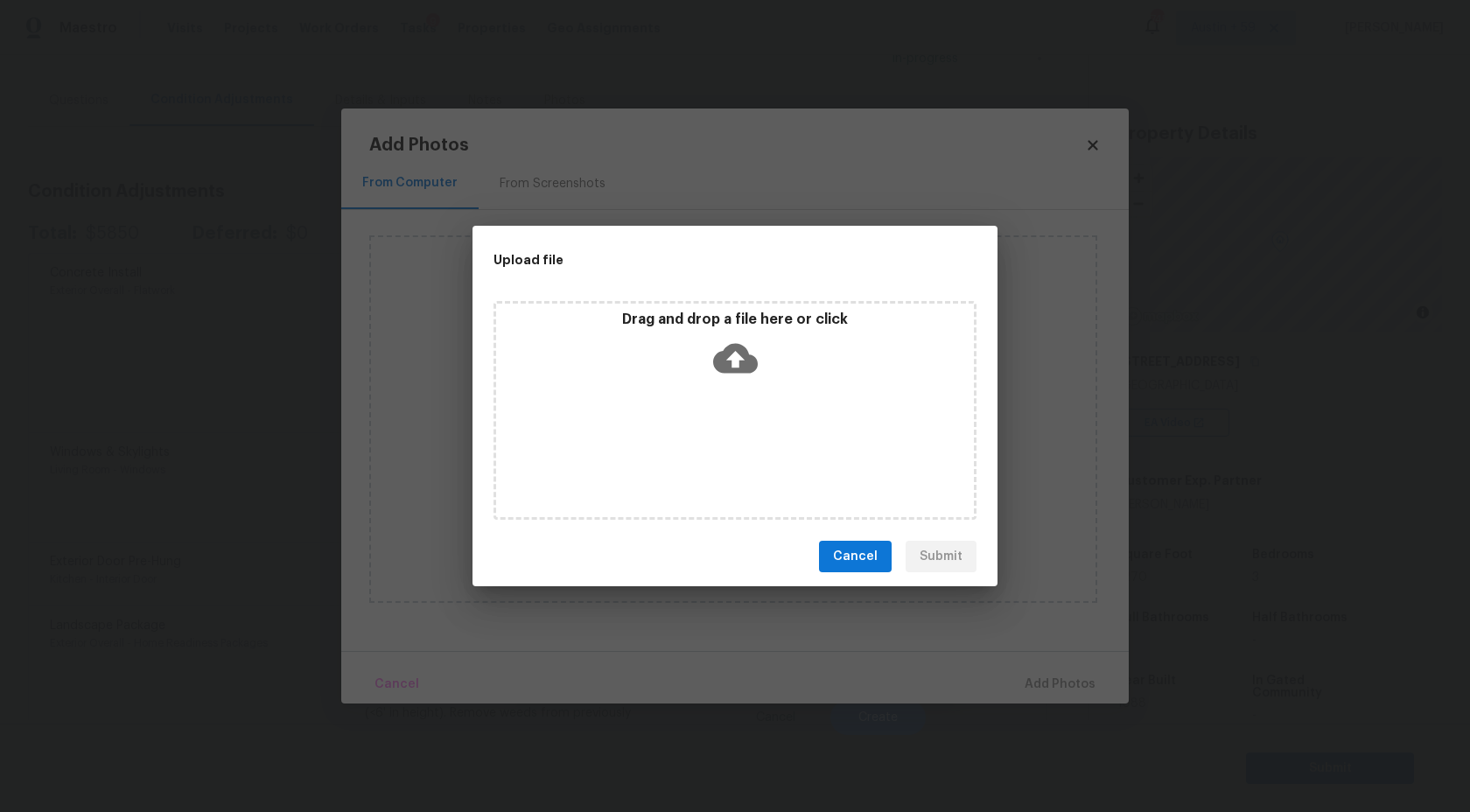
click at [740, 368] on icon at bounding box center [735, 359] width 45 height 30
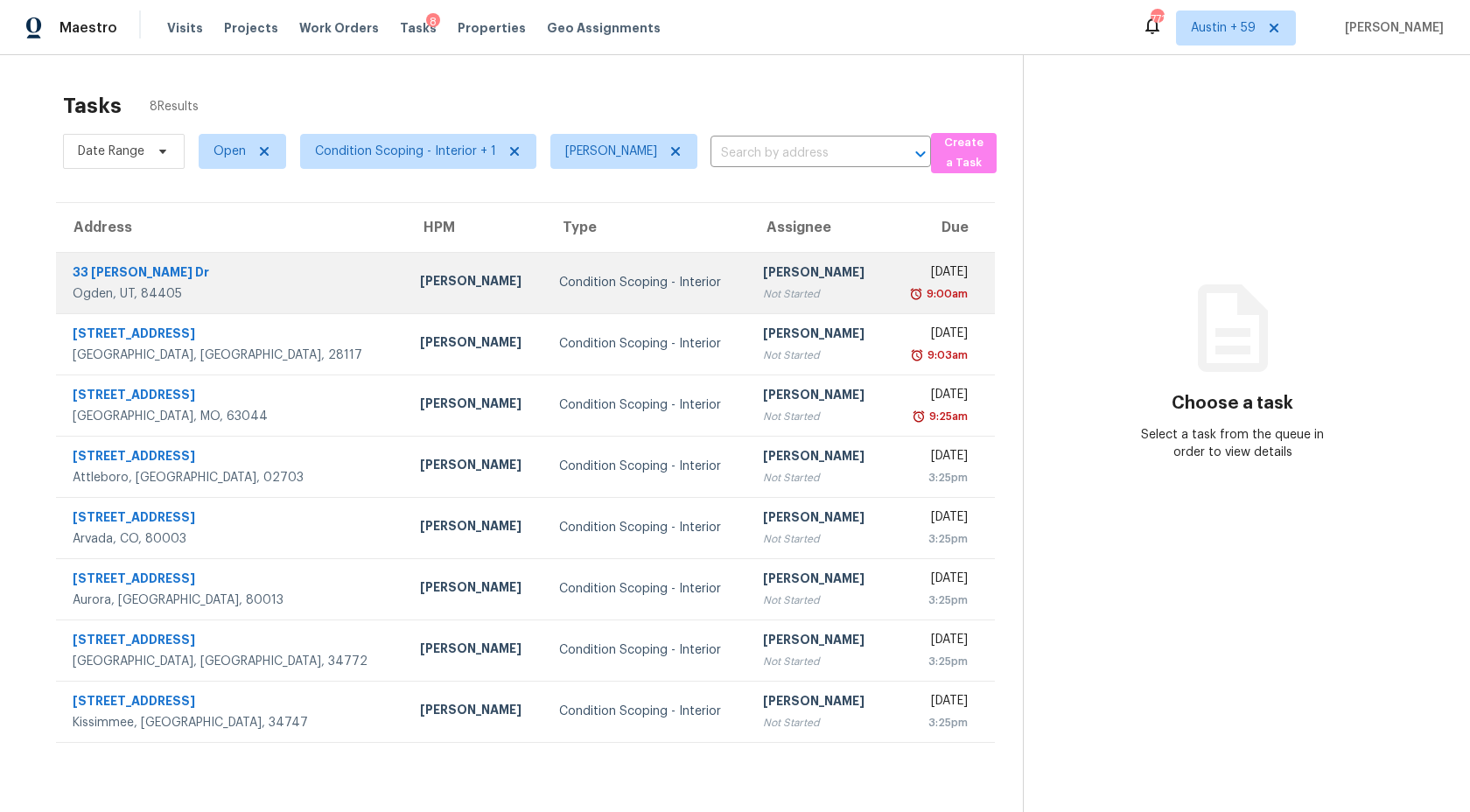
click at [749, 276] on td "Ashwin R Not Started" at bounding box center [818, 282] width 139 height 61
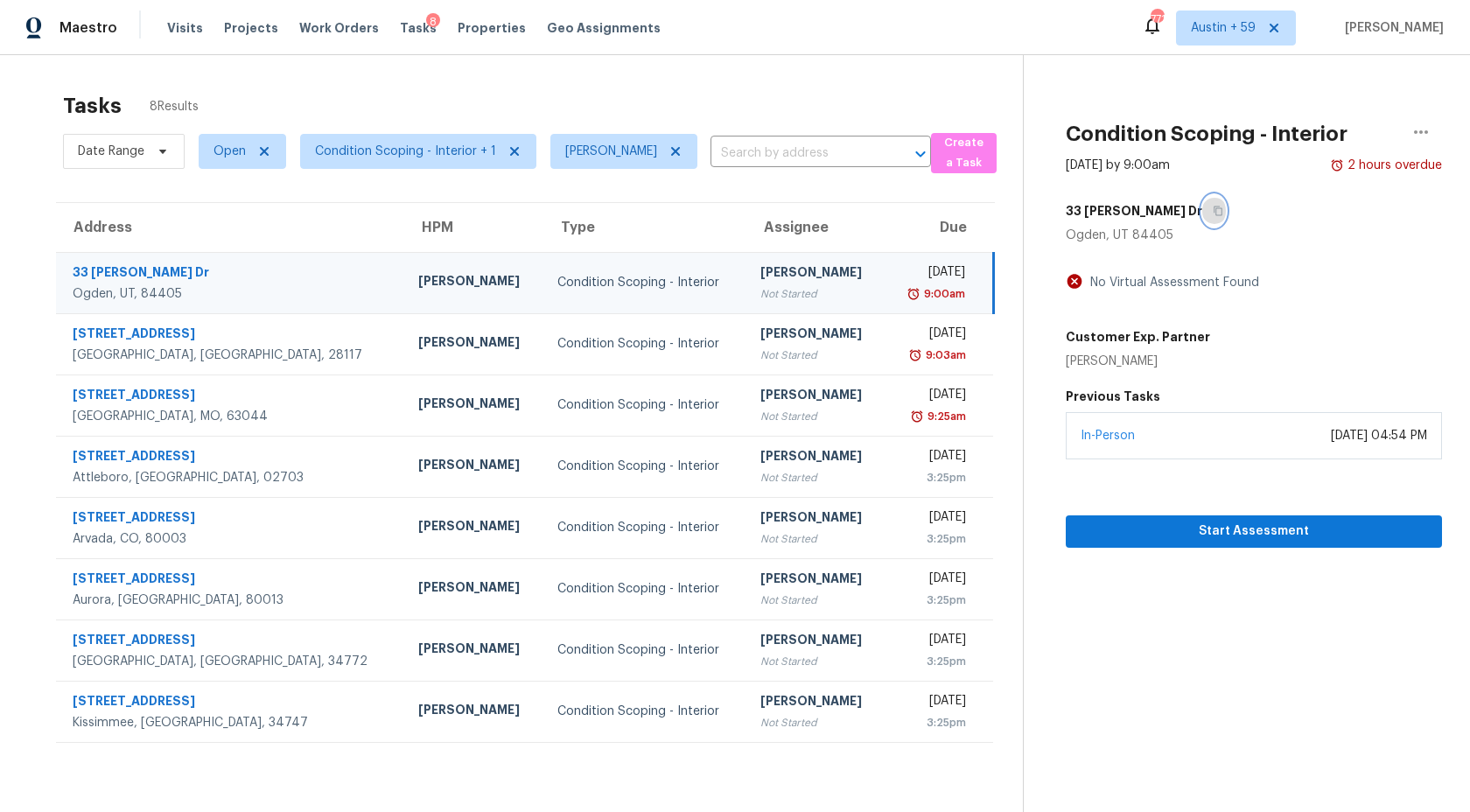
click at [1213, 214] on icon "button" at bounding box center [1218, 211] width 11 height 11
click at [1171, 529] on span "Start Assessment" at bounding box center [1254, 531] width 348 height 22
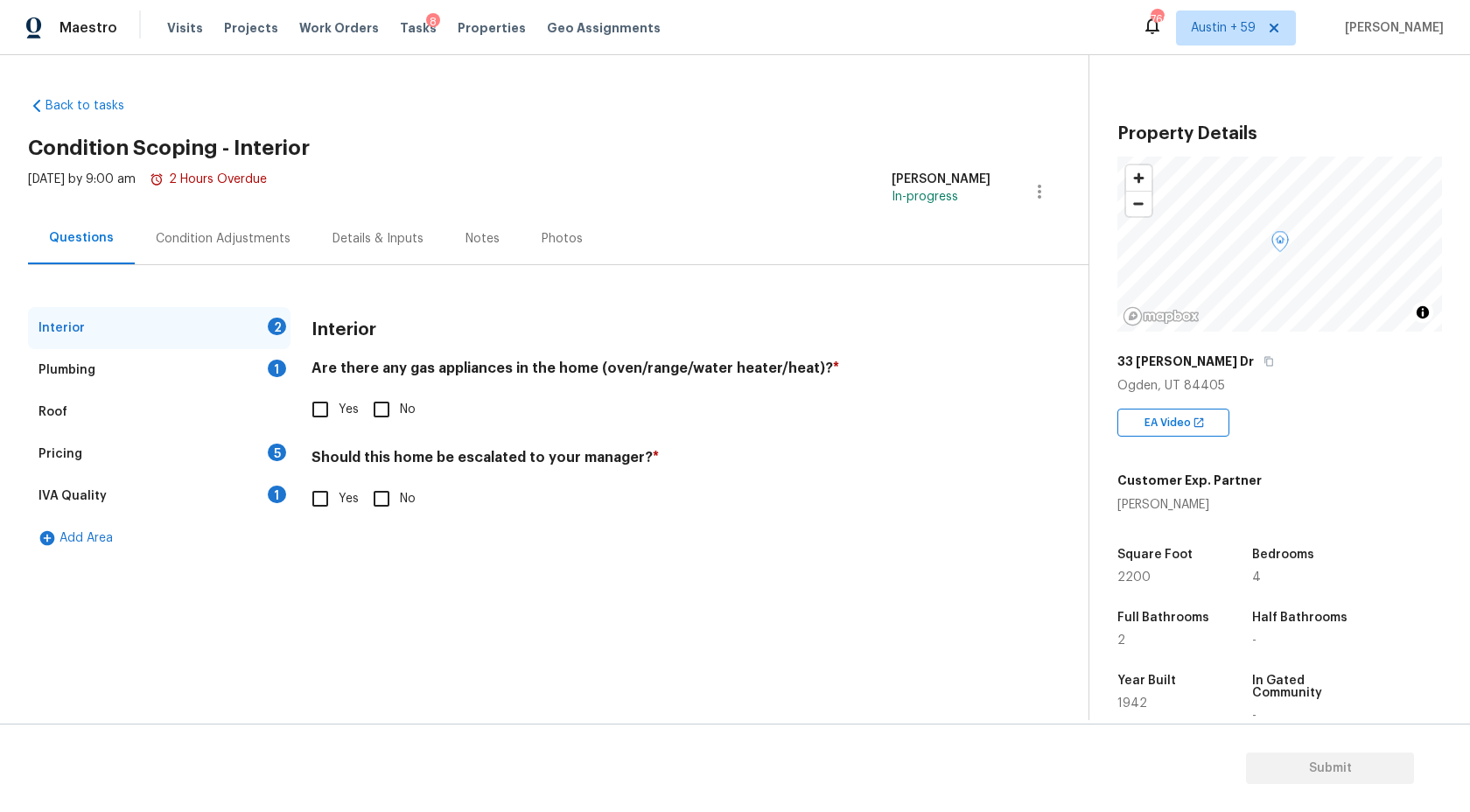
click at [253, 238] on div "Condition Adjustments" at bounding box center [222, 239] width 135 height 18
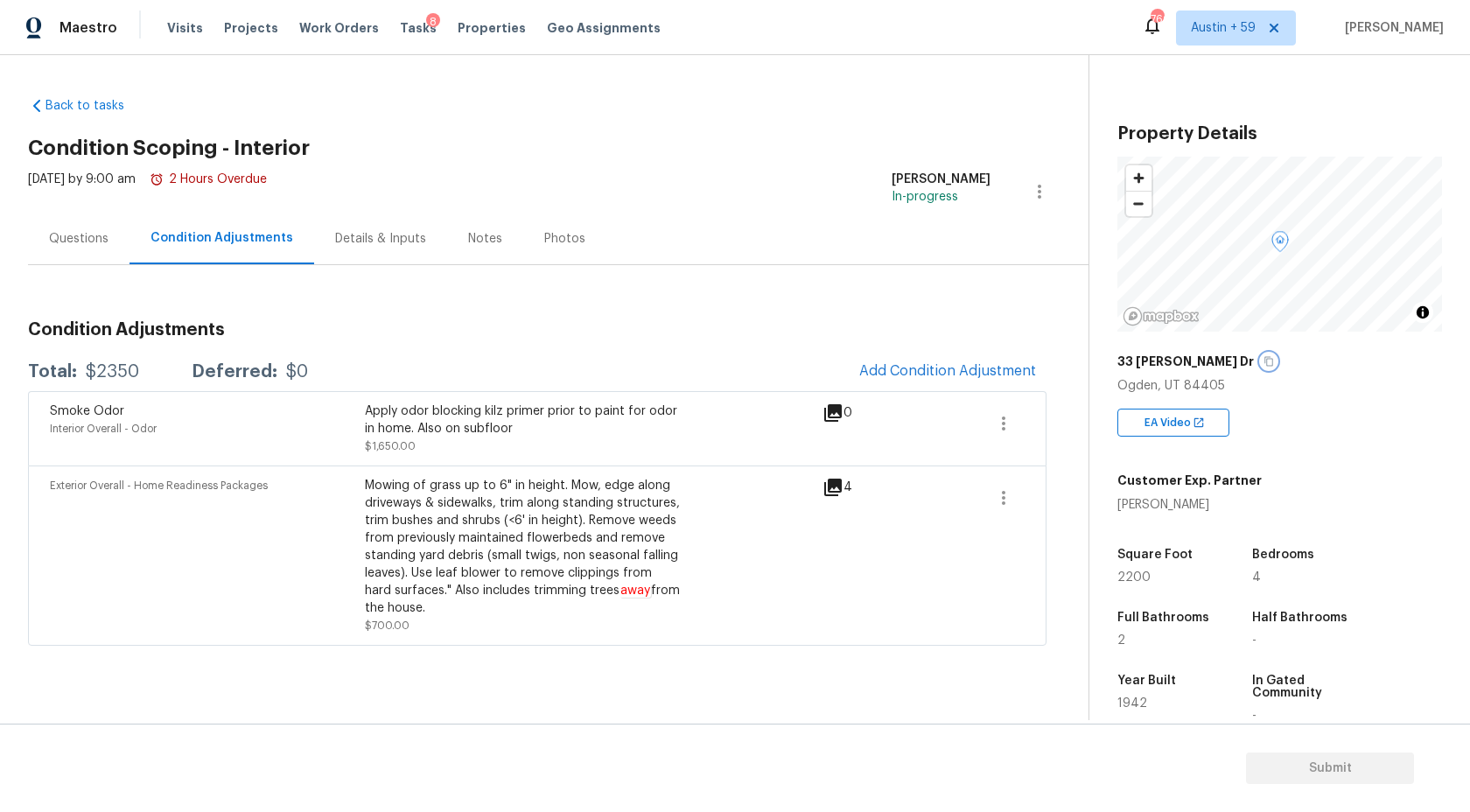
click at [1263, 362] on icon "button" at bounding box center [1269, 361] width 11 height 11
click at [1126, 571] on span "2200" at bounding box center [1135, 577] width 34 height 12
copy span "2200"
click at [57, 234] on div "Questions" at bounding box center [79, 239] width 59 height 18
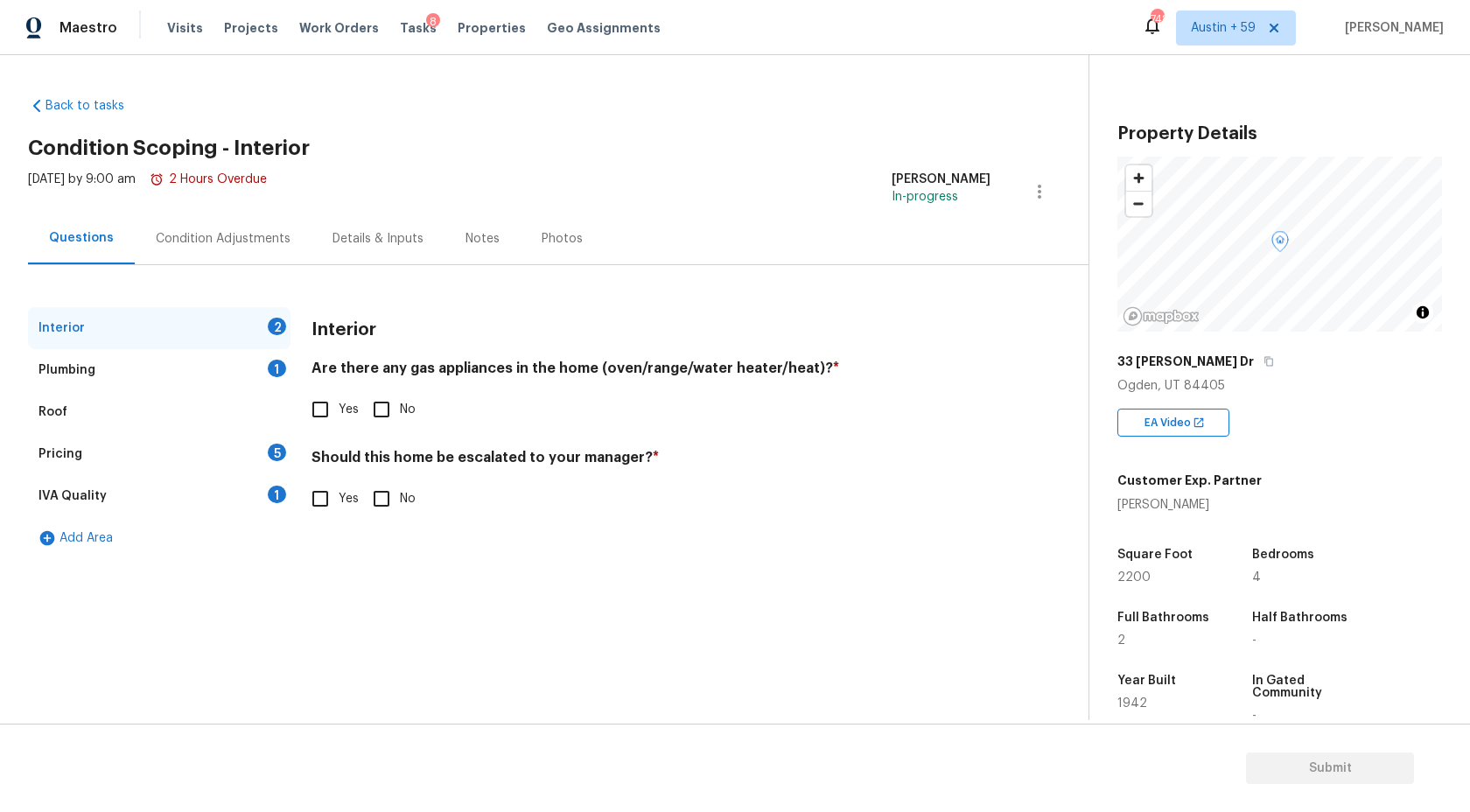
click at [328, 405] on input "Yes" at bounding box center [320, 410] width 37 height 37
checkbox input "true"
click at [378, 509] on input "No" at bounding box center [381, 500] width 37 height 37
checkbox input "true"
click at [257, 366] on div "Plumbing 1" at bounding box center [159, 370] width 262 height 42
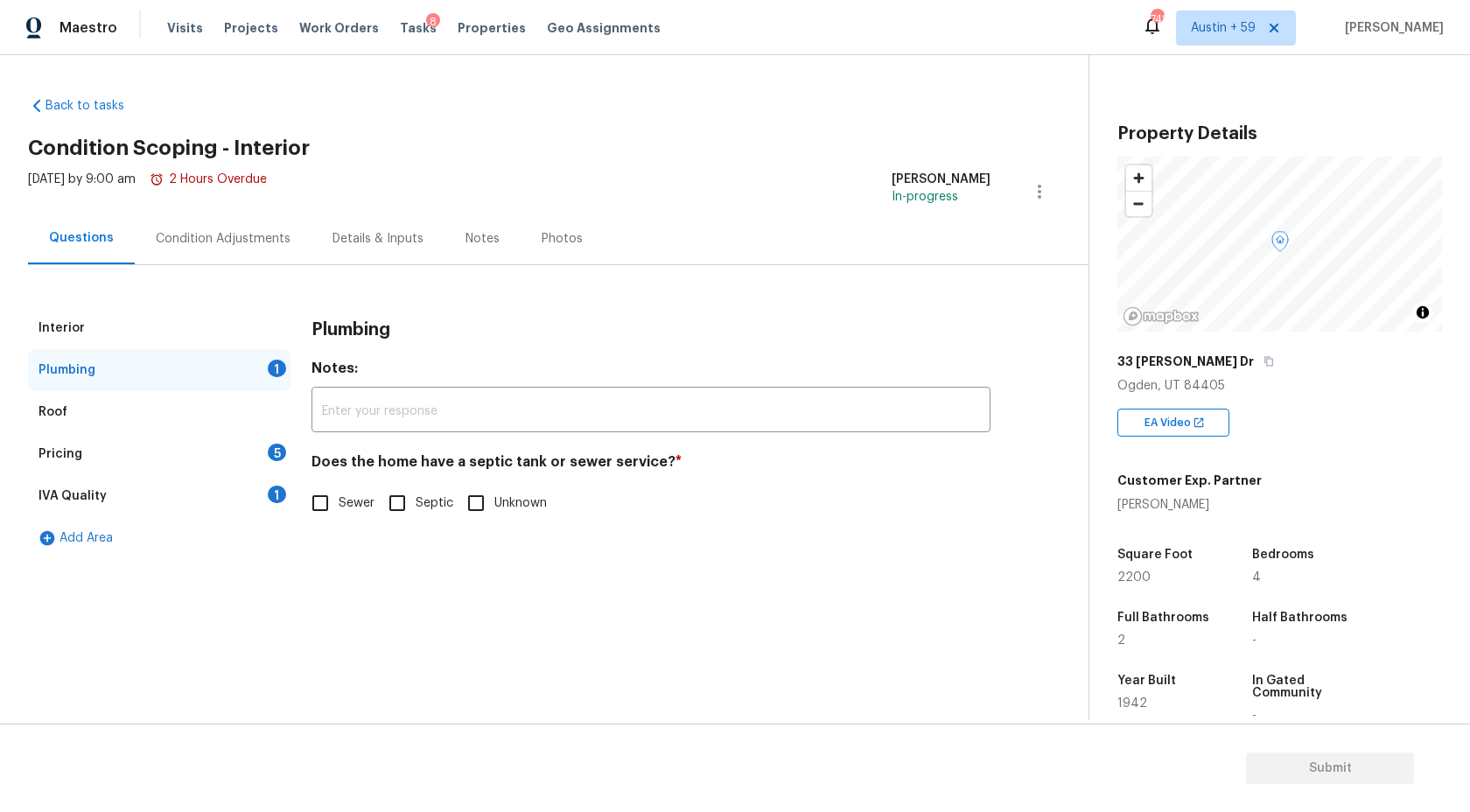
click at [340, 501] on span "Sewer" at bounding box center [357, 503] width 36 height 19
click at [339, 501] on input "Sewer" at bounding box center [320, 503] width 37 height 37
checkbox input "true"
click at [209, 407] on div "Roof" at bounding box center [159, 412] width 262 height 42
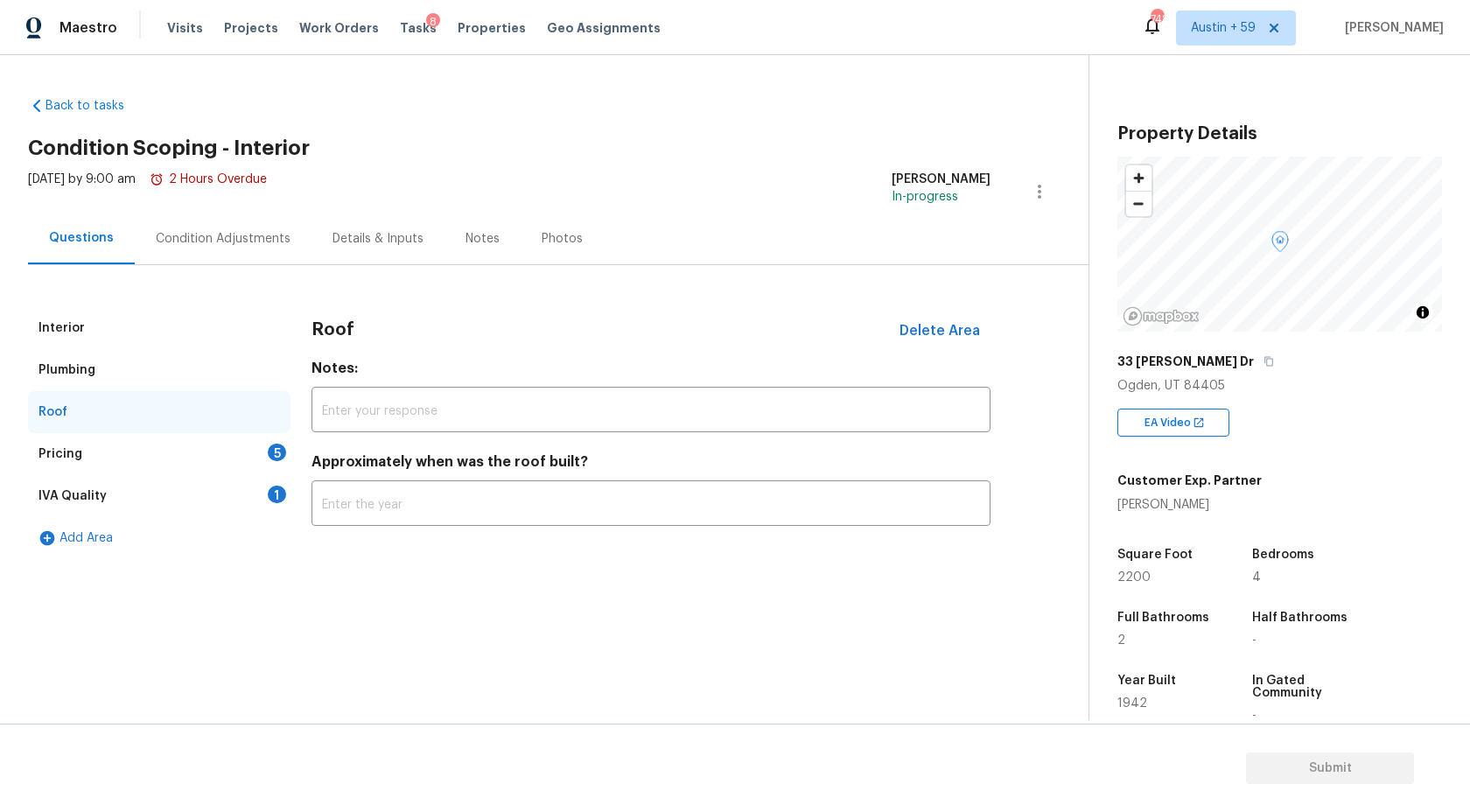
click at [268, 462] on div "Pricing 5" at bounding box center [159, 455] width 262 height 42
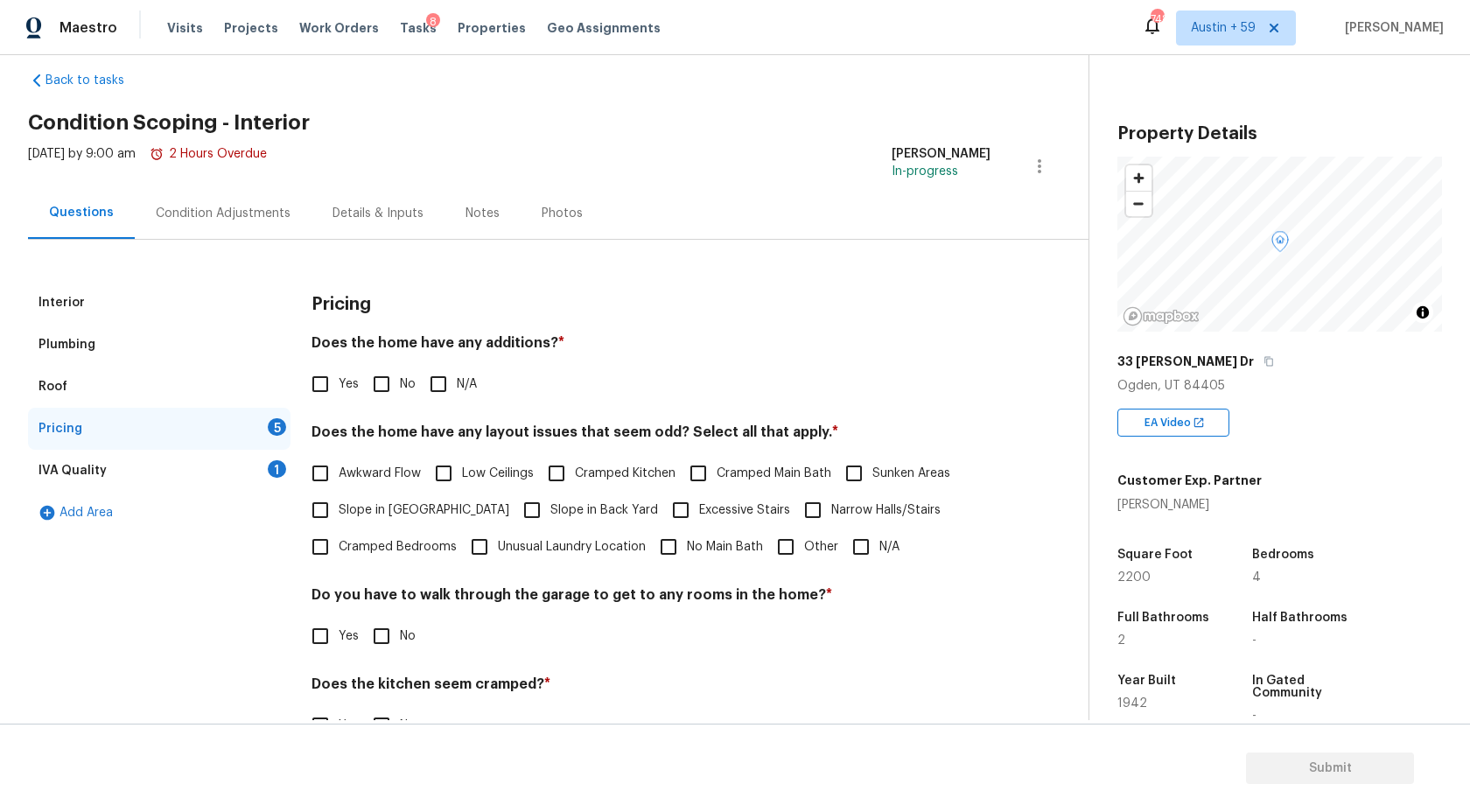
scroll to position [34, 0]
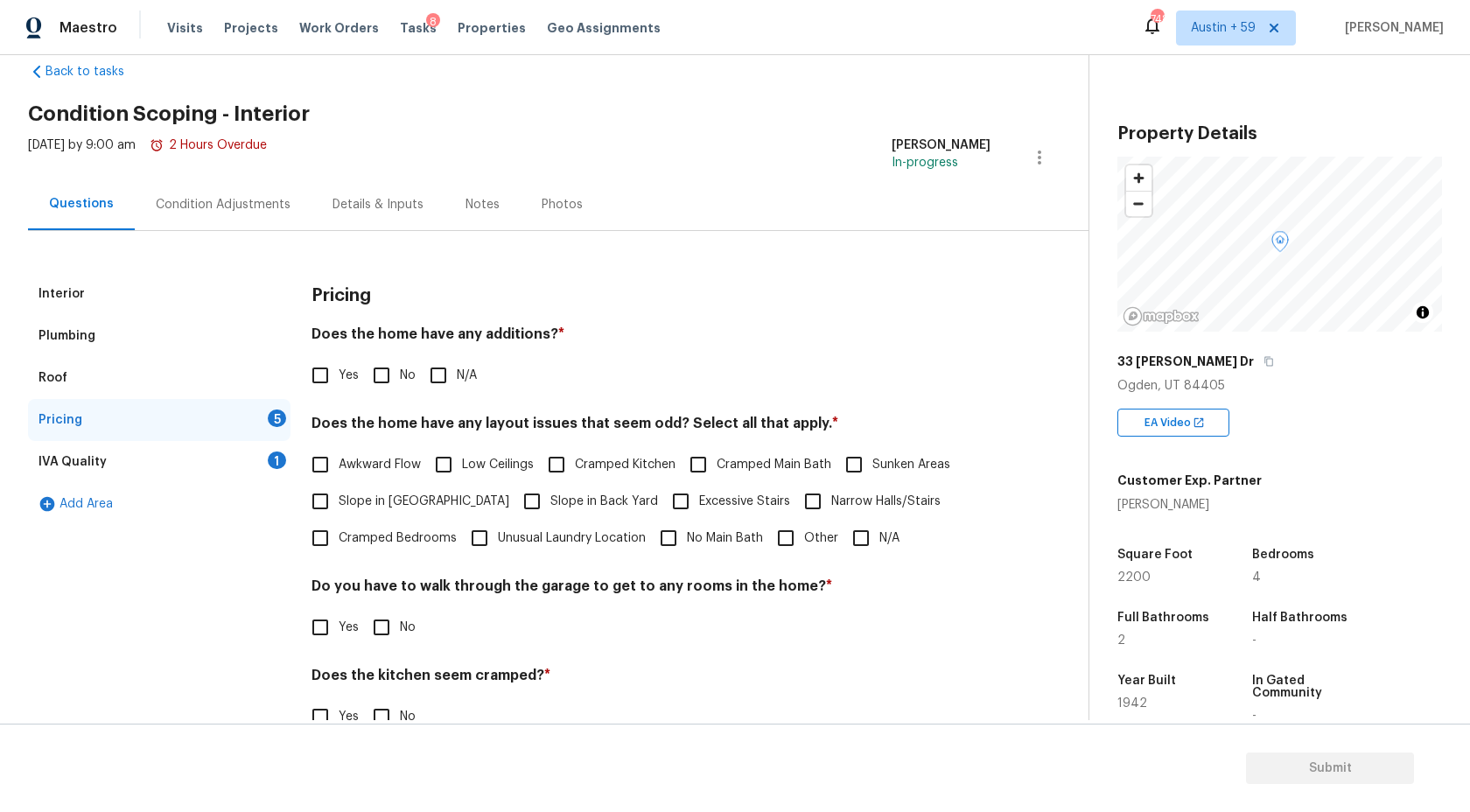
click at [388, 372] on input "No" at bounding box center [381, 375] width 37 height 37
checkbox input "true"
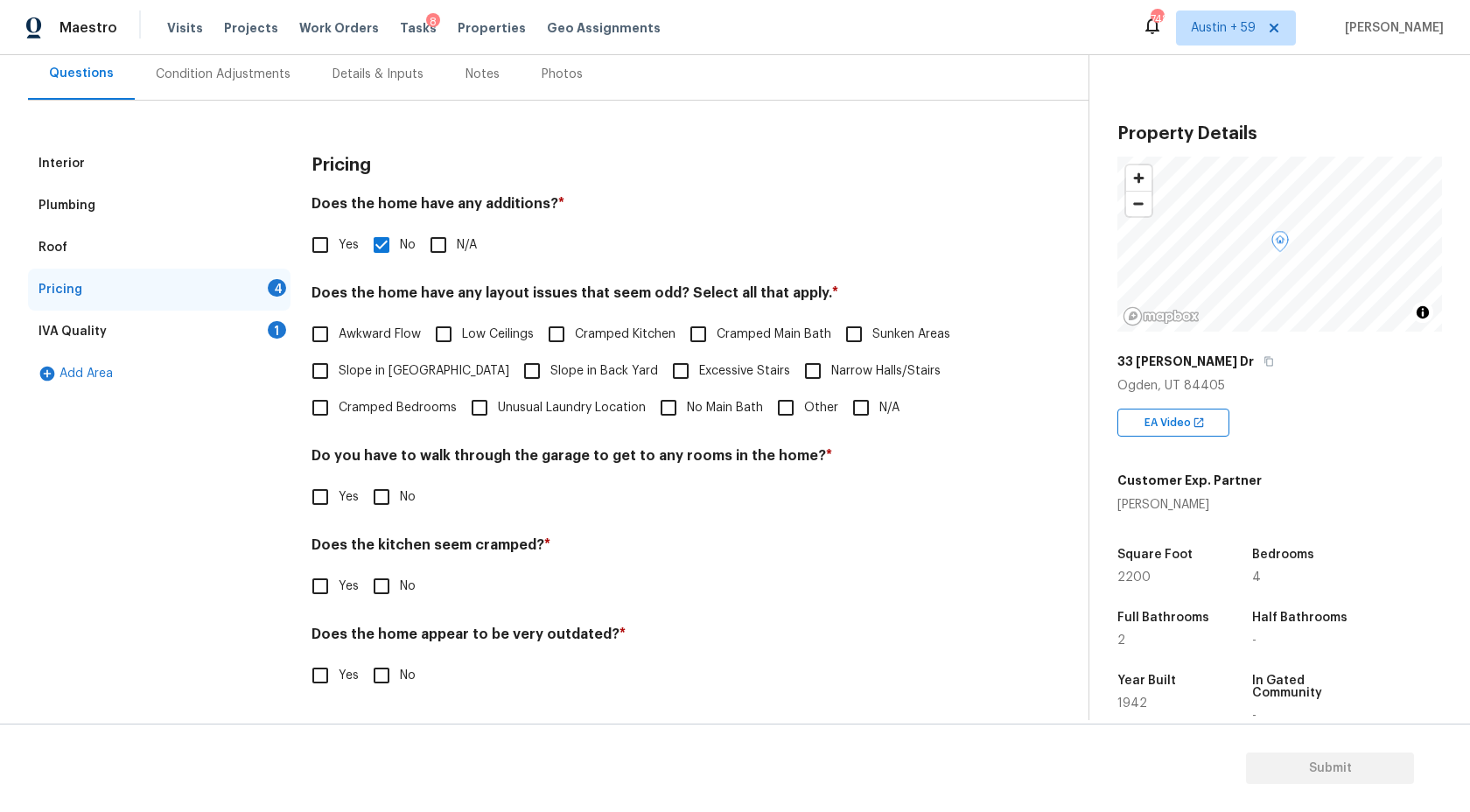
click at [788, 412] on input "Other" at bounding box center [786, 408] width 37 height 37
checkbox input "true"
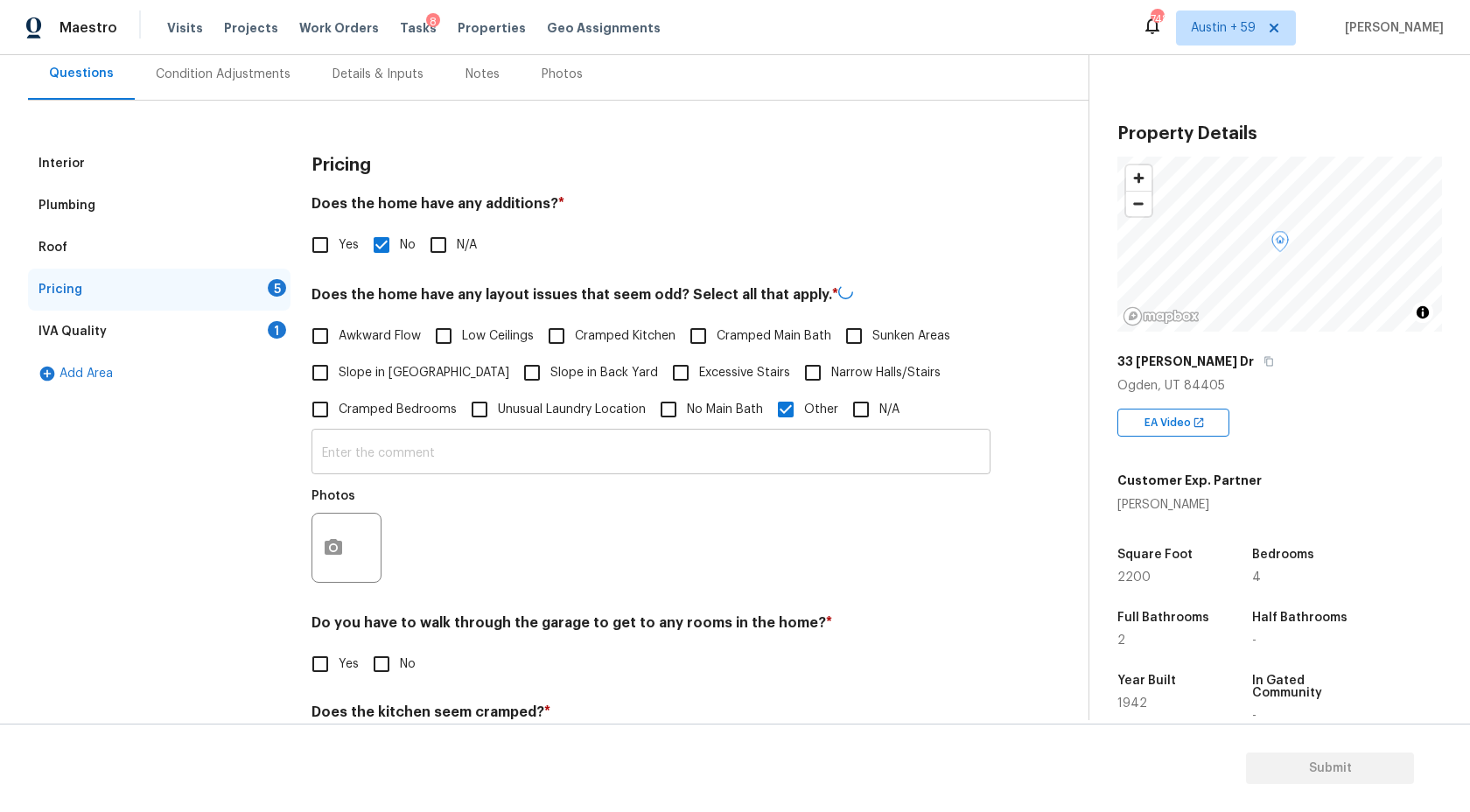
click at [600, 449] on input "text" at bounding box center [651, 454] width 679 height 41
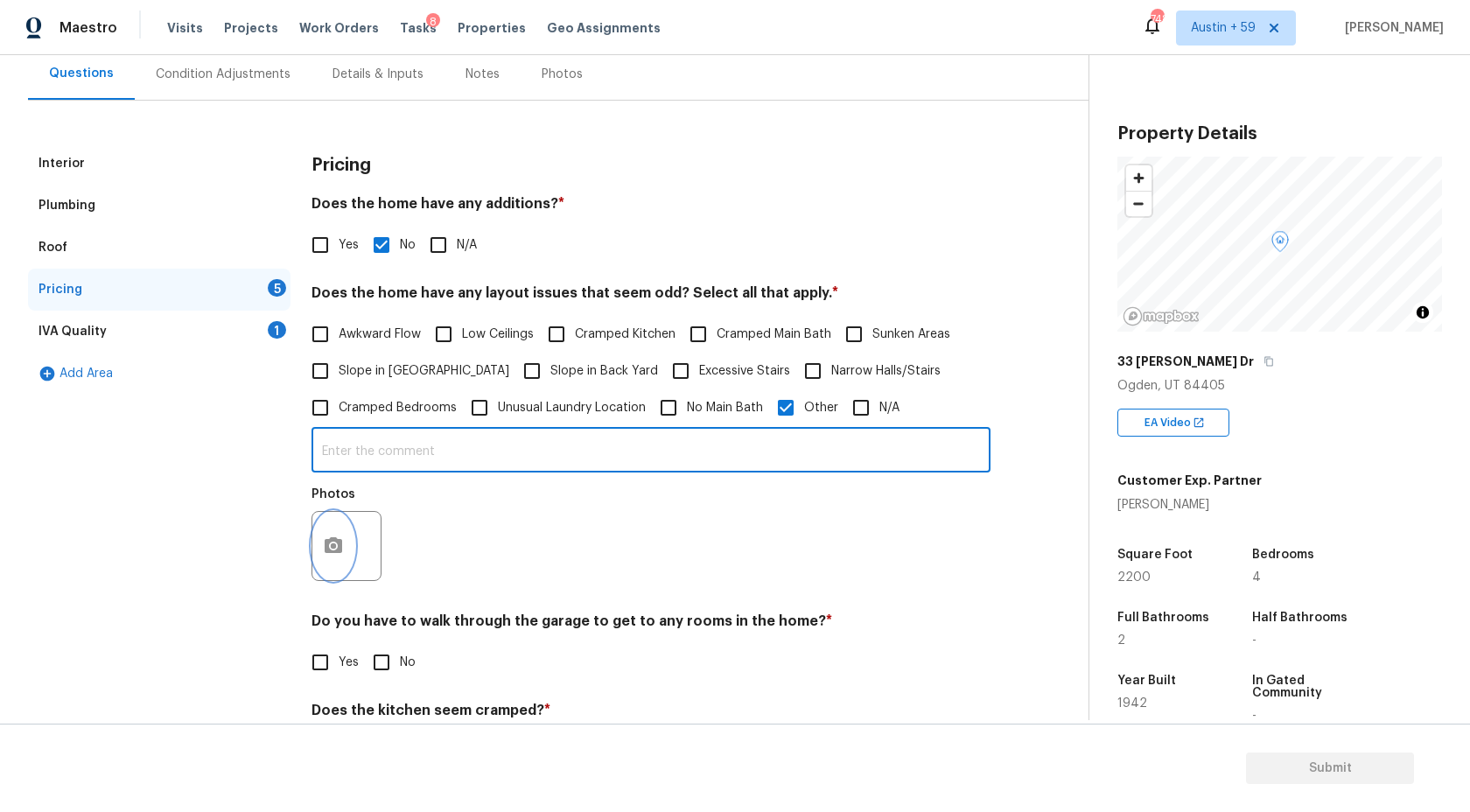
click at [324, 544] on icon "button" at bounding box center [334, 546] width 21 height 21
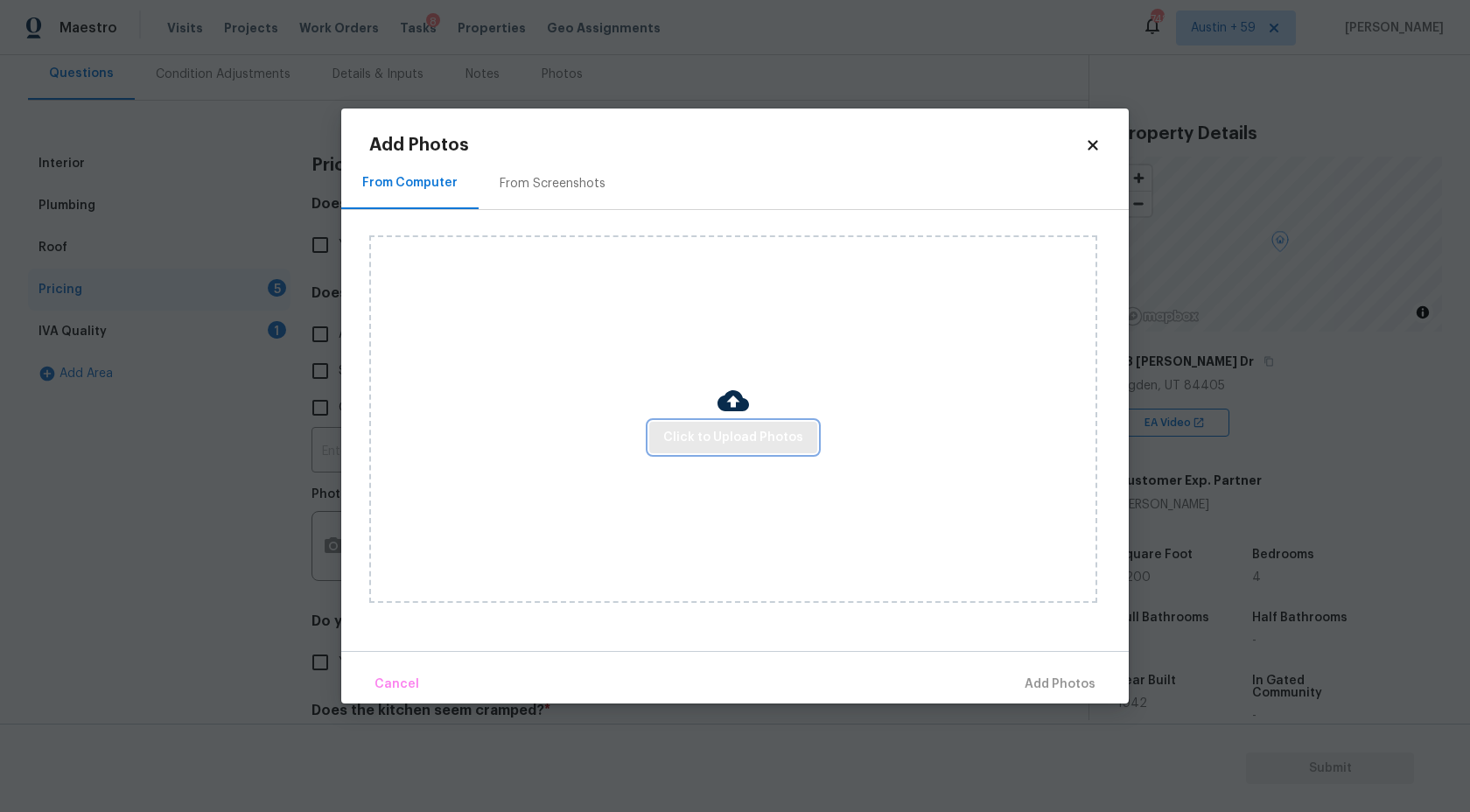
click at [718, 445] on span "Click to Upload Photos" at bounding box center [733, 438] width 140 height 22
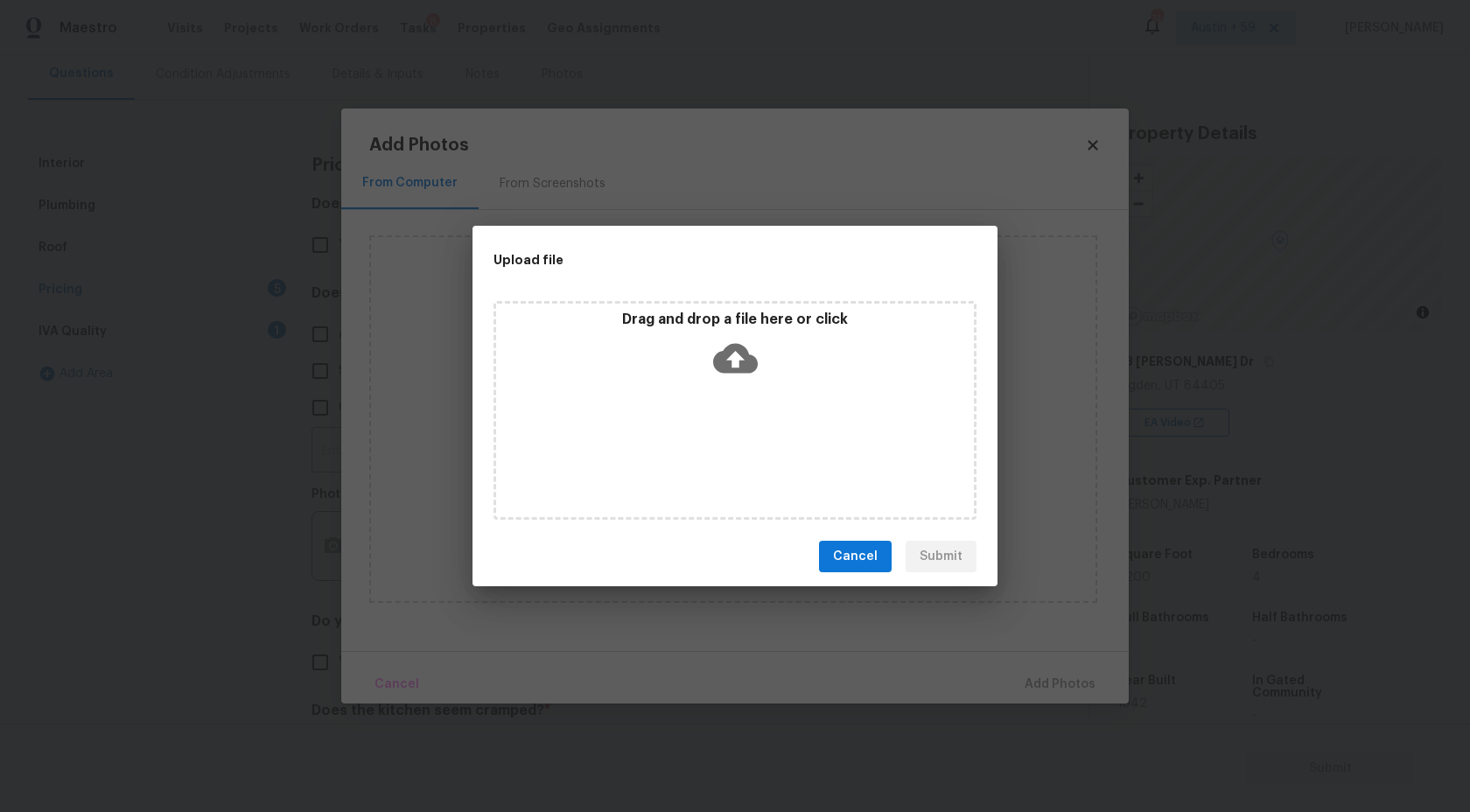
click at [726, 370] on icon at bounding box center [735, 359] width 45 height 30
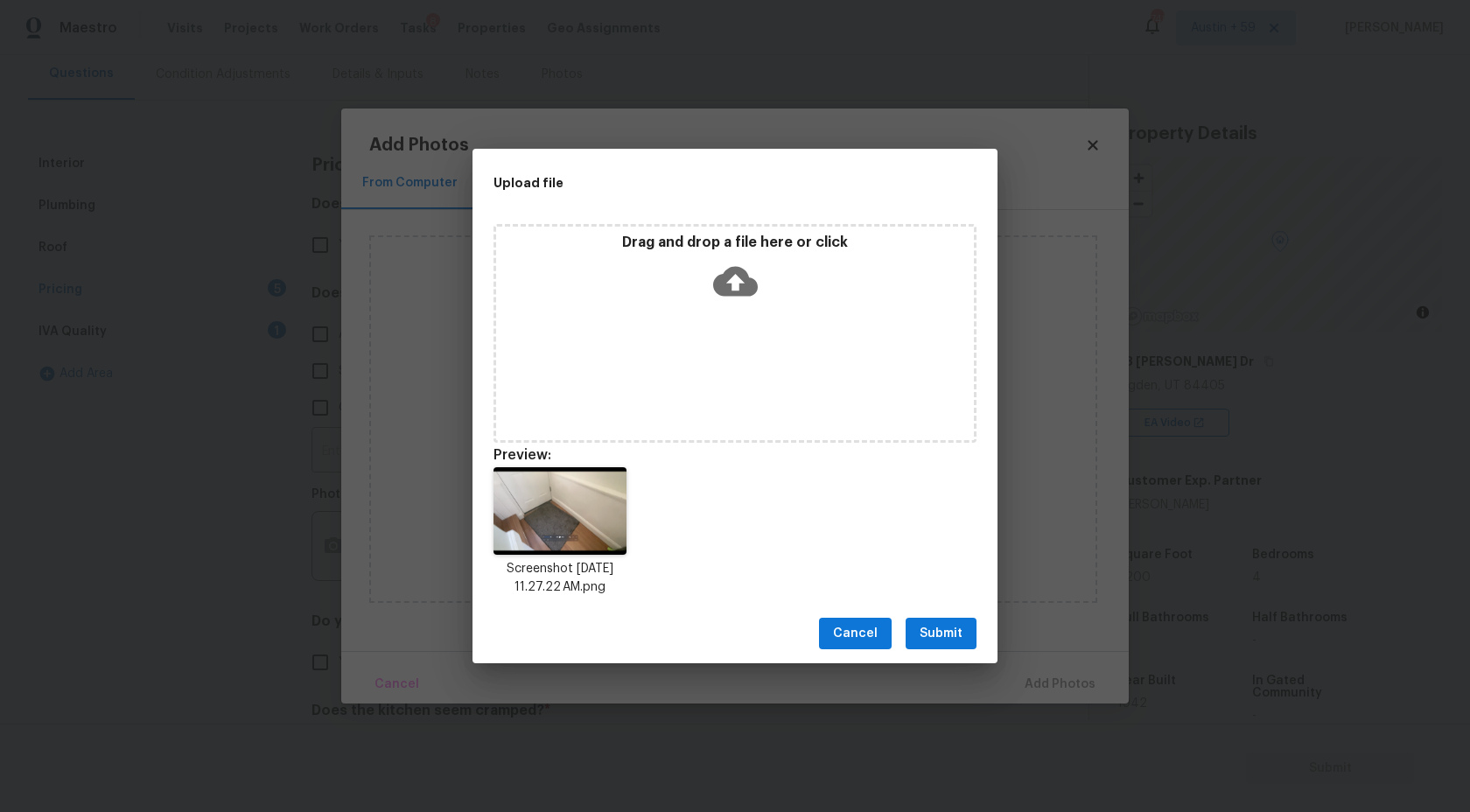
click at [949, 632] on span "Submit" at bounding box center [941, 634] width 43 height 22
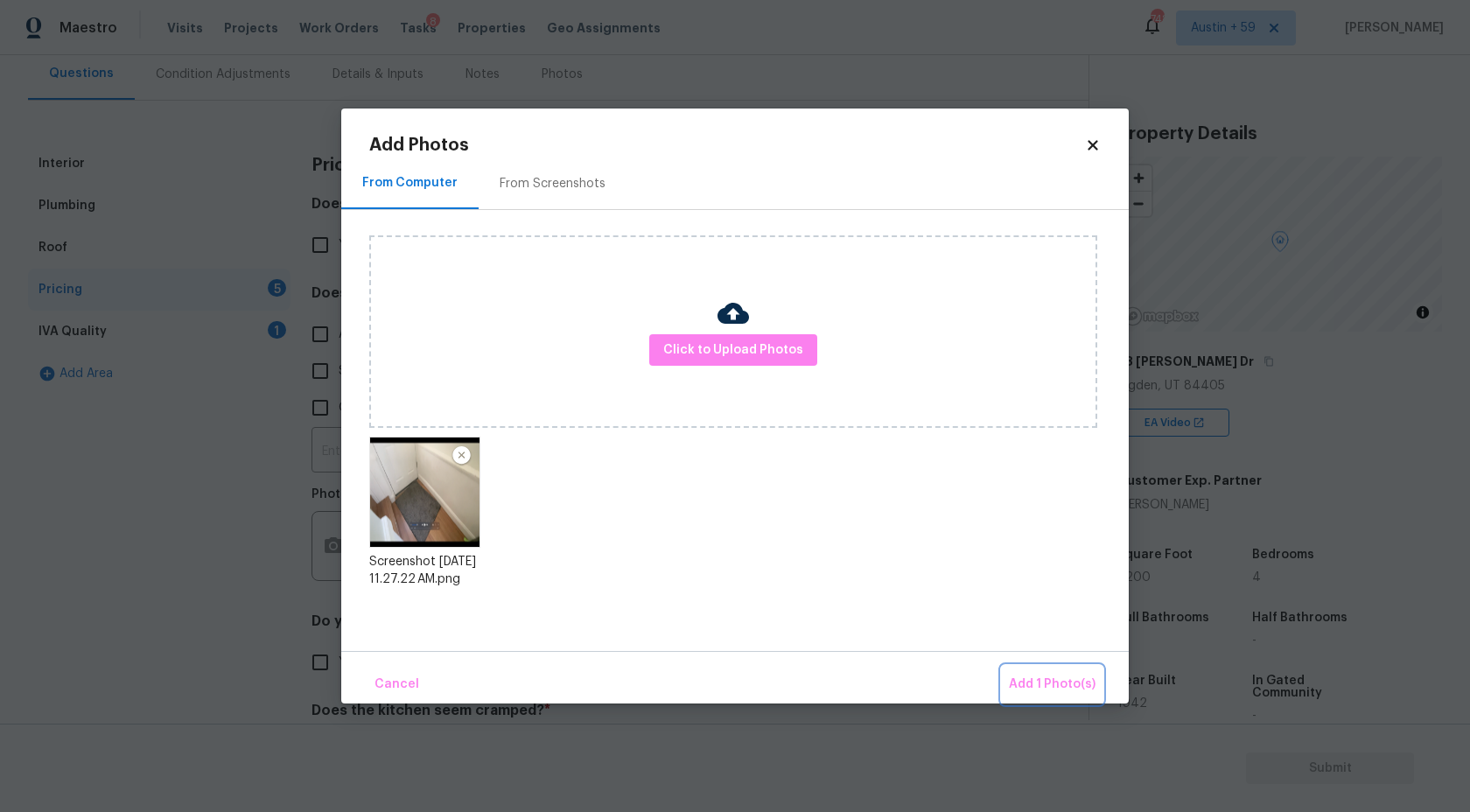
click at [1037, 688] on span "Add 1 Photo(s)" at bounding box center [1052, 684] width 87 height 22
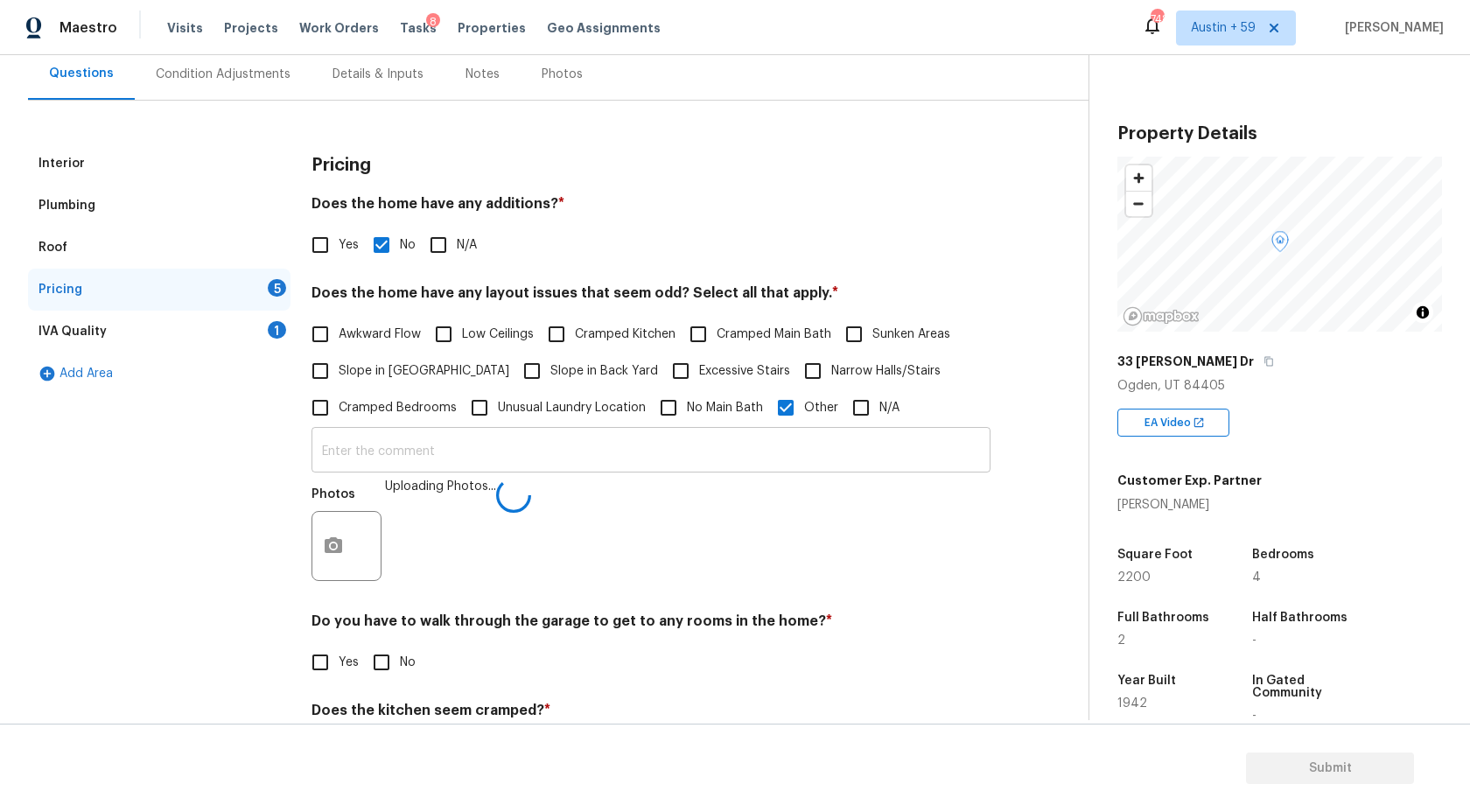
click at [449, 450] on input "text" at bounding box center [651, 452] width 679 height 41
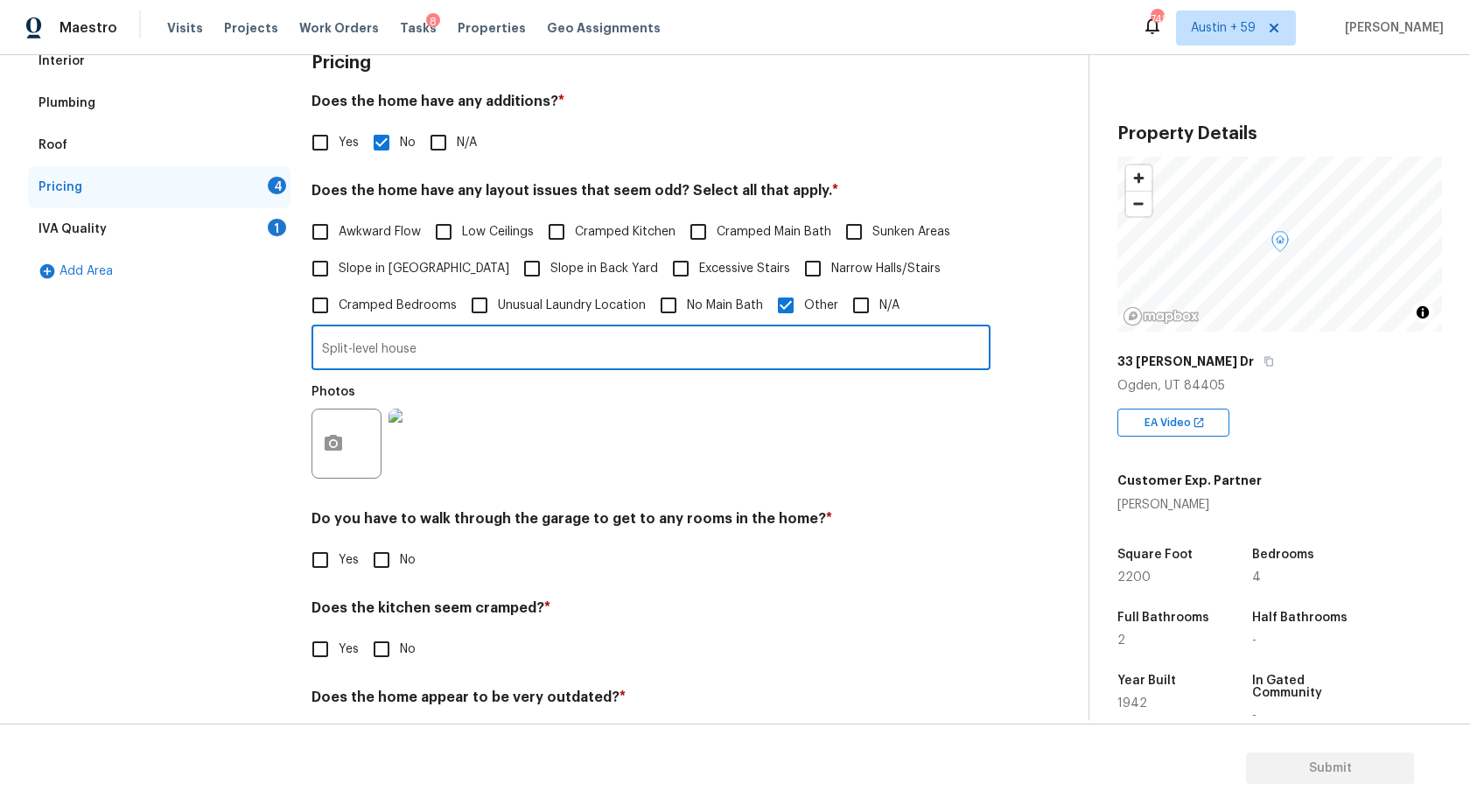
scroll to position [330, 0]
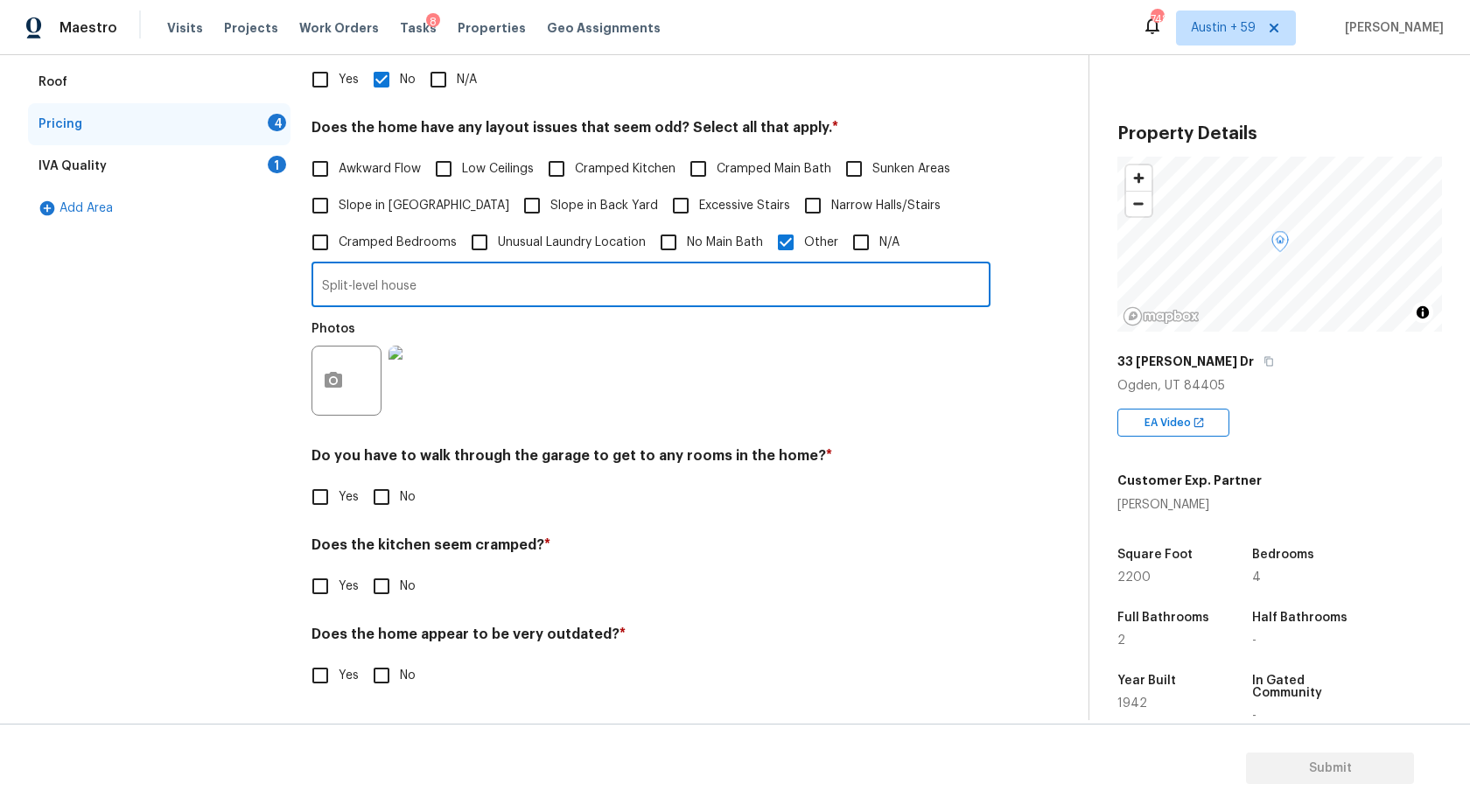
type input "Split-level house"
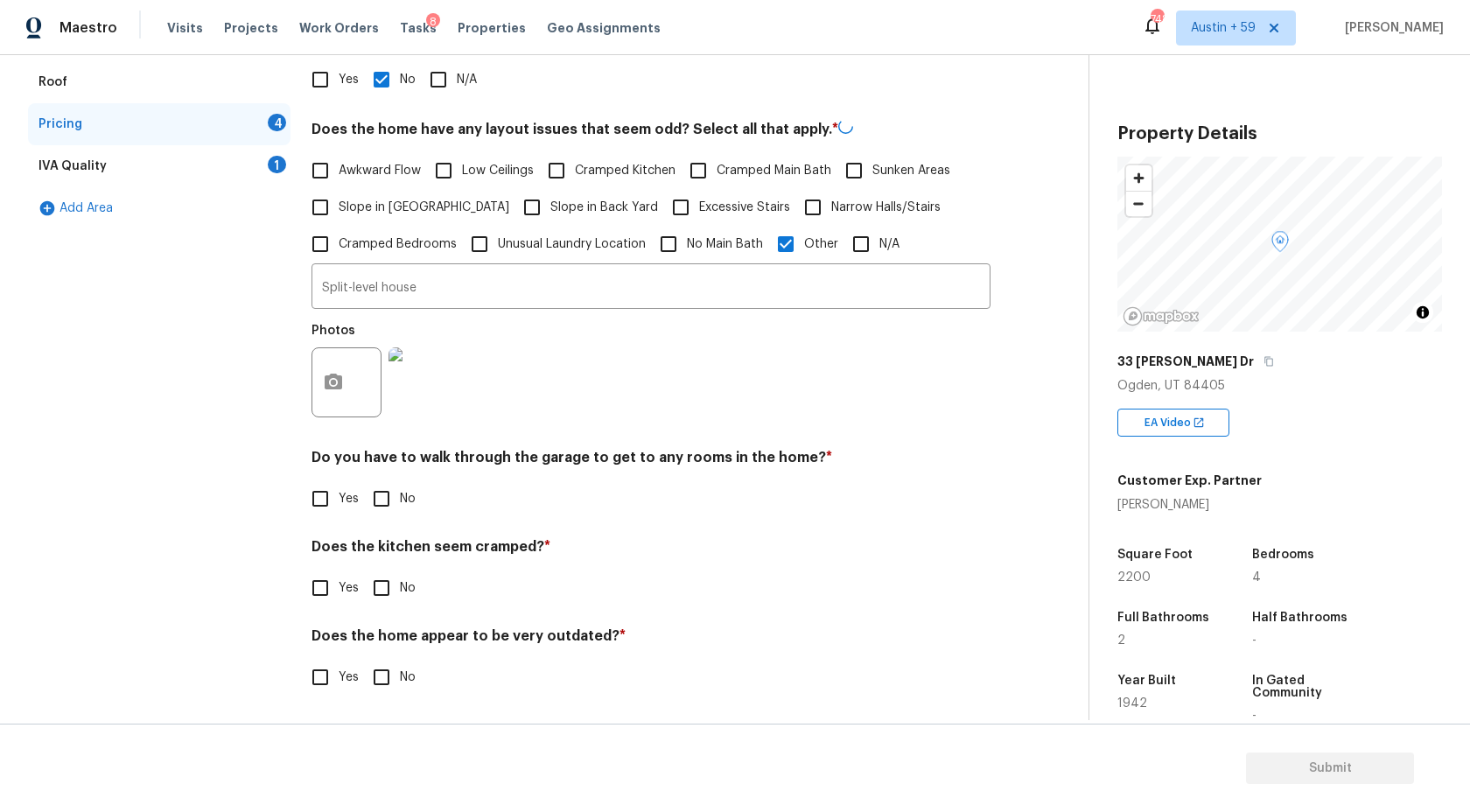
click at [385, 517] on div "Pricing Does the home have any additions? * Yes No N/A Does the home have any l…" at bounding box center [651, 347] width 679 height 740
click at [382, 503] on input "No" at bounding box center [381, 497] width 37 height 37
checkbox input "true"
click at [376, 596] on input "No" at bounding box center [381, 588] width 37 height 37
checkbox input "true"
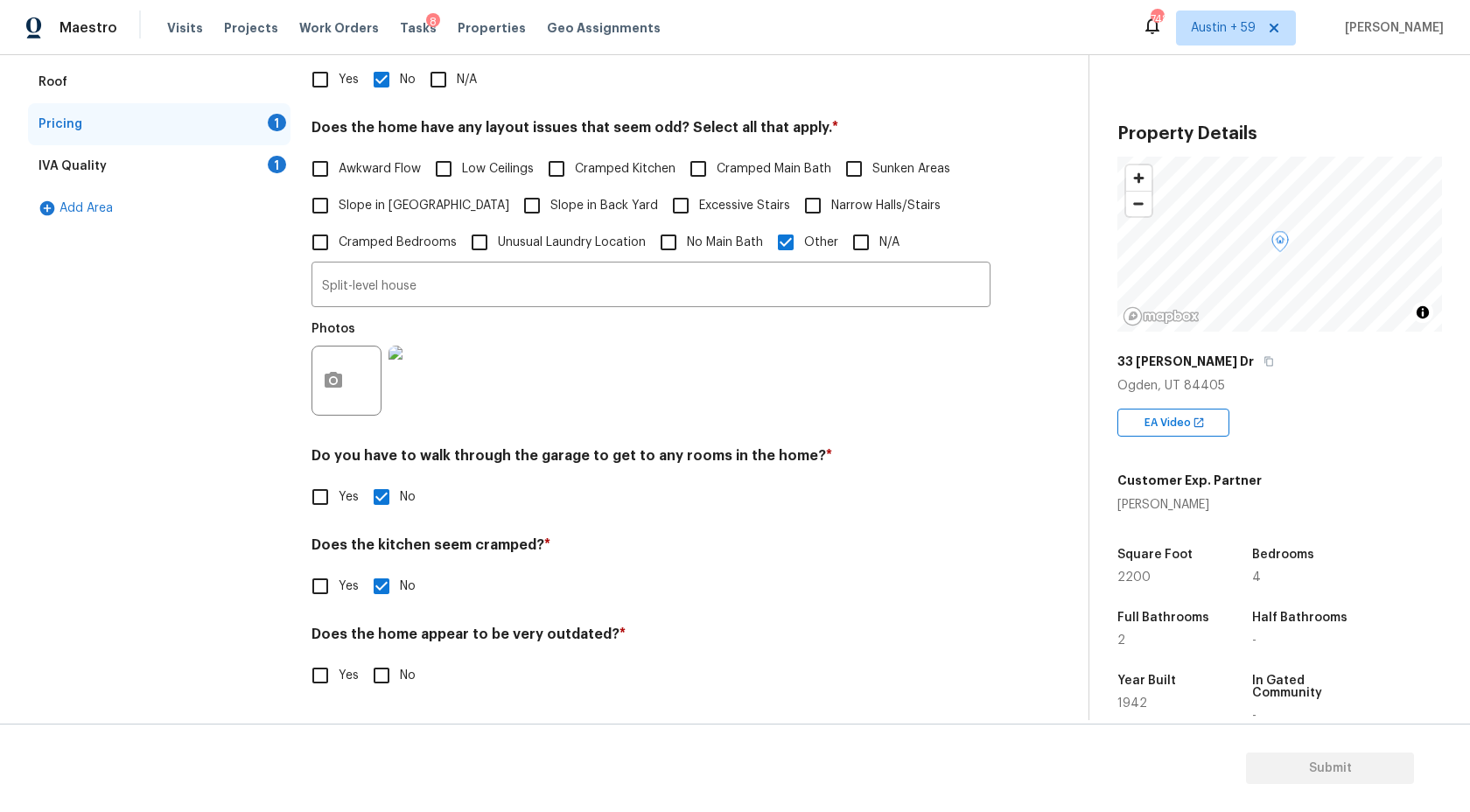
click at [387, 669] on input "No" at bounding box center [381, 675] width 37 height 37
checkbox input "true"
click at [284, 192] on div "Add Area" at bounding box center [159, 208] width 262 height 42
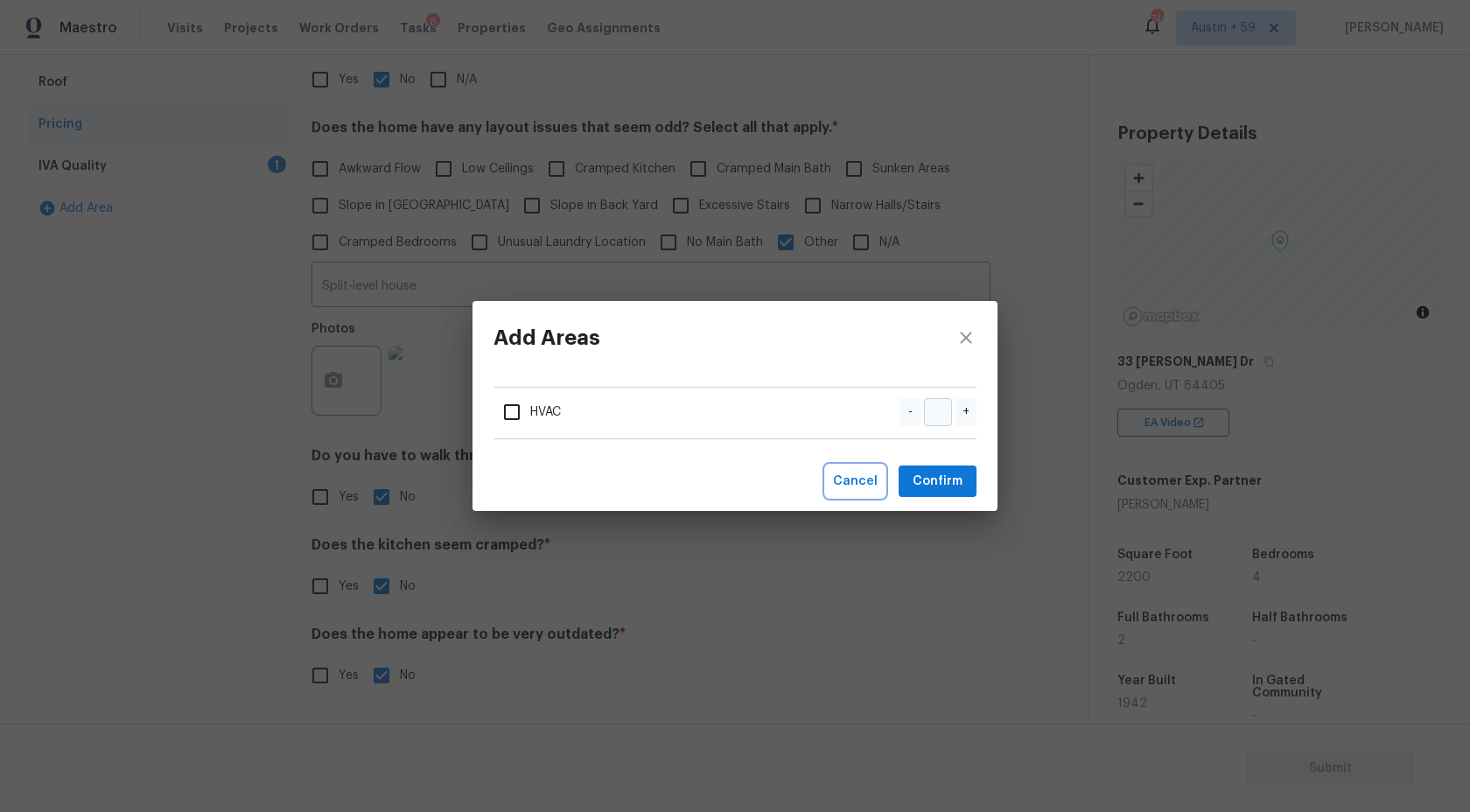
click at [857, 479] on span "Cancel" at bounding box center [856, 481] width 45 height 22
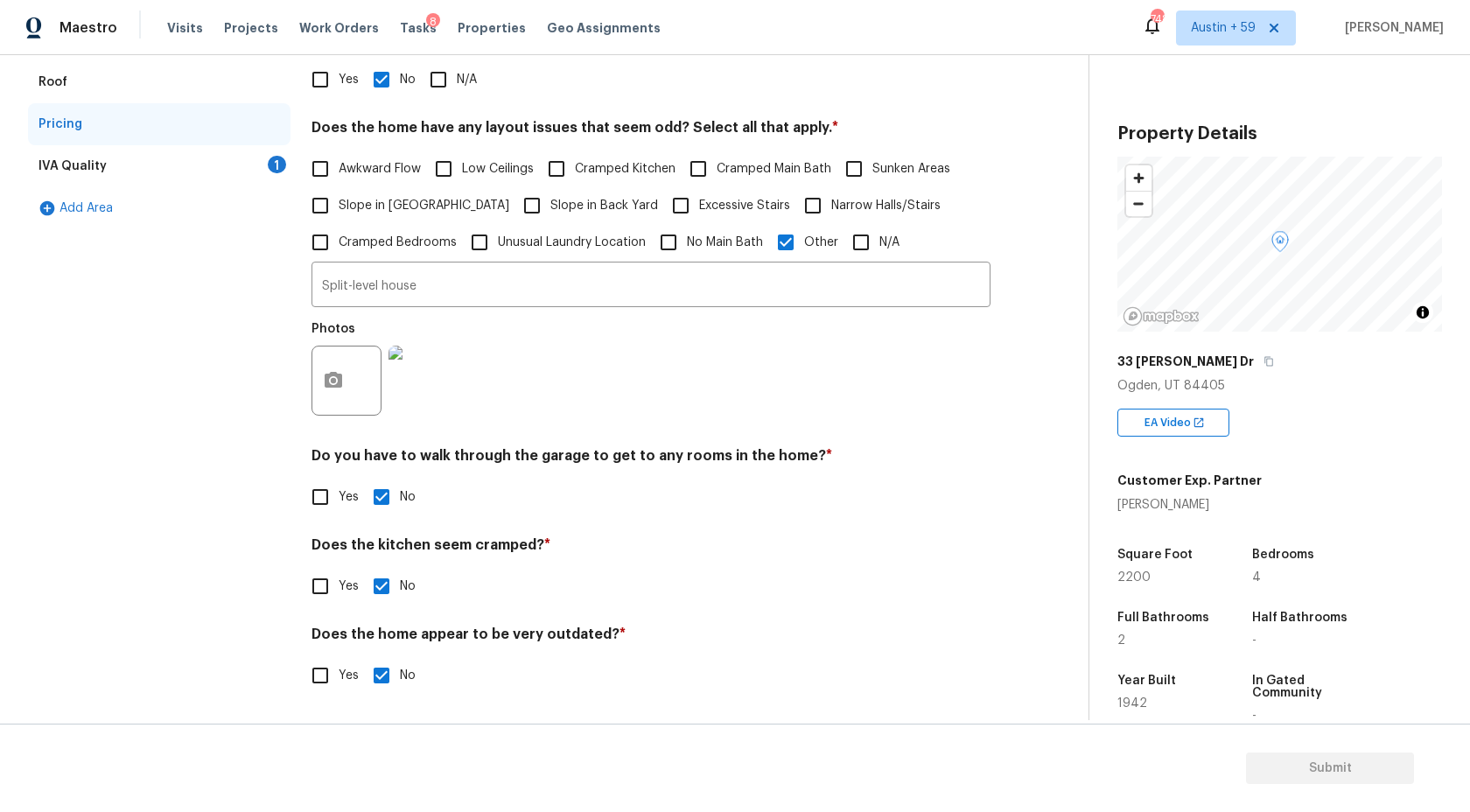
click at [246, 169] on div "IVA Quality 1" at bounding box center [159, 167] width 262 height 42
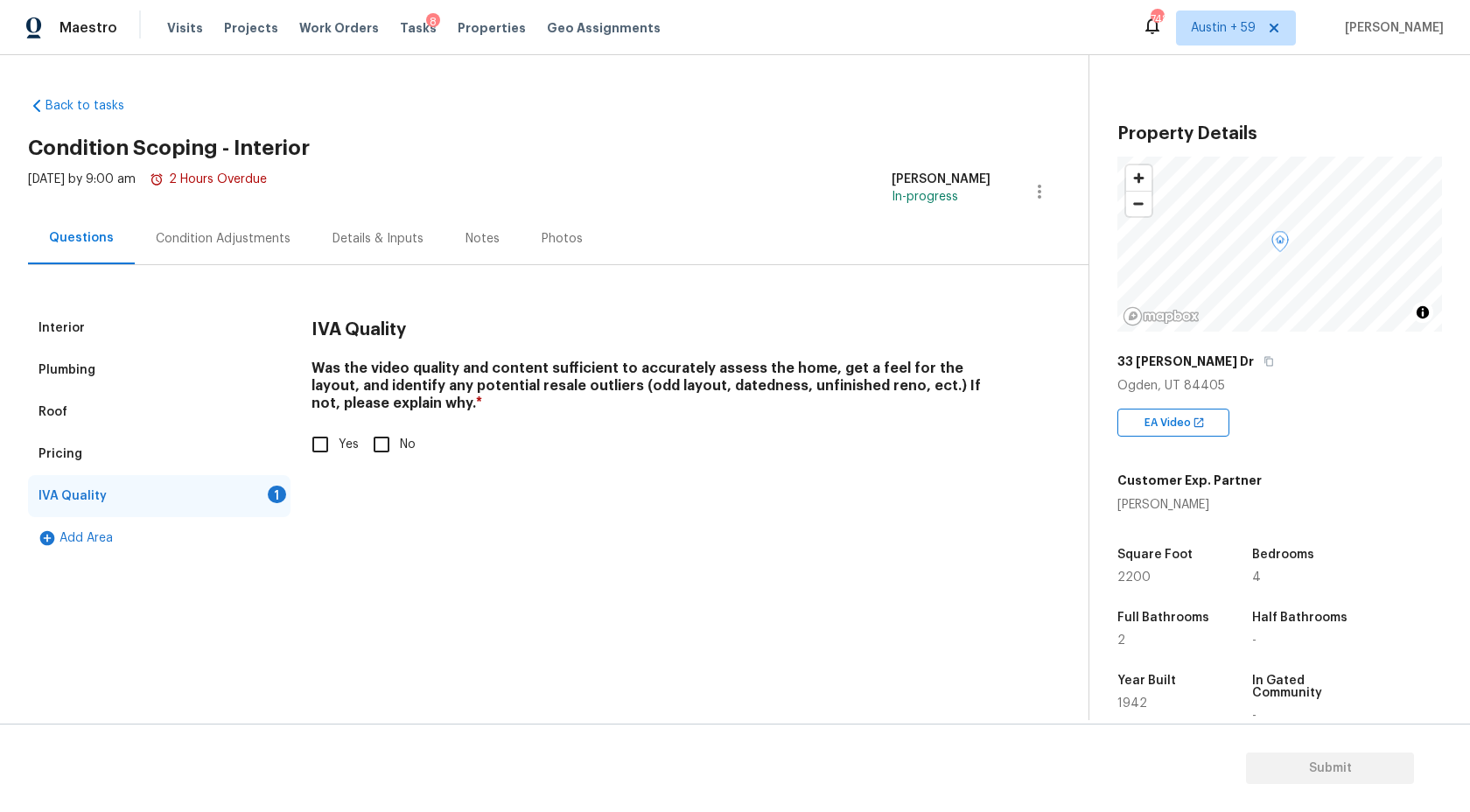
scroll to position [0, 0]
click at [321, 446] on input "Yes" at bounding box center [320, 445] width 37 height 37
checkbox input "true"
click at [267, 229] on div "Condition Adjustments" at bounding box center [223, 238] width 177 height 51
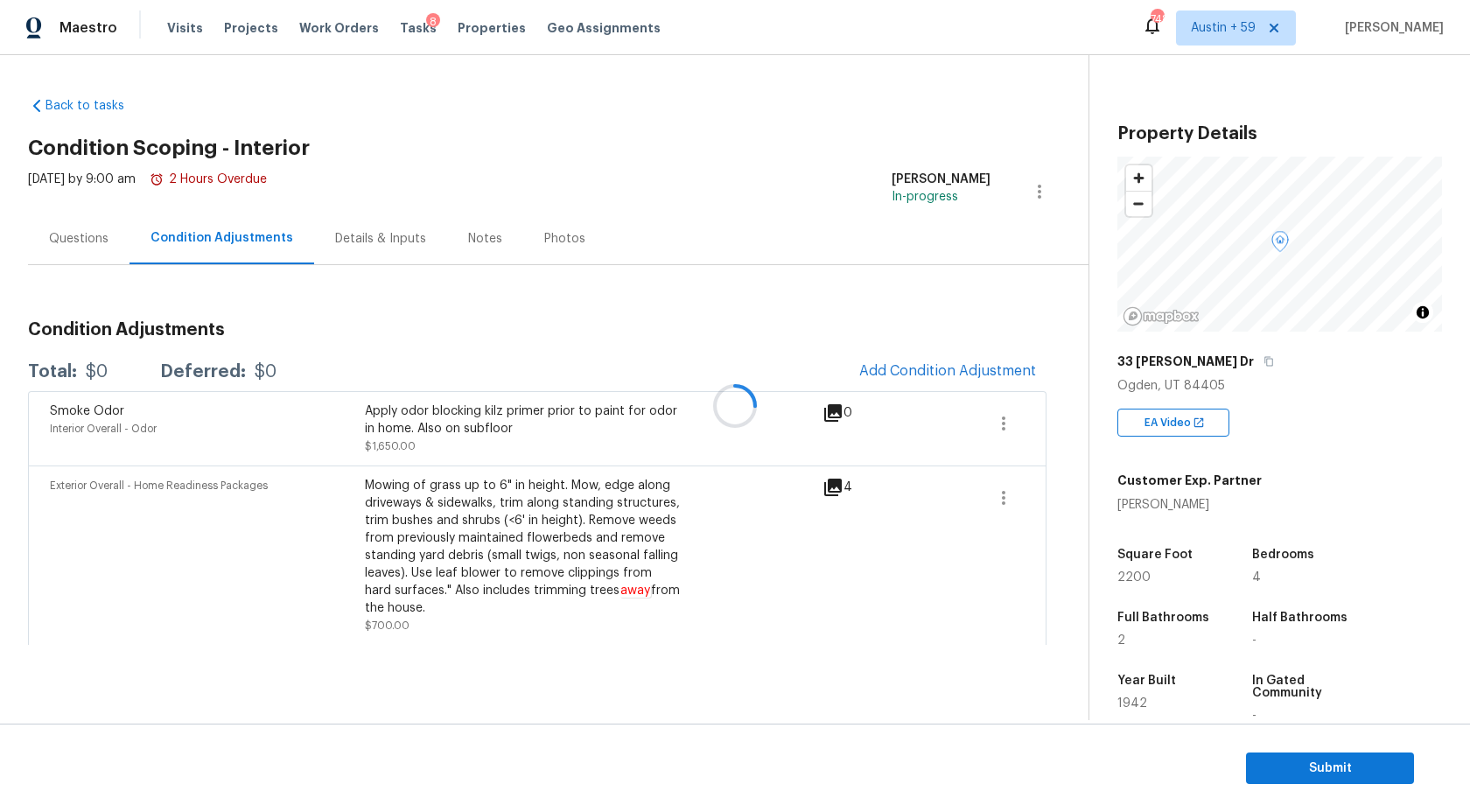
click at [1137, 582] on span "2200" at bounding box center [1135, 577] width 34 height 12
copy span "2200"
click at [954, 371] on span "Add Condition Adjustment" at bounding box center [947, 371] width 177 height 16
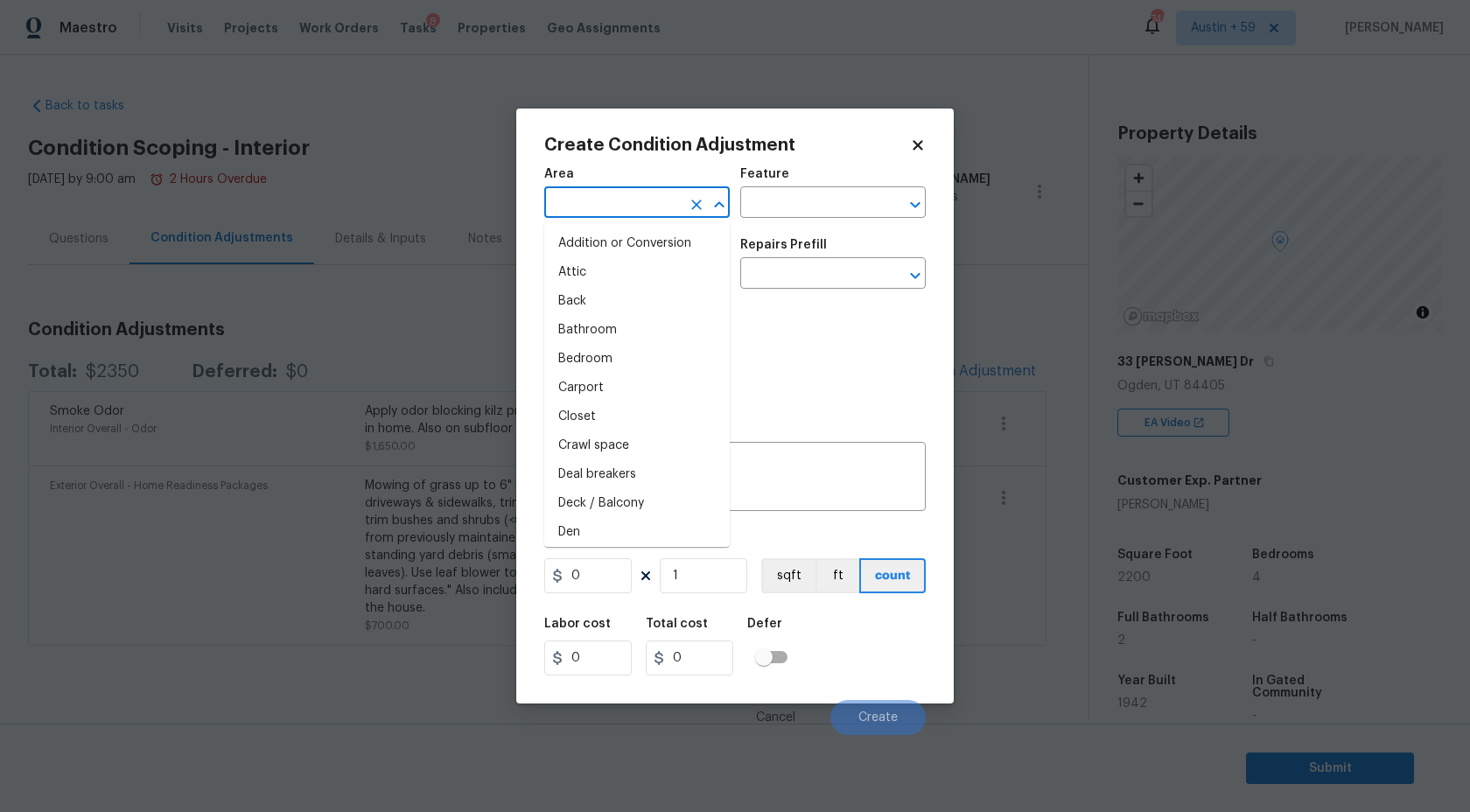
click at [573, 202] on input "text" at bounding box center [612, 204] width 137 height 27
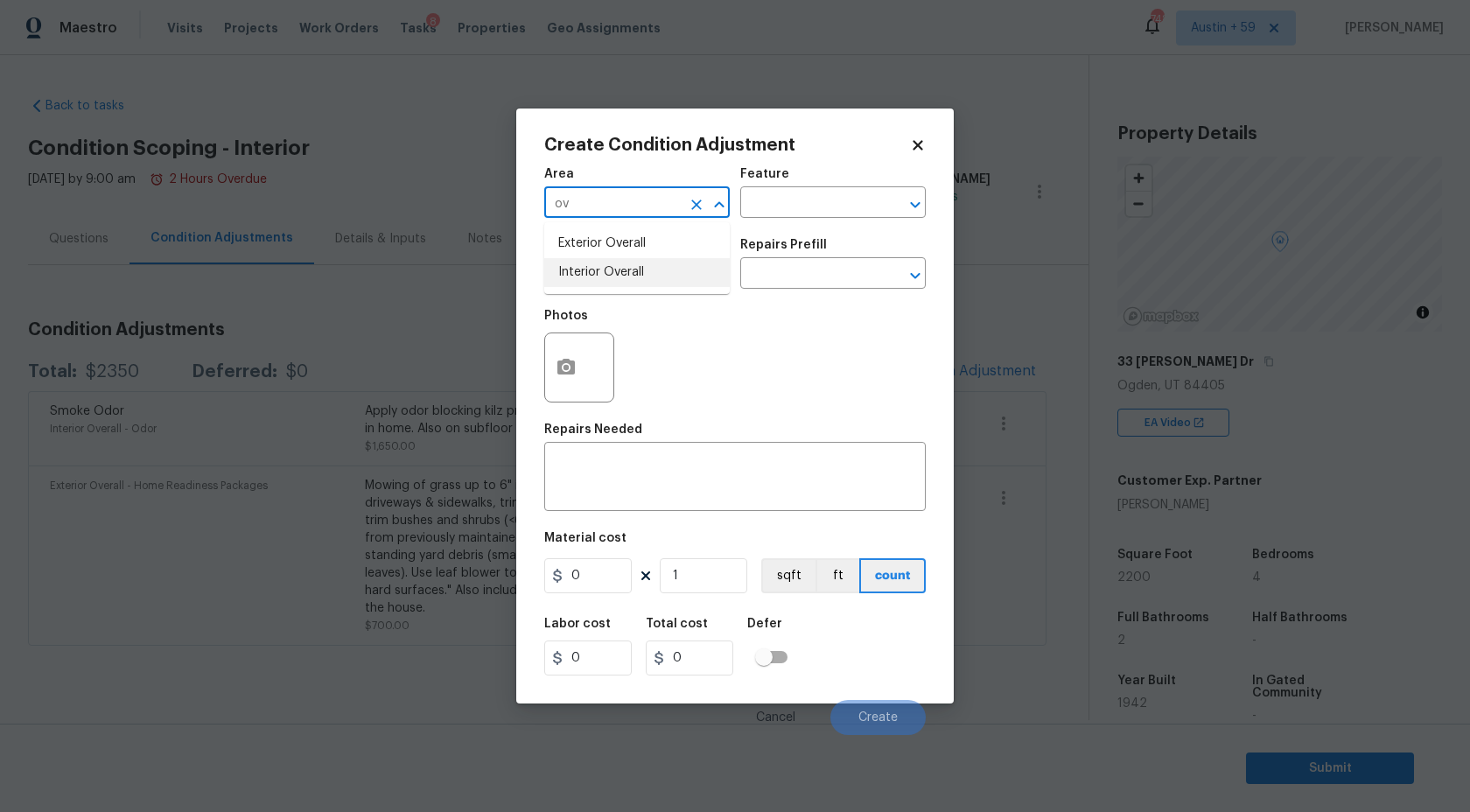
click at [602, 275] on li "Interior Overall" at bounding box center [637, 272] width 185 height 29
type input "Interior Overall"
click at [597, 282] on input "text" at bounding box center [612, 274] width 137 height 27
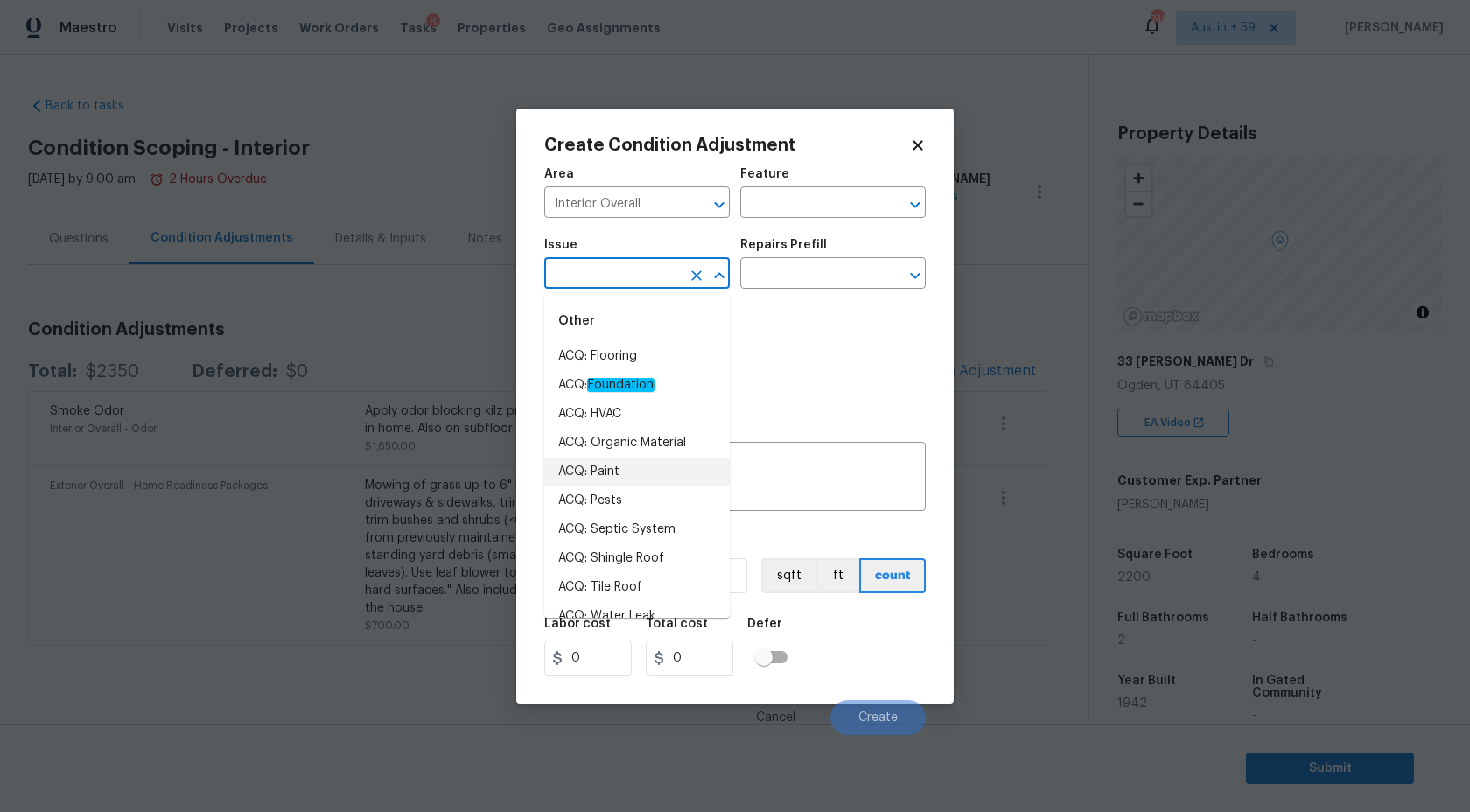
click at [615, 480] on li "ACQ: Paint" at bounding box center [637, 471] width 185 height 29
type input "ACQ: Paint"
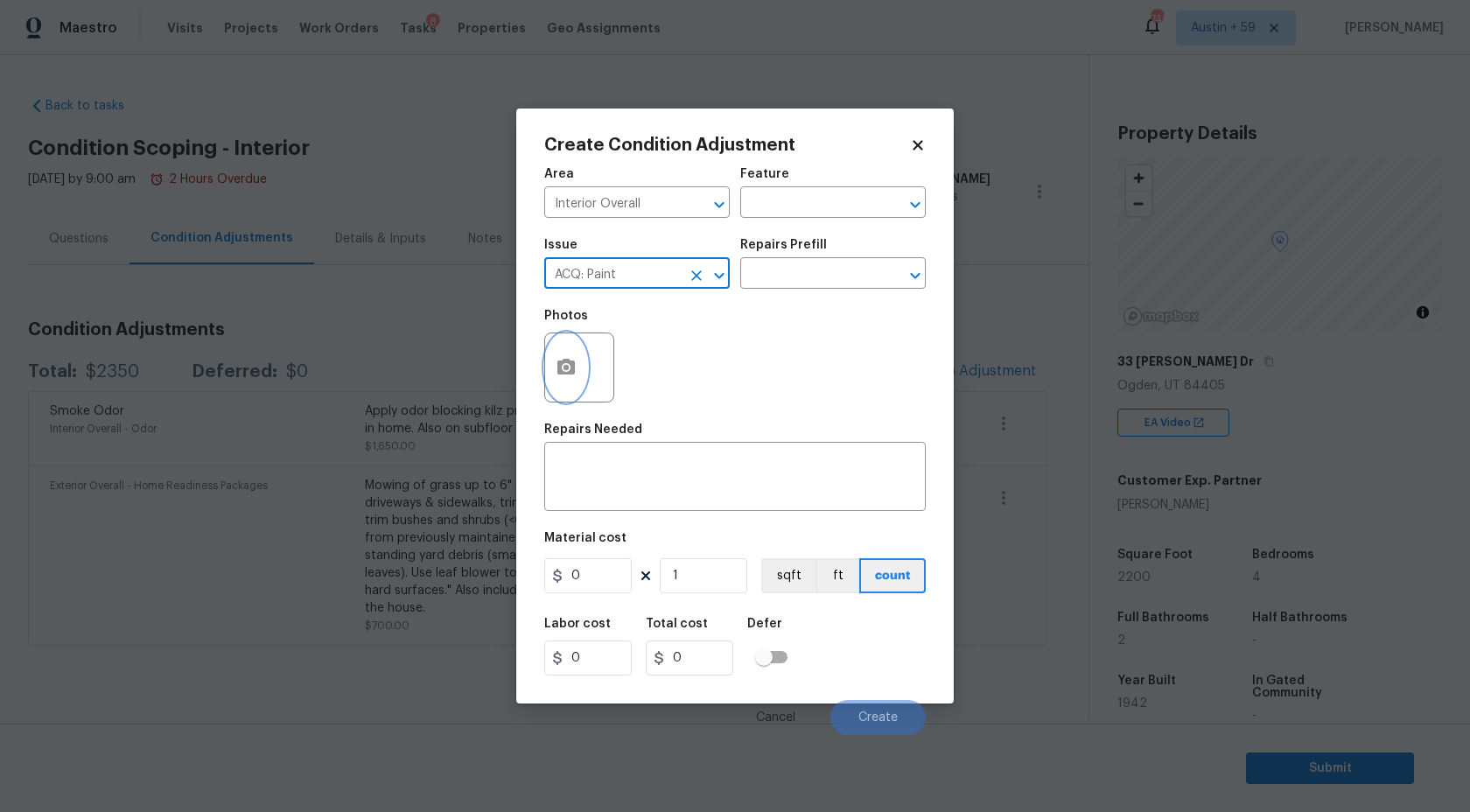
click at [579, 380] on button "button" at bounding box center [566, 367] width 42 height 68
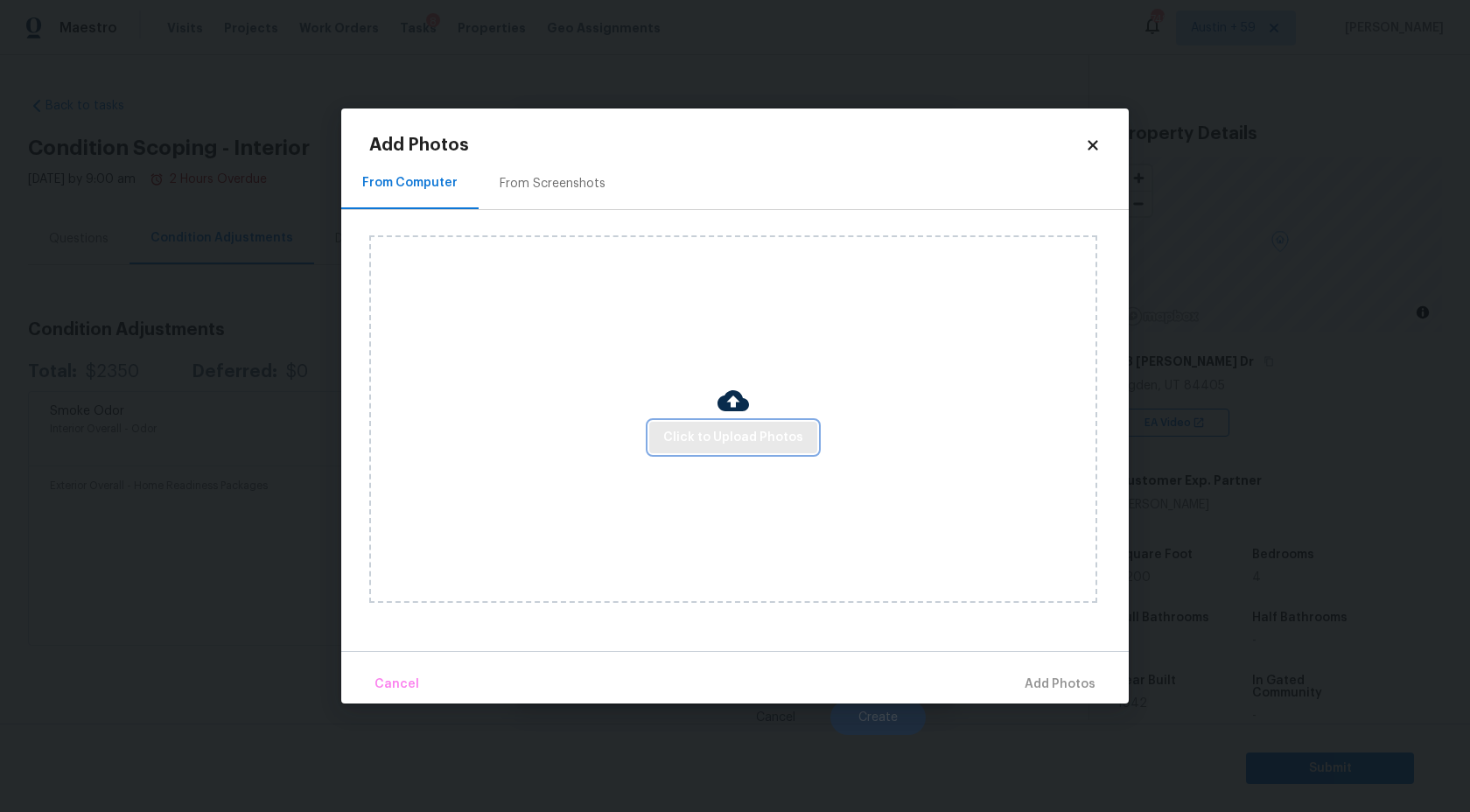
click at [707, 443] on span "Click to Upload Photos" at bounding box center [733, 438] width 140 height 22
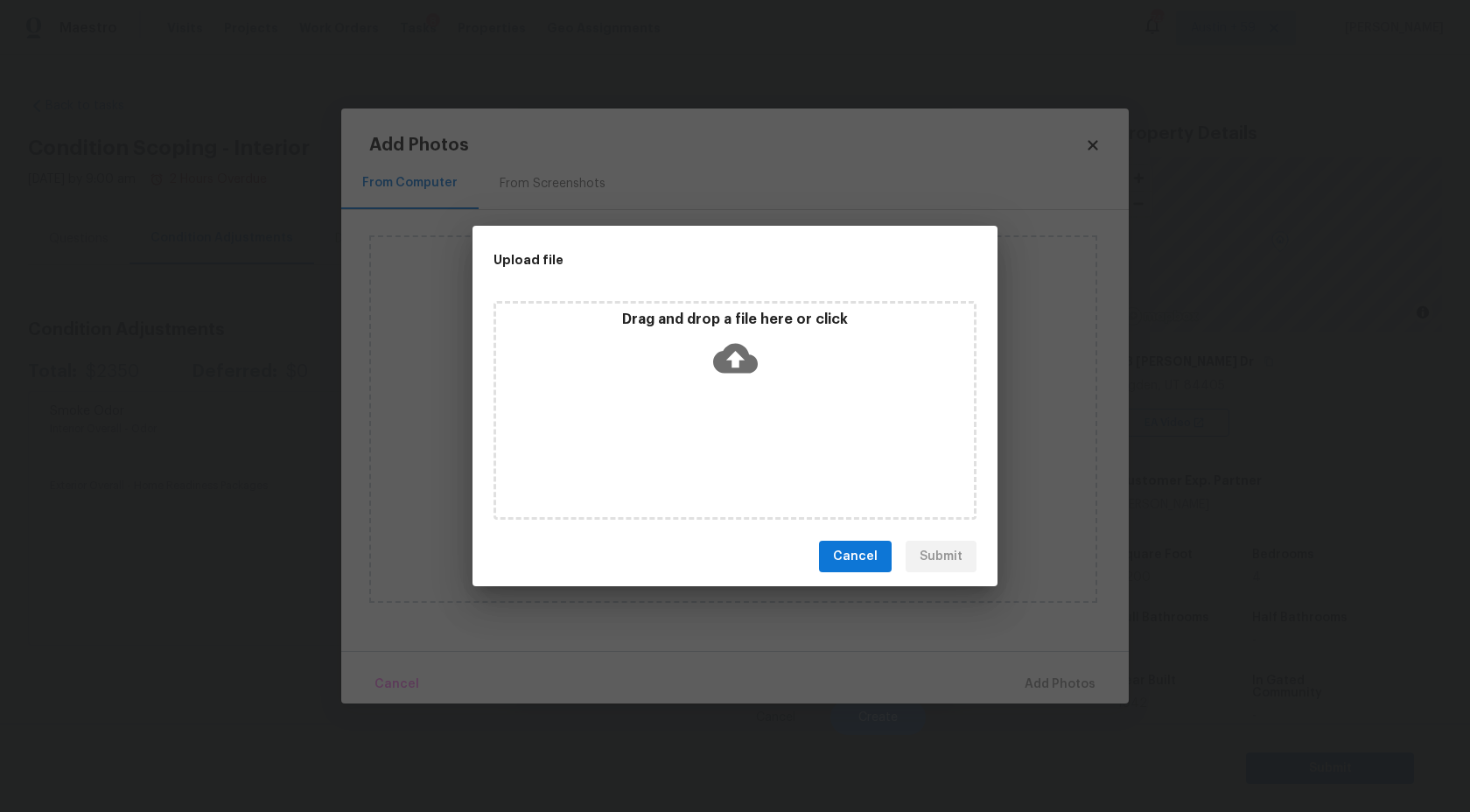
click at [731, 381] on div "Drag and drop a file here or click" at bounding box center [735, 348] width 478 height 75
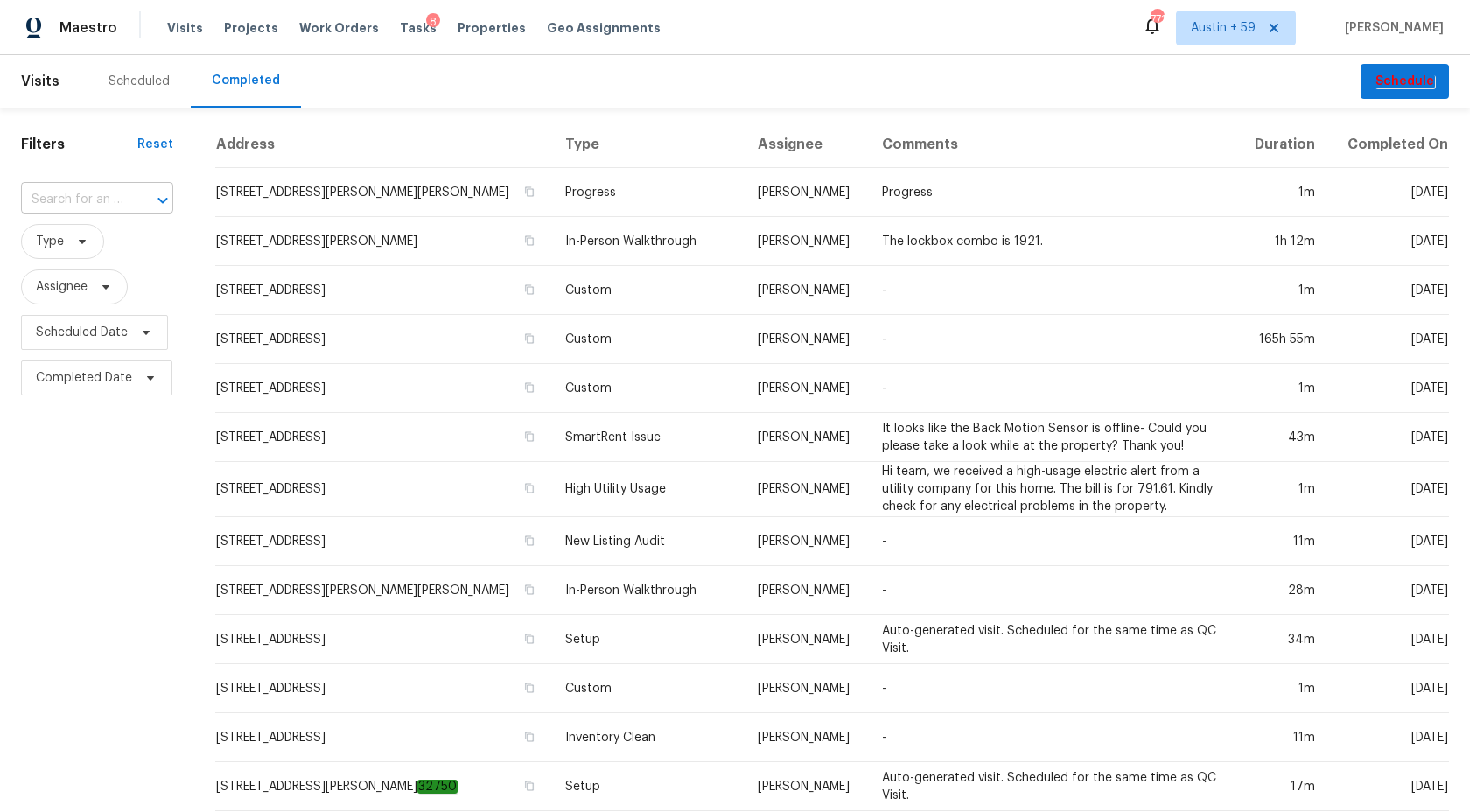
click at [136, 190] on div at bounding box center [151, 200] width 46 height 25
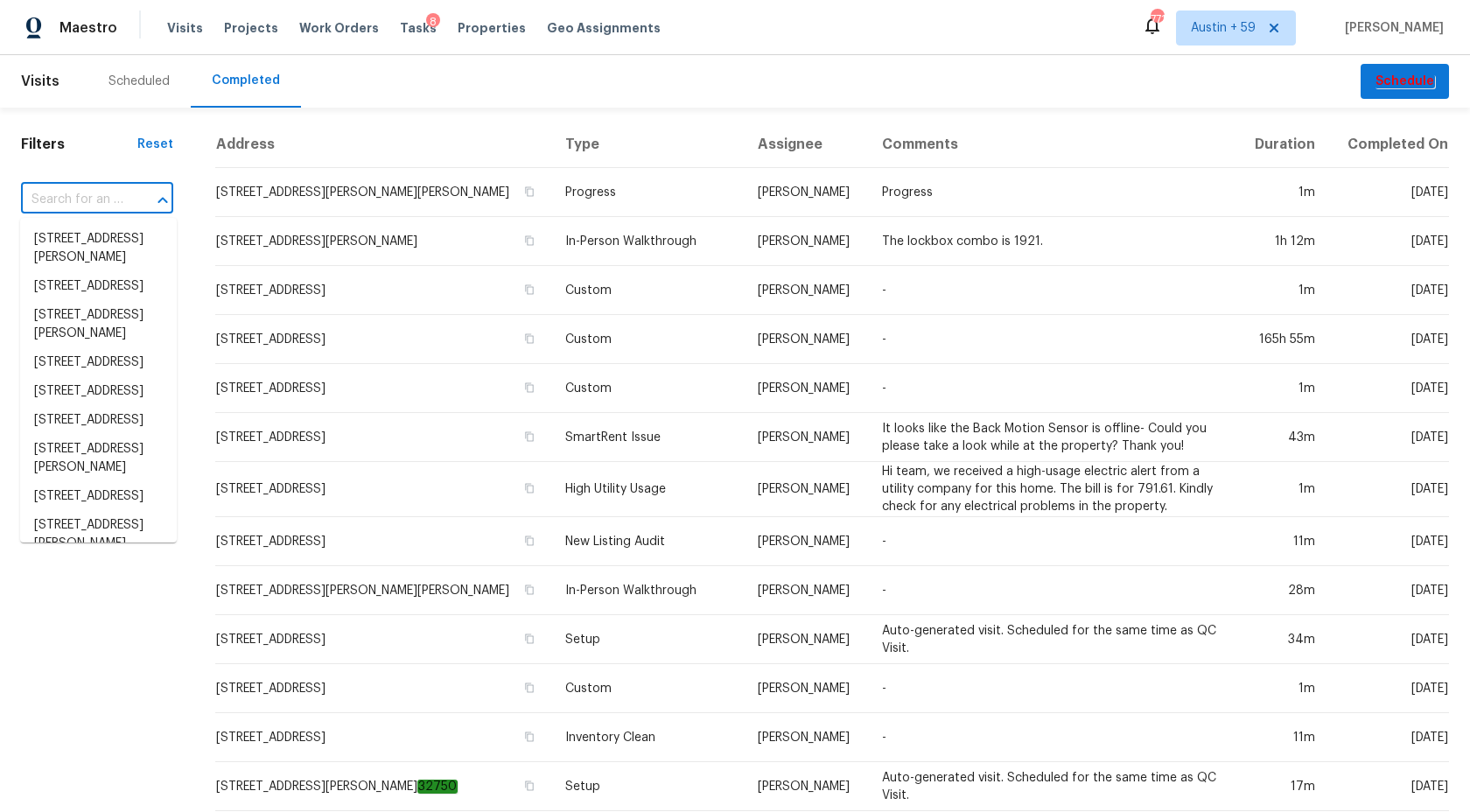
paste input "[STREET_ADDRESS][PERSON_NAME][PERSON_NAME]"
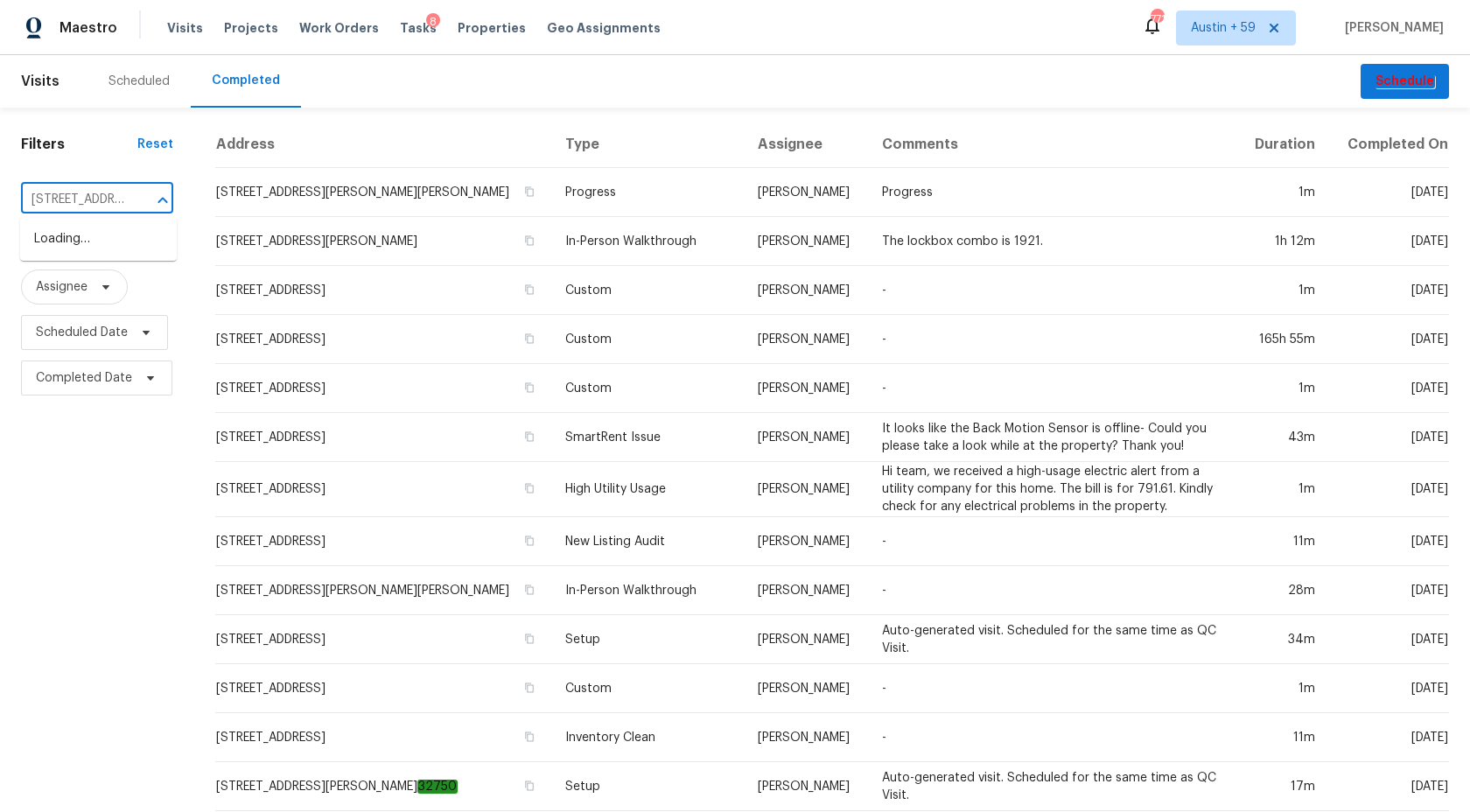
scroll to position [0, 79]
type input "[STREET_ADDRESS][PERSON_NAME][PERSON_NAME]"
click at [74, 251] on li "[STREET_ADDRESS][PERSON_NAME][PERSON_NAME]" at bounding box center [98, 258] width 156 height 65
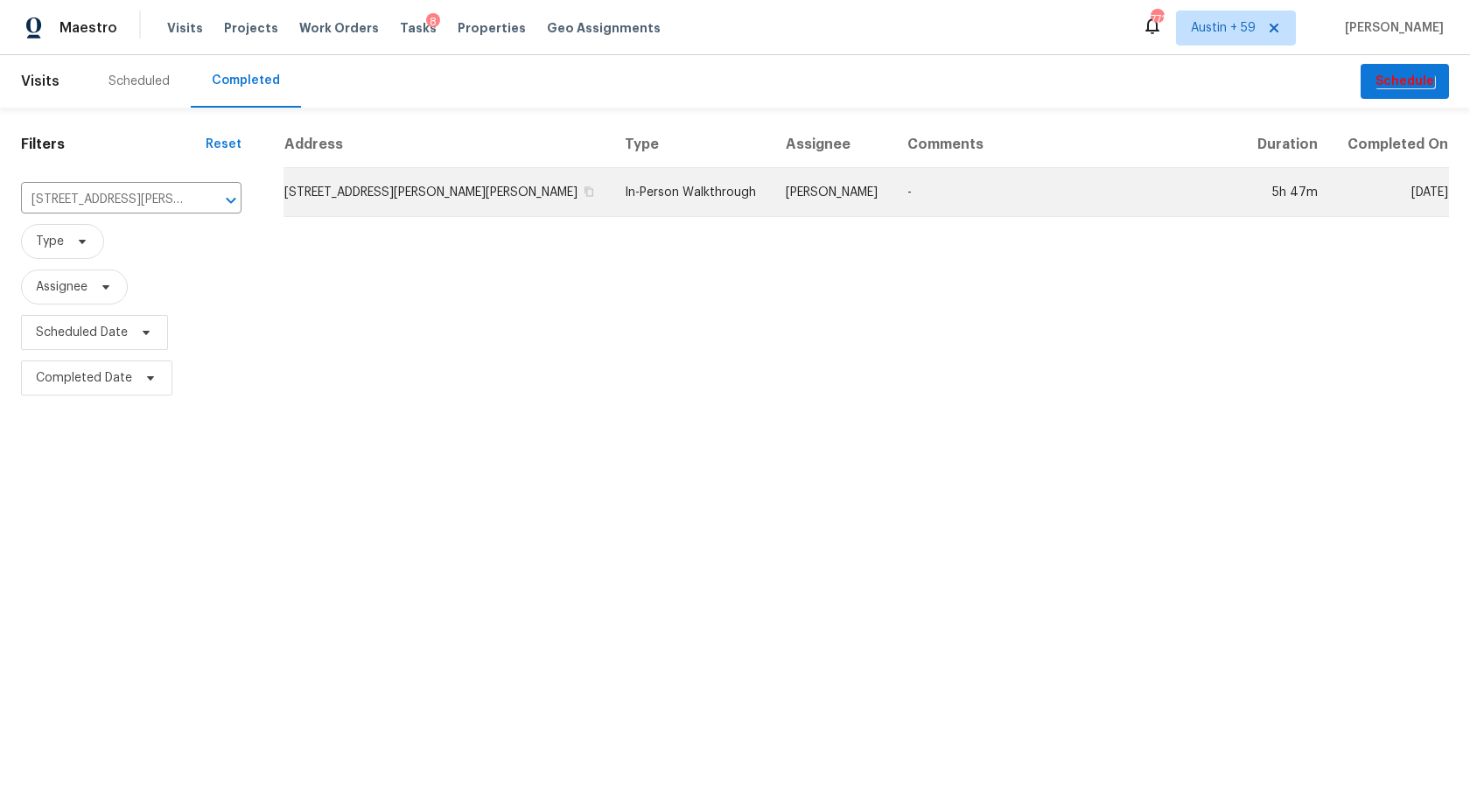
click at [415, 188] on td "[STREET_ADDRESS][PERSON_NAME][PERSON_NAME]" at bounding box center [447, 192] width 328 height 49
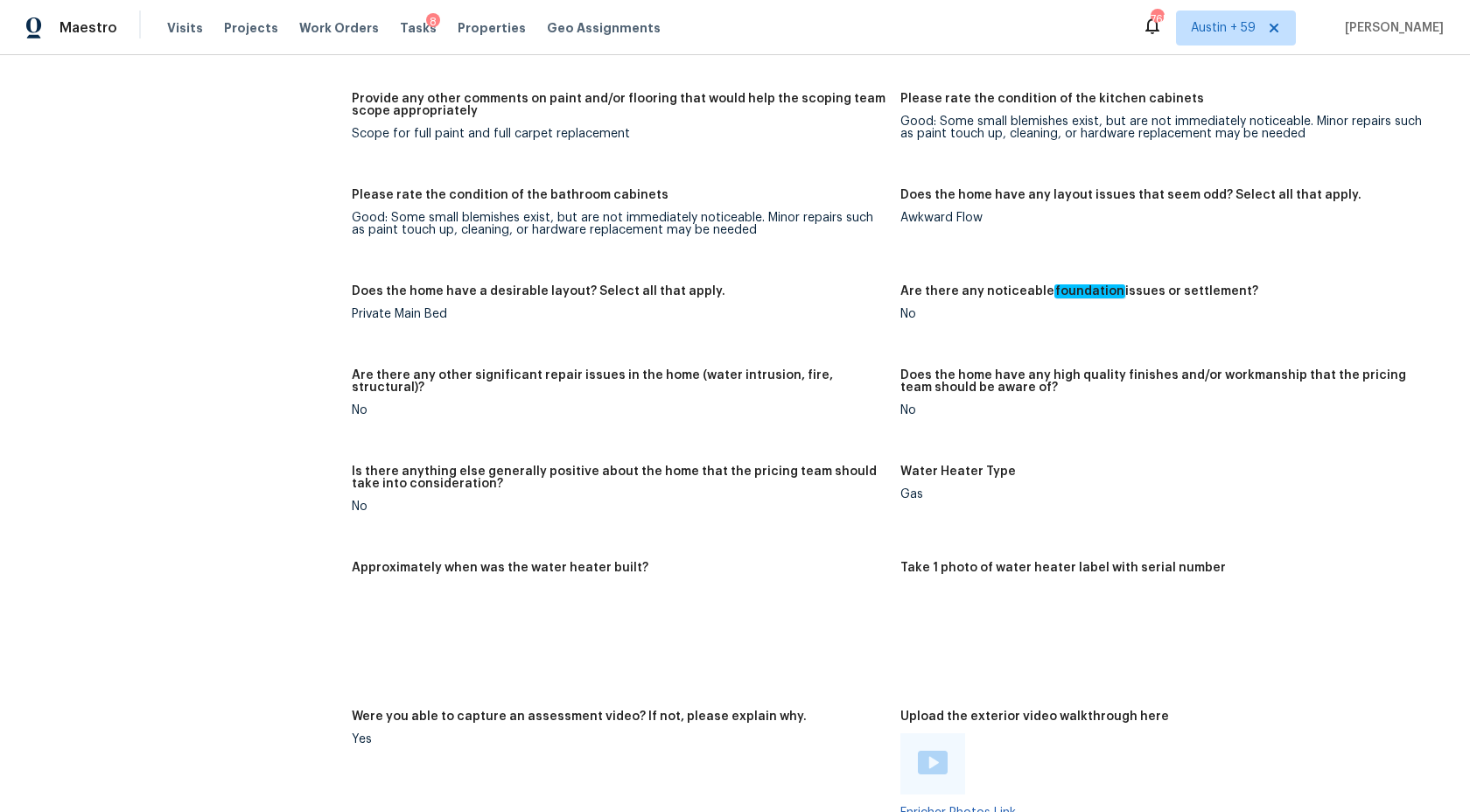
scroll to position [3749, 0]
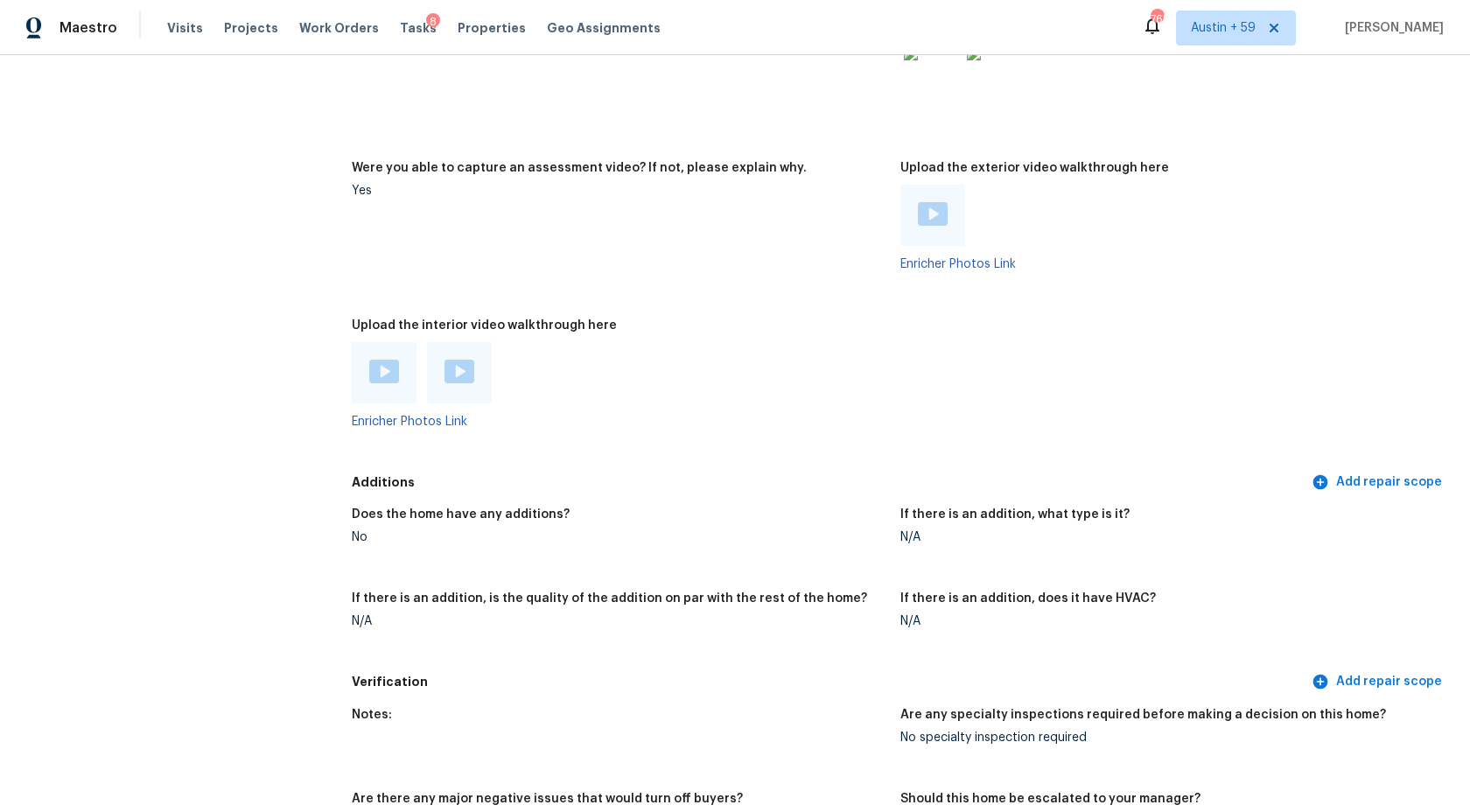
click at [382, 373] on img at bounding box center [384, 371] width 30 height 24
click at [447, 372] on img at bounding box center [460, 371] width 30 height 24
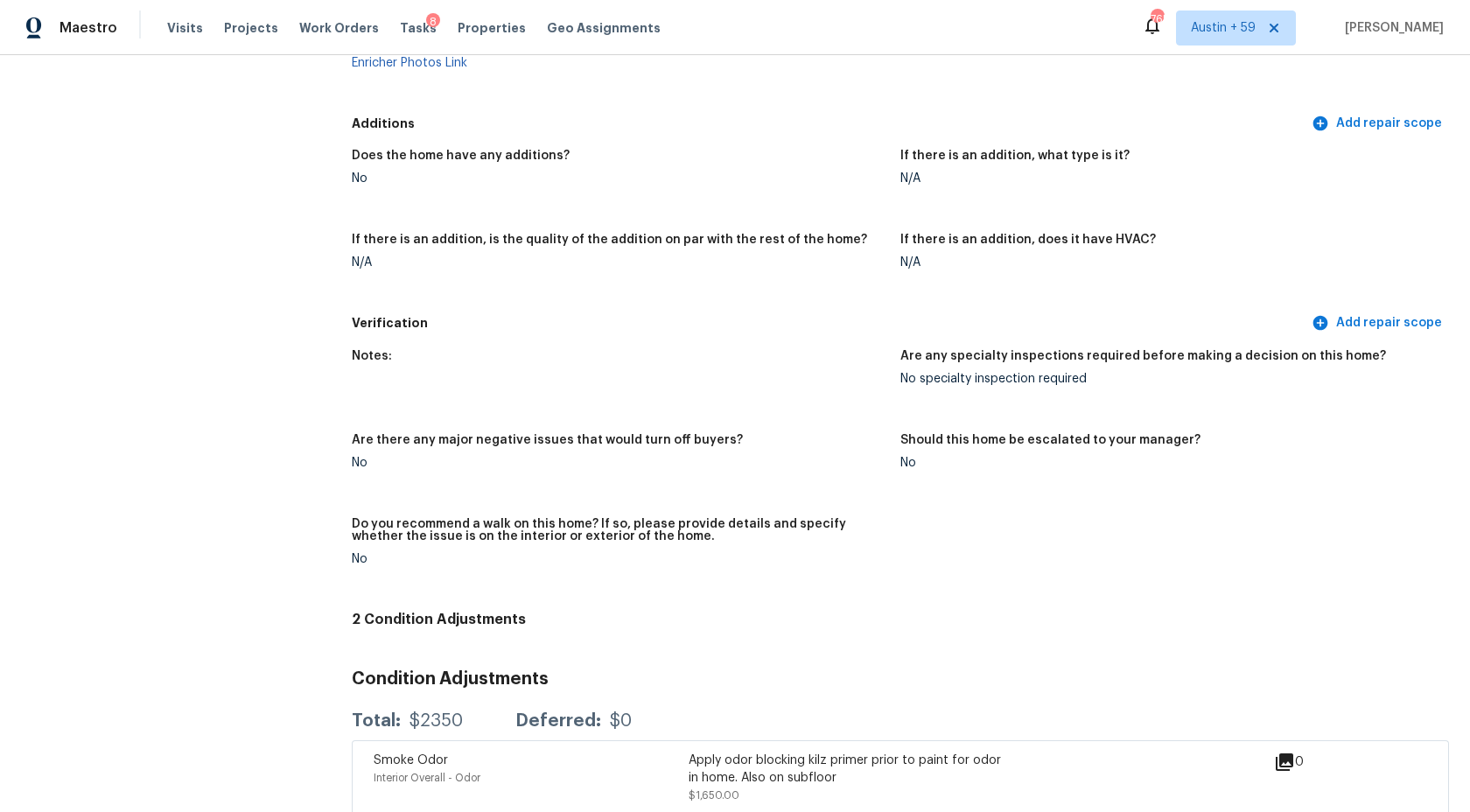
scroll to position [4334, 0]
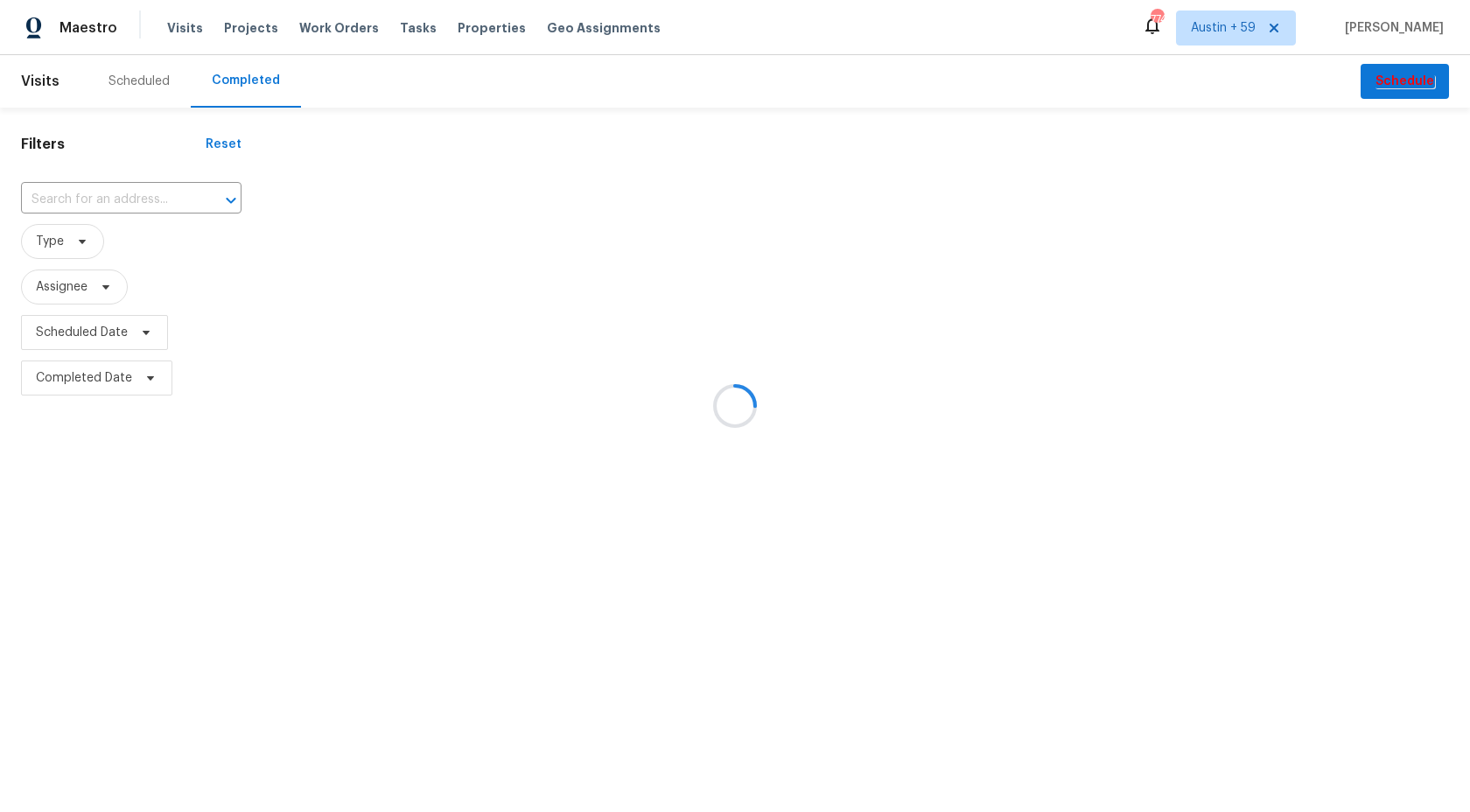
click at [124, 214] on div at bounding box center [735, 406] width 1470 height 812
click at [124, 200] on div at bounding box center [735, 406] width 1470 height 812
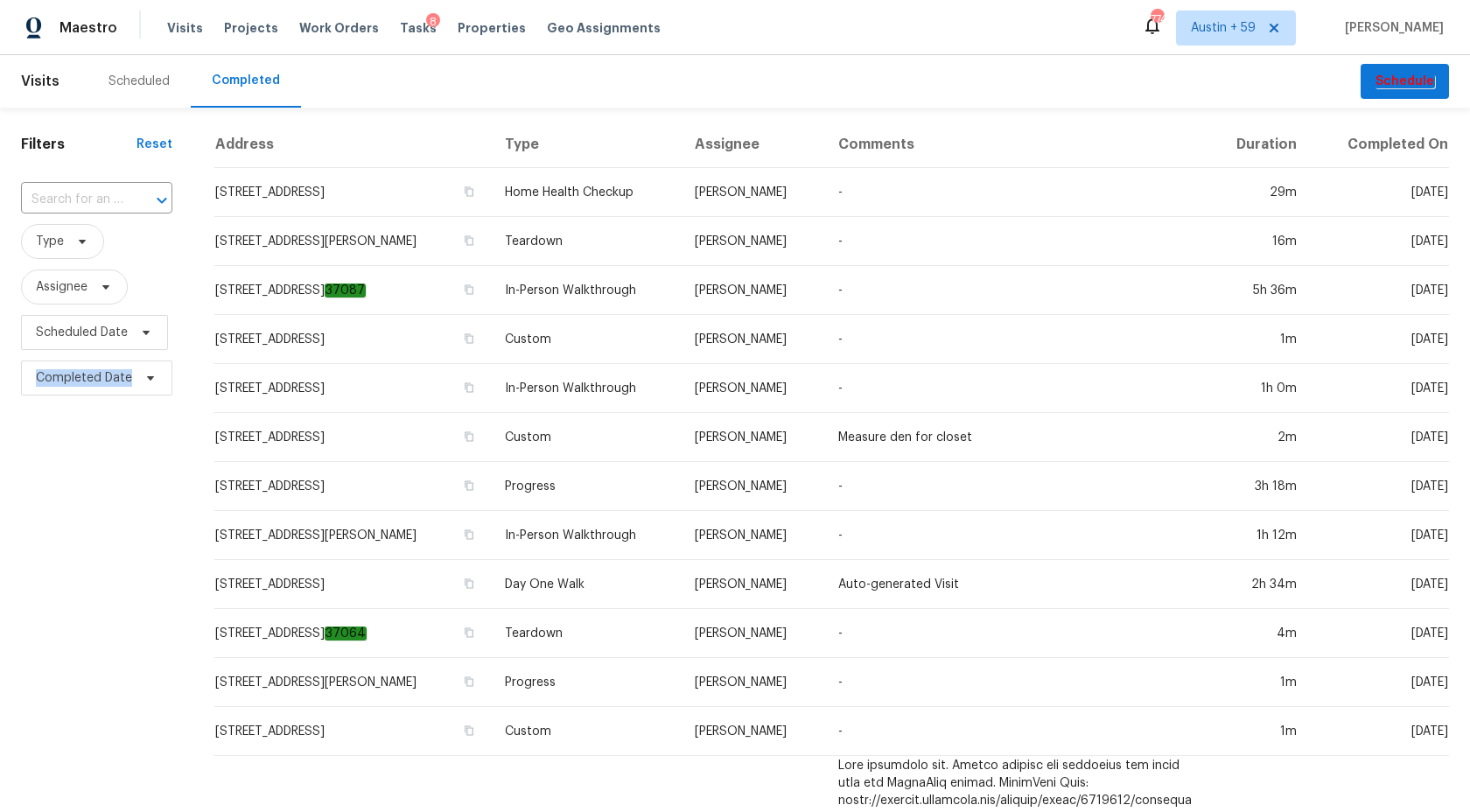
click at [124, 200] on div "​" at bounding box center [96, 199] width 151 height 27
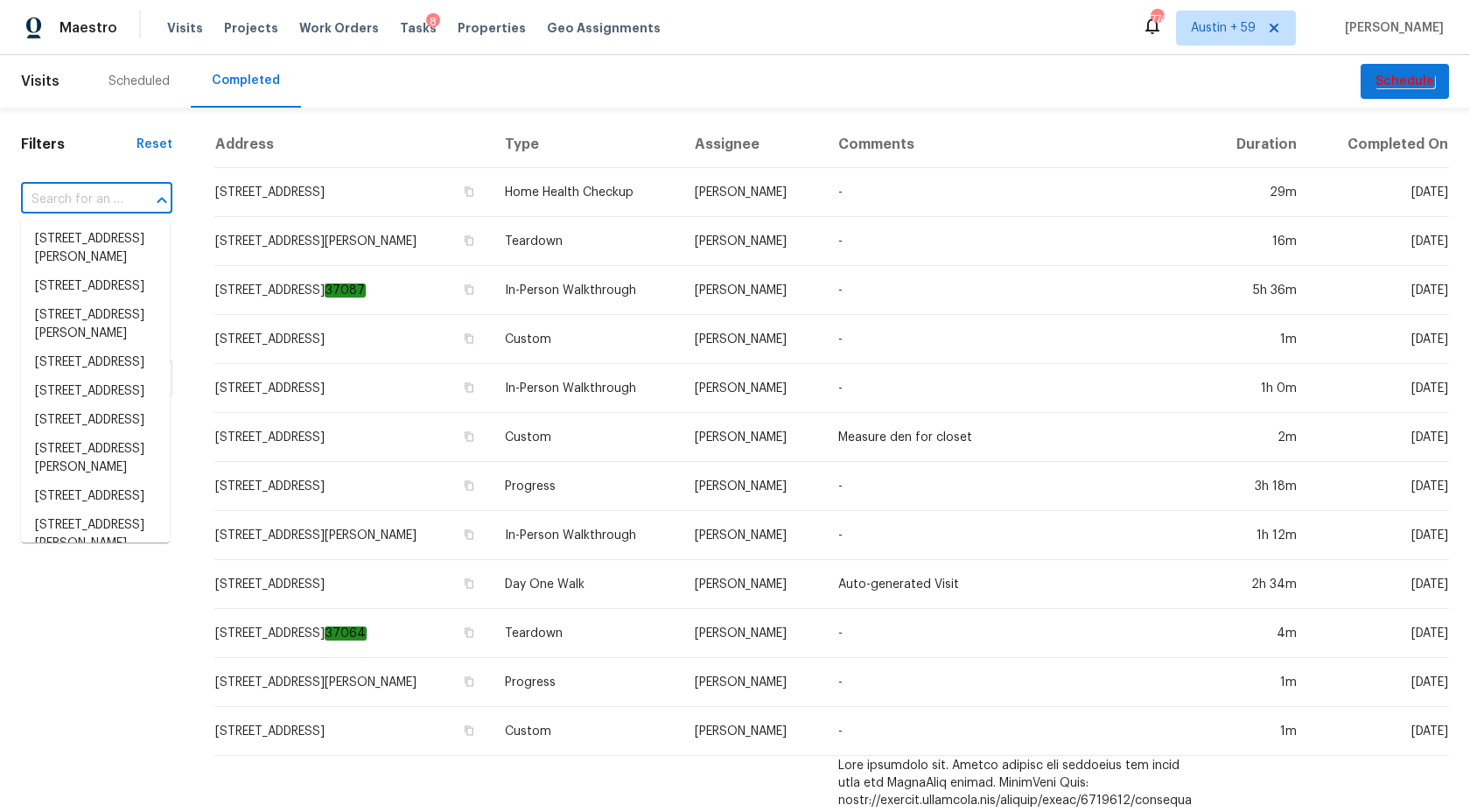
click at [124, 200] on div "​" at bounding box center [96, 199] width 151 height 27
paste input "[STREET_ADDRESS][PERSON_NAME][PERSON_NAME]"
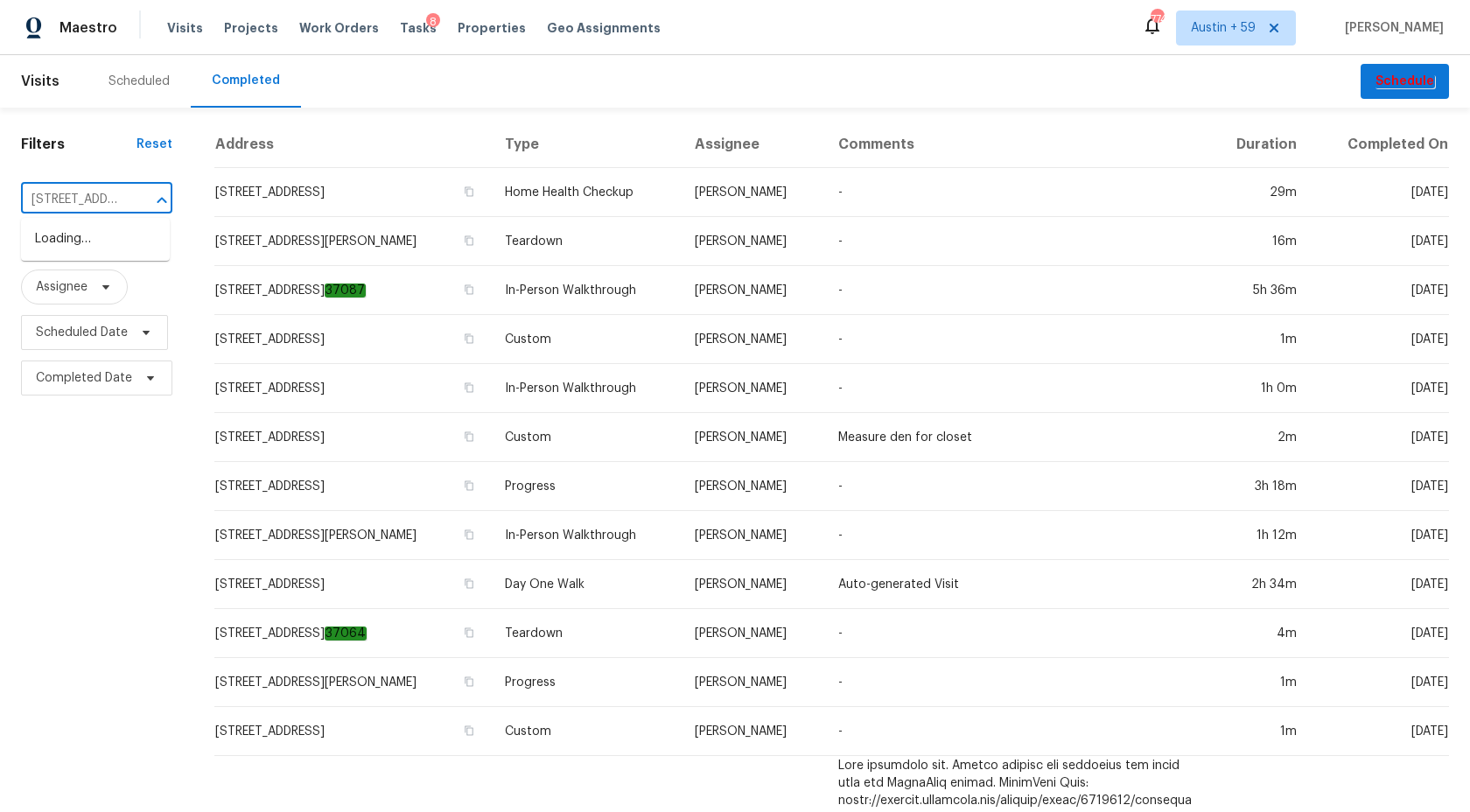
scroll to position [0, 87]
type input "[STREET_ADDRESS][PERSON_NAME][PERSON_NAME]"
click at [106, 252] on li "[STREET_ADDRESS][PERSON_NAME][PERSON_NAME]" at bounding box center [95, 258] width 148 height 65
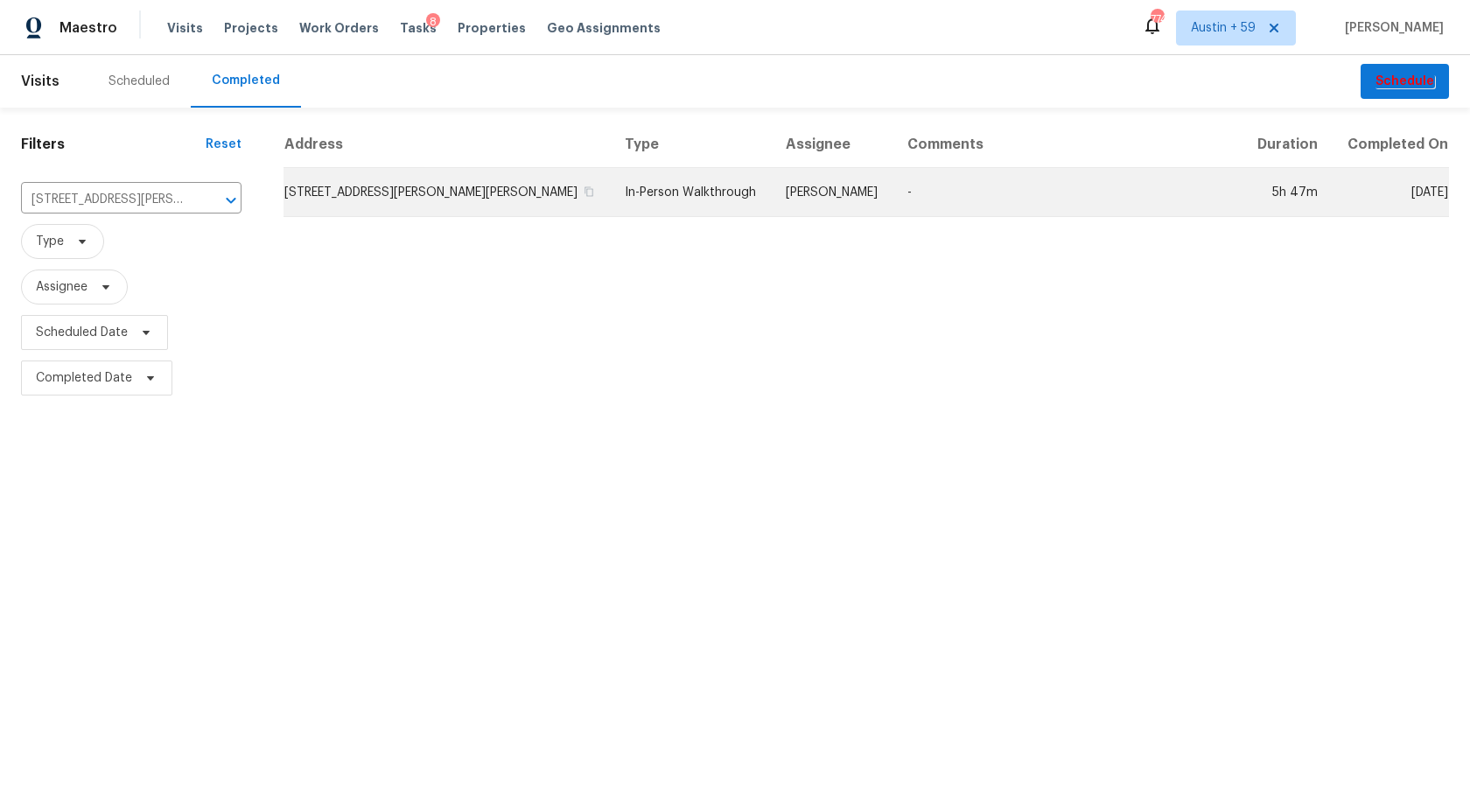
click at [437, 195] on td "[STREET_ADDRESS][PERSON_NAME][PERSON_NAME]" at bounding box center [447, 192] width 328 height 49
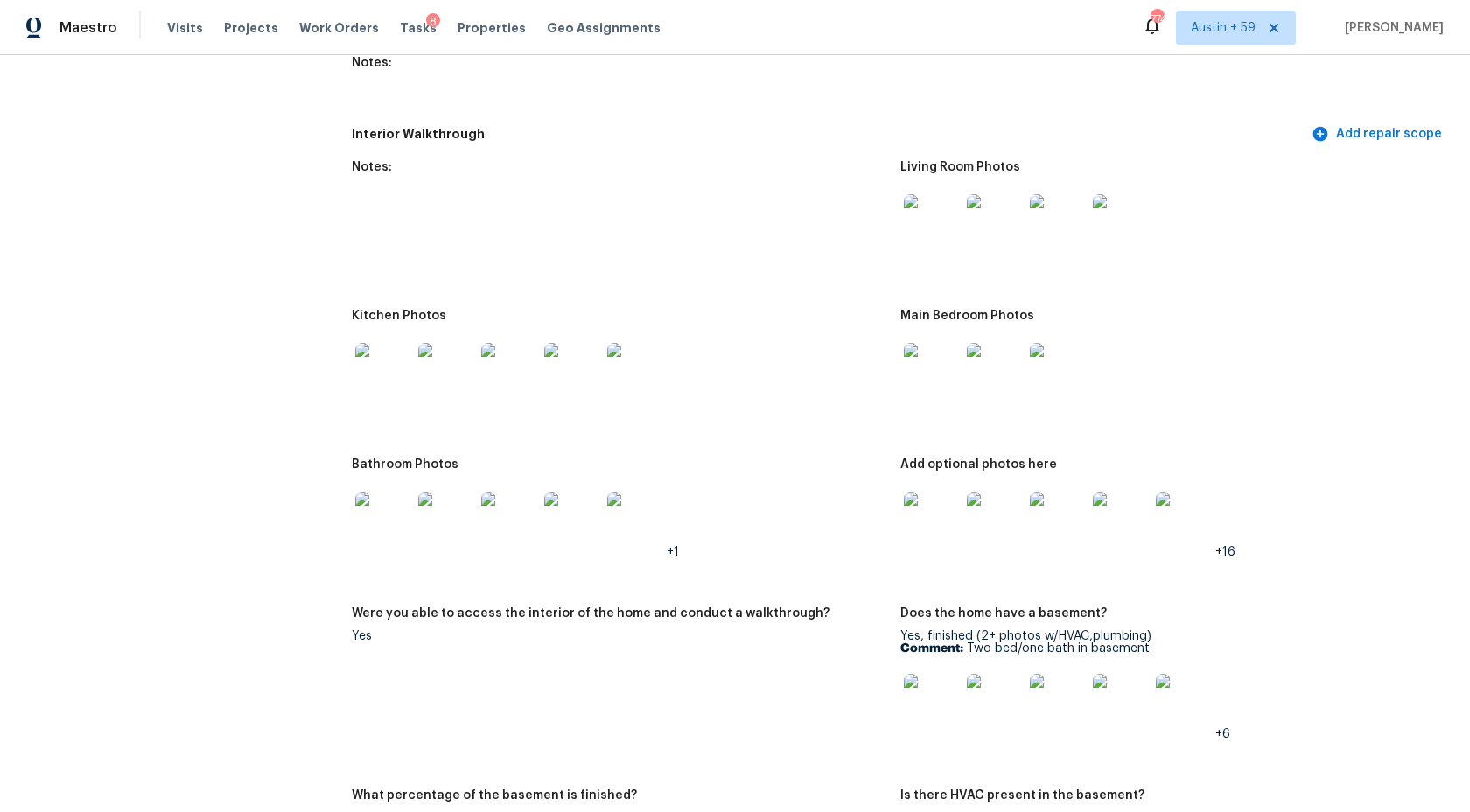
scroll to position [2317, 0]
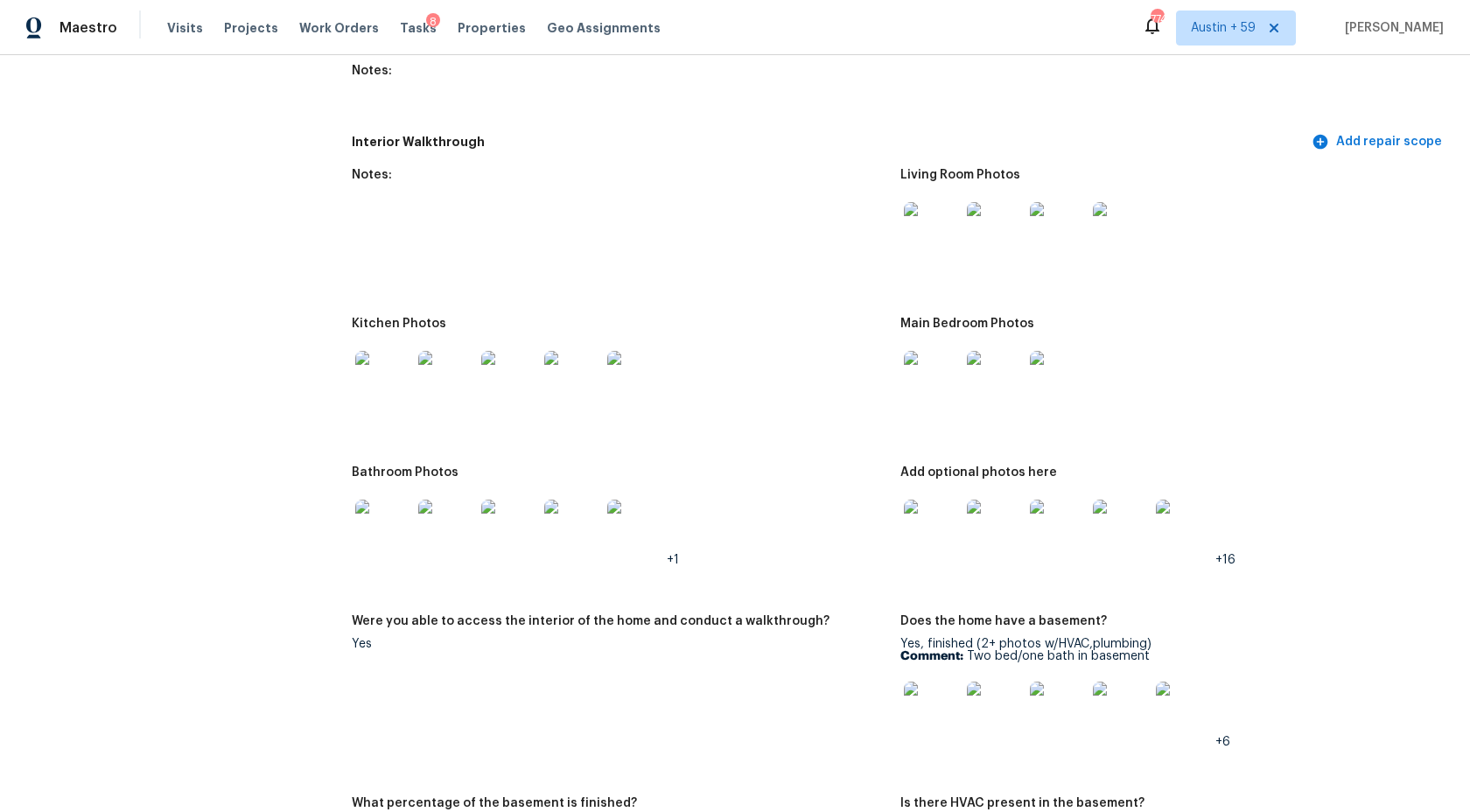
click at [926, 236] on img at bounding box center [931, 229] width 56 height 56
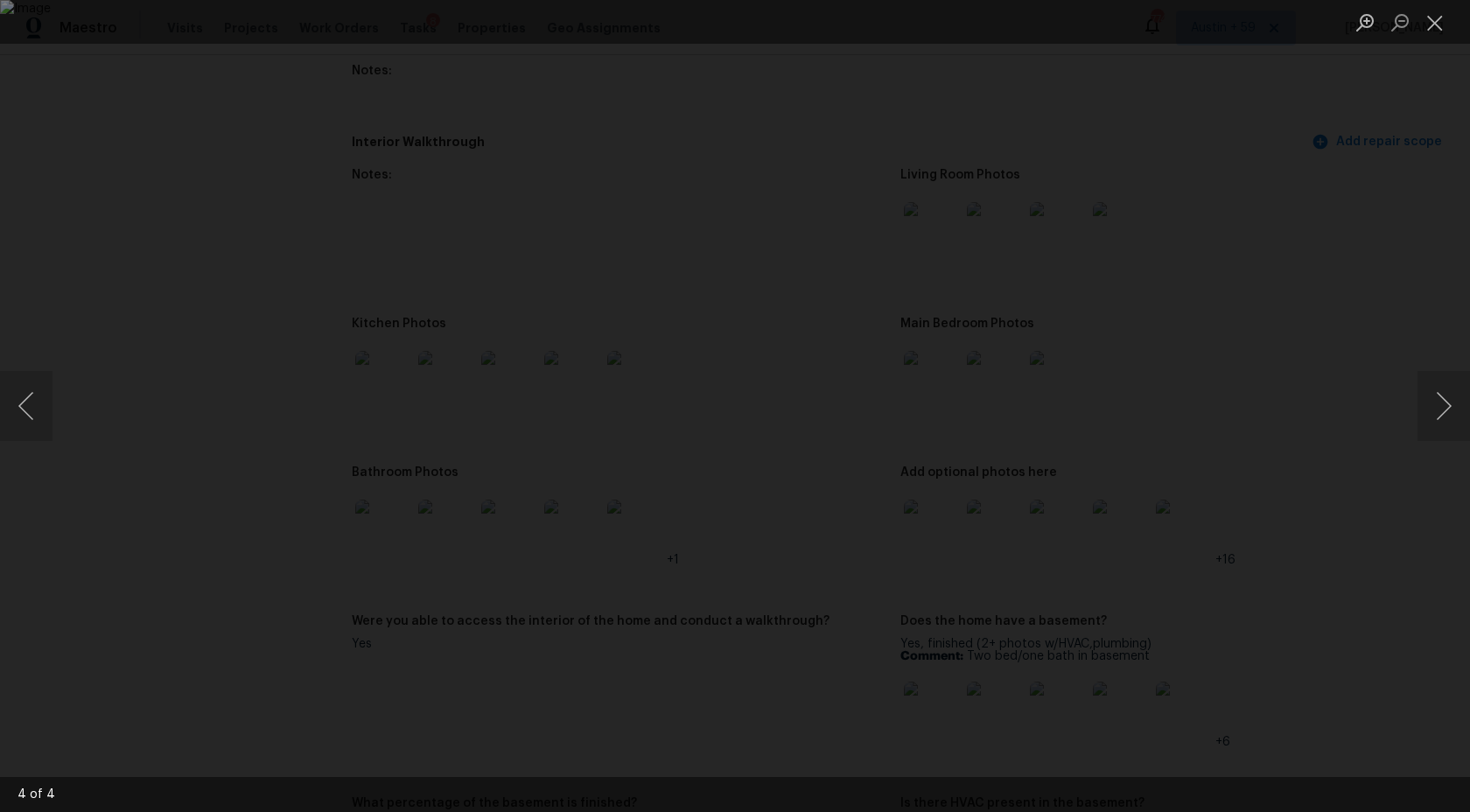
click at [428, 535] on img "Lightbox" at bounding box center [735, 406] width 1470 height 812
click at [192, 522] on div "Lightbox" at bounding box center [735, 406] width 1470 height 812
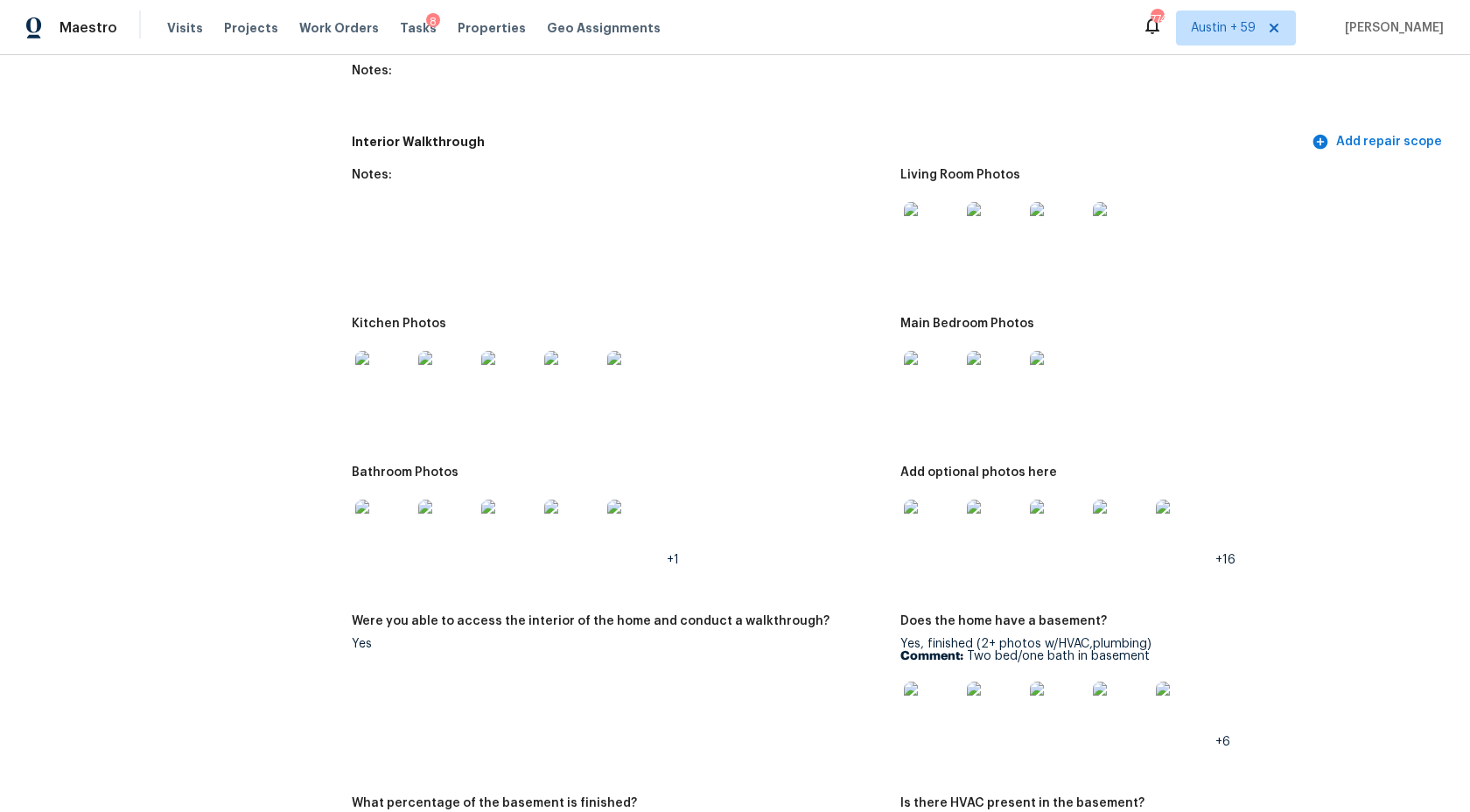
click at [367, 368] on img at bounding box center [382, 378] width 56 height 56
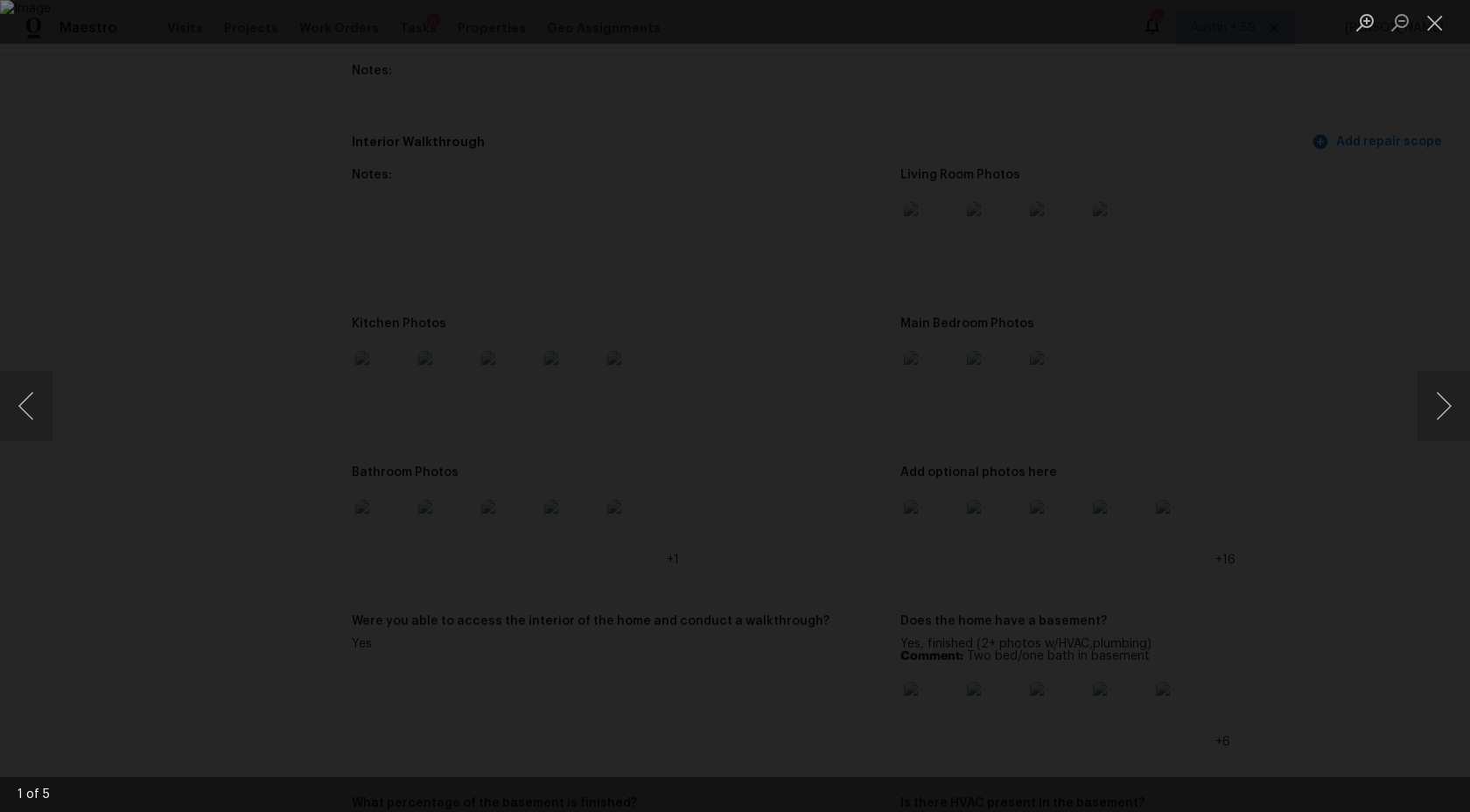
click at [1332, 575] on div "Lightbox" at bounding box center [735, 406] width 1470 height 812
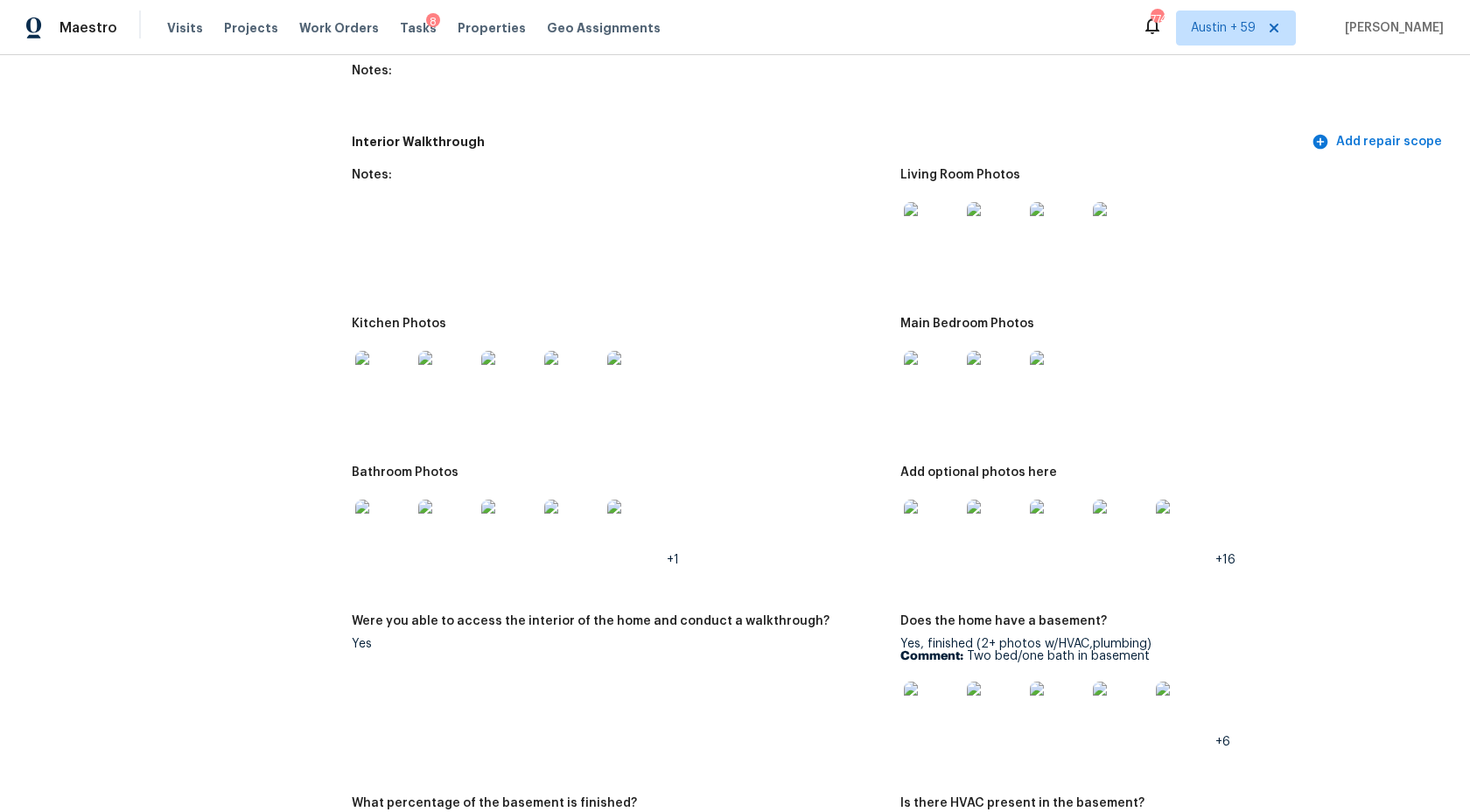
click at [958, 350] on div at bounding box center [931, 379] width 63 height 77
click at [947, 372] on img at bounding box center [931, 378] width 56 height 56
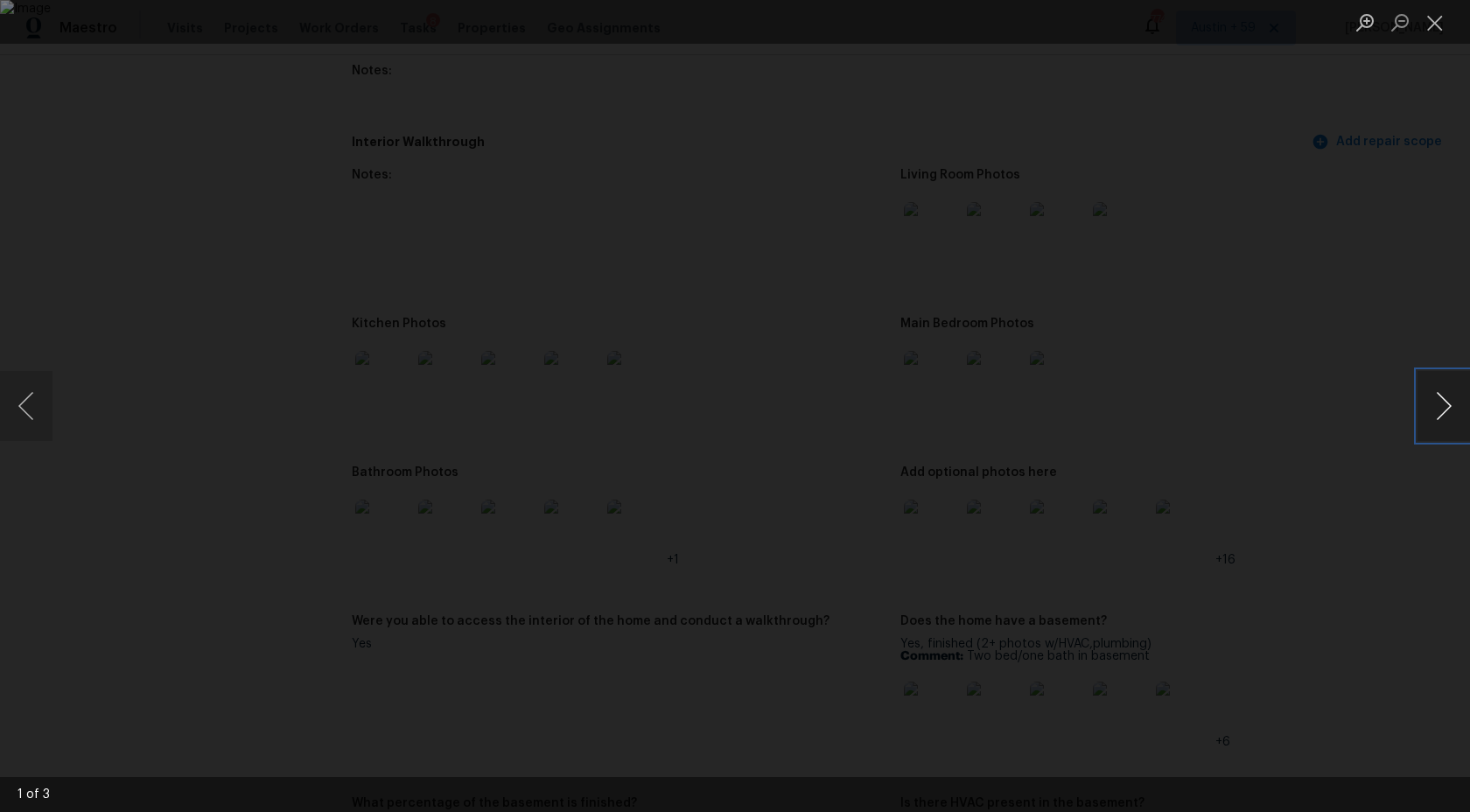
click at [1442, 405] on button "Next image" at bounding box center [1444, 405] width 52 height 70
click at [224, 568] on div "Lightbox" at bounding box center [735, 406] width 1470 height 812
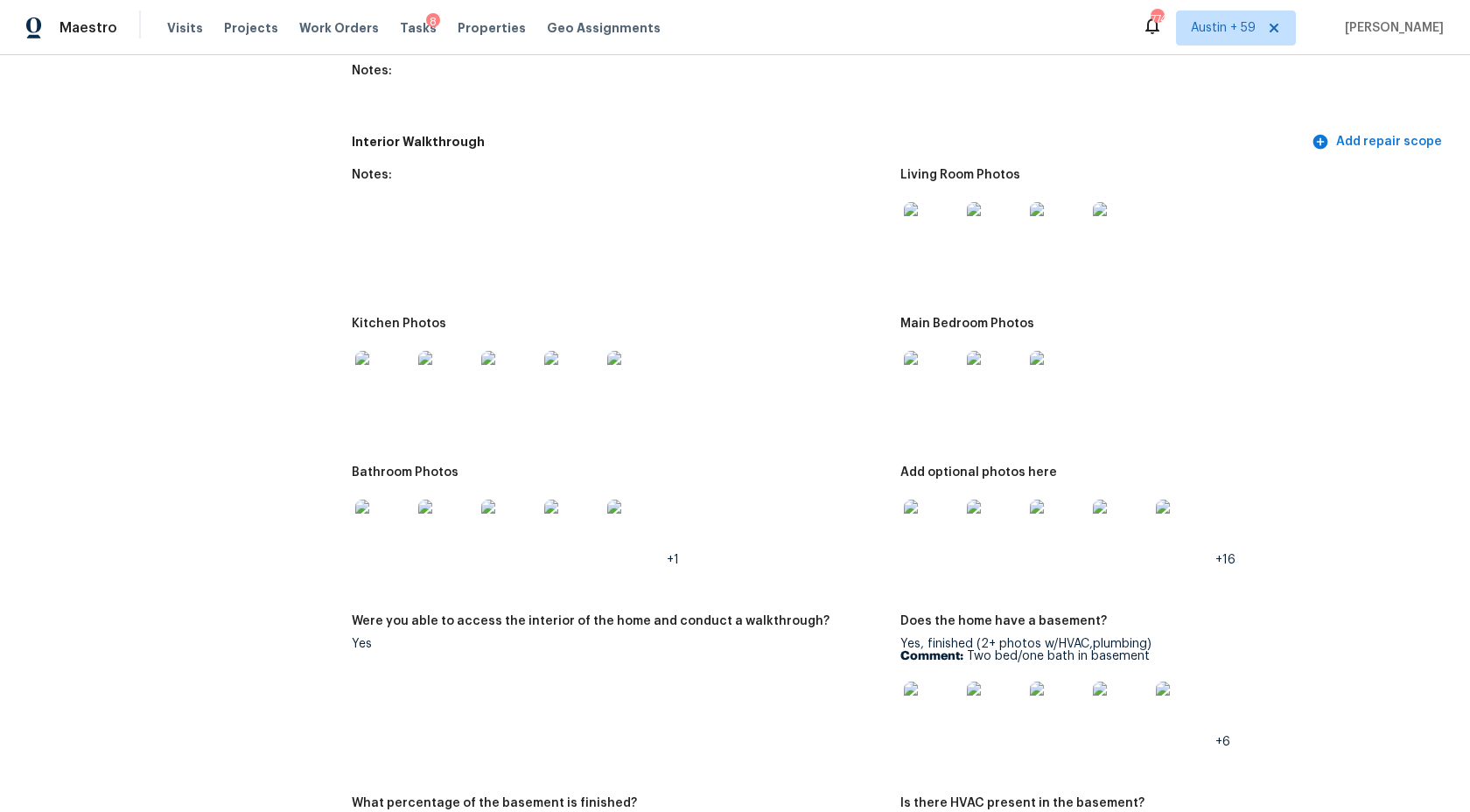
click at [383, 529] on img at bounding box center [382, 527] width 56 height 56
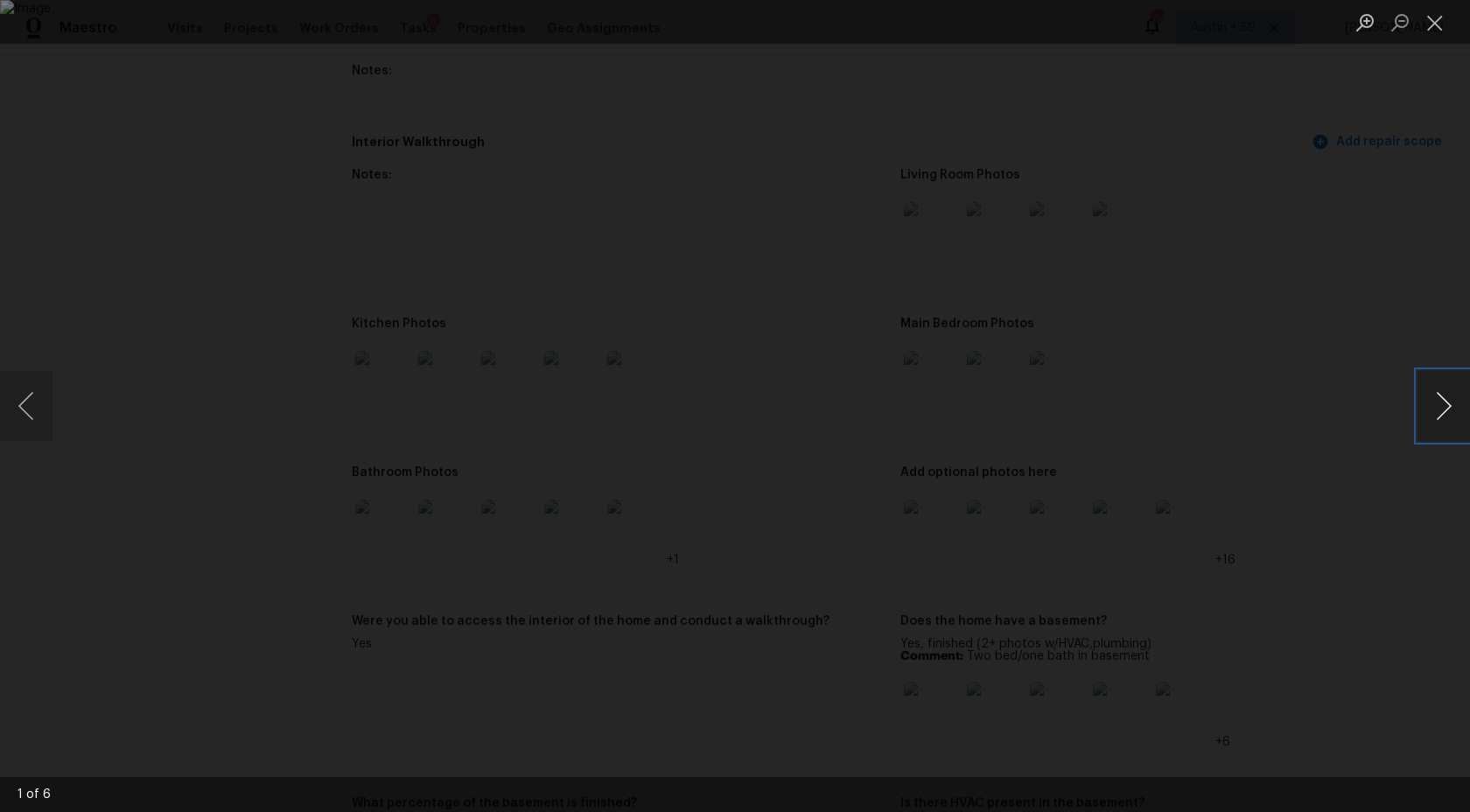
click at [1434, 418] on button "Next image" at bounding box center [1444, 405] width 52 height 70
click at [1433, 412] on button "Next image" at bounding box center [1444, 405] width 52 height 70
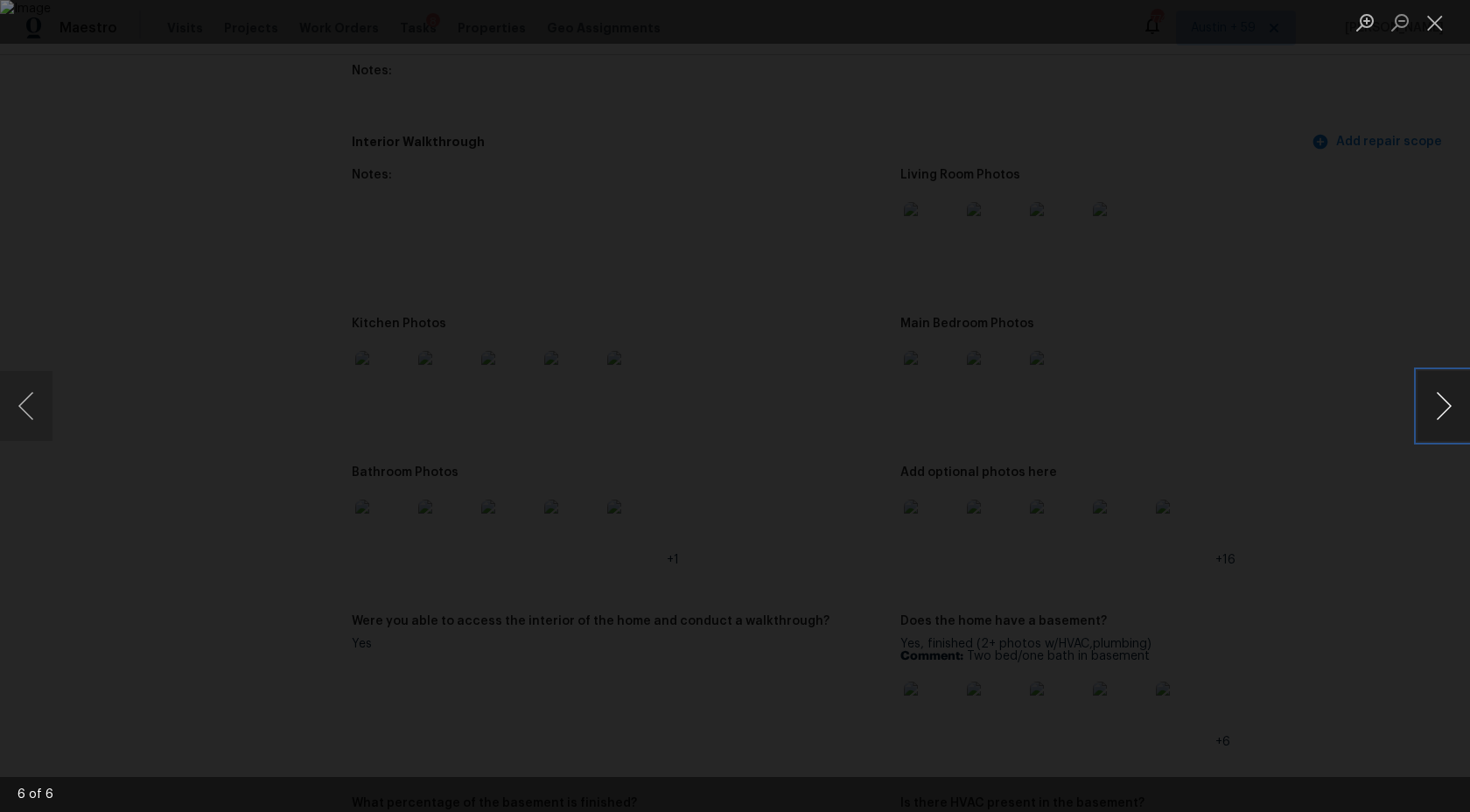
click at [1433, 412] on button "Next image" at bounding box center [1444, 405] width 52 height 70
click at [37, 405] on button "Previous image" at bounding box center [26, 405] width 52 height 70
click at [1374, 538] on div "Lightbox" at bounding box center [735, 406] width 1470 height 812
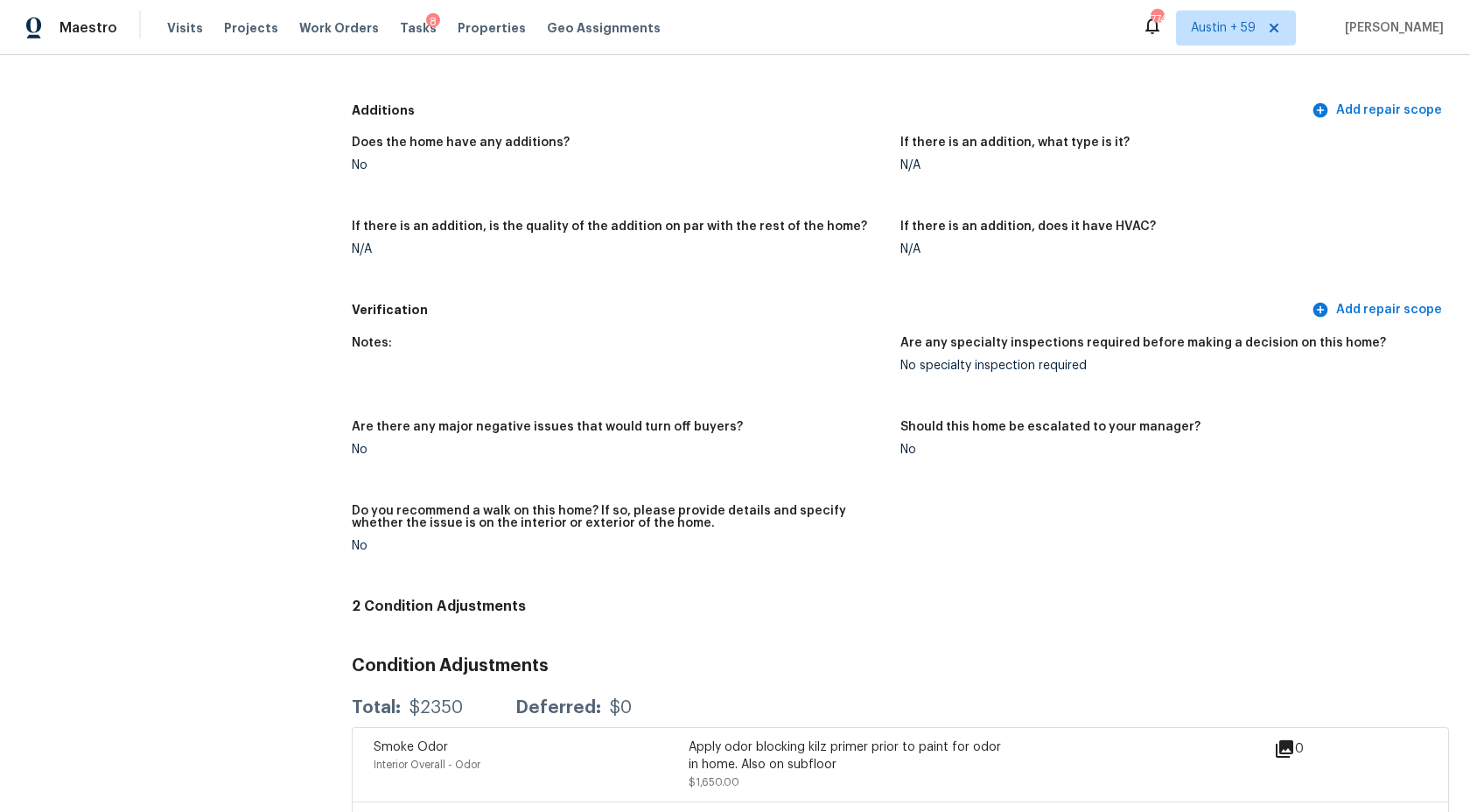
scroll to position [4334, 0]
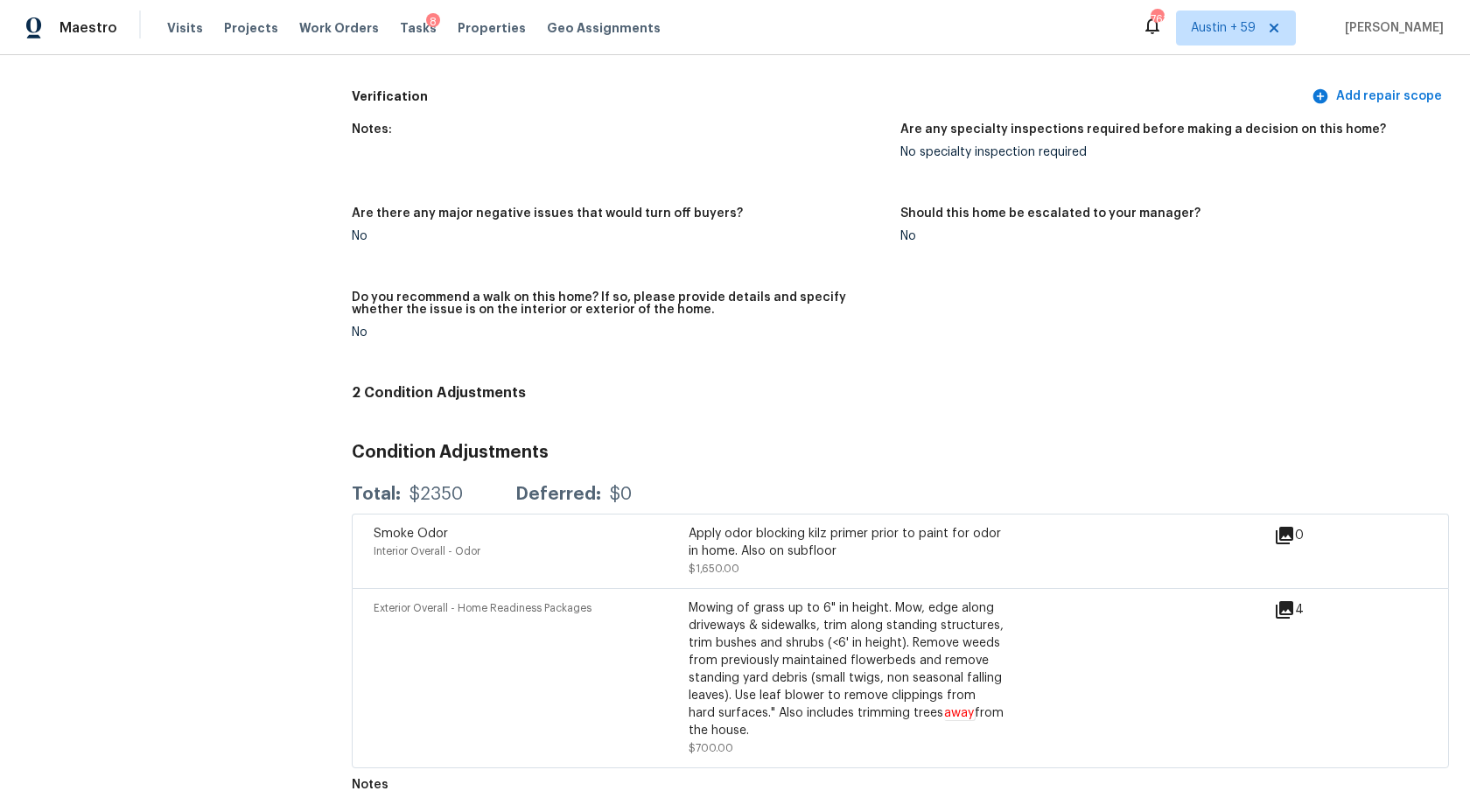
click at [832, 180] on figure "Notes:" at bounding box center [625, 154] width 548 height 63
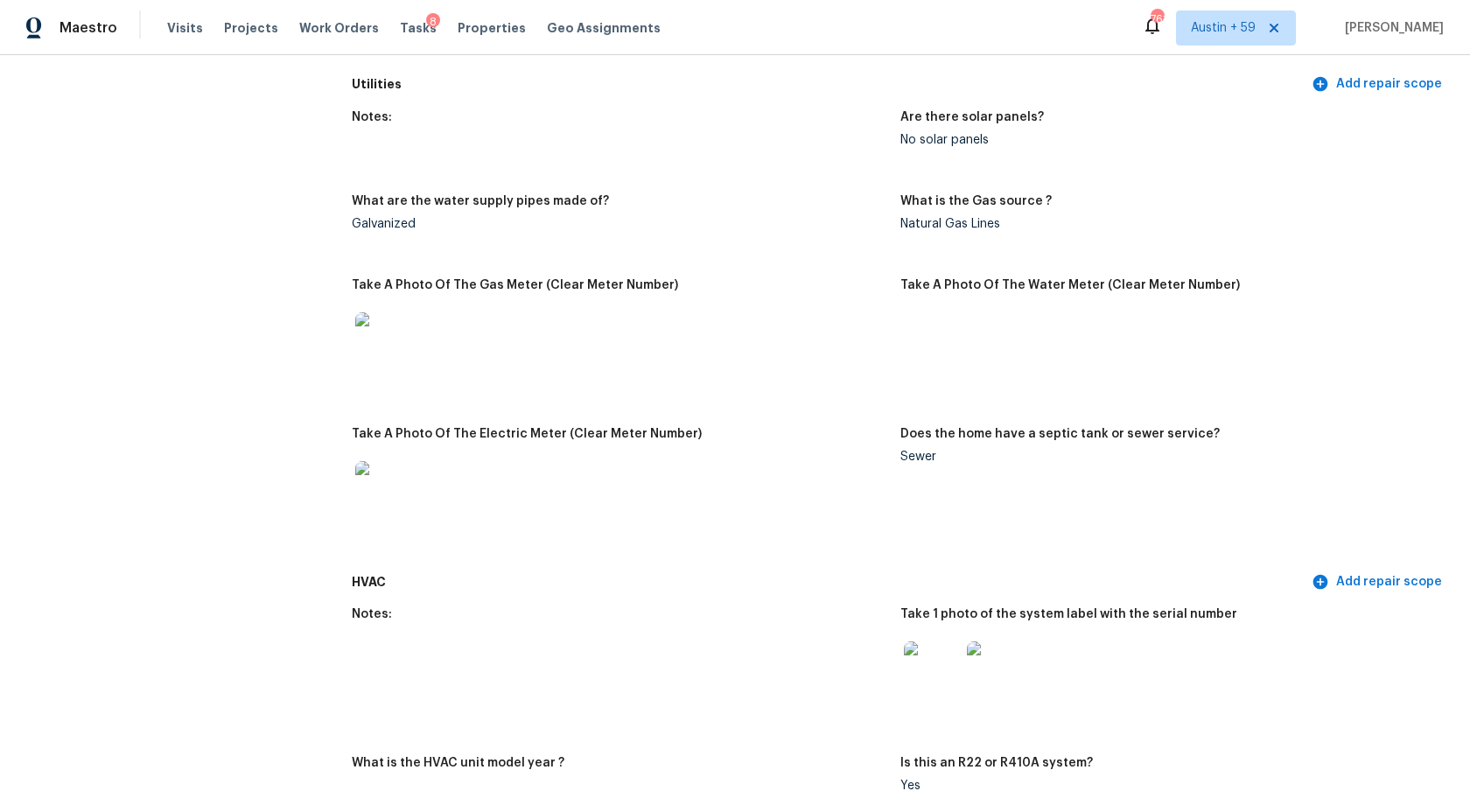
scroll to position [0, 0]
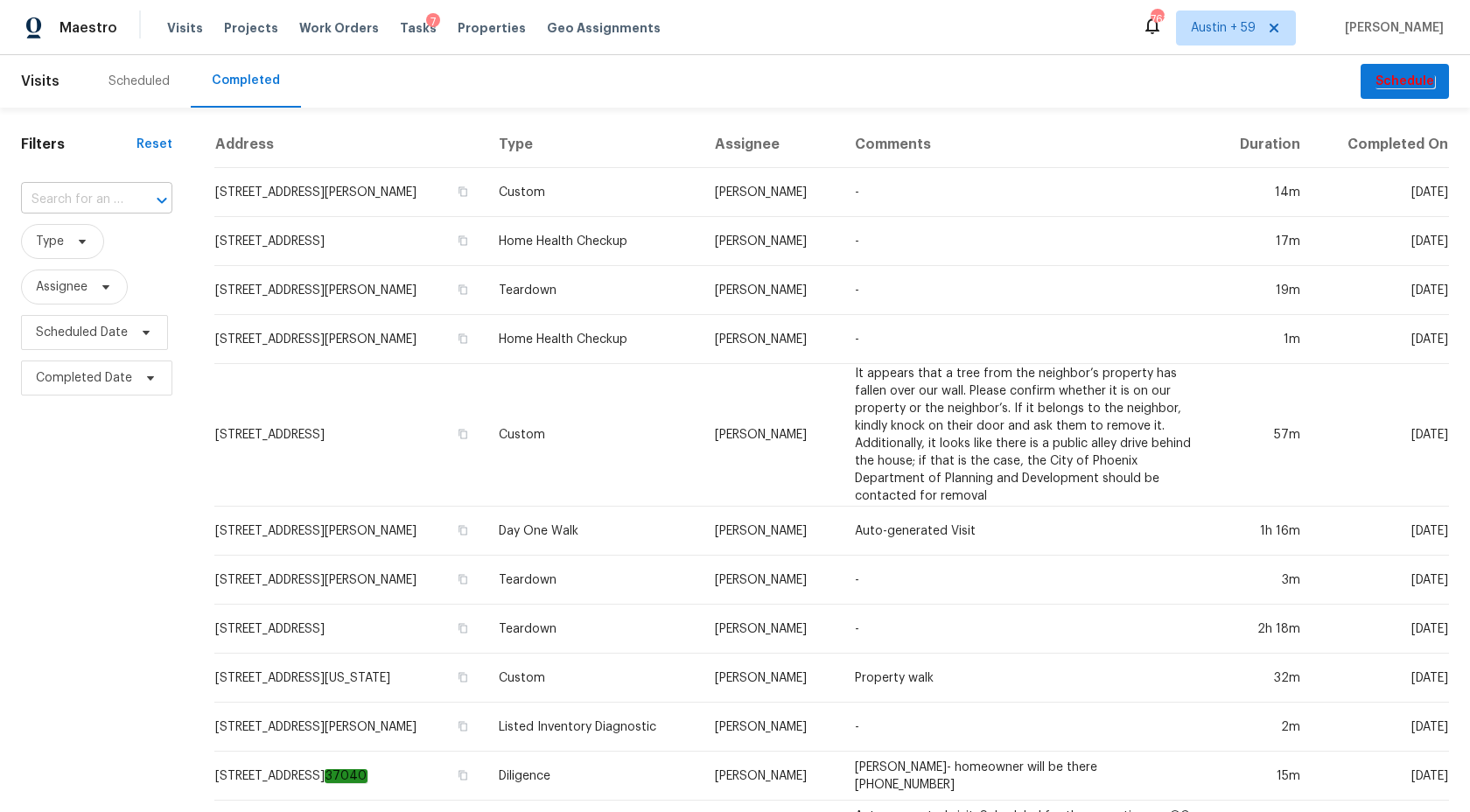
click at [138, 201] on div at bounding box center [150, 200] width 46 height 25
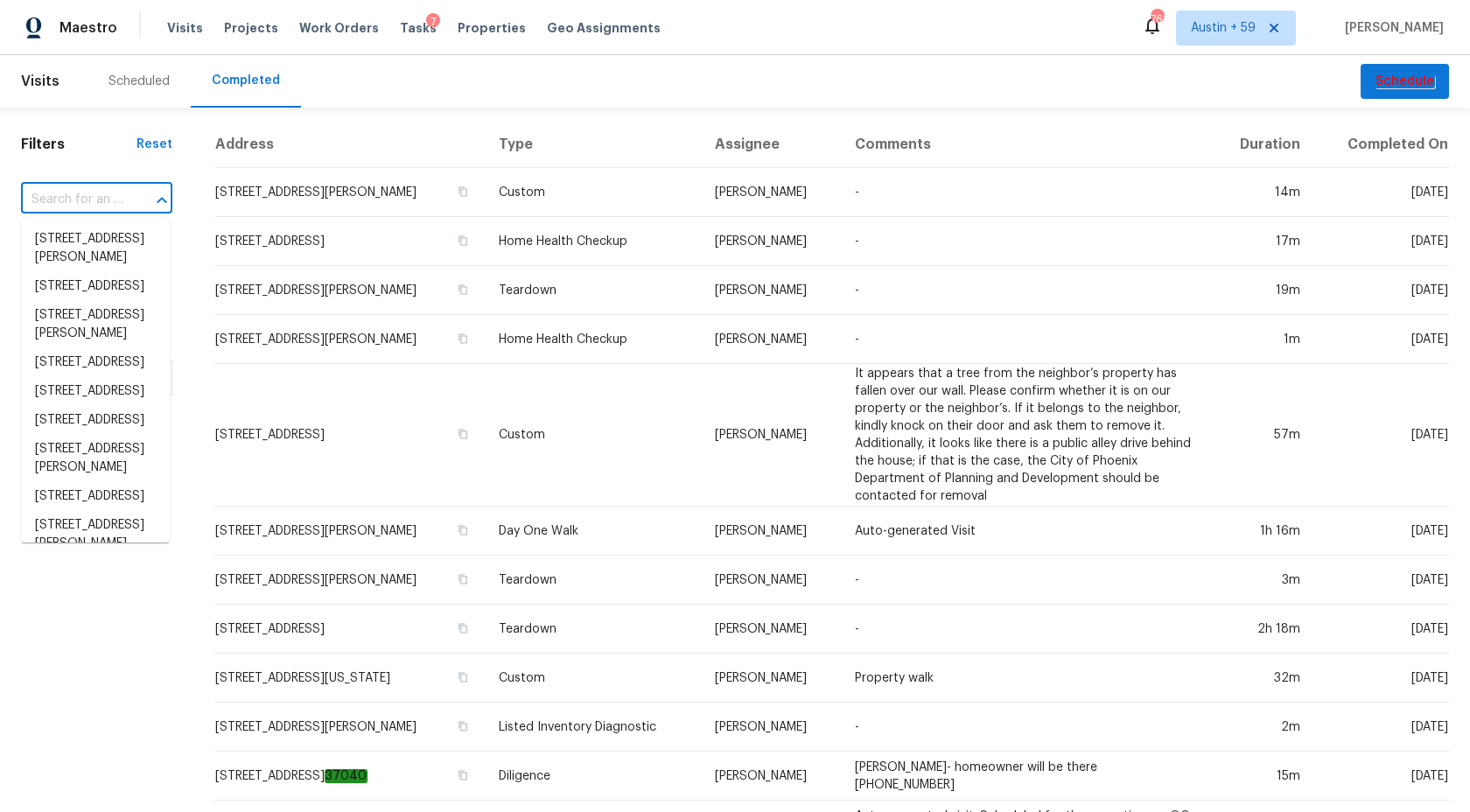
paste input "[STREET_ADDRESS]"
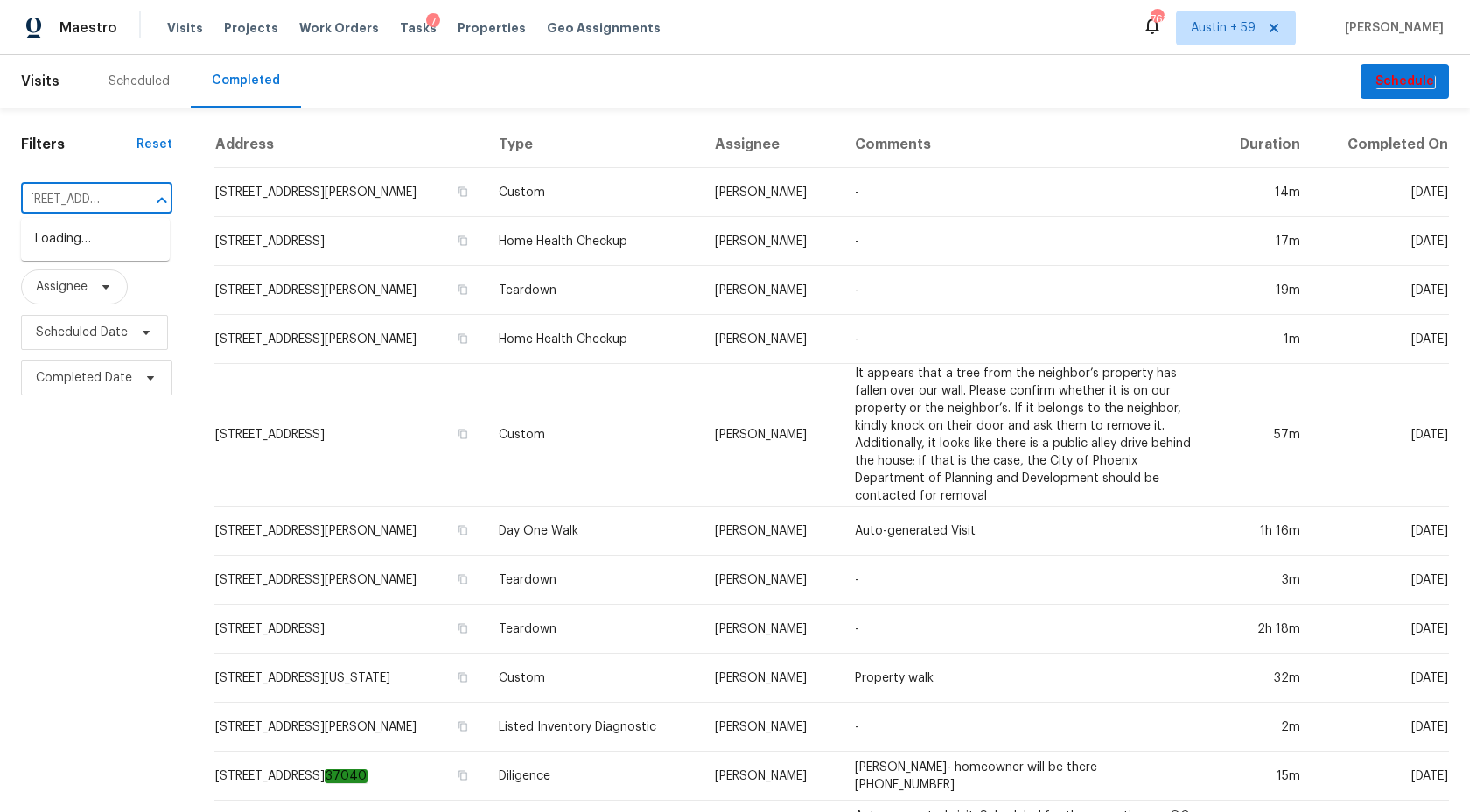
type input "[STREET_ADDRESS]"
click at [115, 253] on li "[STREET_ADDRESS]" at bounding box center [95, 239] width 148 height 29
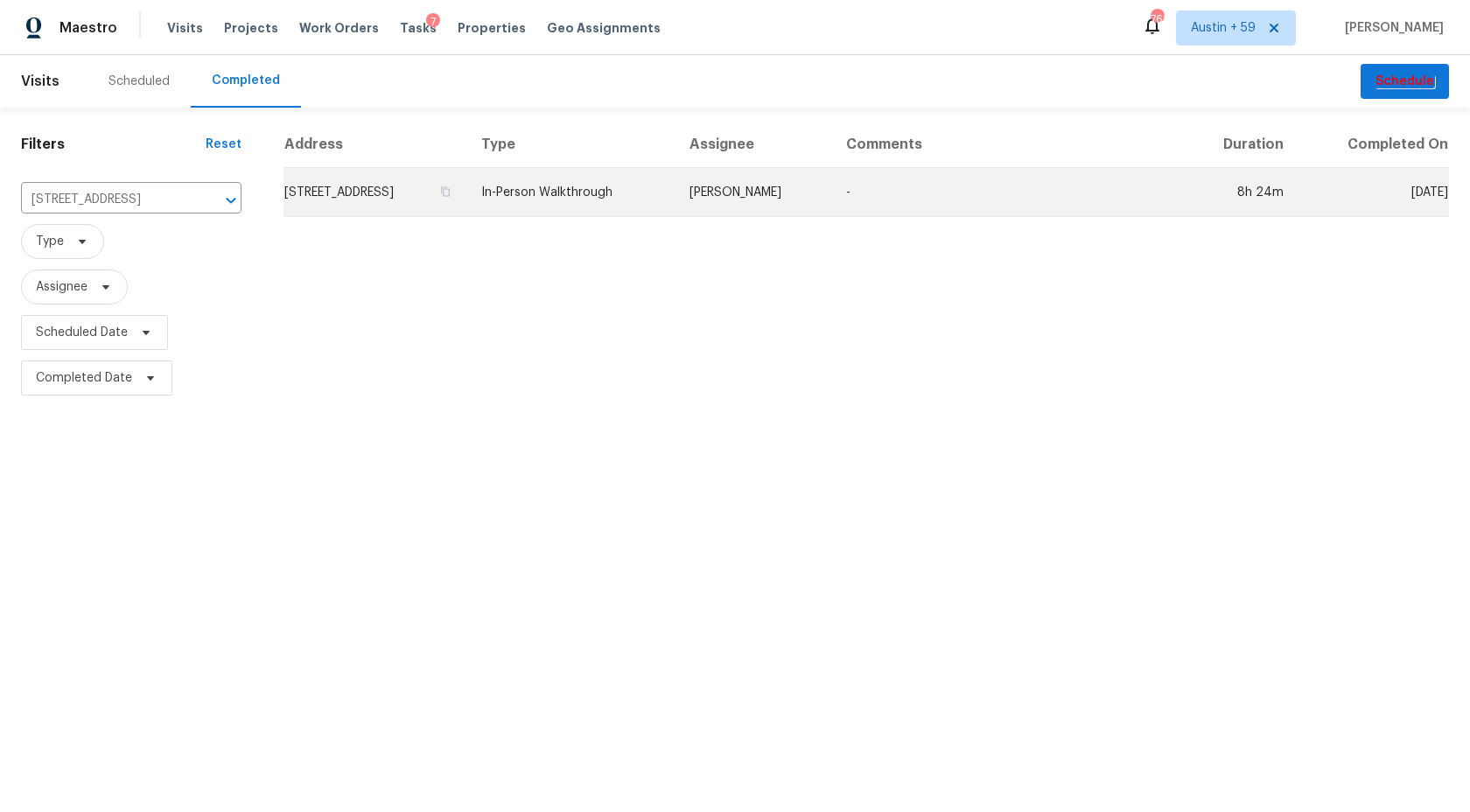
click at [649, 184] on td "In-Person Walkthrough" at bounding box center [571, 192] width 208 height 49
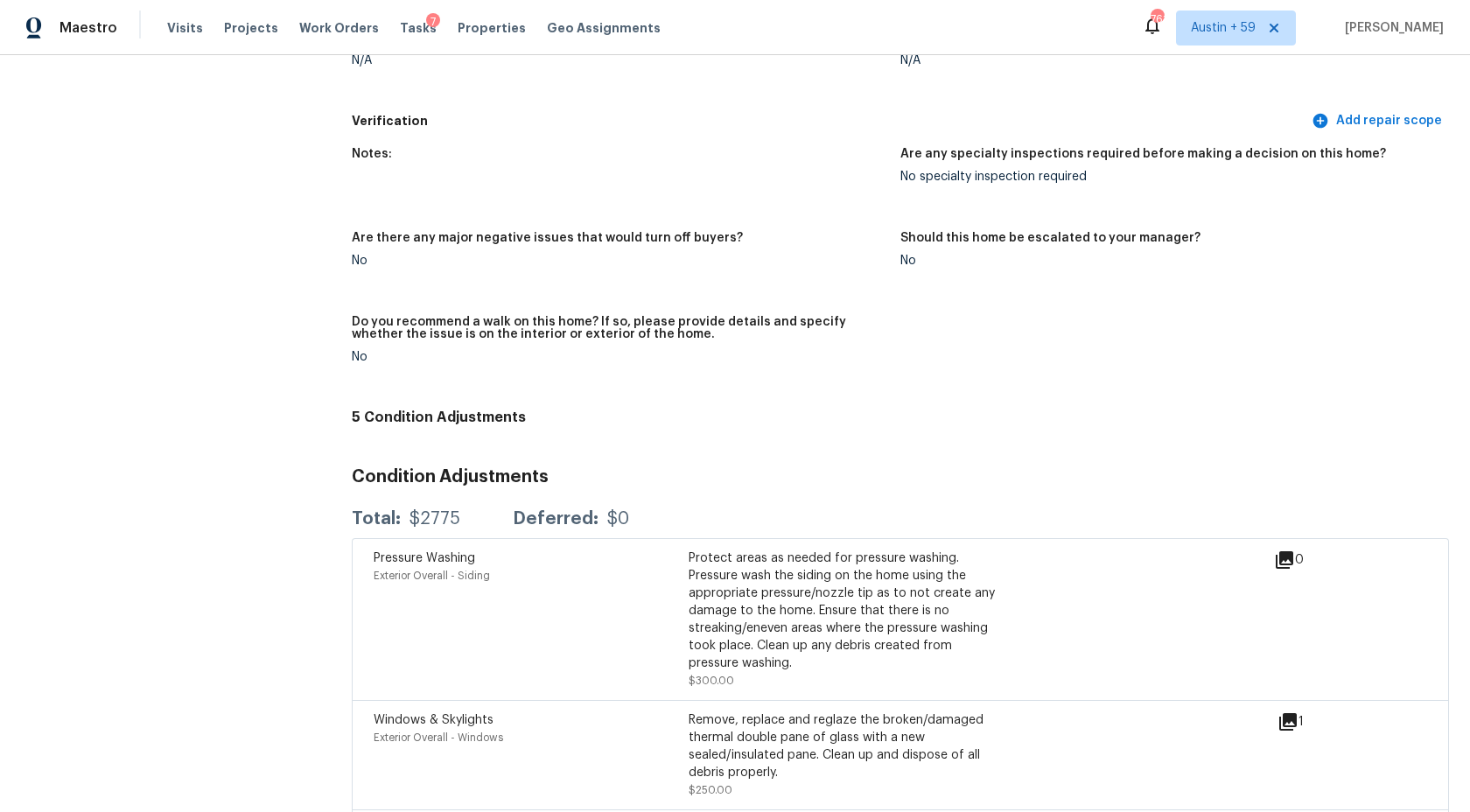
scroll to position [3949, 0]
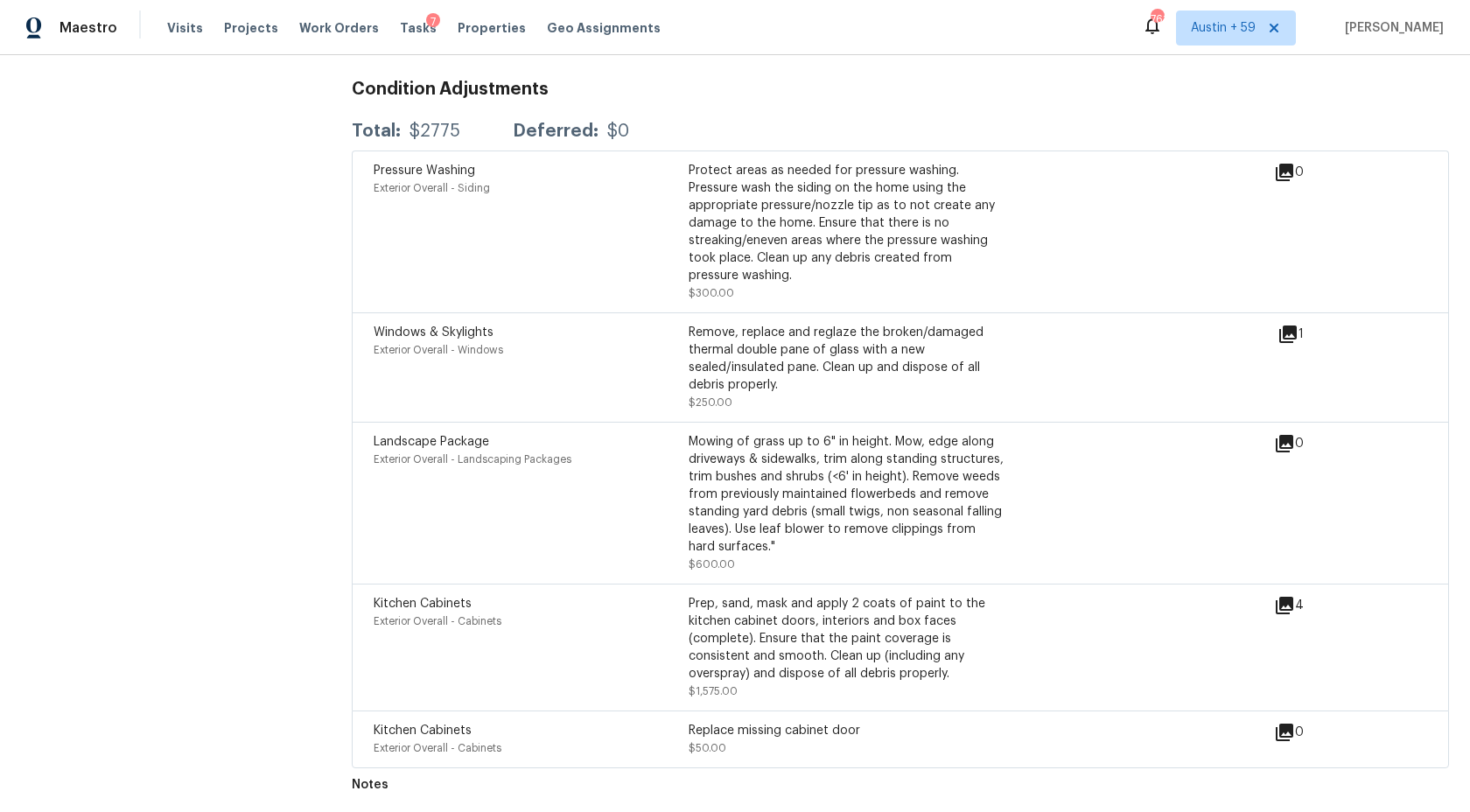
click at [772, 713] on div "Kitchen Cabinets Exterior Overall - Cabinets Replace missing cabinet door $50.0…" at bounding box center [900, 739] width 1097 height 57
click at [772, 629] on div "Prep, sand, mask and apply 2 coats of paint to the kitchen cabinet doors, inter…" at bounding box center [846, 638] width 315 height 87
click at [772, 536] on div "Mowing of grass up to 6" in height. Mow, edge along driveways & sidewalks, trim…" at bounding box center [846, 494] width 315 height 123
click at [783, 427] on div "Landscape Package Exterior Overall - Landscaping Packages Mowing of grass up to…" at bounding box center [900, 502] width 1097 height 162
click at [783, 315] on div "Windows & Skylights Exterior Overall - Windows Remove, replace and reglaze the …" at bounding box center [900, 367] width 1097 height 109
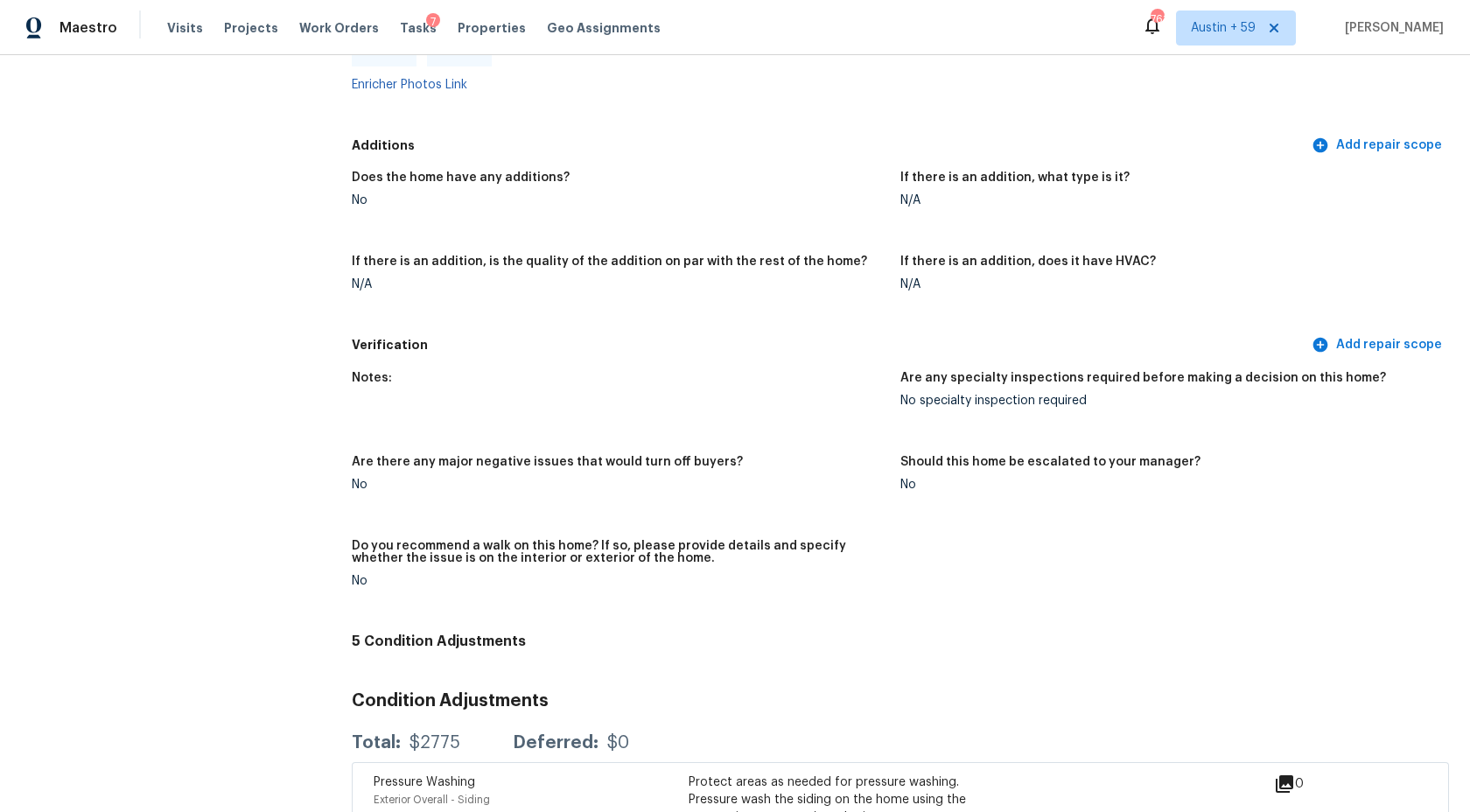
scroll to position [3258, 0]
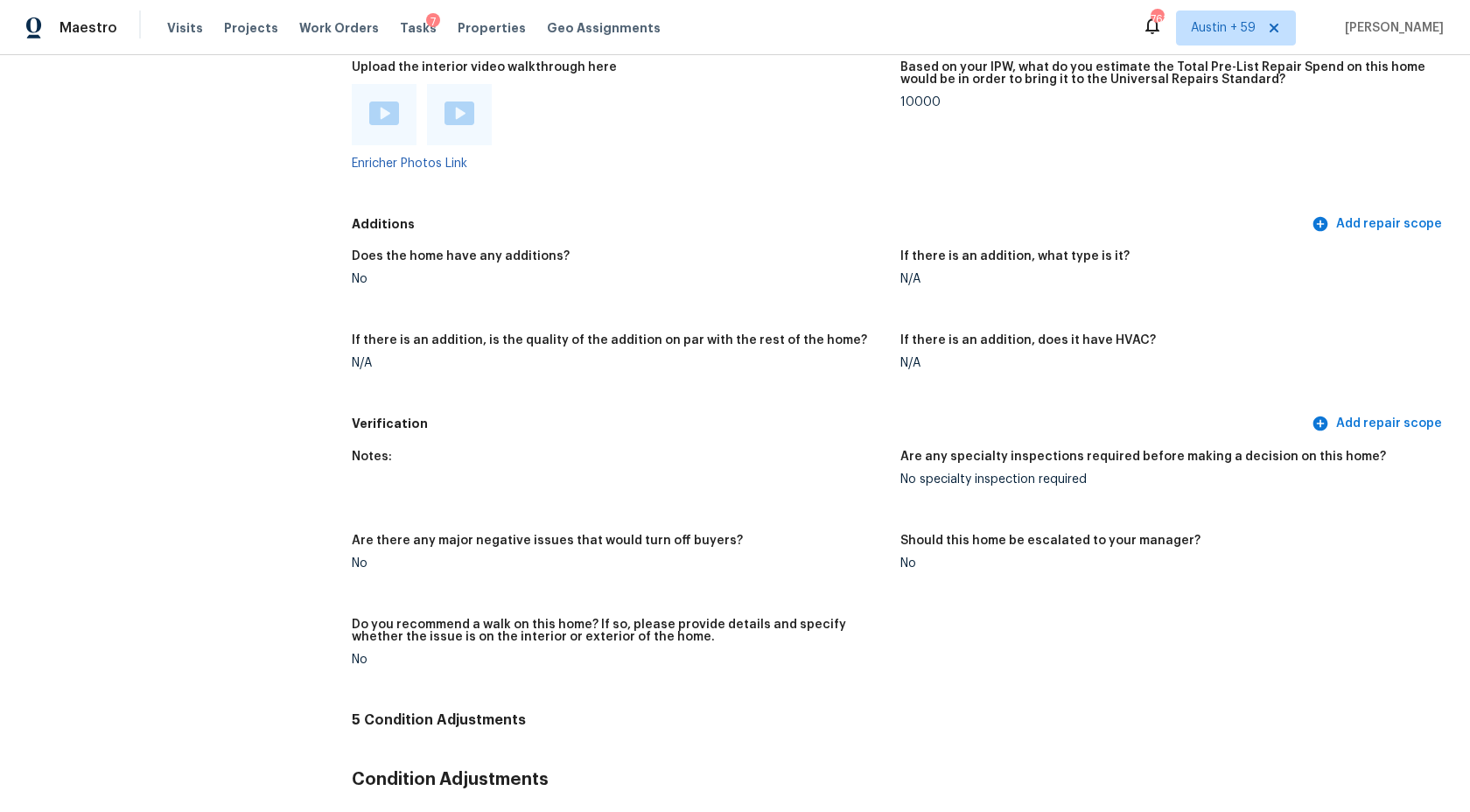
click at [396, 120] on img at bounding box center [384, 113] width 30 height 24
click at [454, 106] on img at bounding box center [460, 113] width 30 height 24
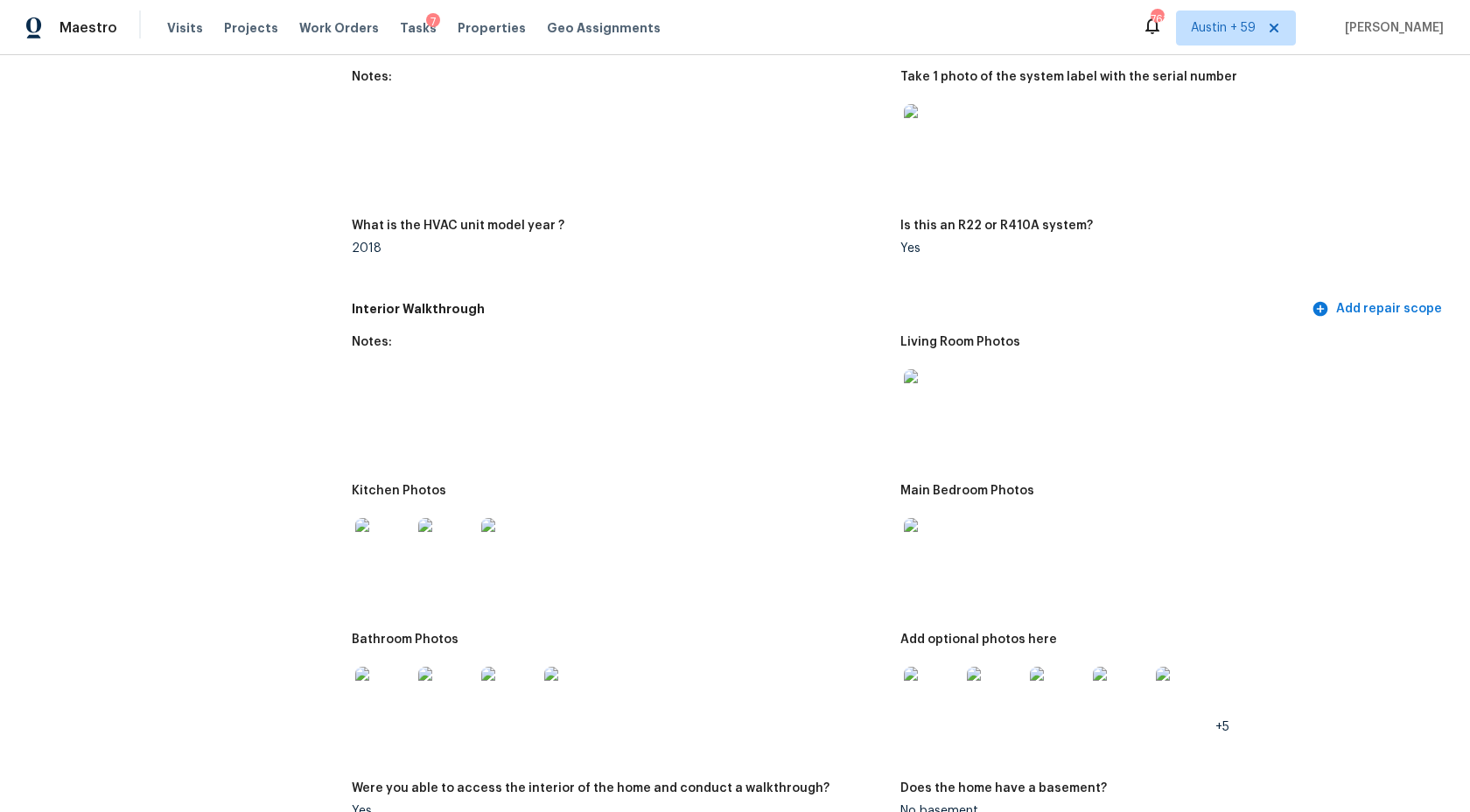
scroll to position [1583, 0]
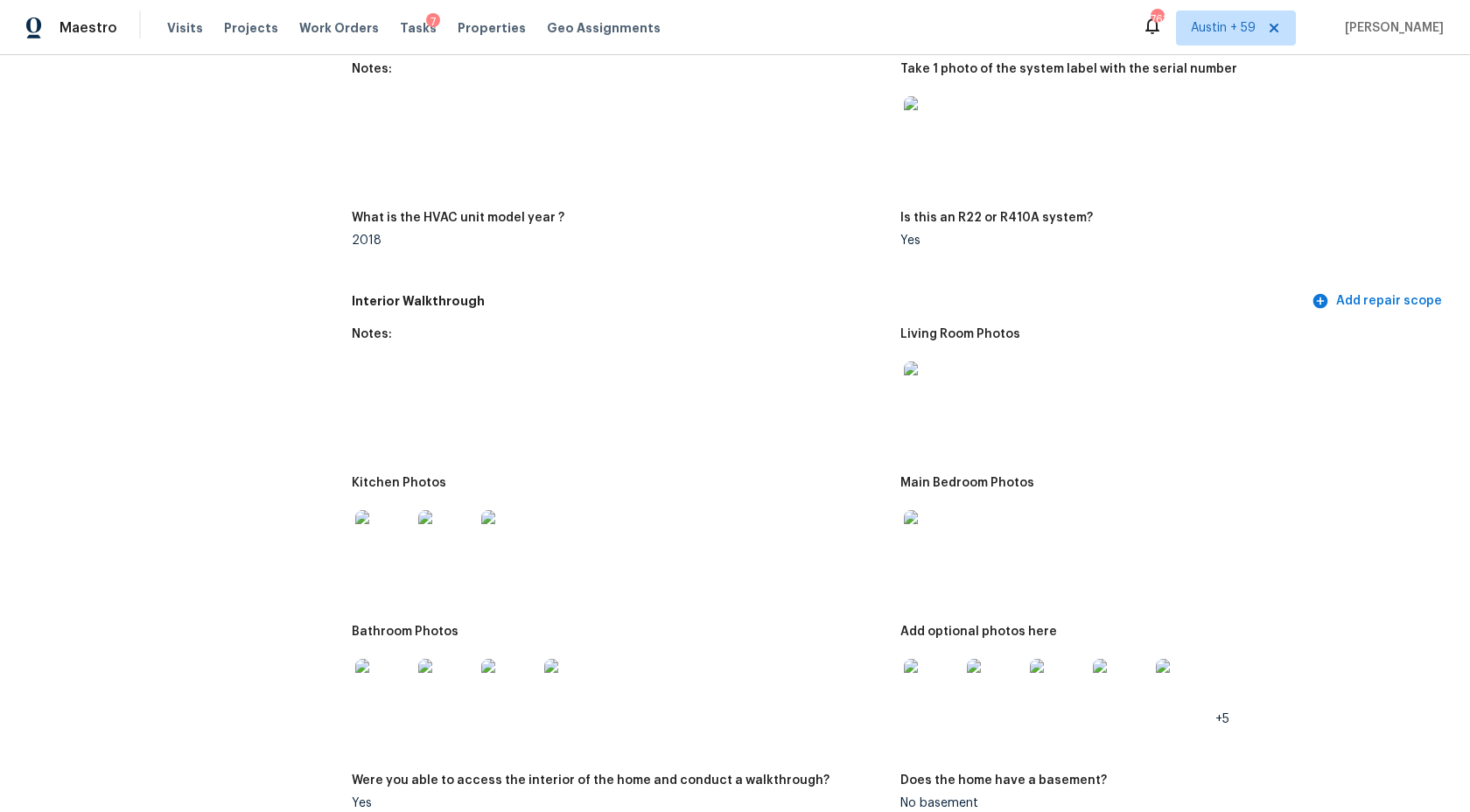
click at [946, 380] on img at bounding box center [931, 388] width 56 height 56
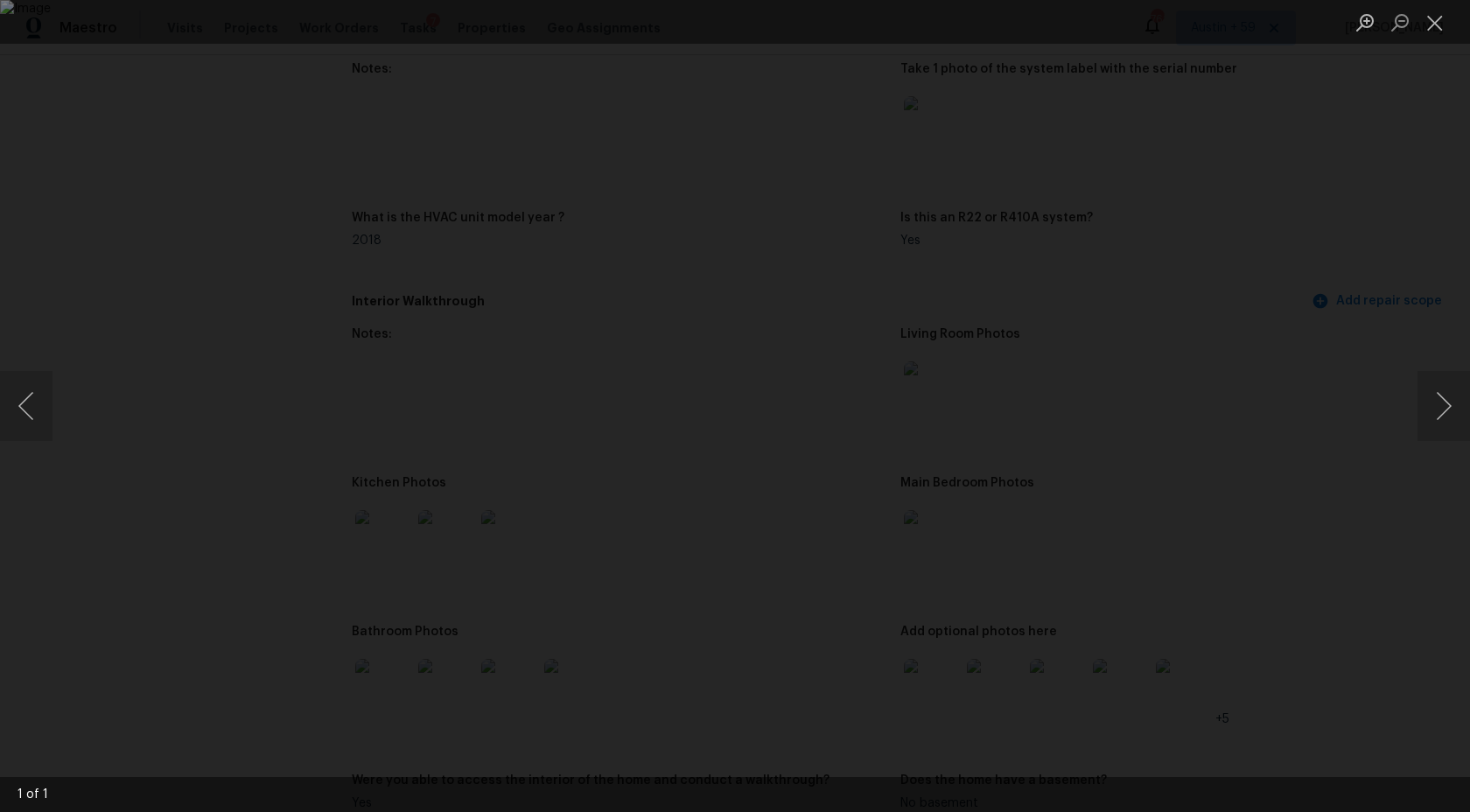
click at [1294, 348] on div "Lightbox" at bounding box center [735, 406] width 1470 height 812
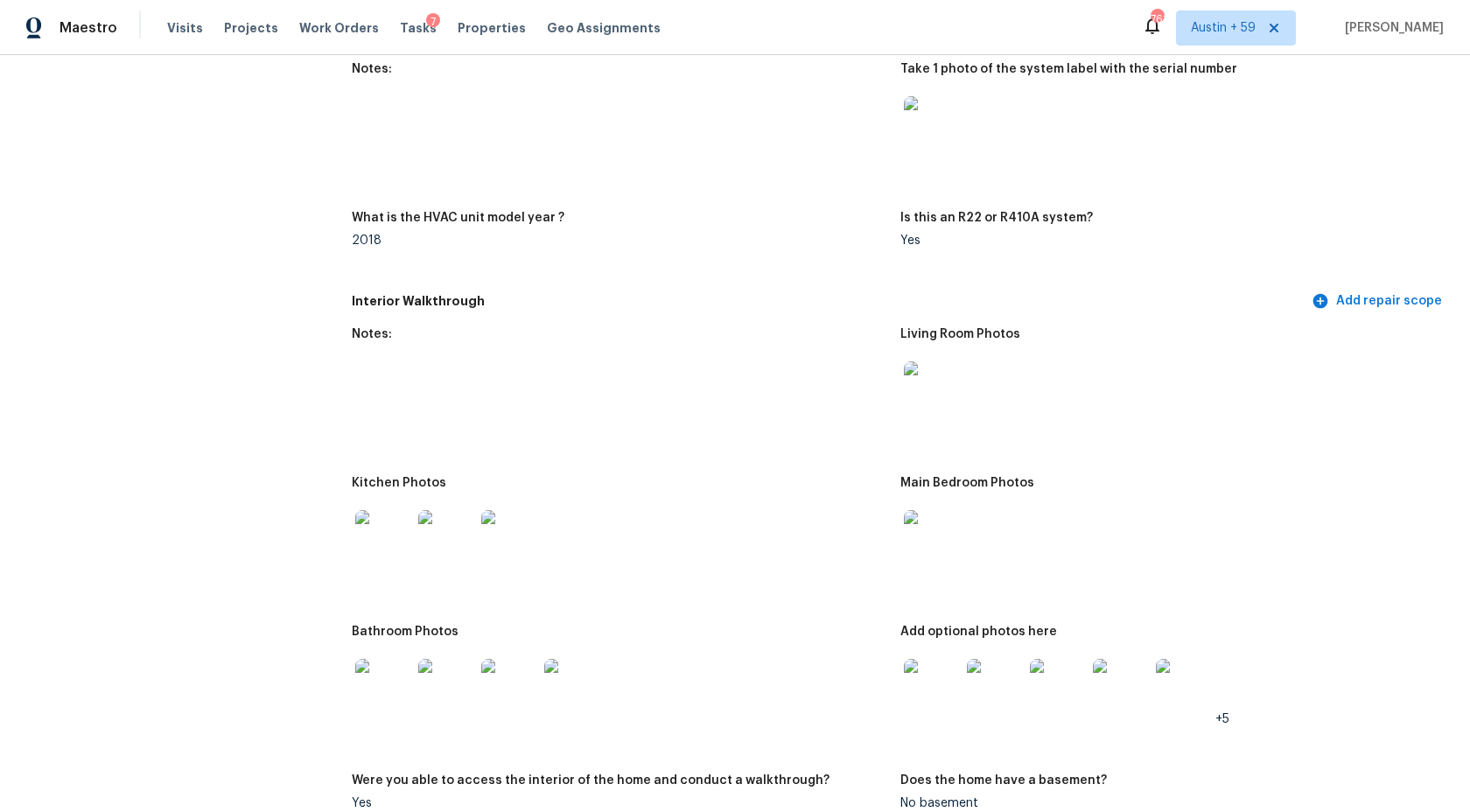
click at [923, 547] on img at bounding box center [931, 538] width 56 height 56
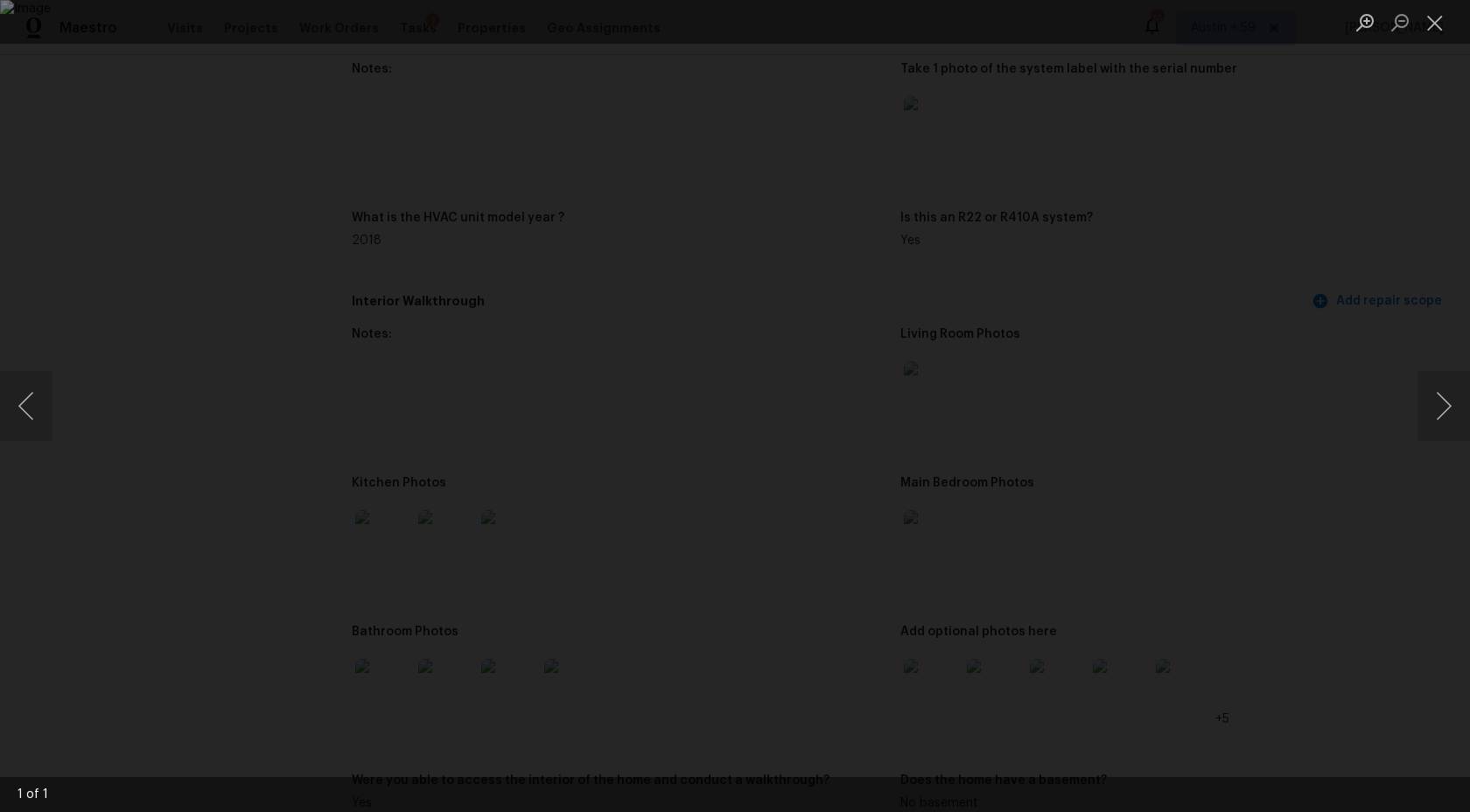
click at [297, 100] on img "Lightbox" at bounding box center [735, 406] width 1470 height 812
click at [1169, 538] on img "Lightbox" at bounding box center [735, 406] width 1470 height 812
click at [1290, 259] on div "Lightbox" at bounding box center [735, 406] width 1470 height 812
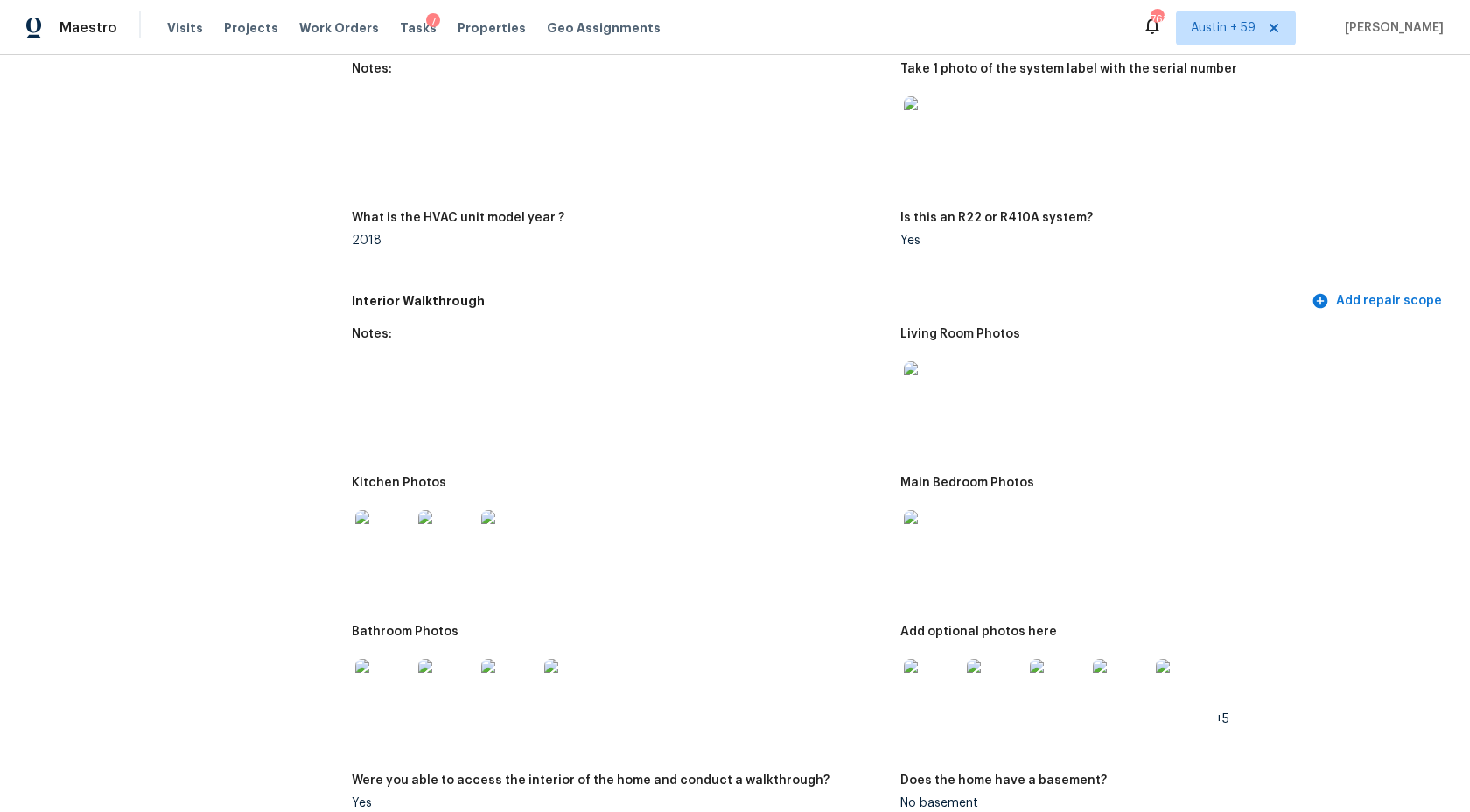
click at [1290, 259] on figure "Is this an R22 or R410A system? Yes" at bounding box center [1174, 243] width 548 height 63
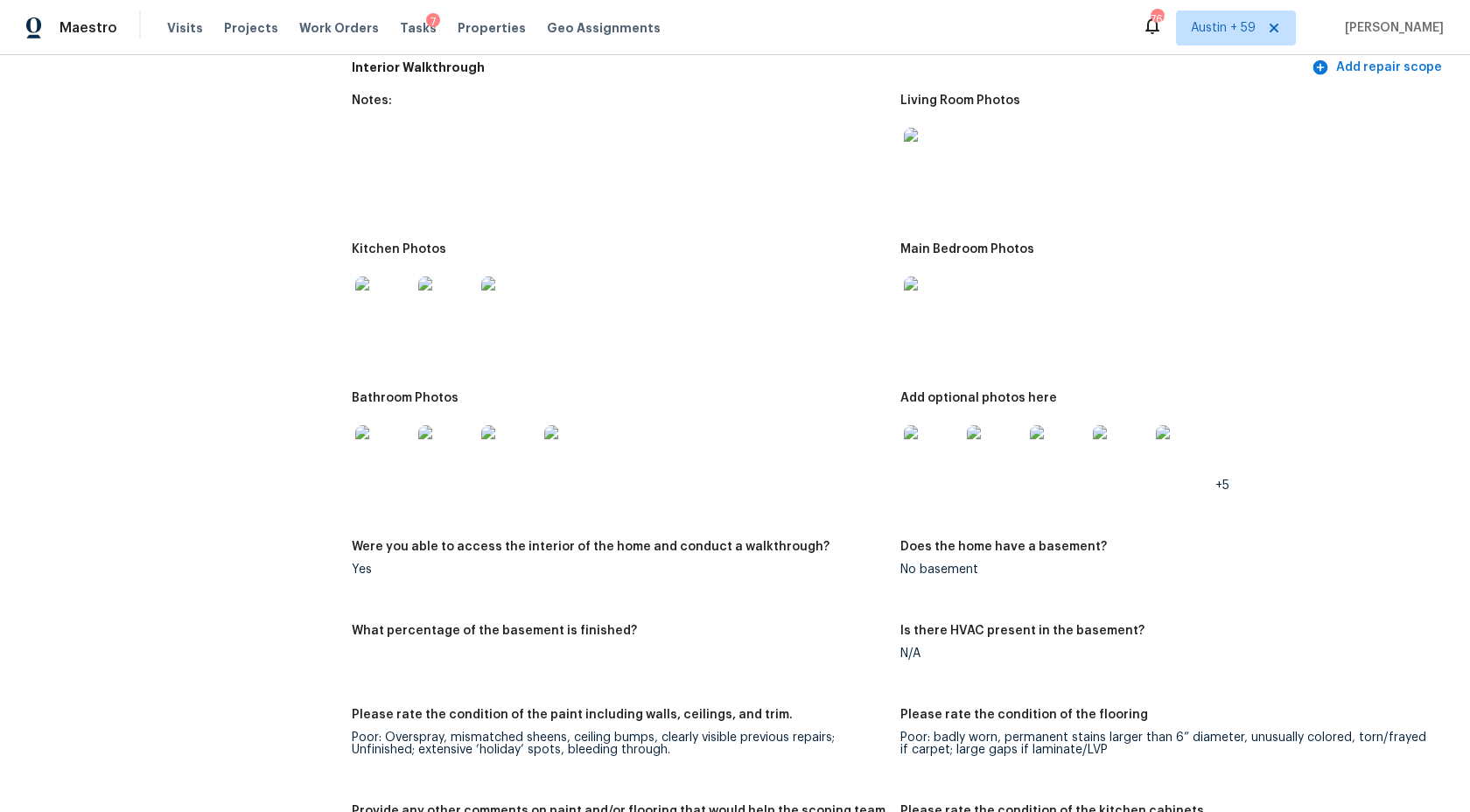
click at [363, 290] on img at bounding box center [382, 304] width 56 height 56
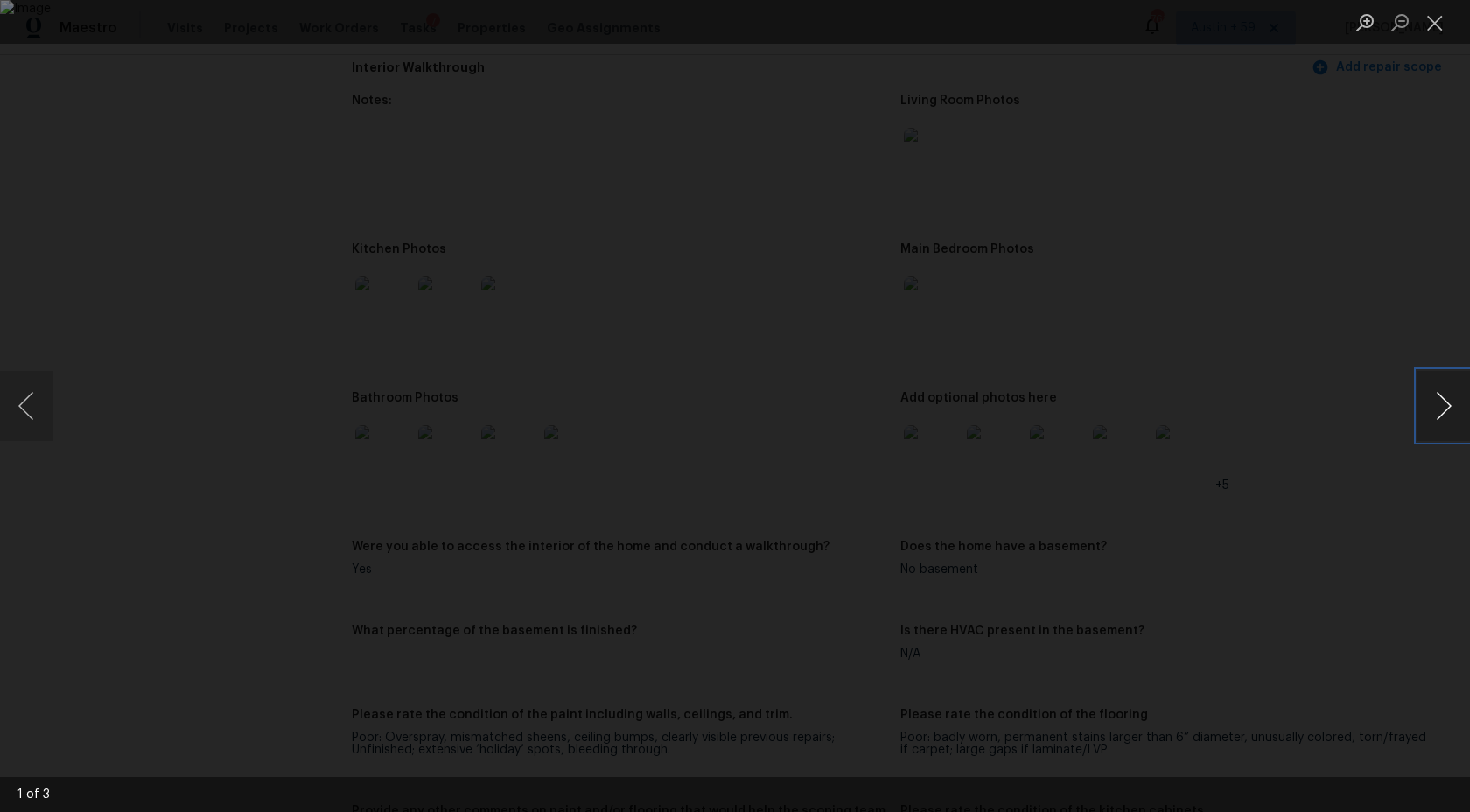
click at [1448, 400] on button "Next image" at bounding box center [1444, 405] width 52 height 70
click at [1453, 413] on button "Next image" at bounding box center [1444, 405] width 52 height 70
click at [1453, 414] on button "Next image" at bounding box center [1444, 405] width 52 height 70
click at [1413, 501] on div "Lightbox" at bounding box center [735, 406] width 1470 height 812
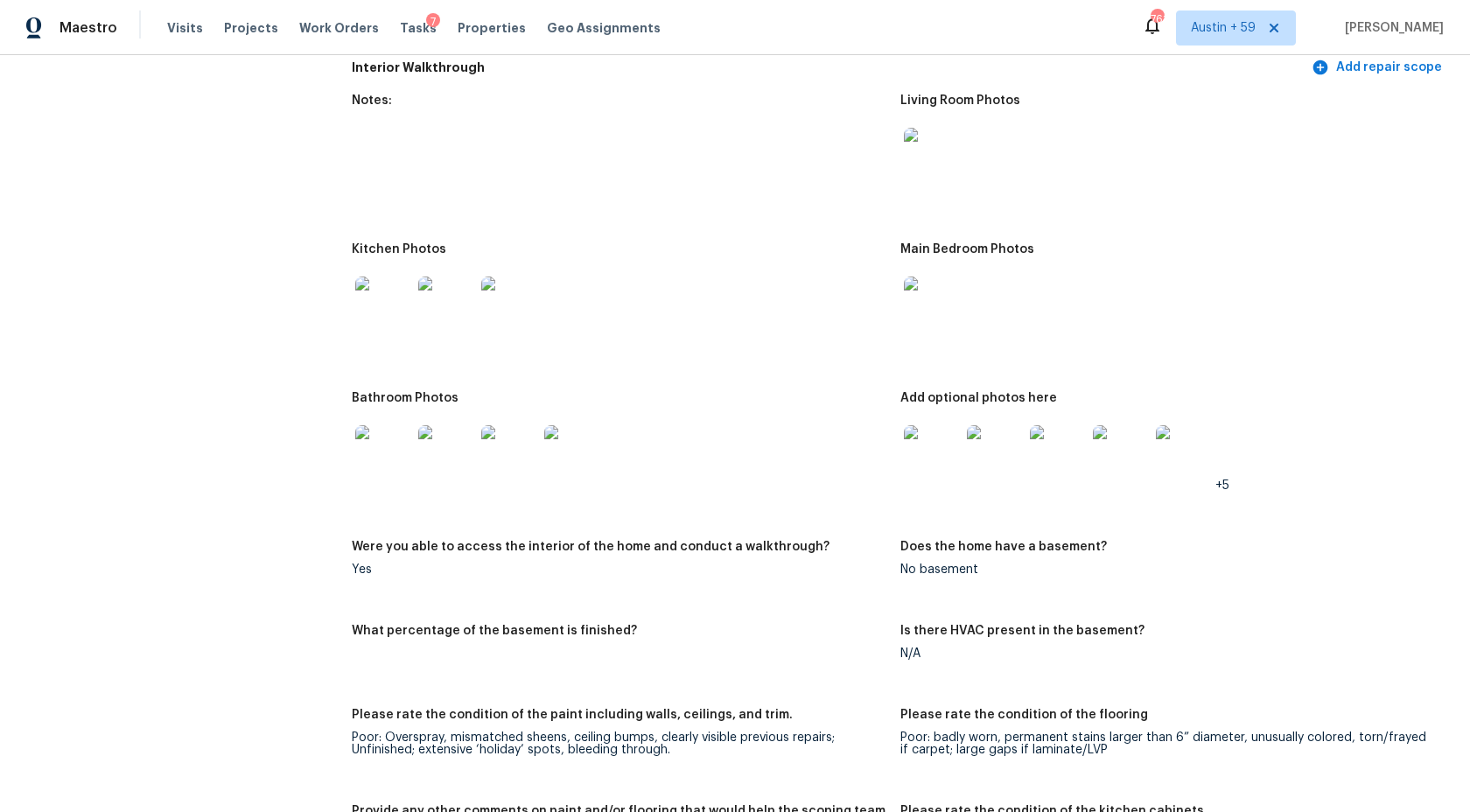
click at [945, 448] on img at bounding box center [931, 453] width 56 height 56
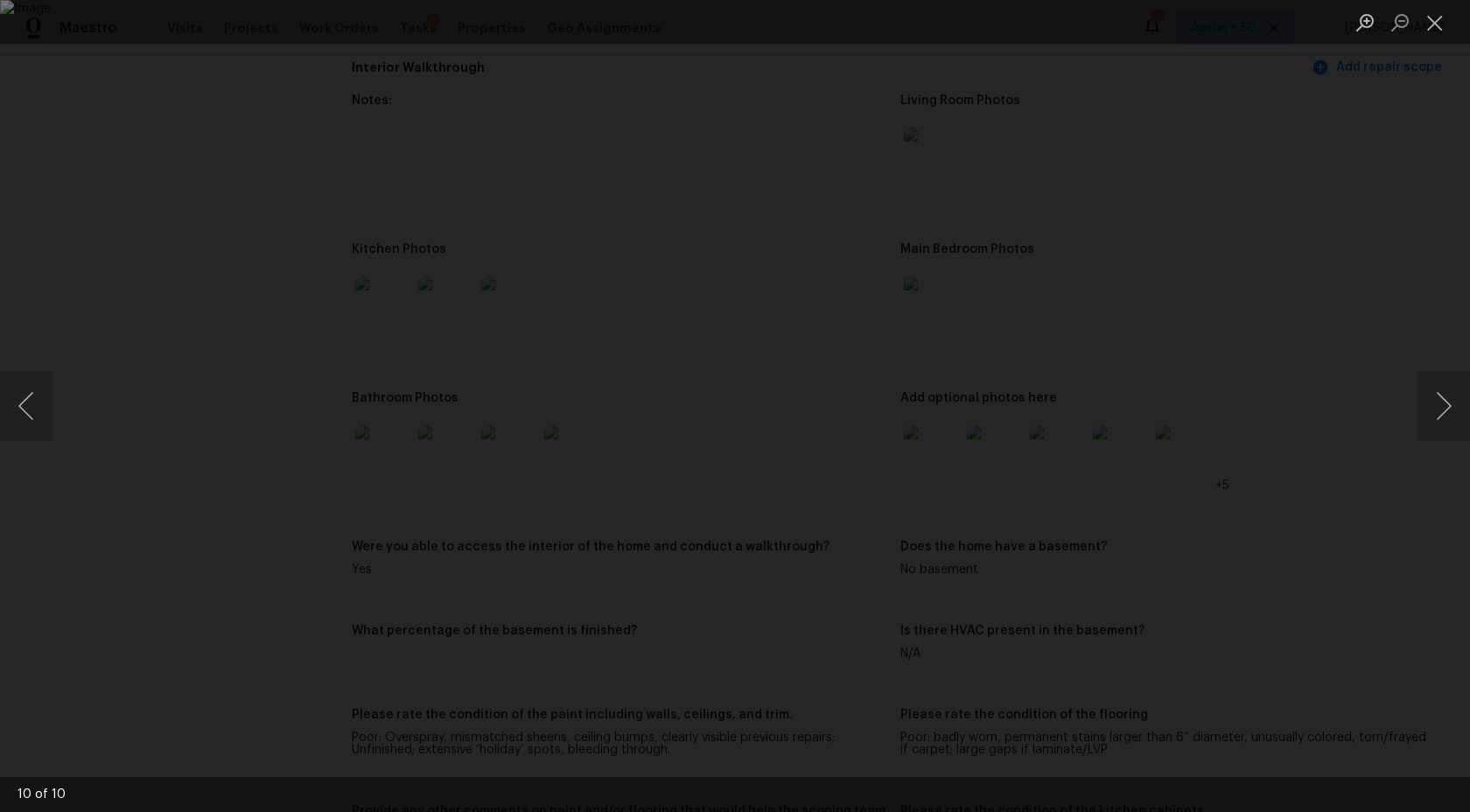
click at [1388, 339] on div "Lightbox" at bounding box center [735, 406] width 1470 height 812
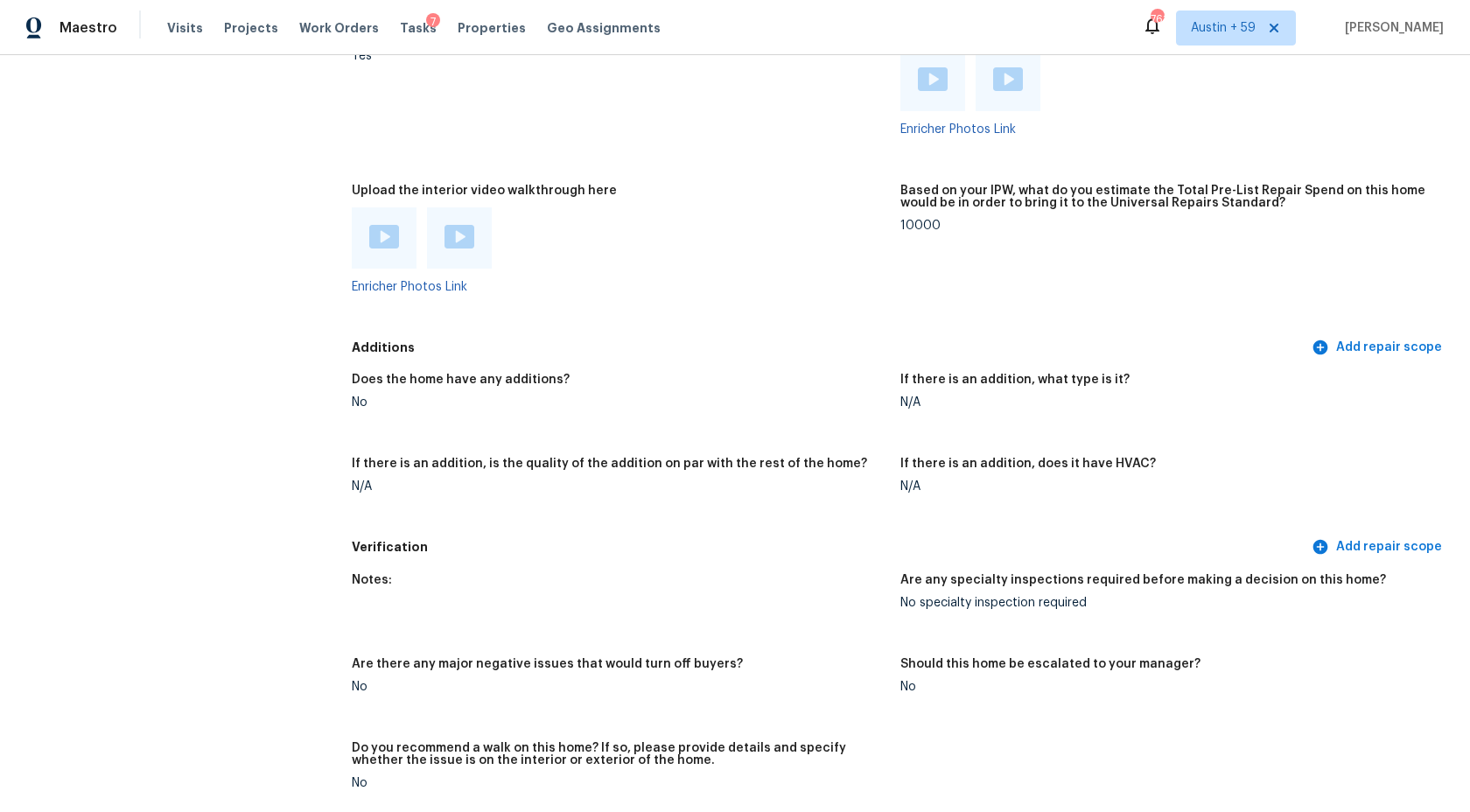
scroll to position [3949, 0]
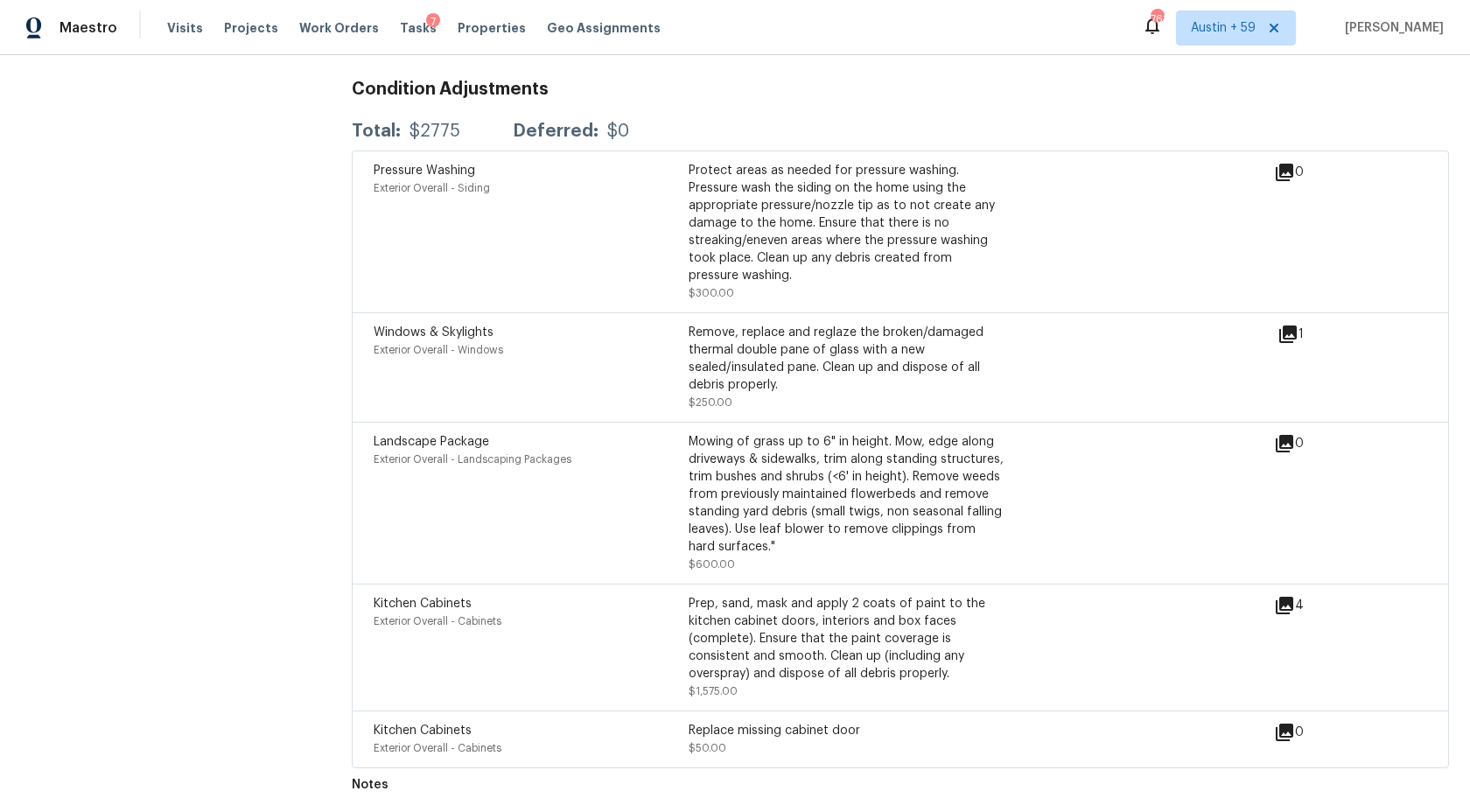
click at [890, 622] on div "Prep, sand, mask and apply 2 coats of paint to the kitchen cabinet doors, inter…" at bounding box center [846, 638] width 315 height 87
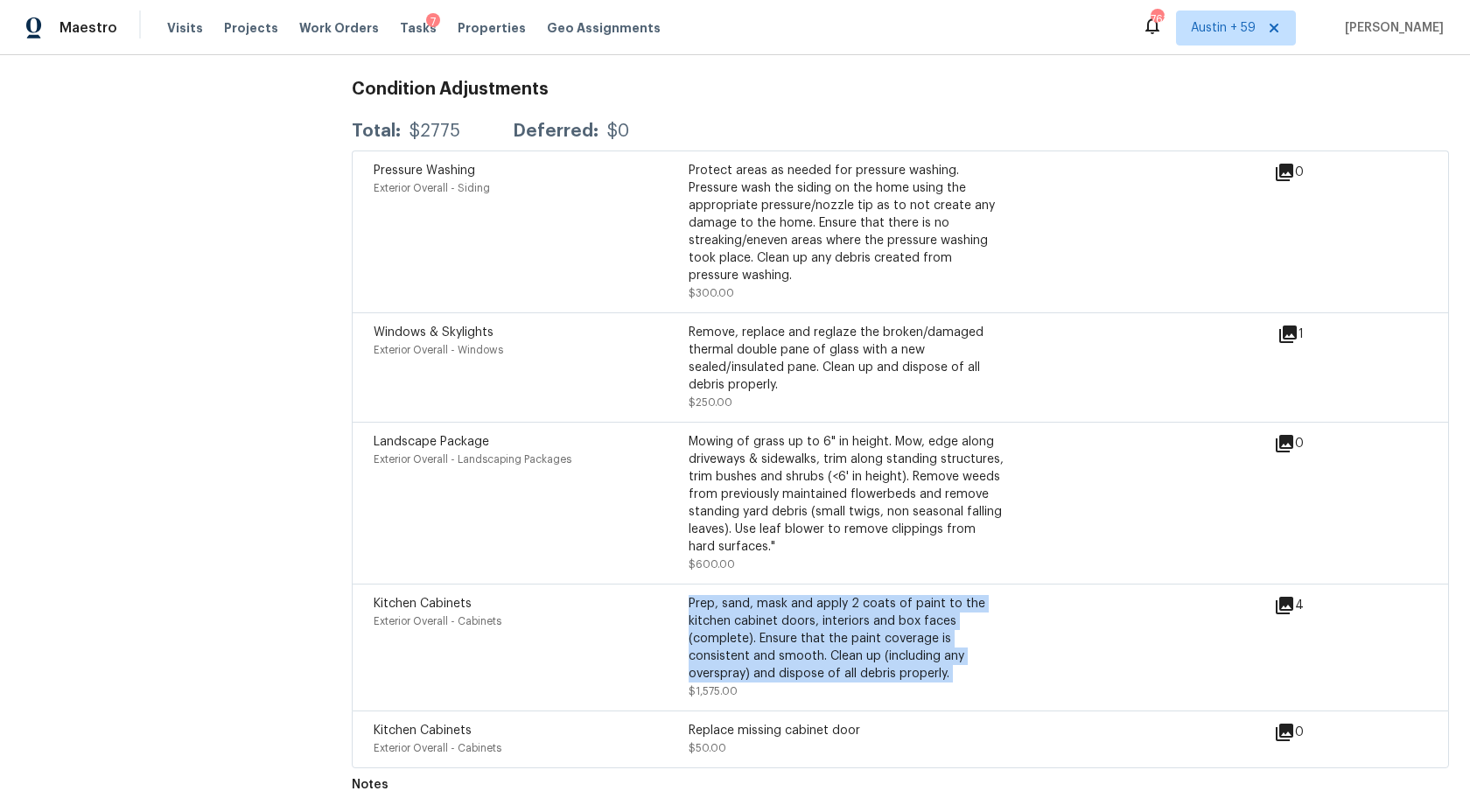
click at [890, 622] on div "Prep, sand, mask and apply 2 coats of paint to the kitchen cabinet doors, inter…" at bounding box center [846, 638] width 315 height 87
click at [856, 490] on div "Mowing of grass up to 6" in height. Mow, edge along driveways & sidewalks, trim…" at bounding box center [846, 494] width 315 height 123
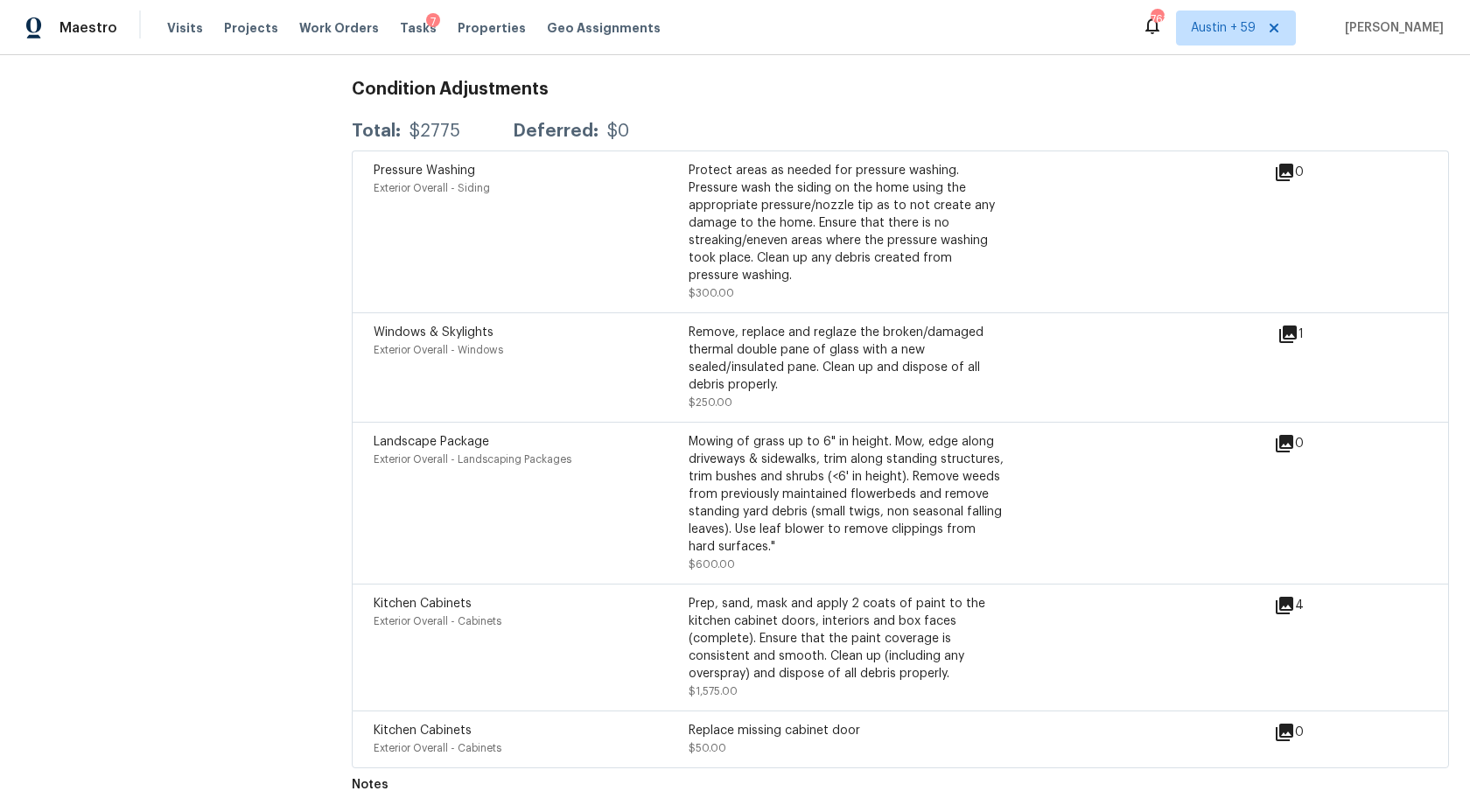
click at [856, 490] on div "Mowing of grass up to 6" in height. Mow, edge along driveways & sidewalks, trim…" at bounding box center [846, 494] width 315 height 123
click at [863, 391] on div "Remove, replace and reglaze the broken/damaged thermal double pane of glass wit…" at bounding box center [846, 367] width 315 height 87
click at [905, 103] on div "Condition Adjustments Total: $2775 Deferred: $0 Pressure Washing Exterior Overa…" at bounding box center [900, 417] width 1097 height 702
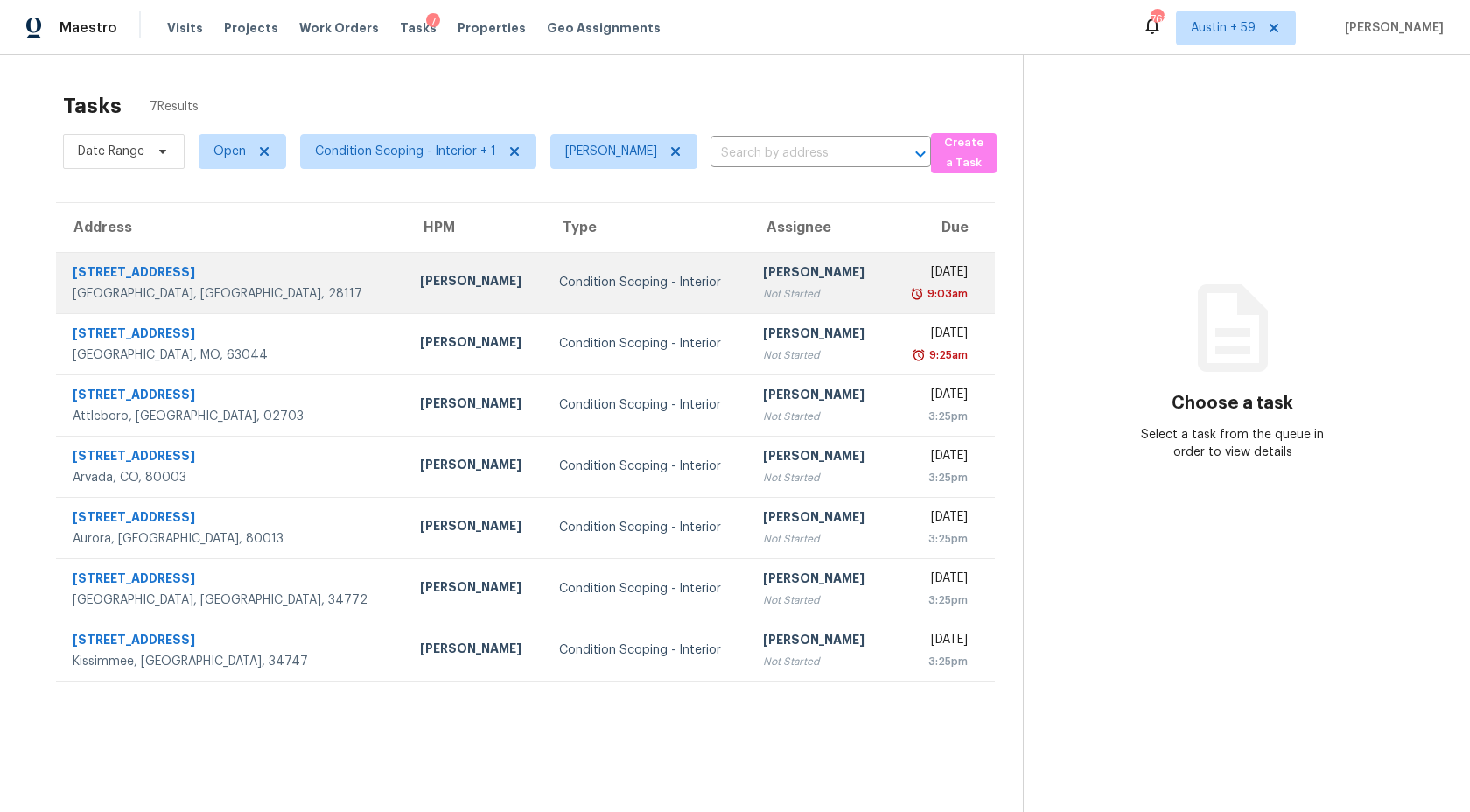
click at [763, 285] on div "Not Started" at bounding box center [818, 294] width 111 height 18
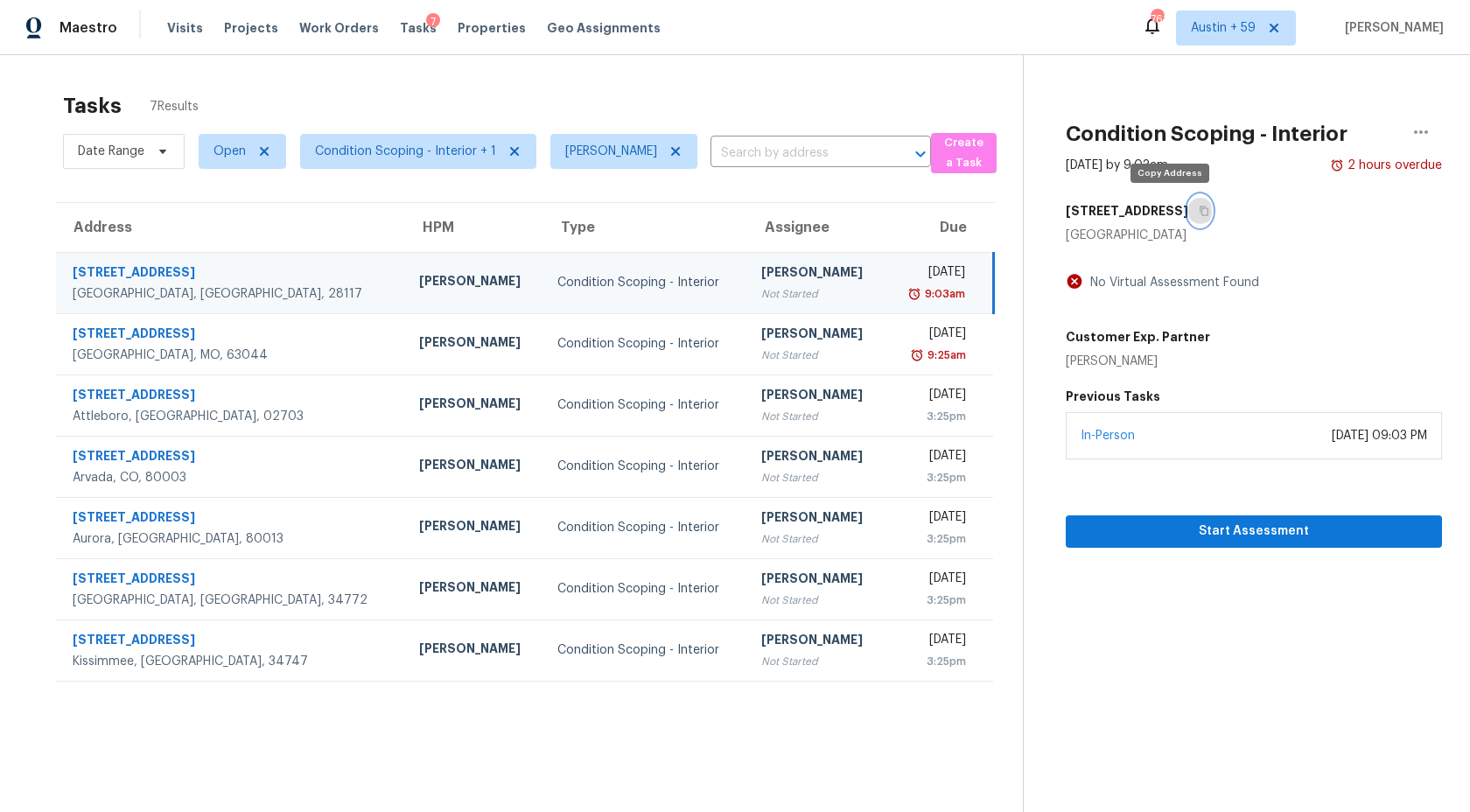
click at [1200, 209] on icon "button" at bounding box center [1204, 211] width 9 height 10
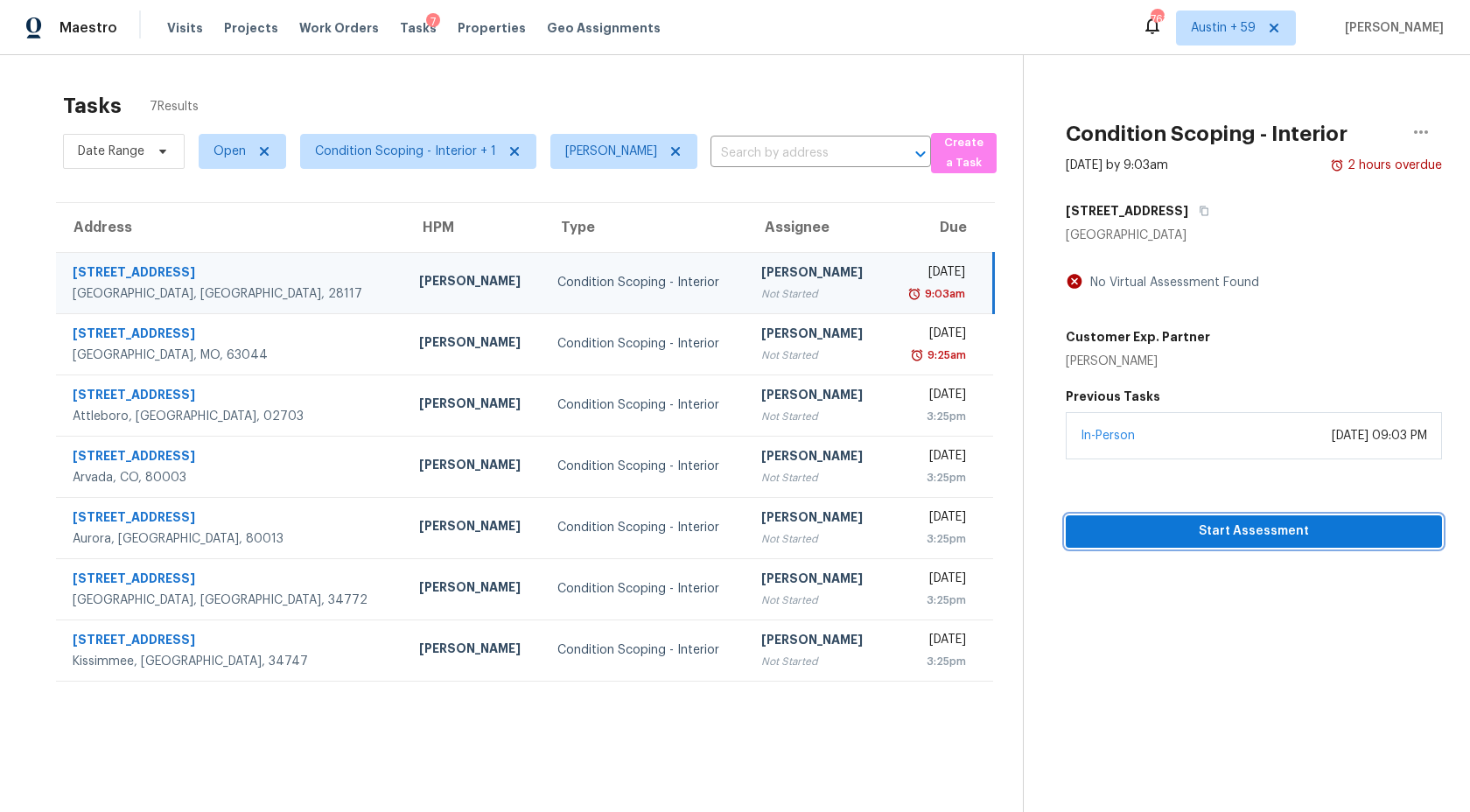
click at [1168, 527] on span "Start Assessment" at bounding box center [1254, 531] width 348 height 22
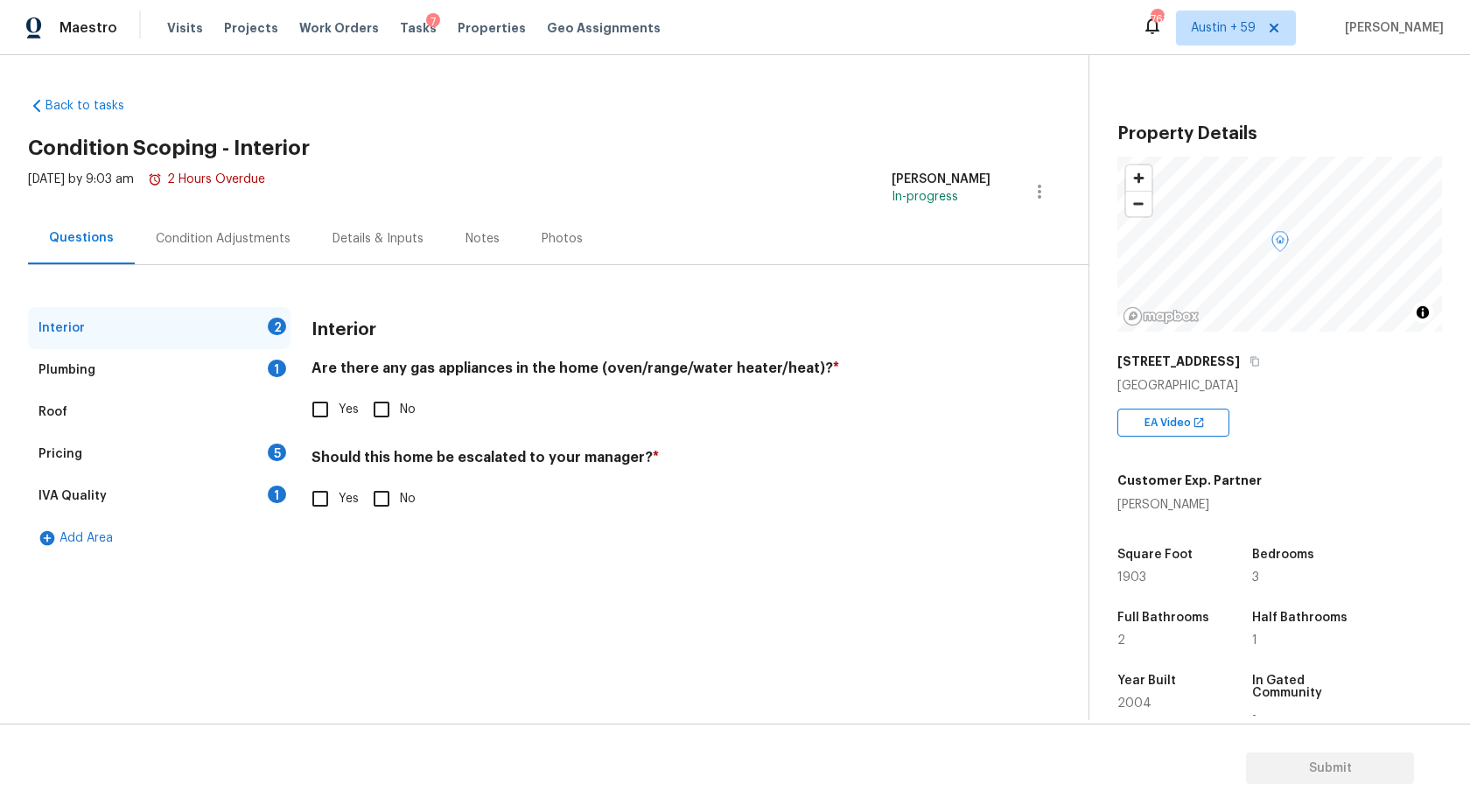
click at [217, 224] on div "Condition Adjustments" at bounding box center [223, 238] width 177 height 51
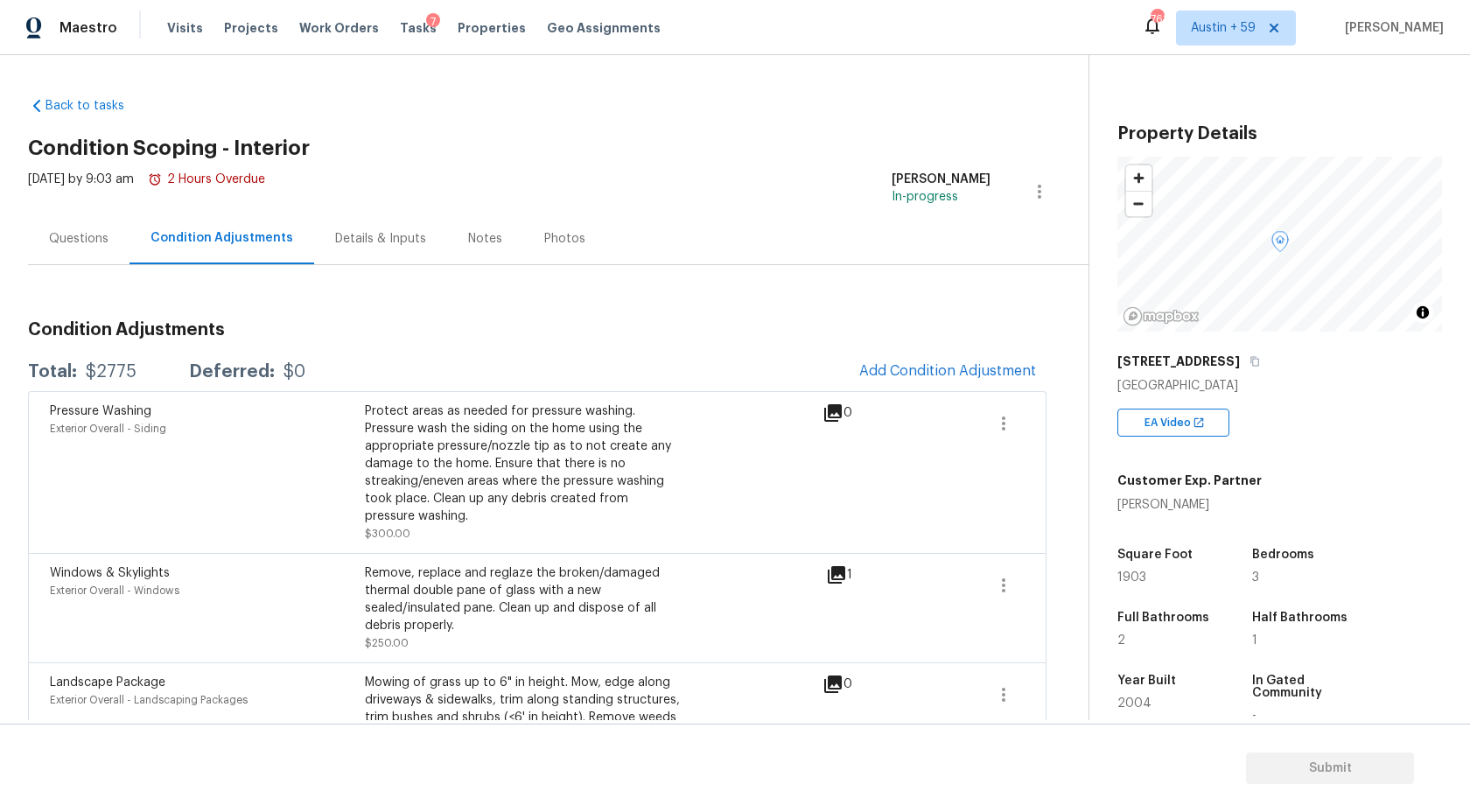
click at [1127, 583] on div "Square Foot 1903" at bounding box center [1182, 566] width 130 height 63
copy span "1903"
click at [101, 234] on div "Questions" at bounding box center [79, 239] width 59 height 18
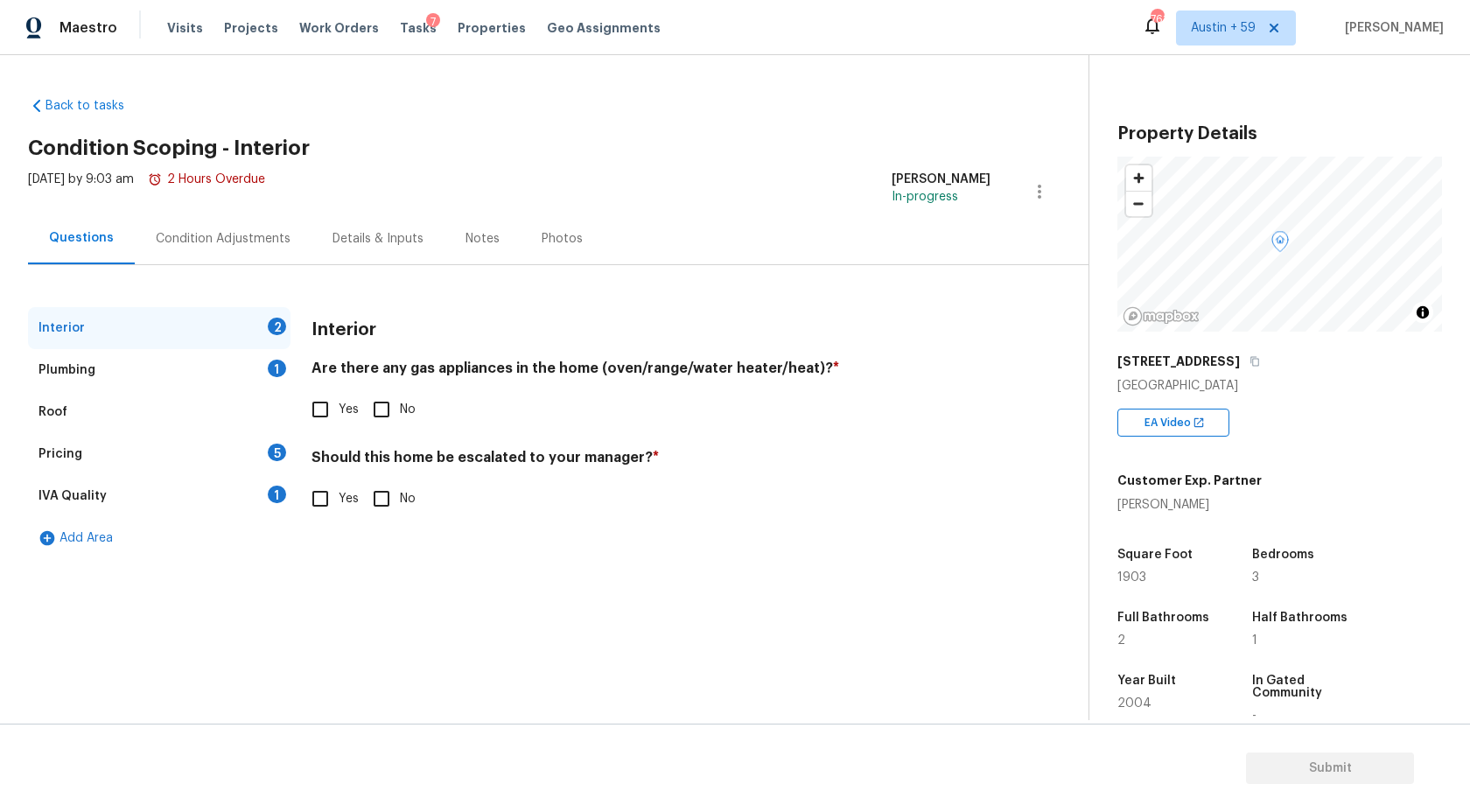
click at [331, 407] on input "Yes" at bounding box center [320, 410] width 37 height 37
checkbox input "true"
click at [390, 488] on input "No" at bounding box center [381, 500] width 37 height 37
checkbox input "true"
click at [279, 360] on div "1" at bounding box center [276, 368] width 19 height 18
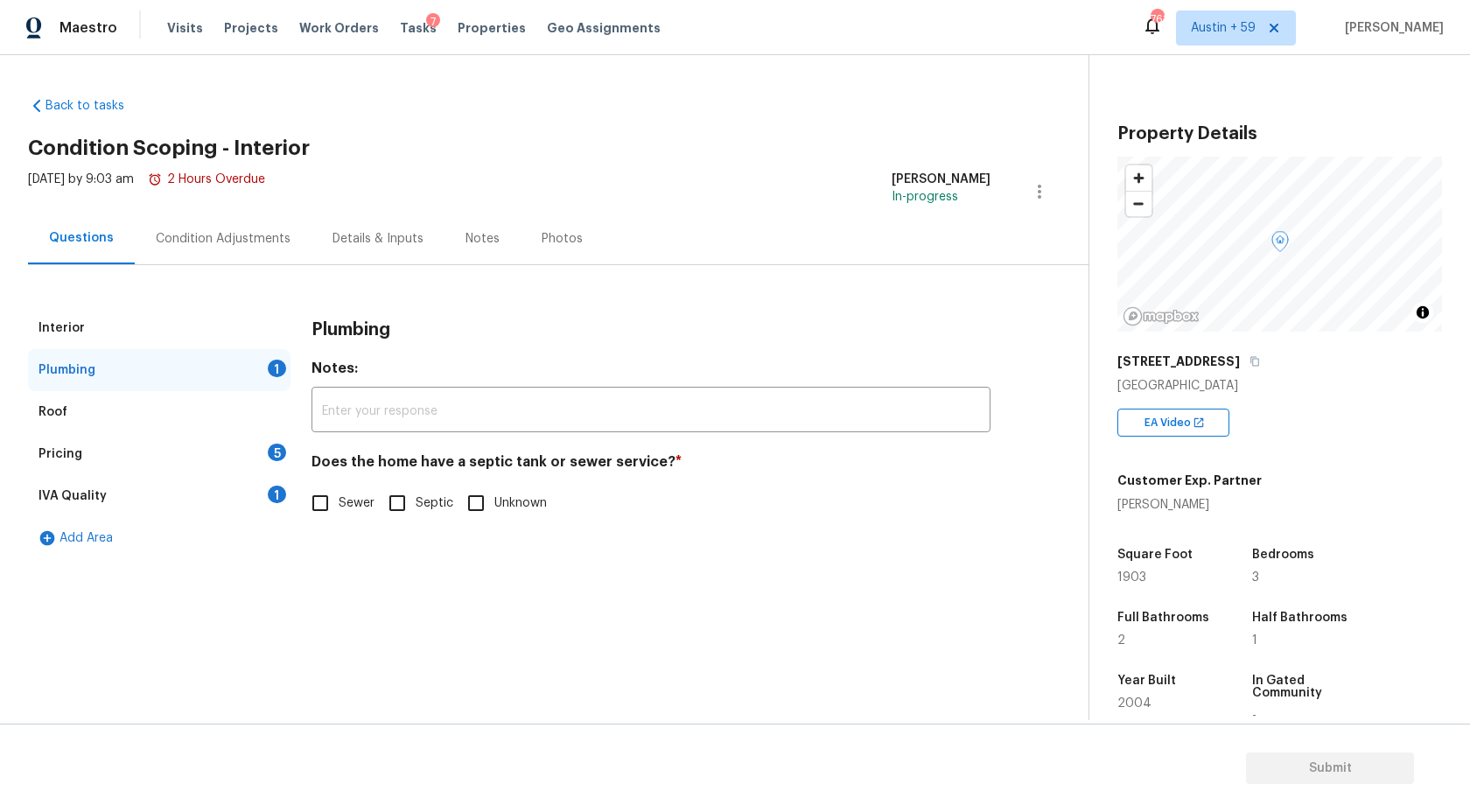
click at [373, 503] on span "Sewer" at bounding box center [357, 503] width 36 height 19
click at [339, 503] on input "Sewer" at bounding box center [320, 503] width 37 height 37
checkbox input "true"
click at [260, 487] on div "IVA Quality 1" at bounding box center [159, 496] width 262 height 42
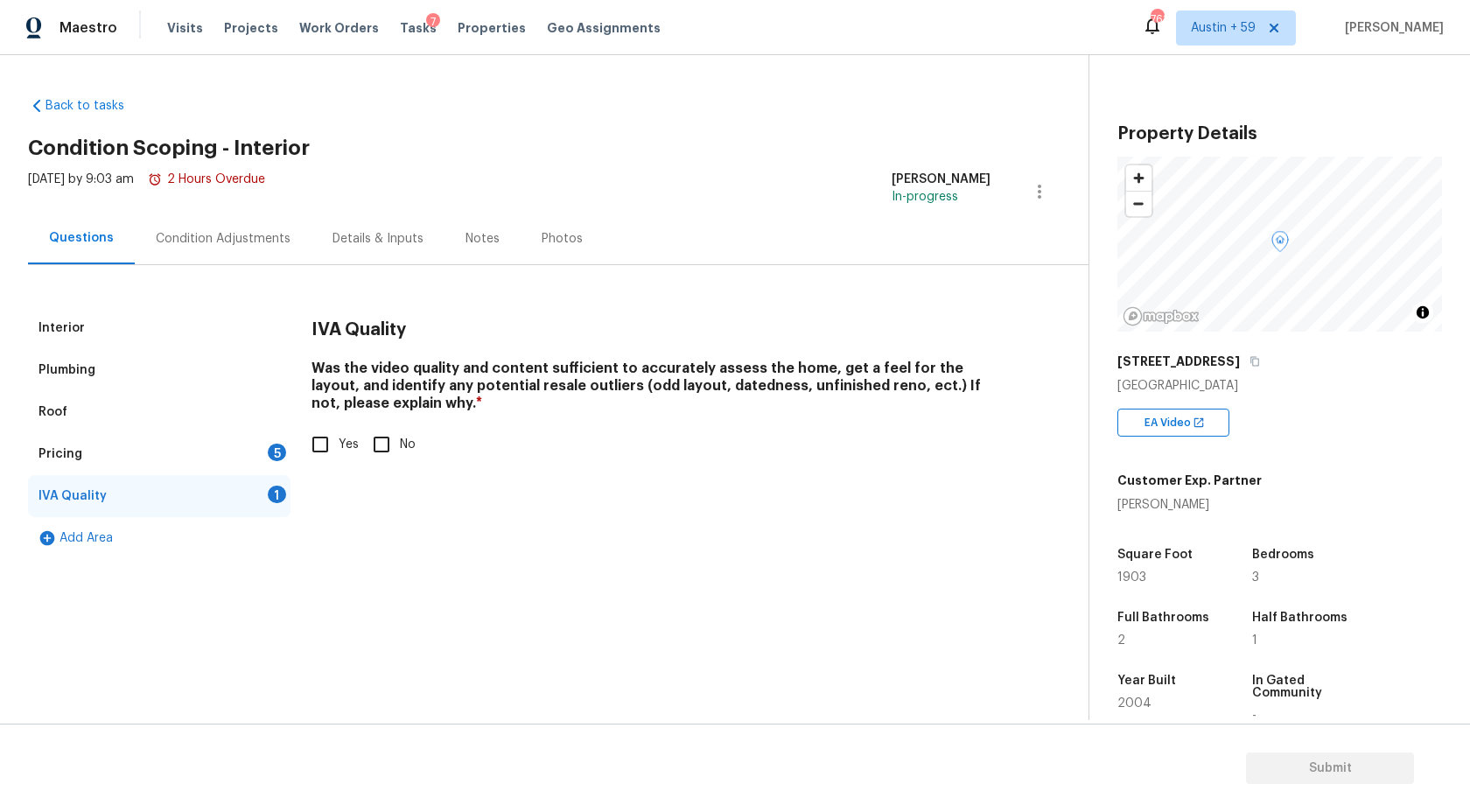
click at [322, 454] on input "Yes" at bounding box center [320, 445] width 37 height 37
checkbox input "true"
click at [261, 453] on div "Pricing 5" at bounding box center [159, 455] width 262 height 42
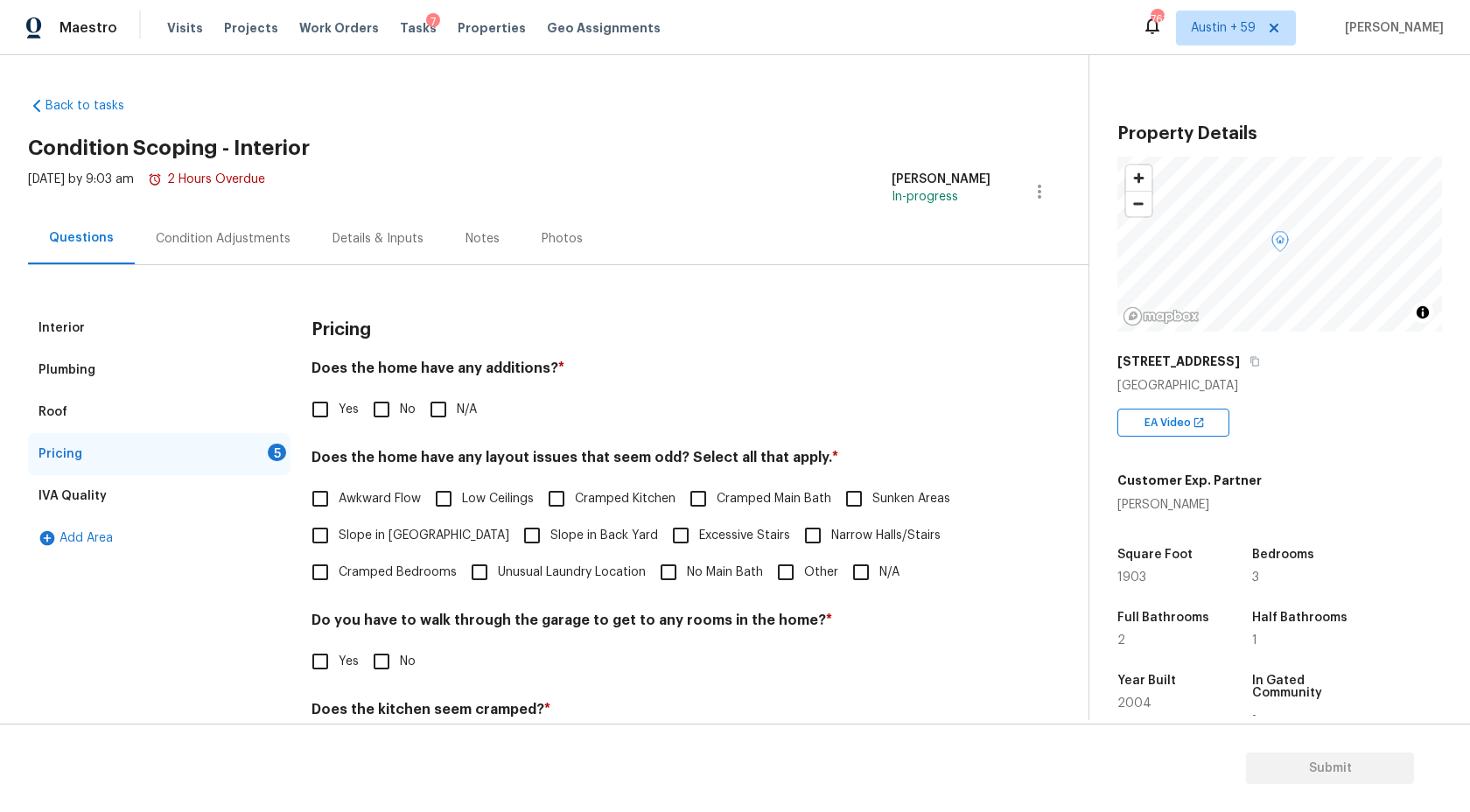
click at [435, 407] on input "N/A" at bounding box center [439, 410] width 37 height 37
checkbox input "true"
click at [384, 411] on input "No" at bounding box center [381, 410] width 37 height 37
checkbox input "true"
checkbox input "false"
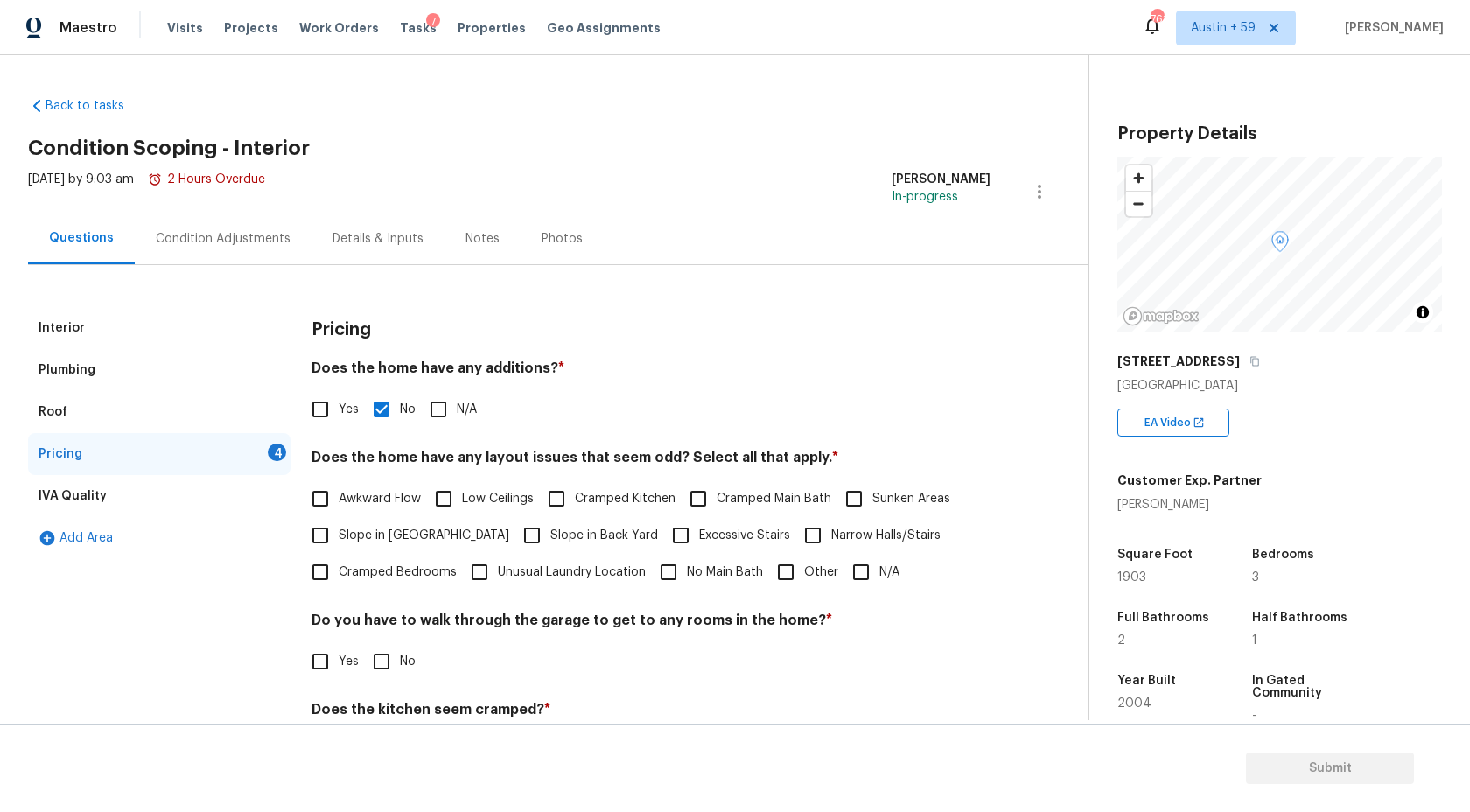
click at [869, 588] on input "N/A" at bounding box center [861, 572] width 37 height 37
checkbox input "true"
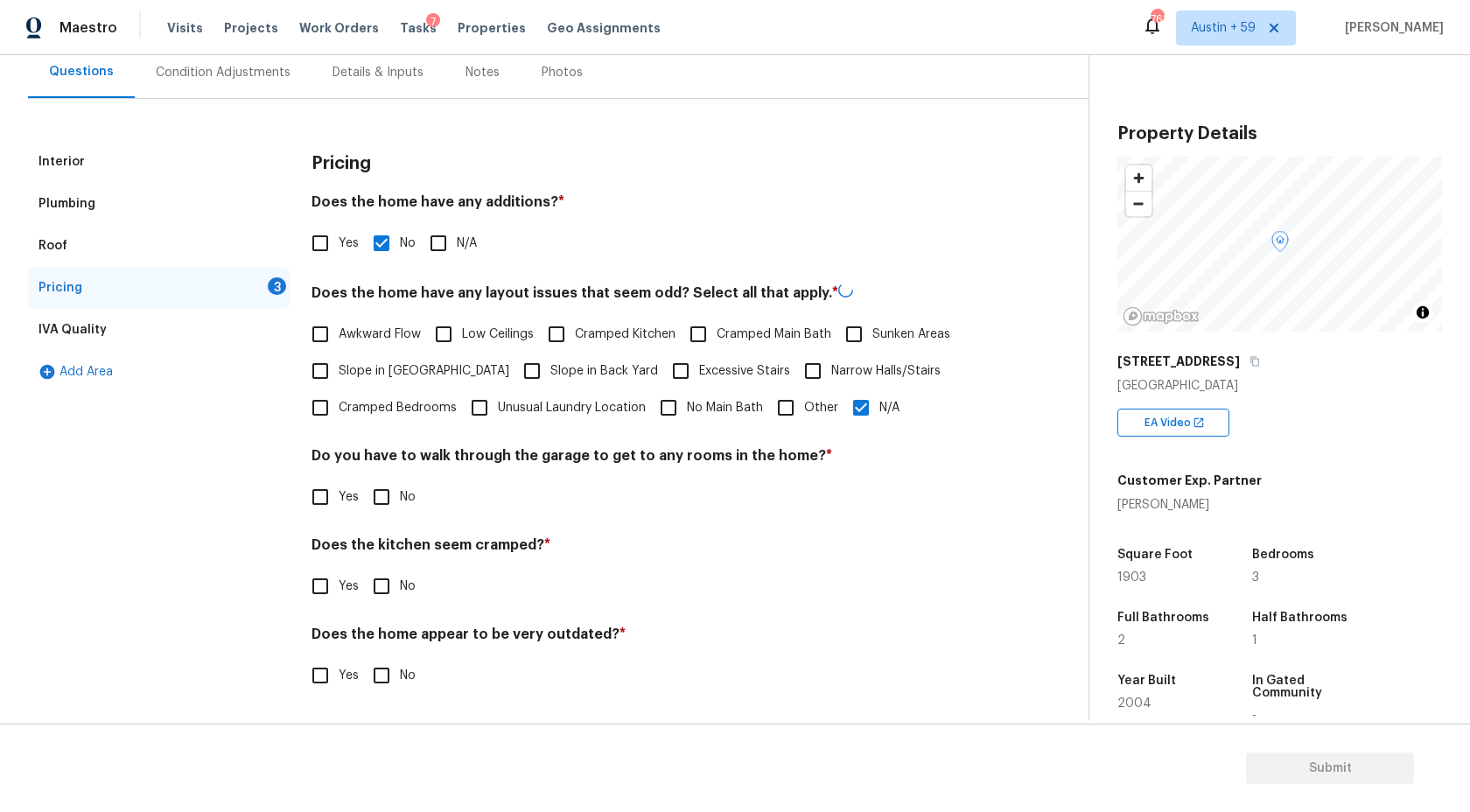
scroll to position [164, 0]
click at [390, 502] on input "No" at bounding box center [381, 497] width 37 height 37
checkbox input "true"
click at [390, 590] on input "No" at bounding box center [381, 588] width 37 height 37
checkbox input "true"
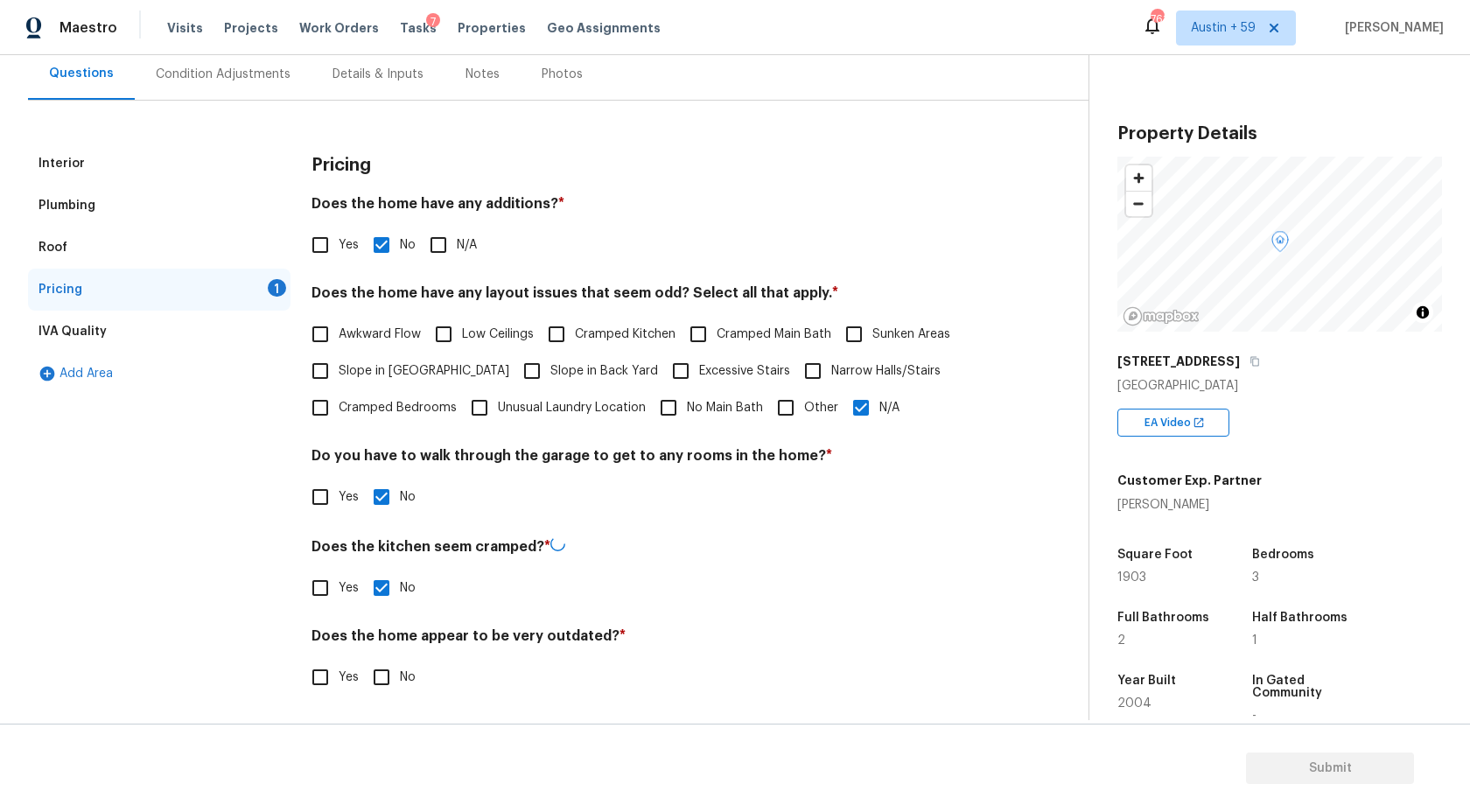
click at [384, 676] on input "No" at bounding box center [381, 677] width 37 height 37
checkbox input "true"
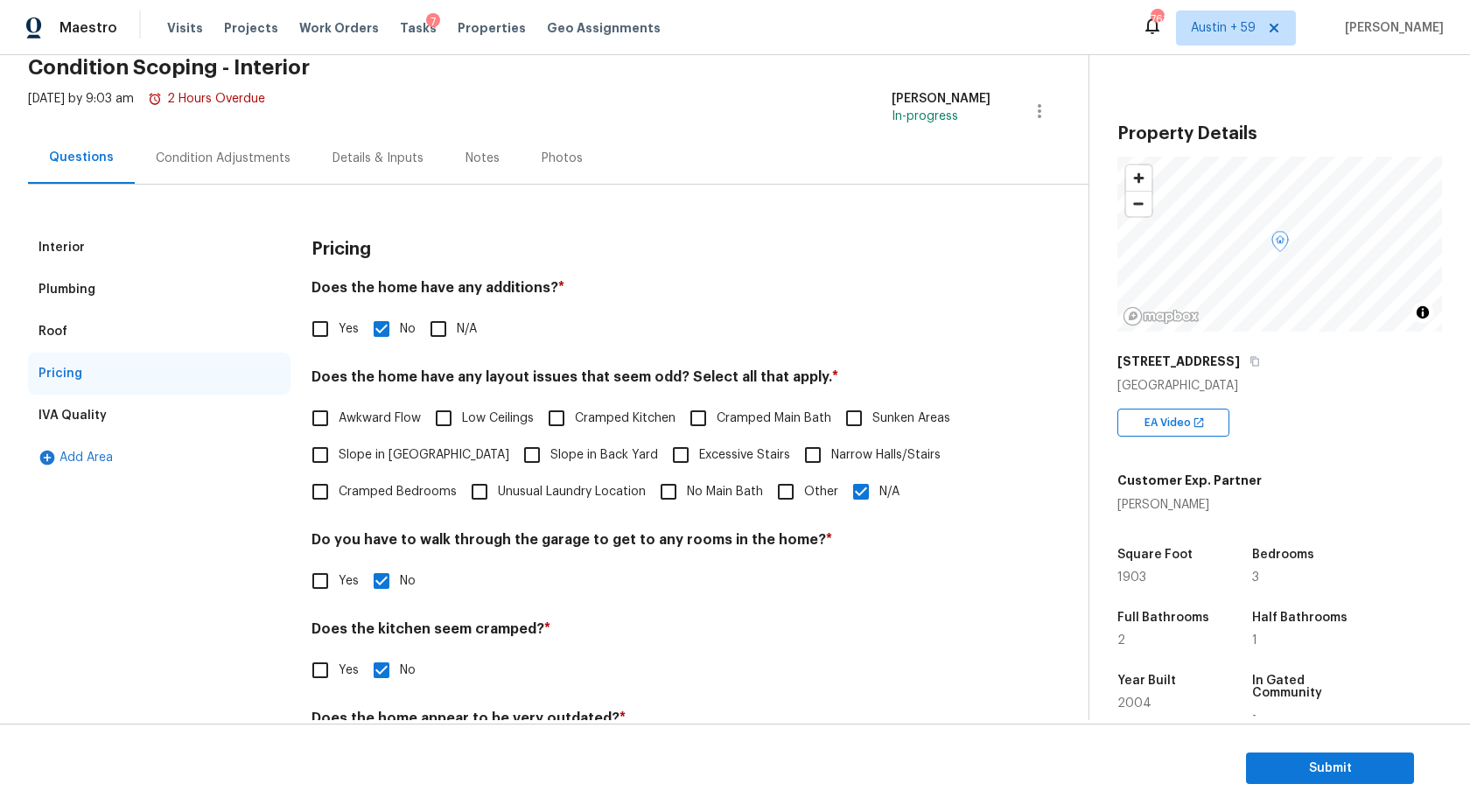
scroll to position [44, 0]
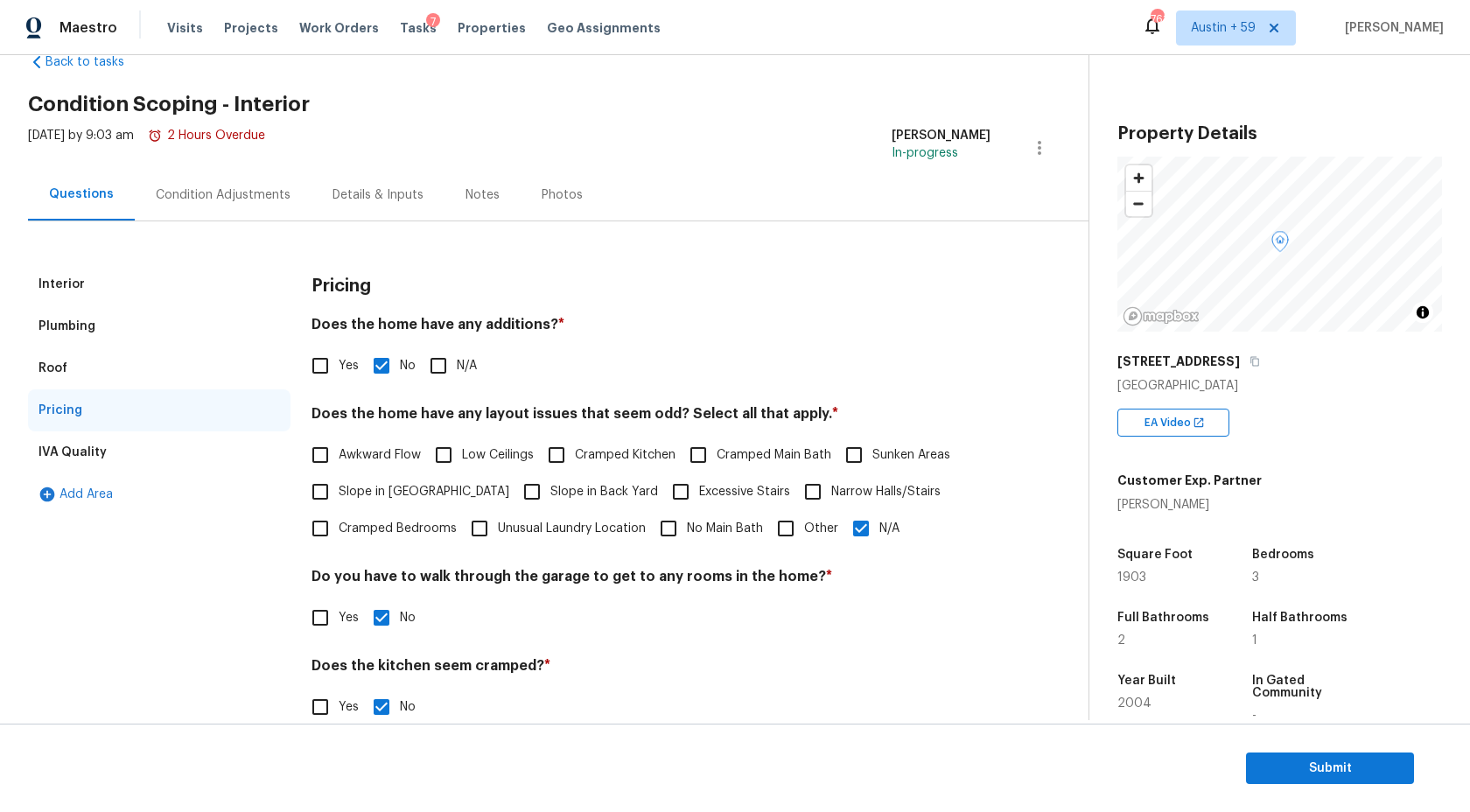
click at [256, 189] on div "Condition Adjustments" at bounding box center [222, 195] width 135 height 18
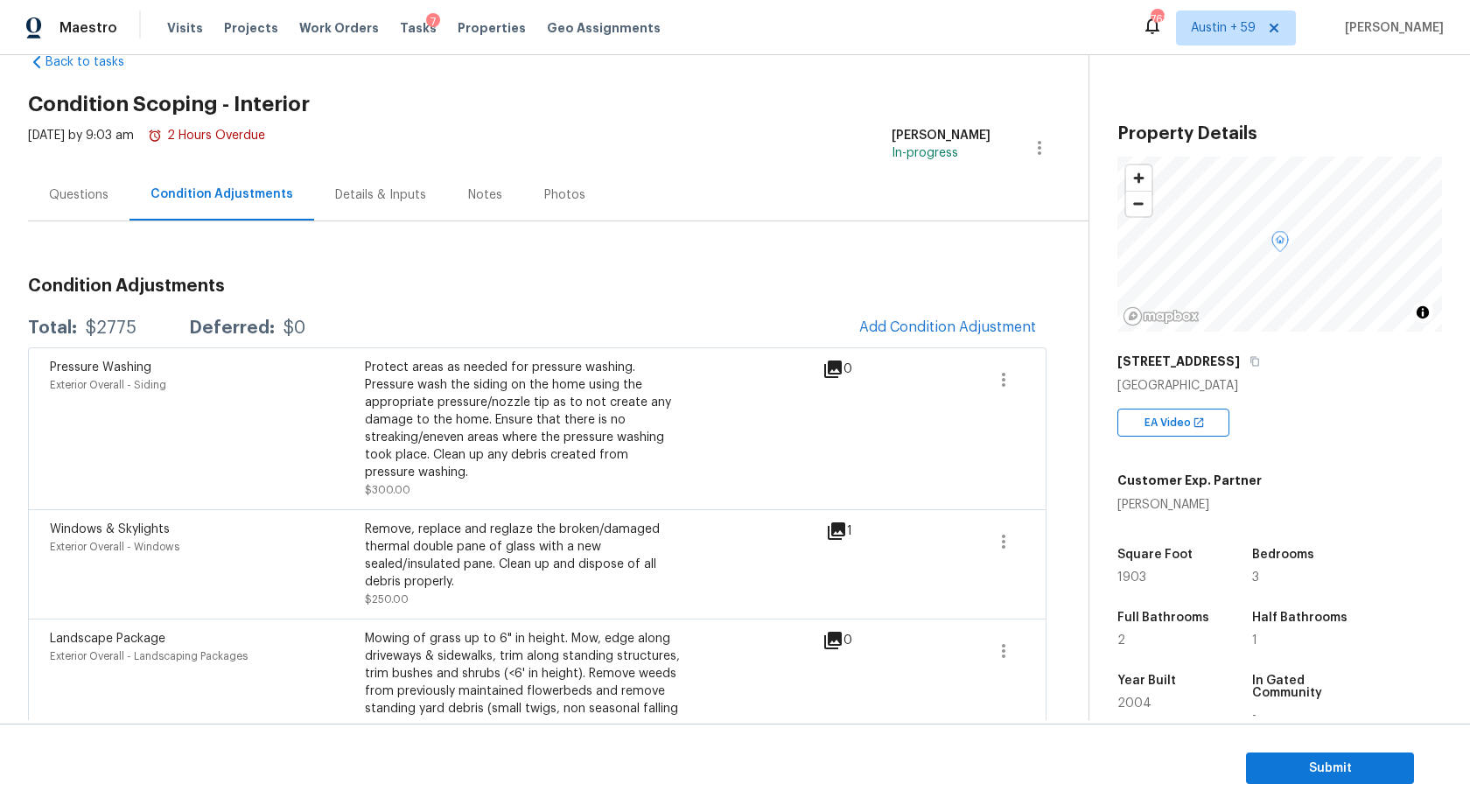
click at [1136, 580] on span "1903" at bounding box center [1132, 577] width 29 height 12
copy span "1903"
click at [947, 327] on span "Add Condition Adjustment" at bounding box center [947, 327] width 177 height 16
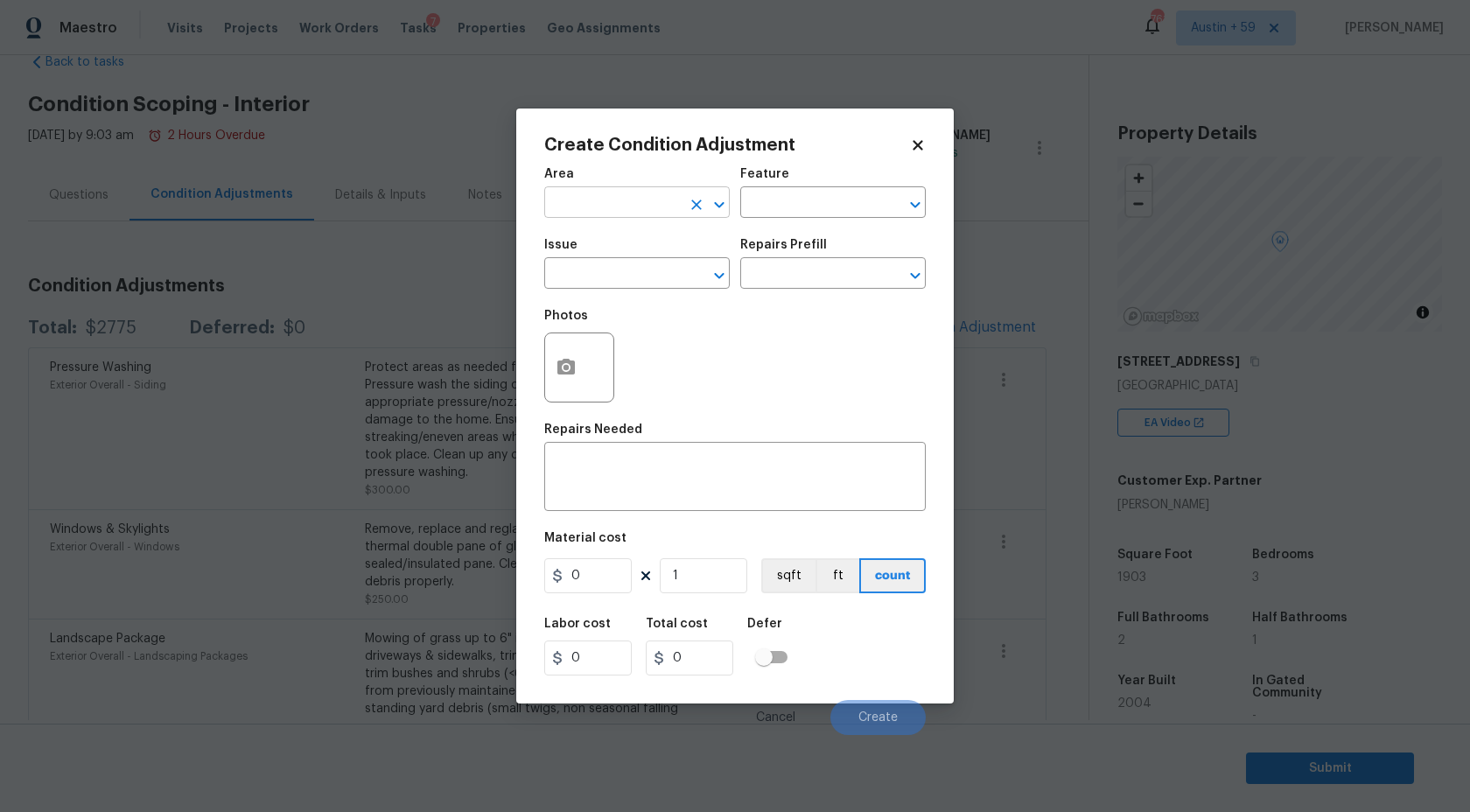
click at [588, 209] on input "text" at bounding box center [612, 204] width 137 height 27
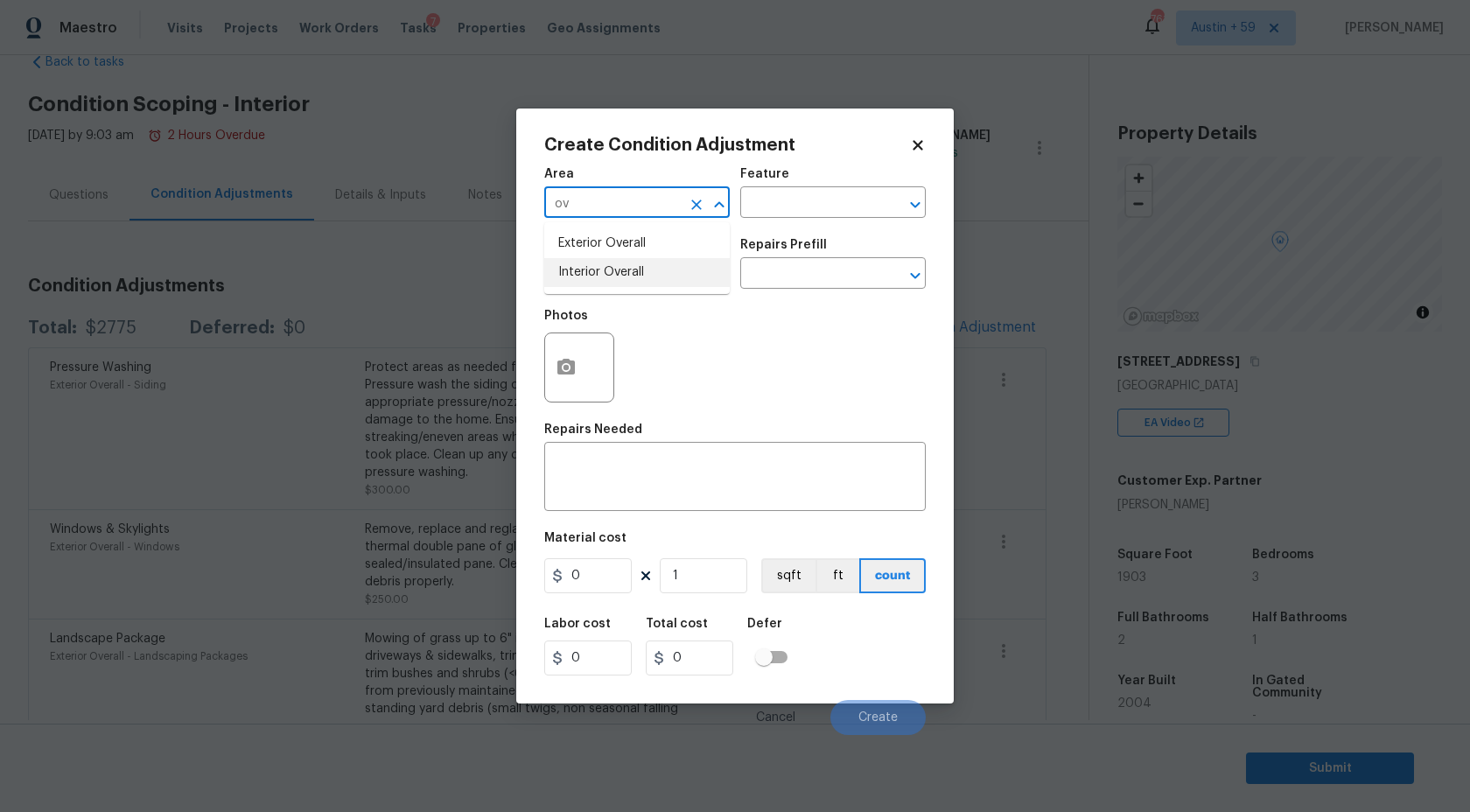
click at [598, 269] on li "Interior Overall" at bounding box center [637, 272] width 185 height 29
type input "Interior Overall"
click at [554, 380] on button "button" at bounding box center [566, 367] width 42 height 68
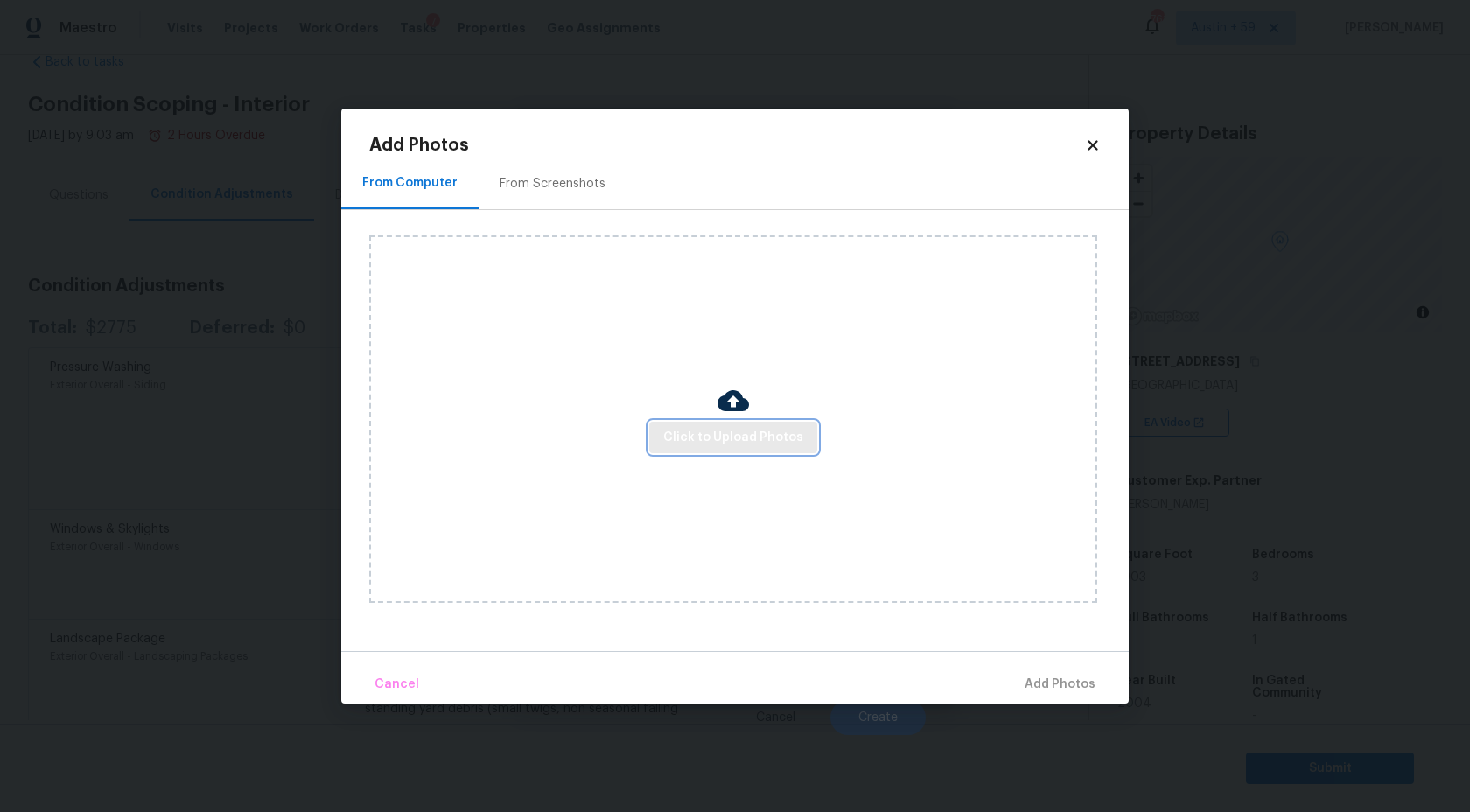
click at [702, 422] on button "Click to Upload Photos" at bounding box center [733, 438] width 168 height 33
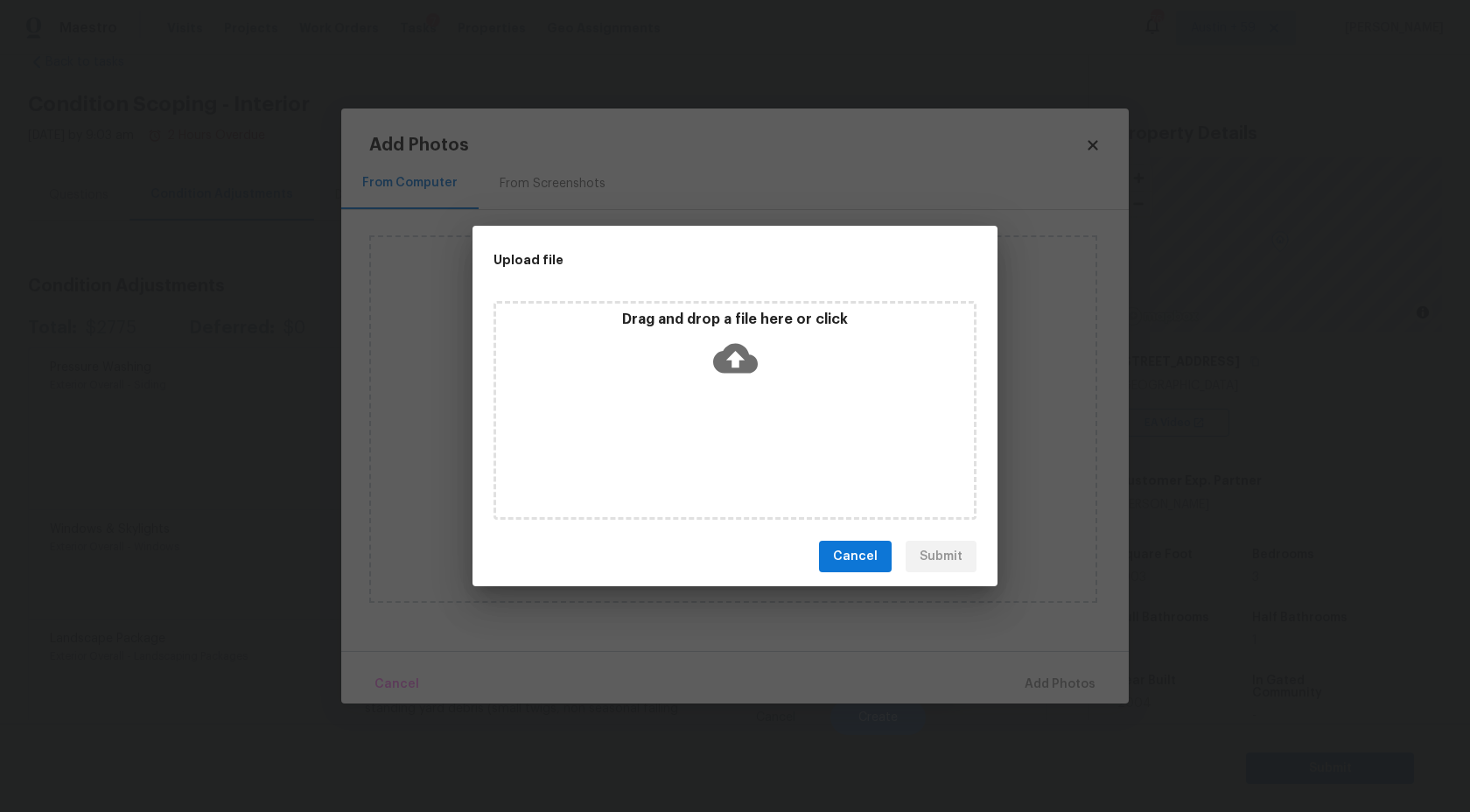
click at [732, 372] on icon at bounding box center [735, 358] width 45 height 45
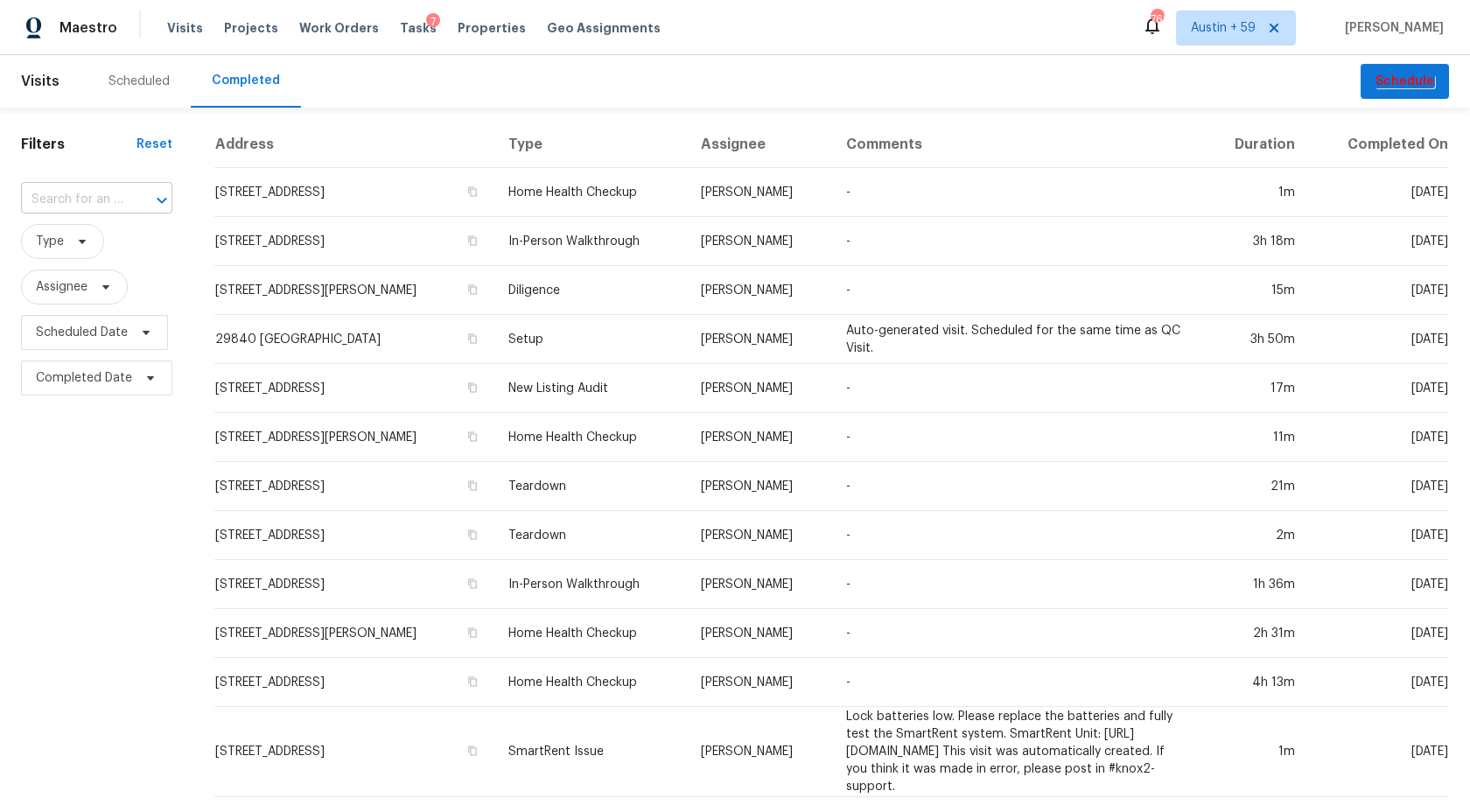
click at [83, 212] on input "text" at bounding box center [72, 199] width 102 height 27
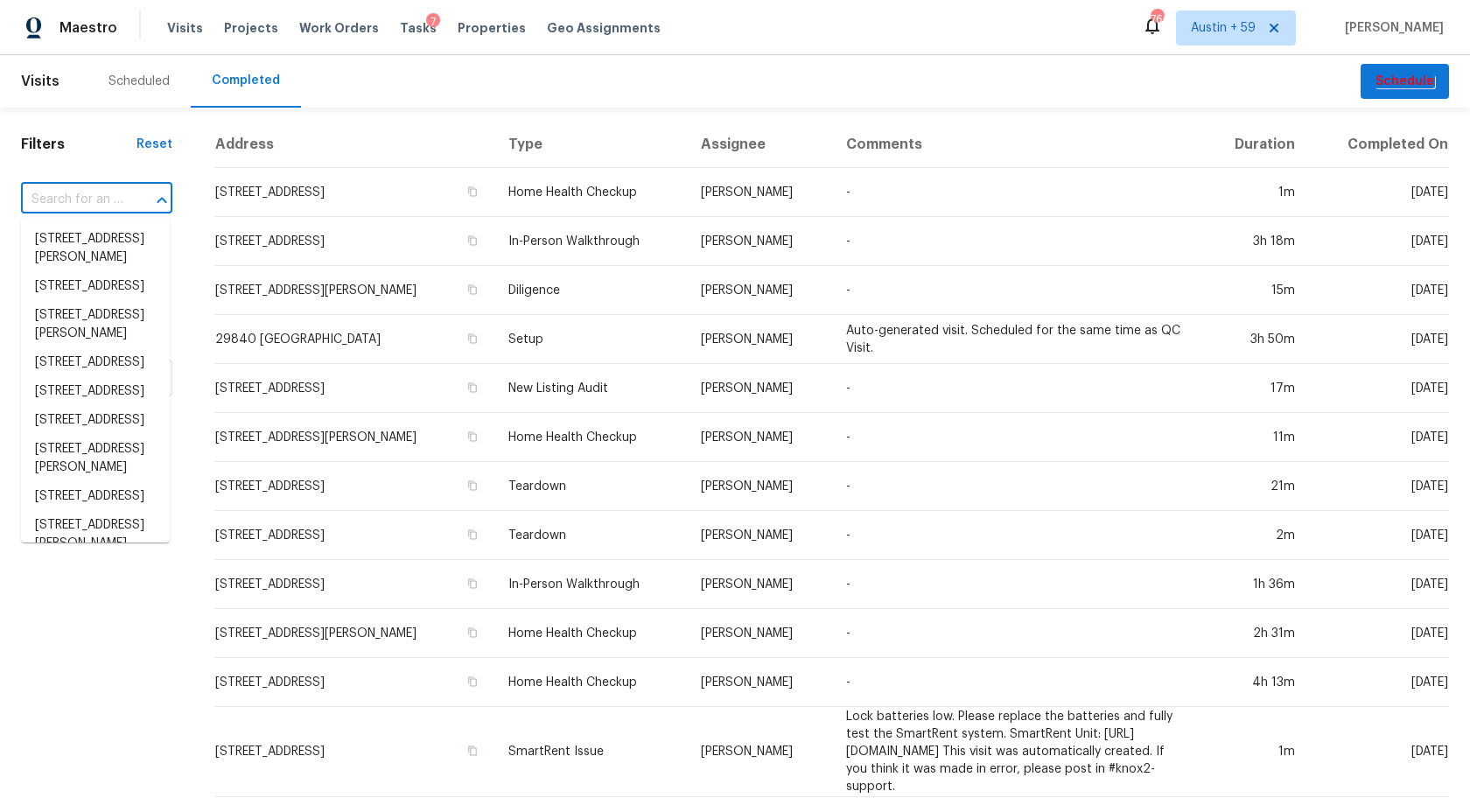
click at [83, 212] on input "text" at bounding box center [72, 199] width 102 height 27
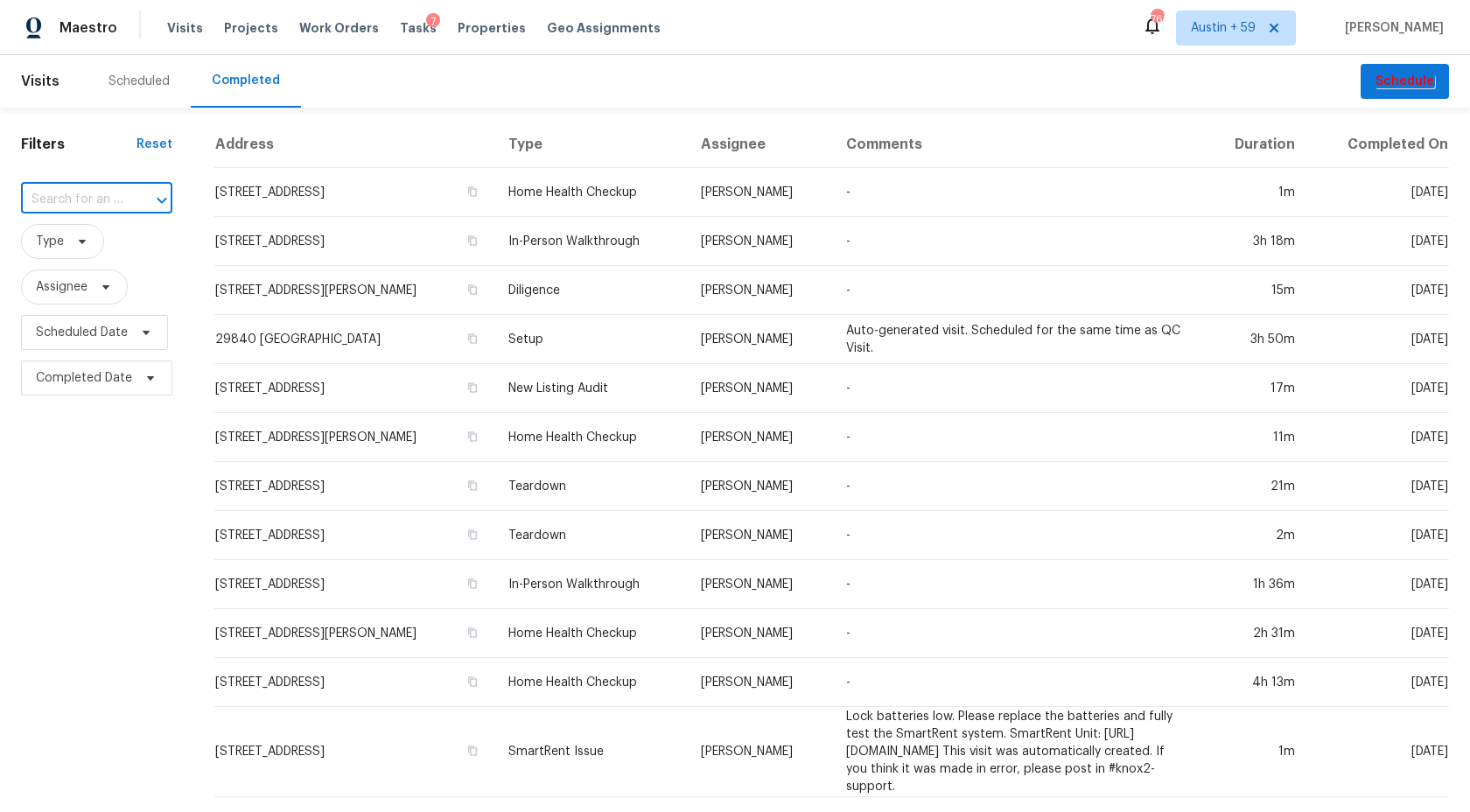
paste input "[STREET_ADDRESS][PERSON_NAME]"
type input "[STREET_ADDRESS][PERSON_NAME]"
click at [117, 256] on li "[STREET_ADDRESS][PERSON_NAME]" at bounding box center [95, 249] width 148 height 48
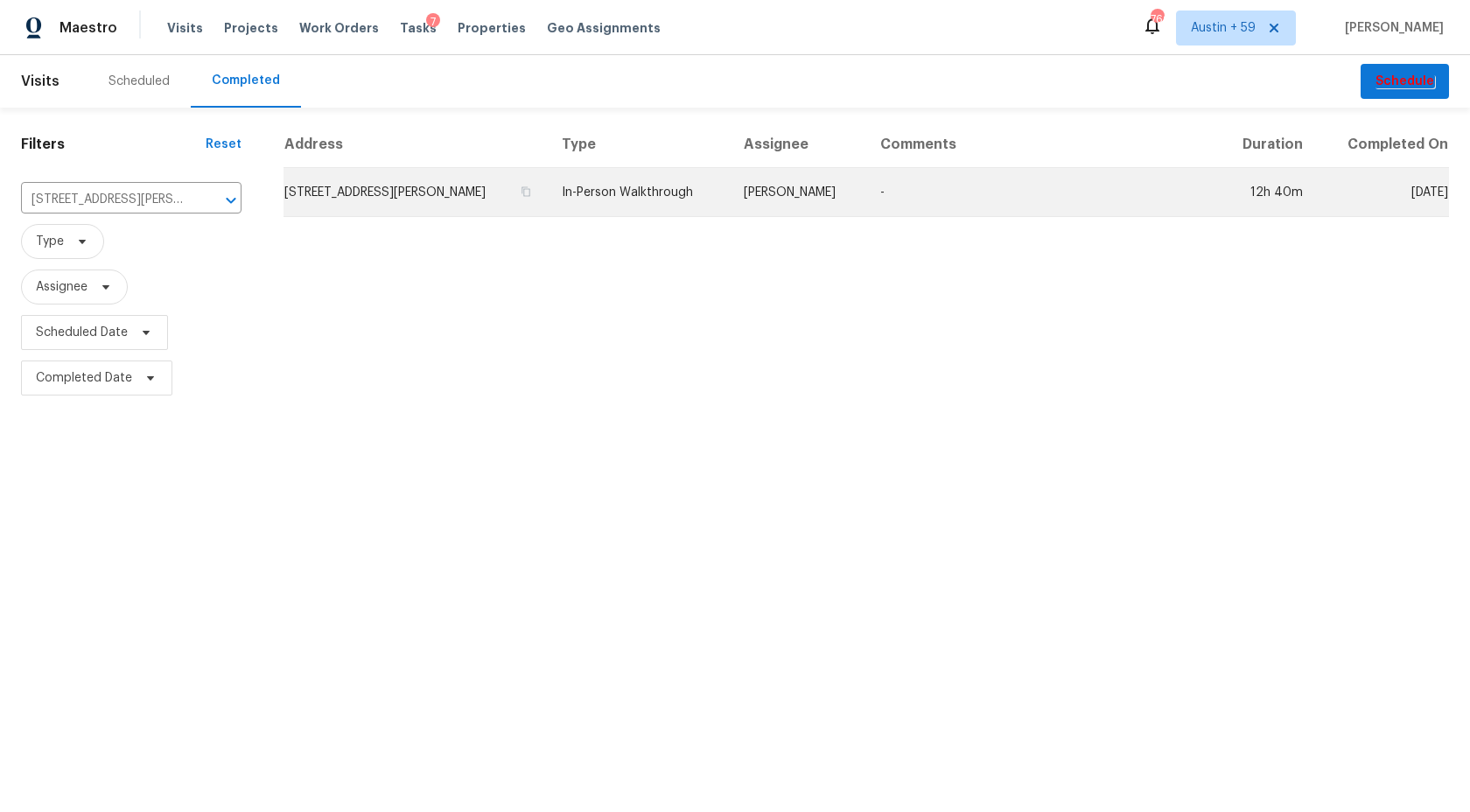
click at [492, 193] on td "[STREET_ADDRESS][PERSON_NAME]" at bounding box center [415, 192] width 264 height 49
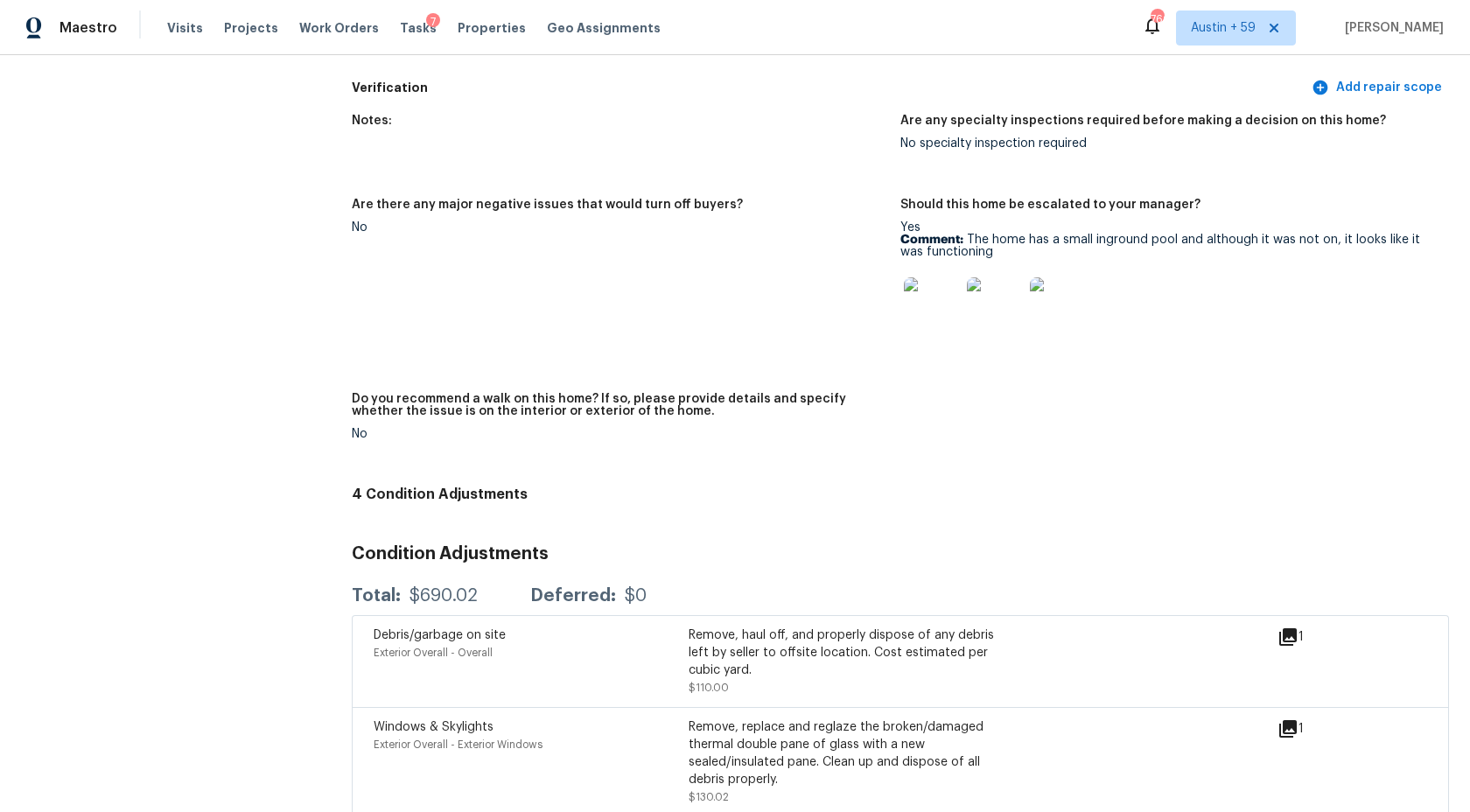
scroll to position [4769, 0]
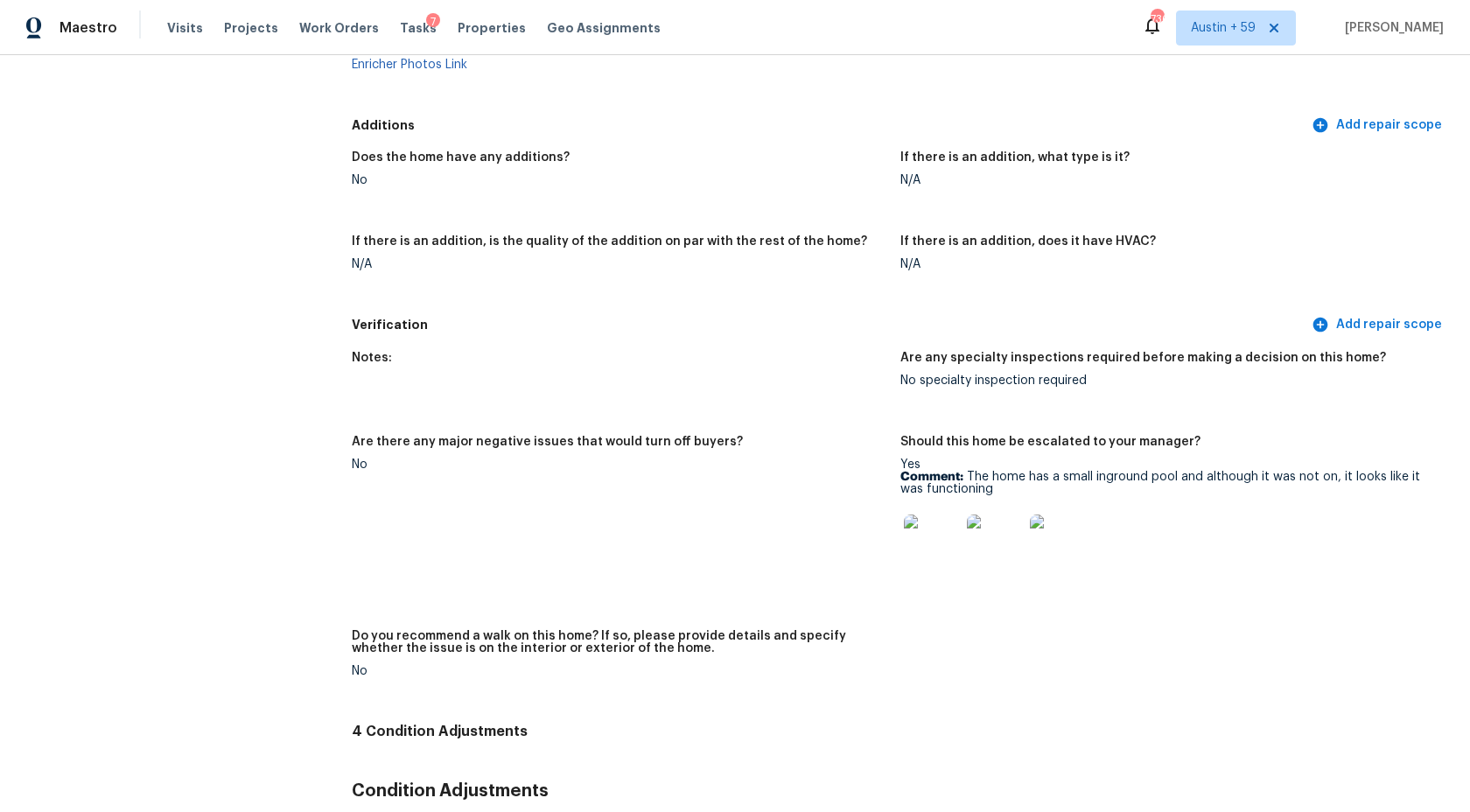
scroll to position [4051, 0]
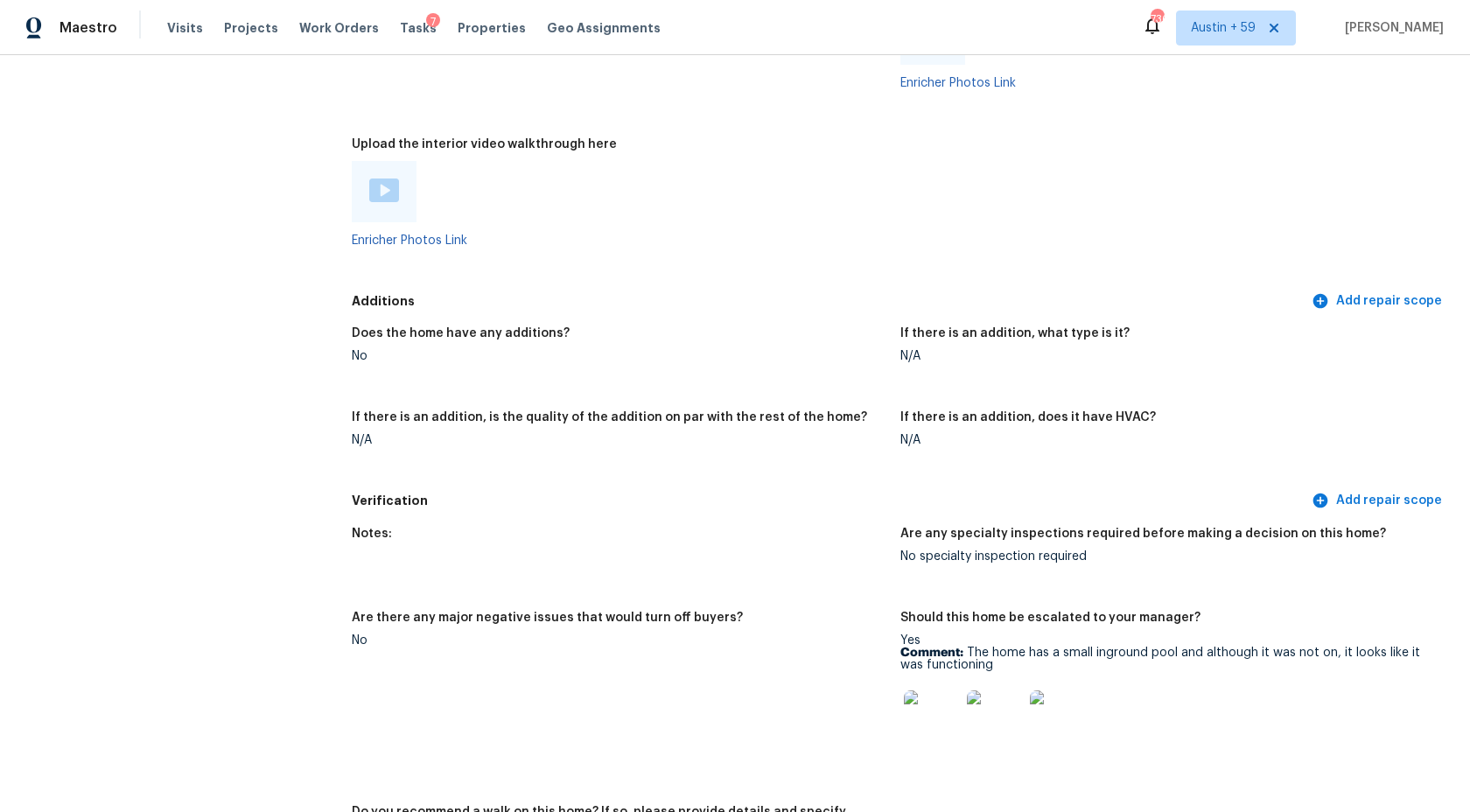
click at [386, 196] on img at bounding box center [384, 190] width 30 height 24
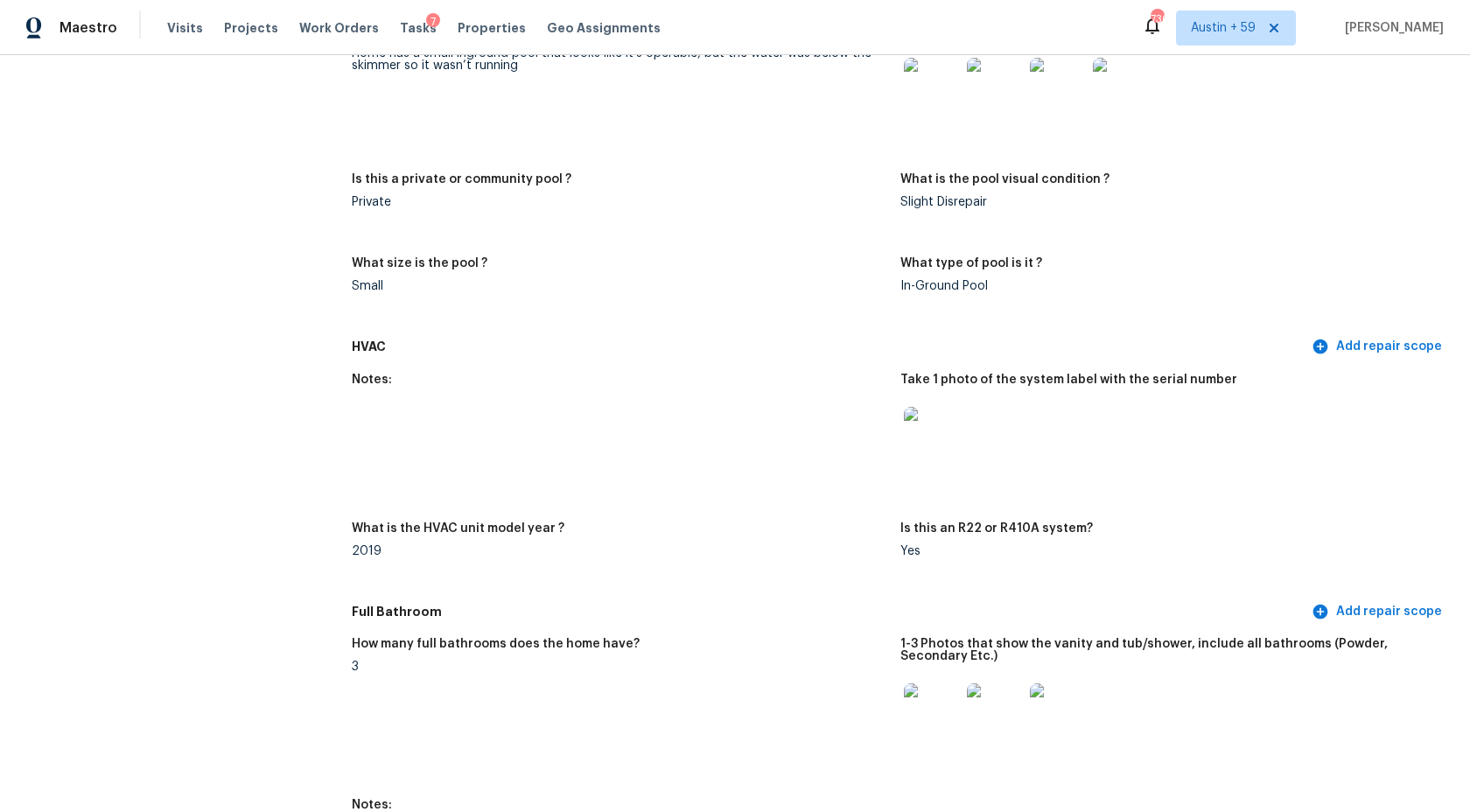
scroll to position [1492, 0]
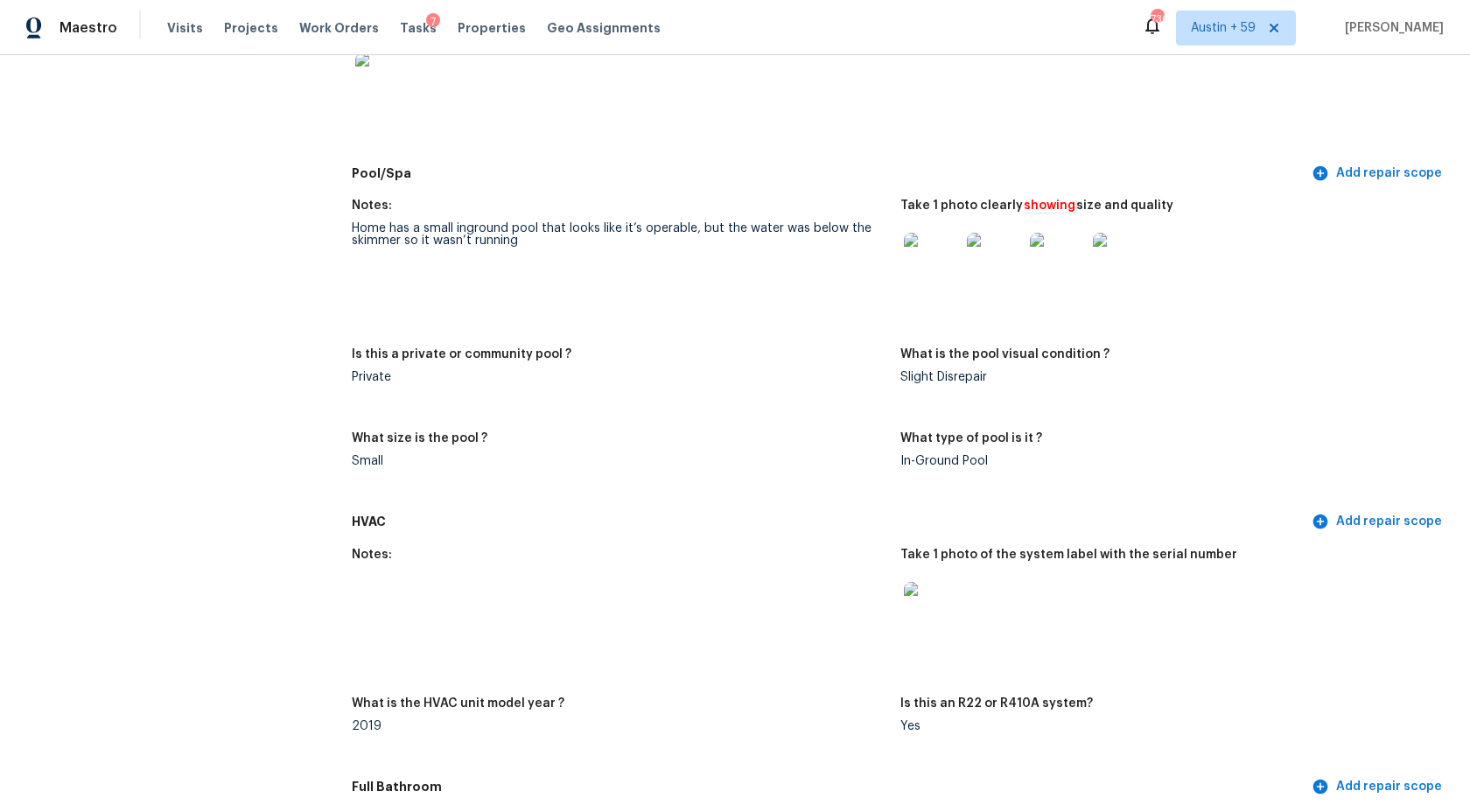
click at [939, 255] on img at bounding box center [931, 260] width 56 height 56
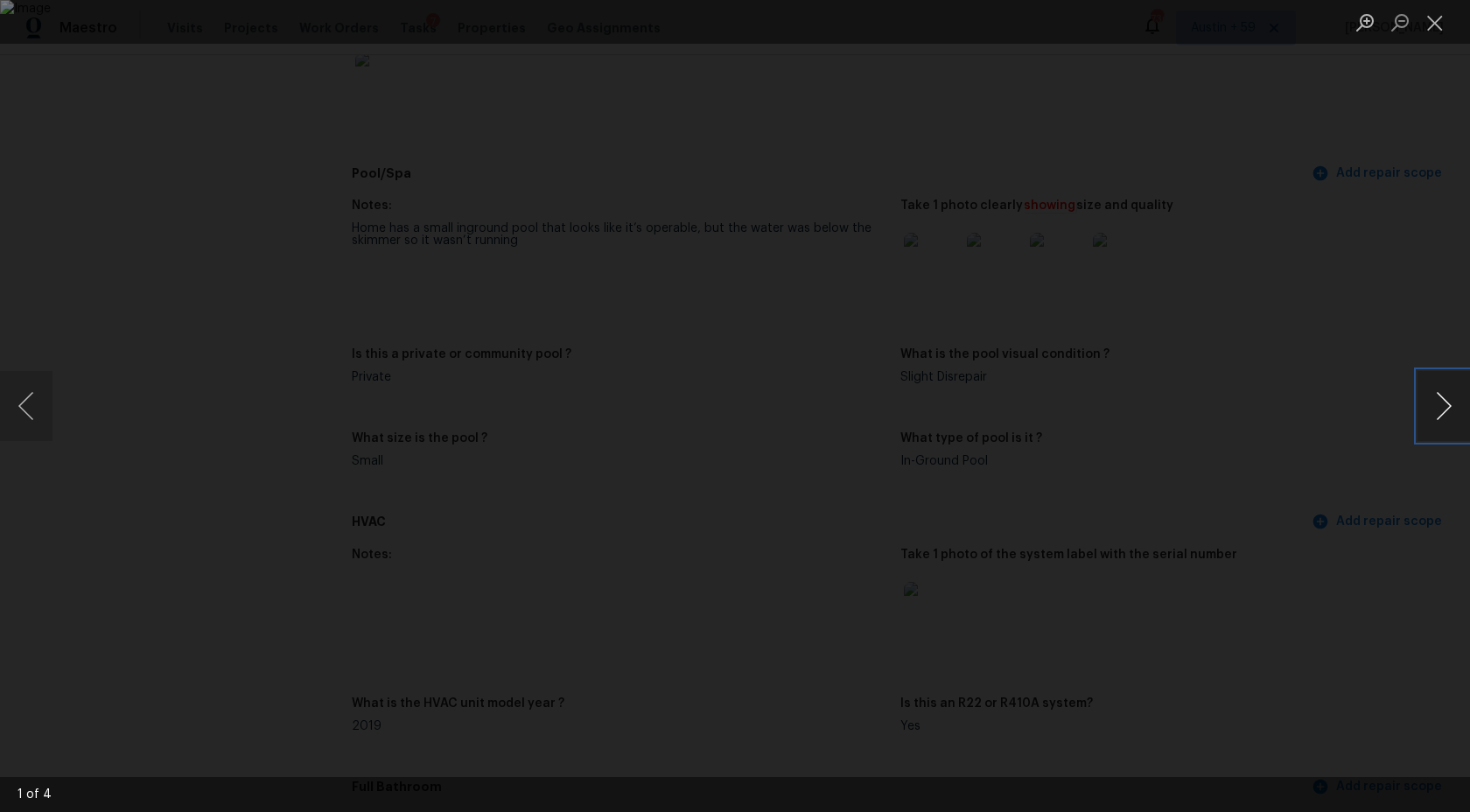
click at [1444, 410] on button "Next image" at bounding box center [1444, 405] width 52 height 70
click at [1406, 319] on div "Lightbox" at bounding box center [735, 406] width 1470 height 812
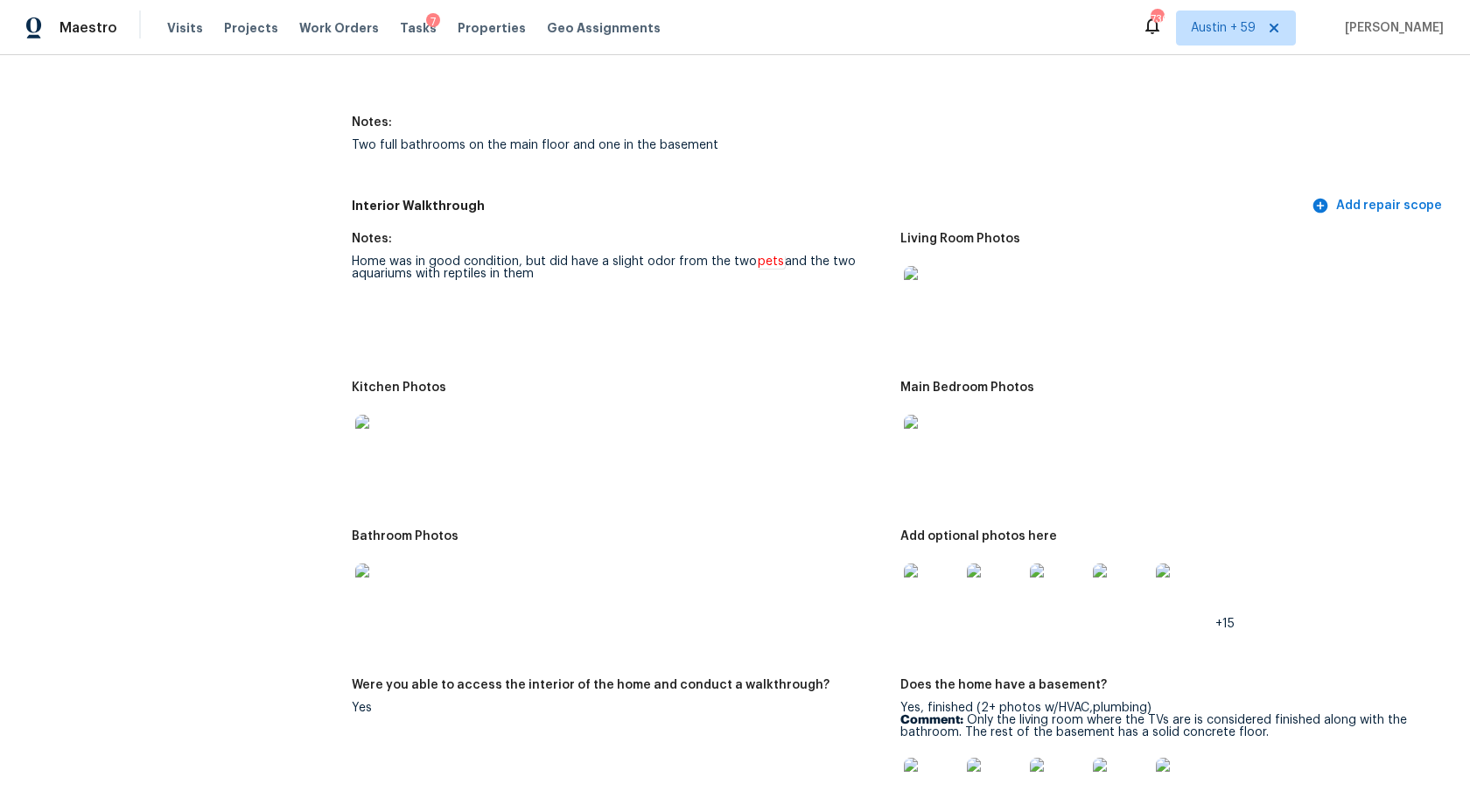
scroll to position [2293, 0]
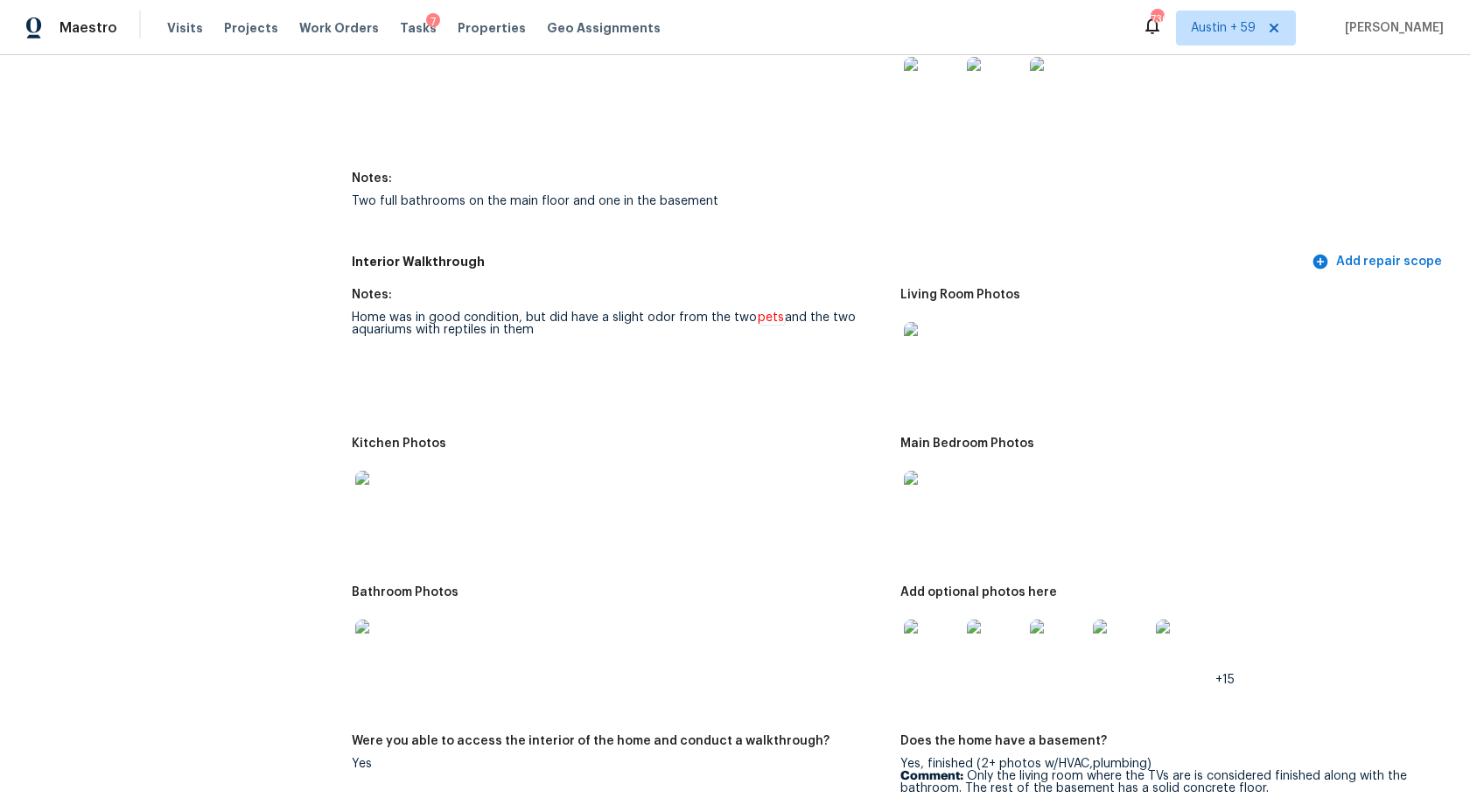
click at [946, 342] on img at bounding box center [931, 350] width 56 height 56
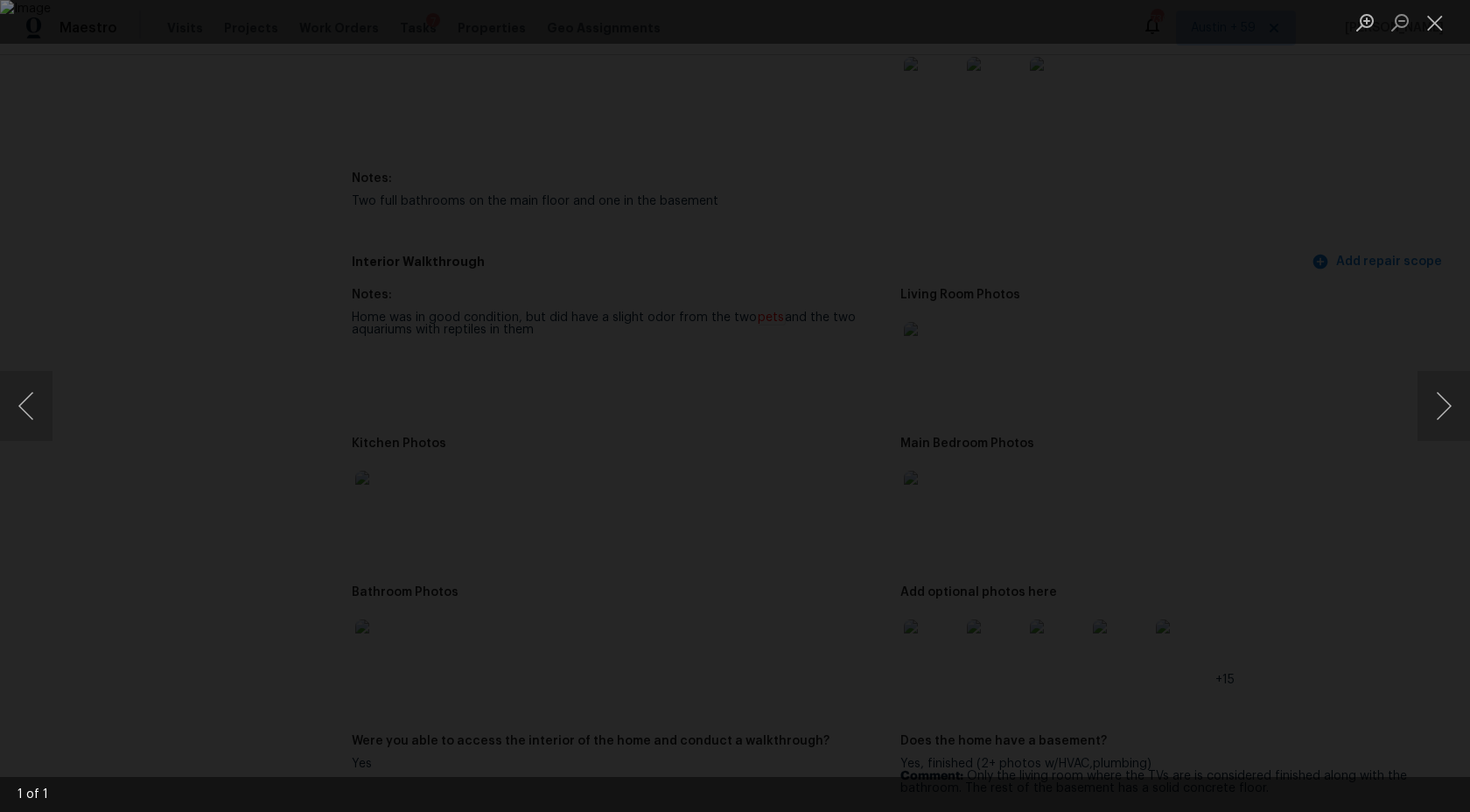
click at [177, 487] on div "Lightbox" at bounding box center [735, 406] width 1470 height 812
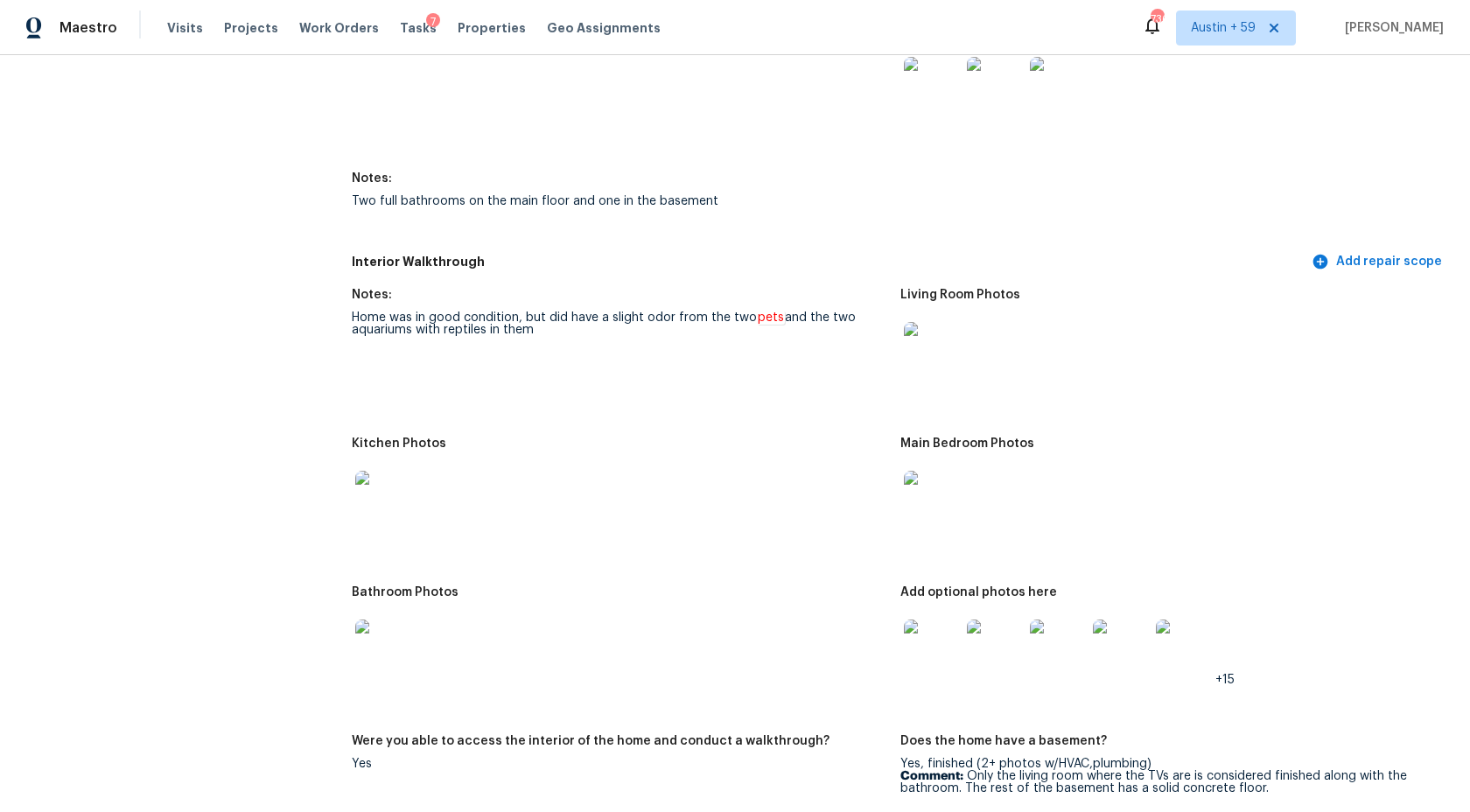
click at [377, 515] on img at bounding box center [382, 498] width 56 height 56
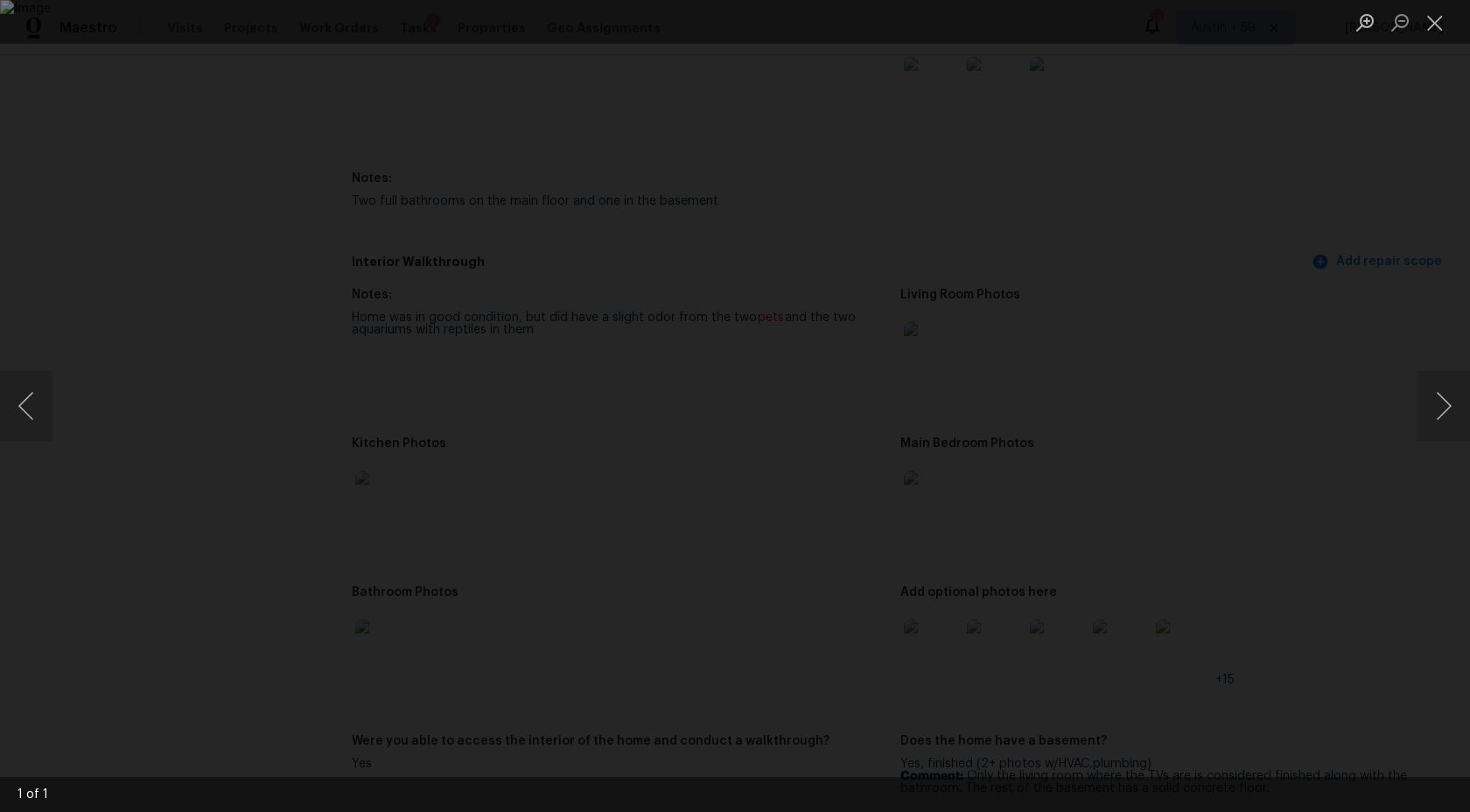
click at [1414, 307] on div "Lightbox" at bounding box center [735, 406] width 1470 height 812
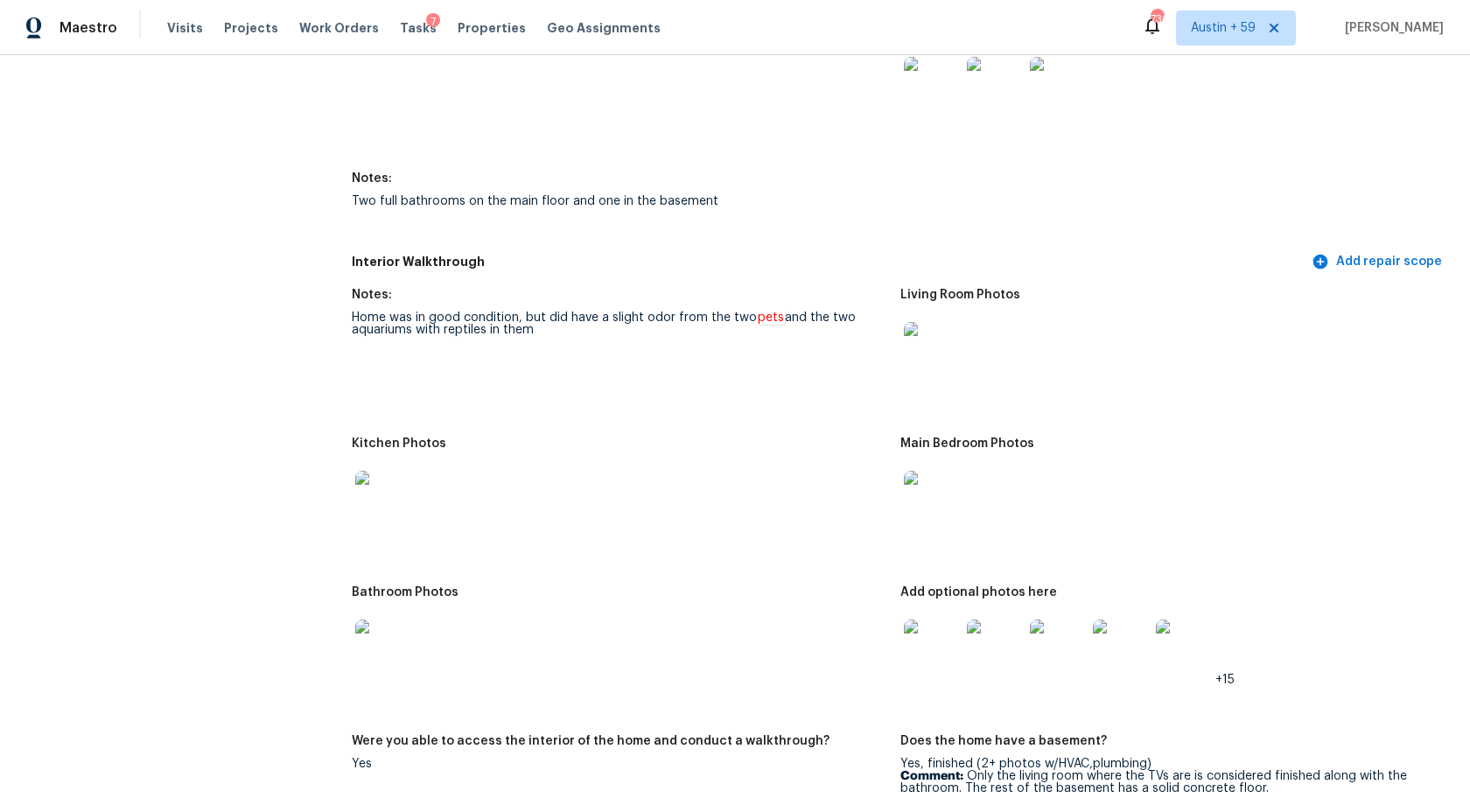
click at [932, 506] on img at bounding box center [931, 498] width 56 height 56
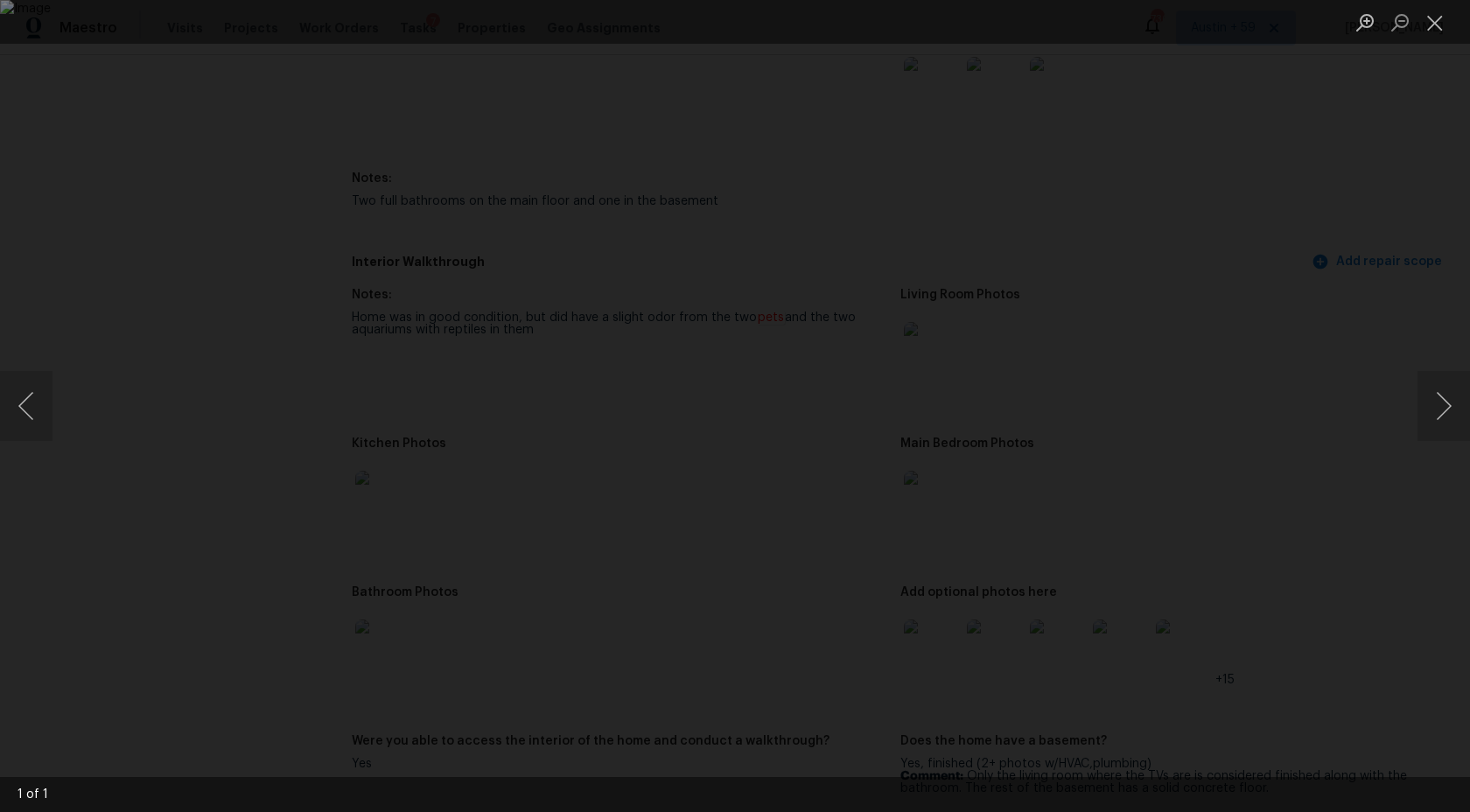
click at [1338, 286] on div "Lightbox" at bounding box center [735, 406] width 1470 height 812
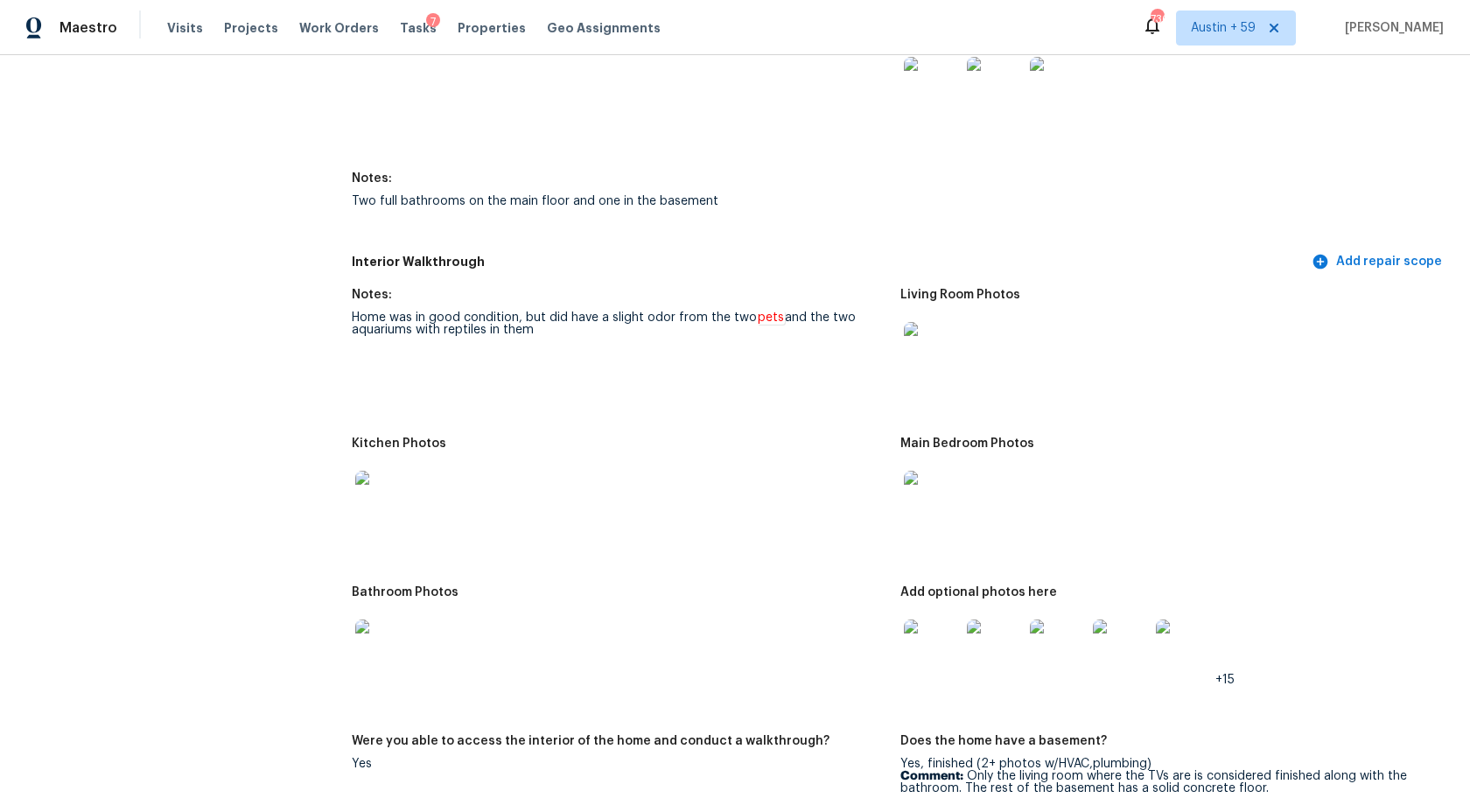
click at [371, 639] on img at bounding box center [382, 647] width 56 height 56
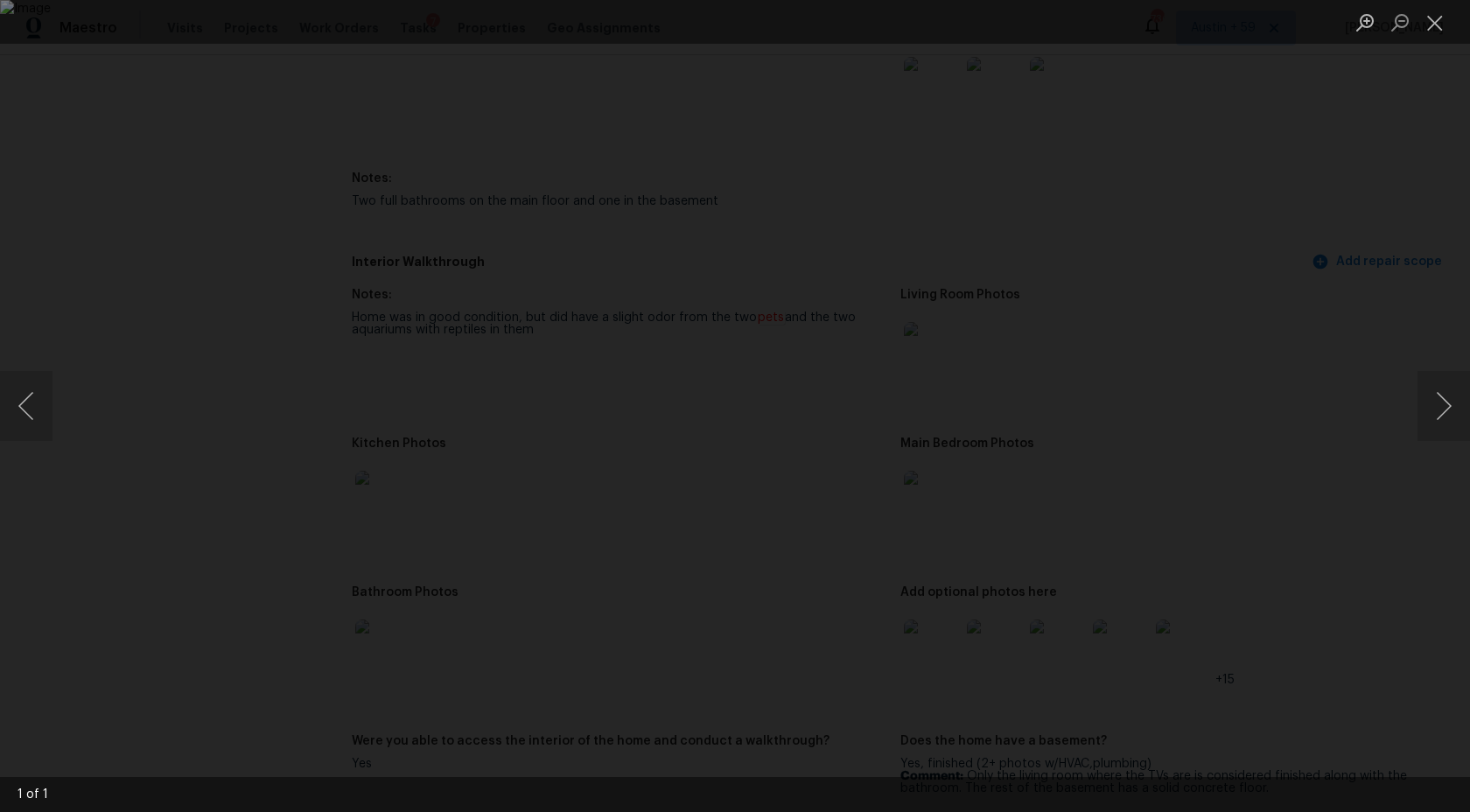
click at [1320, 576] on div "Lightbox" at bounding box center [735, 406] width 1470 height 812
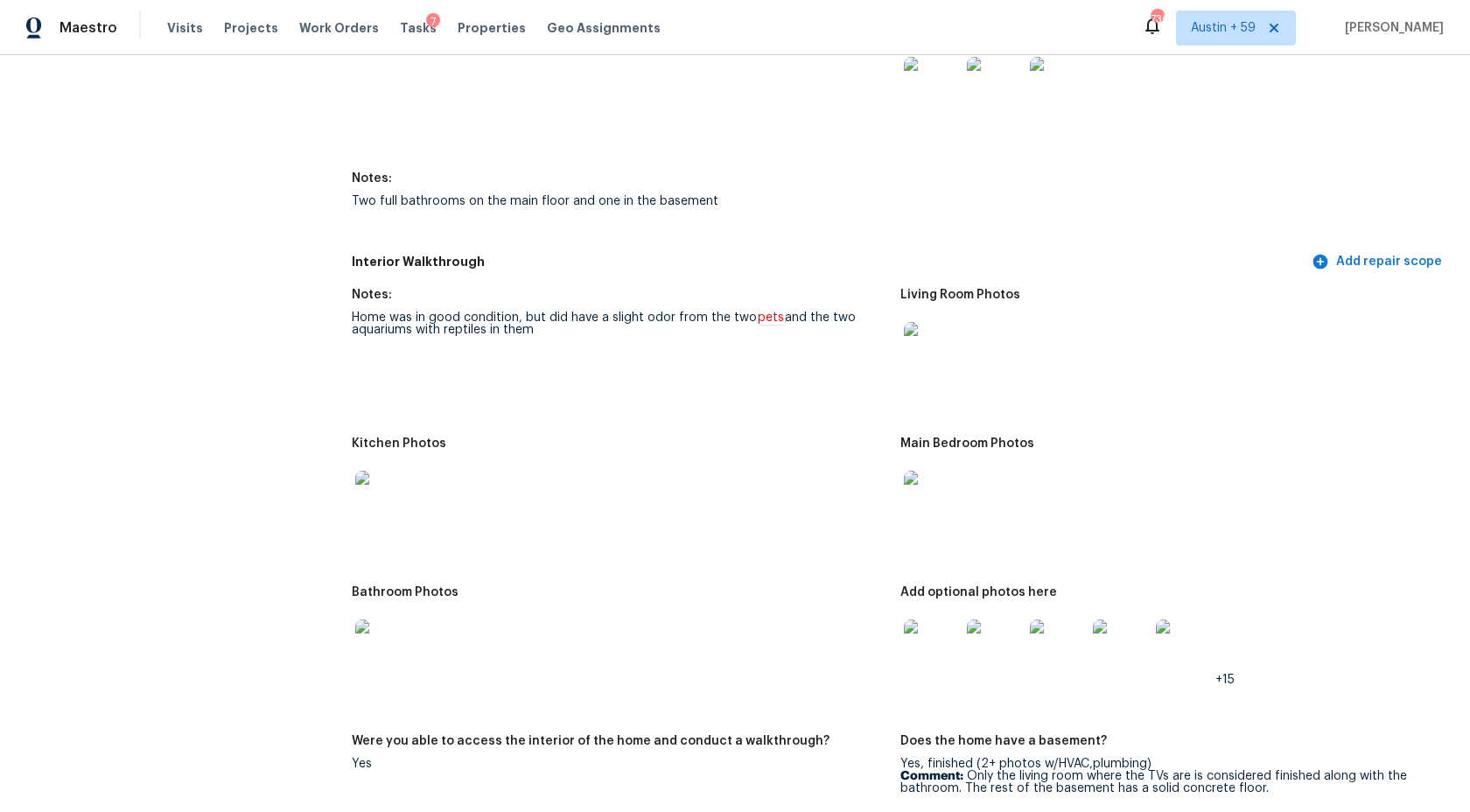
click at [927, 657] on img at bounding box center [931, 647] width 56 height 56
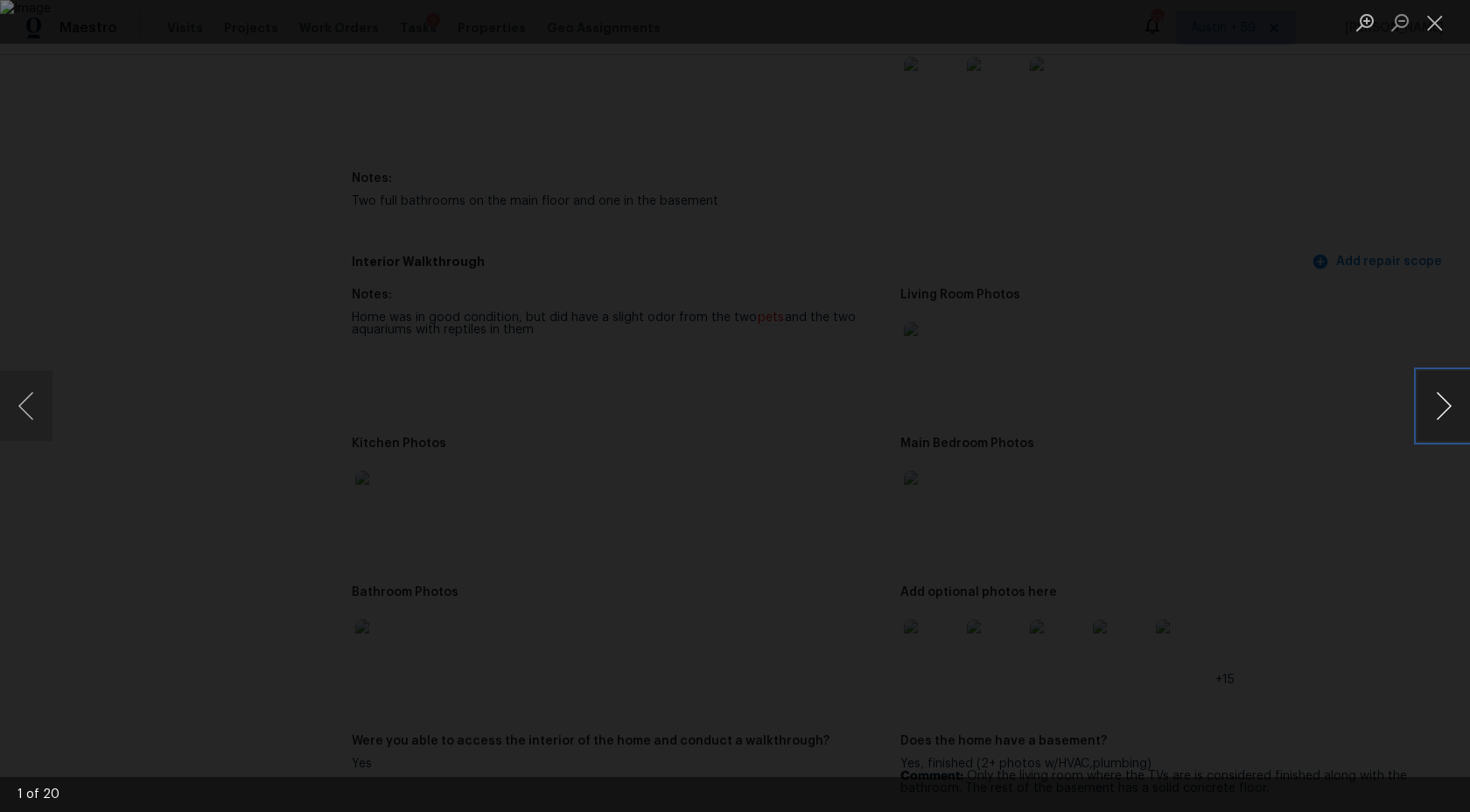
click at [1432, 419] on button "Next image" at bounding box center [1444, 405] width 52 height 70
click at [1454, 390] on button "Next image" at bounding box center [1444, 405] width 52 height 70
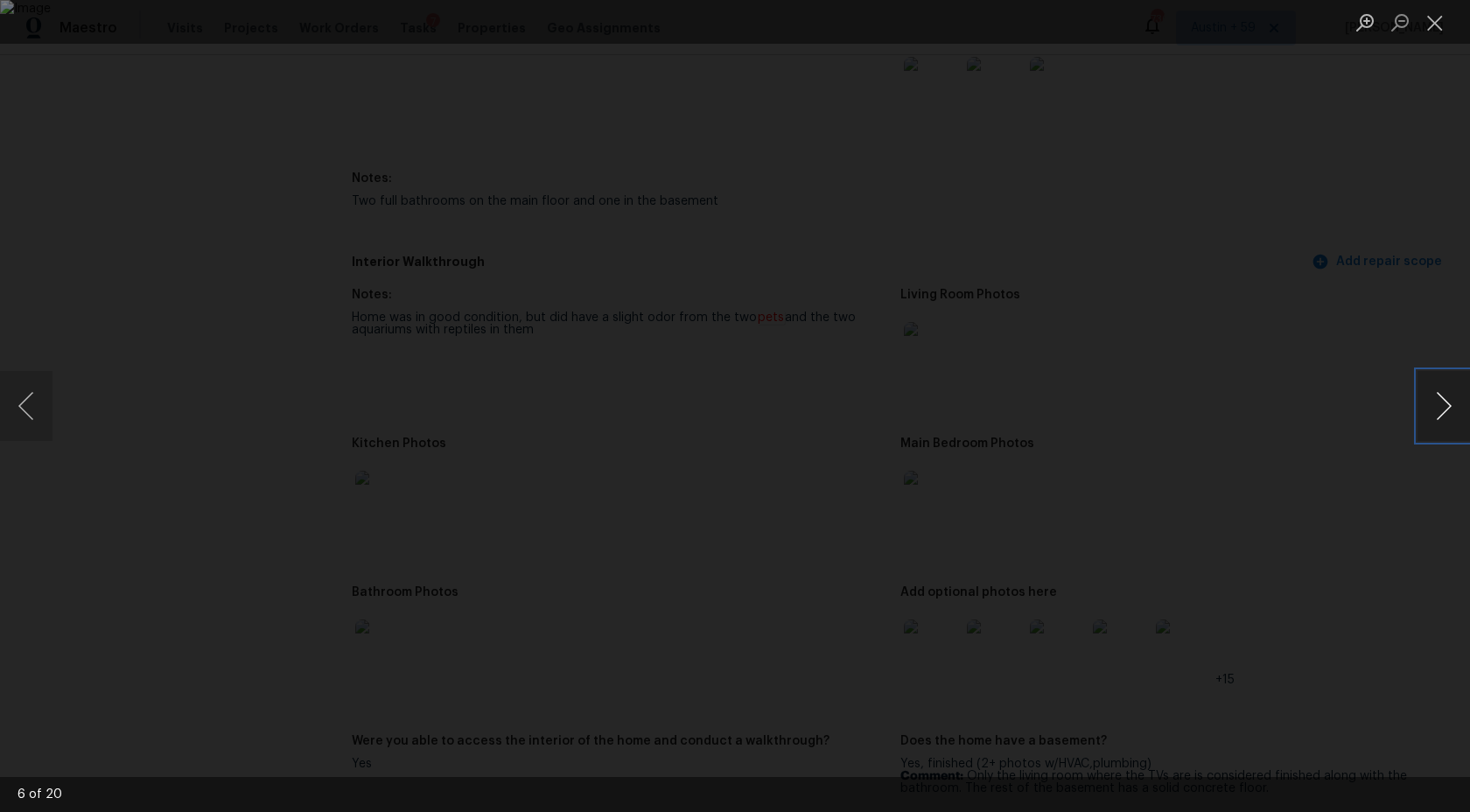
click at [1432, 410] on button "Next image" at bounding box center [1444, 405] width 52 height 70
click at [17, 424] on button "Previous image" at bounding box center [26, 405] width 52 height 70
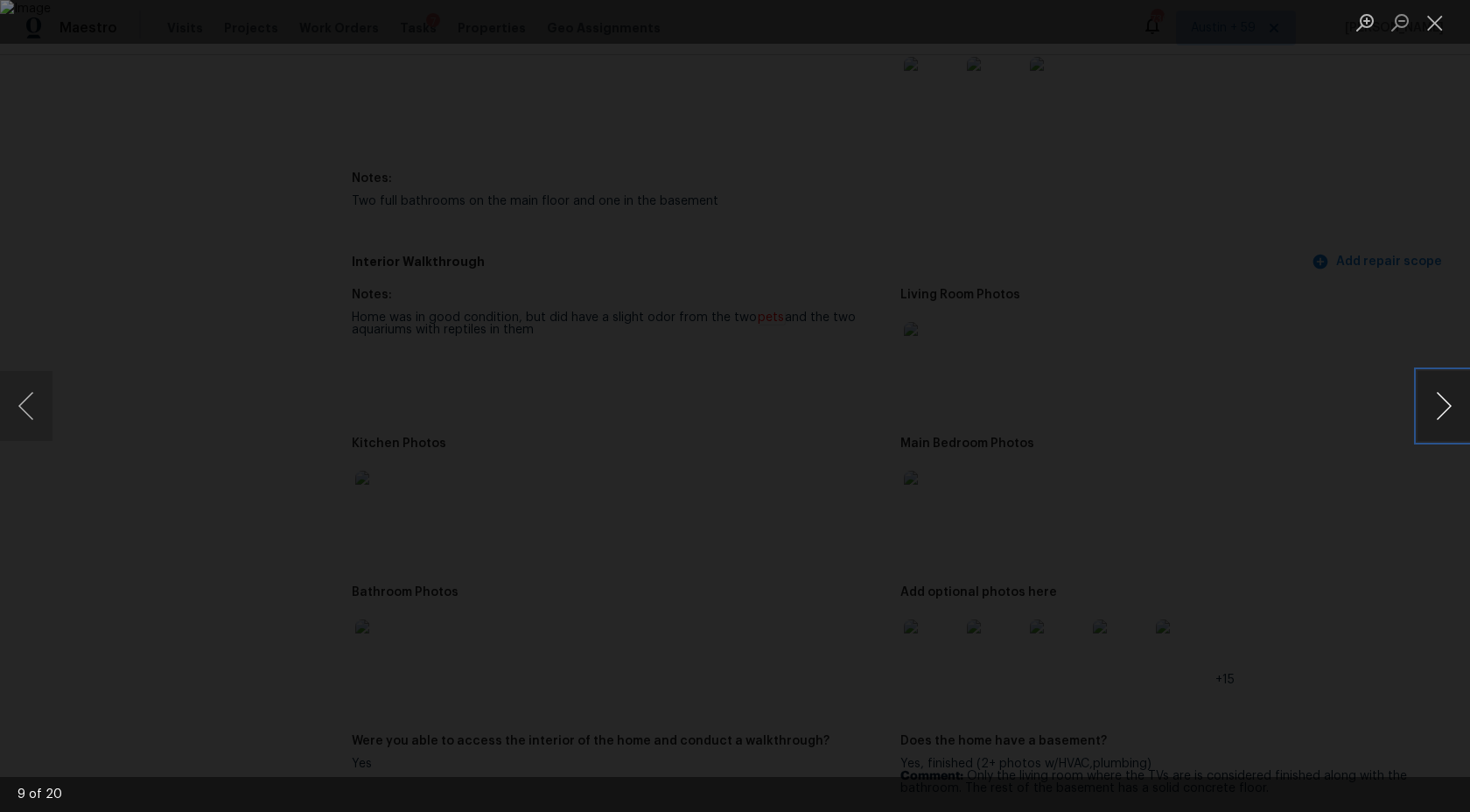
click at [1427, 410] on button "Next image" at bounding box center [1444, 405] width 52 height 70
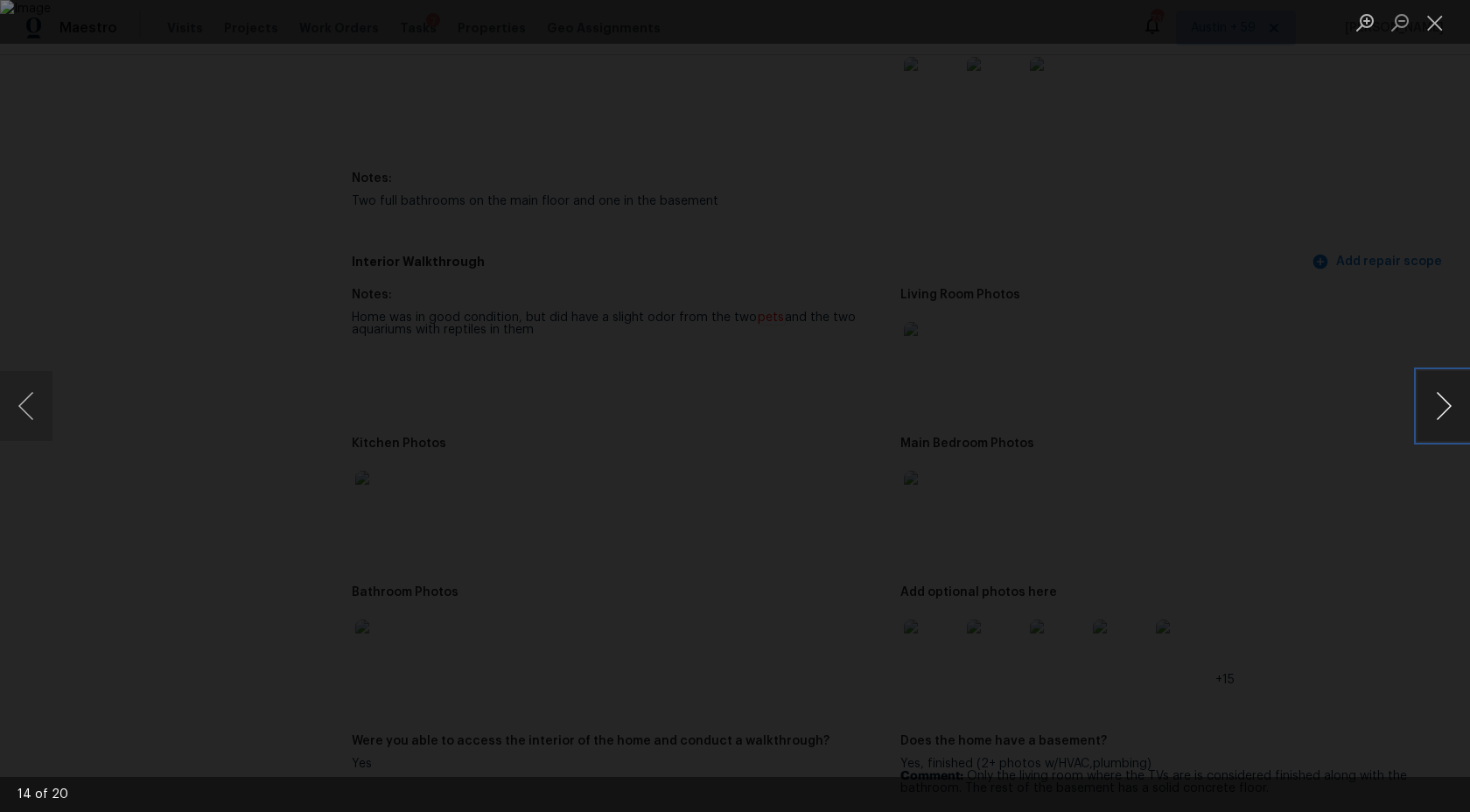
click at [1427, 410] on button "Next image" at bounding box center [1444, 405] width 52 height 70
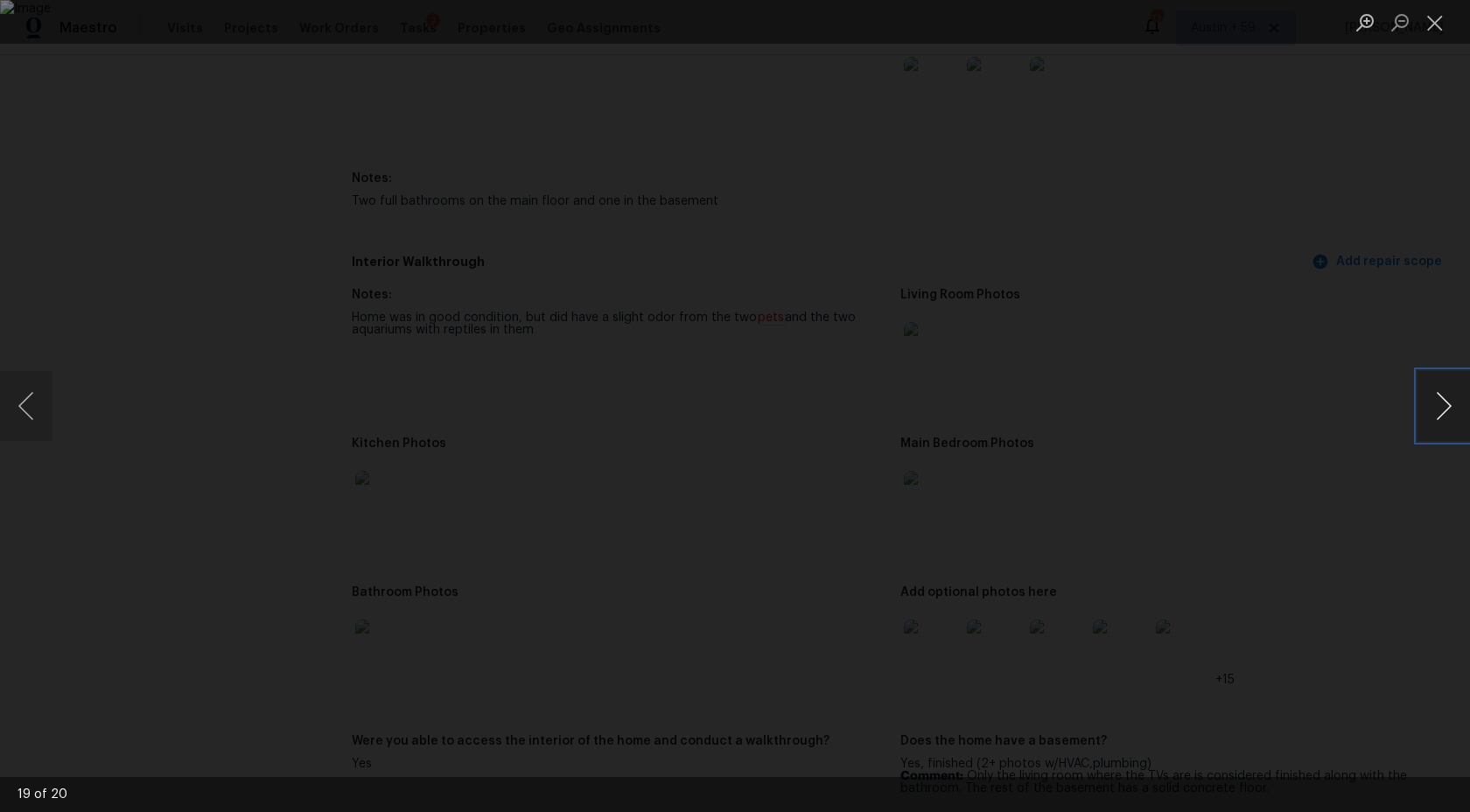
click at [1427, 410] on button "Next image" at bounding box center [1444, 405] width 52 height 70
click at [1430, 300] on div "Lightbox" at bounding box center [735, 406] width 1470 height 812
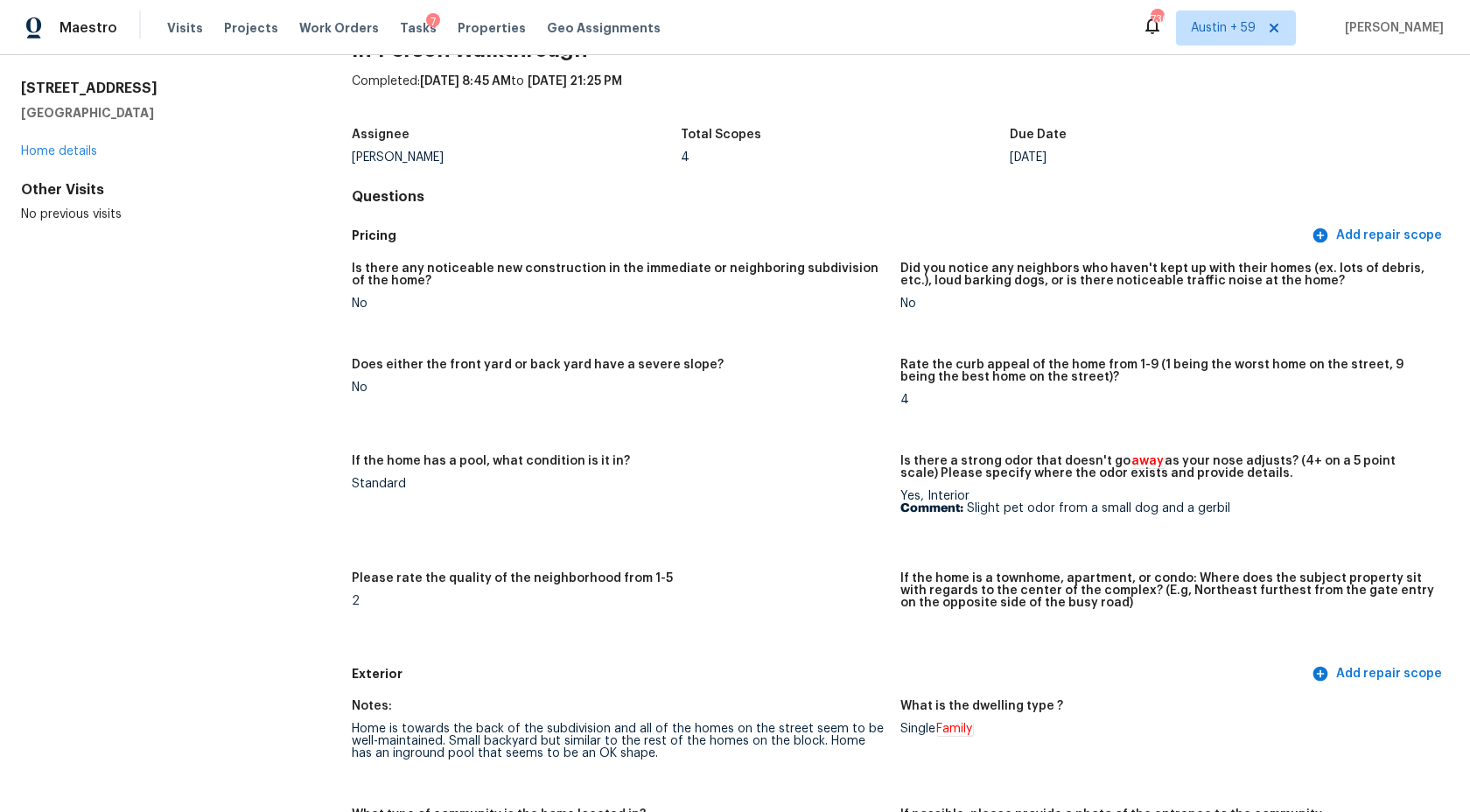
scroll to position [0, 0]
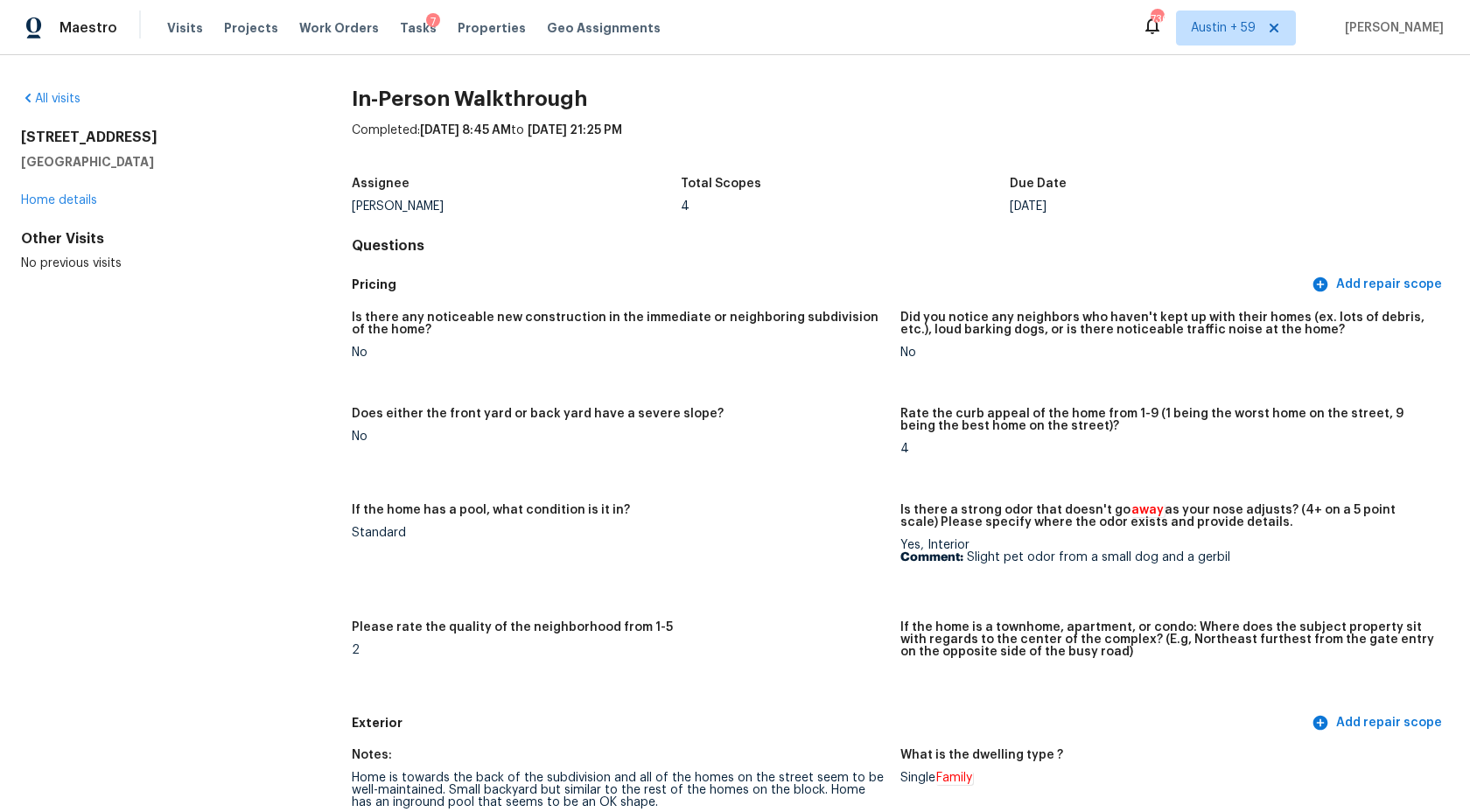
click at [904, 183] on div "Total Scopes" at bounding box center [845, 189] width 329 height 23
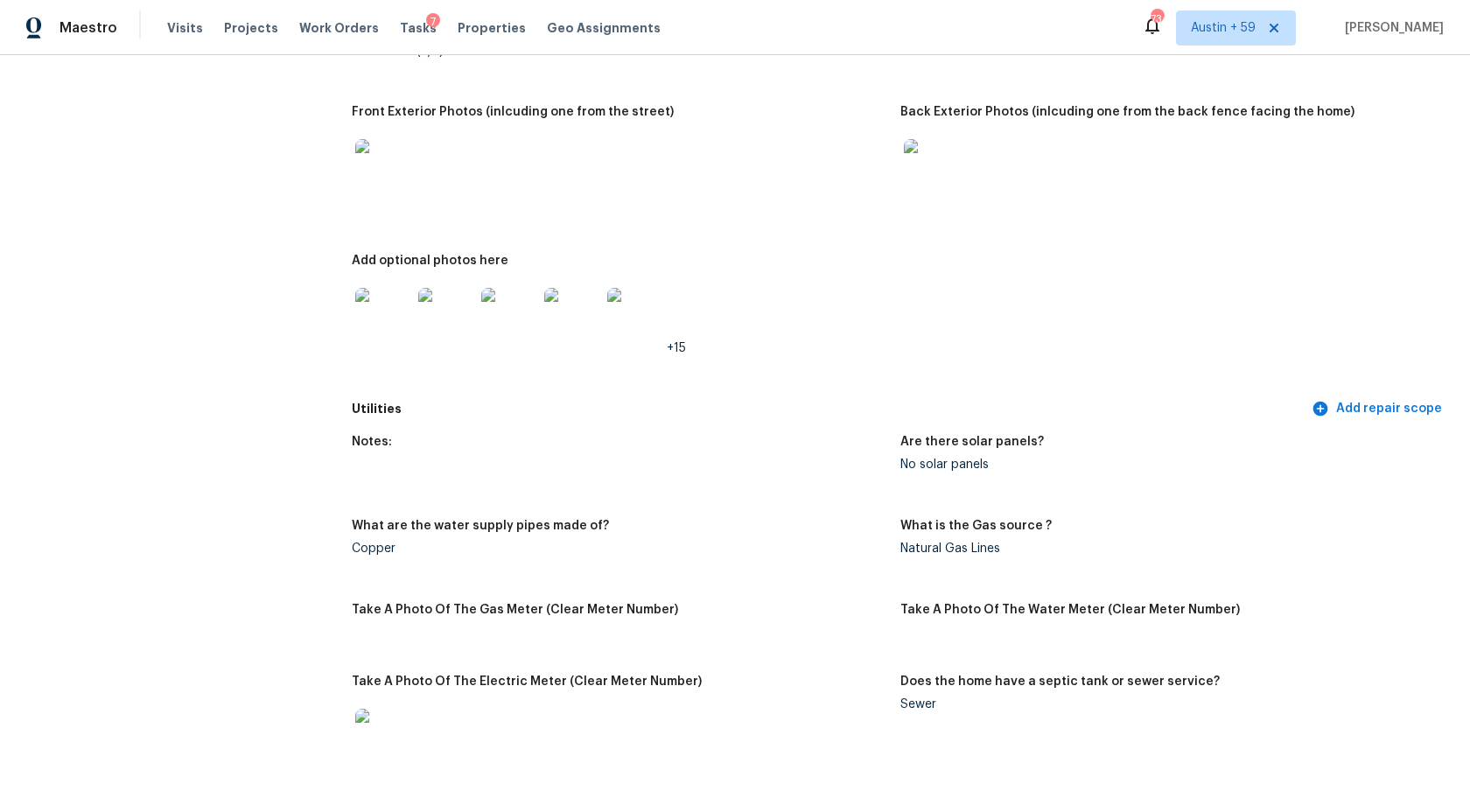
scroll to position [740, 0]
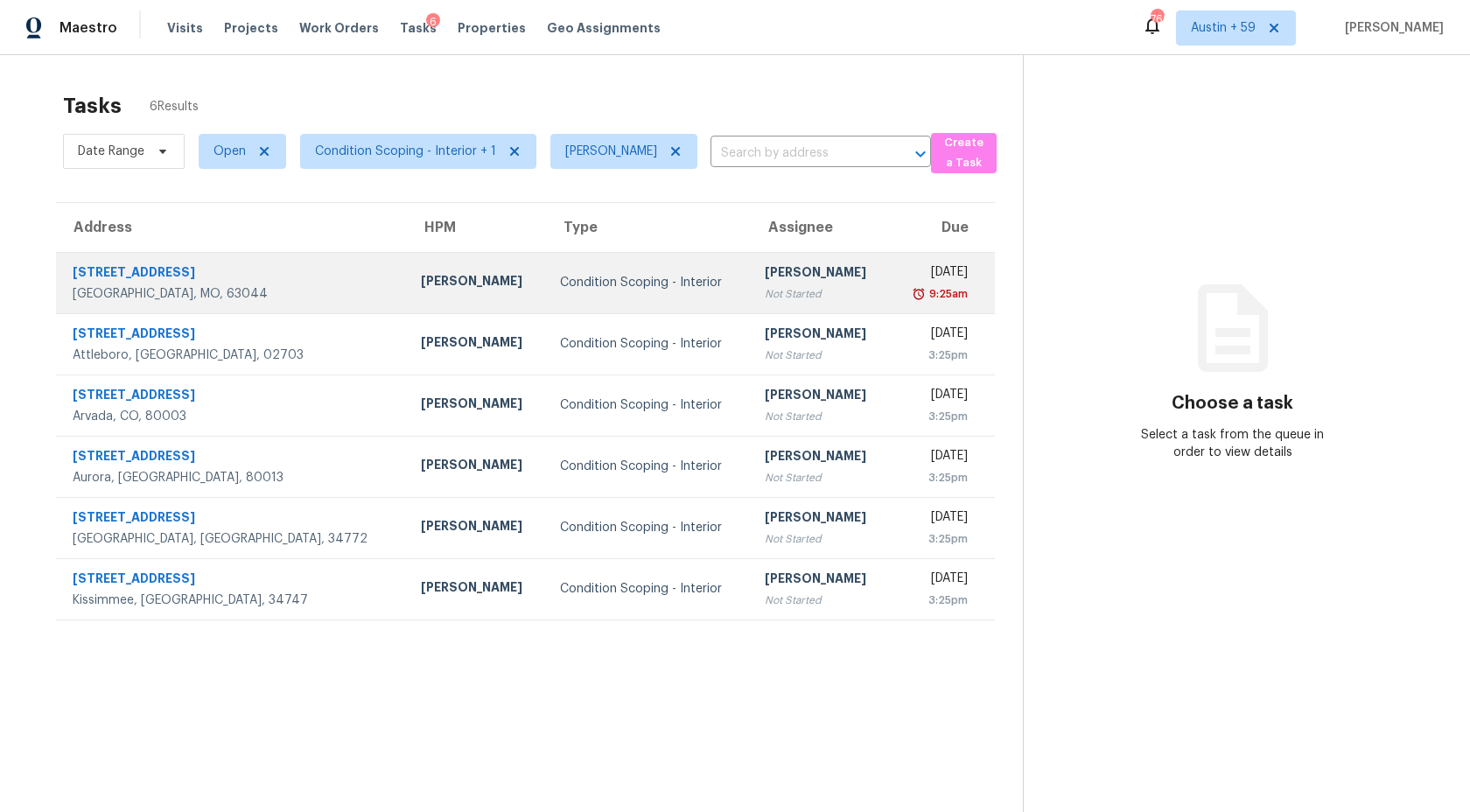
click at [765, 285] on div "Not Started" at bounding box center [820, 294] width 111 height 18
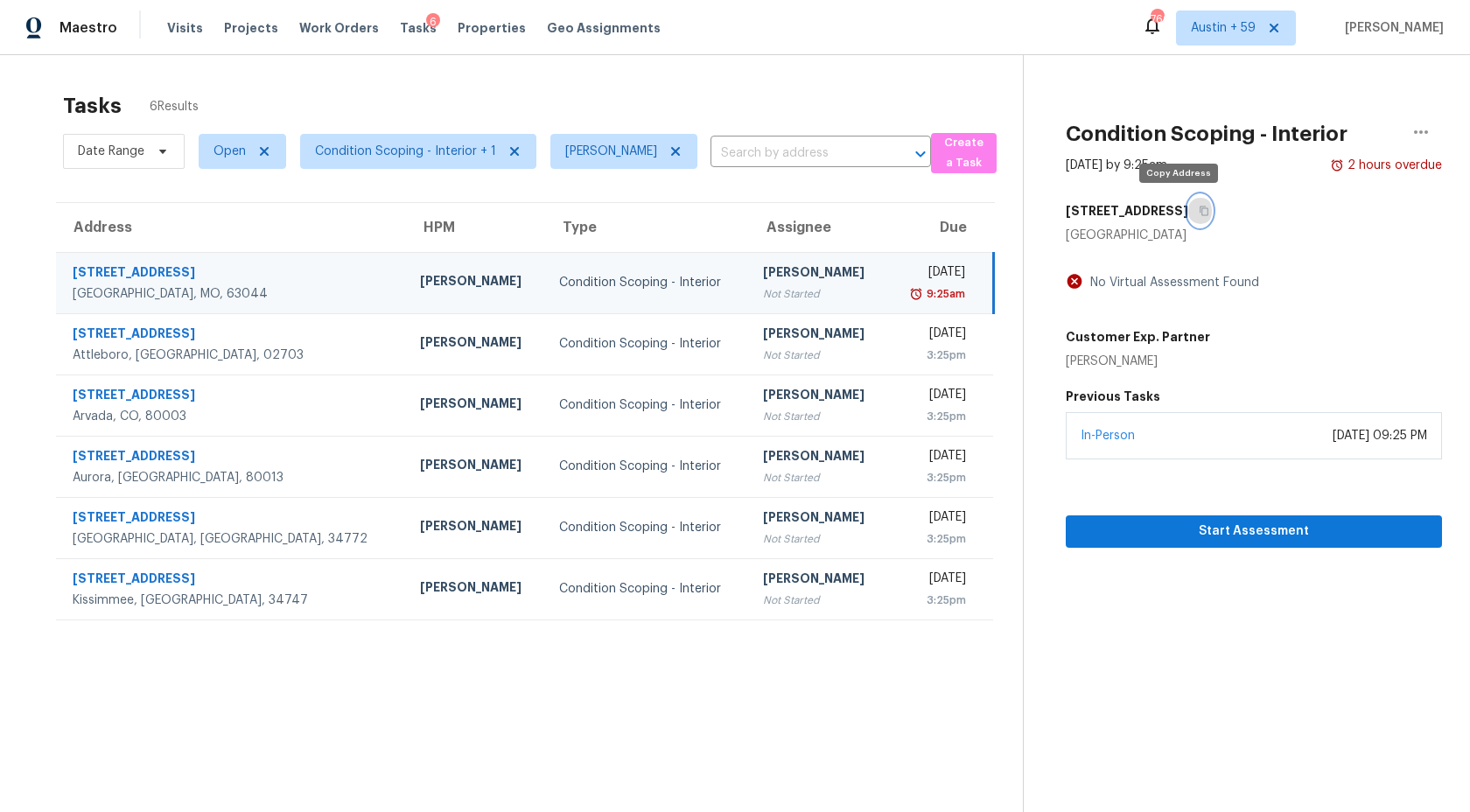
click at [1199, 206] on icon "button" at bounding box center [1204, 211] width 11 height 11
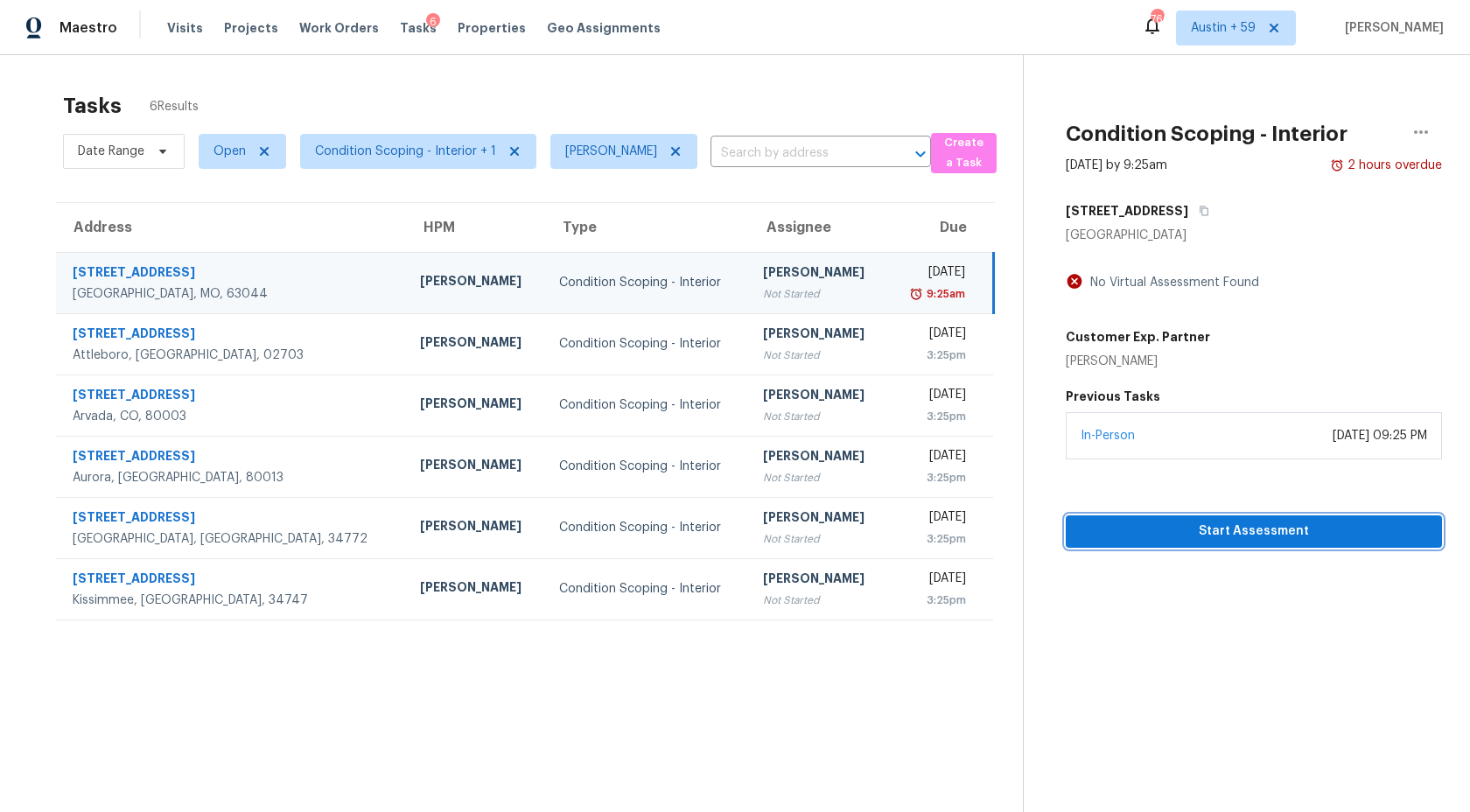
click at [1125, 532] on span "Start Assessment" at bounding box center [1254, 531] width 348 height 22
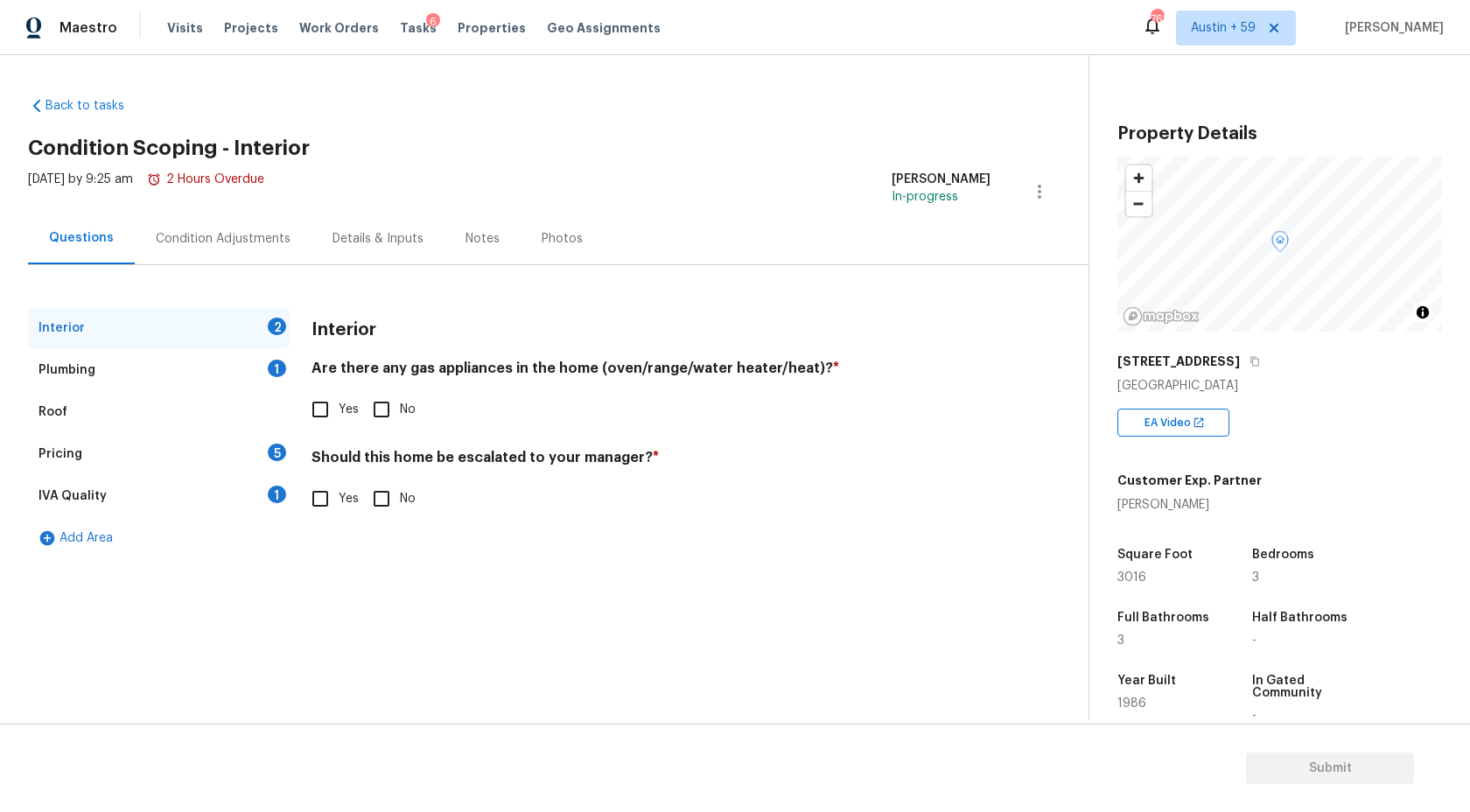
click at [249, 241] on div "Condition Adjustments" at bounding box center [222, 239] width 135 height 18
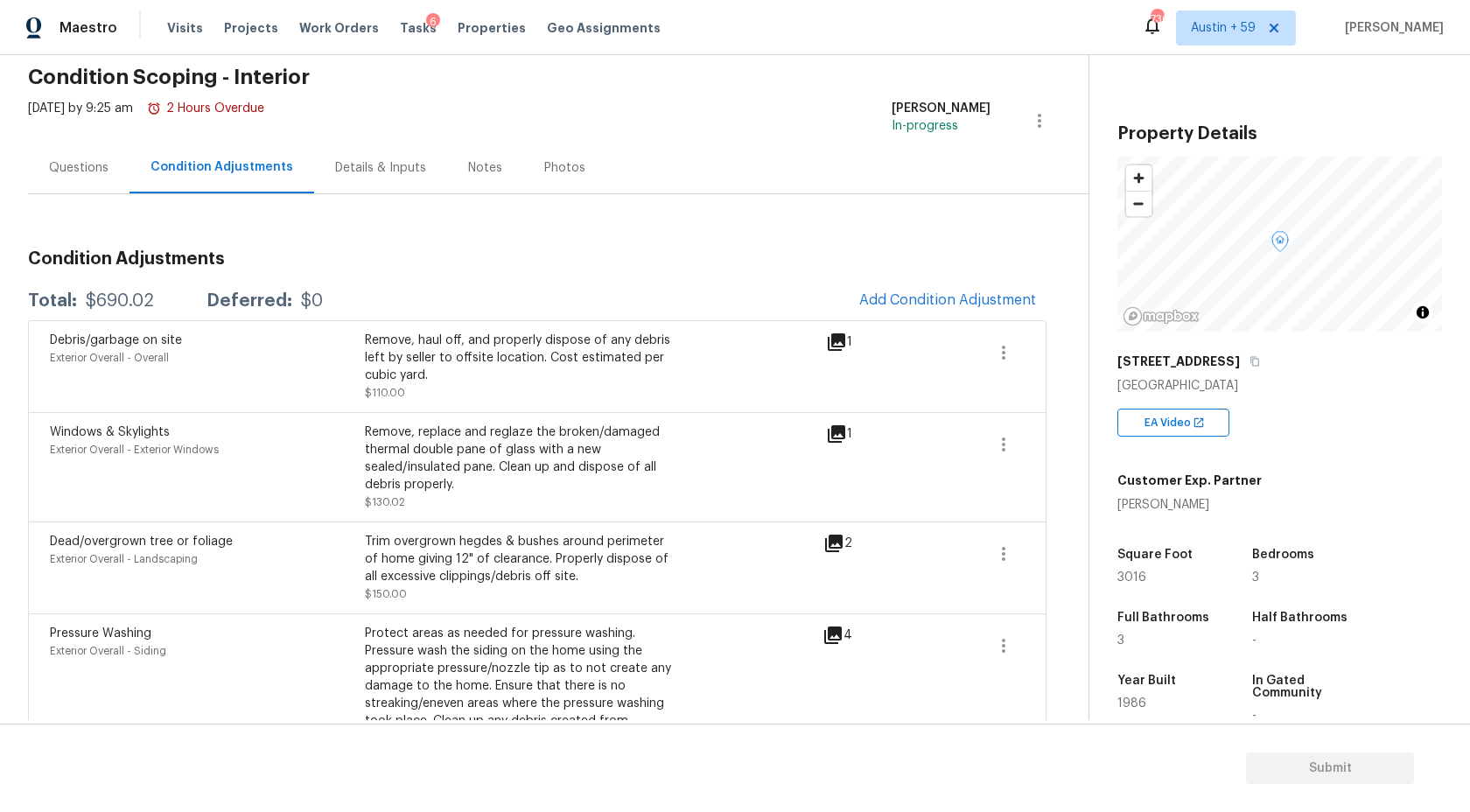
scroll to position [134, 0]
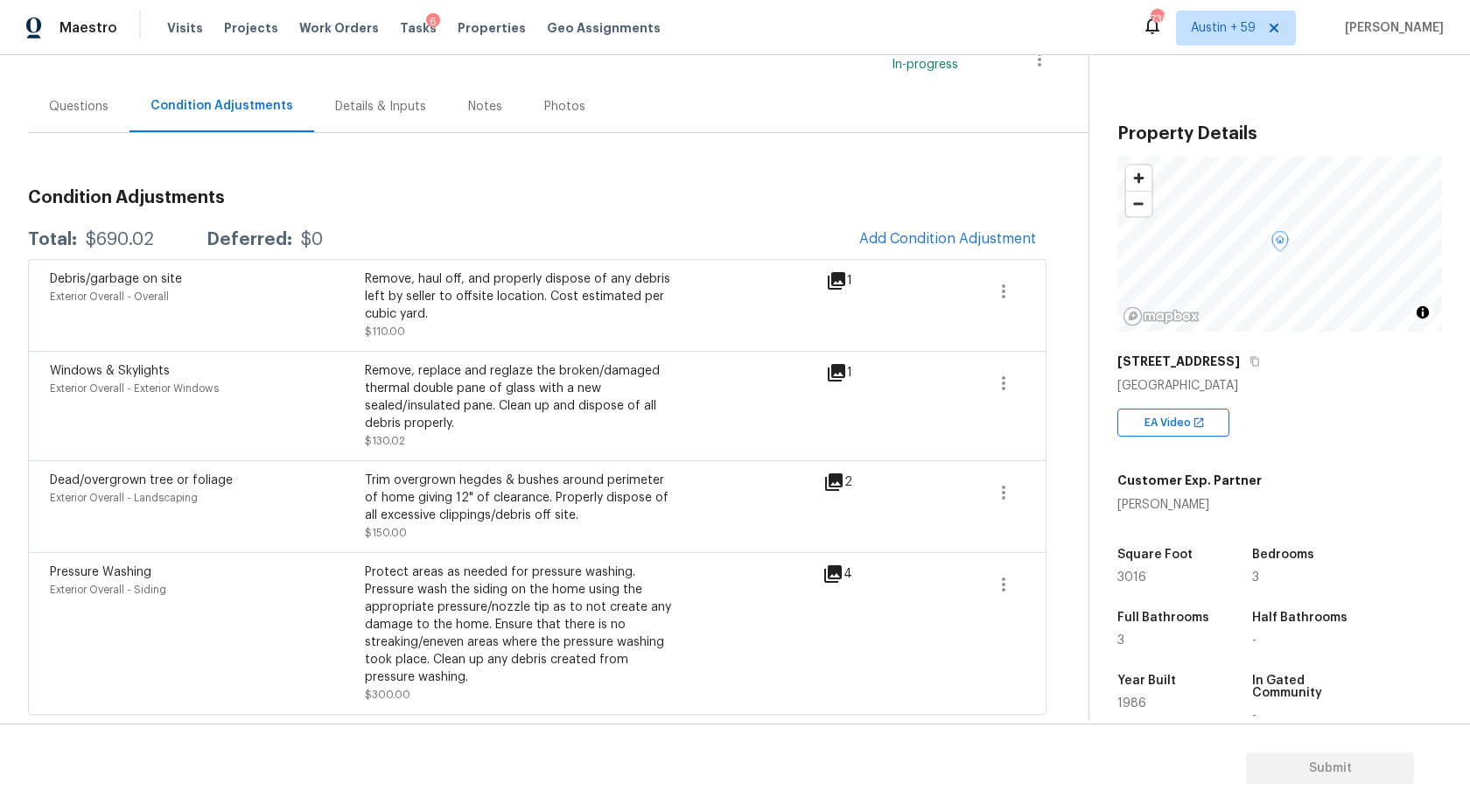
click at [1125, 580] on span "3016" at bounding box center [1132, 577] width 29 height 12
copy span "3016"
click at [1116, 563] on div "Property Details © Mapbox © OpenStreetMap Improve this map 11977 Beaverton Dr B…" at bounding box center [1265, 489] width 352 height 869
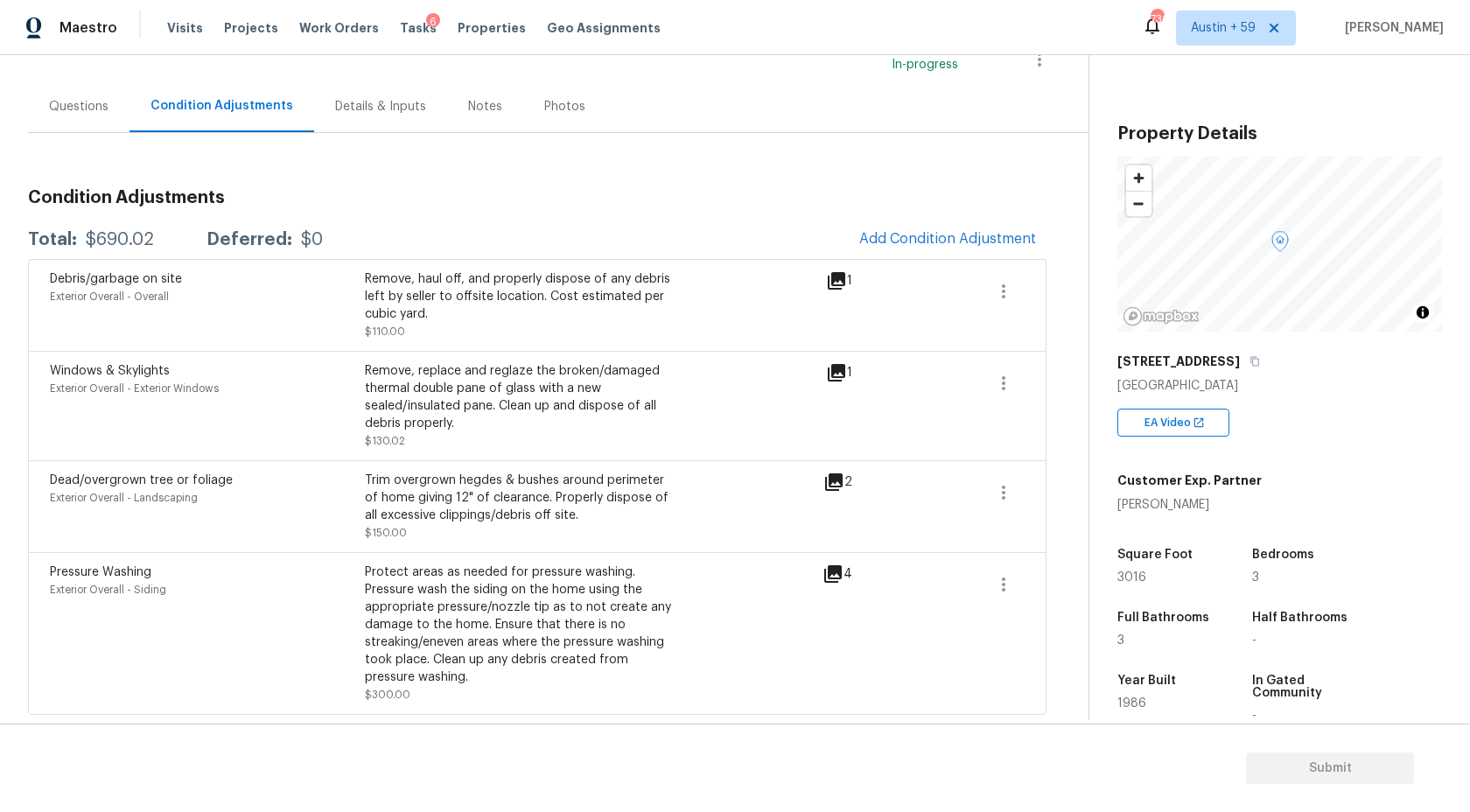
click at [1121, 575] on span "3016" at bounding box center [1132, 577] width 29 height 12
copy span "3016"
click at [982, 235] on span "Add Condition Adjustment" at bounding box center [947, 239] width 177 height 16
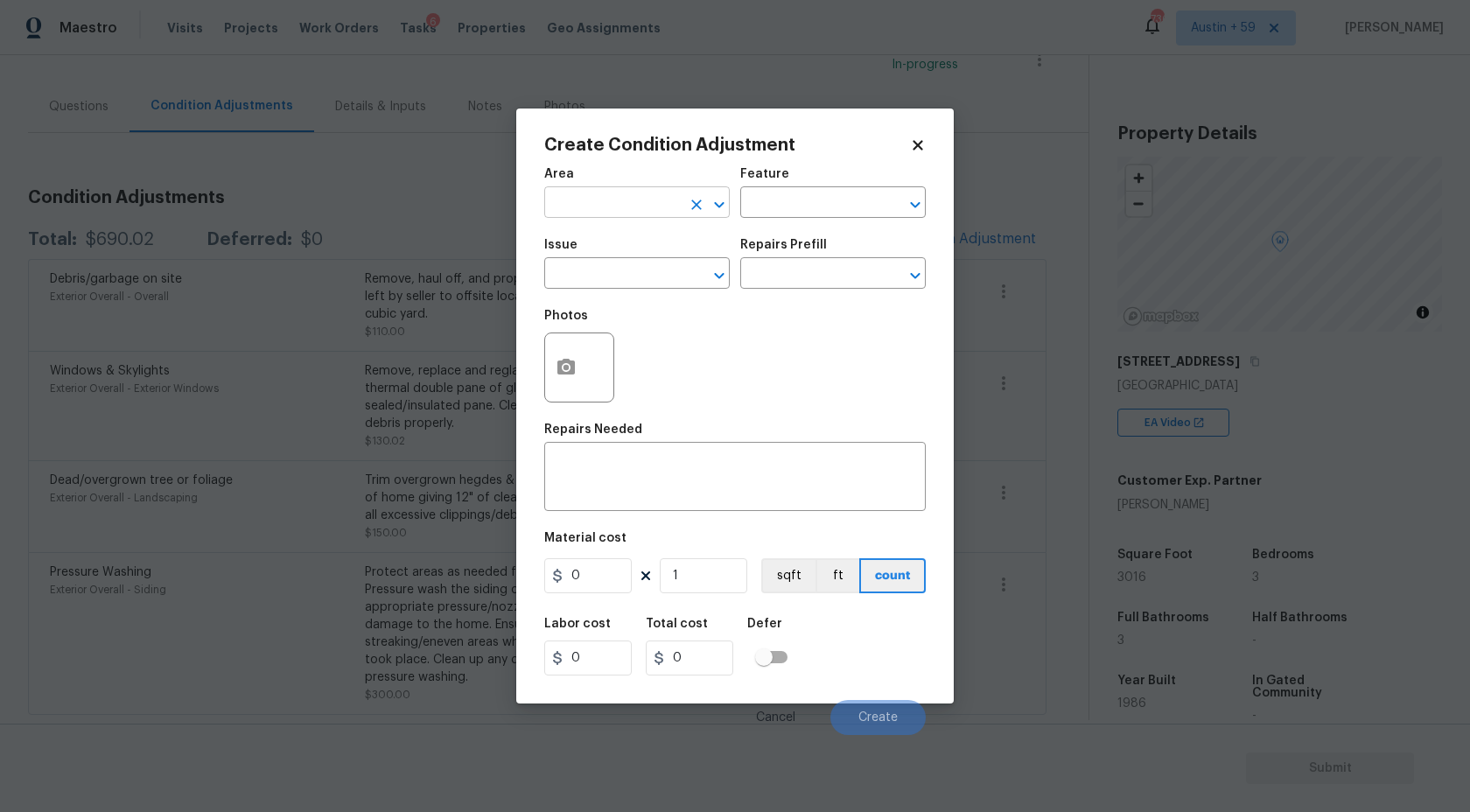
click at [598, 202] on input "text" at bounding box center [612, 204] width 137 height 27
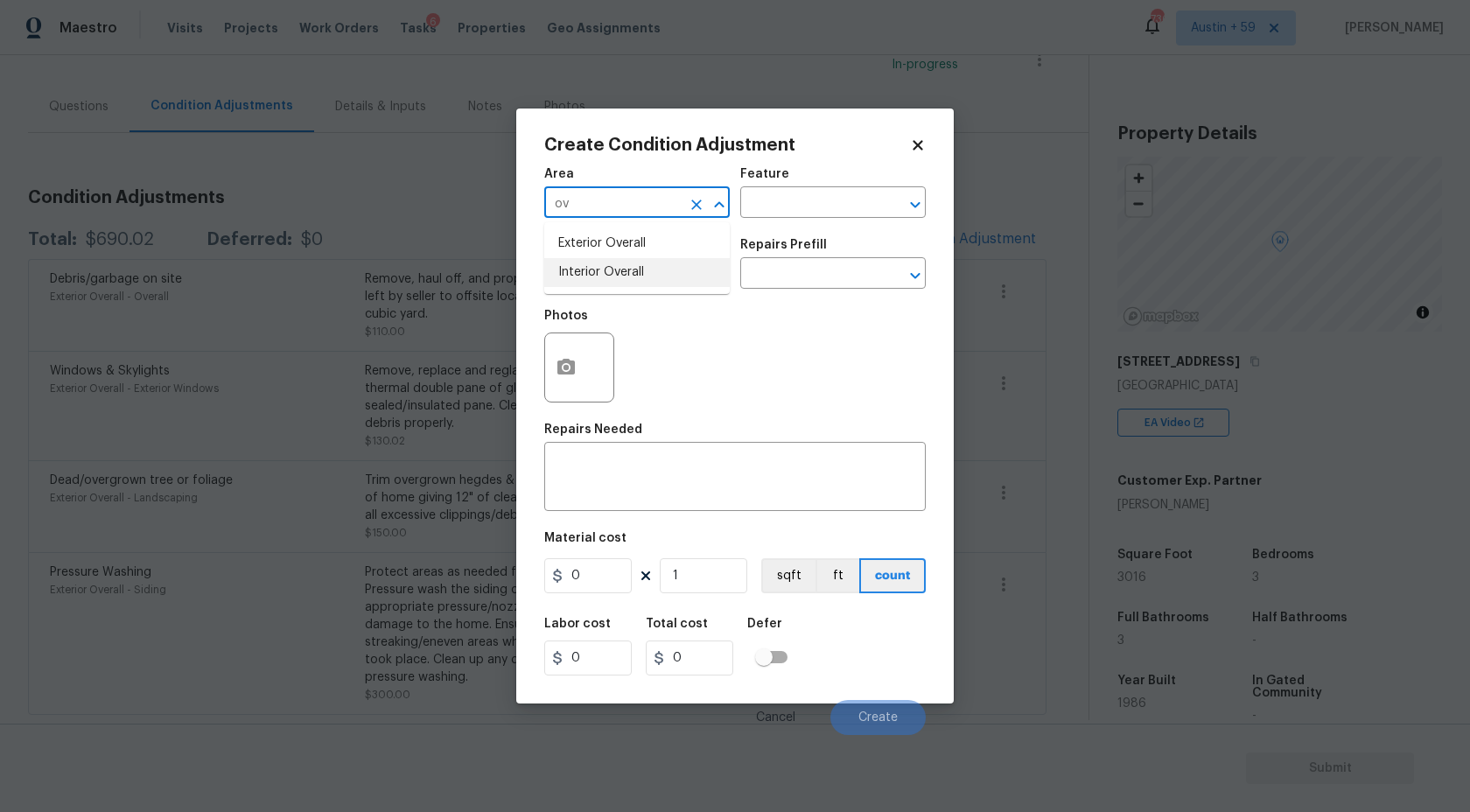
click at [611, 267] on li "Interior Overall" at bounding box center [637, 272] width 185 height 29
type input "Interior Overall"
click at [612, 289] on input "text" at bounding box center [612, 274] width 137 height 27
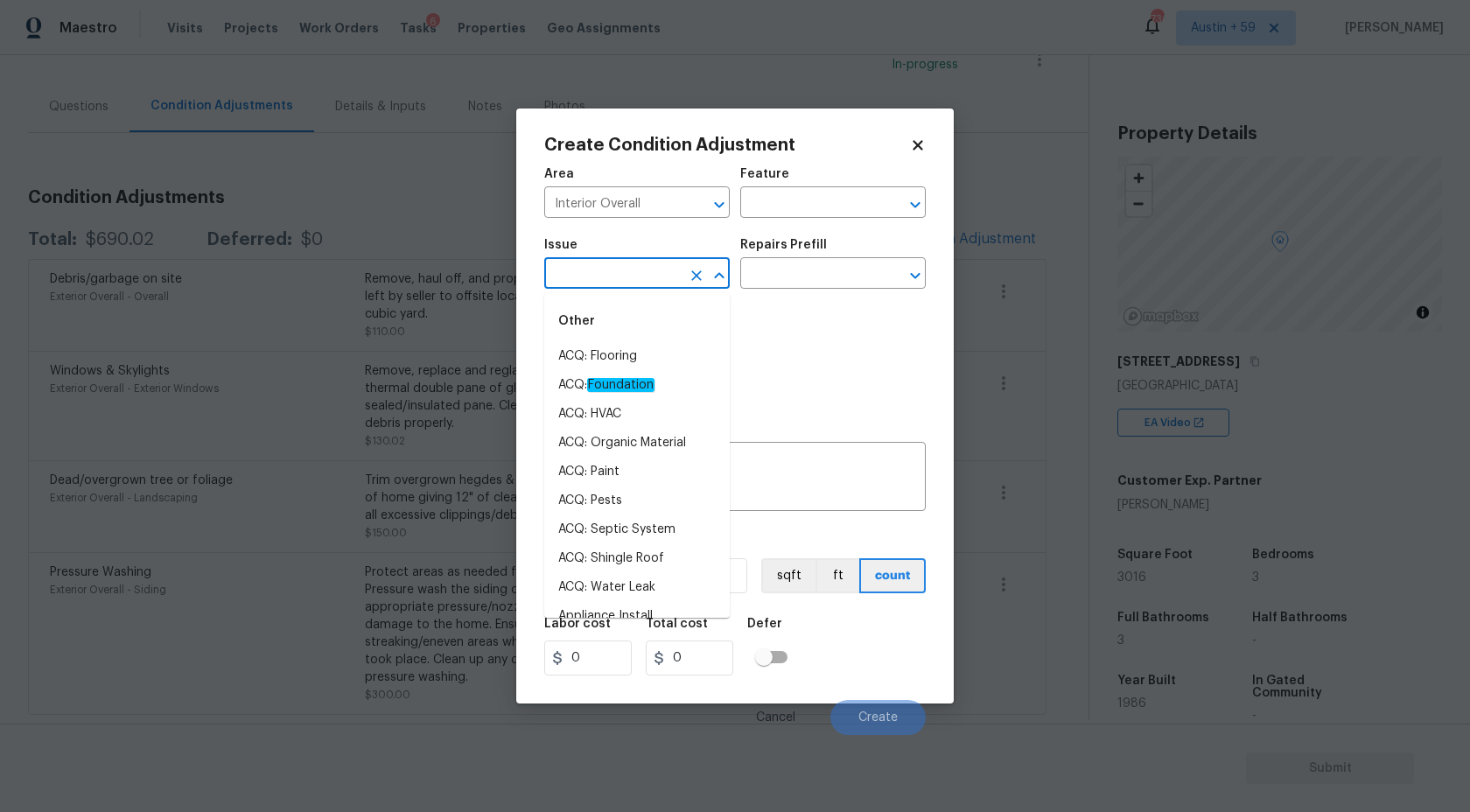
click at [609, 274] on input "text" at bounding box center [612, 274] width 137 height 27
click at [592, 349] on li "ACQ: Paint" at bounding box center [637, 357] width 185 height 29
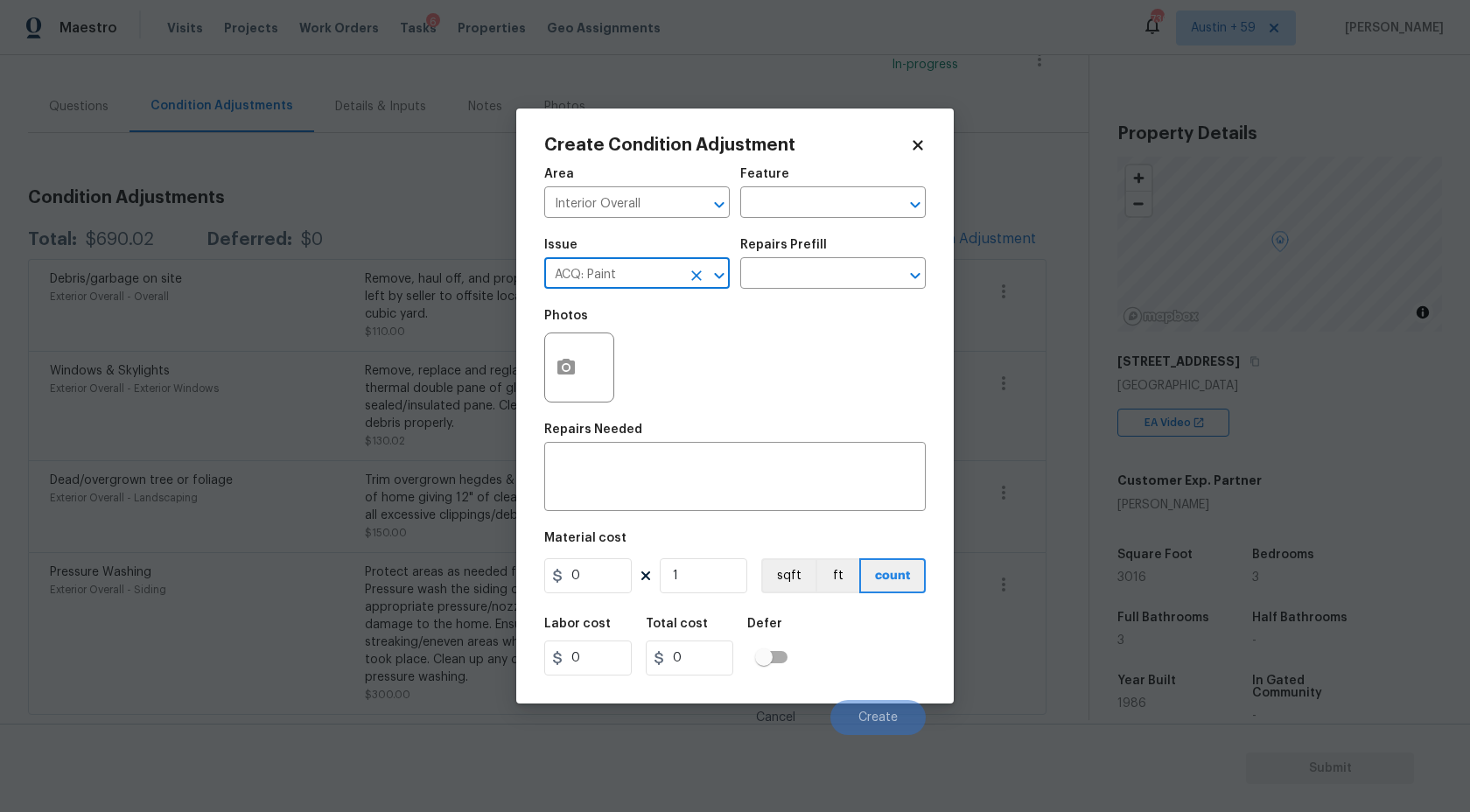
type input "ACQ: Paint"
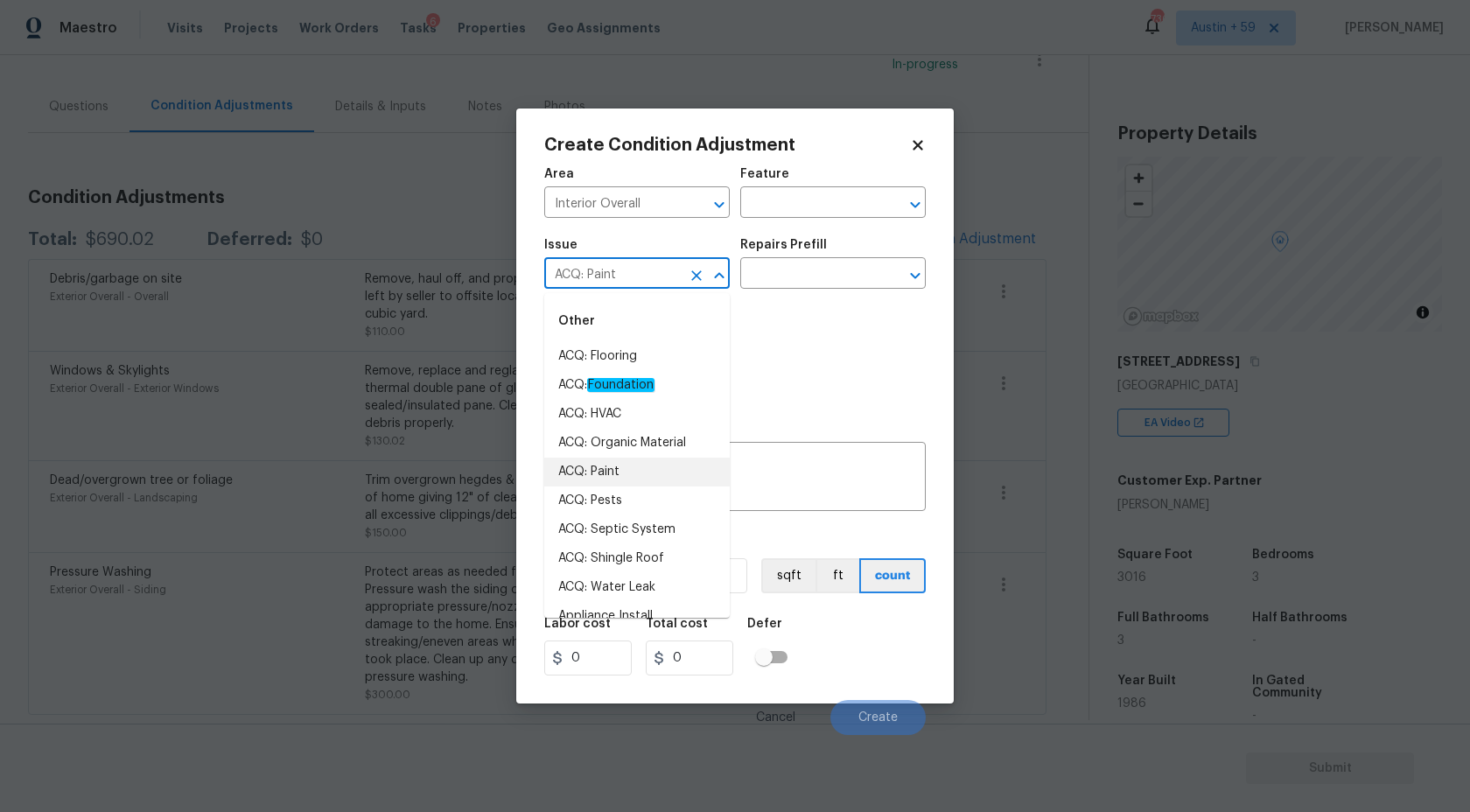
click at [609, 472] on li "ACQ: Paint" at bounding box center [637, 471] width 185 height 29
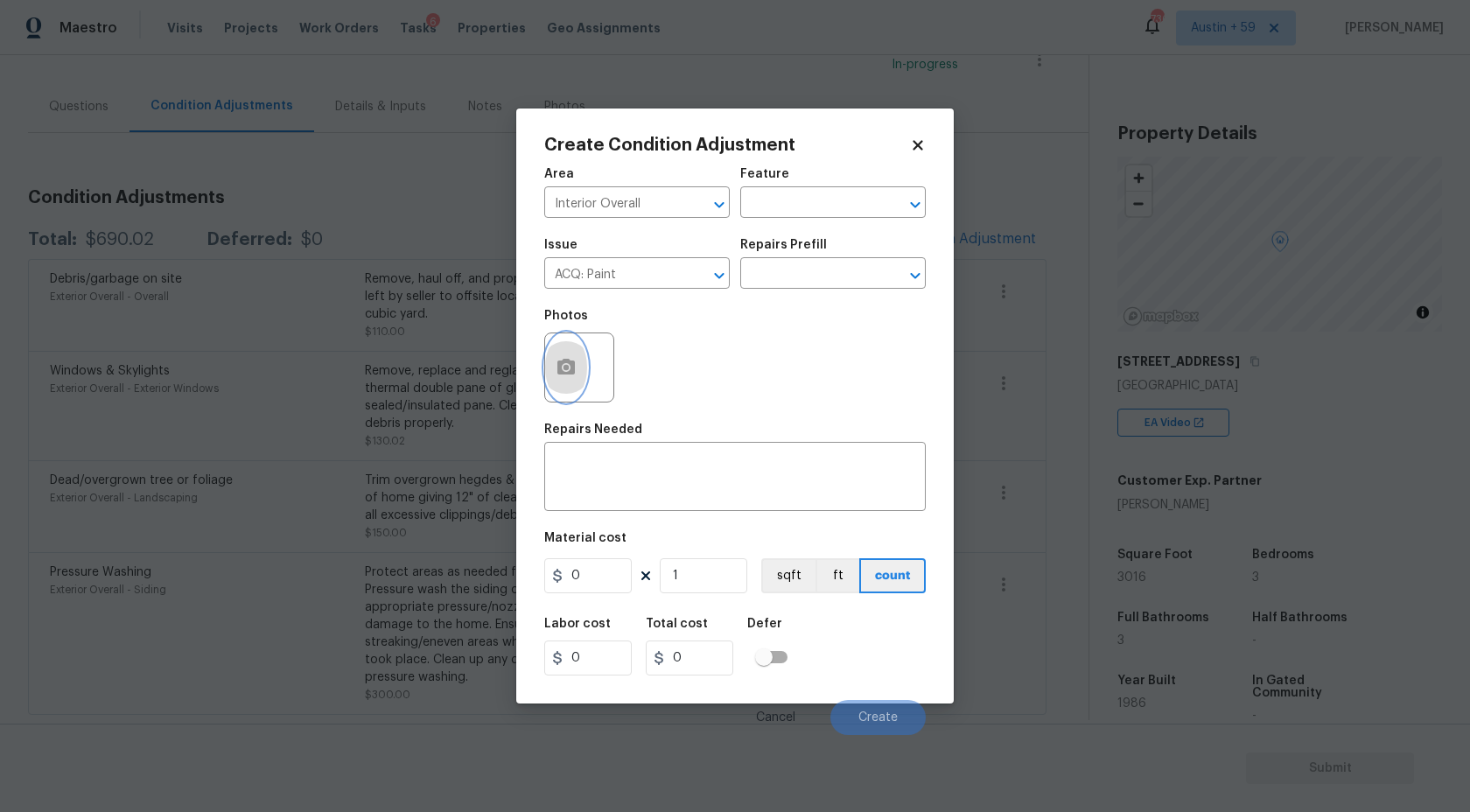
click at [566, 355] on button "button" at bounding box center [566, 367] width 42 height 68
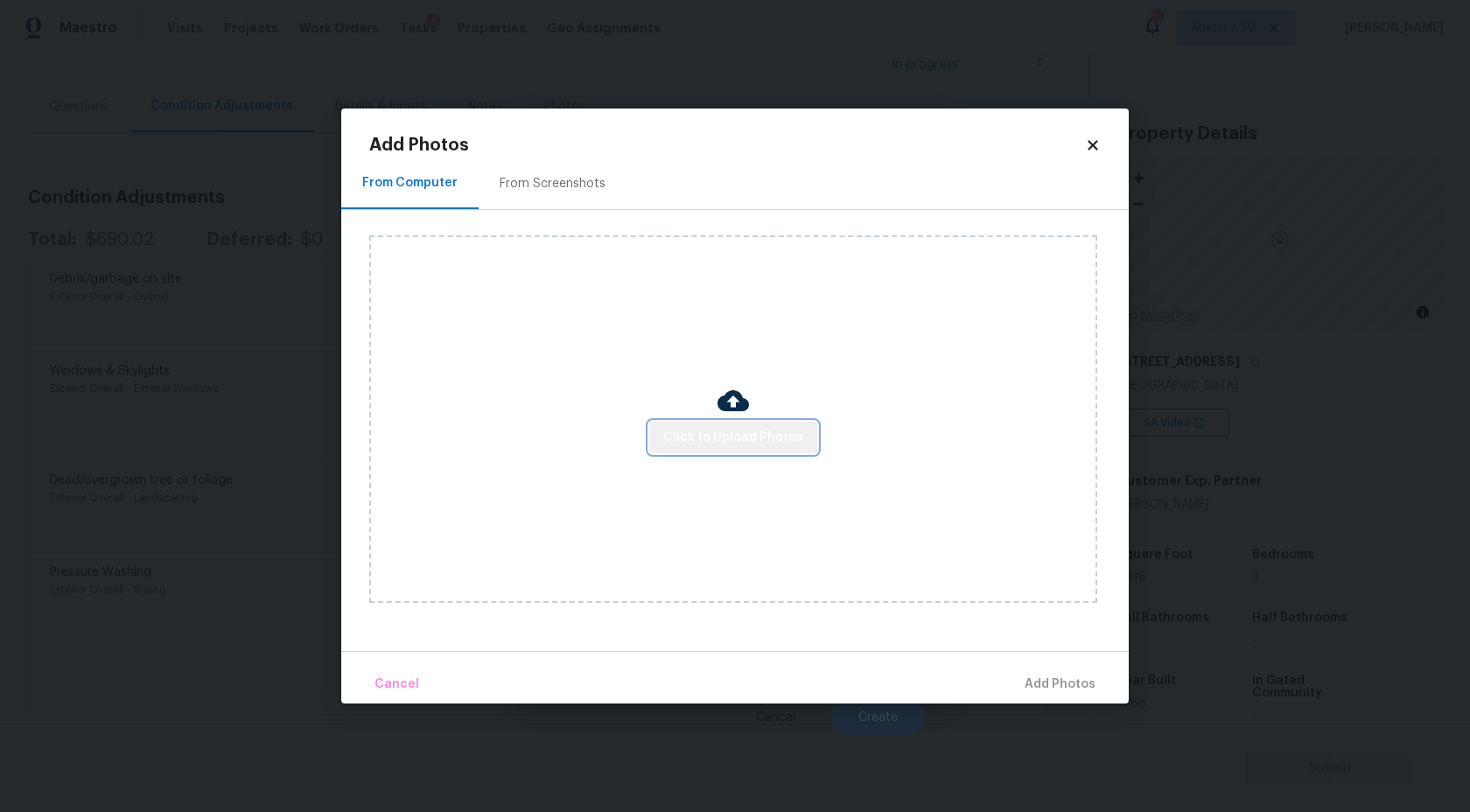
click at [742, 434] on span "Click to Upload Photos" at bounding box center [733, 438] width 140 height 22
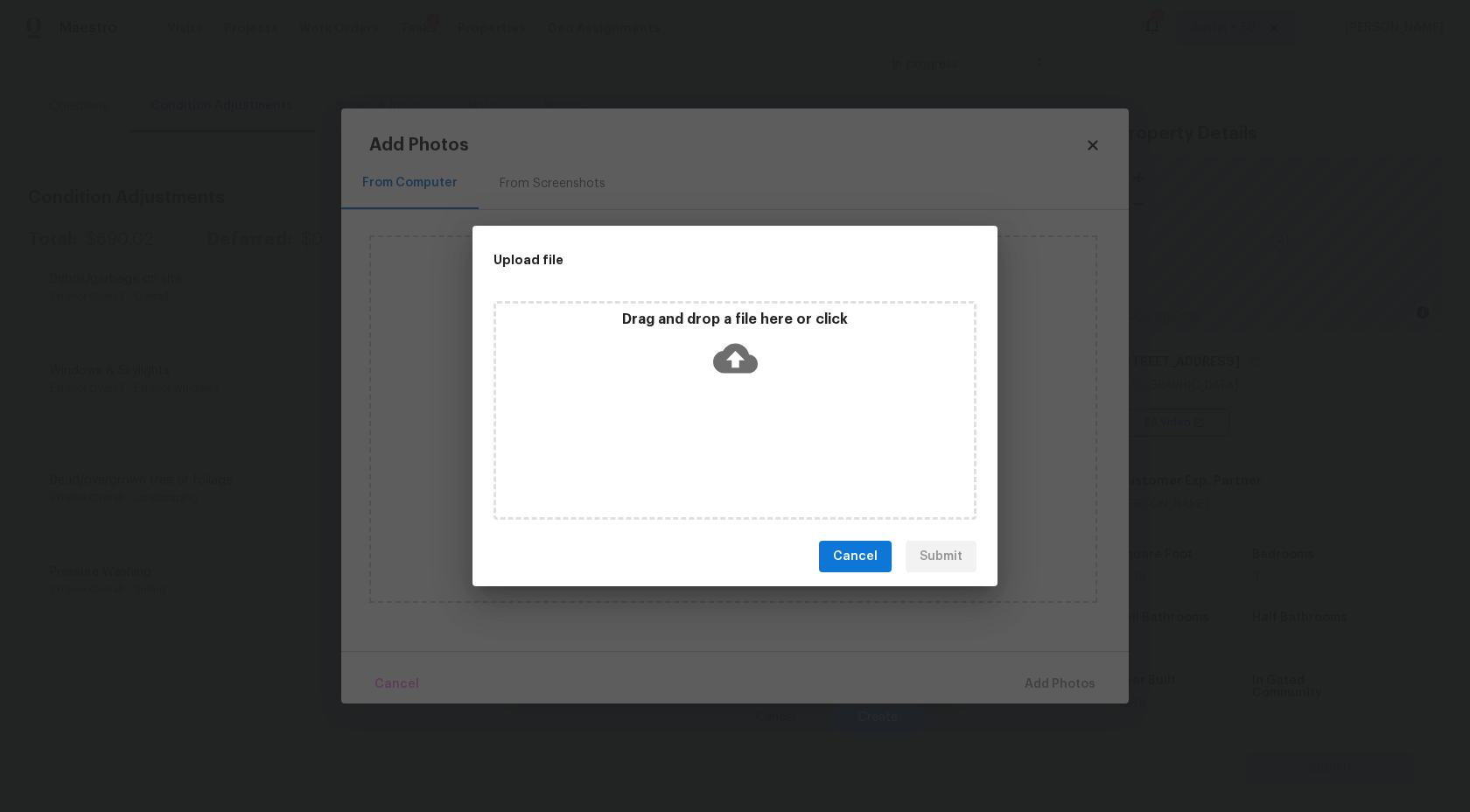
click at [743, 329] on div "Drag and drop a file here or click" at bounding box center [735, 348] width 478 height 75
